Goal: Task Accomplishment & Management: Use online tool/utility

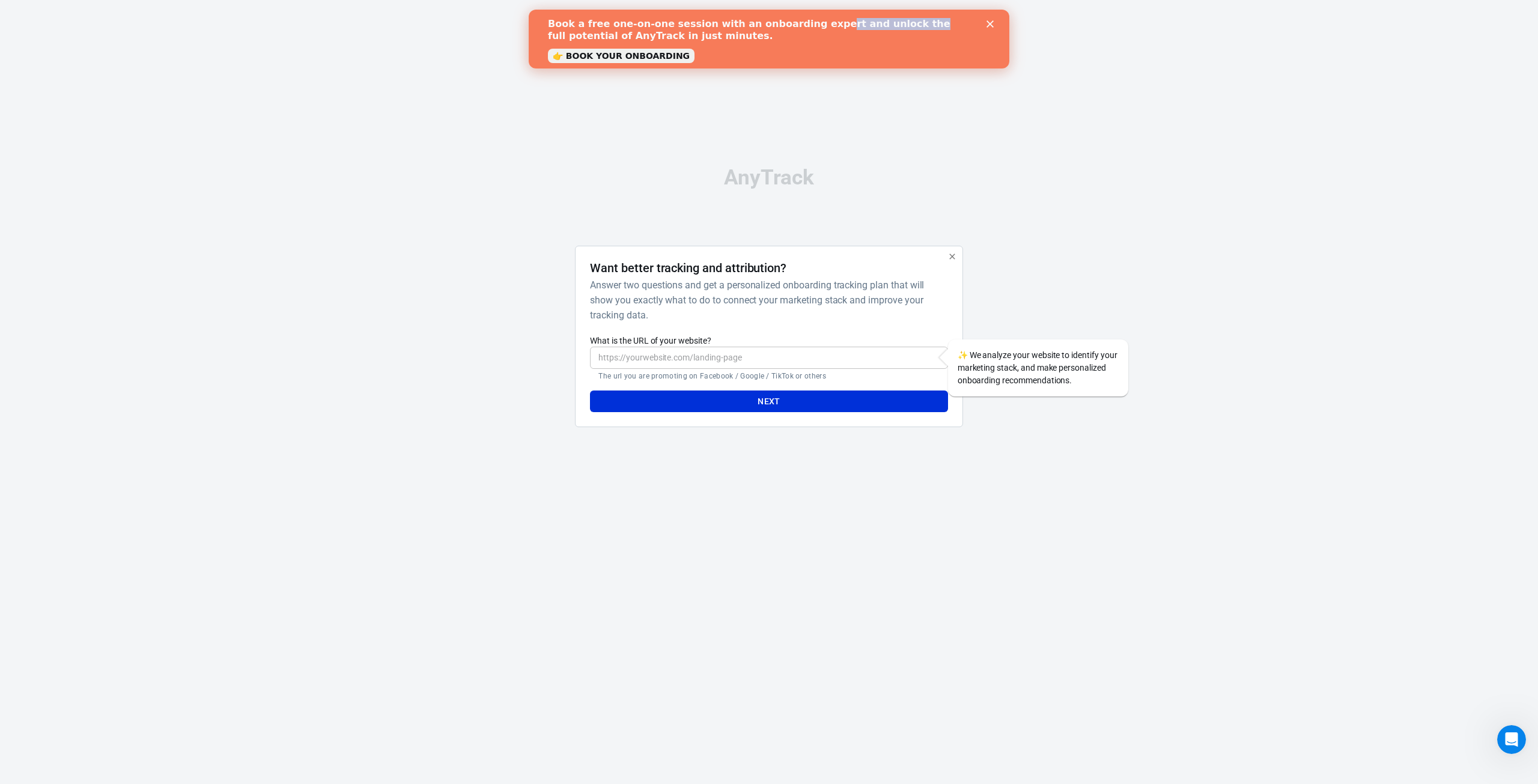
drag, startPoint x: 797, startPoint y: 27, endPoint x: 873, endPoint y: 22, distance: 76.2
click at [873, 22] on b "Book a free one-on-one session with an onboarding expert and unlock the full po…" at bounding box center [749, 29] width 403 height 23
drag, startPoint x: 1016, startPoint y: 367, endPoint x: 1044, endPoint y: 367, distance: 28.0
click at [1044, 367] on div "✨ We analyze your website to identify your marketing stack, and make personaliz…" at bounding box center [1038, 368] width 181 height 57
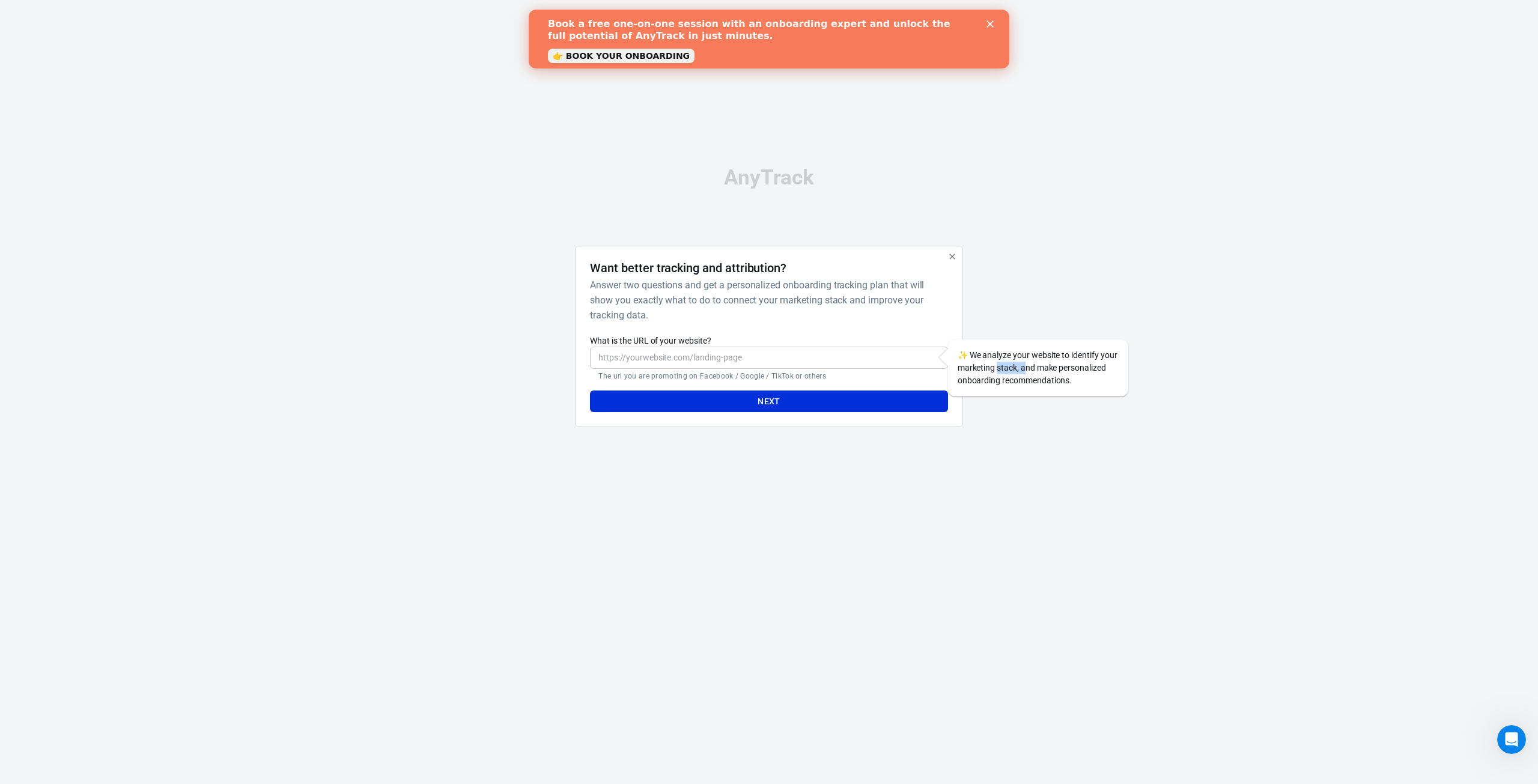
click at [1044, 367] on div "✨ We analyze your website to identify your marketing stack, and make personaliz…" at bounding box center [1038, 368] width 181 height 57
click at [686, 287] on h6 "Answer two questions and get a personalized onboarding tracking plan that will …" at bounding box center [766, 300] width 352 height 45
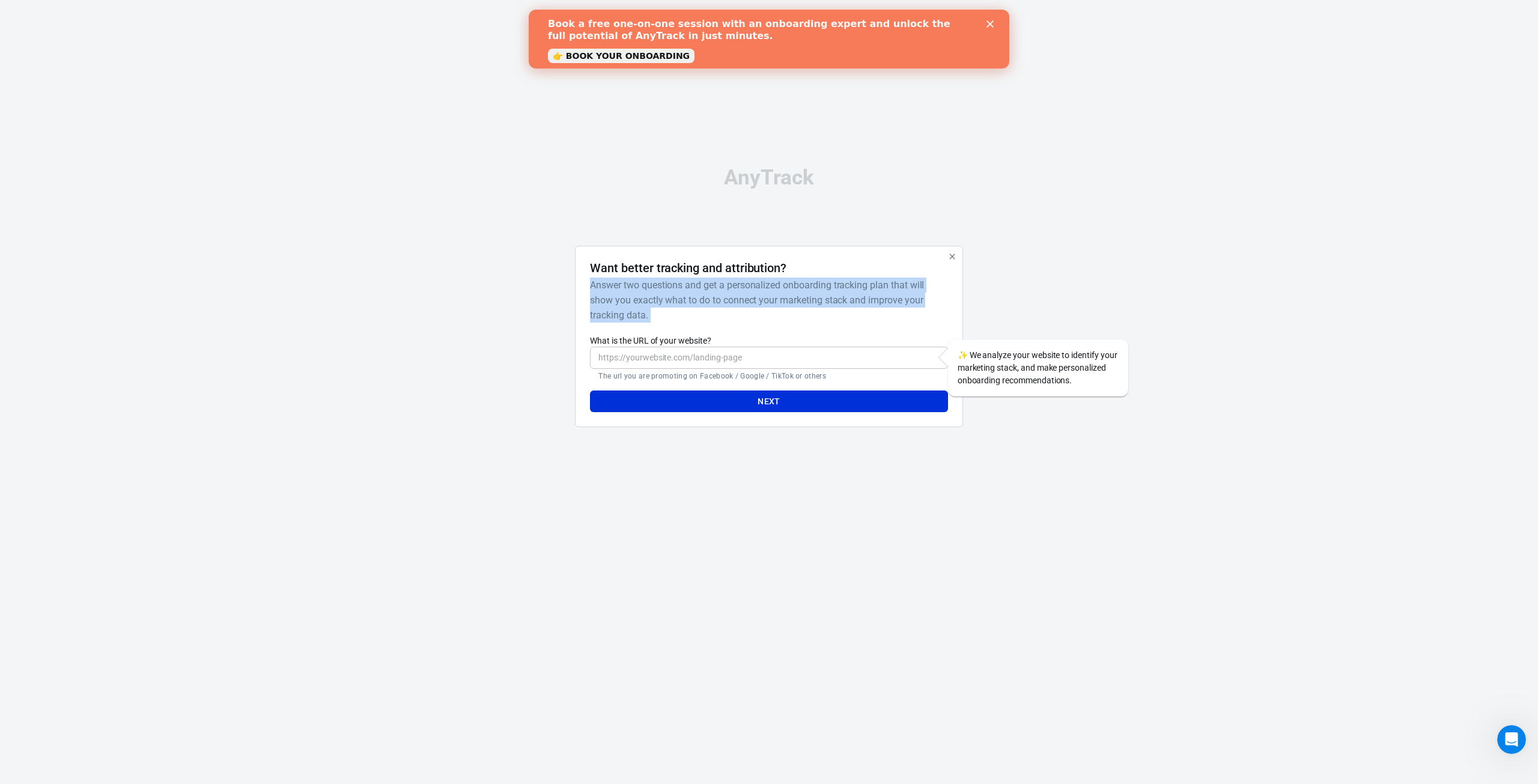
click at [686, 287] on h6 "Answer two questions and get a personalized onboarding tracking plan that will …" at bounding box center [766, 300] width 352 height 45
click at [681, 350] on input "What is the URL of your website?" at bounding box center [769, 357] width 358 height 22
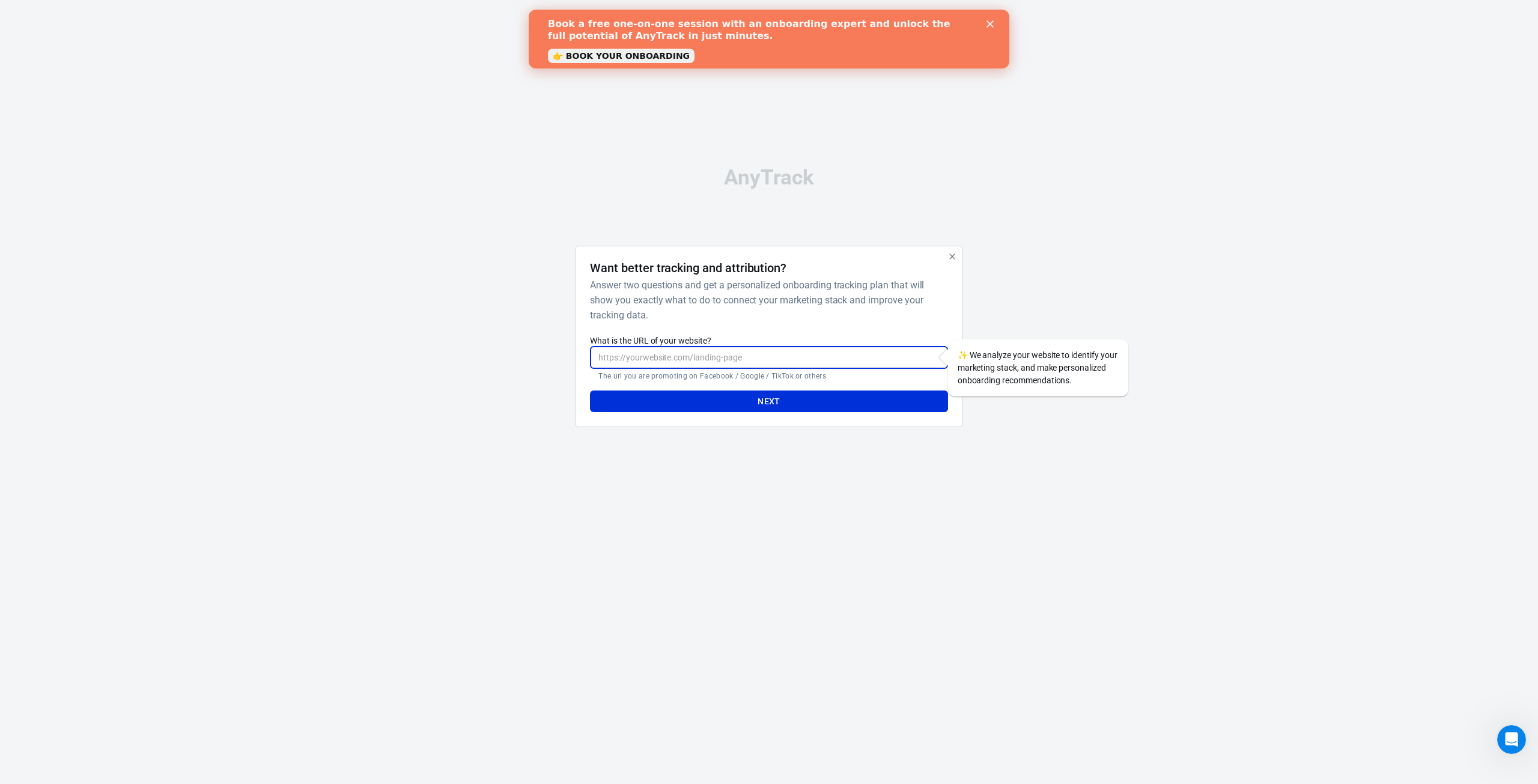
click at [710, 356] on input "What is the URL of your website?" at bounding box center [769, 357] width 358 height 22
click at [702, 313] on h6 "Answer two questions and get a personalized onboarding tracking plan that will …" at bounding box center [766, 300] width 352 height 45
click at [673, 356] on input "What is the URL of your website?" at bounding box center [769, 357] width 358 height 22
paste input "https://rabuhacoaching.com/products/reviewer-boss-launchpad-b"
type input "https://rabuhacoaching.com/products/reviewer-boss-launchpad-b"
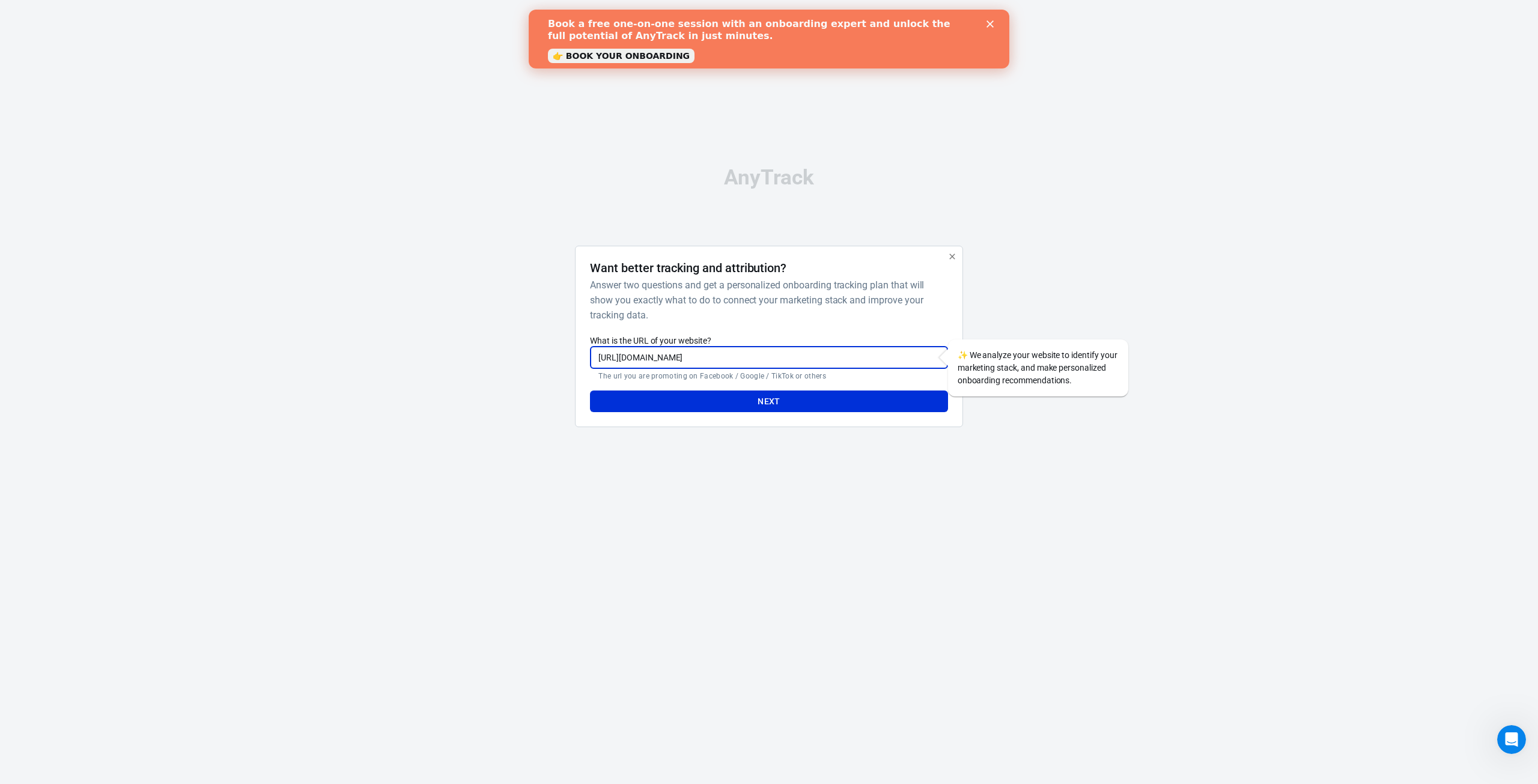
click at [812, 310] on h6 "Answer two questions and get a personalized onboarding tracking plan that will …" at bounding box center [766, 300] width 352 height 45
click at [818, 311] on h6 "Answer two questions and get a personalized onboarding tracking plan that will …" at bounding box center [766, 300] width 352 height 45
click at [781, 399] on button "Next" at bounding box center [769, 401] width 358 height 22
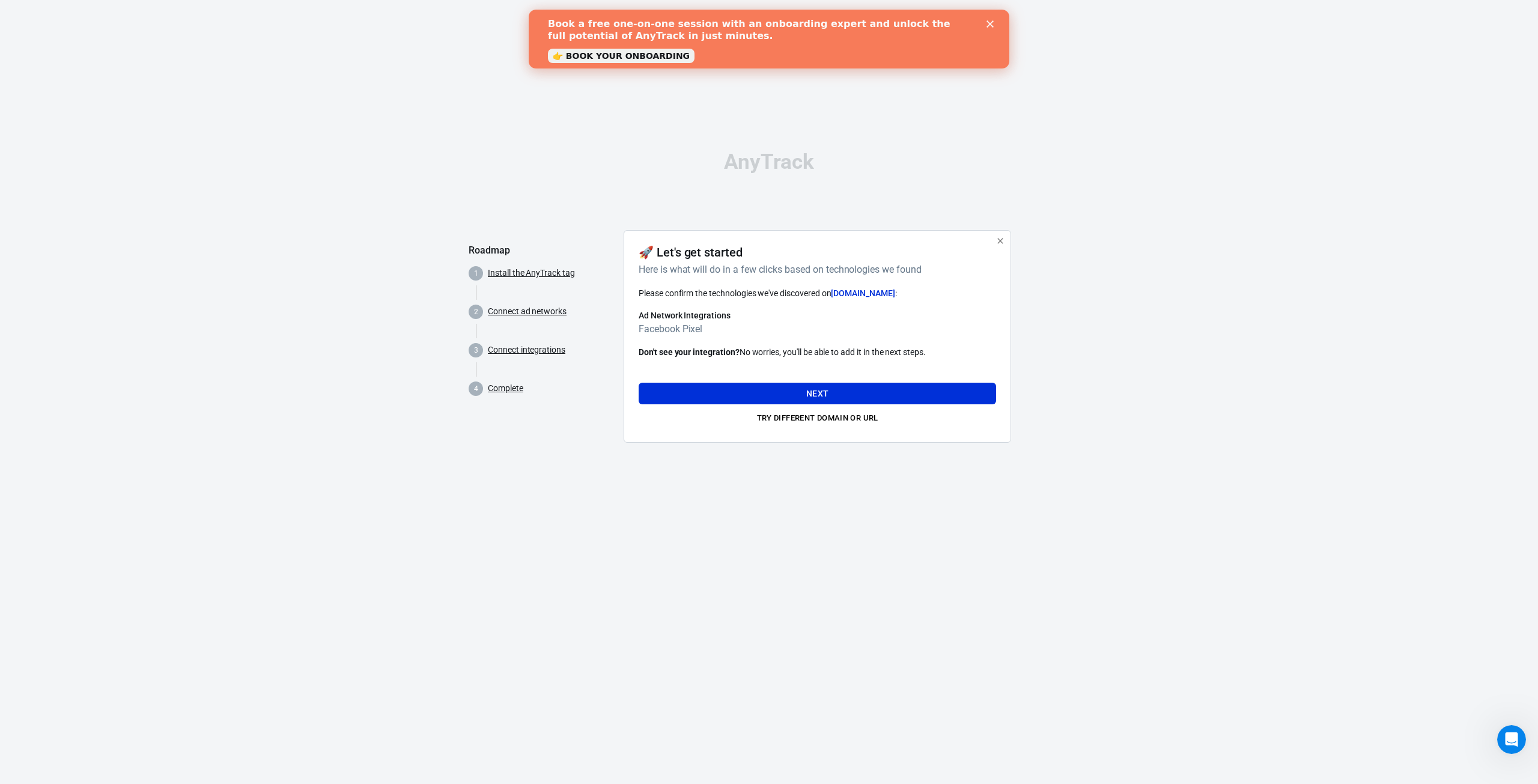
click at [723, 274] on h6 "Here is what will do in a few clicks based on technologies we found" at bounding box center [815, 269] width 352 height 15
click at [711, 251] on h4 "🚀 Let's get started" at bounding box center [690, 252] width 104 height 14
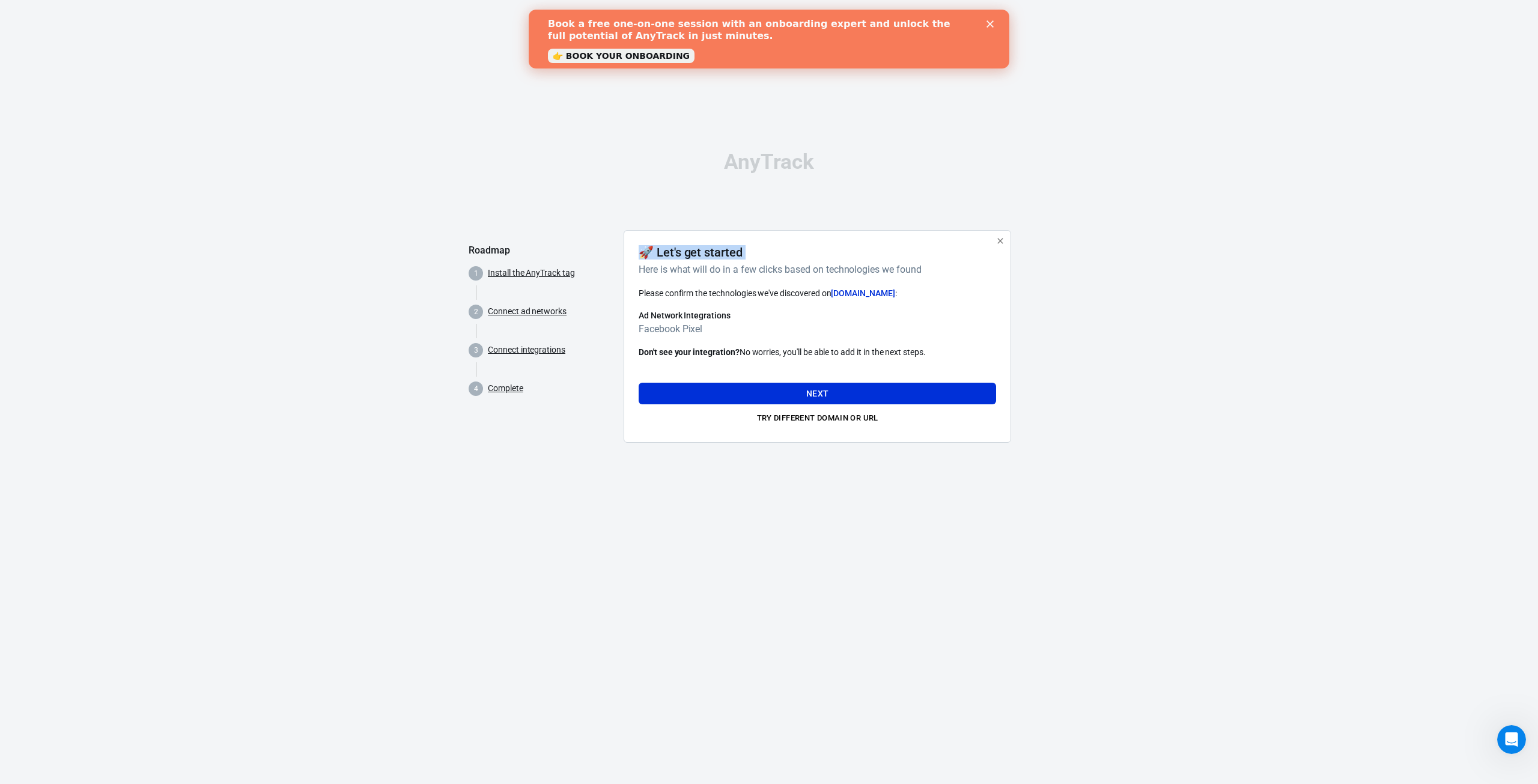
click at [711, 251] on h4 "🚀 Let's get started" at bounding box center [690, 252] width 104 height 14
drag, startPoint x: 688, startPoint y: 270, endPoint x: 876, endPoint y: 273, distance: 188.0
click at [876, 273] on h6 "Here is what will do in a few clicks based on technologies we found" at bounding box center [815, 269] width 352 height 15
drag, startPoint x: 682, startPoint y: 254, endPoint x: 710, endPoint y: 253, distance: 28.0
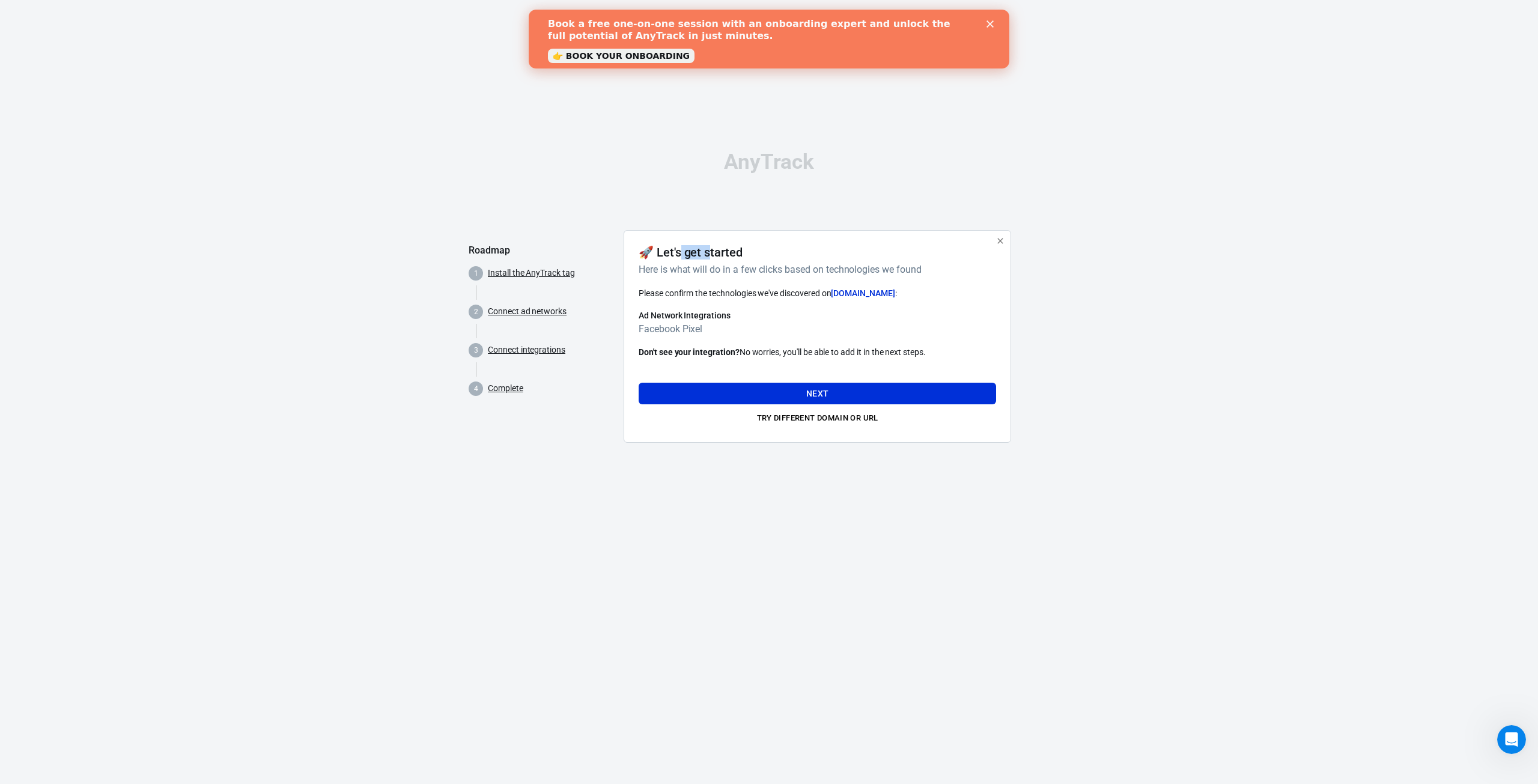
click at [710, 253] on h4 "🚀 Let's get started" at bounding box center [690, 252] width 104 height 14
drag, startPoint x: 715, startPoint y: 268, endPoint x: 881, endPoint y: 268, distance: 166.0
click at [881, 268] on h6 "Here is what will do in a few clicks based on technologies we found" at bounding box center [815, 269] width 352 height 15
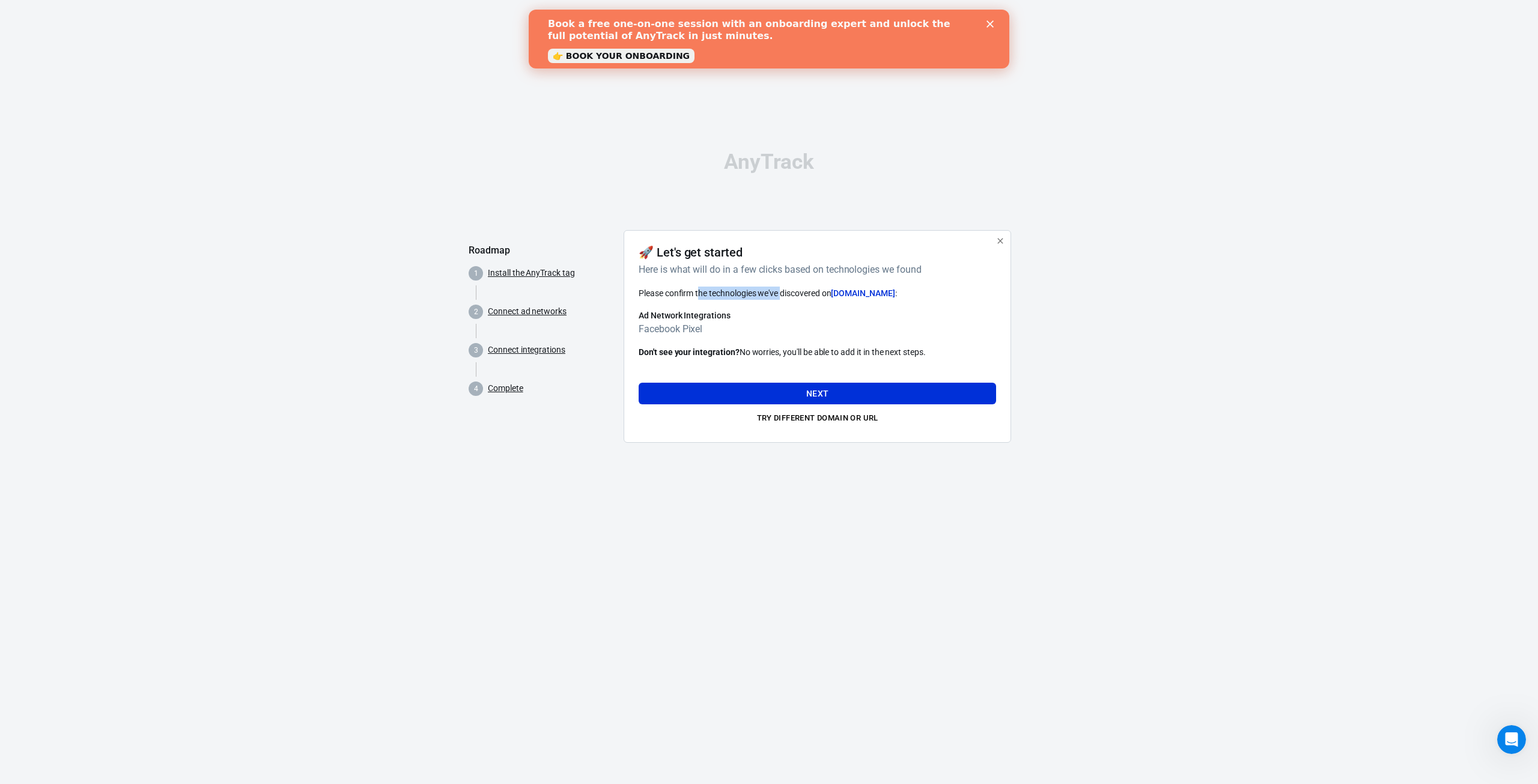
drag, startPoint x: 700, startPoint y: 287, endPoint x: 783, endPoint y: 293, distance: 83.2
click at [782, 293] on div "Please confirm the technologies we've discovered on rabuhacoaching.com :" at bounding box center [818, 293] width 358 height 13
click at [784, 293] on span "Please confirm the technologies we've discovered on rabuhacoaching.com :" at bounding box center [768, 293] width 258 height 10
drag, startPoint x: 682, startPoint y: 315, endPoint x: 721, endPoint y: 315, distance: 39.0
click at [721, 315] on h6 "Ad Network Integrations" at bounding box center [818, 316] width 358 height 12
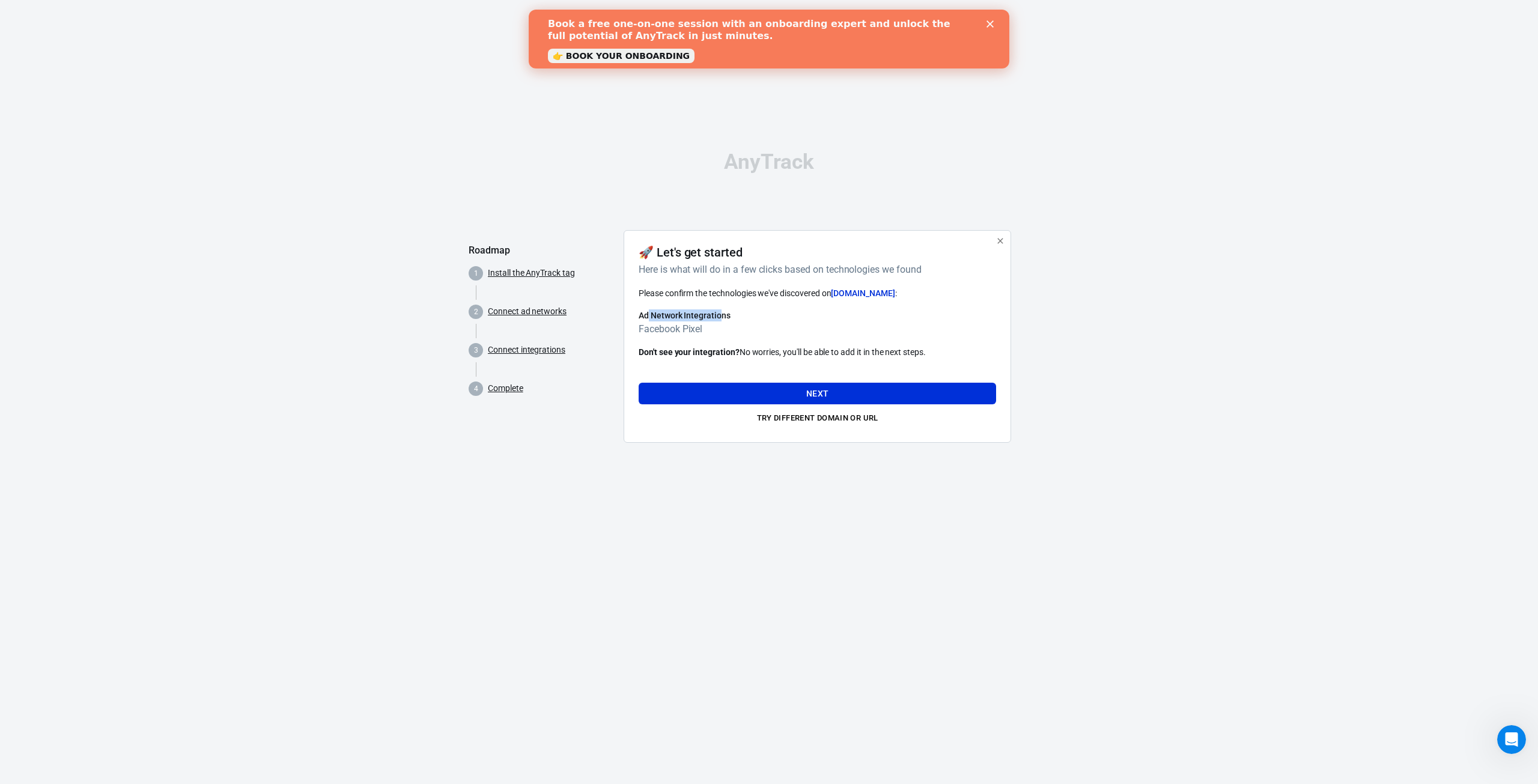
click at [721, 315] on h6 "Ad Network Integrations" at bounding box center [818, 316] width 358 height 12
drag, startPoint x: 811, startPoint y: 358, endPoint x: 879, endPoint y: 353, distance: 68.2
click at [879, 353] on p "Don't see your integration? No worries, you'll be able to add it in the next st…" at bounding box center [818, 352] width 358 height 12
click at [819, 395] on button "Next" at bounding box center [818, 393] width 358 height 22
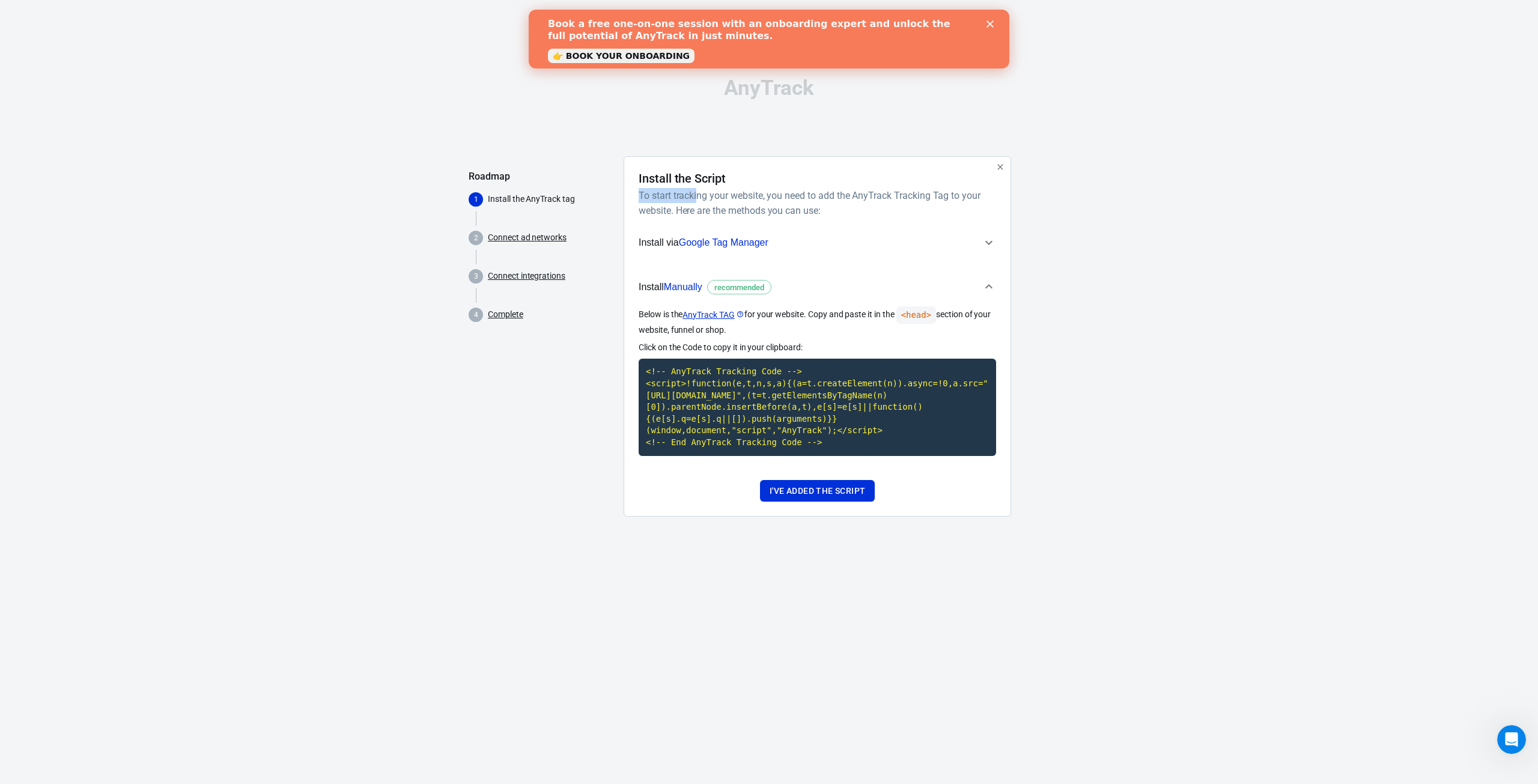
drag, startPoint x: 696, startPoint y: 196, endPoint x: 965, endPoint y: 186, distance: 269.2
click at [965, 186] on div "Install the Script To start tracking your website, you need to add the AnyTrack…" at bounding box center [818, 194] width 358 height 47
click at [965, 194] on h6 "To start tracking your website, you need to add the AnyTrack Tracking Tag to yo…" at bounding box center [815, 203] width 352 height 30
drag, startPoint x: 965, startPoint y: 194, endPoint x: 761, endPoint y: 197, distance: 204.0
click at [761, 197] on h6 "To start tracking your website, you need to add the AnyTrack Tracking Tag to yo…" at bounding box center [815, 203] width 352 height 30
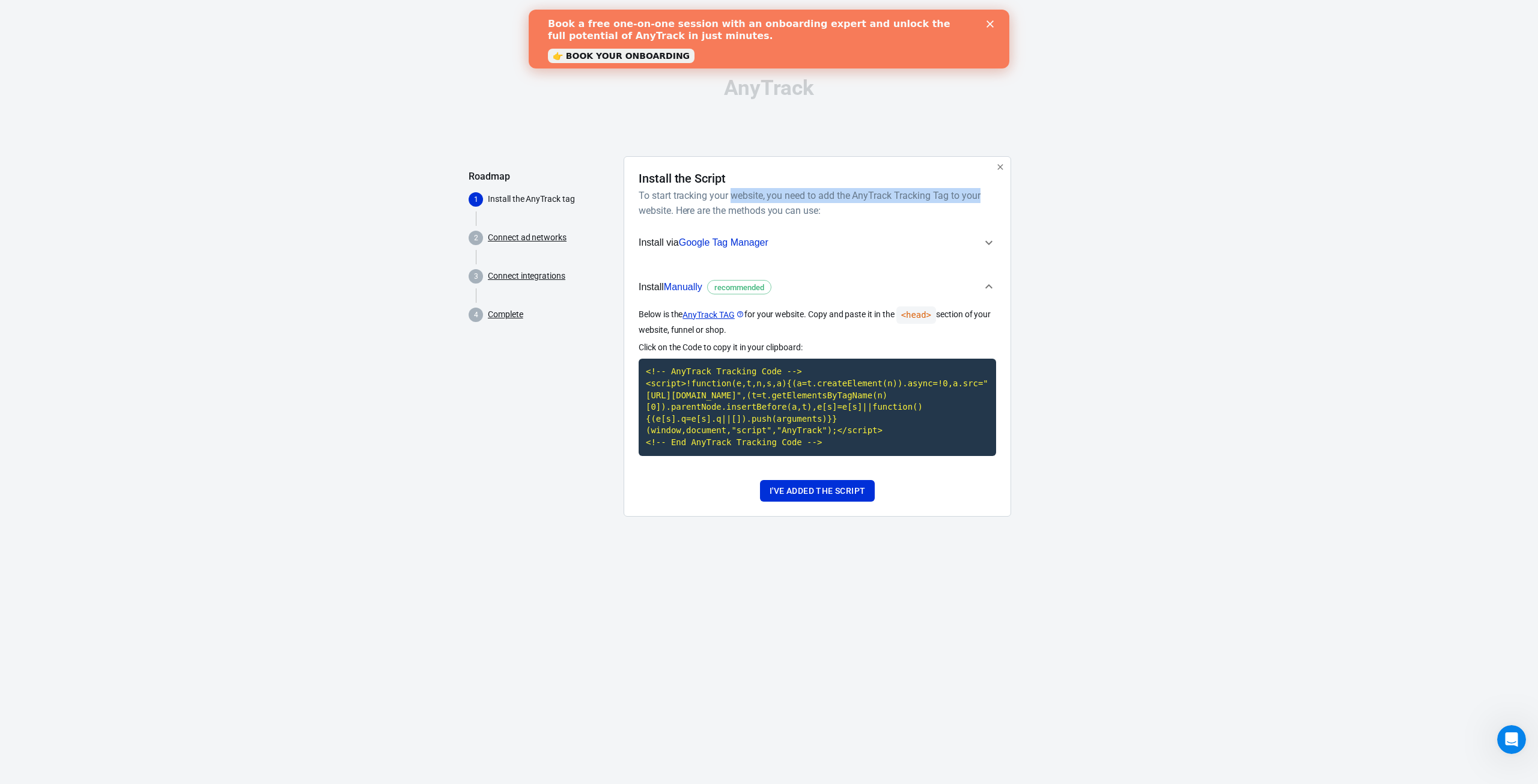
click at [761, 197] on h6 "To start tracking your website, you need to add the AnyTrack Tracking Tag to yo…" at bounding box center [815, 203] width 352 height 30
click at [706, 241] on span "Google Tag Manager" at bounding box center [723, 242] width 89 height 11
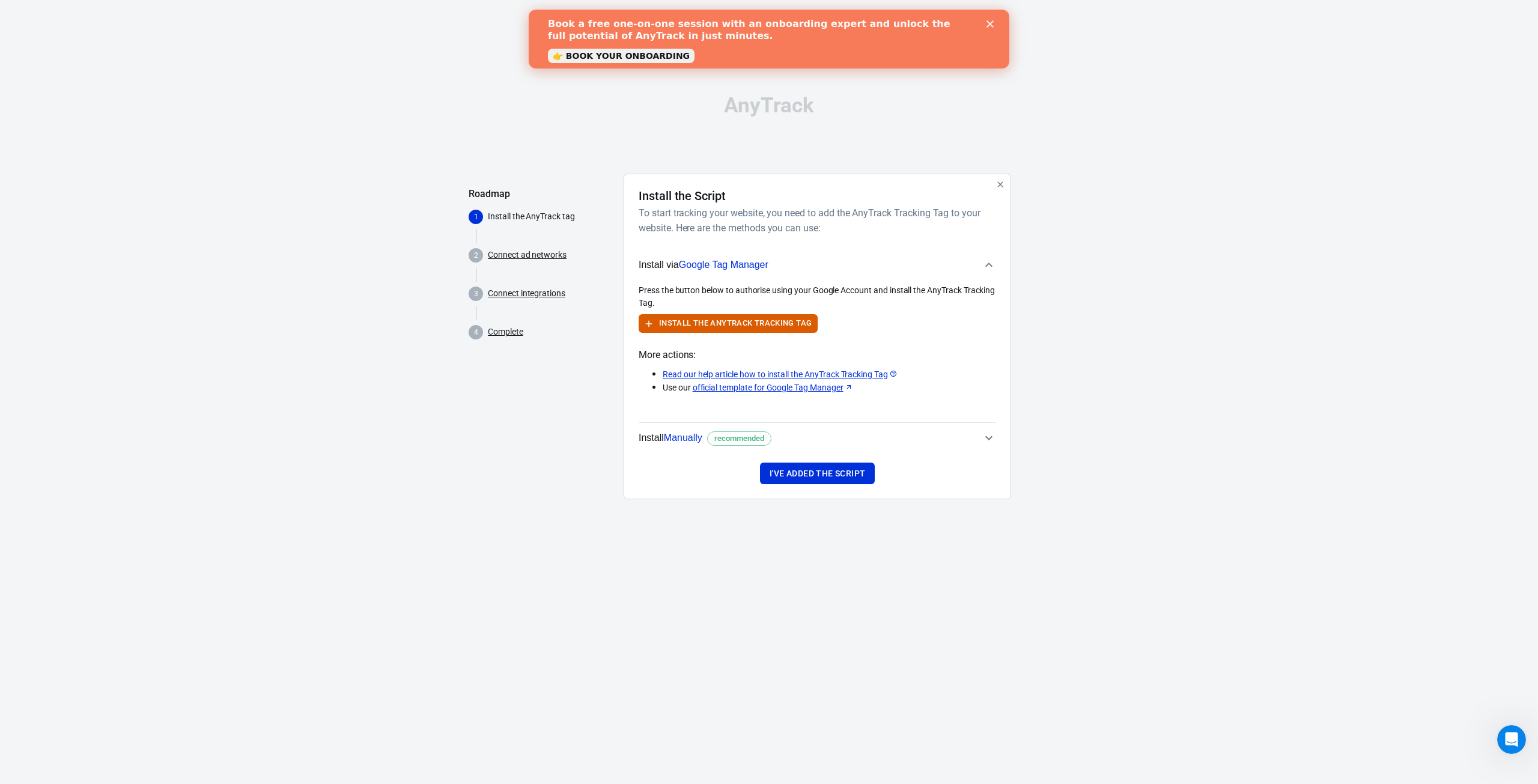
click at [691, 440] on span "Manually" at bounding box center [682, 438] width 38 height 11
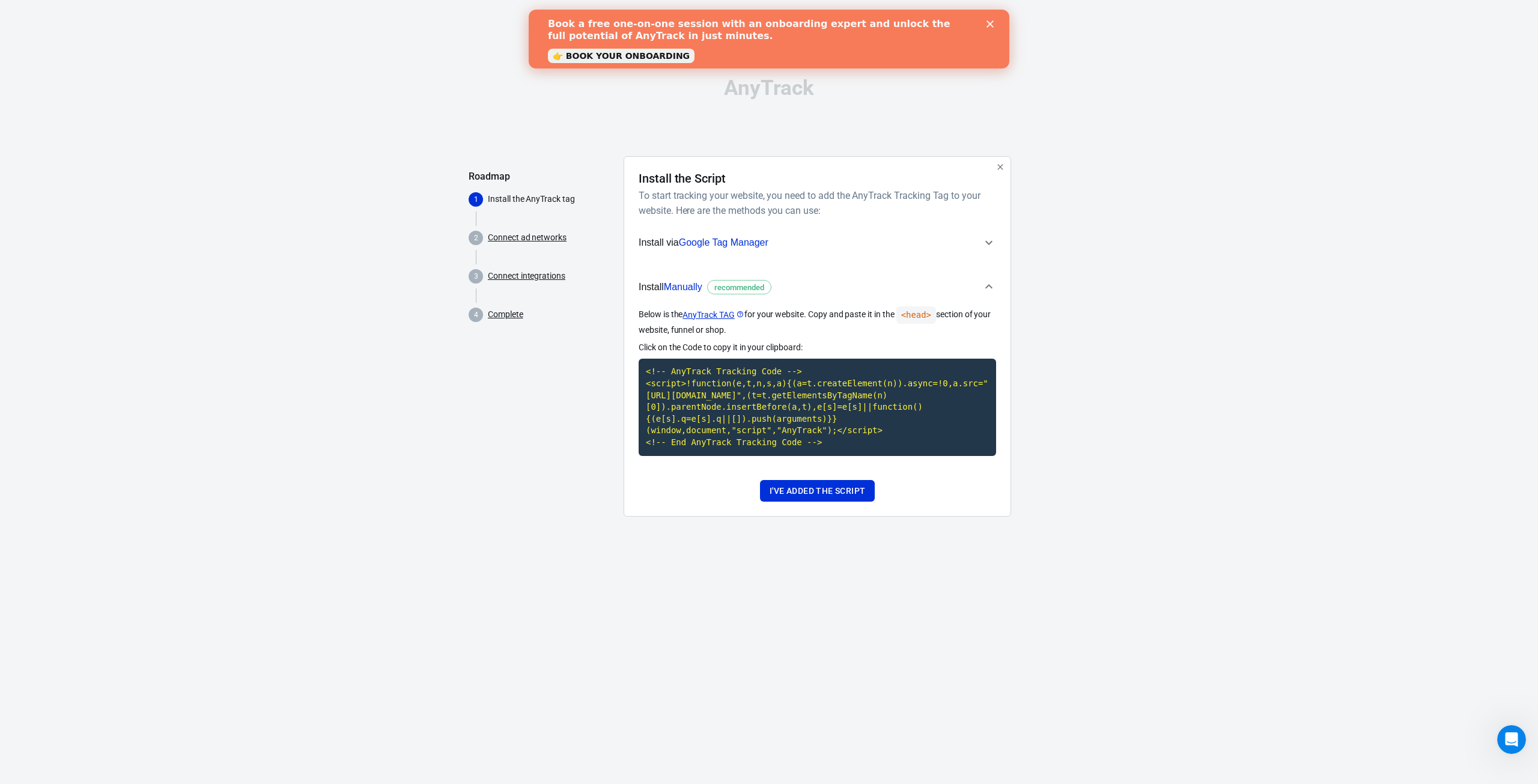
drag, startPoint x: 812, startPoint y: 314, endPoint x: 898, endPoint y: 314, distance: 86.0
click at [898, 314] on p "Below is the AnyTrack TAG for your website. Copy and paste it in the <head> sec…" at bounding box center [818, 321] width 358 height 30
click at [719, 409] on code "<!-- AnyTrack Tracking Code --> <script>!function(e,t,n,s,a){(a=t.createElement…" at bounding box center [818, 406] width 358 height 96
click at [727, 197] on h6 "To start tracking your website, you need to add the AnyTrack Tracking Tag to yo…" at bounding box center [815, 203] width 352 height 30
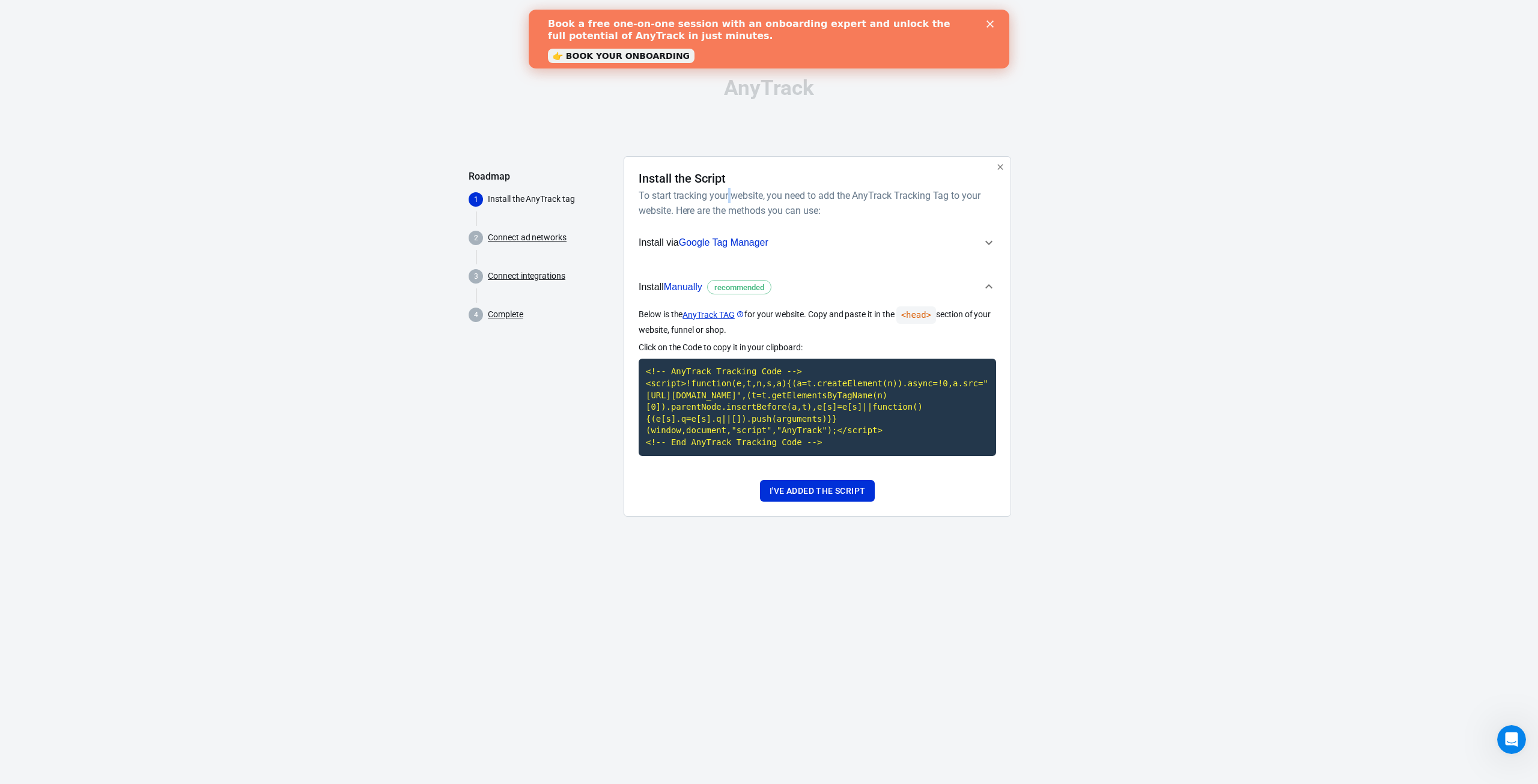
click at [727, 197] on h6 "To start tracking your website, you need to add the AnyTrack Tracking Tag to yo…" at bounding box center [815, 203] width 352 height 30
click at [748, 197] on h6 "To start tracking your website, you need to add the AnyTrack Tracking Tag to yo…" at bounding box center [815, 203] width 352 height 30
drag, startPoint x: 711, startPoint y: 210, endPoint x: 792, endPoint y: 211, distance: 81.0
click at [792, 211] on h6 "To start tracking your website, you need to add the AnyTrack Tracking Tag to yo…" at bounding box center [815, 203] width 352 height 30
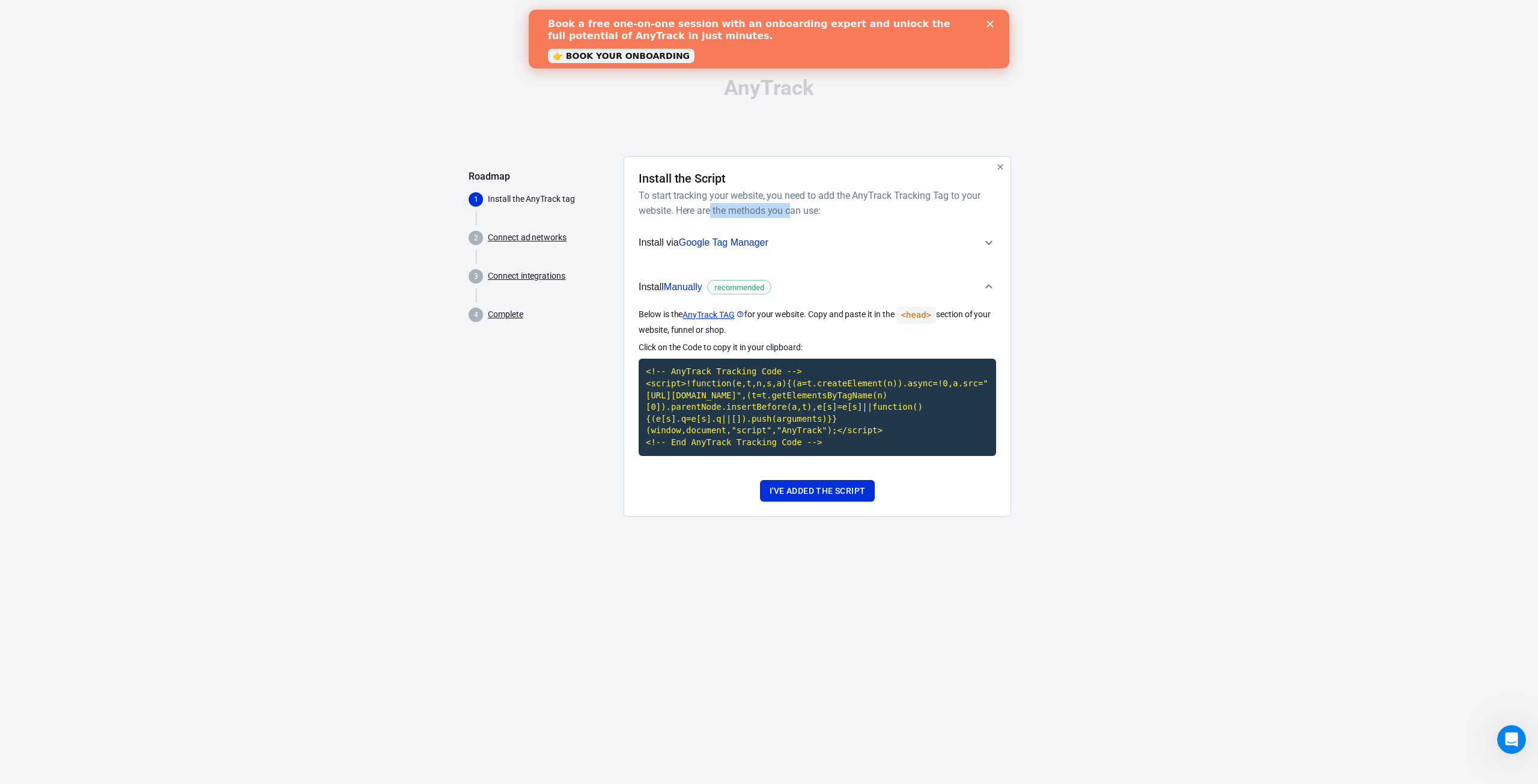
click at [792, 211] on h6 "To start tracking your website, you need to add the AnyTrack Tracking Tag to yo…" at bounding box center [815, 203] width 352 height 30
drag, startPoint x: 611, startPoint y: 21, endPoint x: 953, endPoint y: 23, distance: 342.0
click at [953, 23] on div "Book a free one-on-one session with an onboarding expert and unlock the full po…" at bounding box center [759, 29] width 423 height 24
drag, startPoint x: 895, startPoint y: 23, endPoint x: 592, endPoint y: 21, distance: 303.0
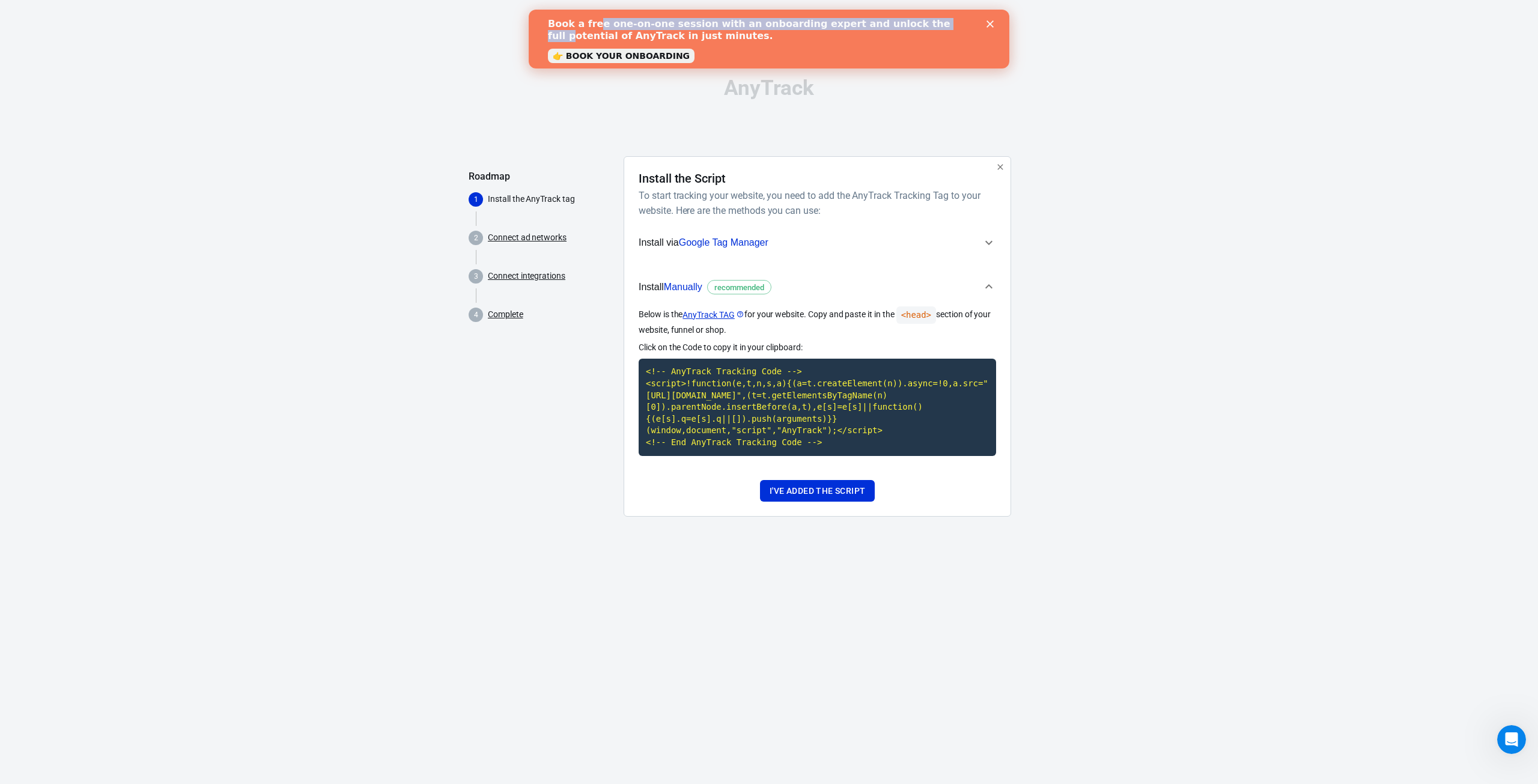
click at [592, 21] on b "Book a free one-on-one session with an onboarding expert and unlock the full po…" at bounding box center [749, 29] width 403 height 23
click at [745, 229] on button "Install via Google Tag Manager" at bounding box center [818, 242] width 358 height 30
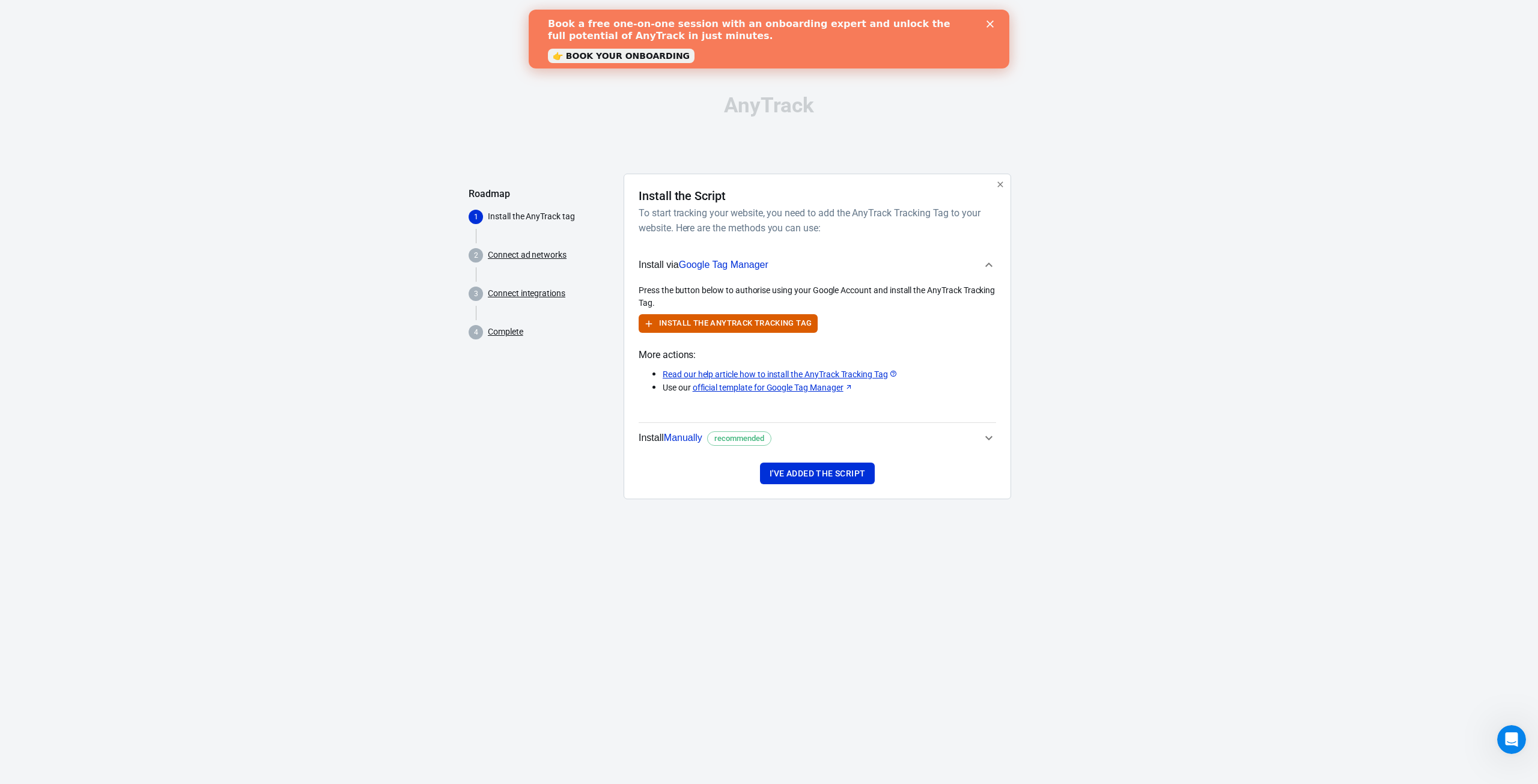
click at [801, 255] on button "Install via Google Tag Manager" at bounding box center [818, 265] width 358 height 40
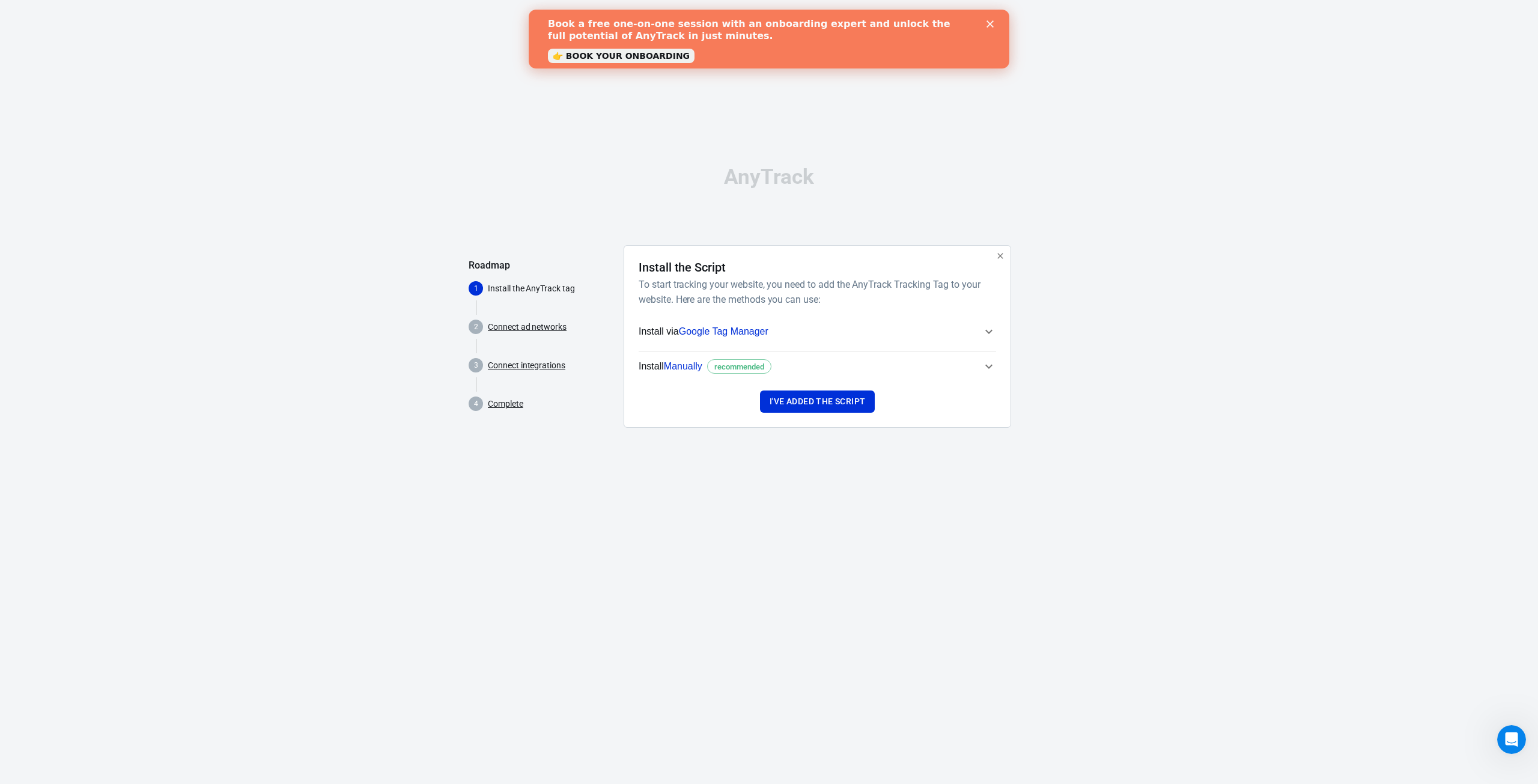
click at [674, 369] on span "Manually" at bounding box center [682, 366] width 38 height 11
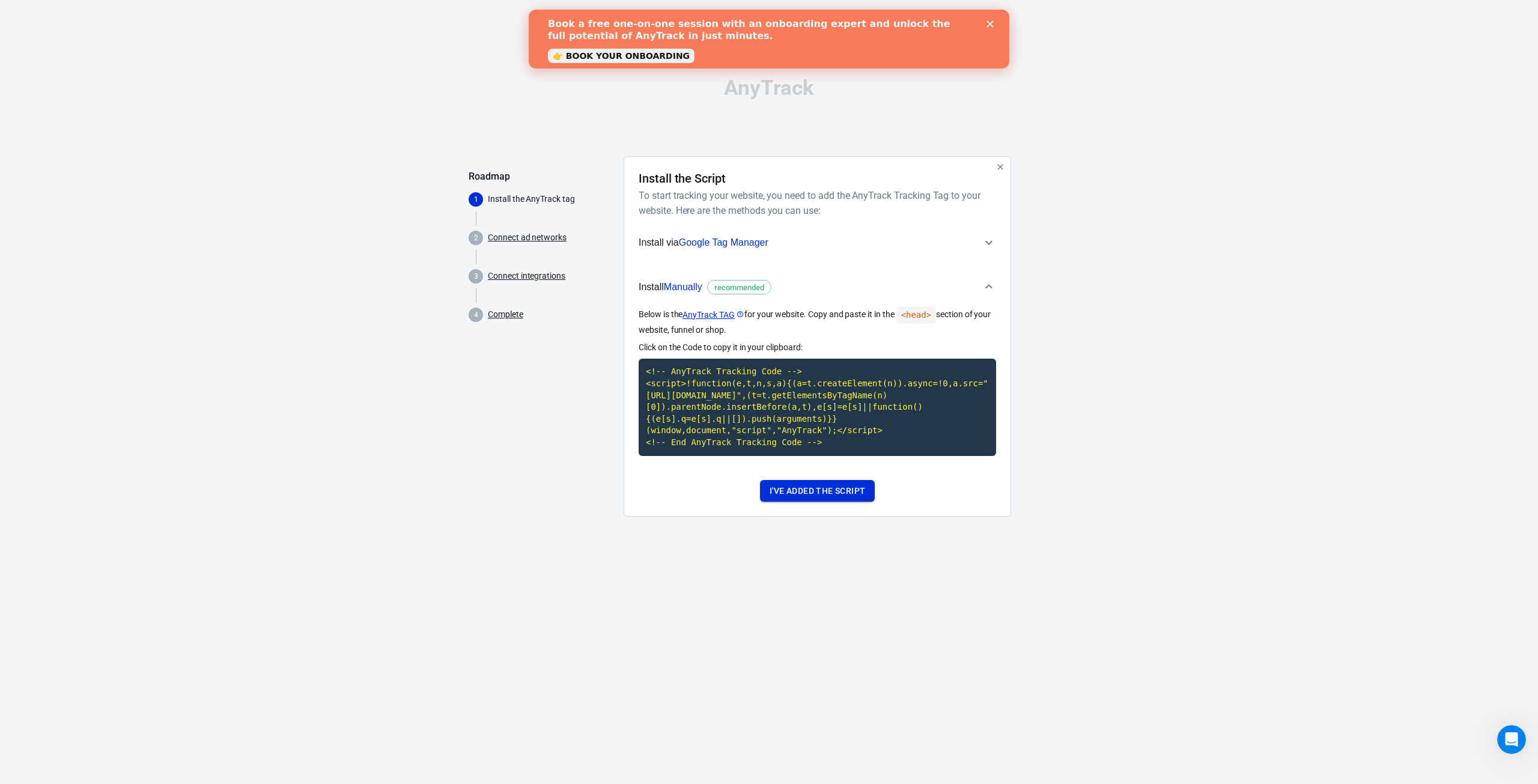
click at [812, 494] on button "I've added the script" at bounding box center [818, 490] width 115 height 22
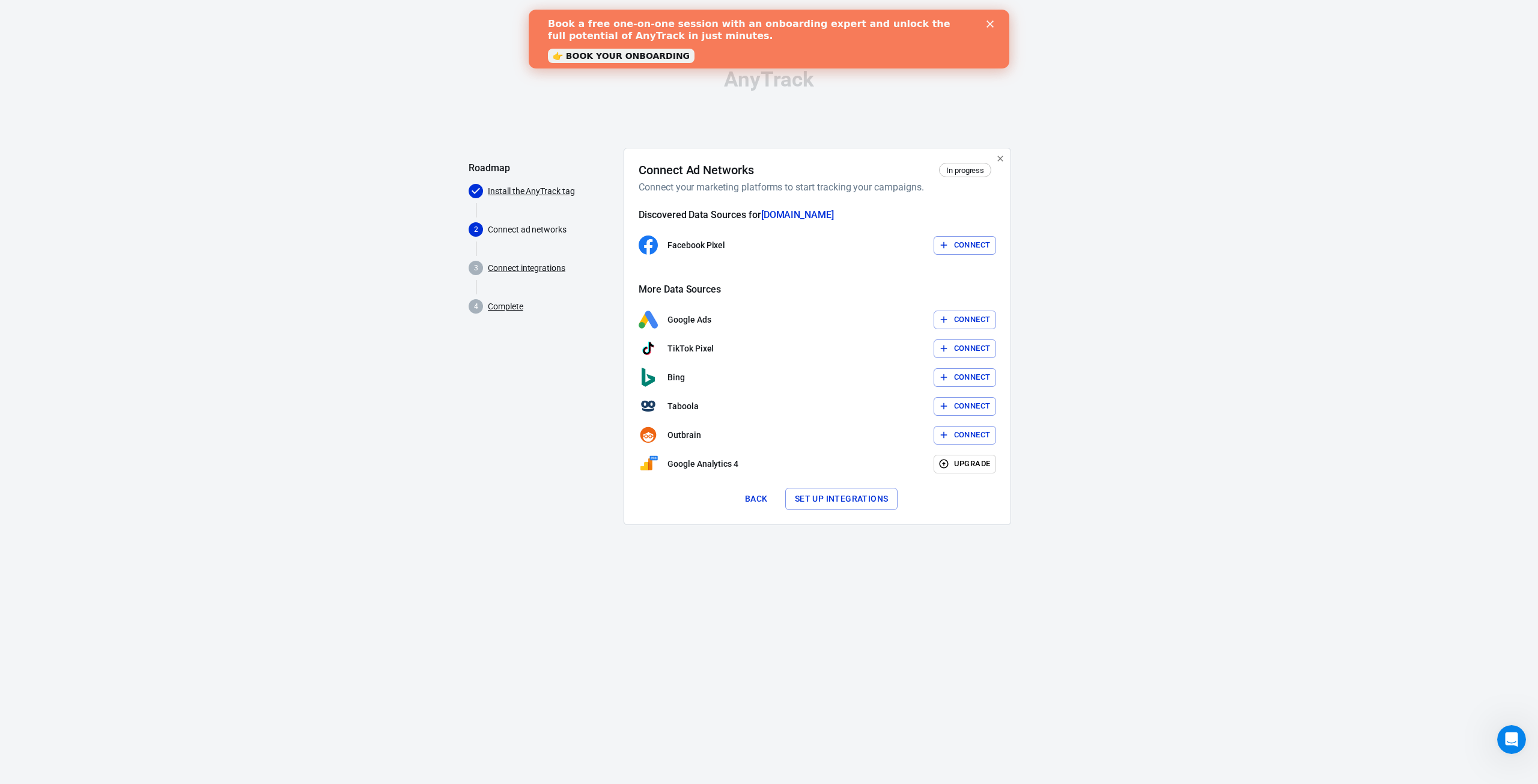
click at [973, 242] on button "Connect" at bounding box center [965, 245] width 63 height 19
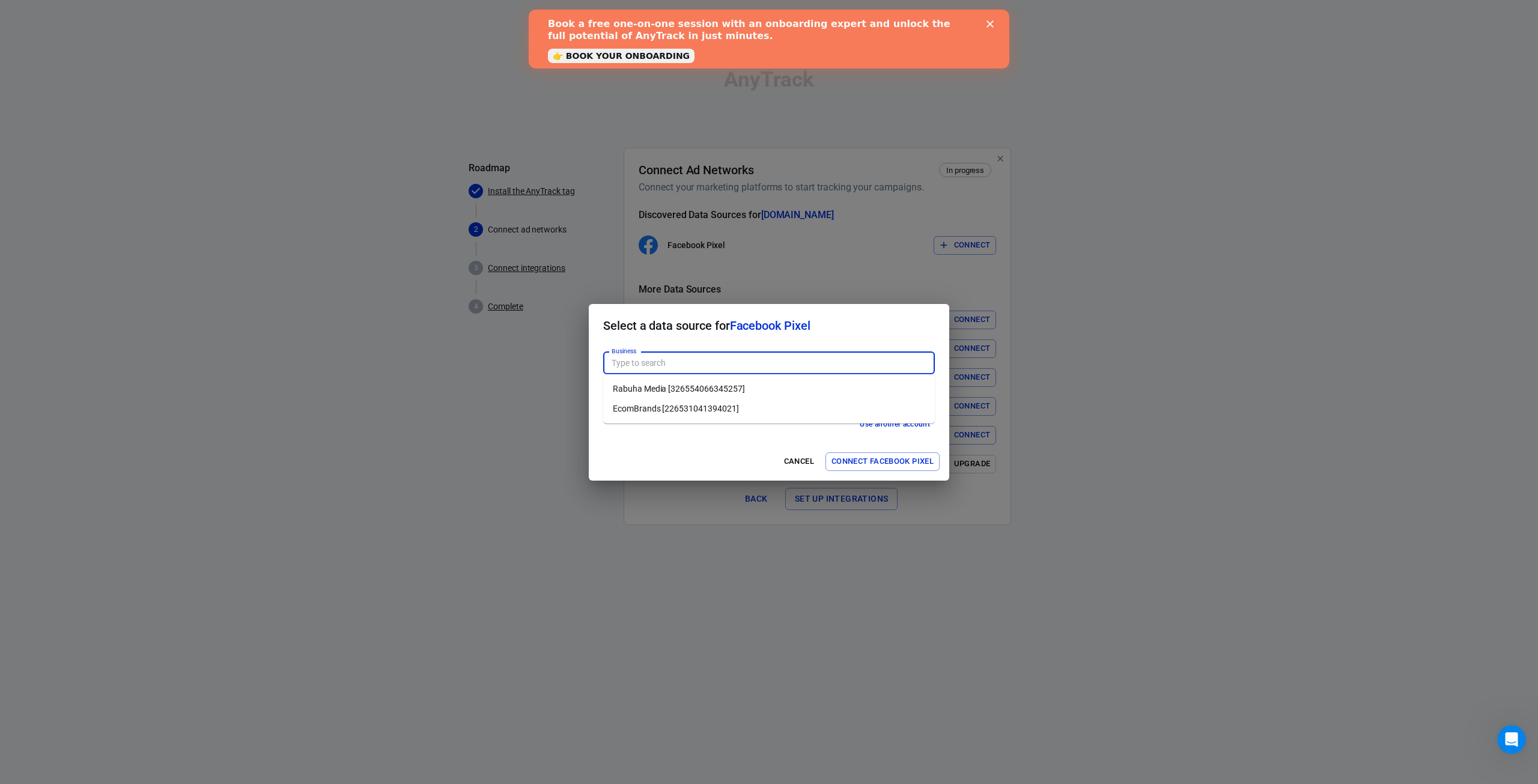
click at [680, 361] on input "Business" at bounding box center [768, 363] width 323 height 15
click at [656, 388] on li "Rabuha Media [326554066345257]" at bounding box center [768, 388] width 332 height 19
type input "Rabuha Media [326554066345257]"
click at [646, 405] on input "Pixel" at bounding box center [768, 404] width 323 height 15
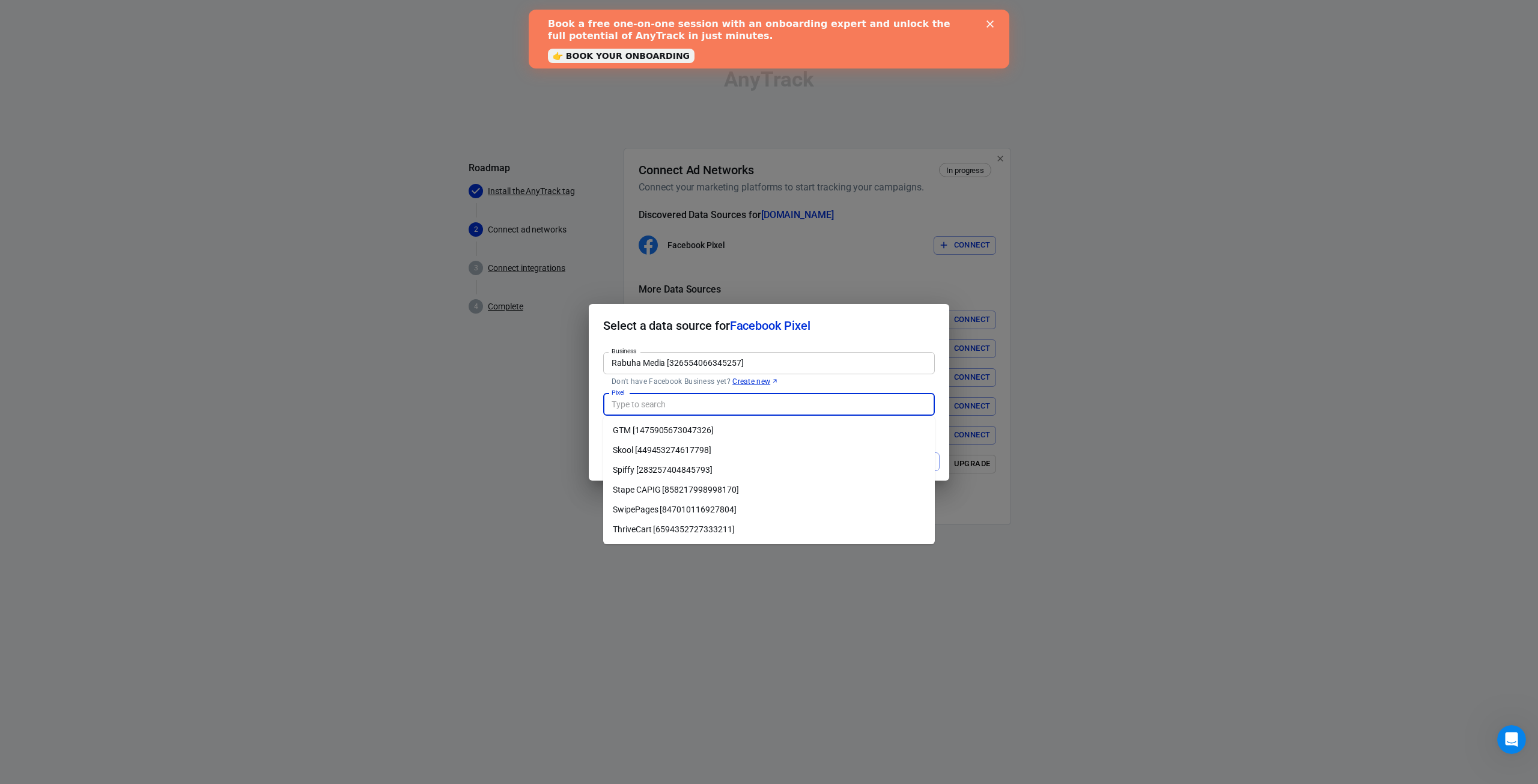
click at [676, 384] on p "Don't have Facebook Business yet? Create new" at bounding box center [769, 381] width 315 height 10
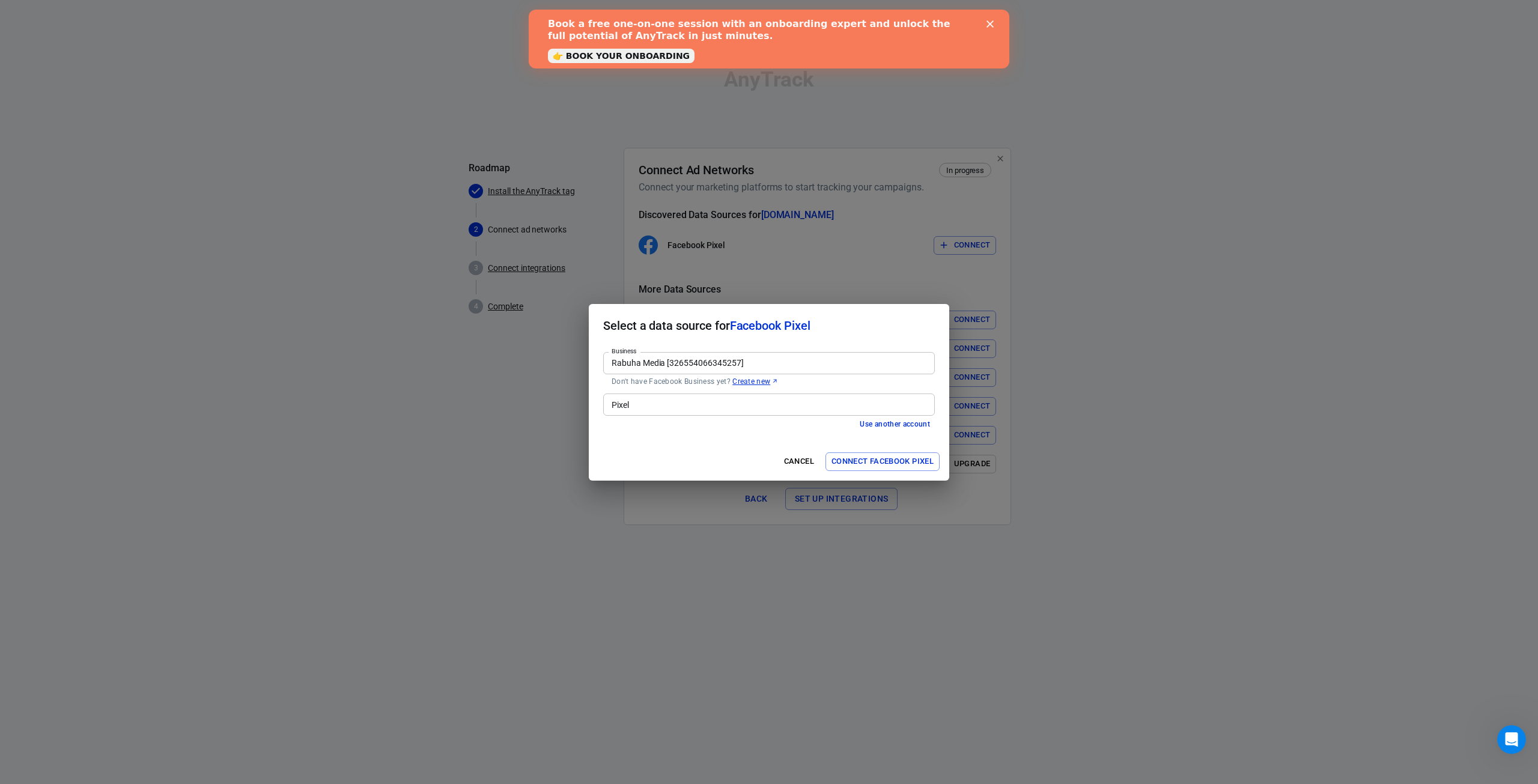
click at [721, 342] on h2 "Select a data source for Facebook Pixel" at bounding box center [768, 325] width 360 height 43
click at [654, 405] on input "Pixel" at bounding box center [768, 404] width 323 height 15
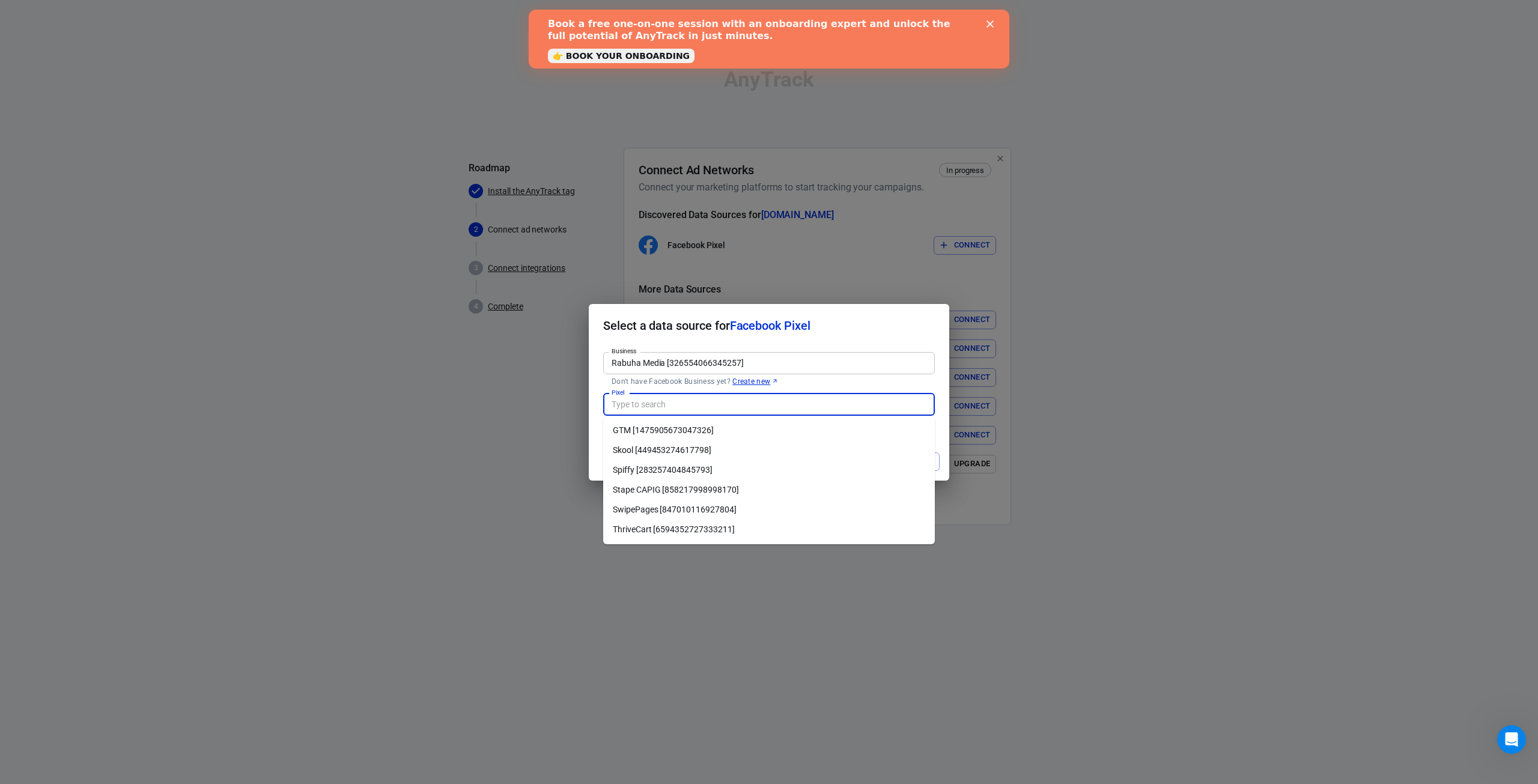
click at [657, 489] on li "Stape CAPIG [858217998998170]" at bounding box center [768, 489] width 332 height 19
type input "Stape CAPIG [858217998998170]"
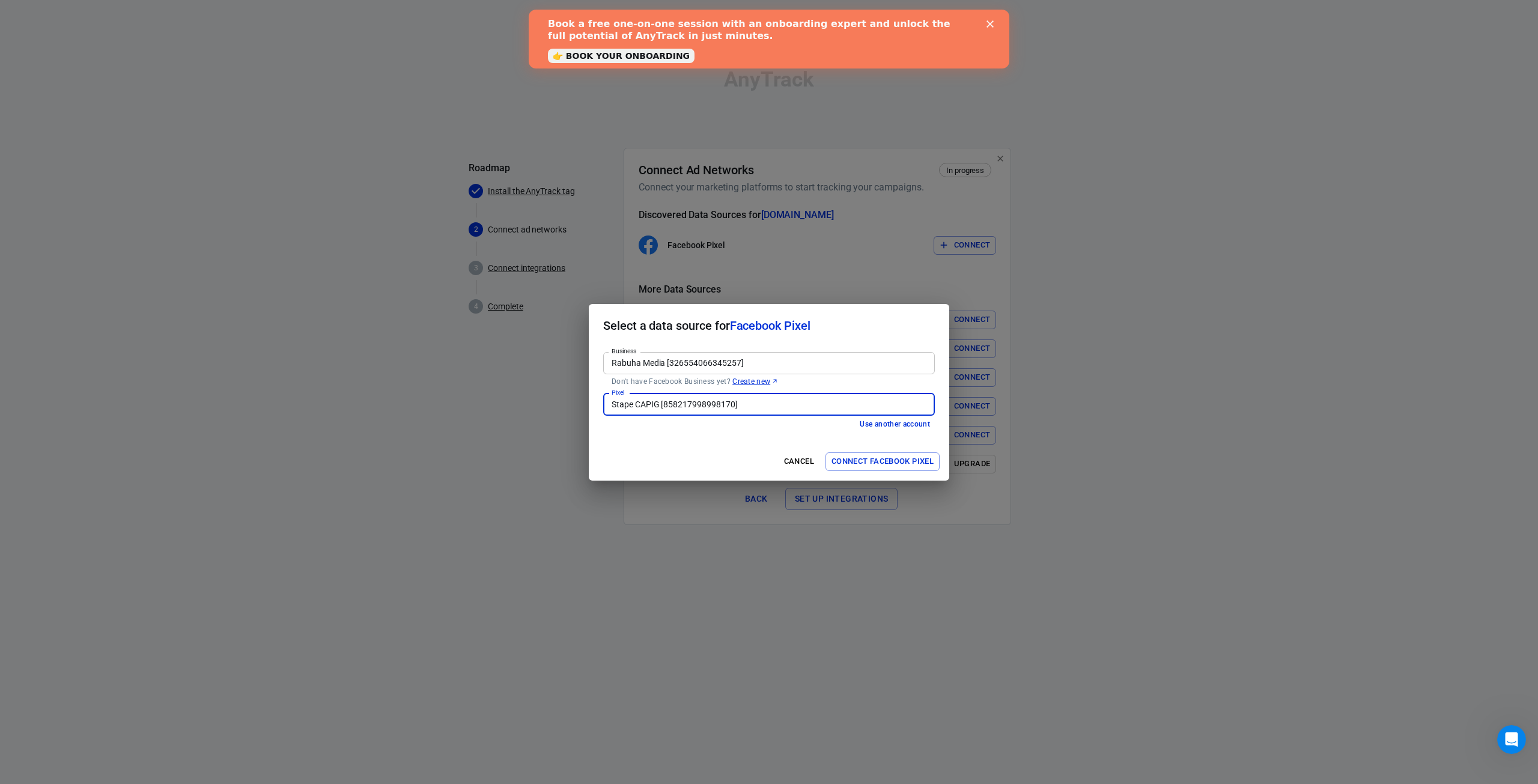
click at [880, 463] on button "Connect Facebook Pixel" at bounding box center [882, 461] width 114 height 19
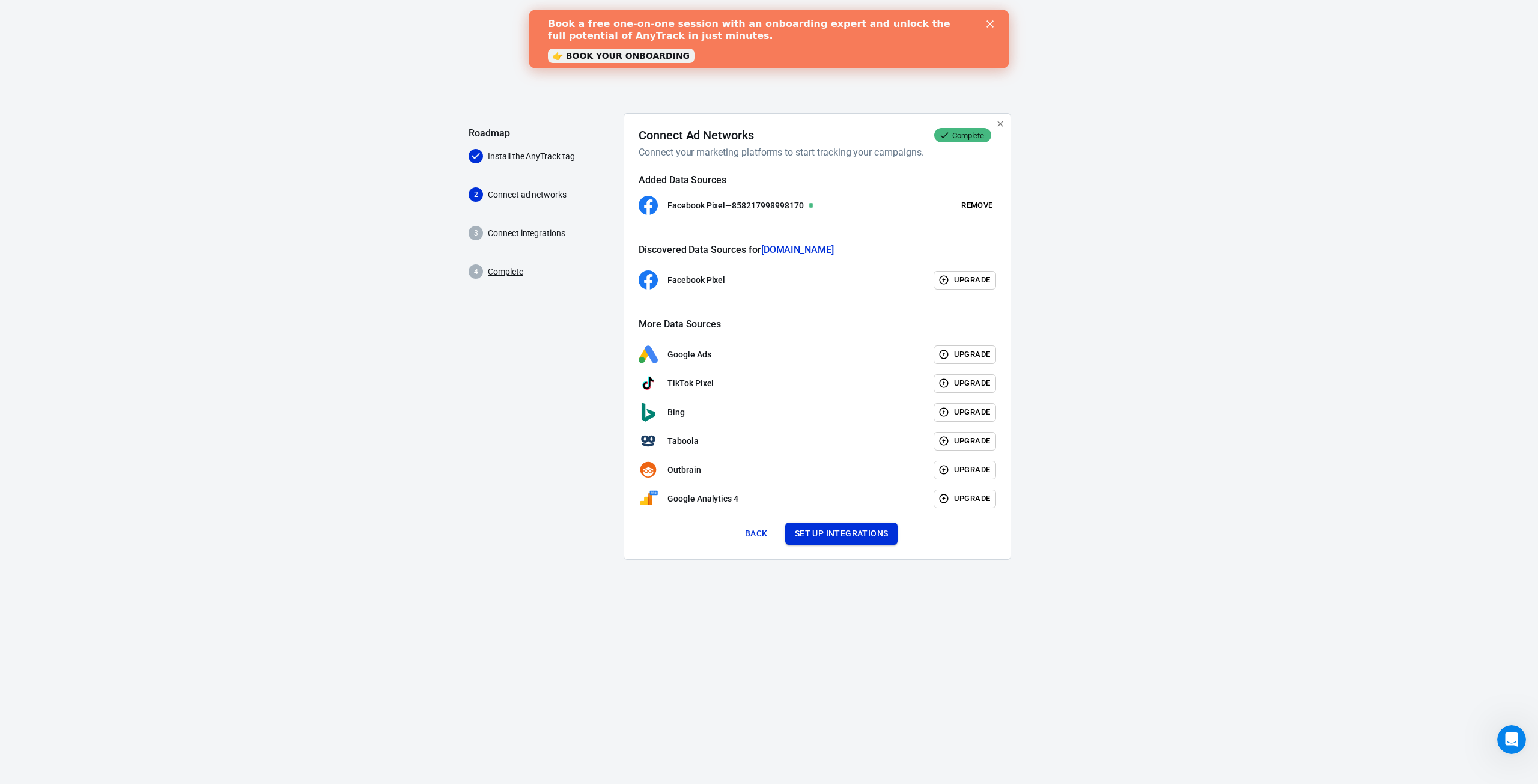
click at [833, 534] on button "Set up integrations" at bounding box center [842, 534] width 113 height 22
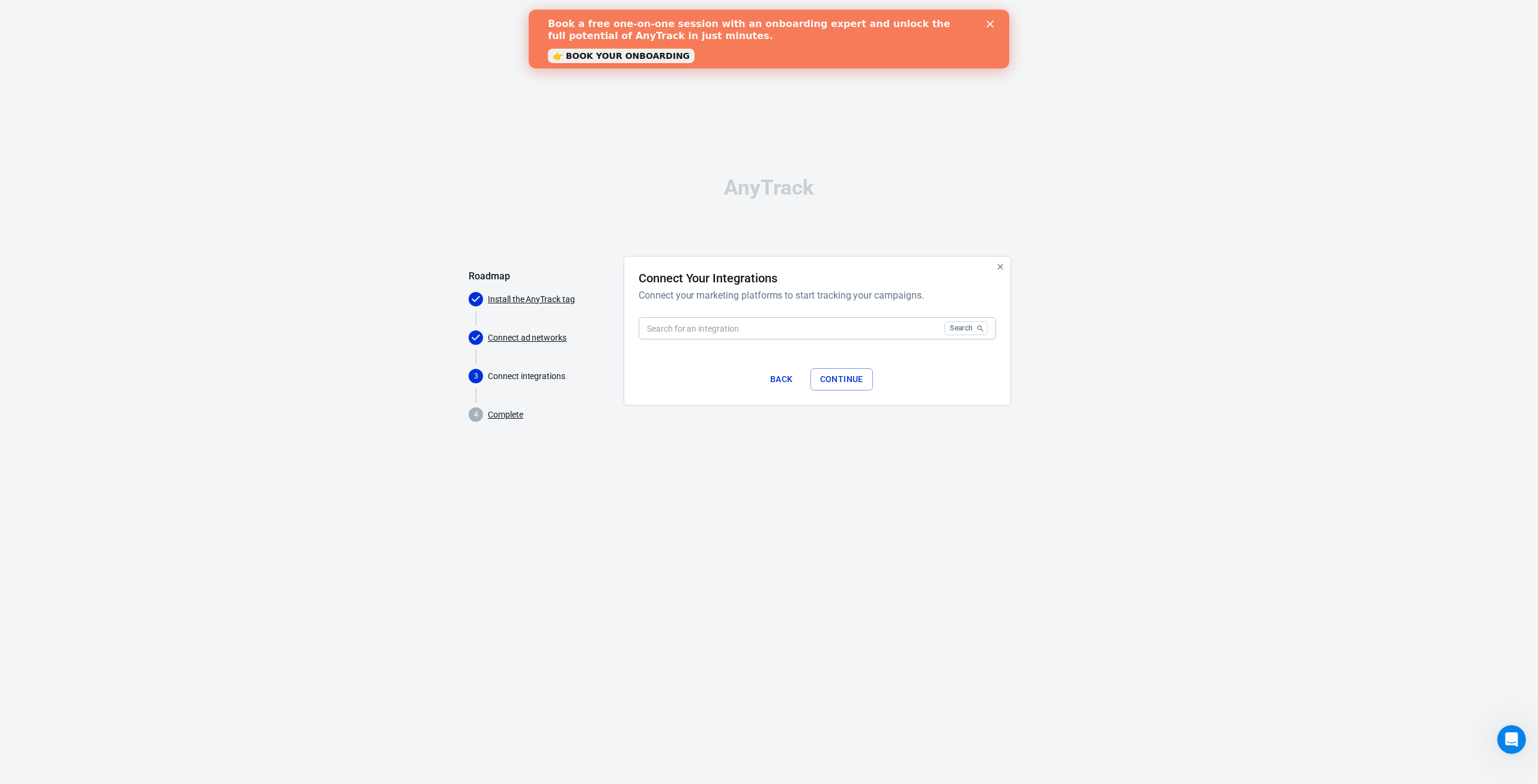
click at [752, 333] on input "text" at bounding box center [789, 327] width 301 height 22
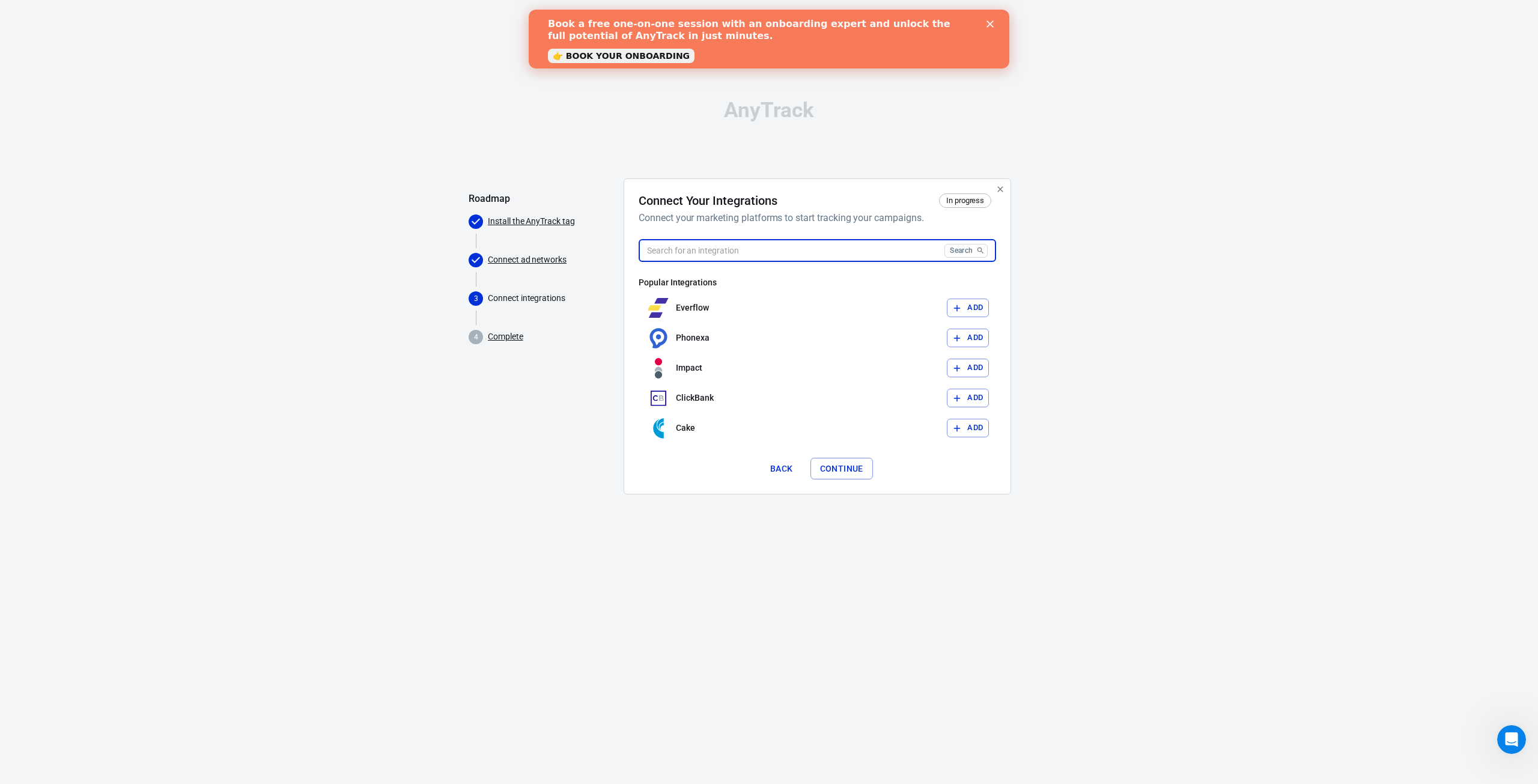
click at [740, 249] on input "text" at bounding box center [789, 250] width 301 height 22
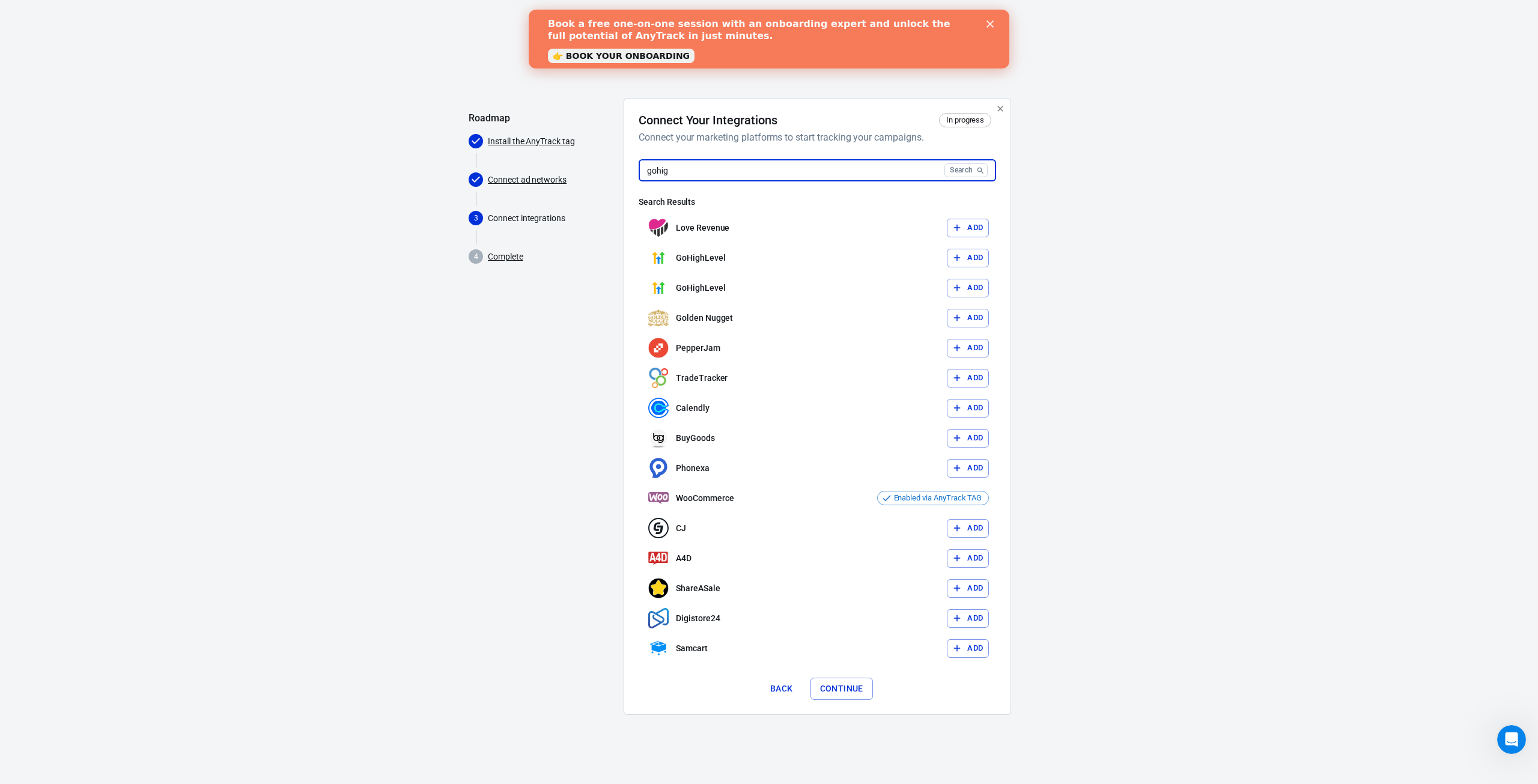
type input "gohigh"
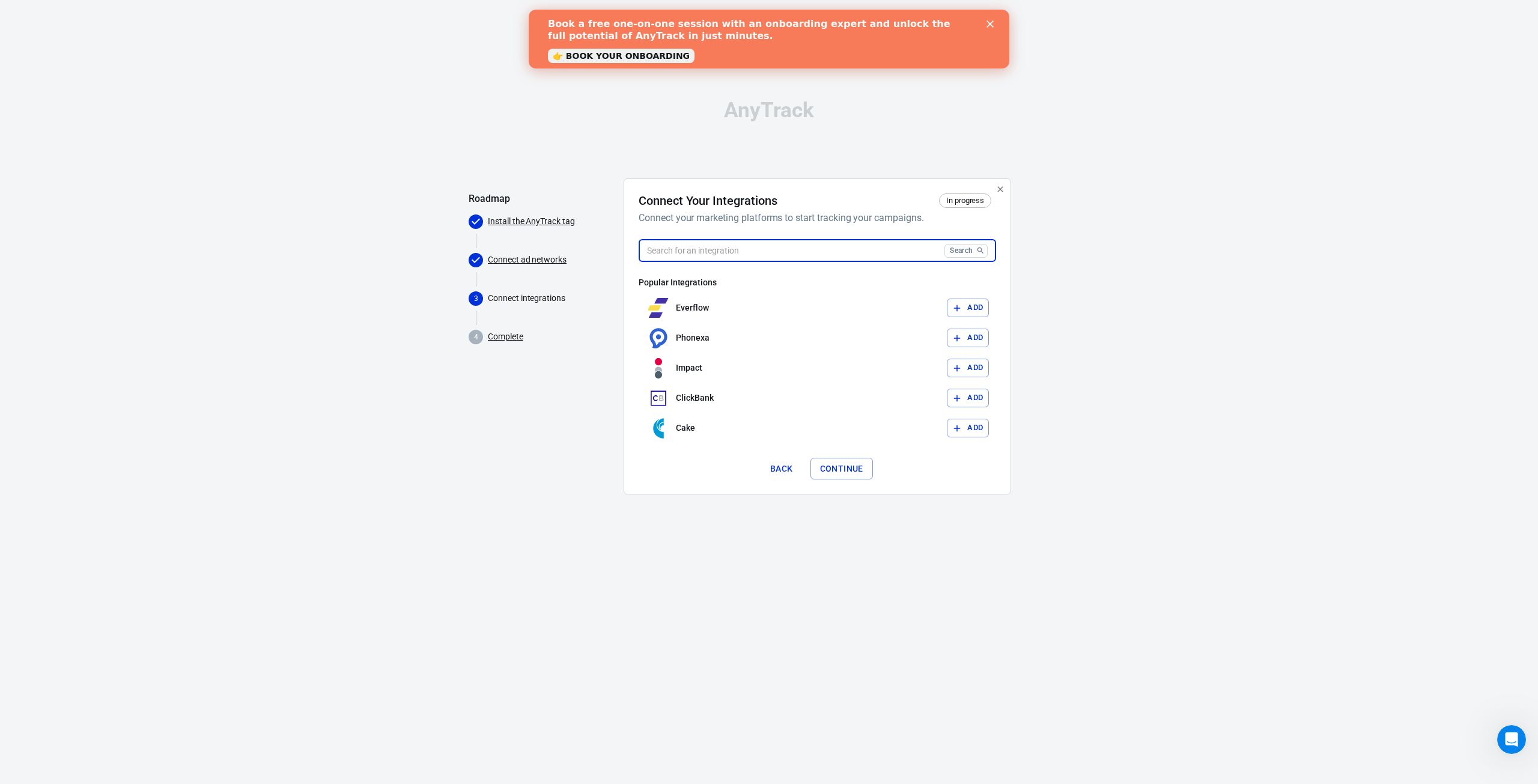
type input "g"
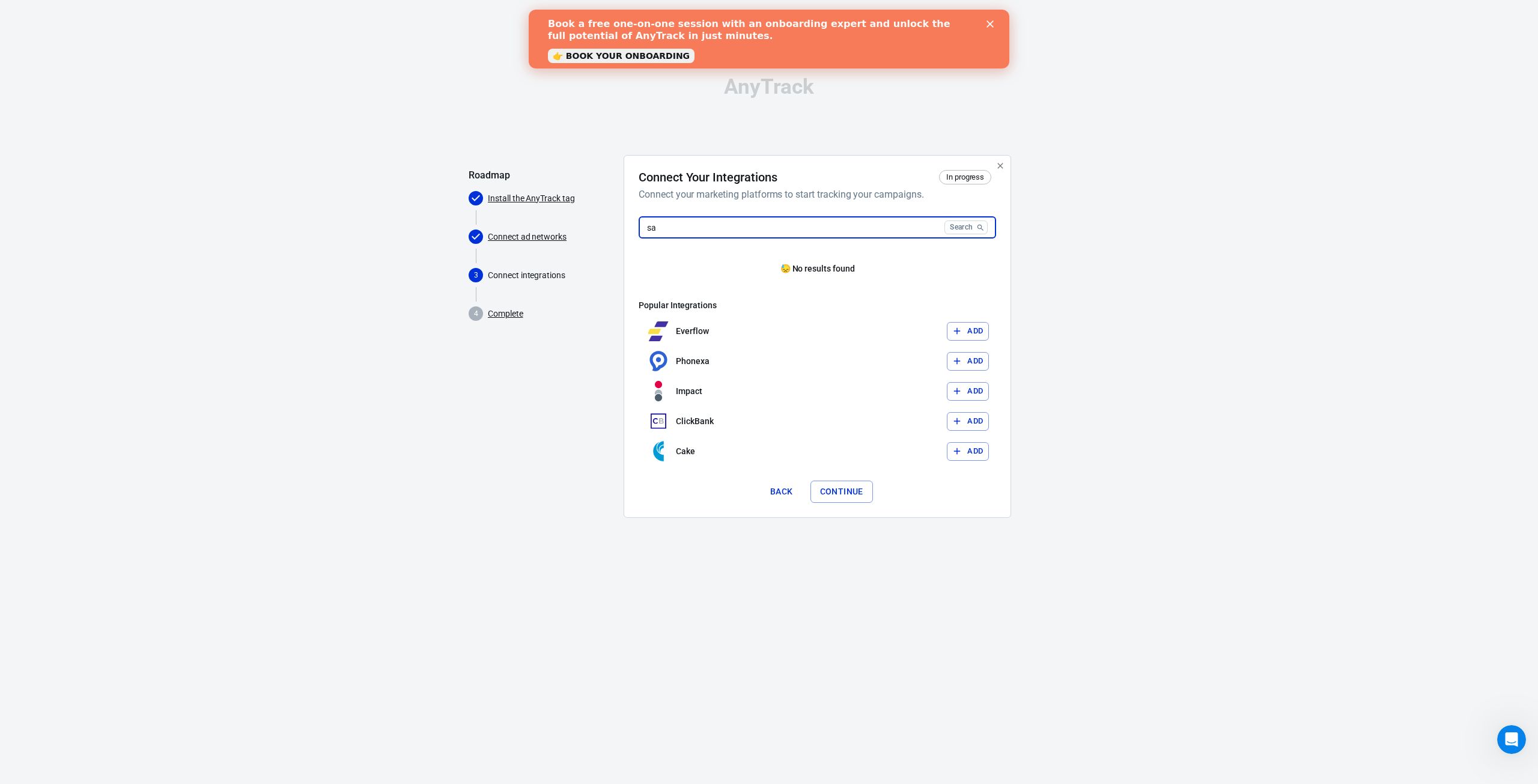
type input "[PERSON_NAME]"
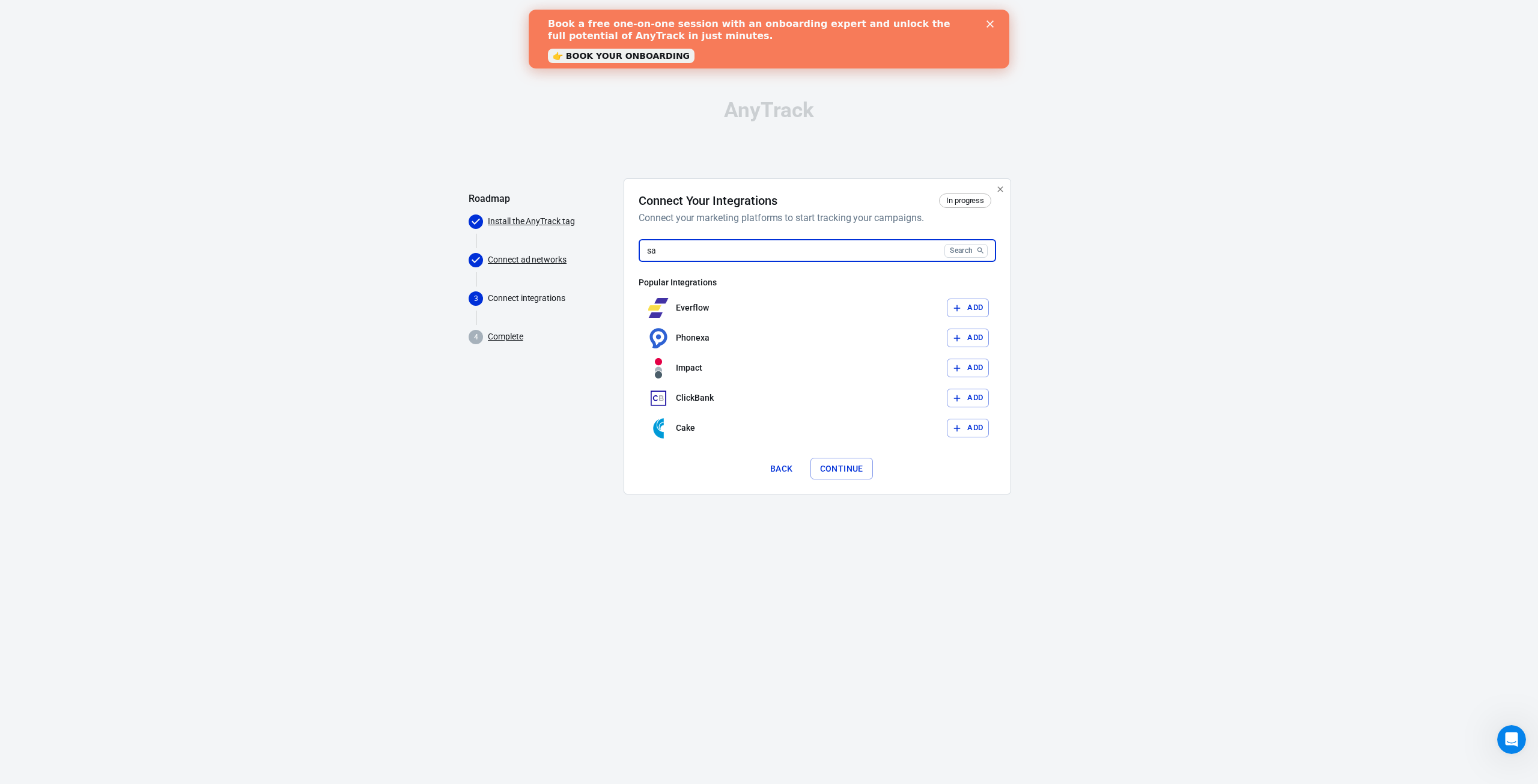
type input "[PERSON_NAME]"
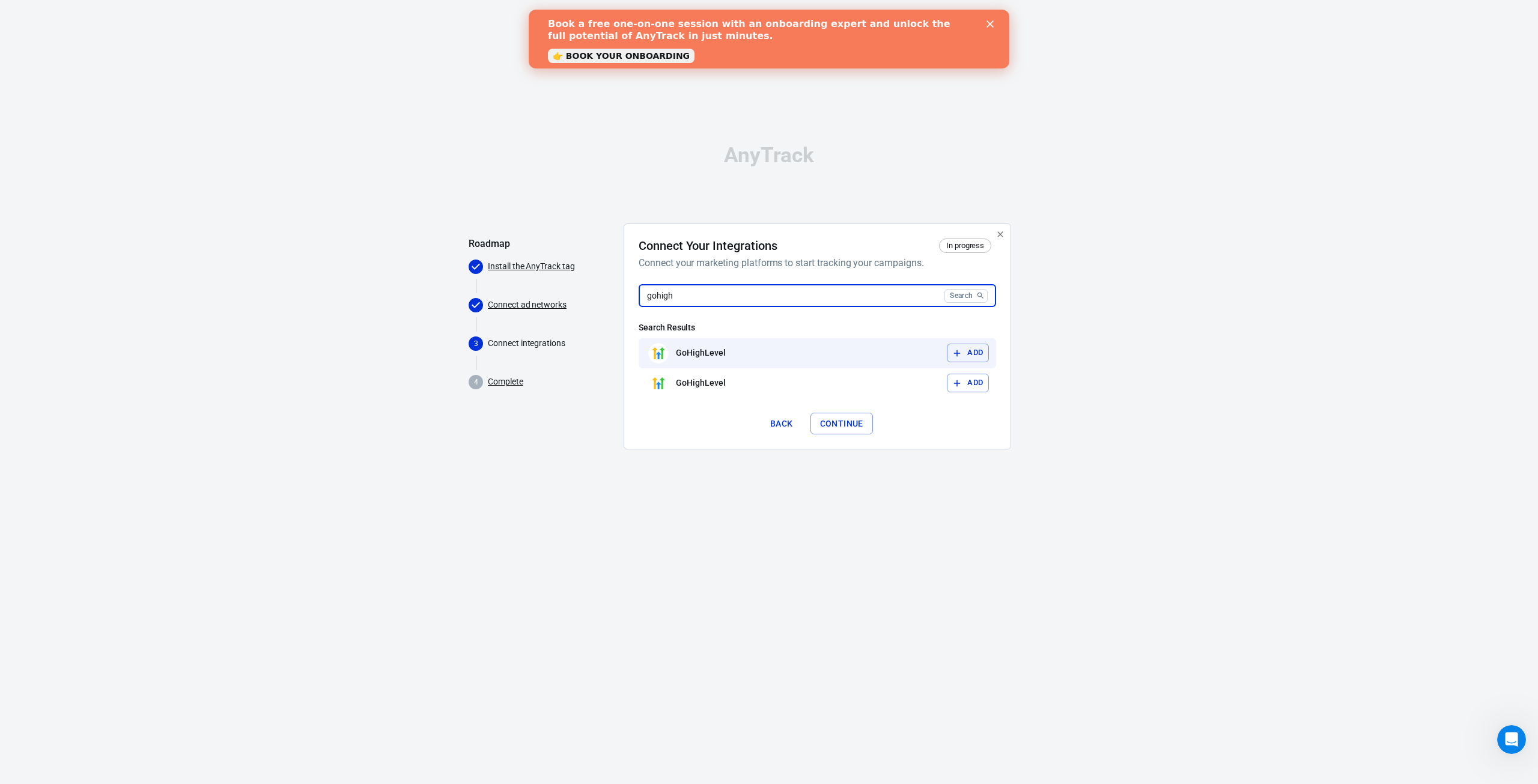
type input "gohigh"
click at [964, 354] on button "Add" at bounding box center [968, 352] width 42 height 19
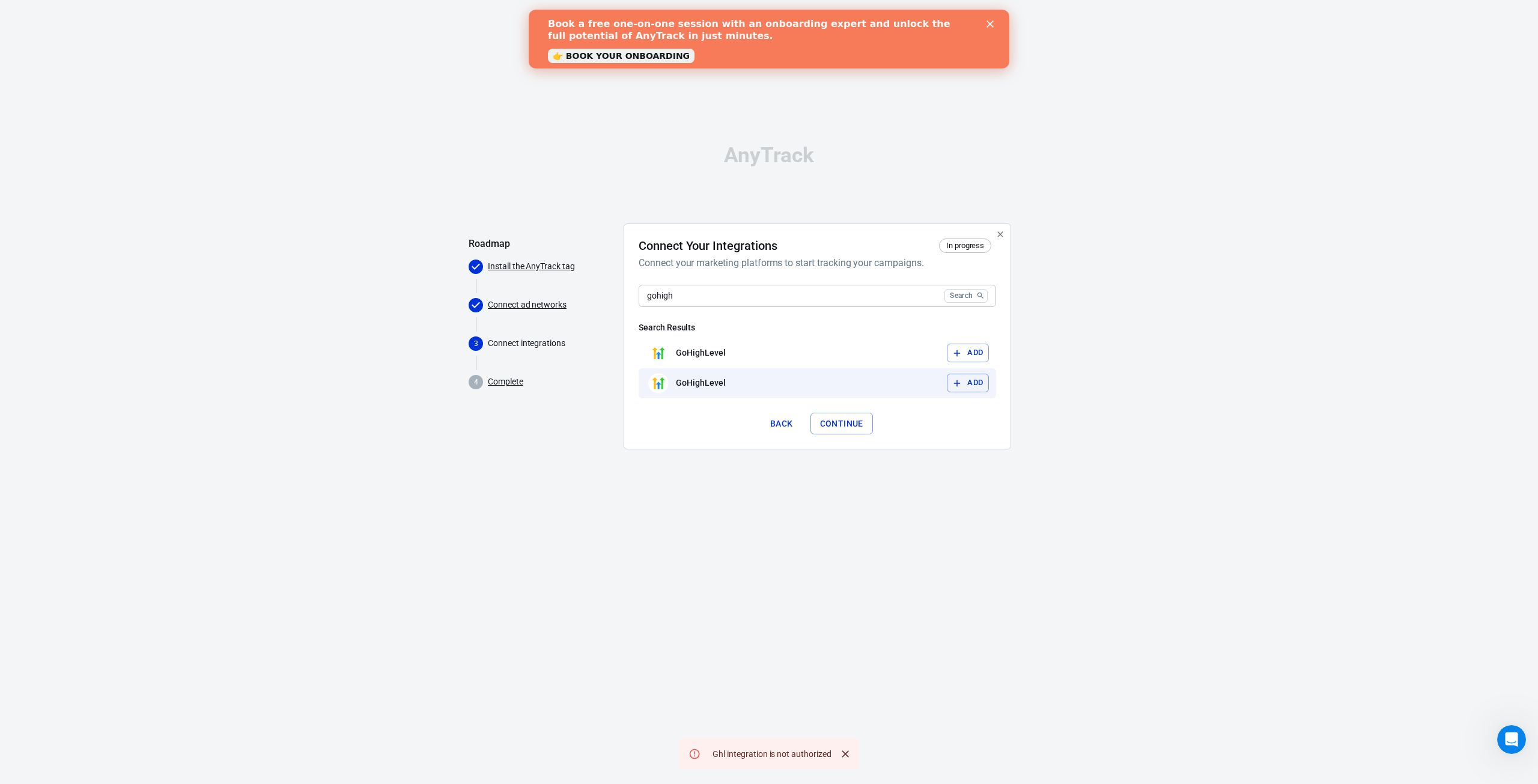
click at [969, 377] on button "Add" at bounding box center [968, 382] width 42 height 19
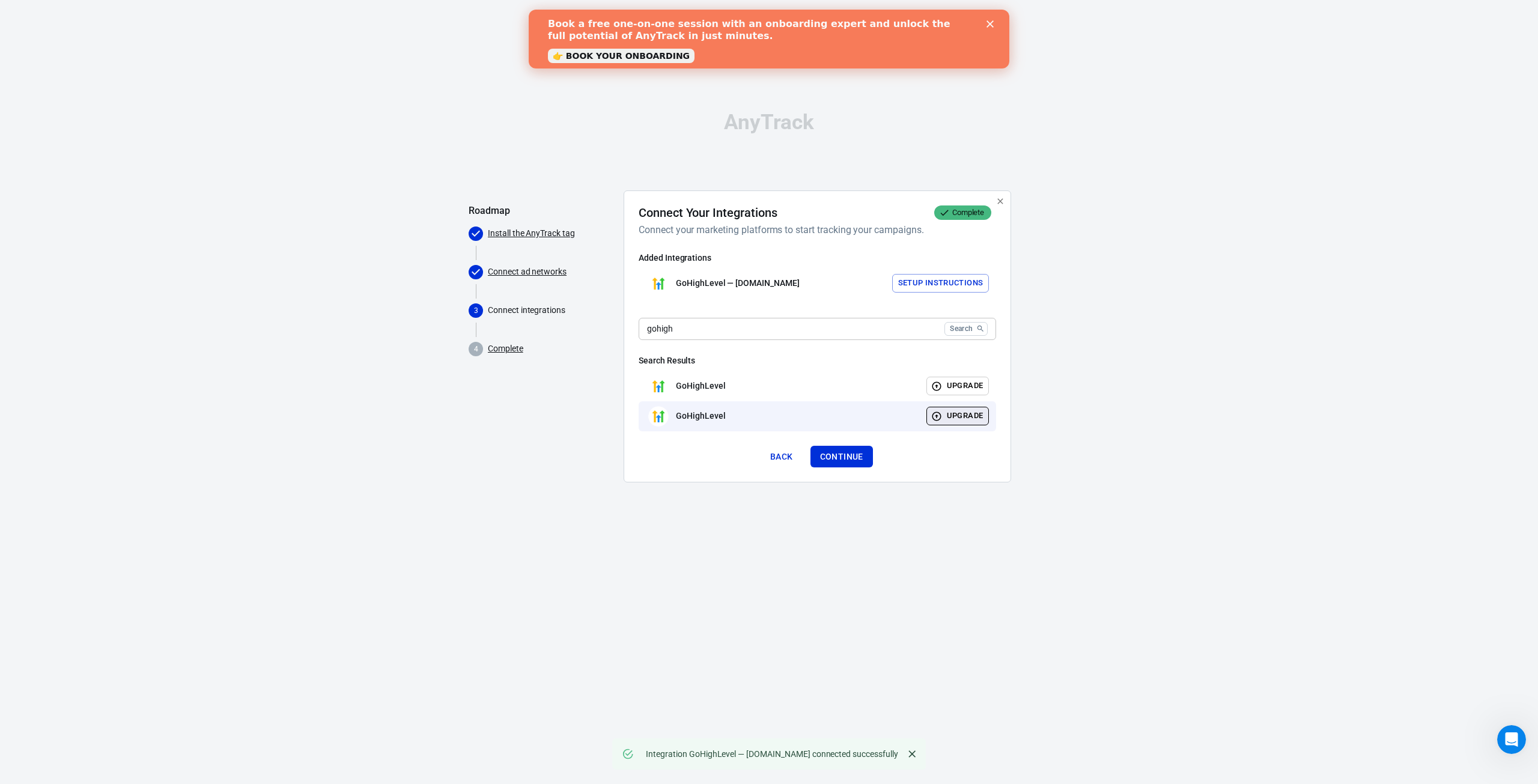
click at [941, 416] on icon "button" at bounding box center [936, 416] width 9 height 9
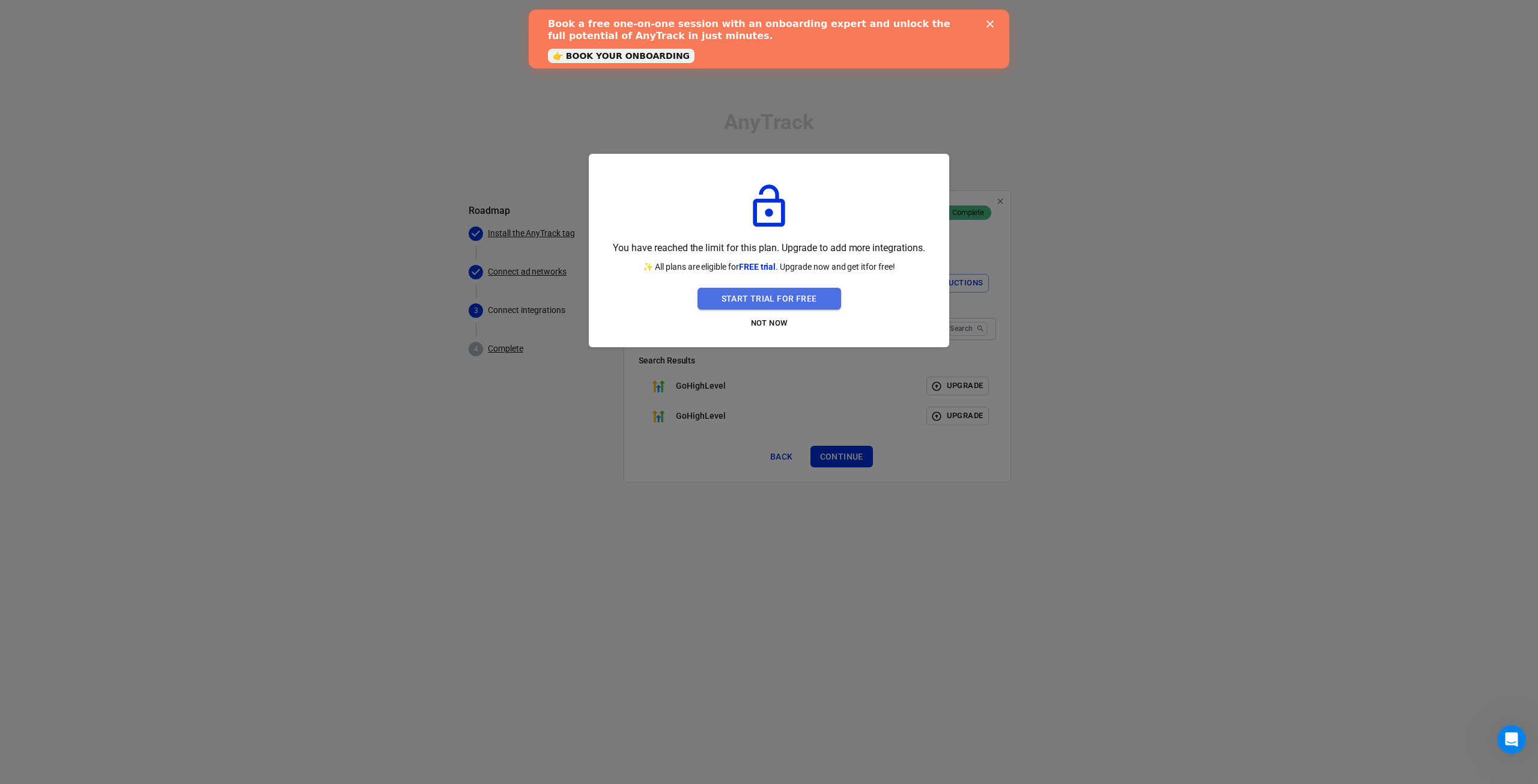
click at [770, 296] on button "Start Trial For Free" at bounding box center [769, 298] width 143 height 22
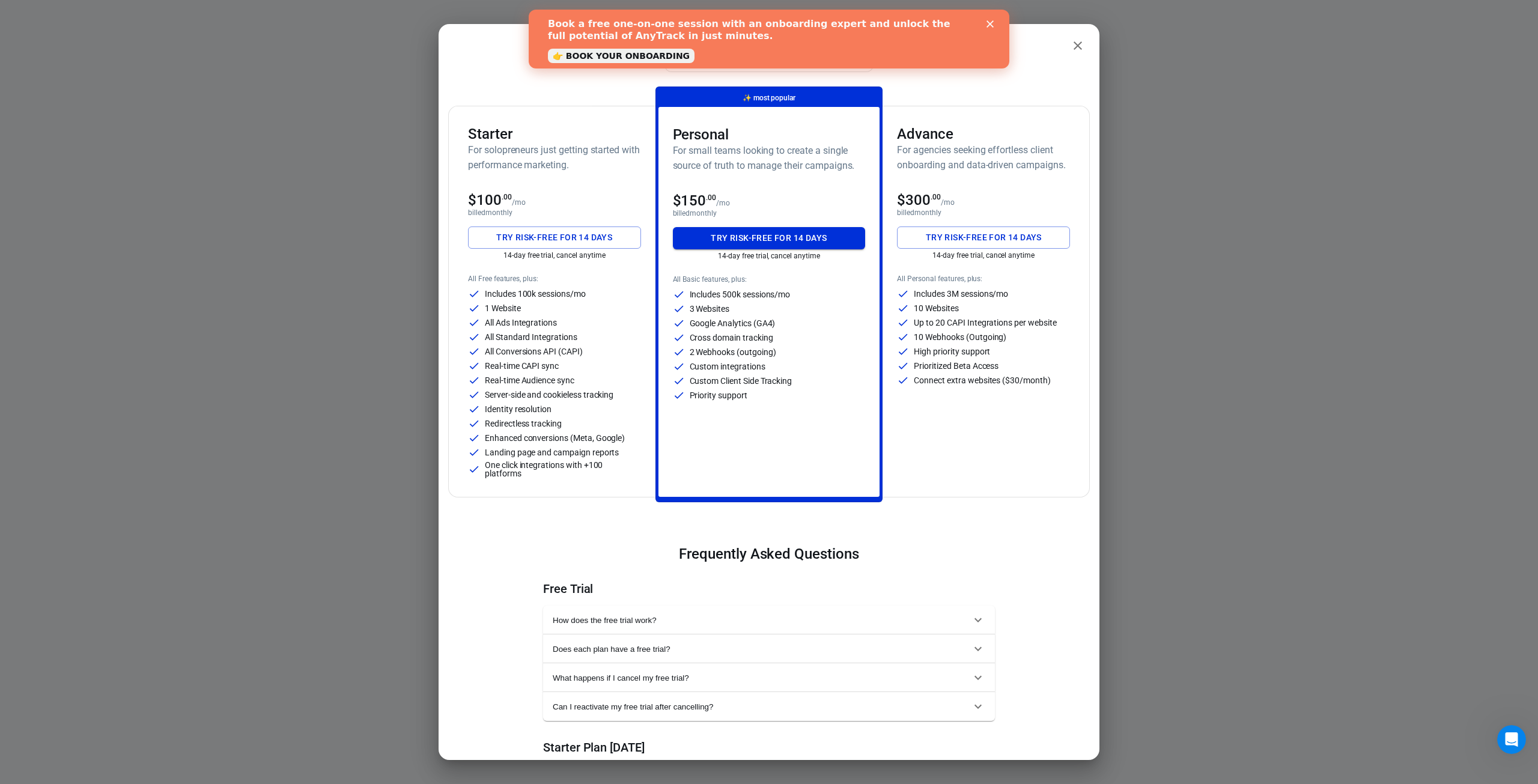
click at [758, 236] on button "Try risk-free for 14 days" at bounding box center [769, 238] width 193 height 22
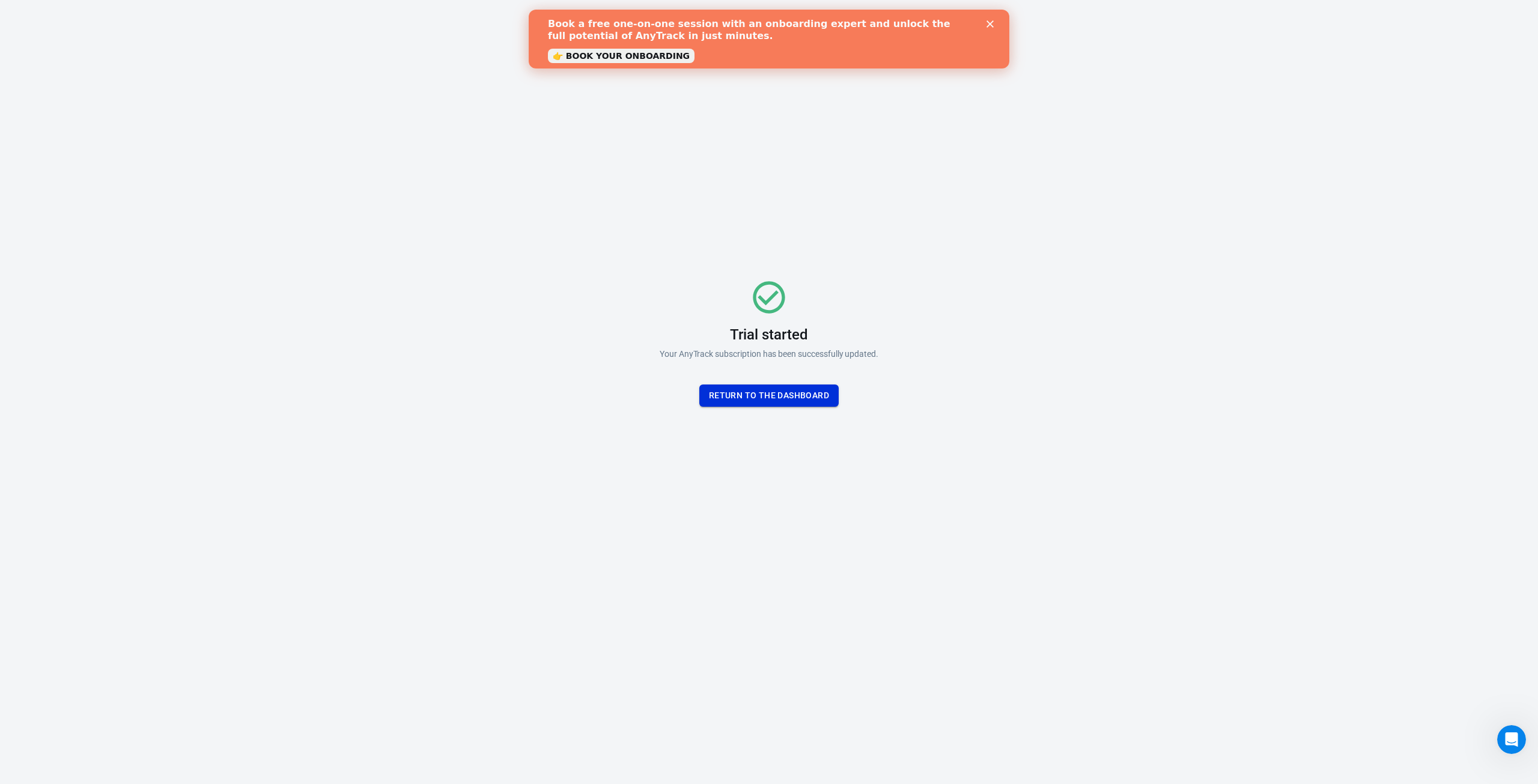
click at [816, 398] on button "Return To the dashboard" at bounding box center [768, 395] width 139 height 22
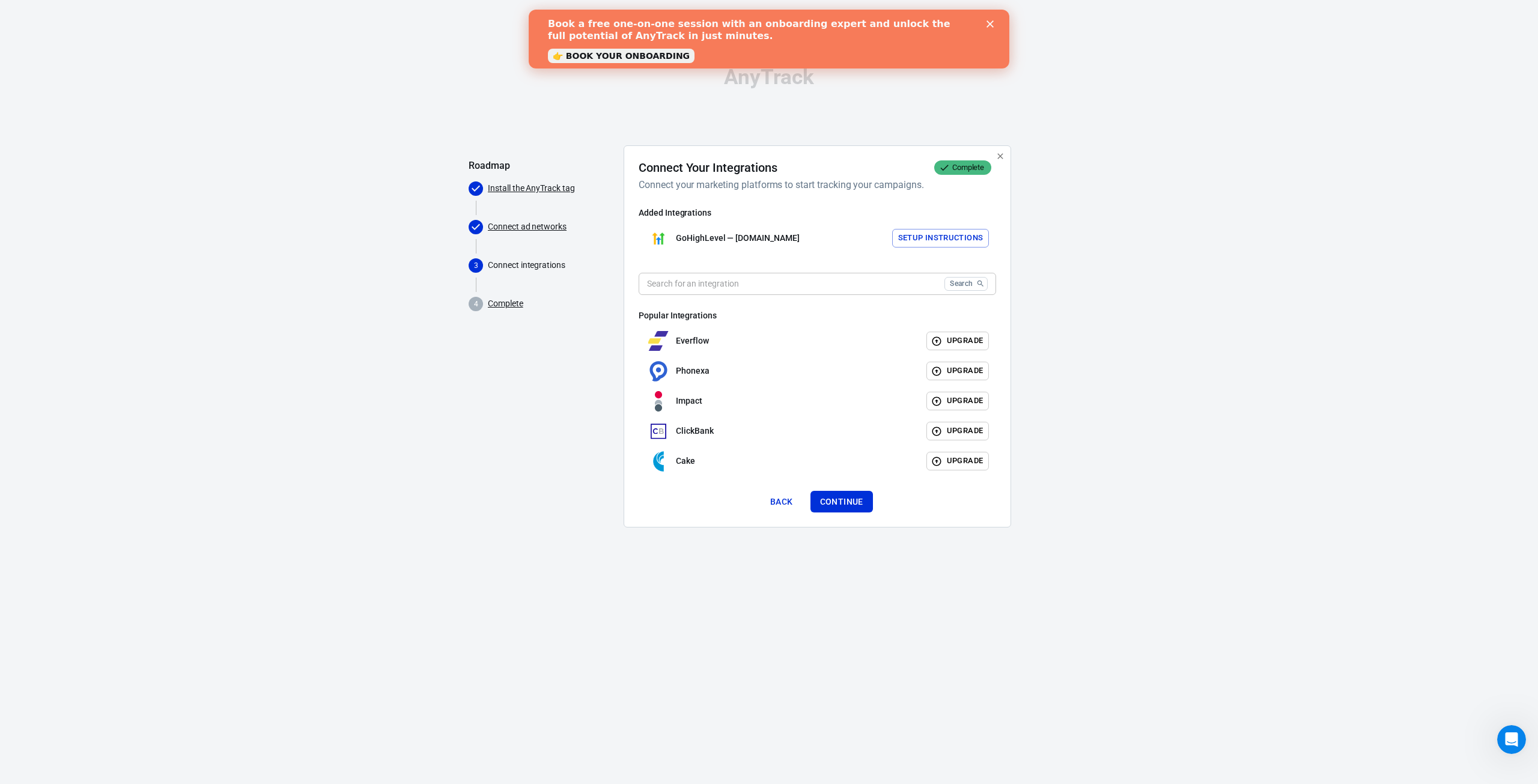
click at [764, 236] on p "GoHighLevel — [DOMAIN_NAME]" at bounding box center [738, 238] width 124 height 12
drag, startPoint x: 764, startPoint y: 236, endPoint x: 899, endPoint y: 236, distance: 135.0
click at [764, 236] on p "GoHighLevel — [DOMAIN_NAME]" at bounding box center [738, 238] width 124 height 12
click at [779, 504] on button "Back" at bounding box center [781, 502] width 38 height 22
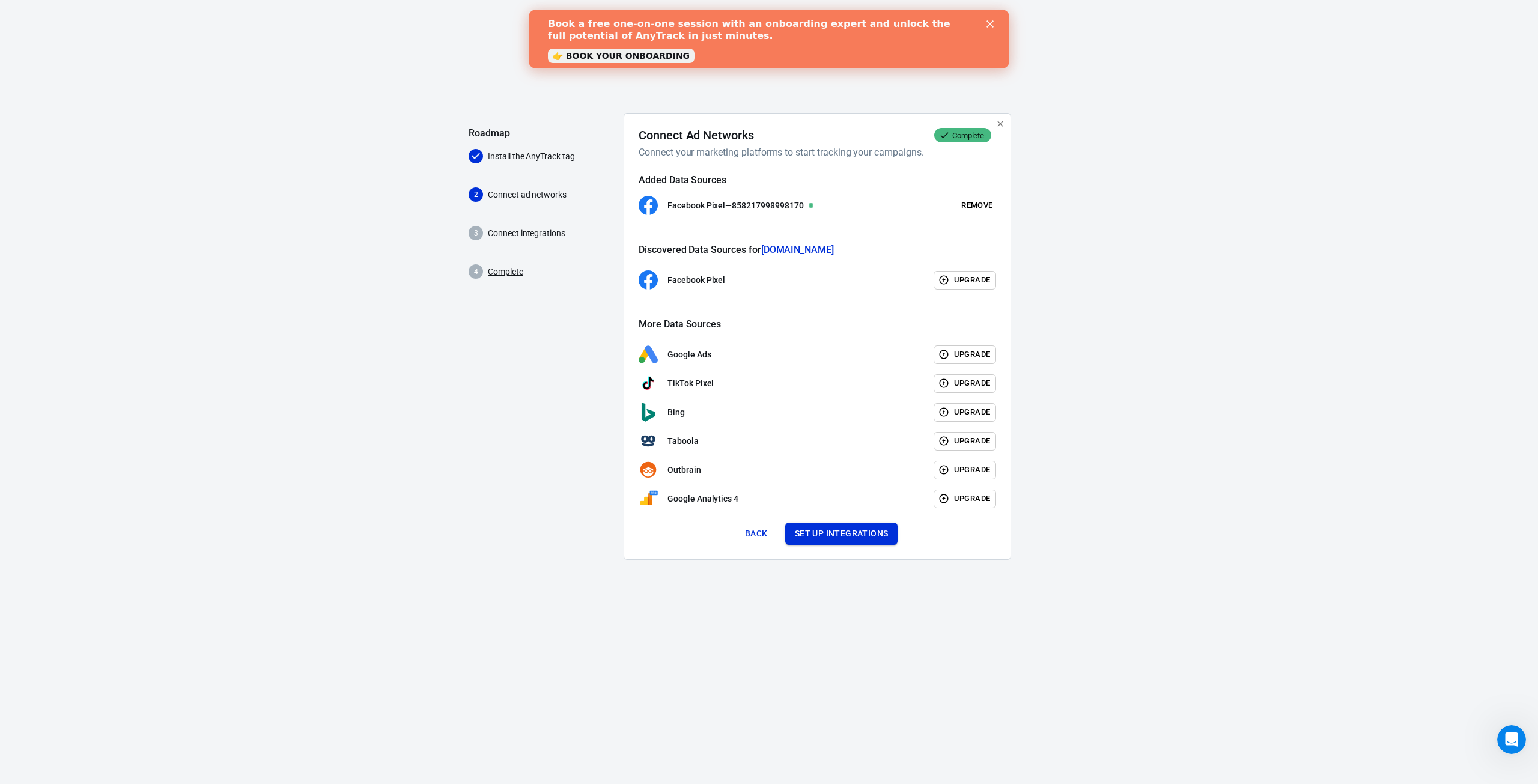
click at [846, 530] on button "Set up integrations" at bounding box center [842, 534] width 113 height 22
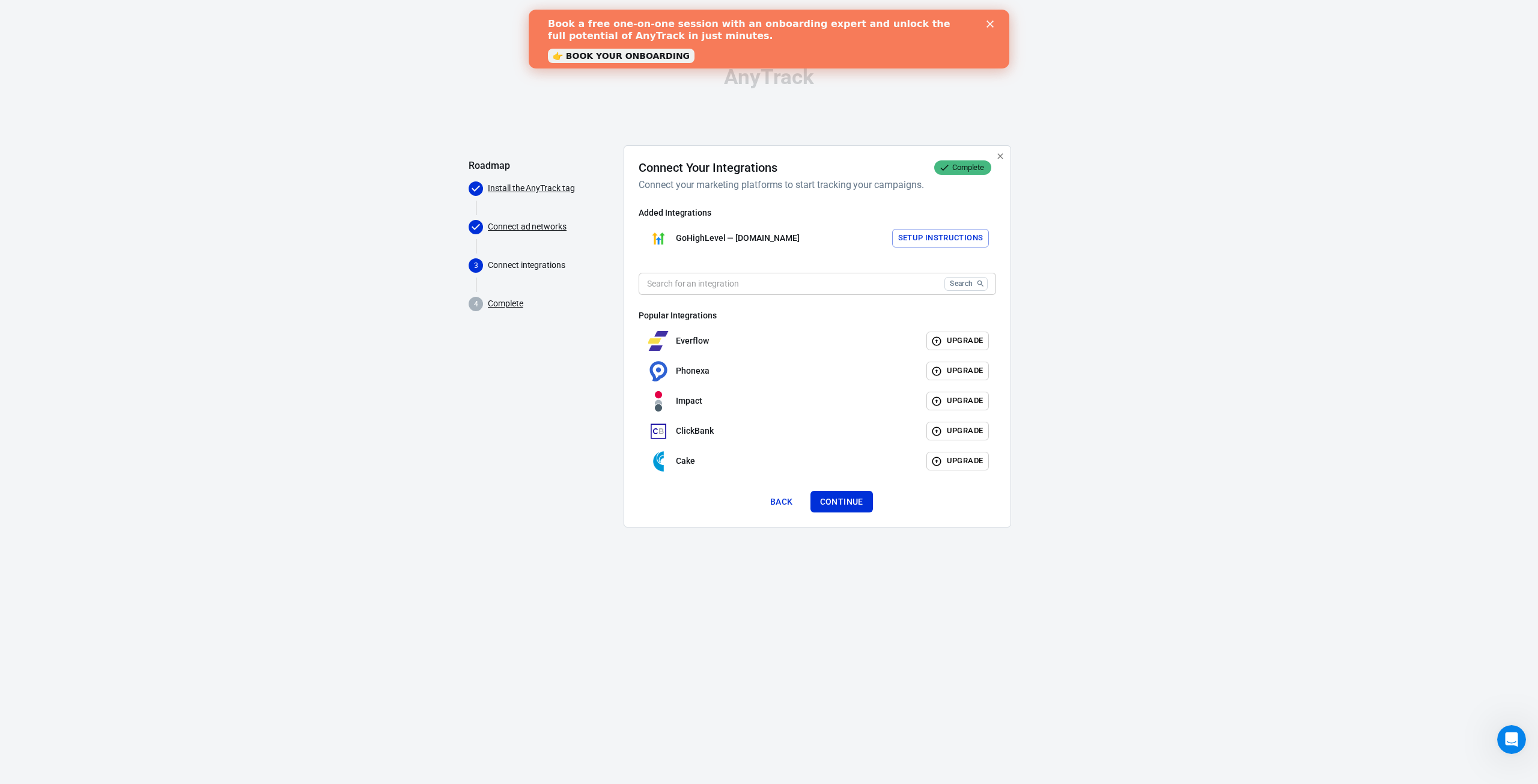
click at [727, 286] on input "text" at bounding box center [789, 283] width 301 height 22
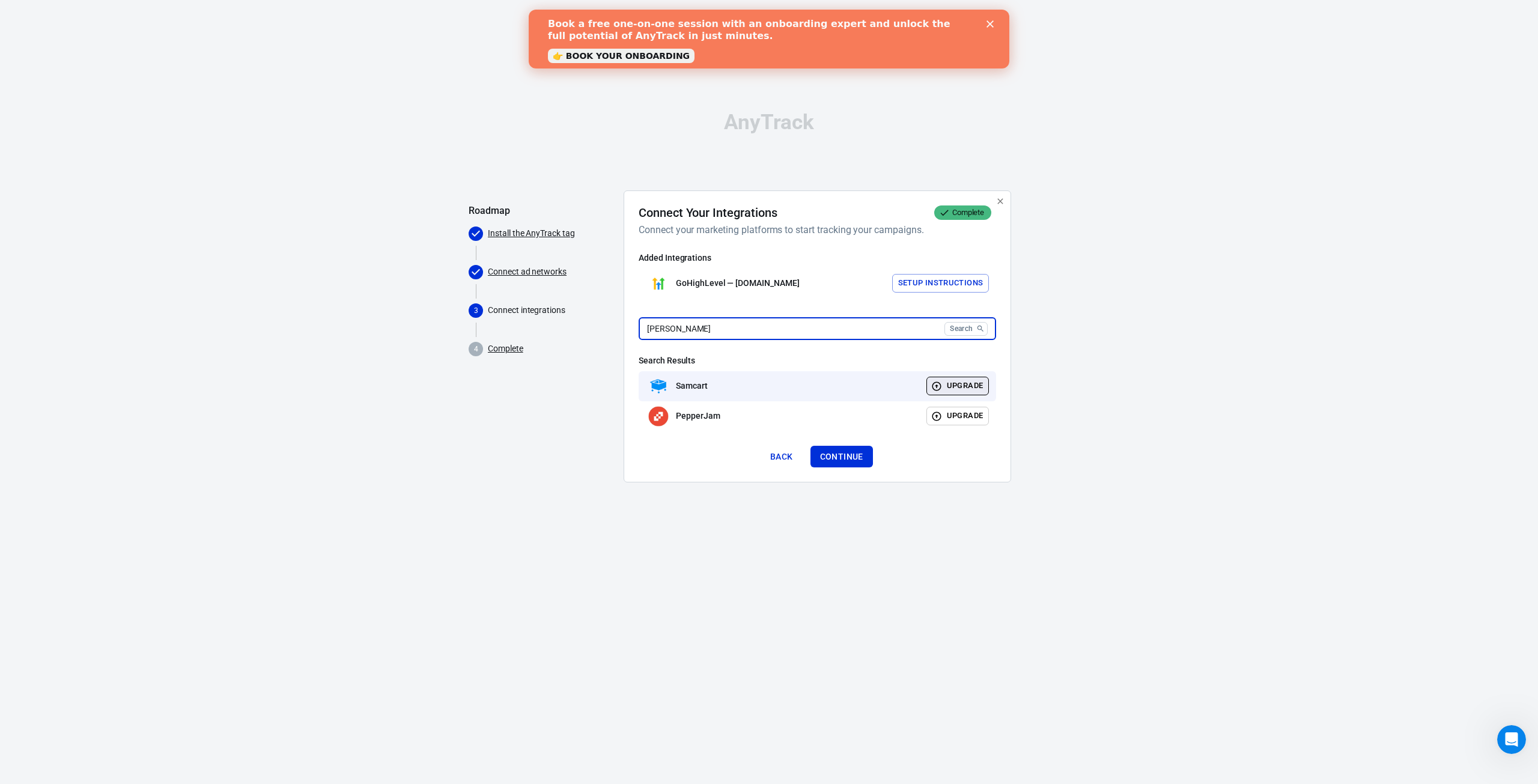
type input "[PERSON_NAME]"
click at [940, 388] on icon "button" at bounding box center [936, 386] width 11 height 11
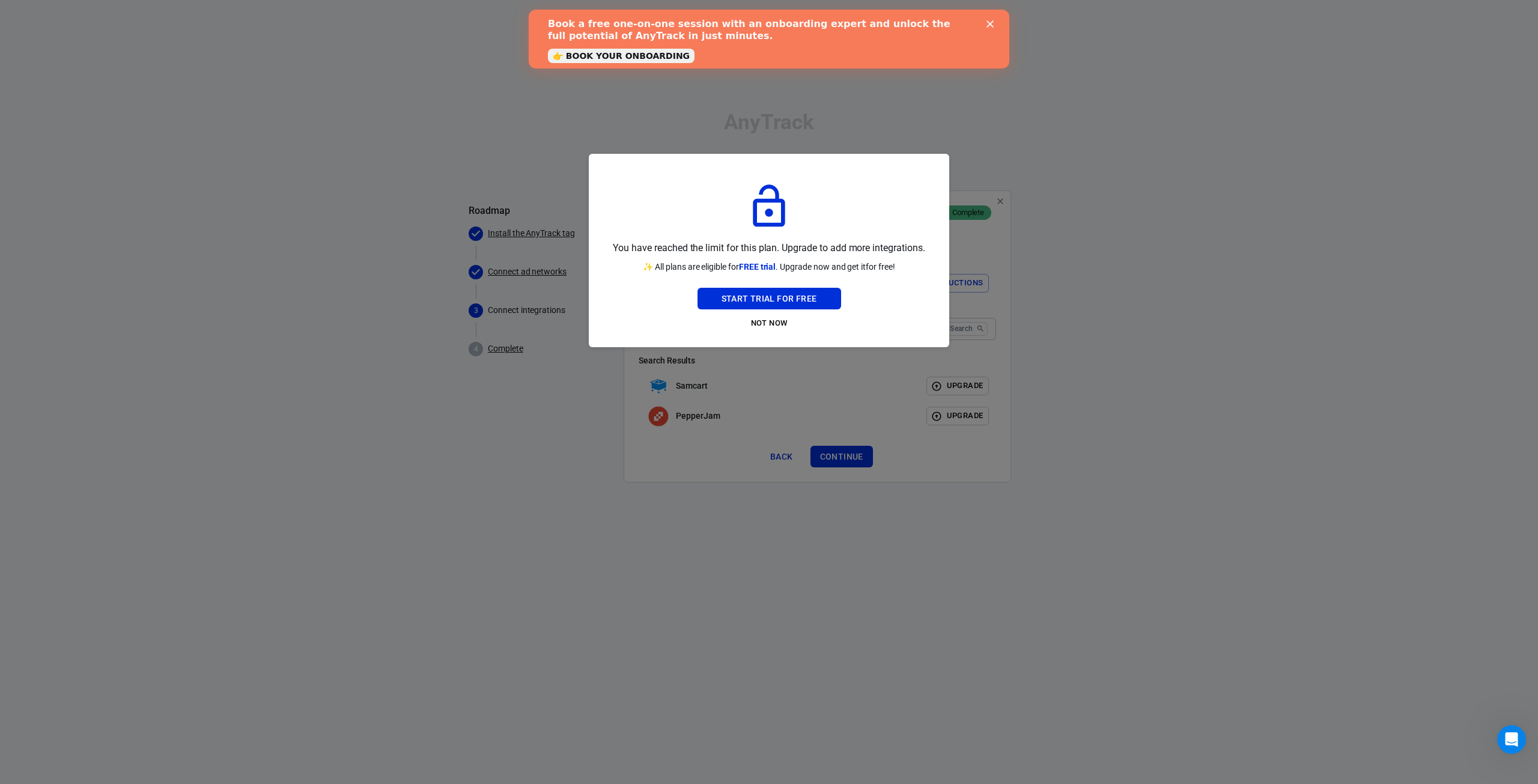
click at [792, 250] on p "You have reached the limit for this plan. Upgrade to add more integrations." at bounding box center [768, 249] width 311 height 16
click at [805, 248] on p "You have reached the limit for this plan. Upgrade to add more integrations." at bounding box center [768, 249] width 311 height 16
click at [762, 267] on span "FREE trial" at bounding box center [757, 266] width 37 height 10
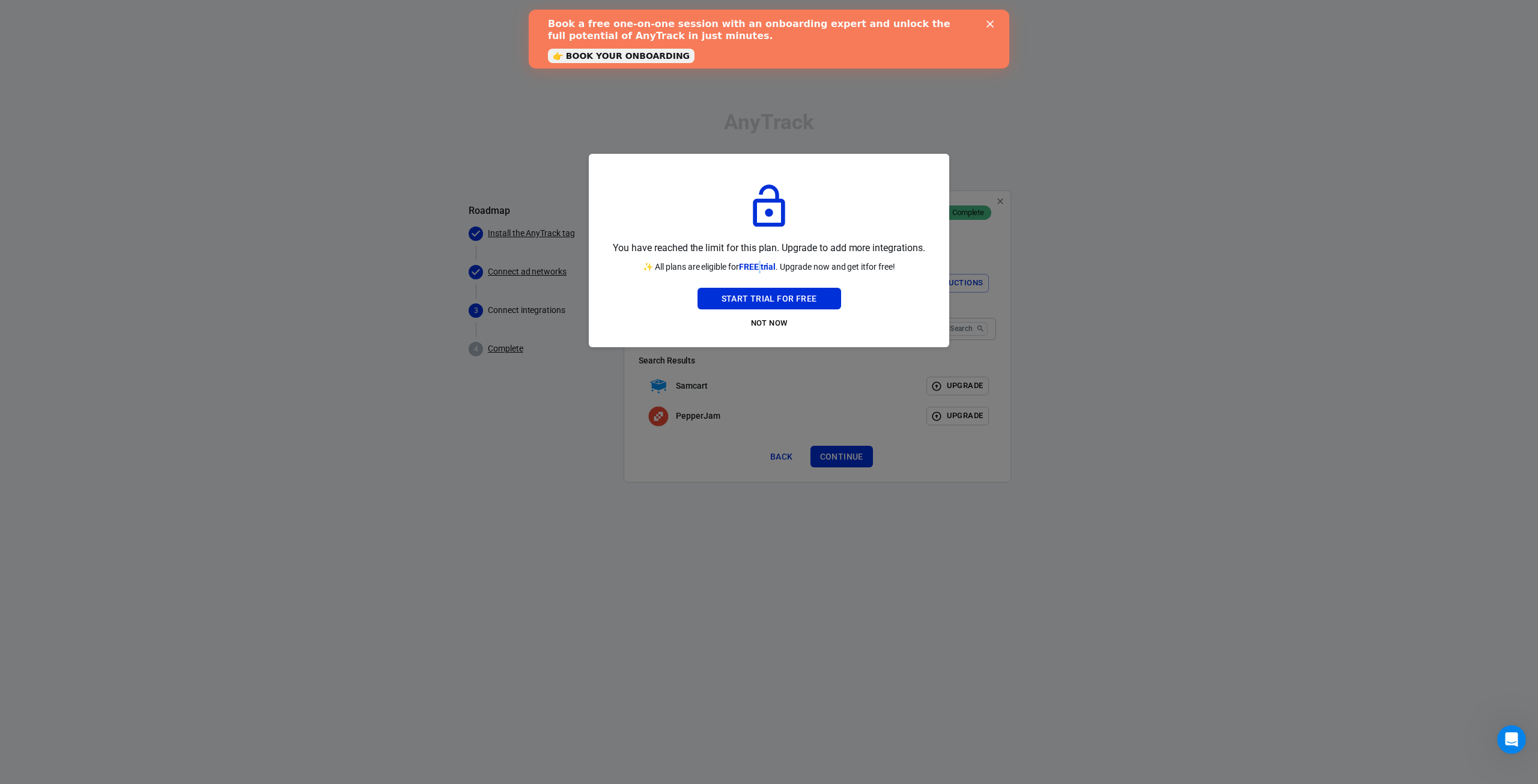
click at [762, 267] on span "FREE trial" at bounding box center [757, 266] width 37 height 10
click at [765, 265] on span "FREE trial" at bounding box center [757, 266] width 37 height 10
click at [788, 296] on button "Start Trial For Free" at bounding box center [769, 298] width 143 height 22
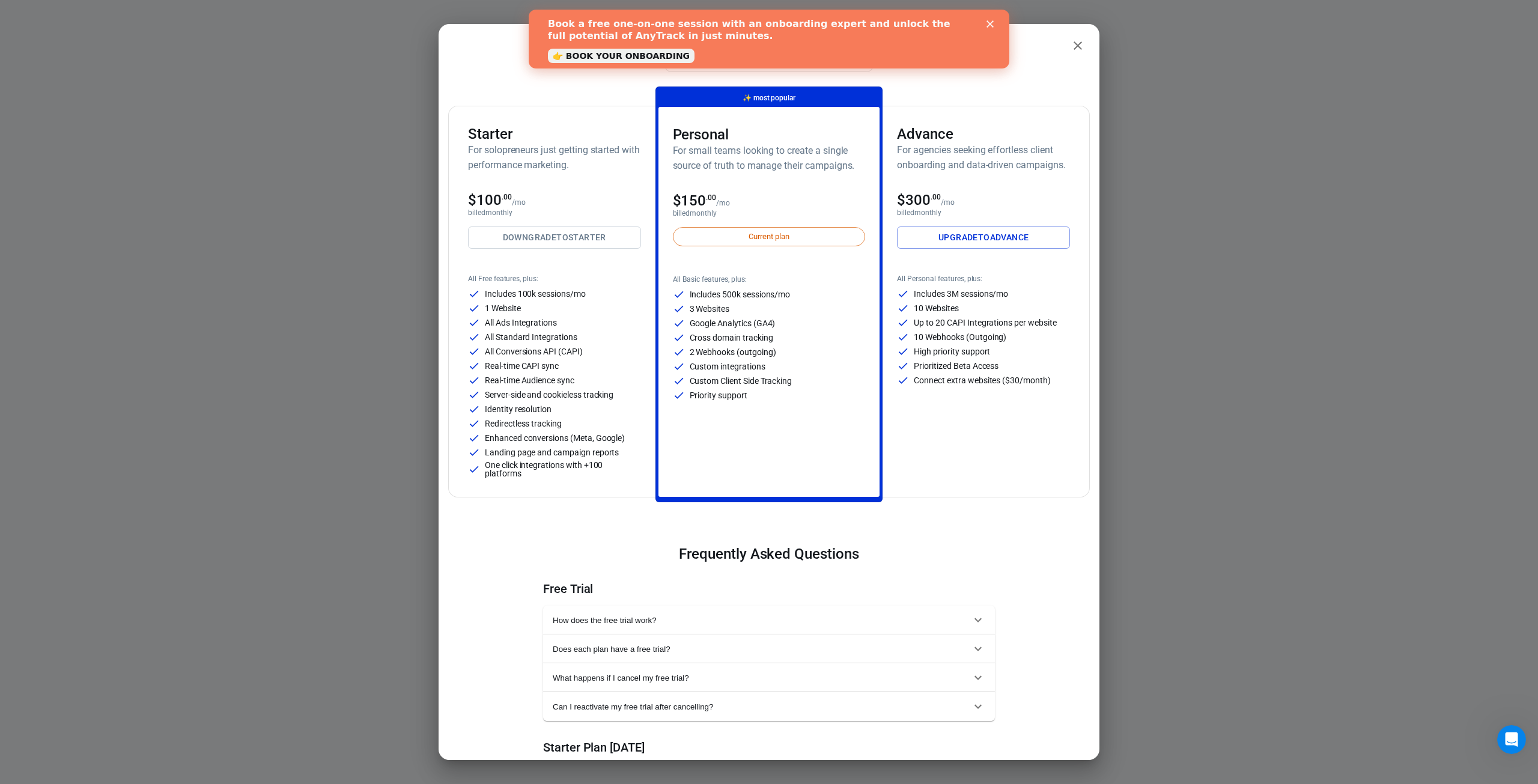
click at [1074, 42] on icon "close" at bounding box center [1078, 45] width 14 height 14
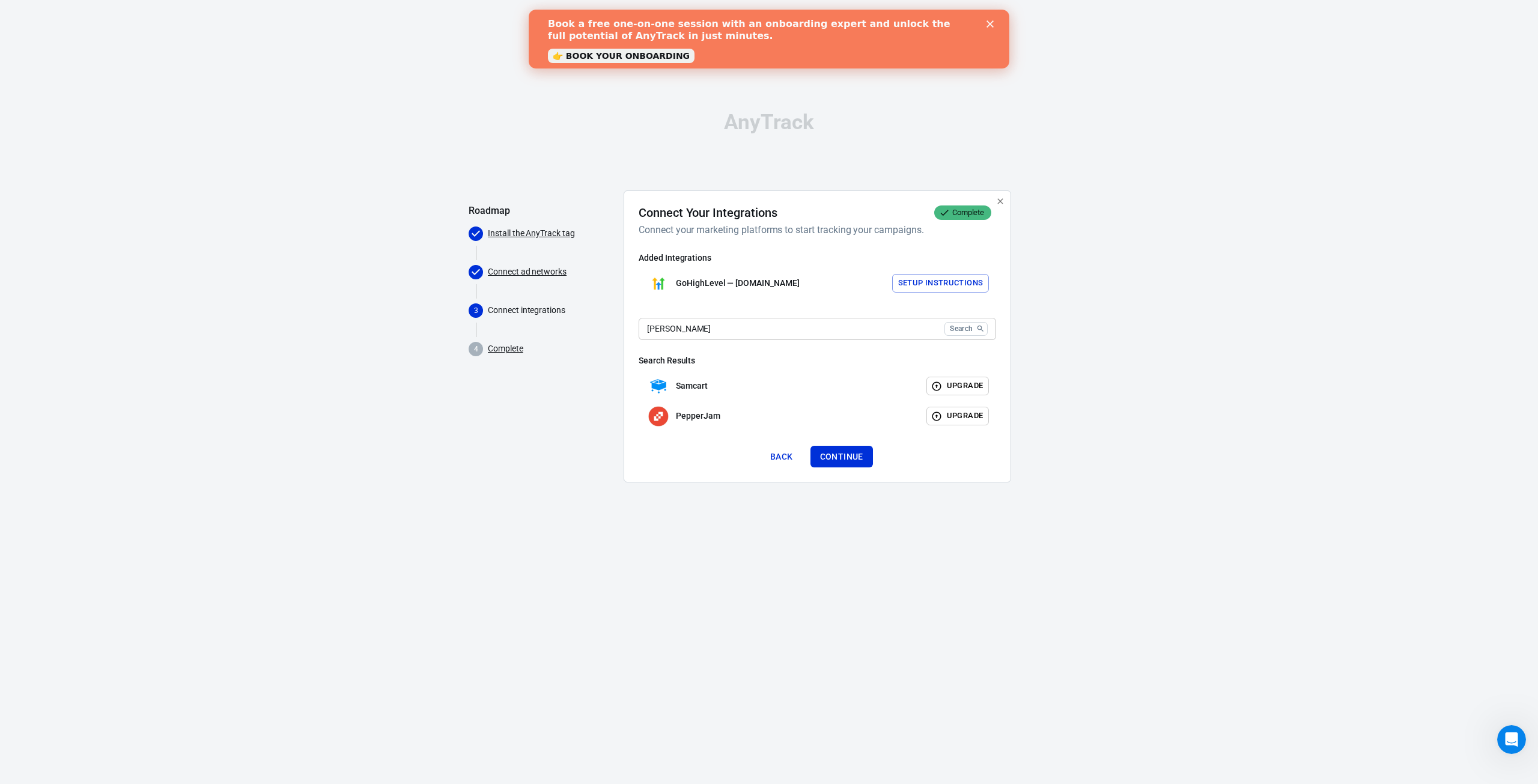
click at [1129, 320] on div "AnyTrack Roadmap Install the AnyTrack tag Connect ad networks 3 Connect integra…" at bounding box center [769, 302] width 1538 height 603
click at [842, 456] on button "Continue" at bounding box center [842, 457] width 63 height 22
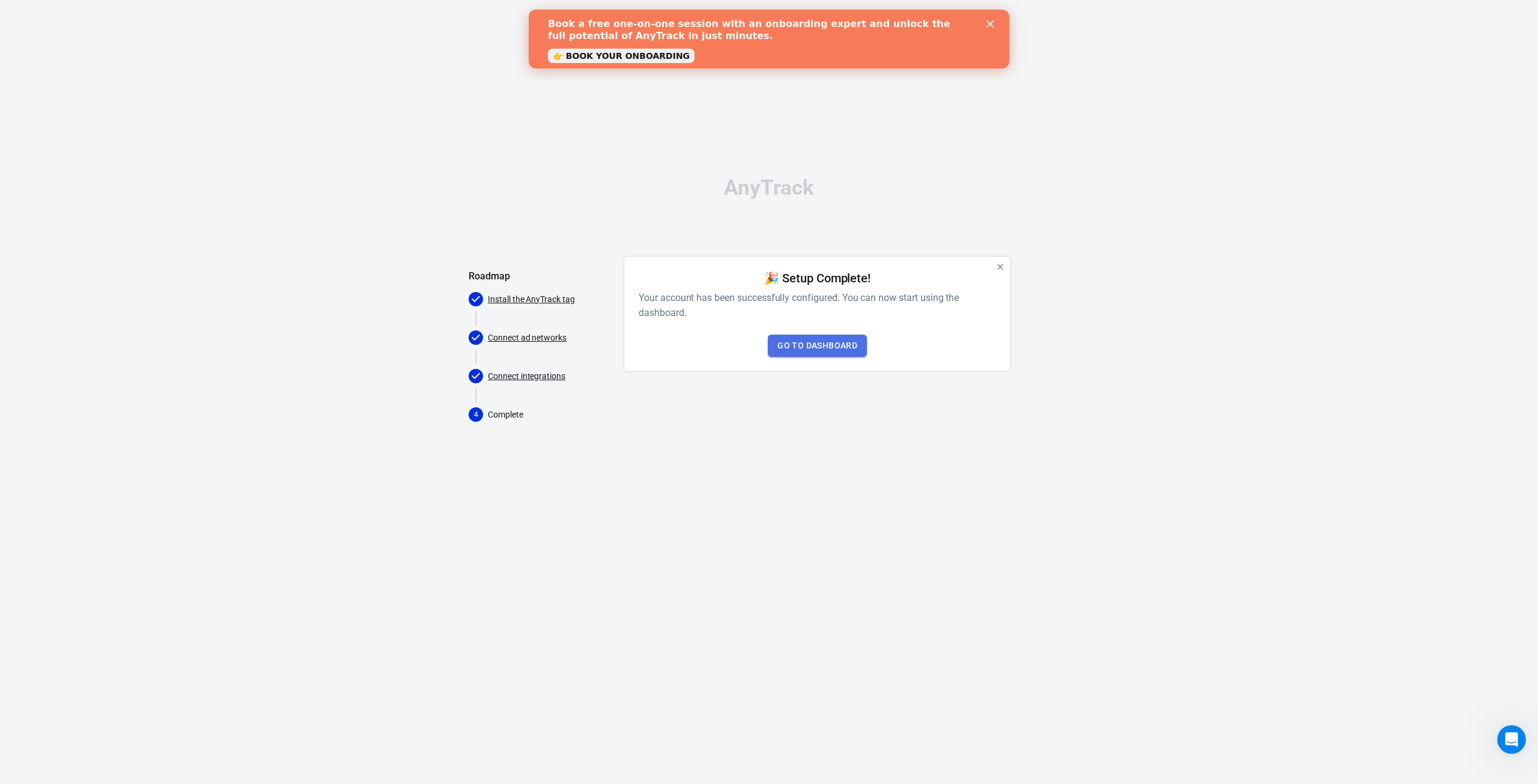
click at [788, 344] on link "Go to Dashboard" at bounding box center [817, 345] width 99 height 22
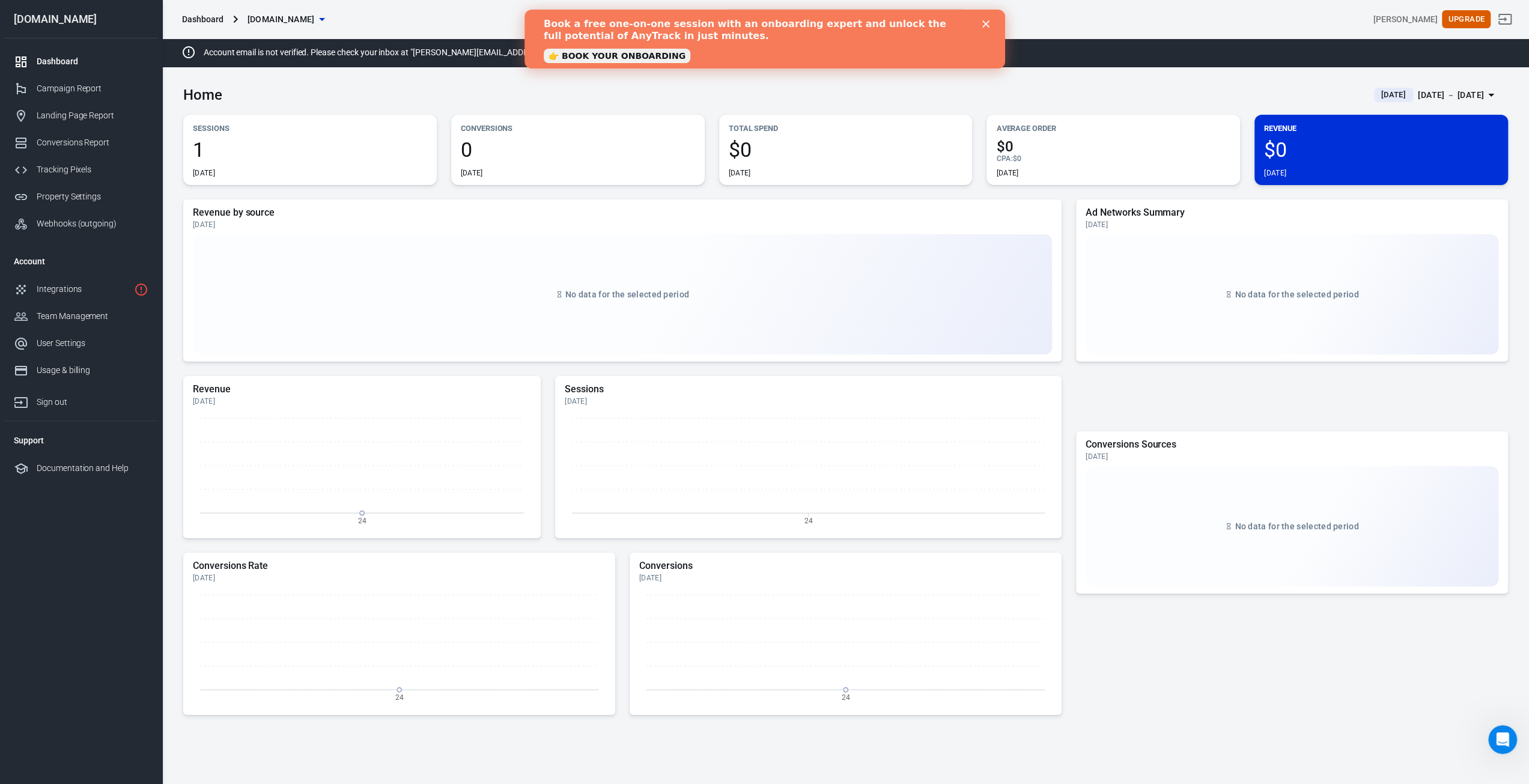
click at [985, 22] on polygon "Close" at bounding box center [985, 24] width 7 height 7
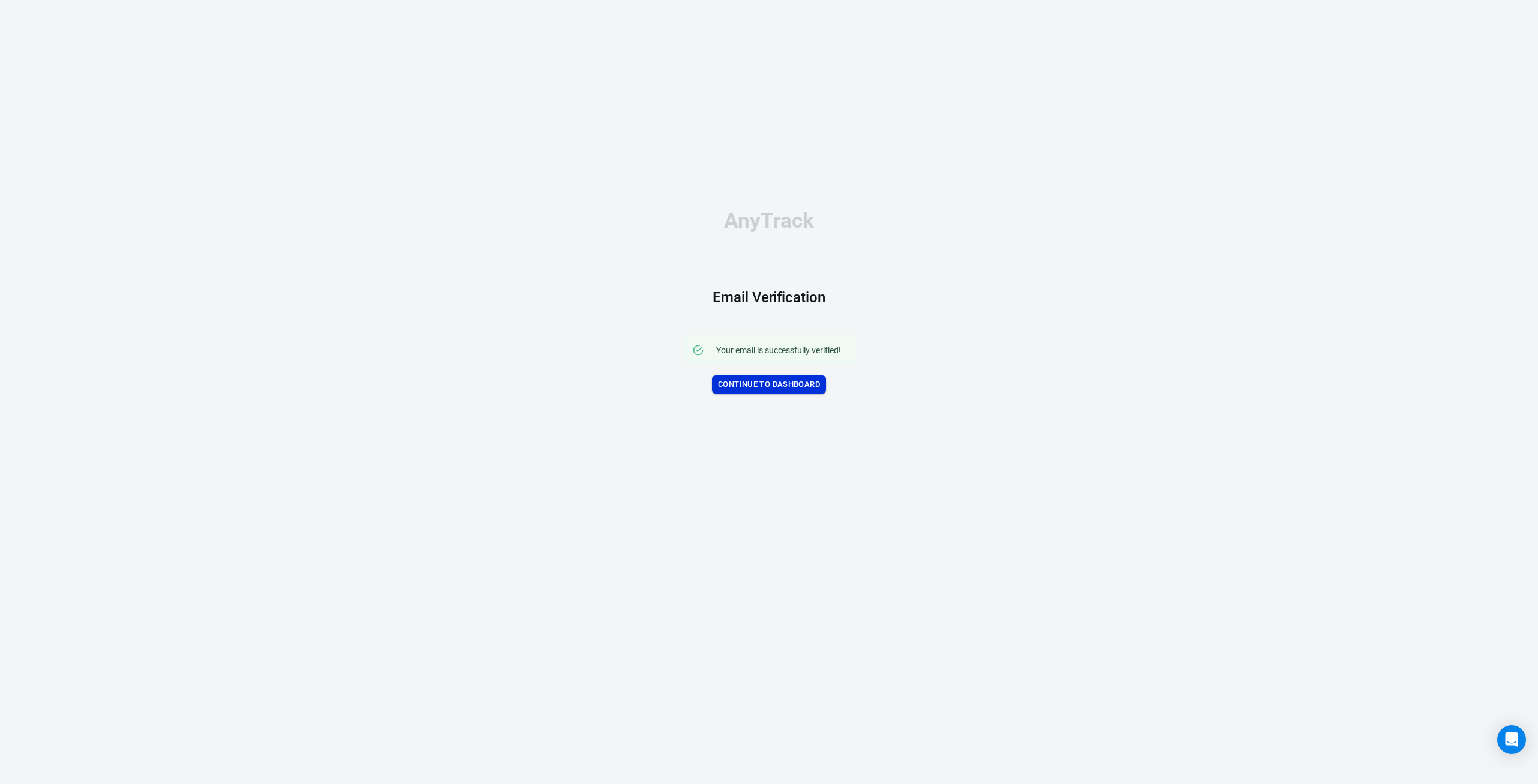
click at [765, 382] on link "Continue to Dashboard" at bounding box center [768, 384] width 114 height 19
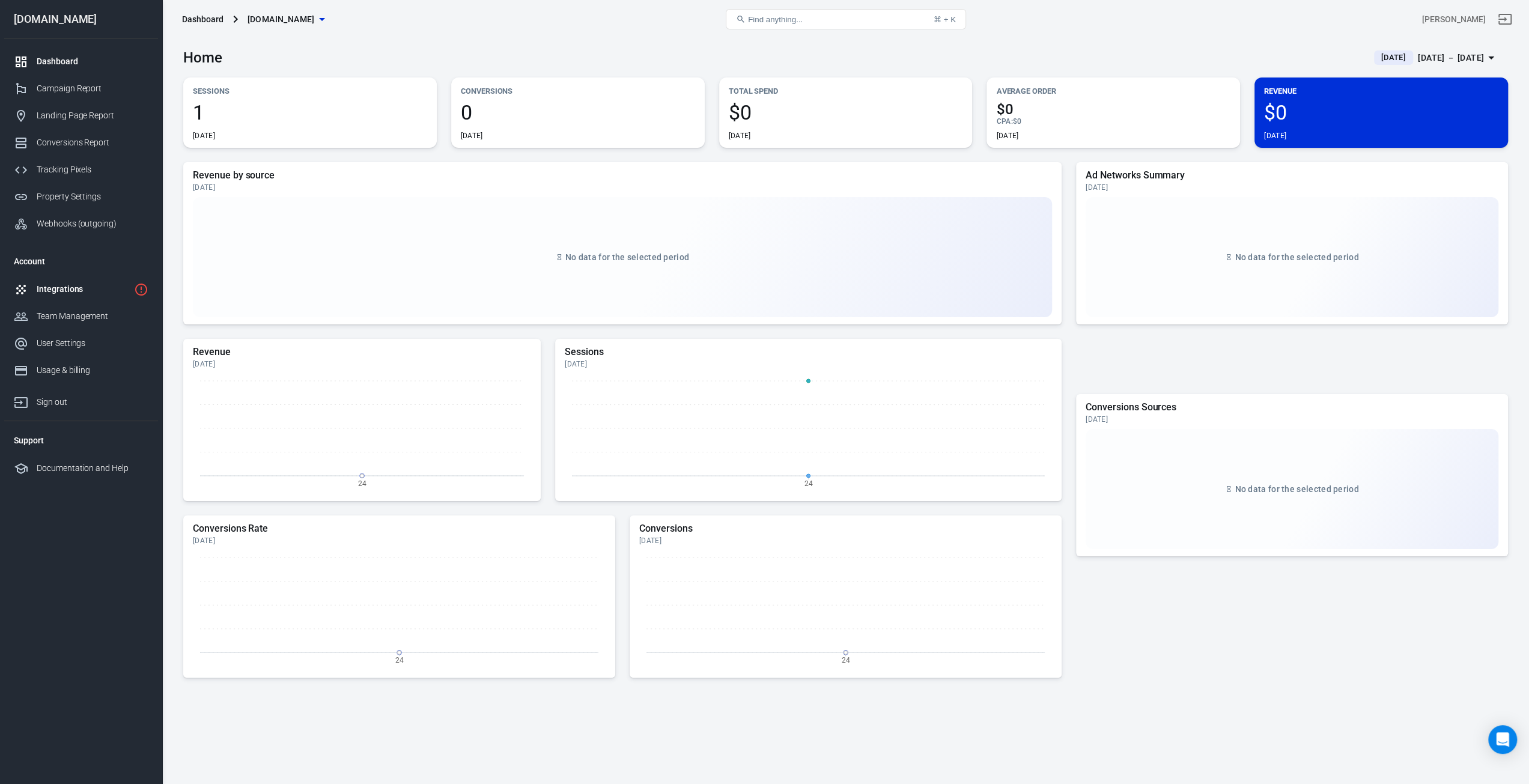
click at [72, 280] on link "Integrations" at bounding box center [81, 289] width 154 height 27
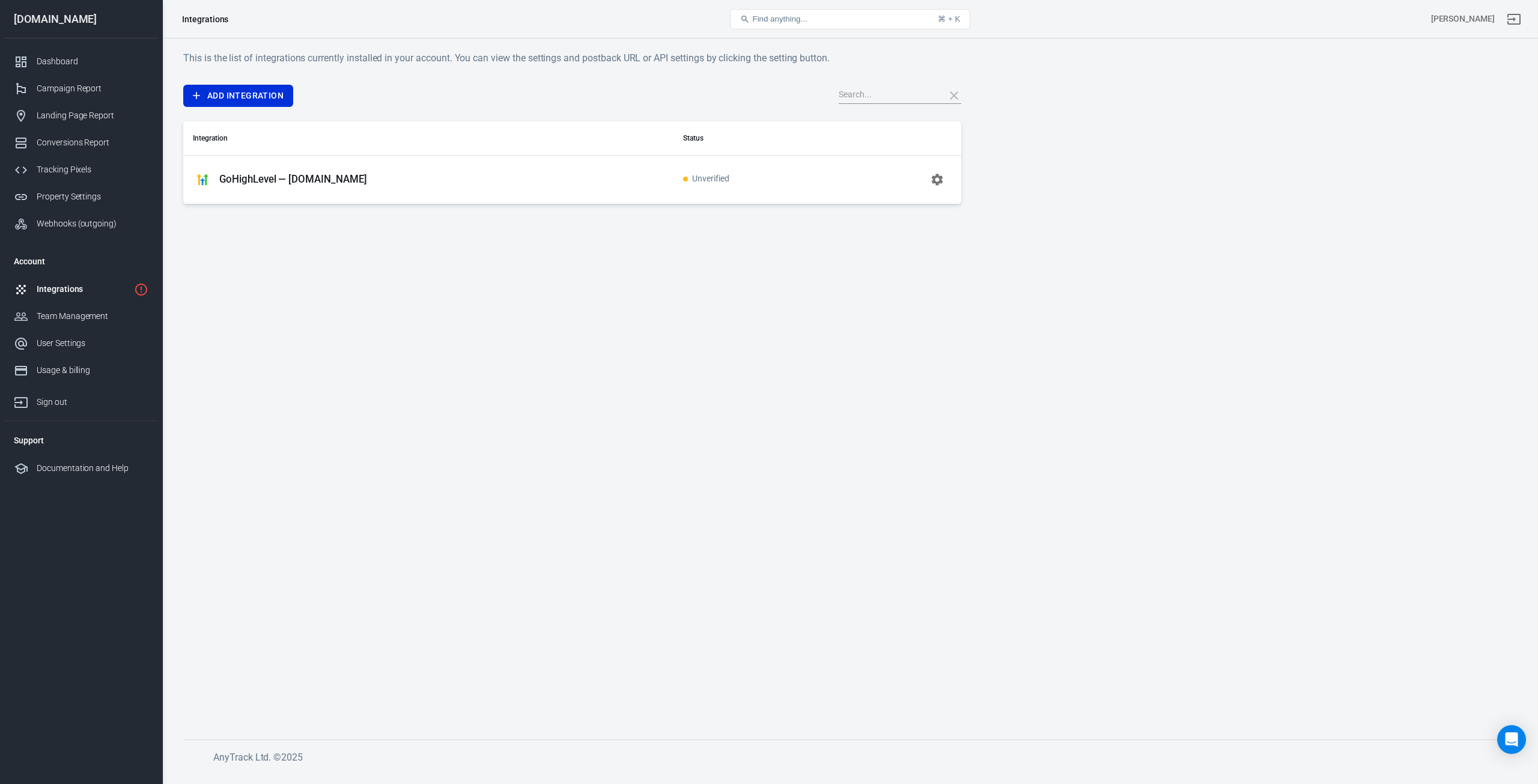
click at [932, 179] on icon "button" at bounding box center [937, 180] width 14 height 14
click at [245, 98] on link "Add Integration" at bounding box center [238, 96] width 110 height 22
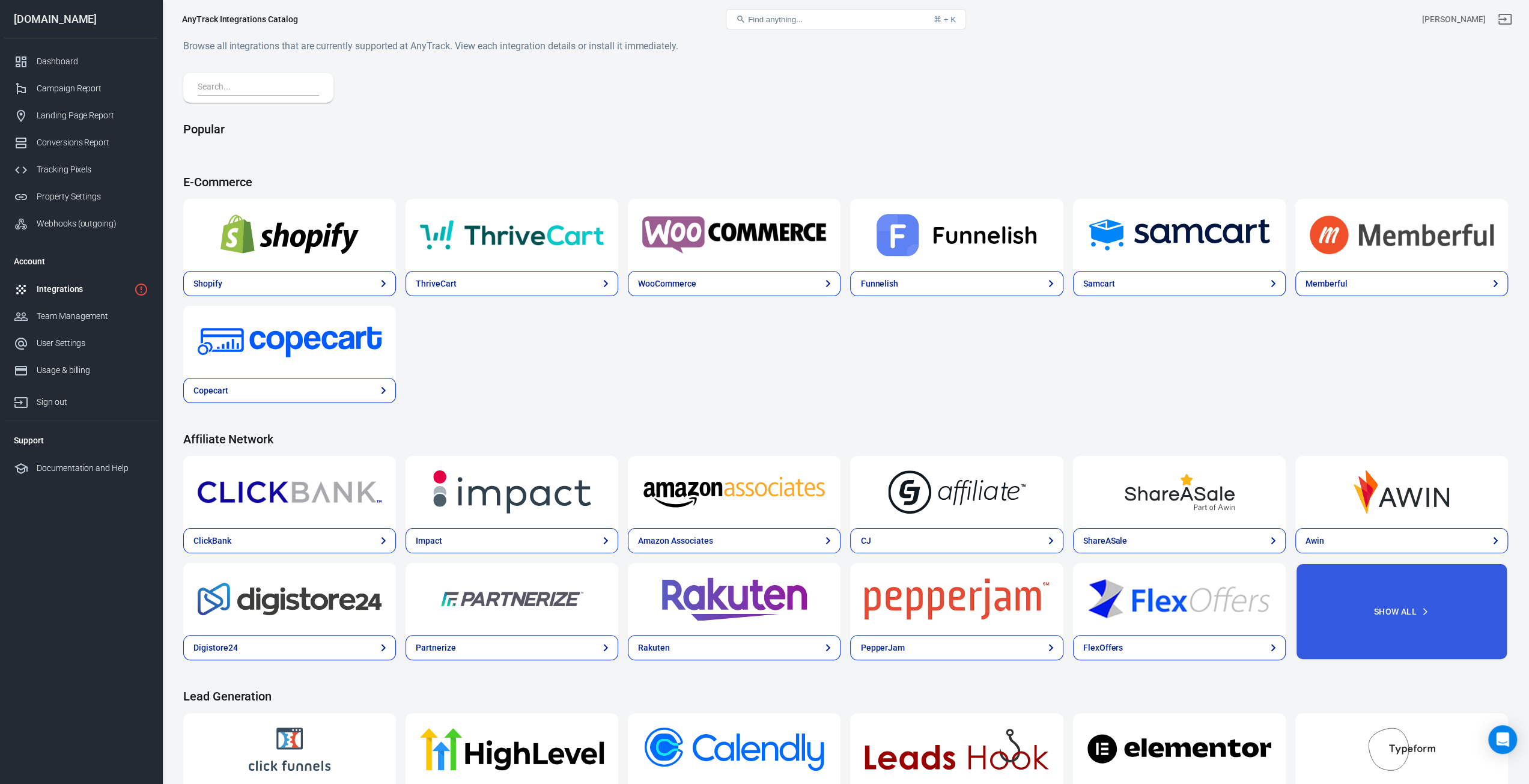
click at [273, 90] on input "text" at bounding box center [256, 88] width 117 height 16
type input "c"
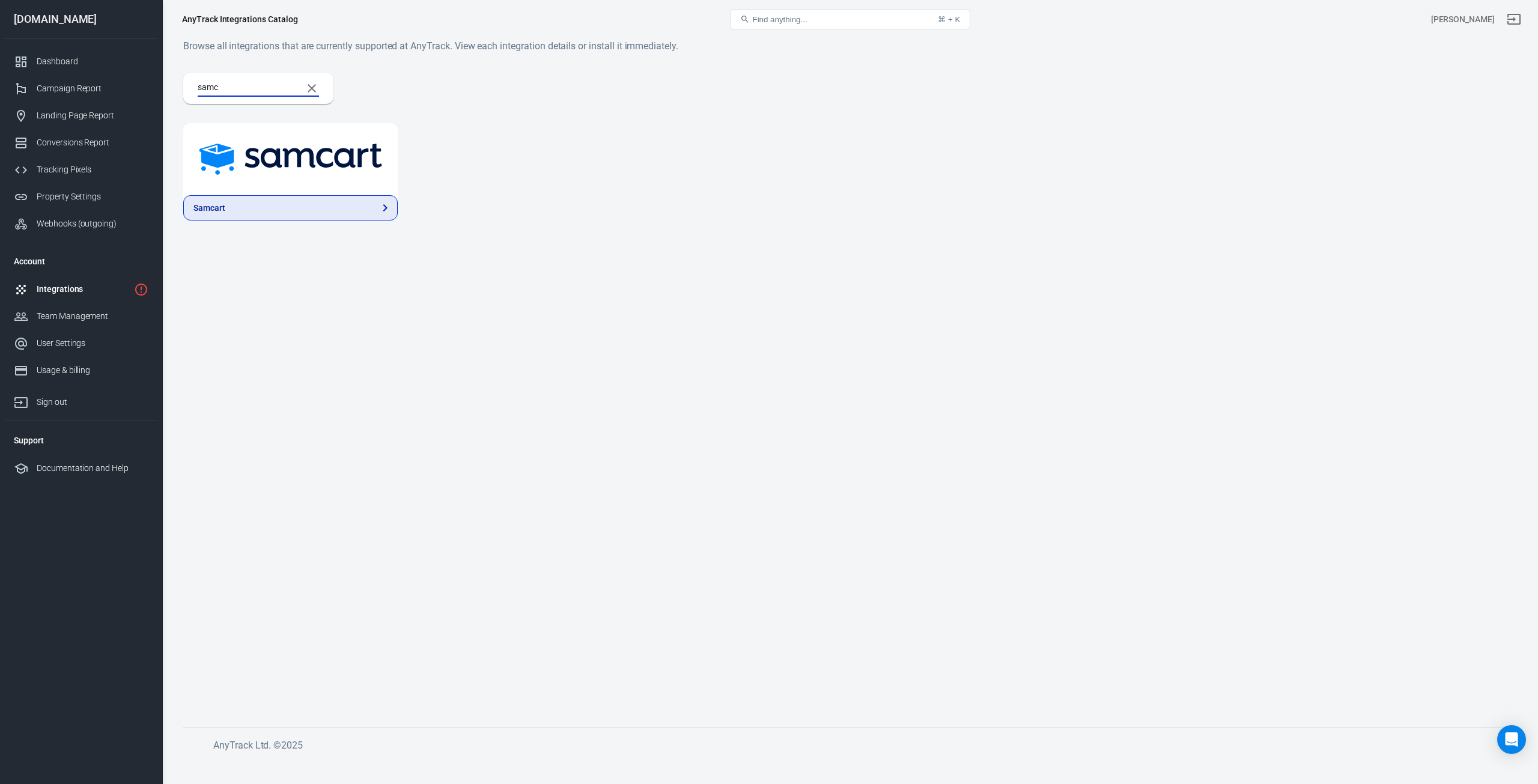
type input "samc"
click at [246, 209] on link "Samcart" at bounding box center [290, 208] width 214 height 26
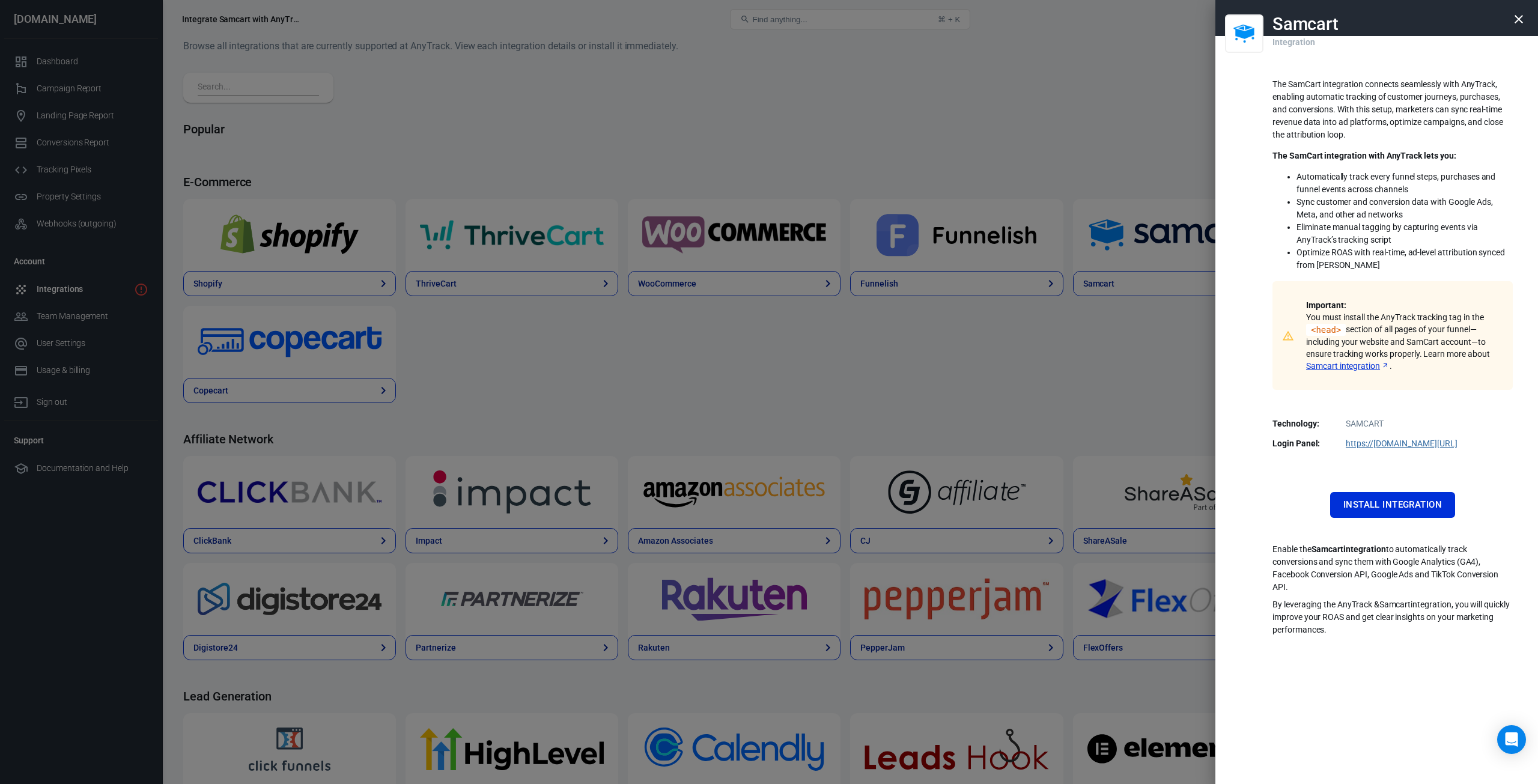
click at [1390, 319] on p "Important: You must install the AnyTrack tracking tag in the <head> section of …" at bounding box center [1402, 335] width 192 height 73
click at [1403, 320] on p "Important: You must install the AnyTrack tracking tag in the <head> section of …" at bounding box center [1402, 335] width 192 height 73
click at [1366, 332] on p "Important: You must install the AnyTrack tracking tag in the <head> section of …" at bounding box center [1402, 335] width 192 height 73
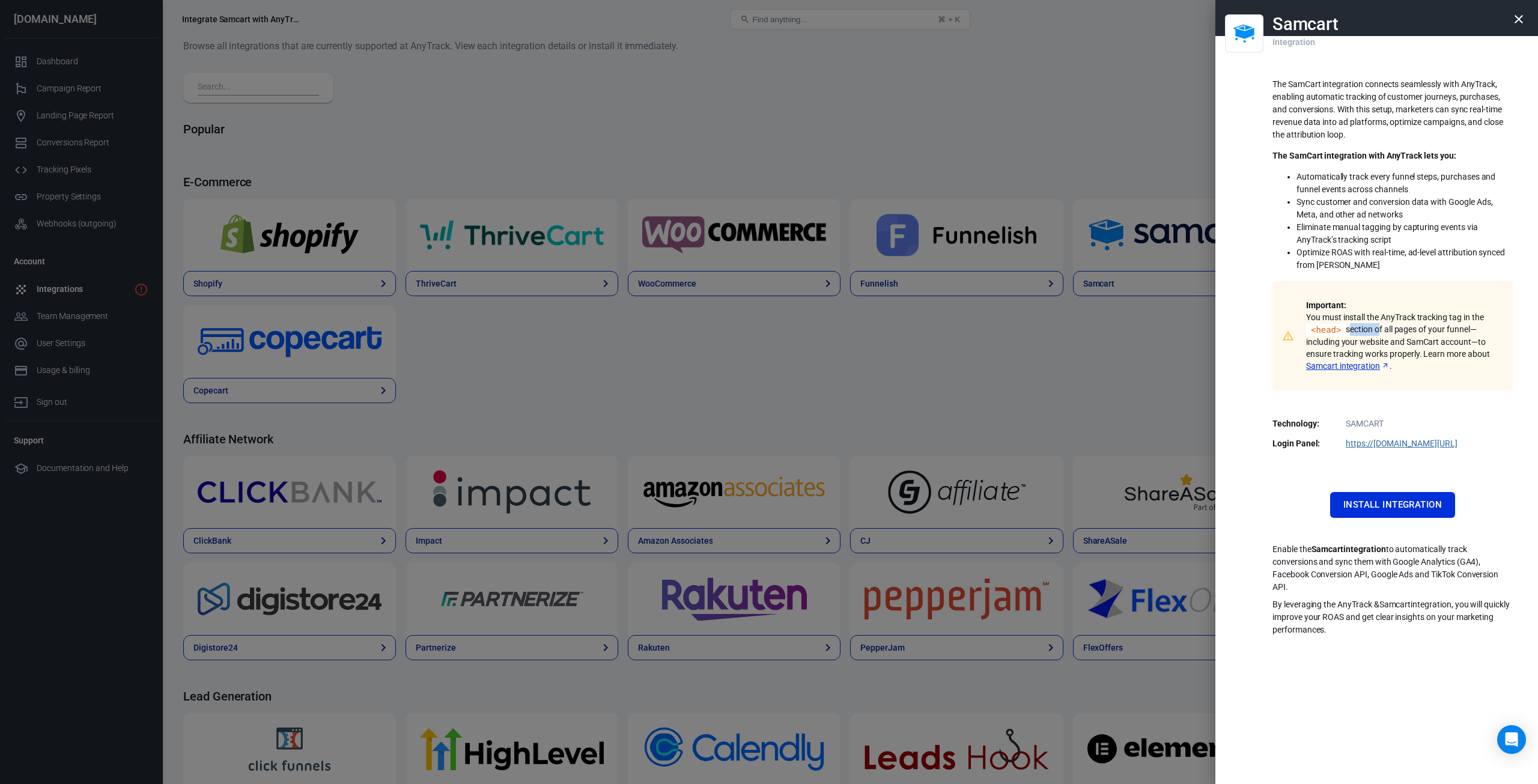
click at [1366, 332] on p "Important: You must install the AnyTrack tracking tag in the <head> section of …" at bounding box center [1402, 335] width 192 height 73
click at [1380, 110] on p "The SamCart integration connects seamlessly with AnyTrack, enabling automatic t…" at bounding box center [1393, 109] width 241 height 63
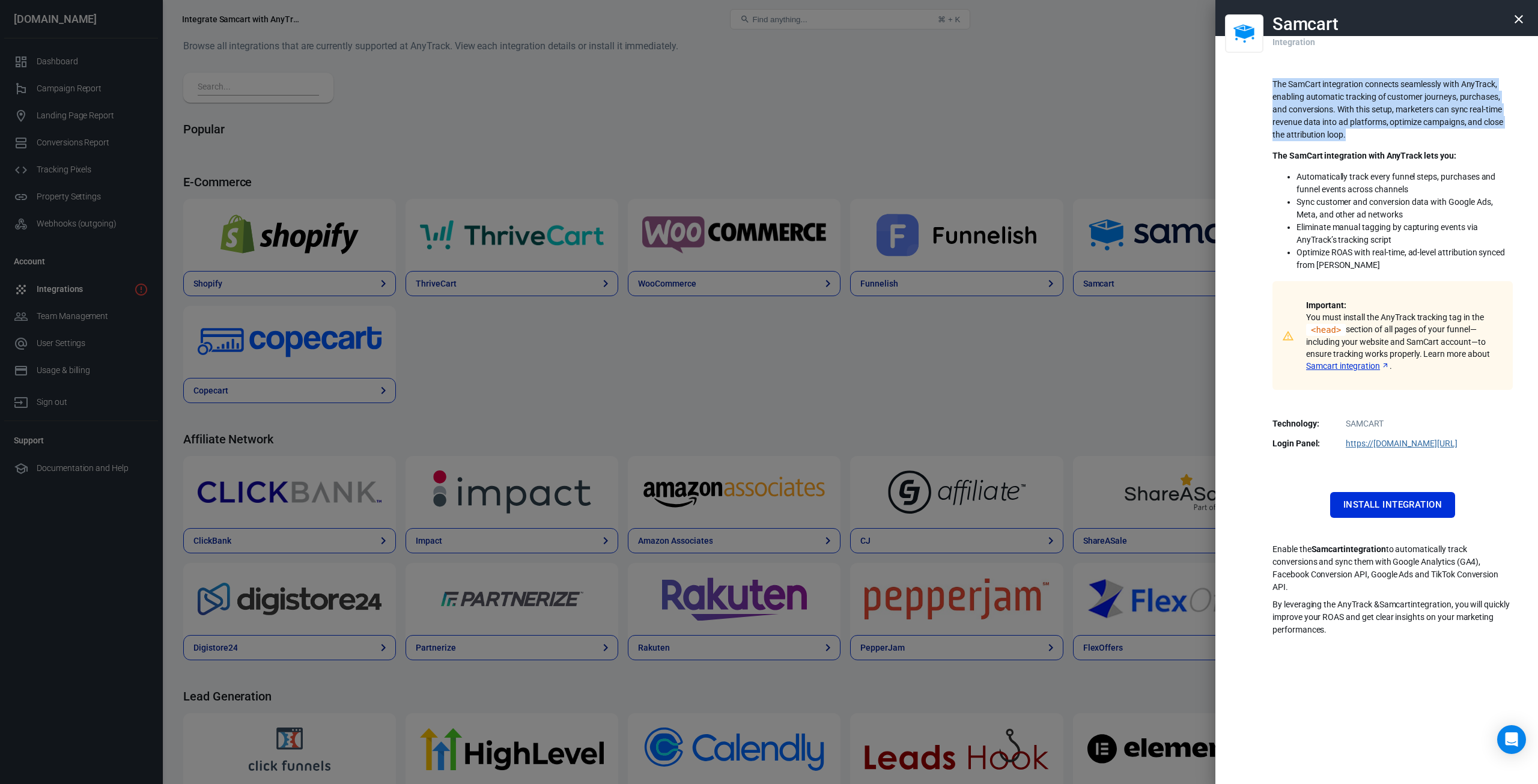
click at [1380, 110] on p "The SamCart integration connects seamlessly with AnyTrack, enabling automatic t…" at bounding box center [1393, 109] width 241 height 63
click at [1403, 107] on p "The SamCart integration connects seamlessly with AnyTrack, enabling automatic t…" at bounding box center [1393, 109] width 241 height 63
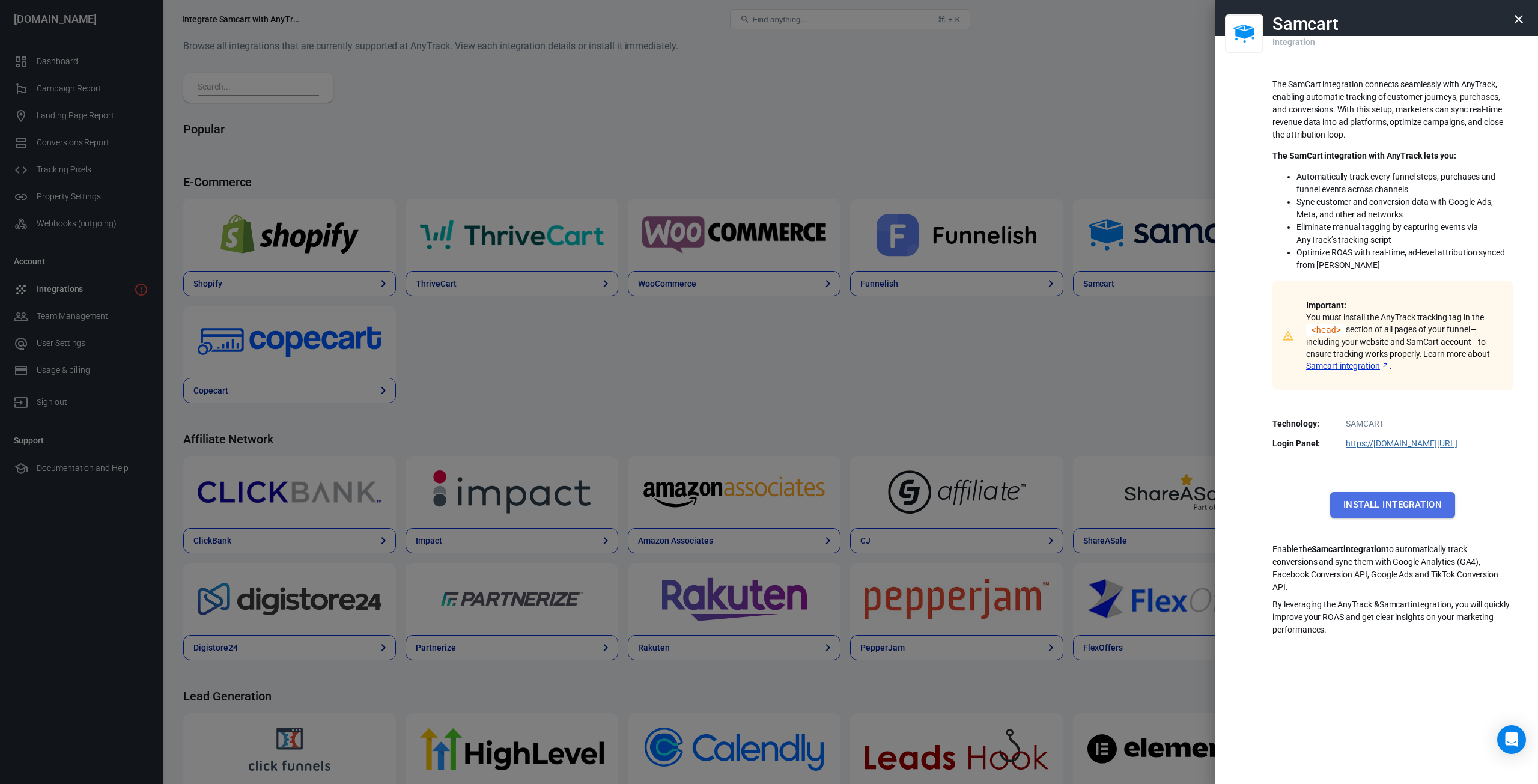
click at [1397, 509] on button "Install Integration" at bounding box center [1392, 504] width 125 height 26
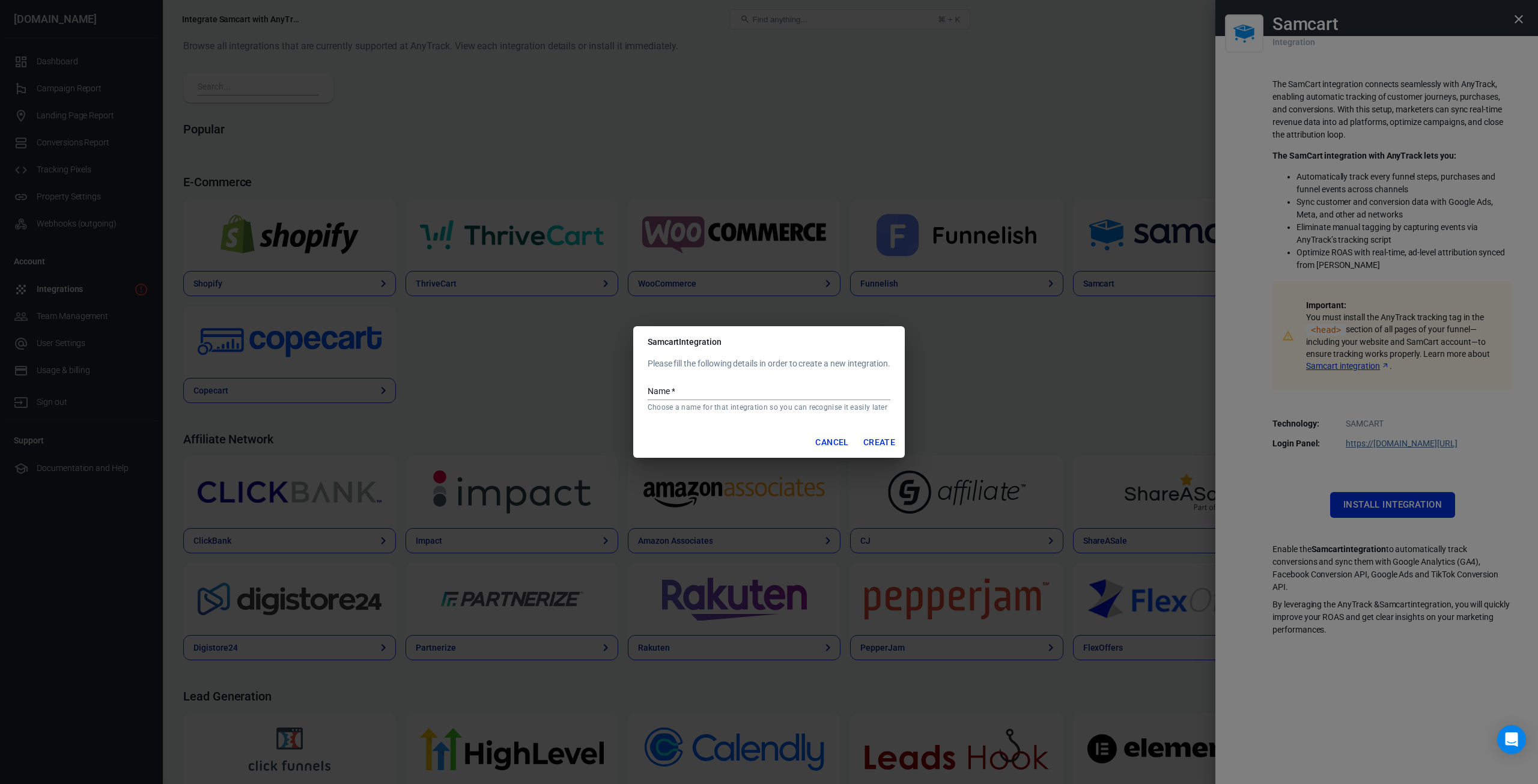
click at [691, 388] on input "Name   *" at bounding box center [769, 392] width 242 height 16
type input "SamCart"
click at [880, 444] on button "Create" at bounding box center [879, 442] width 42 height 22
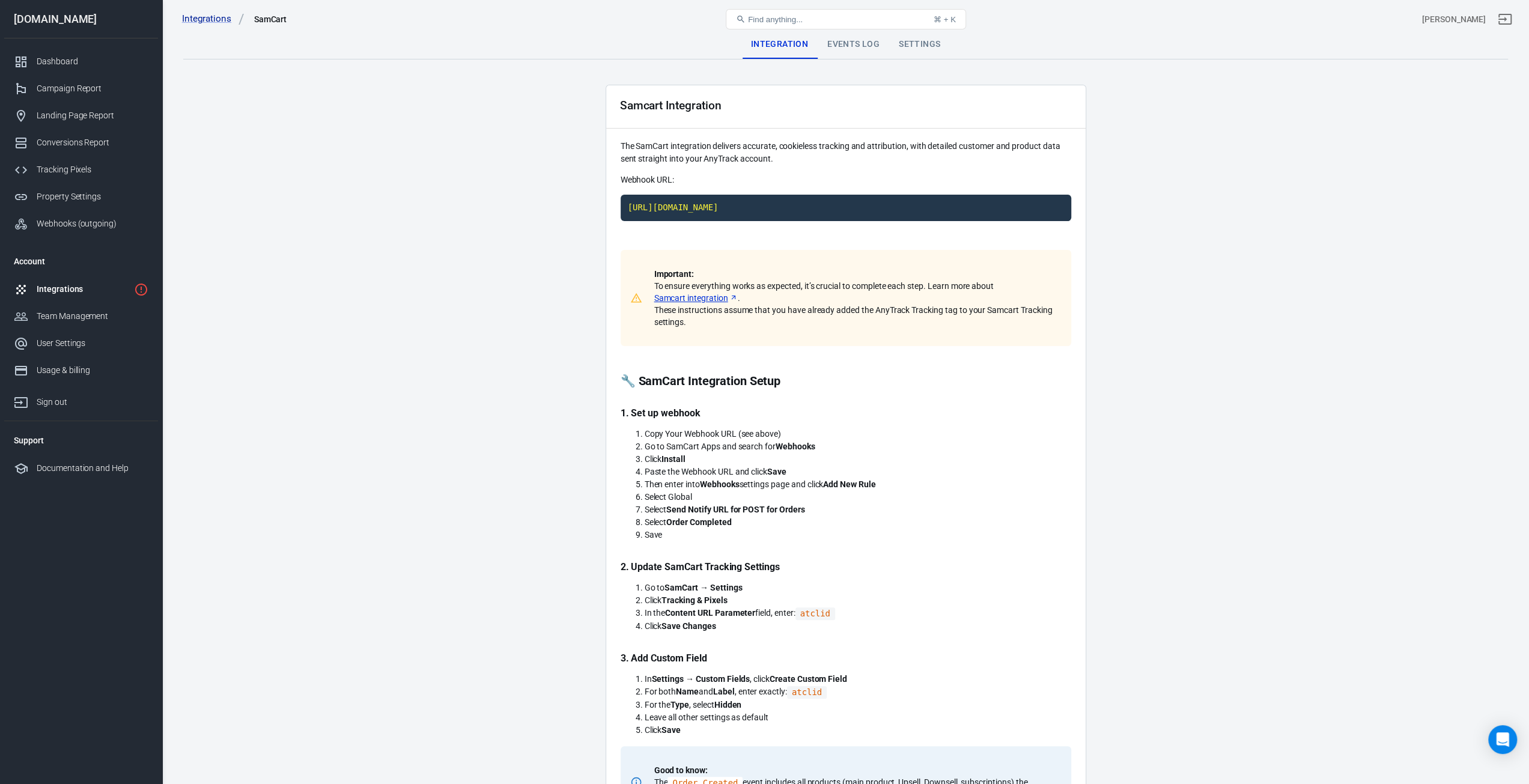
click at [725, 431] on li "Copy Your Webhook URL (see above)" at bounding box center [858, 434] width 427 height 12
click at [715, 442] on li "Go to SamCart Apps and search for Webhooks" at bounding box center [858, 447] width 427 height 12
click at [717, 447] on li "Go to SamCart Apps and search for Webhooks" at bounding box center [858, 447] width 427 height 12
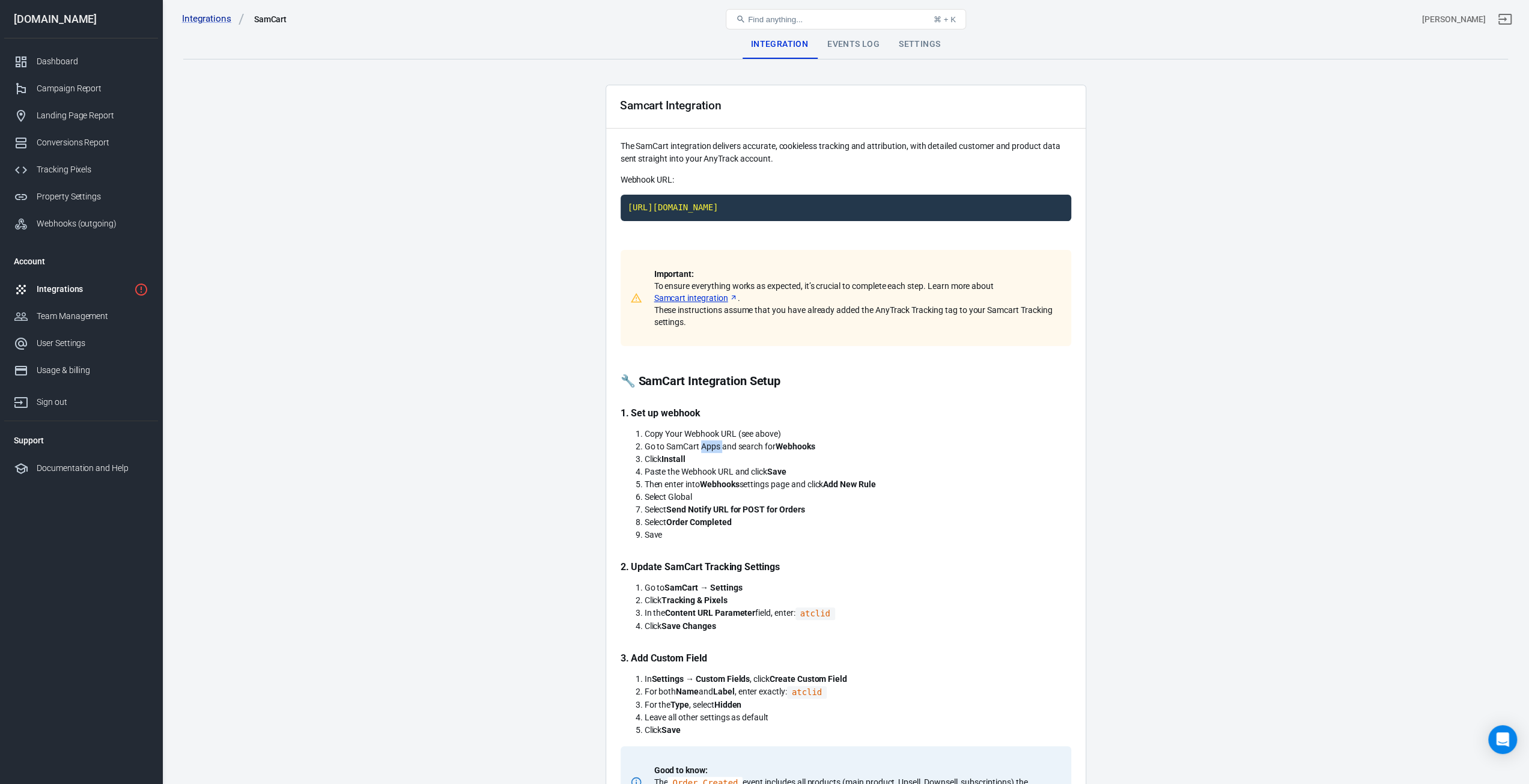
click at [717, 447] on li "Go to SamCart Apps and search for Webhooks" at bounding box center [858, 447] width 427 height 12
click at [732, 448] on li "Go to SamCart Apps and search for Webhooks" at bounding box center [858, 447] width 427 height 12
click at [715, 486] on strong "Webhooks" at bounding box center [720, 484] width 40 height 10
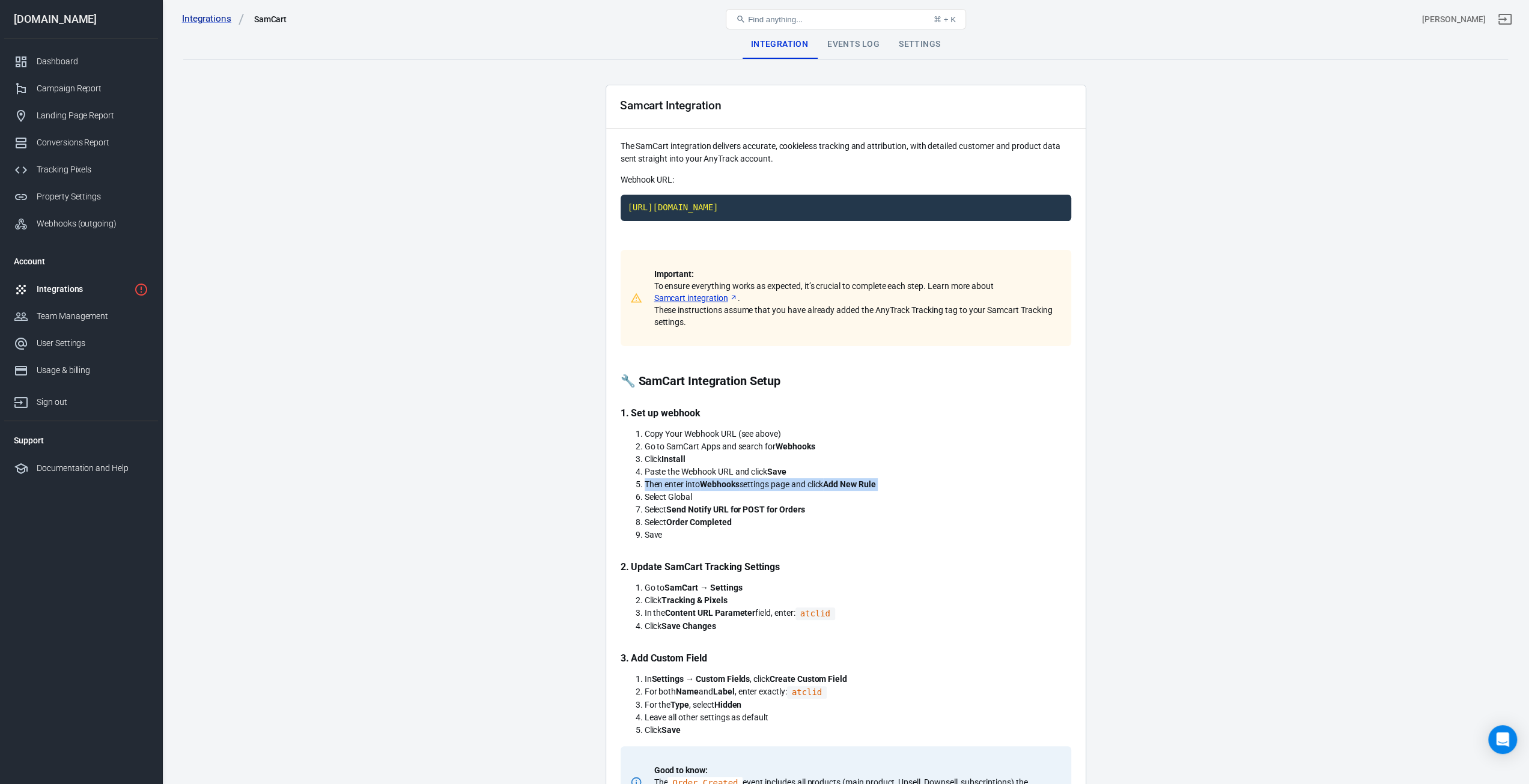
click at [715, 486] on strong "Webhooks" at bounding box center [720, 484] width 40 height 10
click at [738, 486] on strong "Webhooks" at bounding box center [720, 484] width 40 height 10
click at [811, 203] on code "[URL][DOMAIN_NAME]" at bounding box center [846, 208] width 451 height 27
drag, startPoint x: 717, startPoint y: 482, endPoint x: 822, endPoint y: 481, distance: 105.0
click at [822, 481] on li "Then enter into Webhooks settings page and click Add New Rule" at bounding box center [858, 484] width 427 height 12
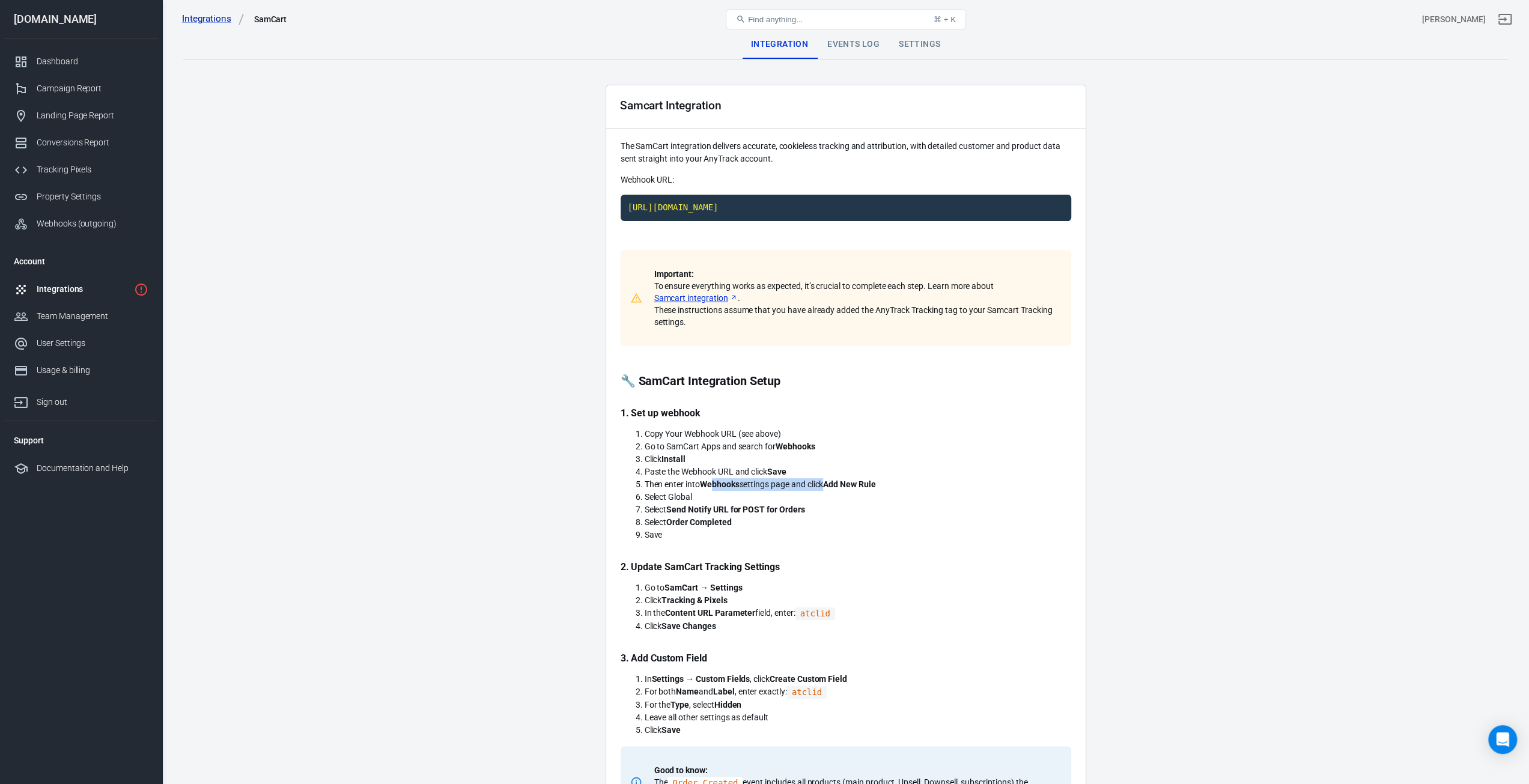
click at [822, 481] on li "Then enter into Webhooks settings page and click Add New Rule" at bounding box center [858, 484] width 427 height 12
drag, startPoint x: 683, startPoint y: 510, endPoint x: 781, endPoint y: 511, distance: 98.0
click at [781, 511] on strong "Send Notify URL for POST for Orders" at bounding box center [736, 509] width 138 height 10
click at [767, 206] on code "[URL][DOMAIN_NAME]" at bounding box center [846, 208] width 451 height 27
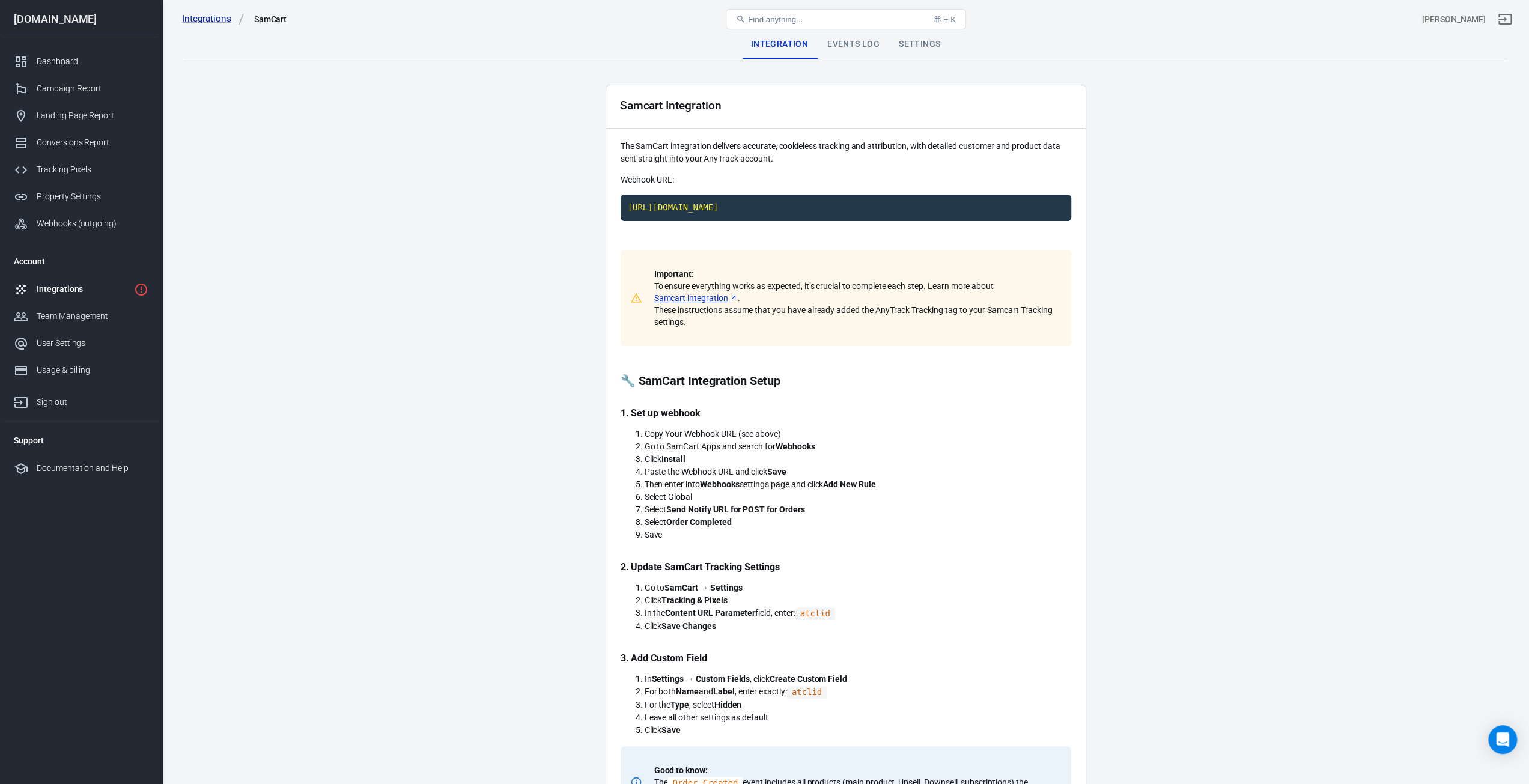
scroll to position [181, 0]
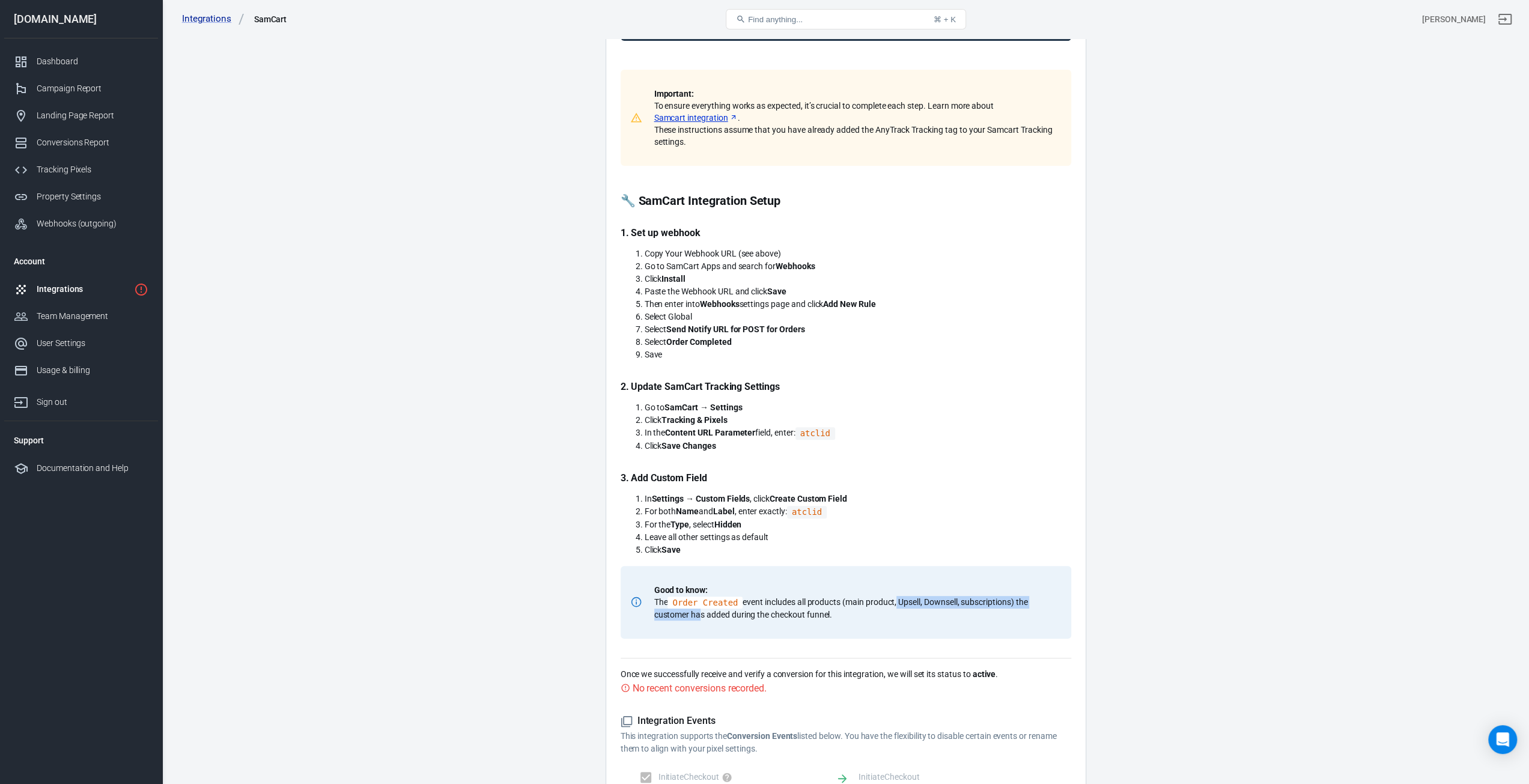
drag, startPoint x: 700, startPoint y: 610, endPoint x: 894, endPoint y: 597, distance: 194.4
click at [894, 597] on p "Good to know: The Order Created event includes all products (main product, Upse…" at bounding box center [855, 602] width 403 height 36
drag, startPoint x: 683, startPoint y: 503, endPoint x: 807, endPoint y: 496, distance: 124.2
click at [807, 496] on li "In Settings → Custom Fields , click Create Custom Field" at bounding box center [858, 499] width 427 height 12
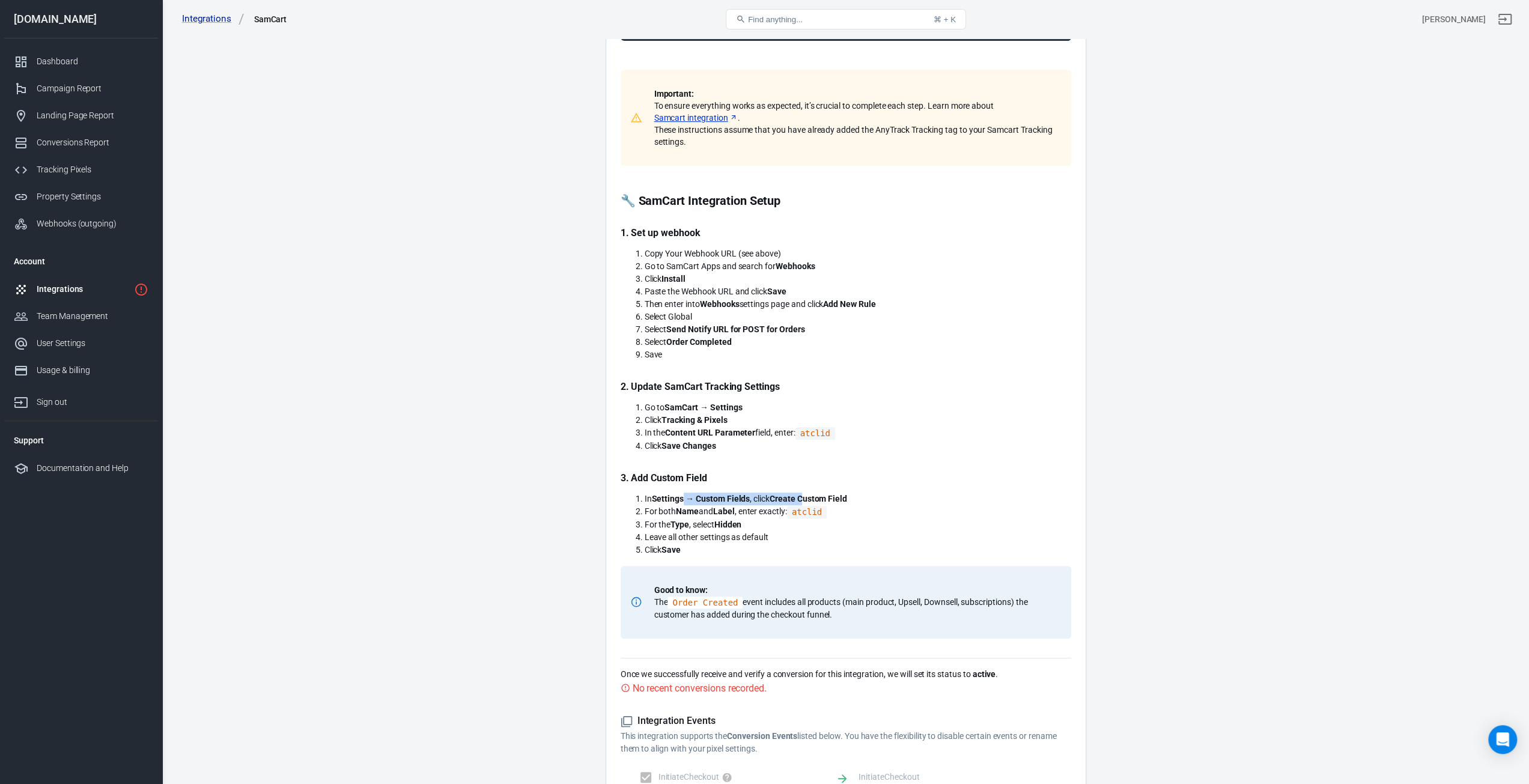
click at [807, 496] on strong "Create Custom Field" at bounding box center [809, 498] width 78 height 10
drag, startPoint x: 650, startPoint y: 478, endPoint x: 698, endPoint y: 478, distance: 48.0
click at [698, 478] on p "3. Add Custom Field" at bounding box center [846, 478] width 451 height 12
drag, startPoint x: 798, startPoint y: 496, endPoint x: 839, endPoint y: 496, distance: 41.0
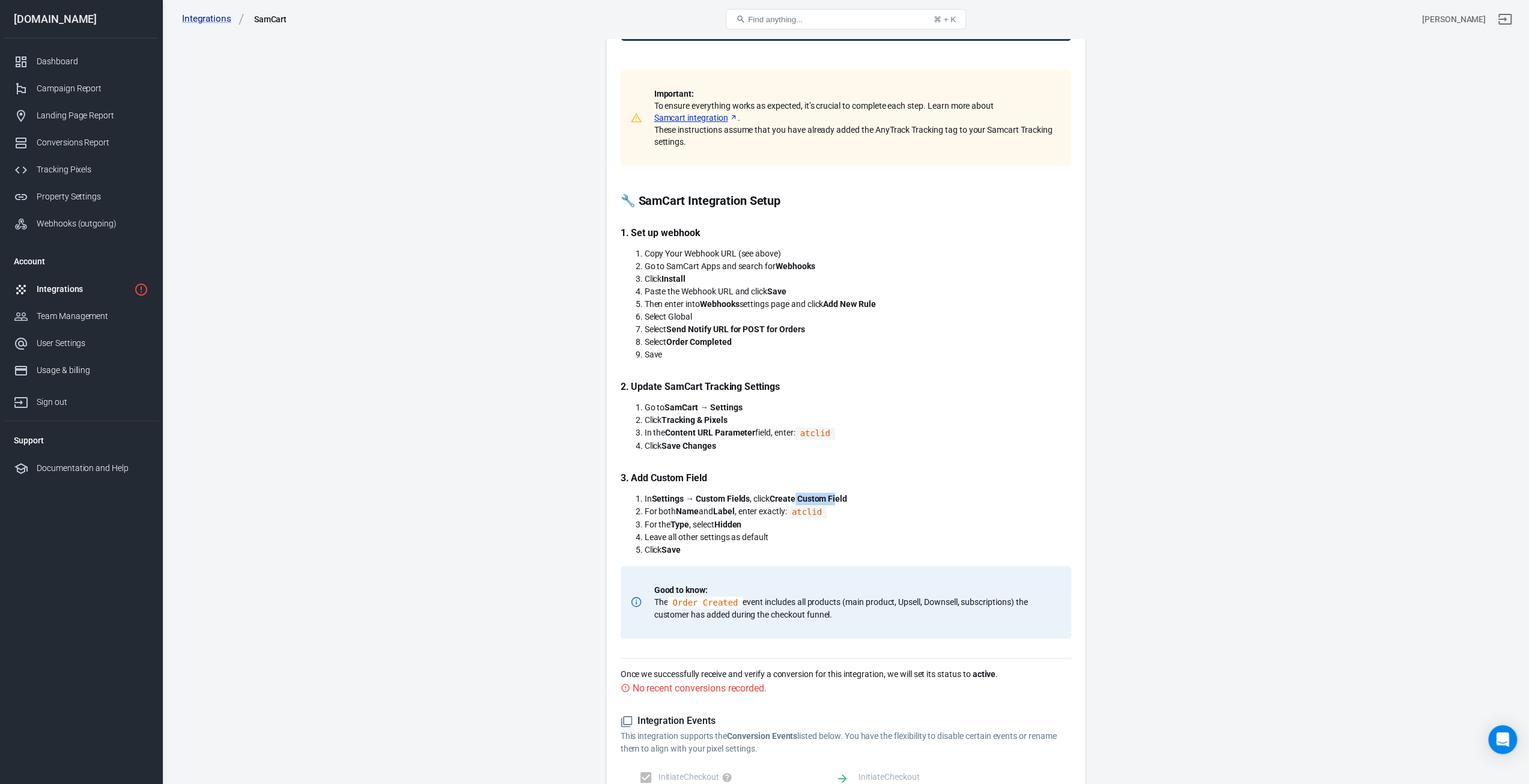
click at [839, 496] on strong "Create Custom Field" at bounding box center [809, 498] width 78 height 10
drag, startPoint x: 753, startPoint y: 512, endPoint x: 809, endPoint y: 511, distance: 56.0
click at [809, 511] on li "For both Name and Label , enter exactly: atclid" at bounding box center [858, 511] width 427 height 13
click at [809, 511] on code "atclid" at bounding box center [807, 512] width 40 height 12
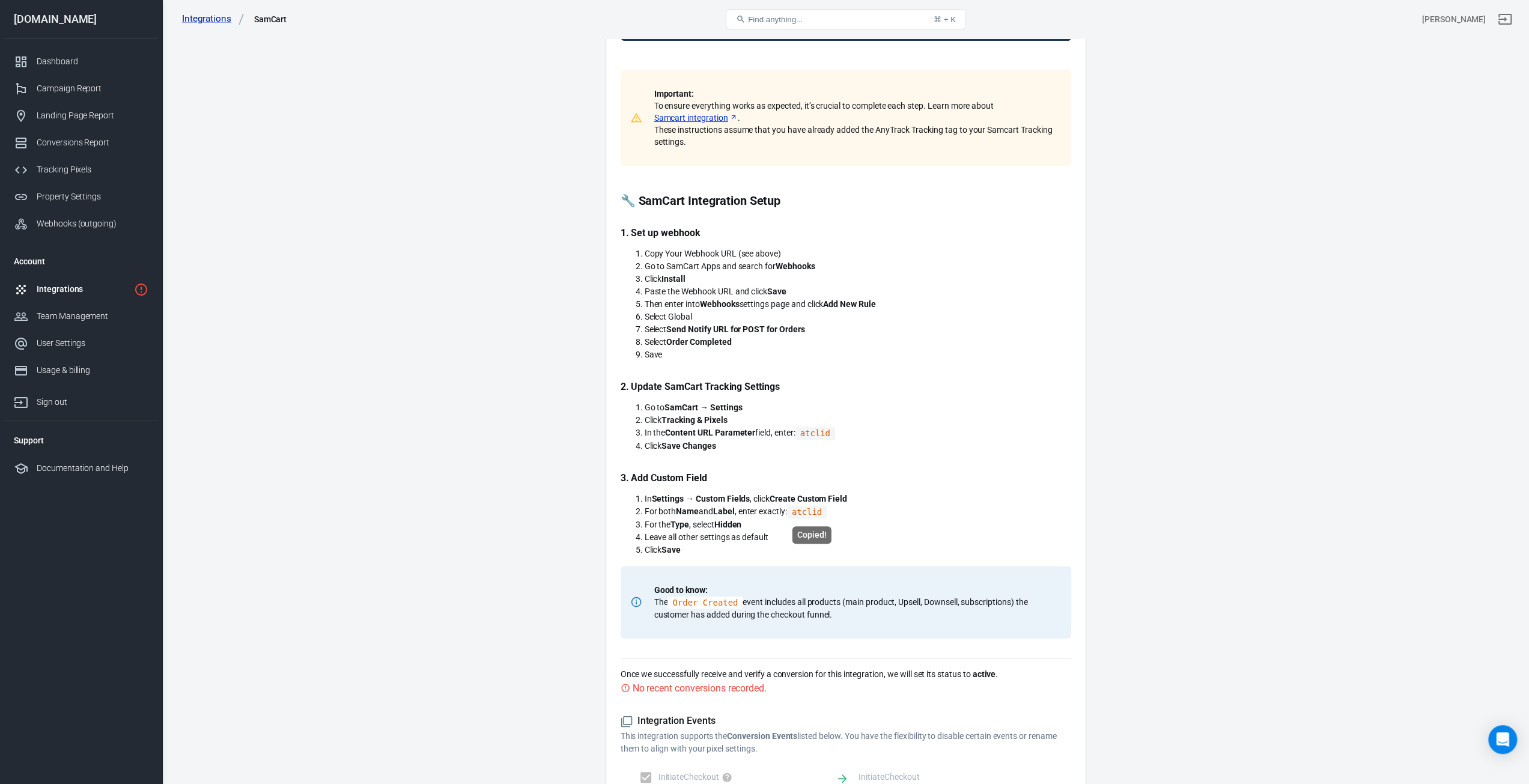
click at [815, 511] on code "atclid" at bounding box center [807, 512] width 40 height 12
click at [887, 503] on li "In Settings → Custom Fields , click Create Custom Field" at bounding box center [858, 499] width 427 height 12
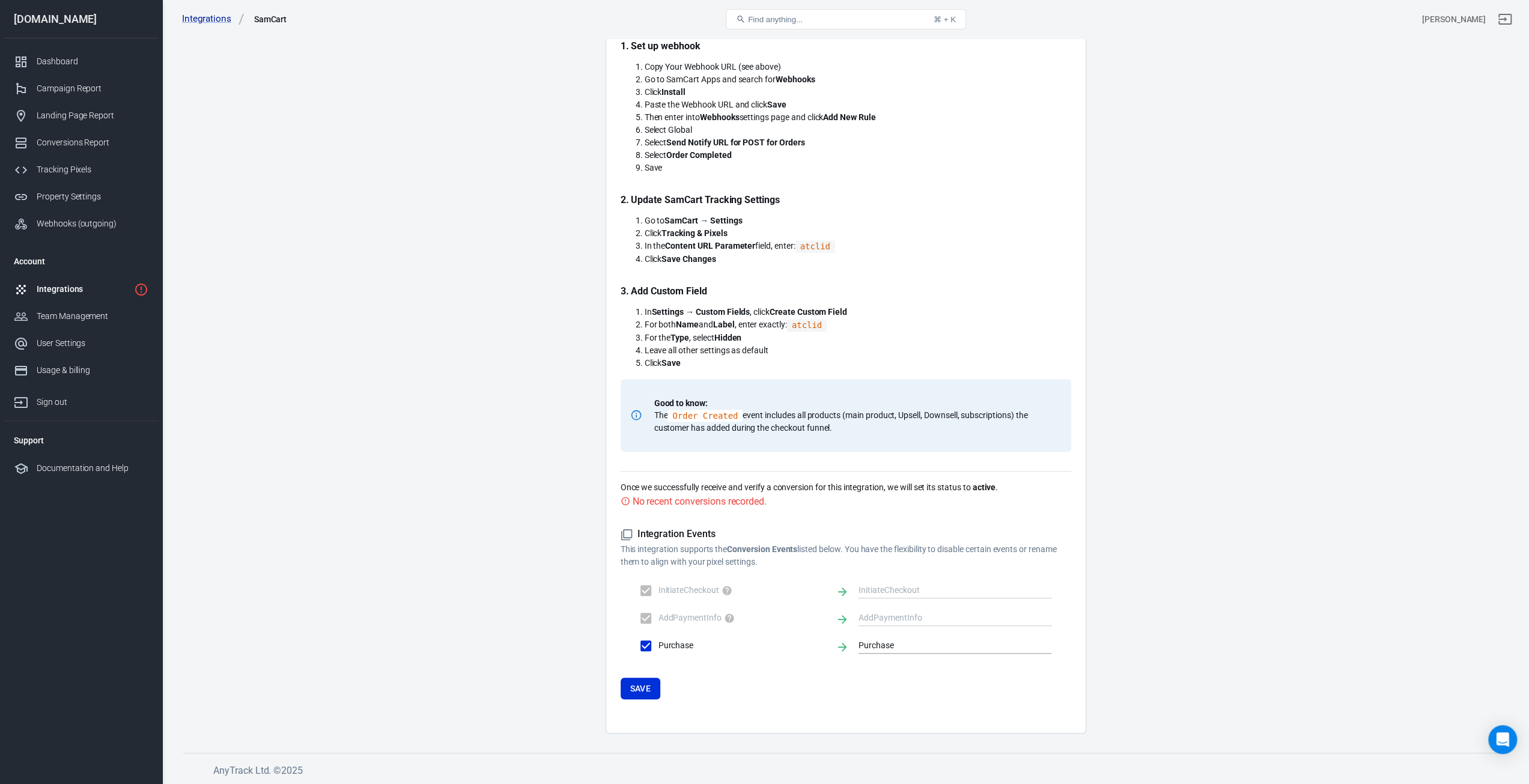
scroll to position [0, 0]
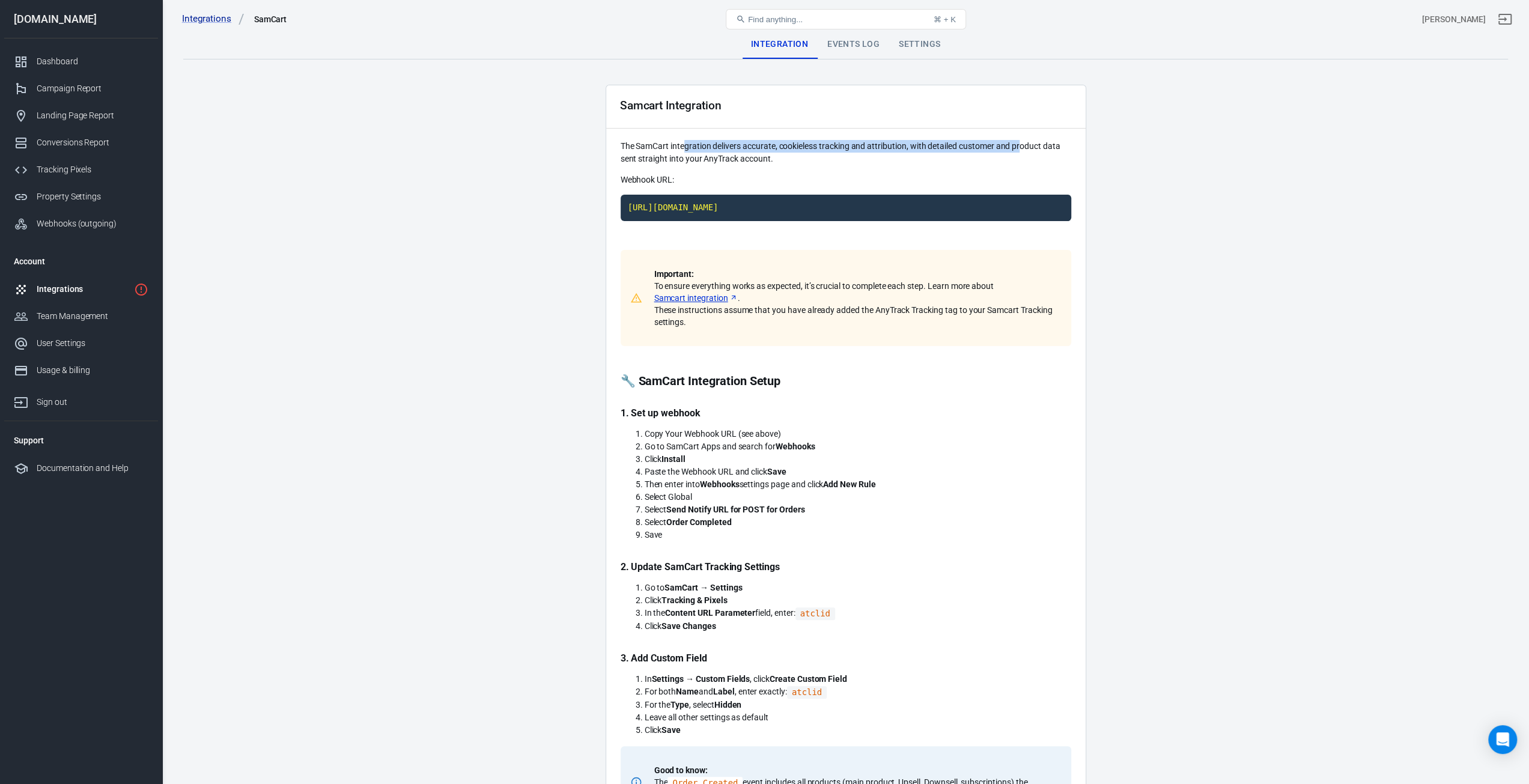
drag, startPoint x: 686, startPoint y: 147, endPoint x: 1021, endPoint y: 139, distance: 335.1
click at [1021, 139] on div "Samcart Integration The SamCart integration delivers accurate, cookieless track…" at bounding box center [846, 593] width 481 height 1016
drag, startPoint x: 691, startPoint y: 151, endPoint x: 1047, endPoint y: 137, distance: 356.3
click at [1047, 137] on div "Samcart Integration The SamCart integration delivers accurate, cookieless track…" at bounding box center [846, 593] width 481 height 1016
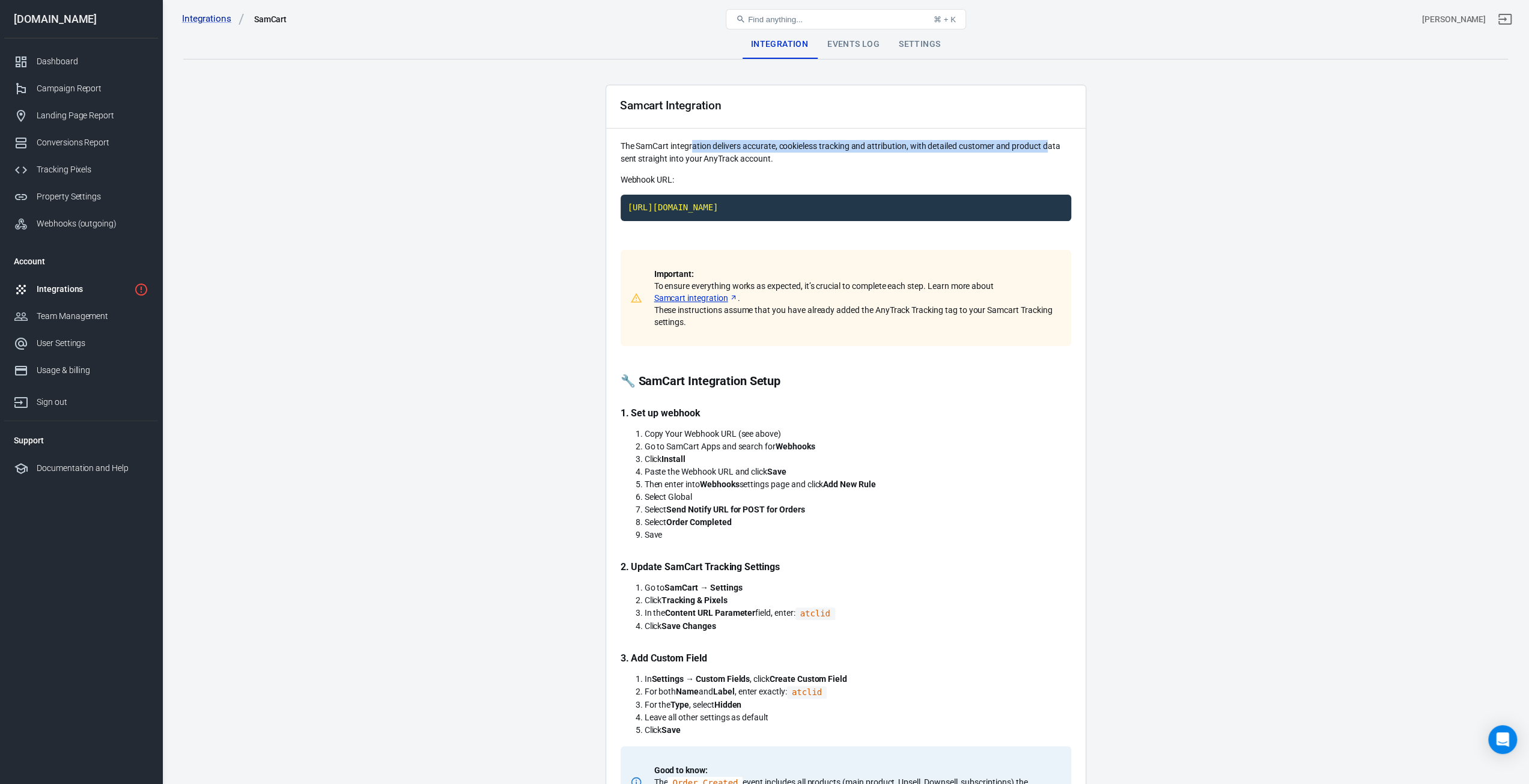
click at [1047, 137] on div "Samcart Integration The SamCart integration delivers accurate, cookieless track…" at bounding box center [846, 593] width 481 height 1016
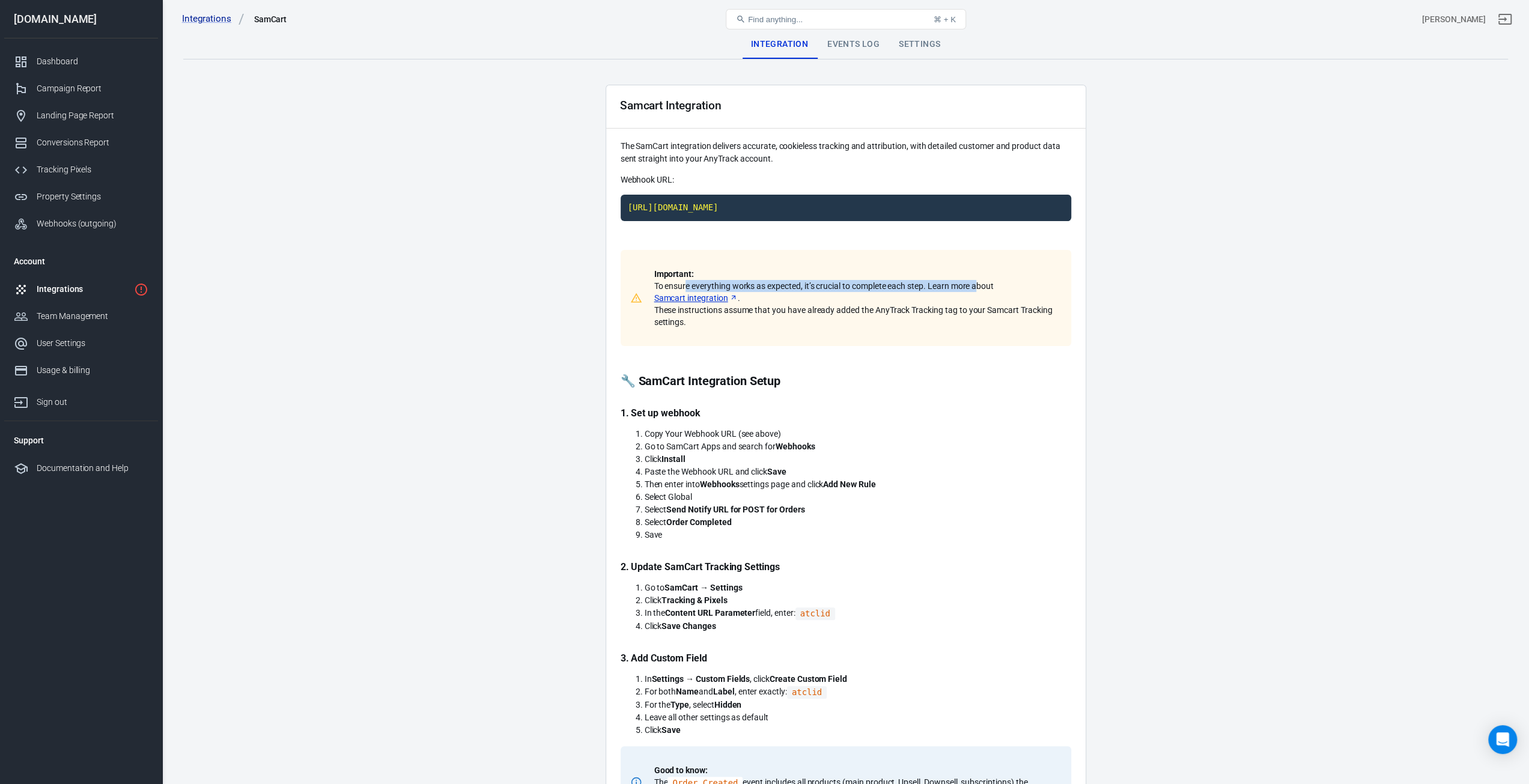
drag, startPoint x: 692, startPoint y: 286, endPoint x: 978, endPoint y: 285, distance: 286.0
click at [978, 285] on p "Important: To ensure everything works as expected, it’s crucial to complete eac…" at bounding box center [855, 298] width 403 height 60
drag, startPoint x: 680, startPoint y: 310, endPoint x: 1015, endPoint y: 311, distance: 335.0
click at [1015, 311] on p "Important: To ensure everything works as expected, it’s crucial to complete eac…" at bounding box center [855, 298] width 403 height 60
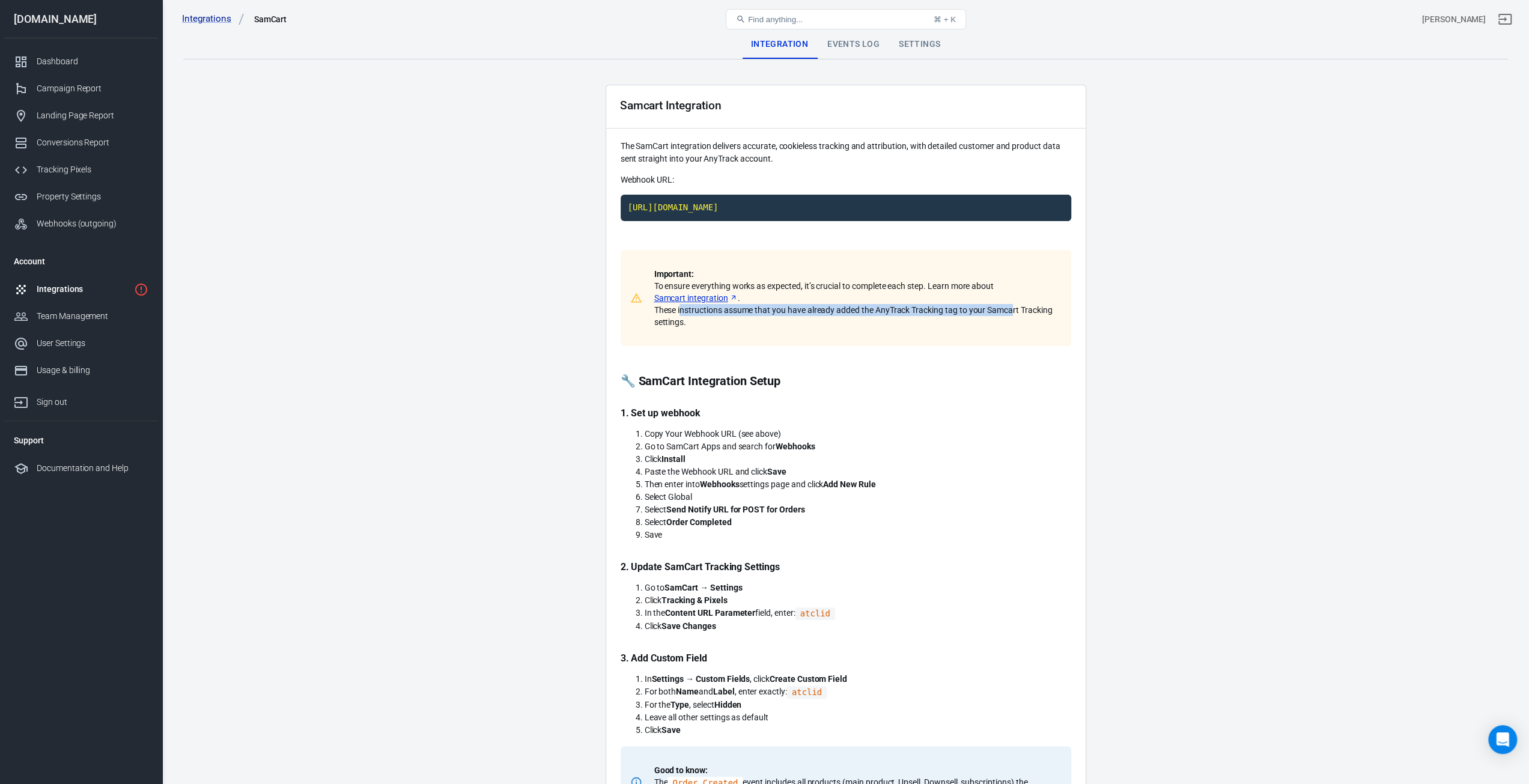
click at [1015, 311] on p "Important: To ensure everything works as expected, it’s crucial to complete eac…" at bounding box center [855, 298] width 403 height 60
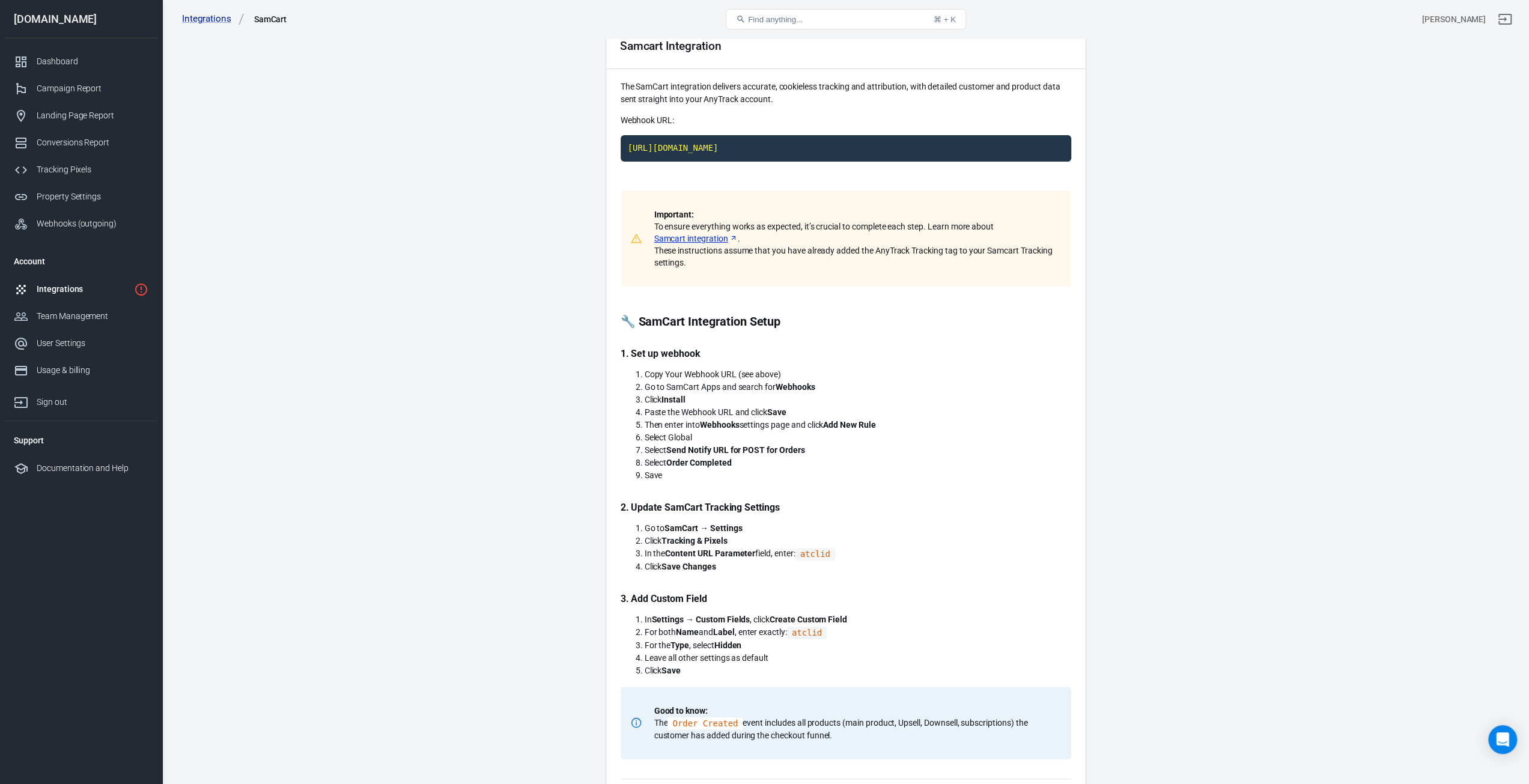
scroll to position [60, 0]
drag, startPoint x: 714, startPoint y: 411, endPoint x: 762, endPoint y: 409, distance: 48.0
click at [762, 409] on li "Paste the Webhook URL and click Save" at bounding box center [858, 411] width 427 height 12
drag, startPoint x: 689, startPoint y: 421, endPoint x: 867, endPoint y: 421, distance: 178.0
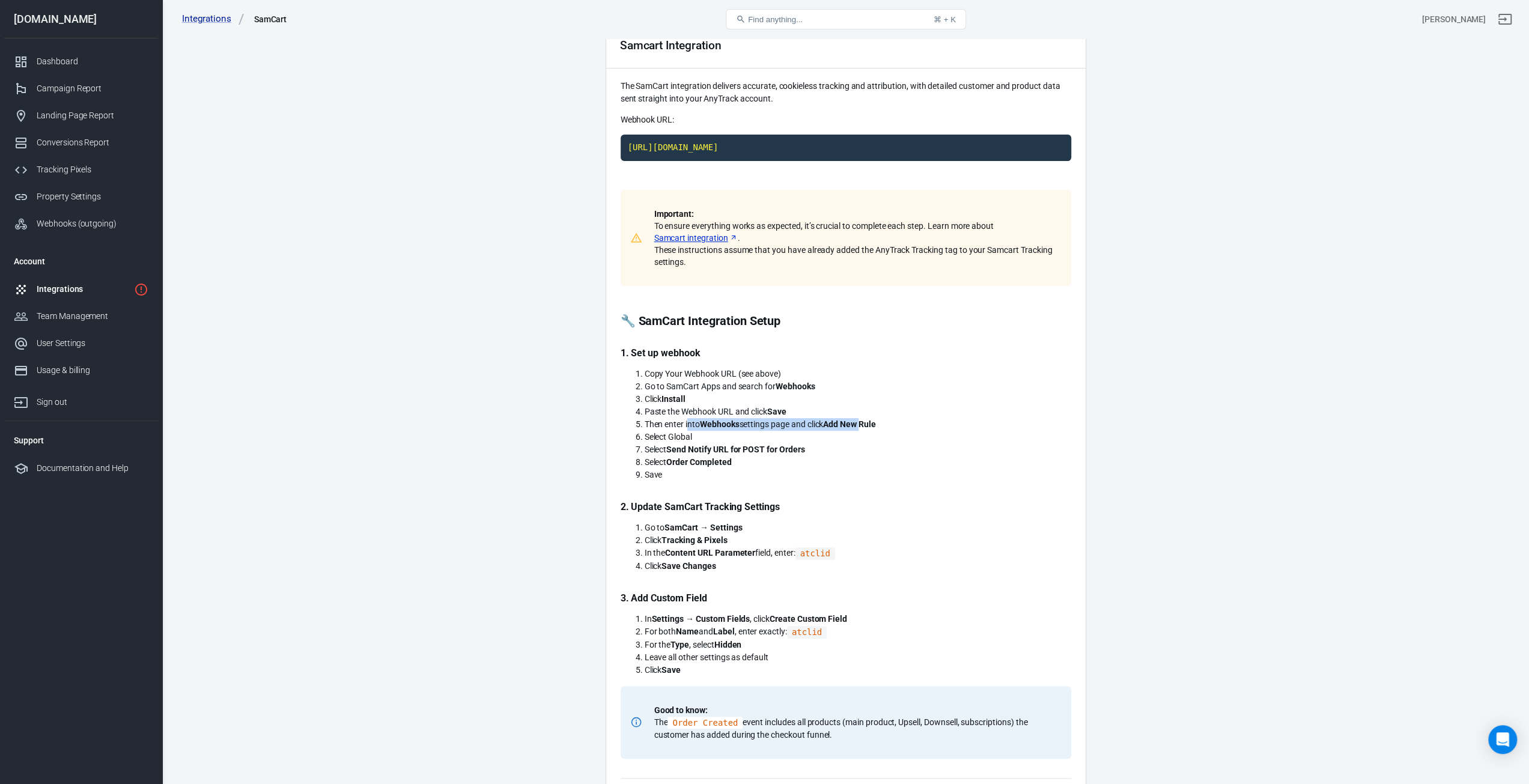
click at [867, 421] on li "Then enter into Webhooks settings page and click Add New Rule" at bounding box center [858, 424] width 427 height 12
click at [867, 421] on strong "Add New Rule" at bounding box center [849, 424] width 52 height 10
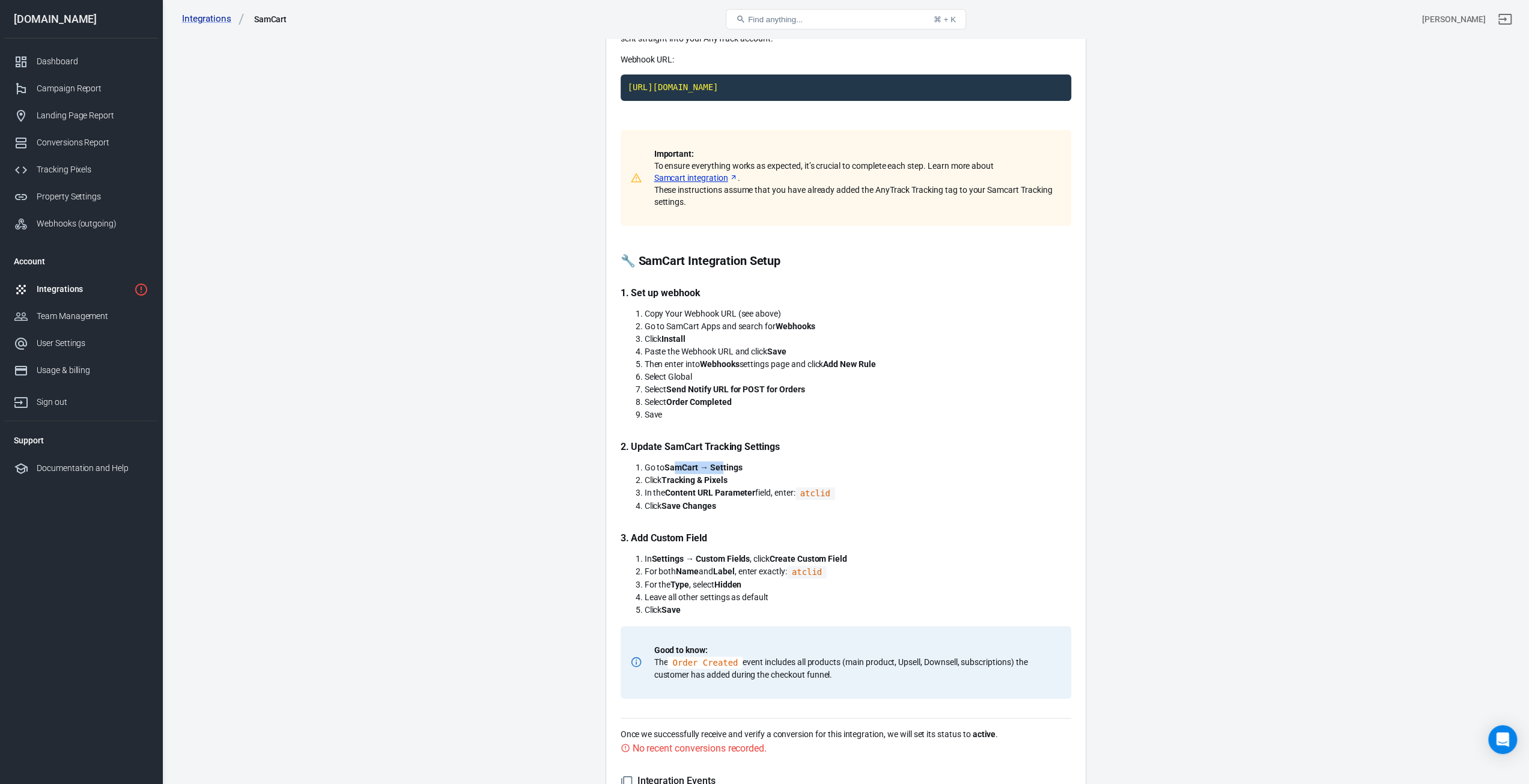
drag, startPoint x: 676, startPoint y: 463, endPoint x: 723, endPoint y: 463, distance: 47.0
click at [723, 463] on strong "SamCart → Settings" at bounding box center [704, 467] width 78 height 10
drag, startPoint x: 735, startPoint y: 494, endPoint x: 819, endPoint y: 494, distance: 84.0
click at [819, 494] on li "In the Content URL Parameter field, enter: atclid" at bounding box center [858, 493] width 427 height 13
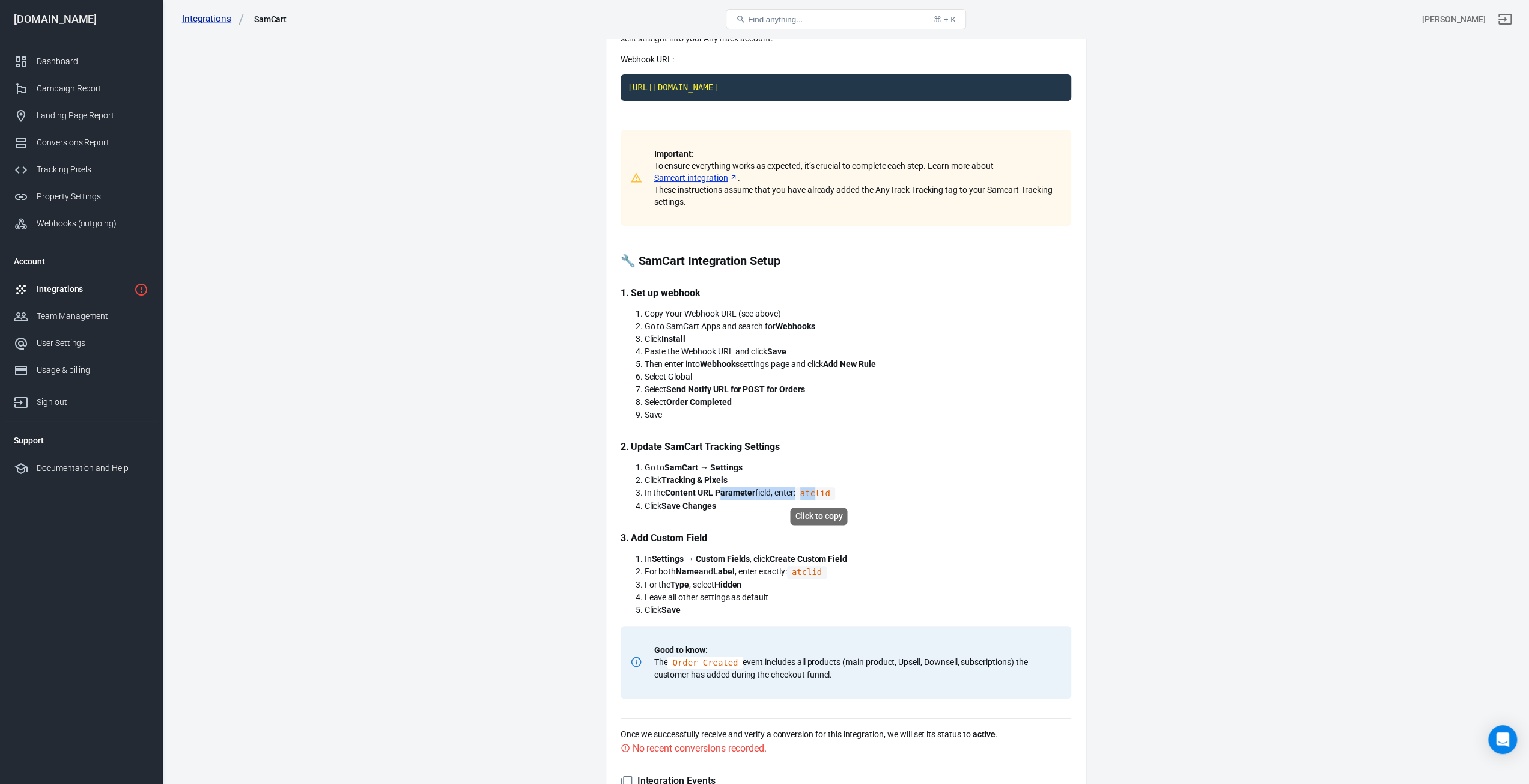
click at [819, 494] on code "atclid" at bounding box center [815, 493] width 40 height 12
click at [662, 489] on li "In the Content URL Parameter field, enter: atclid" at bounding box center [858, 493] width 427 height 13
click at [691, 489] on strong "Content URL Parameter" at bounding box center [710, 492] width 90 height 10
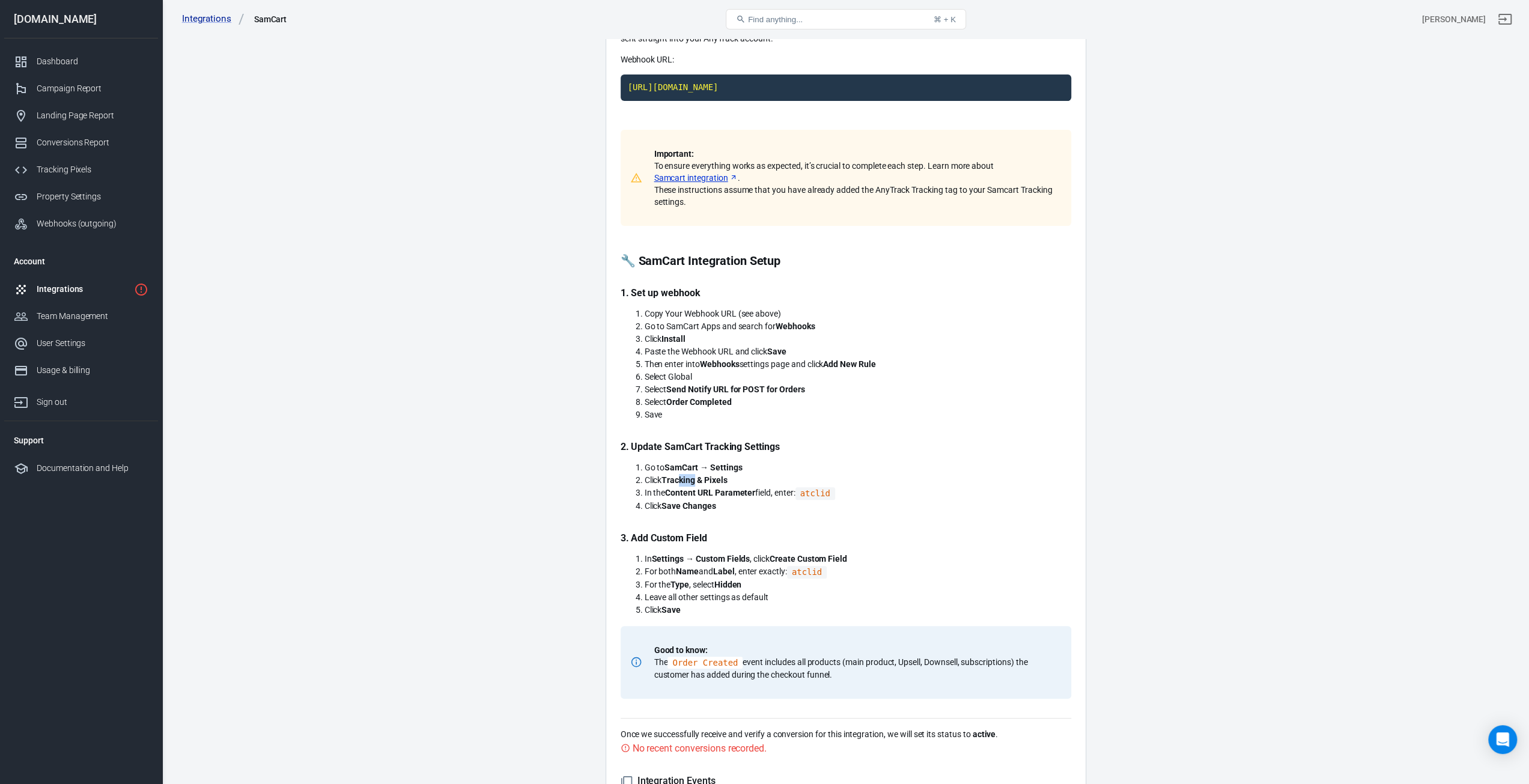
drag, startPoint x: 680, startPoint y: 478, endPoint x: 698, endPoint y: 478, distance: 18.0
click at [698, 478] on strong "Tracking & Pixels" at bounding box center [694, 480] width 66 height 10
click at [699, 478] on strong "Tracking & Pixels" at bounding box center [694, 480] width 66 height 10
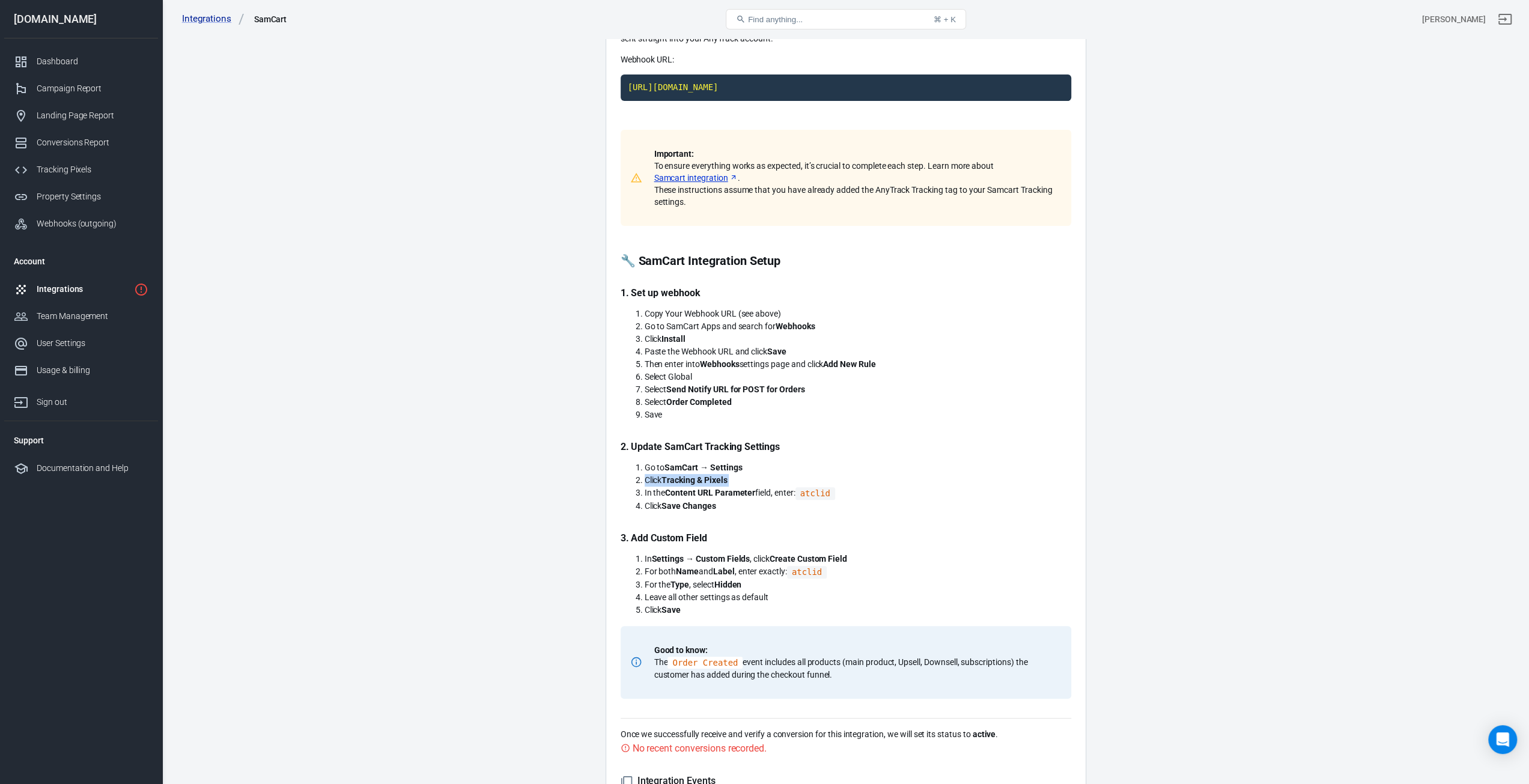
click at [699, 478] on strong "Tracking & Pixels" at bounding box center [694, 480] width 66 height 10
click at [695, 496] on strong "Content URL Parameter" at bounding box center [710, 492] width 90 height 10
click at [815, 494] on code "atclid" at bounding box center [815, 493] width 40 height 12
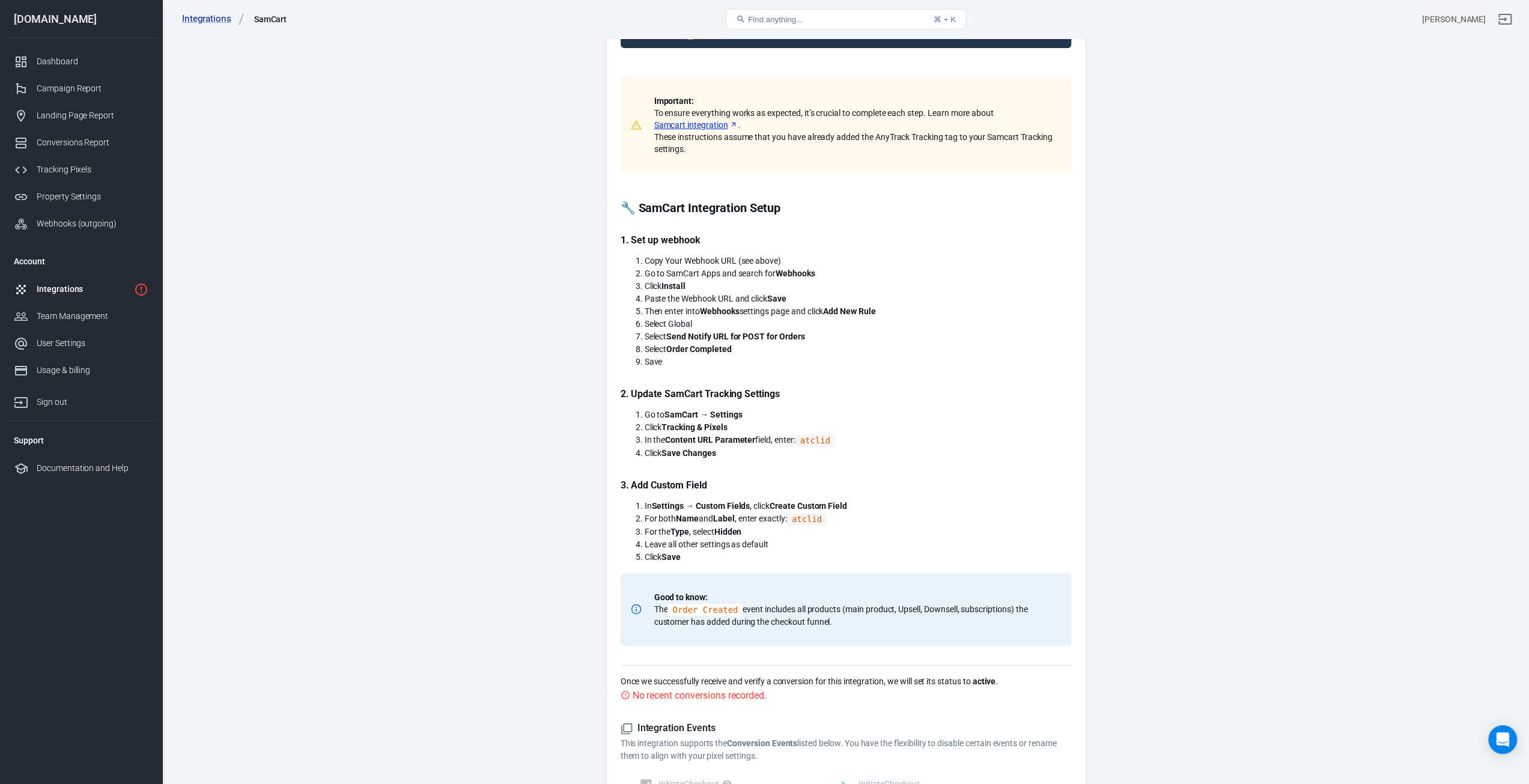
scroll to position [181, 0]
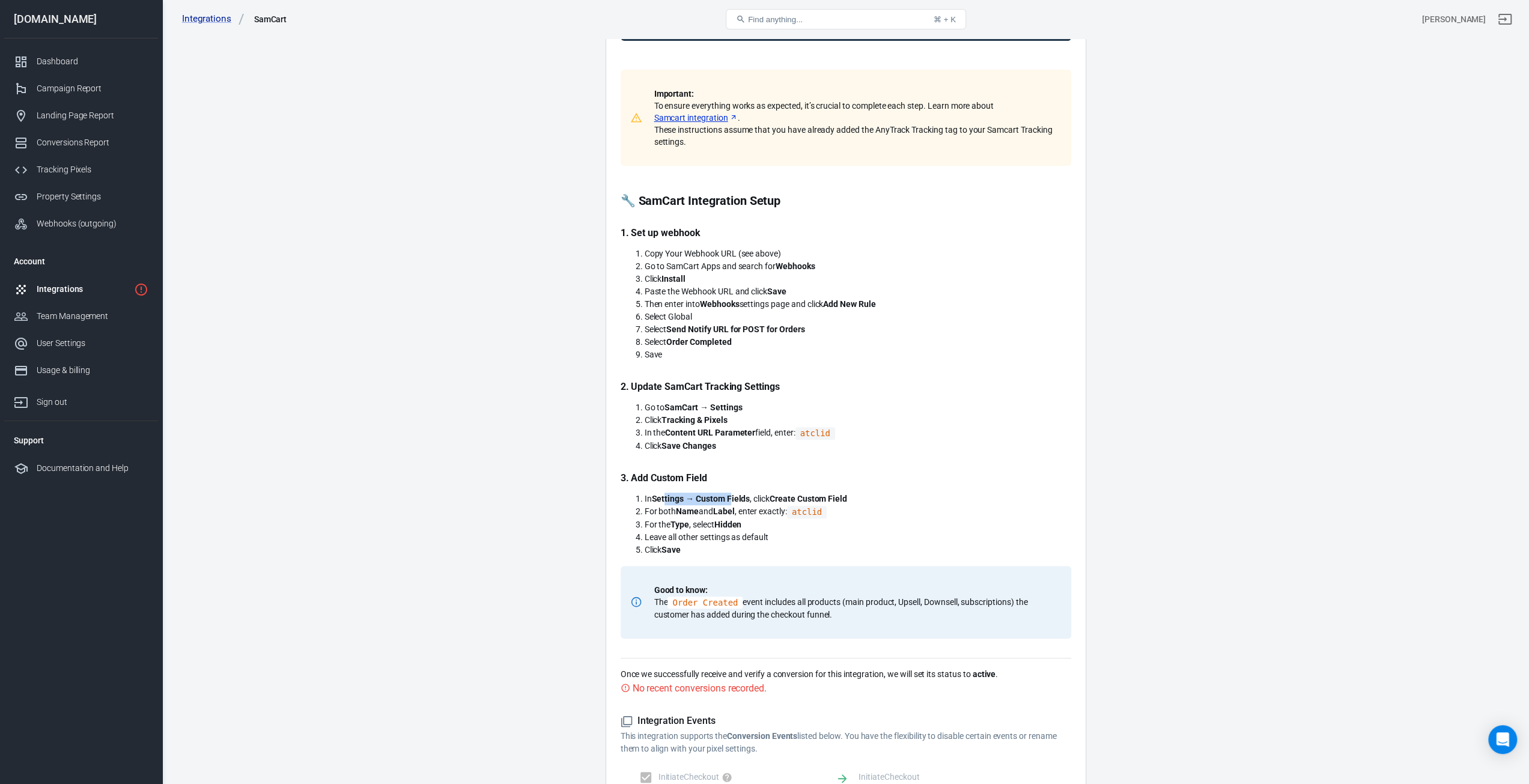
drag, startPoint x: 664, startPoint y: 502, endPoint x: 733, endPoint y: 496, distance: 69.3
click at [733, 496] on strong "Settings → Custom Fields" at bounding box center [700, 498] width 98 height 10
click at [811, 515] on code "atclid" at bounding box center [807, 512] width 40 height 12
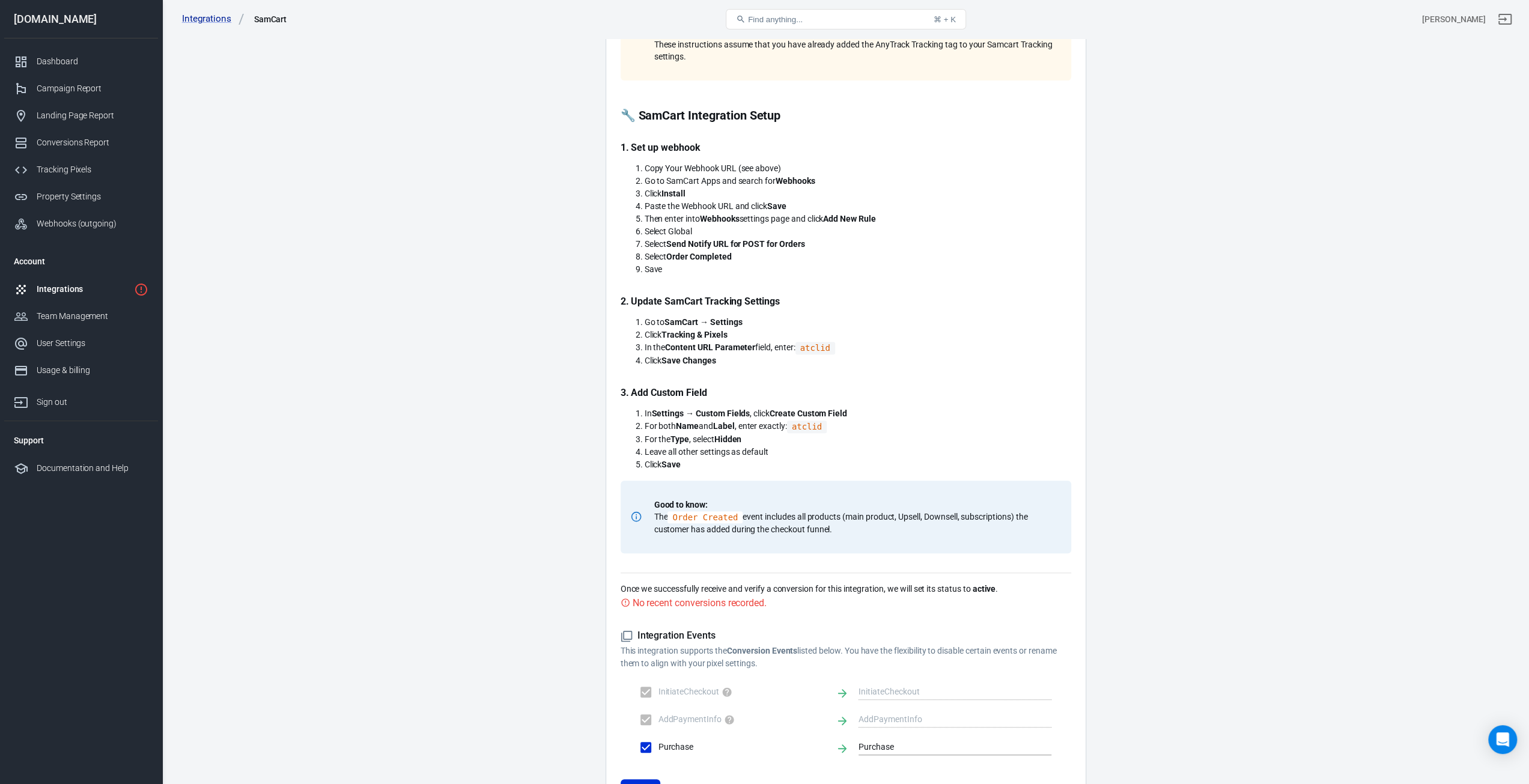
scroll to position [300, 0]
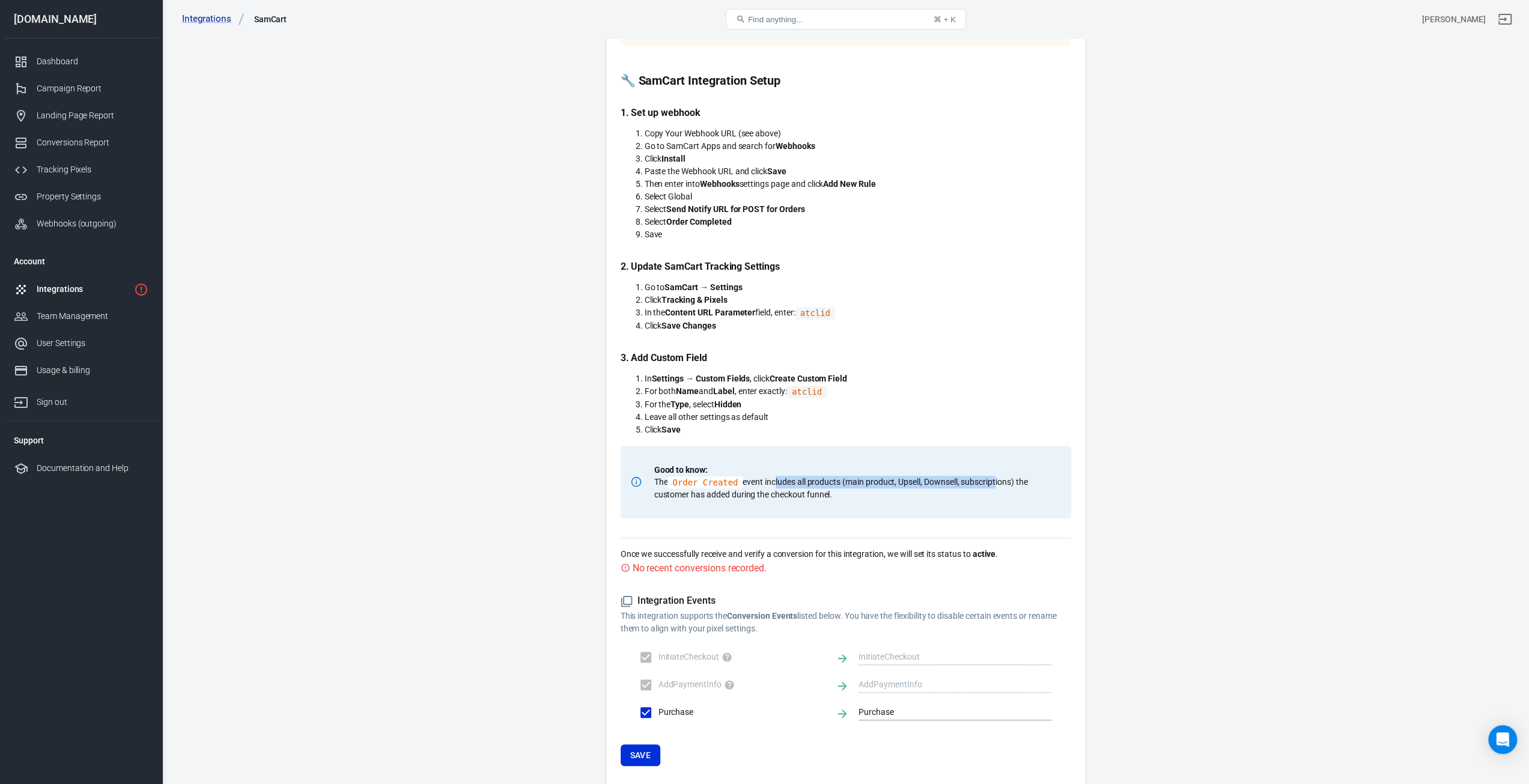
drag, startPoint x: 770, startPoint y: 481, endPoint x: 992, endPoint y: 479, distance: 222.0
click at [992, 479] on p "Good to know: The Order Created event includes all products (main product, Upse…" at bounding box center [855, 481] width 403 height 36
drag, startPoint x: 740, startPoint y: 555, endPoint x: 946, endPoint y: 550, distance: 206.1
click at [946, 550] on p "Once we successfully receive and verify a conversion for this integration, we w…" at bounding box center [846, 554] width 451 height 12
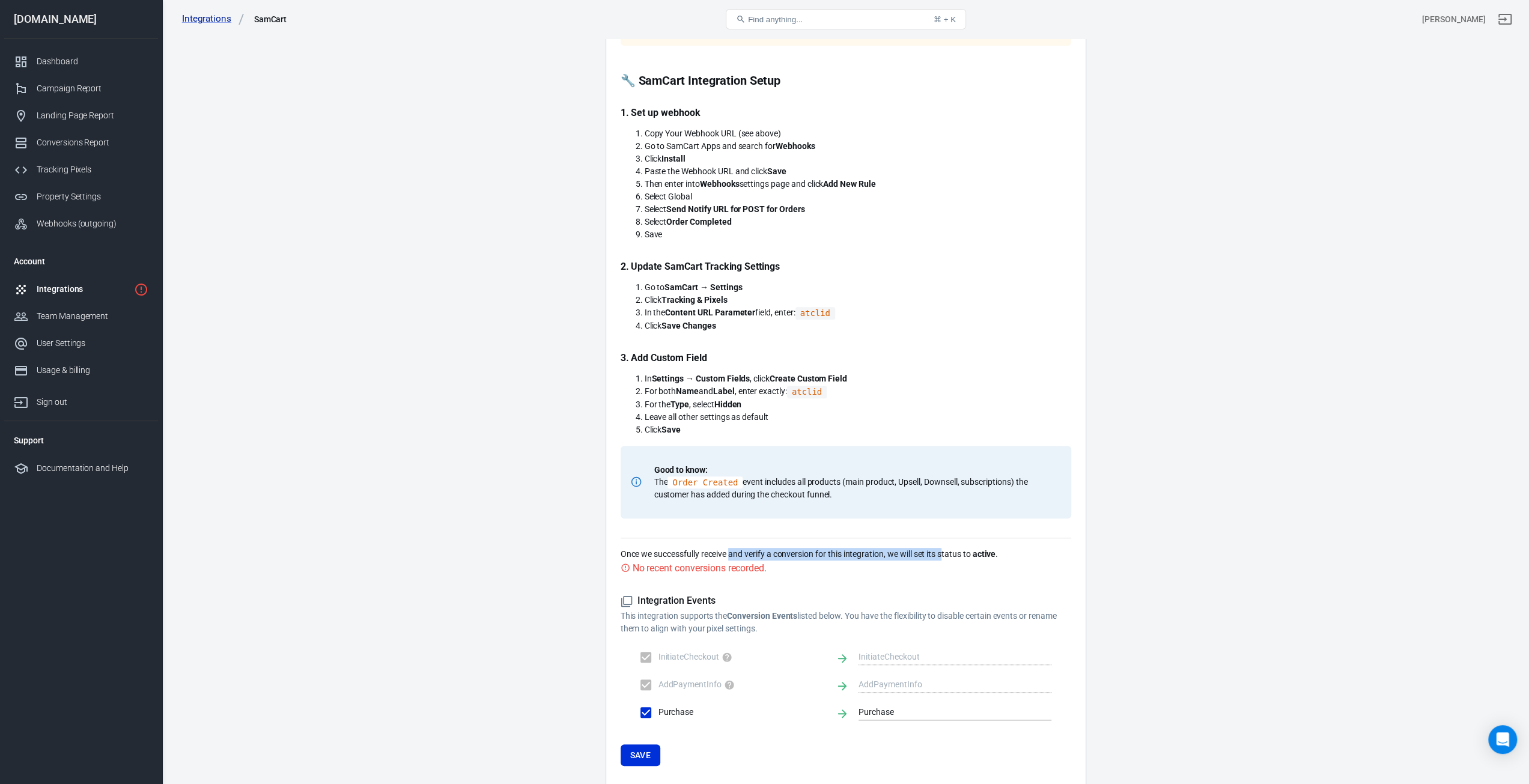
click at [946, 550] on p "Once we successfully receive and verify a conversion for this integration, we w…" at bounding box center [846, 554] width 451 height 12
drag, startPoint x: 636, startPoint y: 552, endPoint x: 955, endPoint y: 555, distance: 319.0
click at [955, 555] on p "Once we successfully receive and verify a conversion for this integration, we w…" at bounding box center [846, 554] width 451 height 12
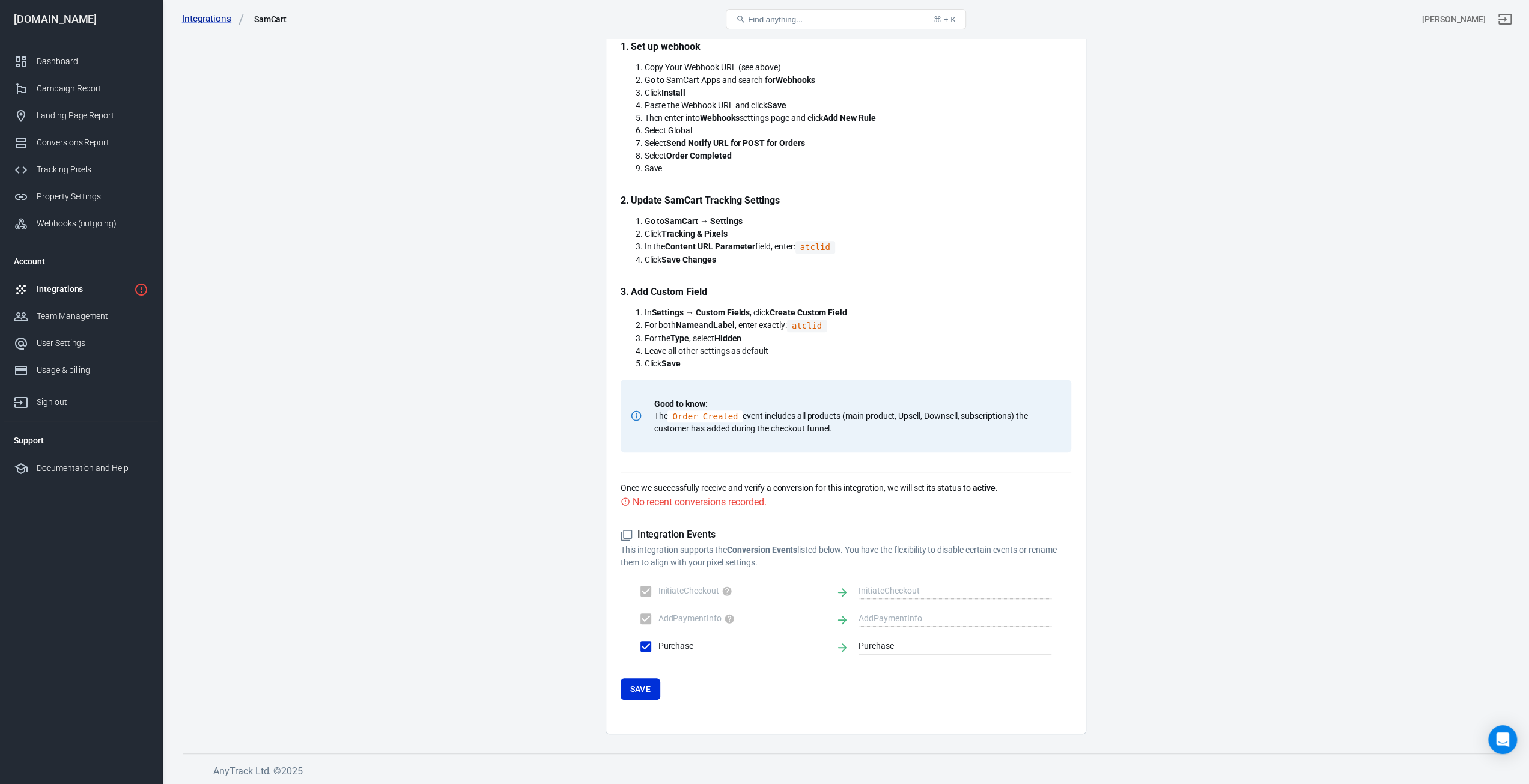
scroll to position [367, 0]
click at [884, 641] on input "Purchase" at bounding box center [946, 645] width 175 height 15
click at [886, 696] on form "Integration Events This integration supports the Conversion Events listed below…" at bounding box center [846, 613] width 451 height 171
click at [641, 693] on button "Save" at bounding box center [640, 688] width 40 height 22
drag, startPoint x: 917, startPoint y: 550, endPoint x: 1028, endPoint y: 548, distance: 111.0
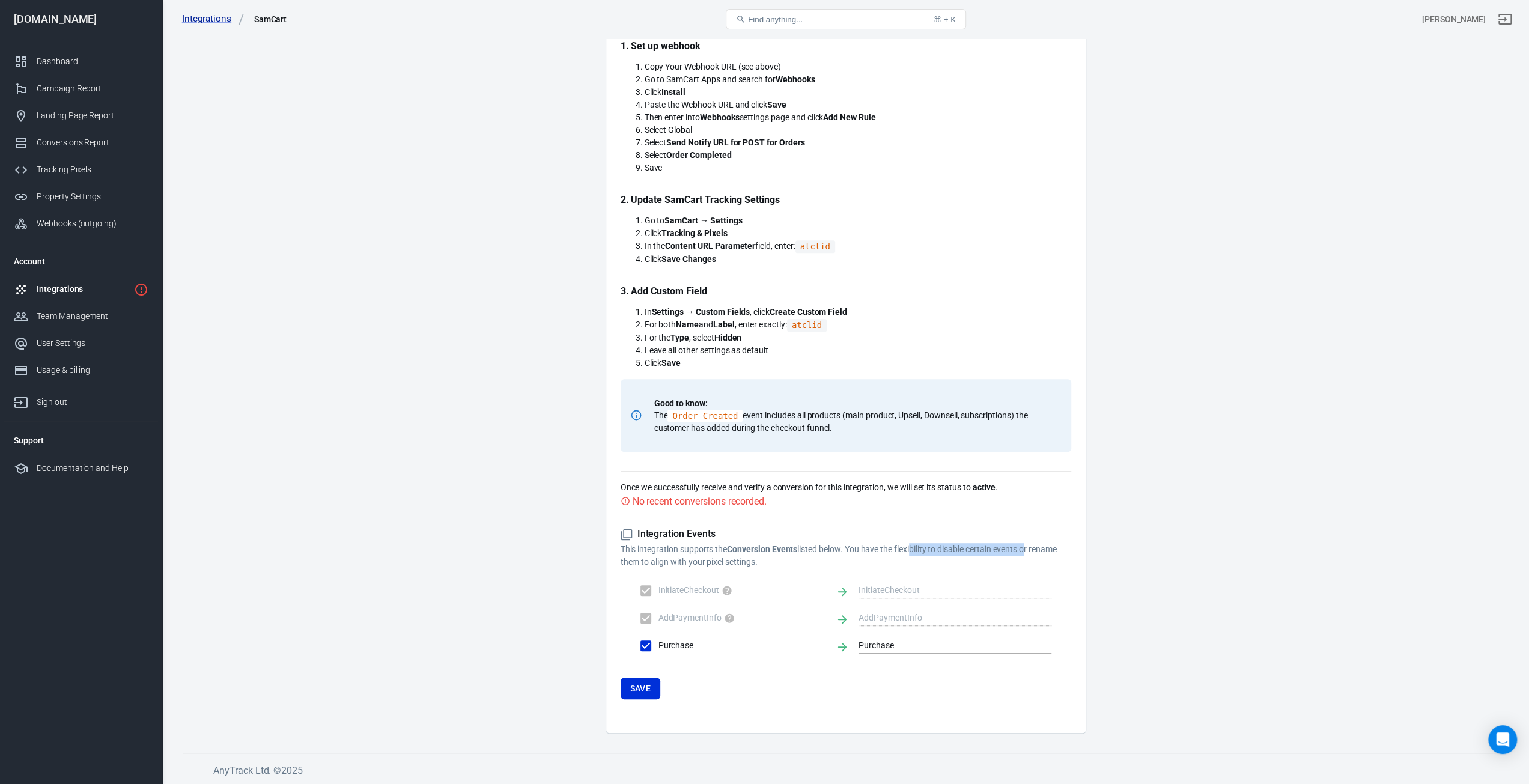
click at [1028, 548] on p "This integration supports the Conversion Events listed below. You have the flex…" at bounding box center [846, 556] width 451 height 26
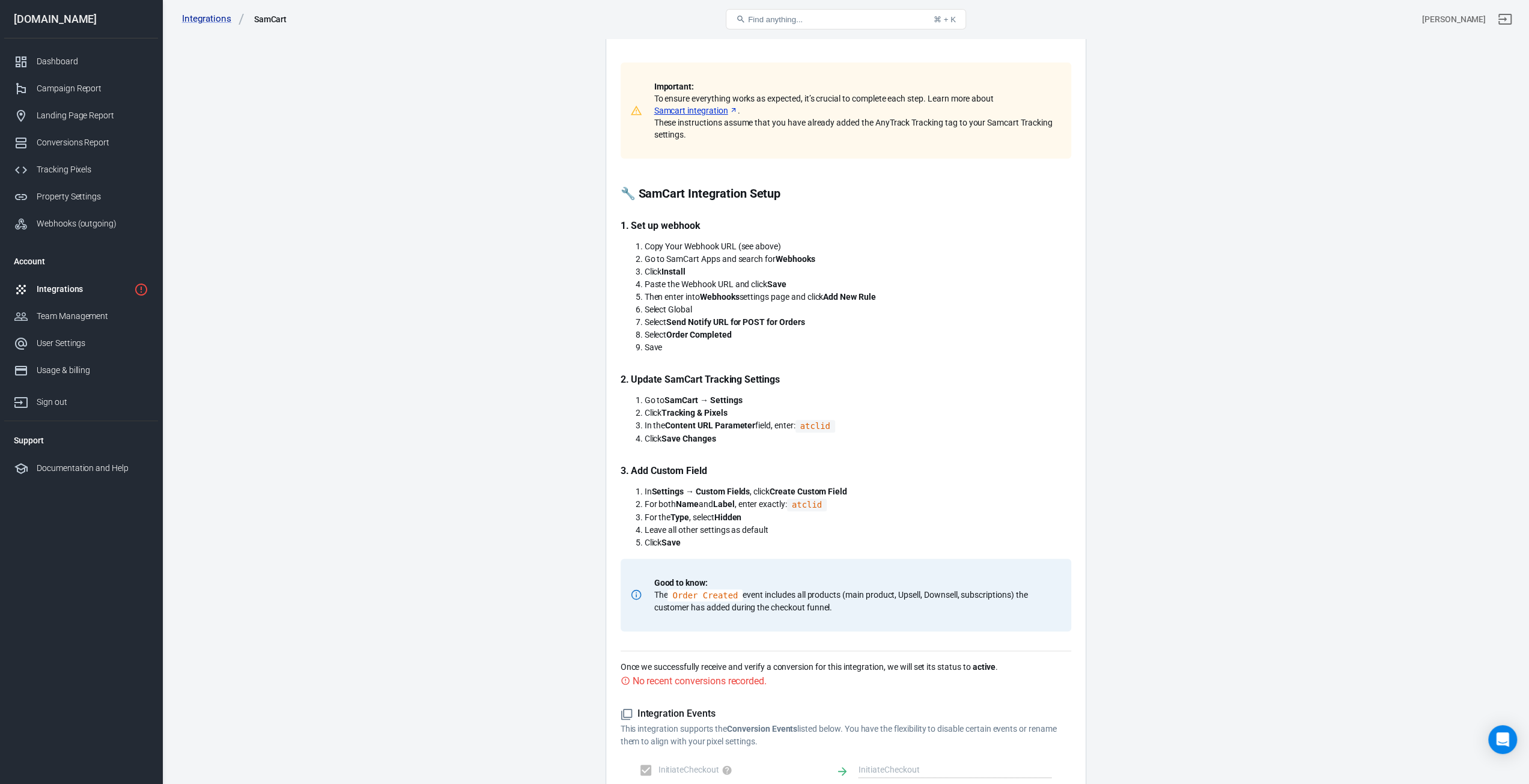
scroll to position [127, 0]
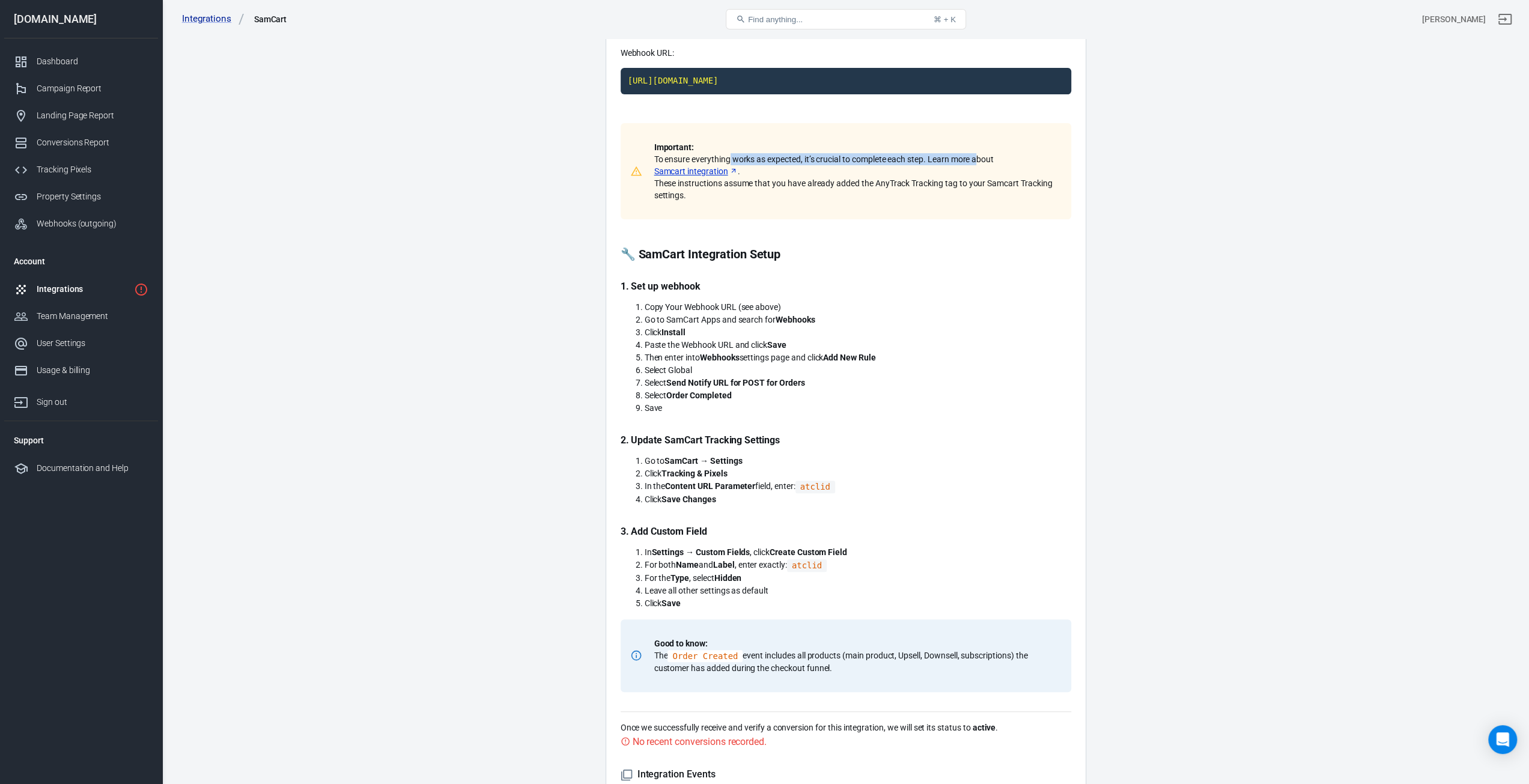
drag, startPoint x: 730, startPoint y: 157, endPoint x: 978, endPoint y: 155, distance: 248.0
click at [978, 155] on p "Important: To ensure everything works as expected, it’s crucial to complete eac…" at bounding box center [855, 172] width 403 height 60
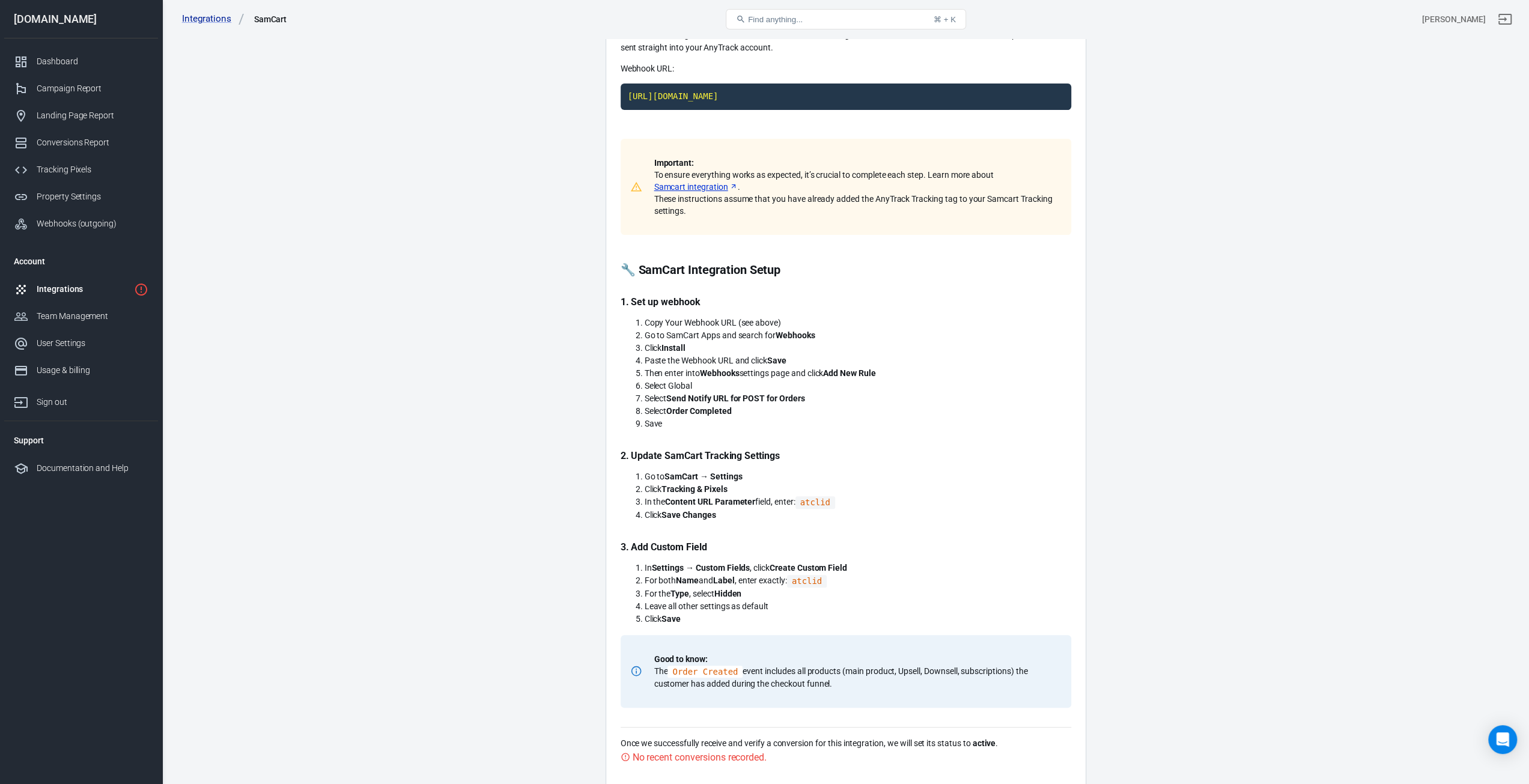
scroll to position [367, 0]
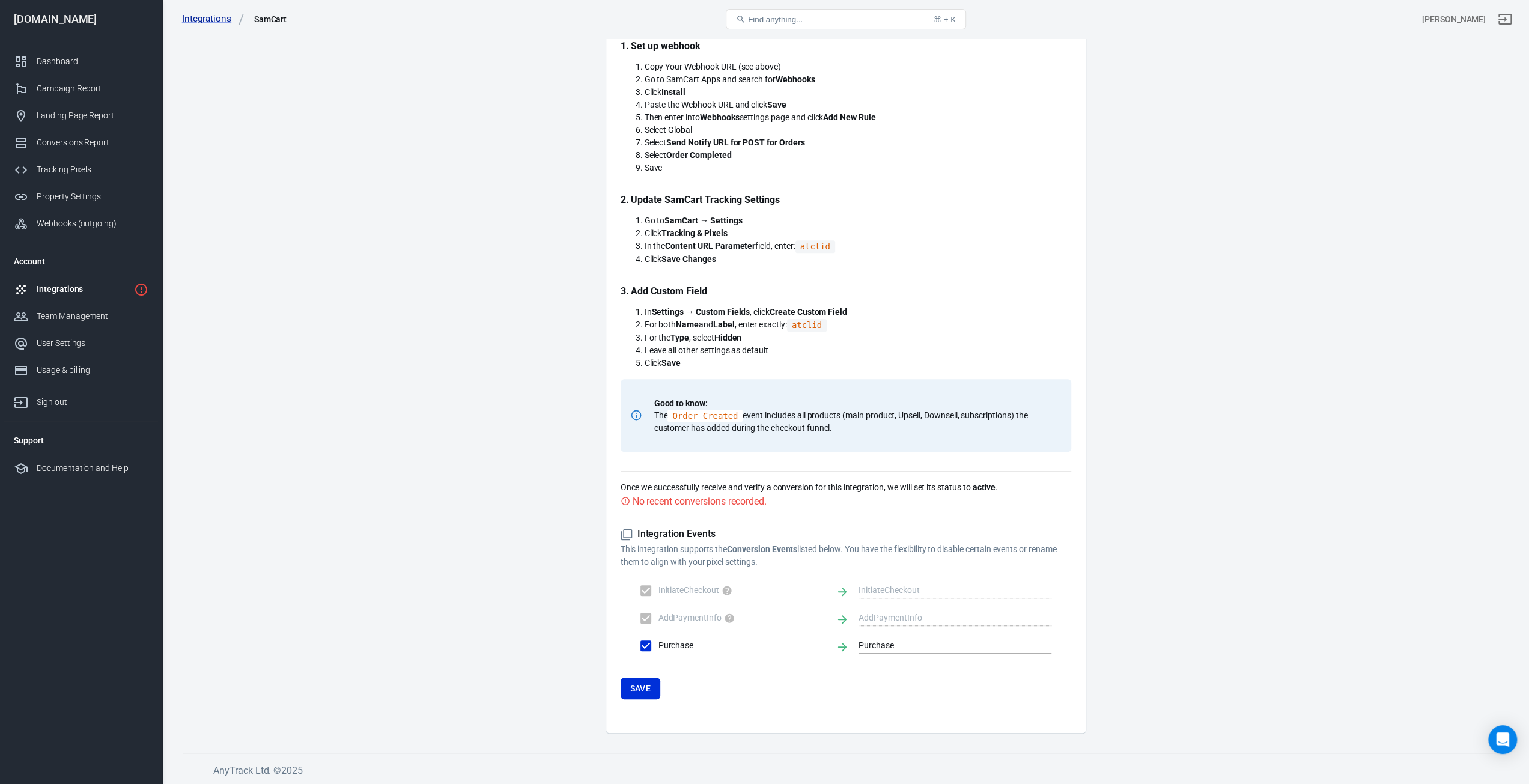
click at [566, 350] on main "Integration Events Log Settings Samcart Integration The SamCart integration del…" at bounding box center [846, 198] width 1325 height 1071
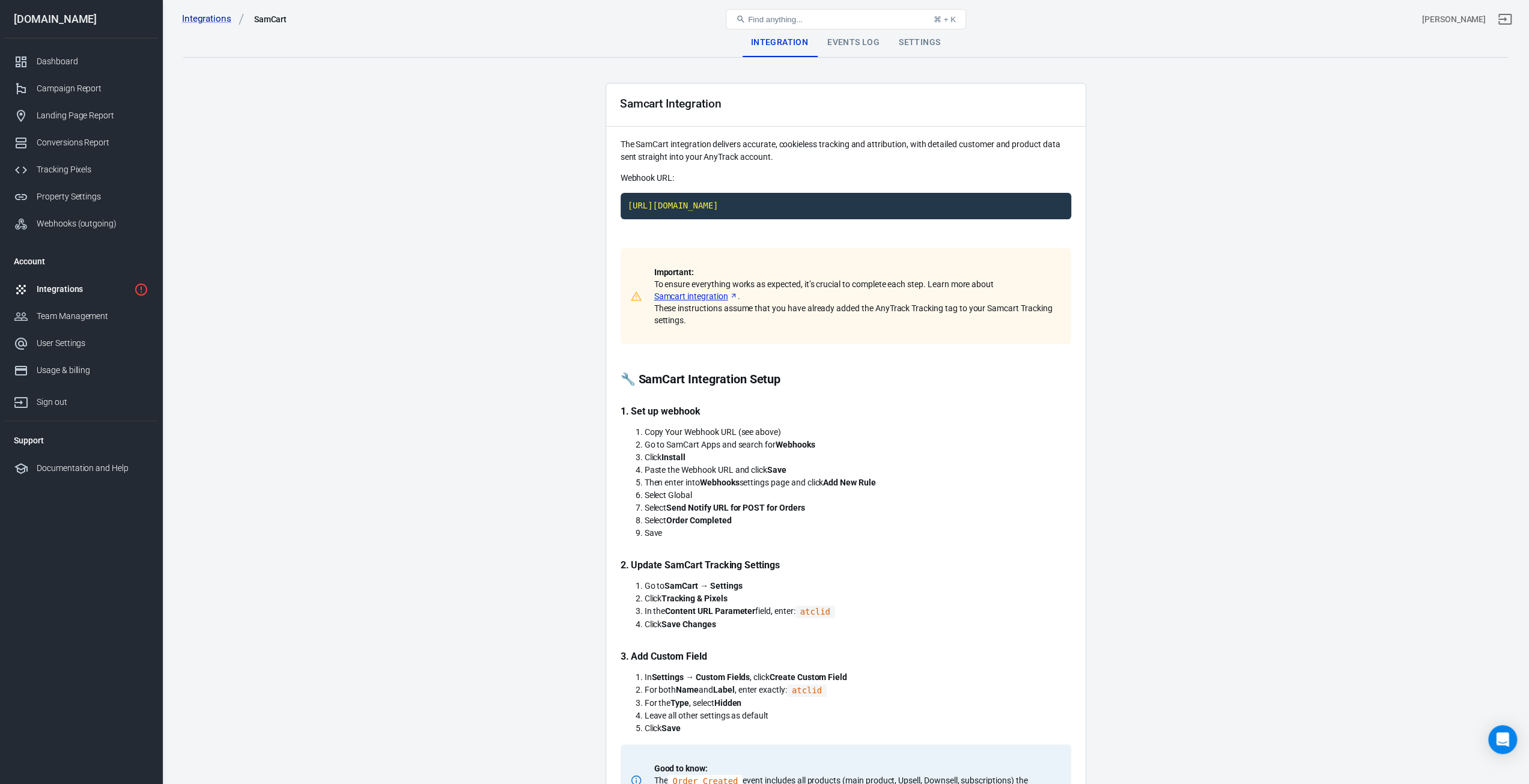
scroll to position [0, 0]
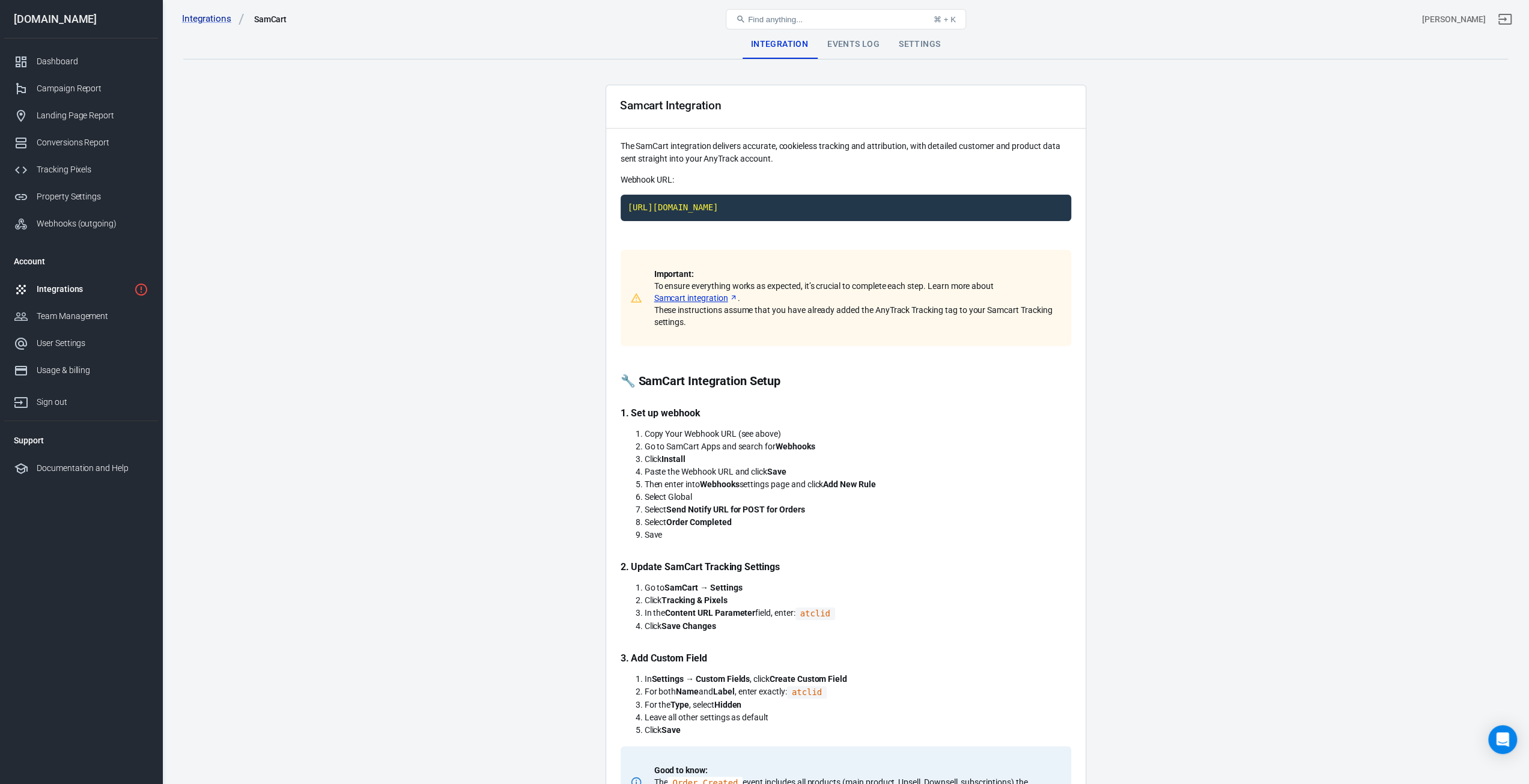
click at [840, 46] on div "Events Log" at bounding box center [853, 44] width 72 height 29
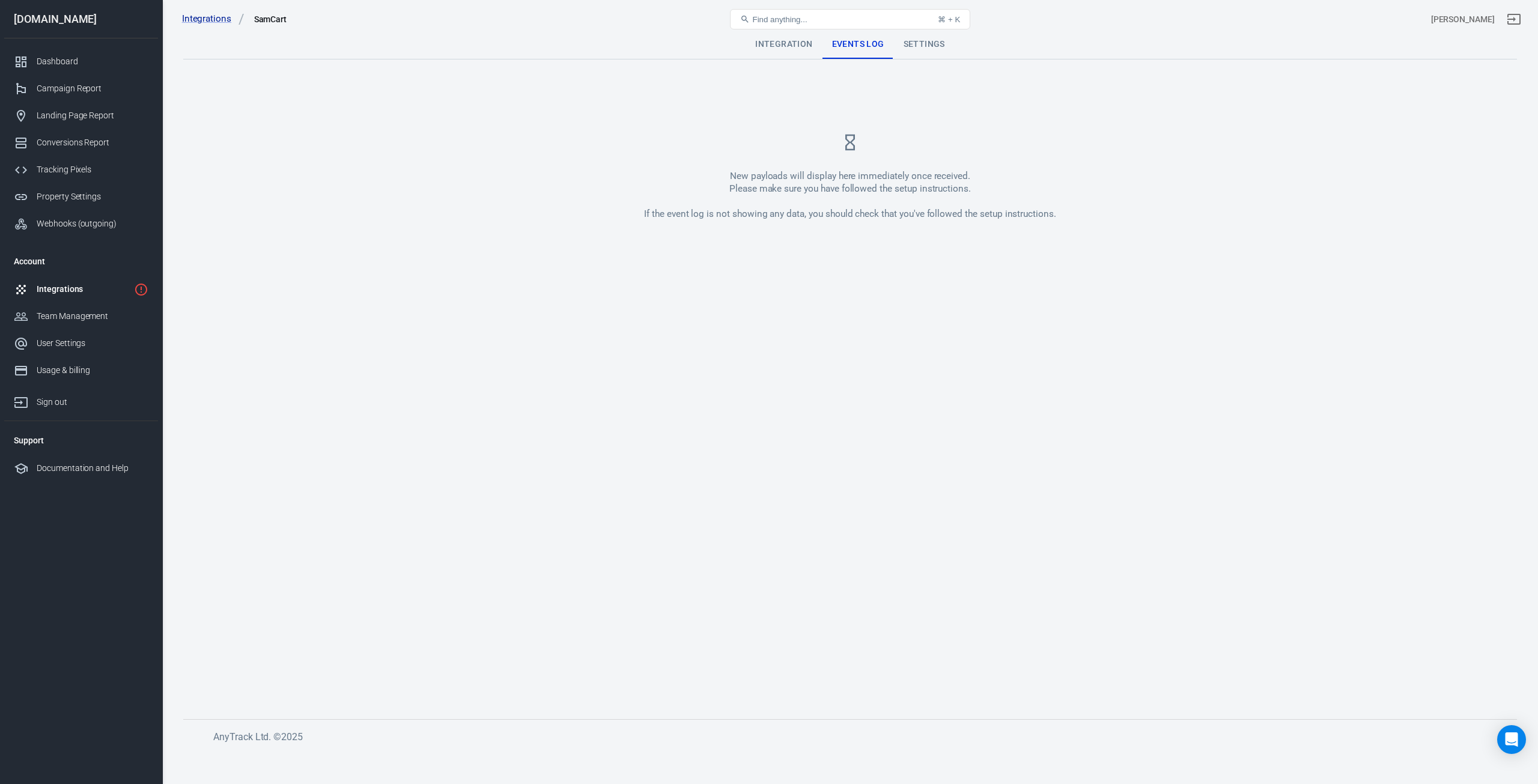
click at [921, 45] on div "Settings" at bounding box center [924, 44] width 61 height 29
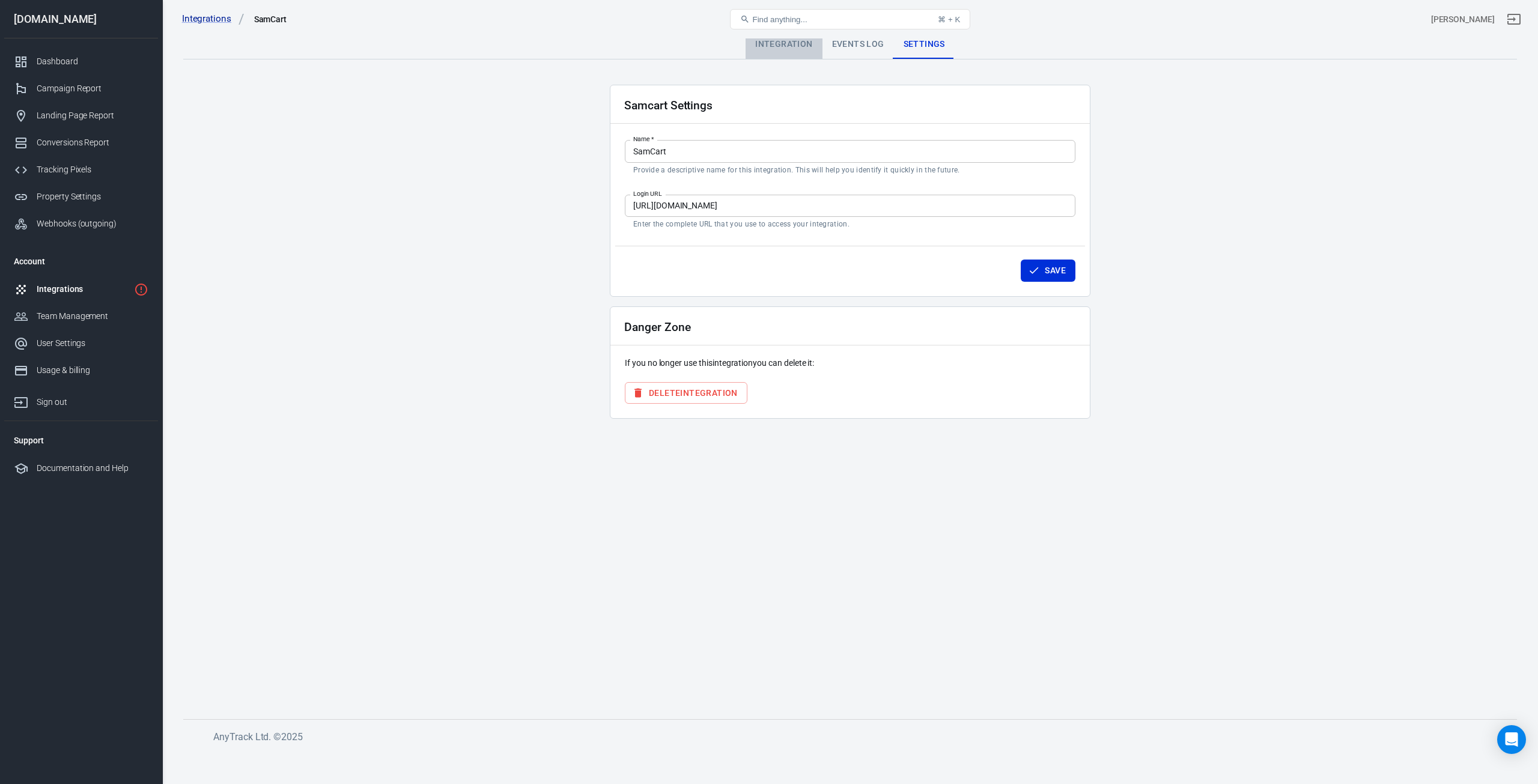
click at [769, 53] on div "Integration" at bounding box center [783, 44] width 76 height 29
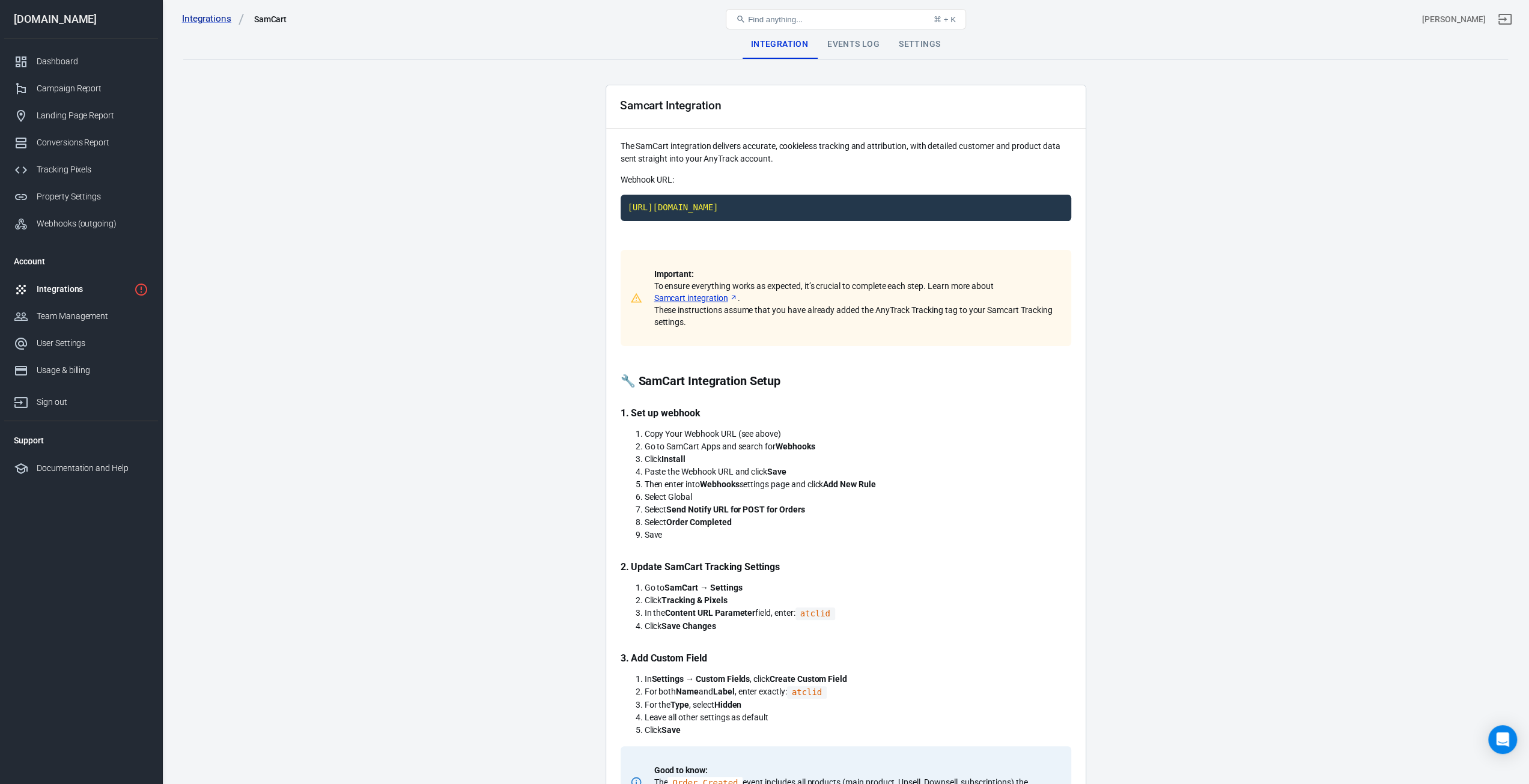
click at [57, 290] on div "Integrations" at bounding box center [82, 289] width 93 height 12
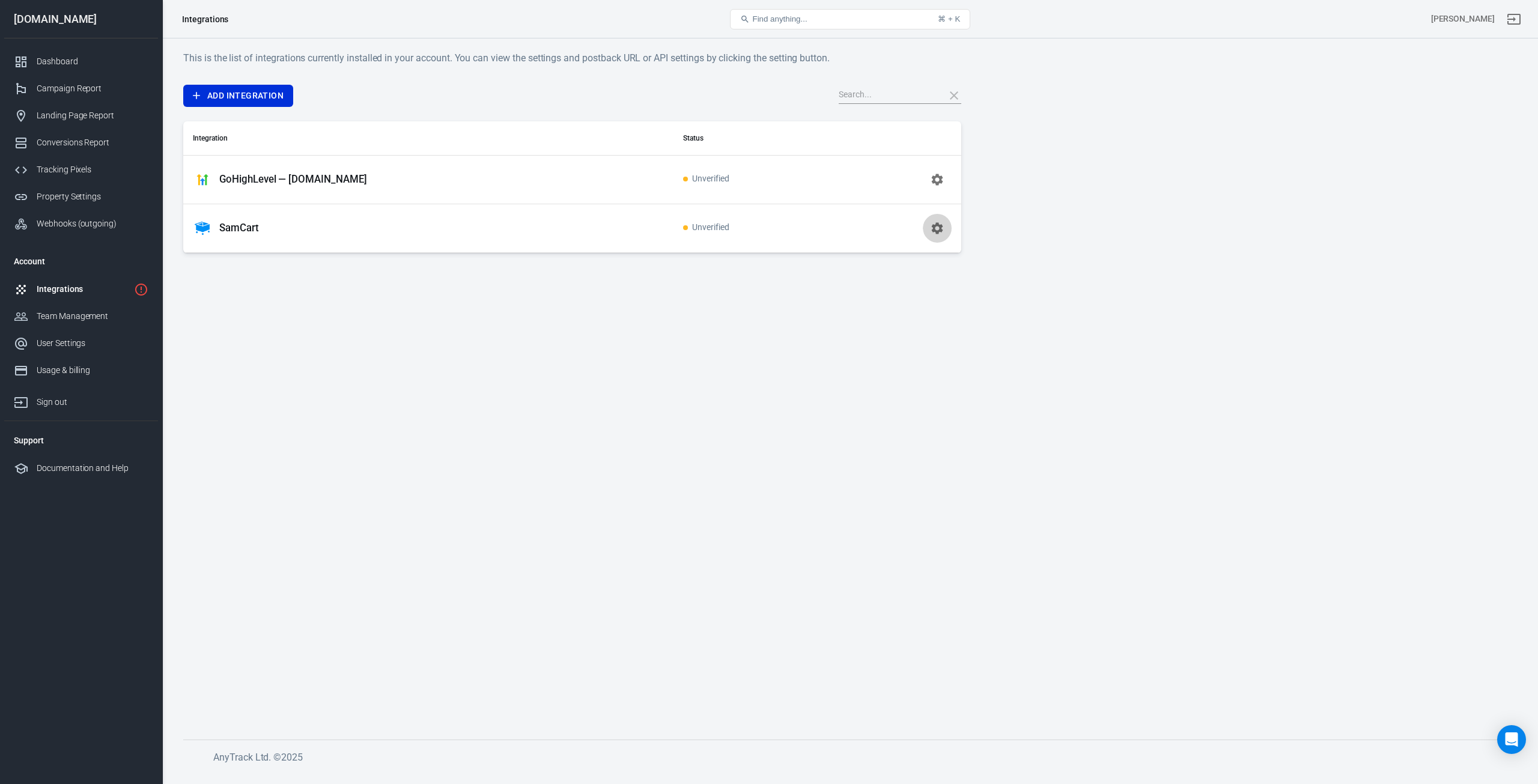
click at [934, 227] on icon "button" at bounding box center [937, 227] width 12 height 12
drag, startPoint x: 919, startPoint y: 173, endPoint x: 927, endPoint y: 173, distance: 8.0
click at [919, 173] on td at bounding box center [900, 179] width 122 height 49
click at [936, 175] on icon "button" at bounding box center [937, 179] width 12 height 12
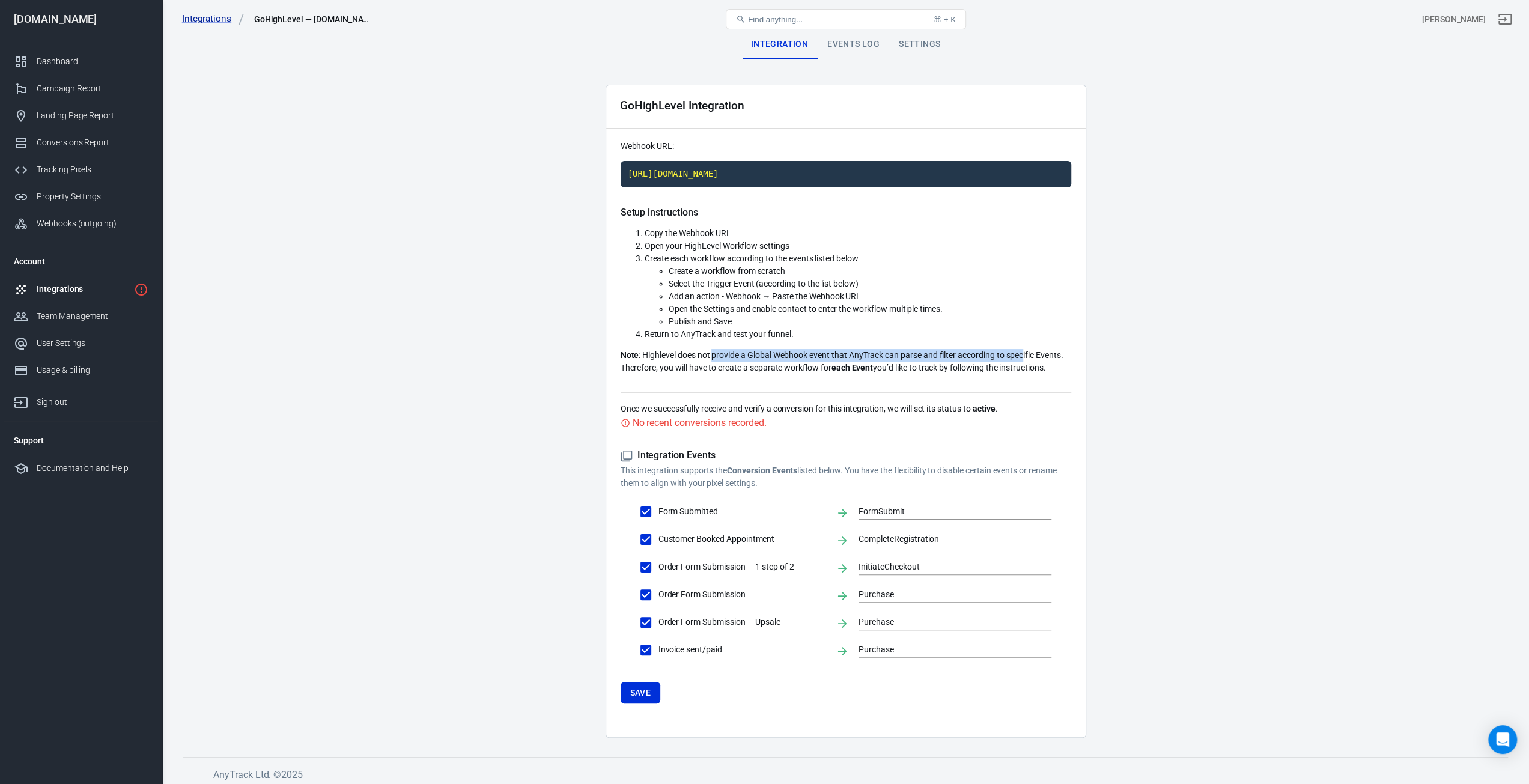
drag, startPoint x: 715, startPoint y: 357, endPoint x: 1026, endPoint y: 352, distance: 311.0
click at [1026, 352] on p "Note : Highlevel does not provide a Global Webhook event that AnyTrack can pars…" at bounding box center [846, 361] width 451 height 26
drag, startPoint x: 697, startPoint y: 368, endPoint x: 1022, endPoint y: 365, distance: 325.0
click at [1022, 365] on p "Note : Highlevel does not provide a Global Webhook event that AnyTrack can pars…" at bounding box center [846, 361] width 451 height 26
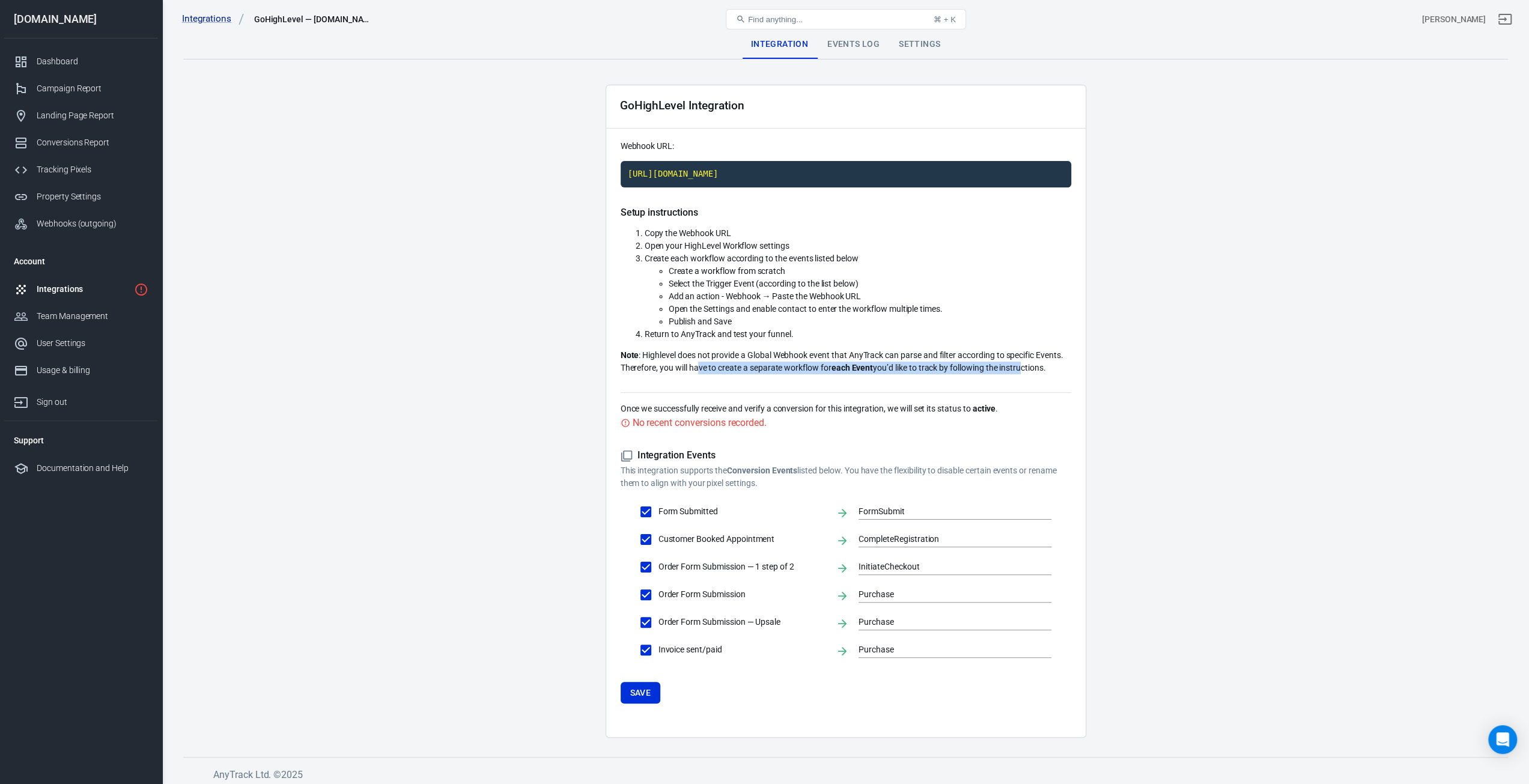
click at [1022, 365] on p "Note : Highlevel does not provide a Global Webhook event that AnyTrack can pars…" at bounding box center [846, 361] width 451 height 26
drag, startPoint x: 1031, startPoint y: 365, endPoint x: 816, endPoint y: 365, distance: 215.0
click at [816, 365] on p "Note : Highlevel does not provide a Global Webhook event that AnyTrack can pars…" at bounding box center [846, 361] width 451 height 26
drag, startPoint x: 685, startPoint y: 240, endPoint x: 753, endPoint y: 248, distance: 68.5
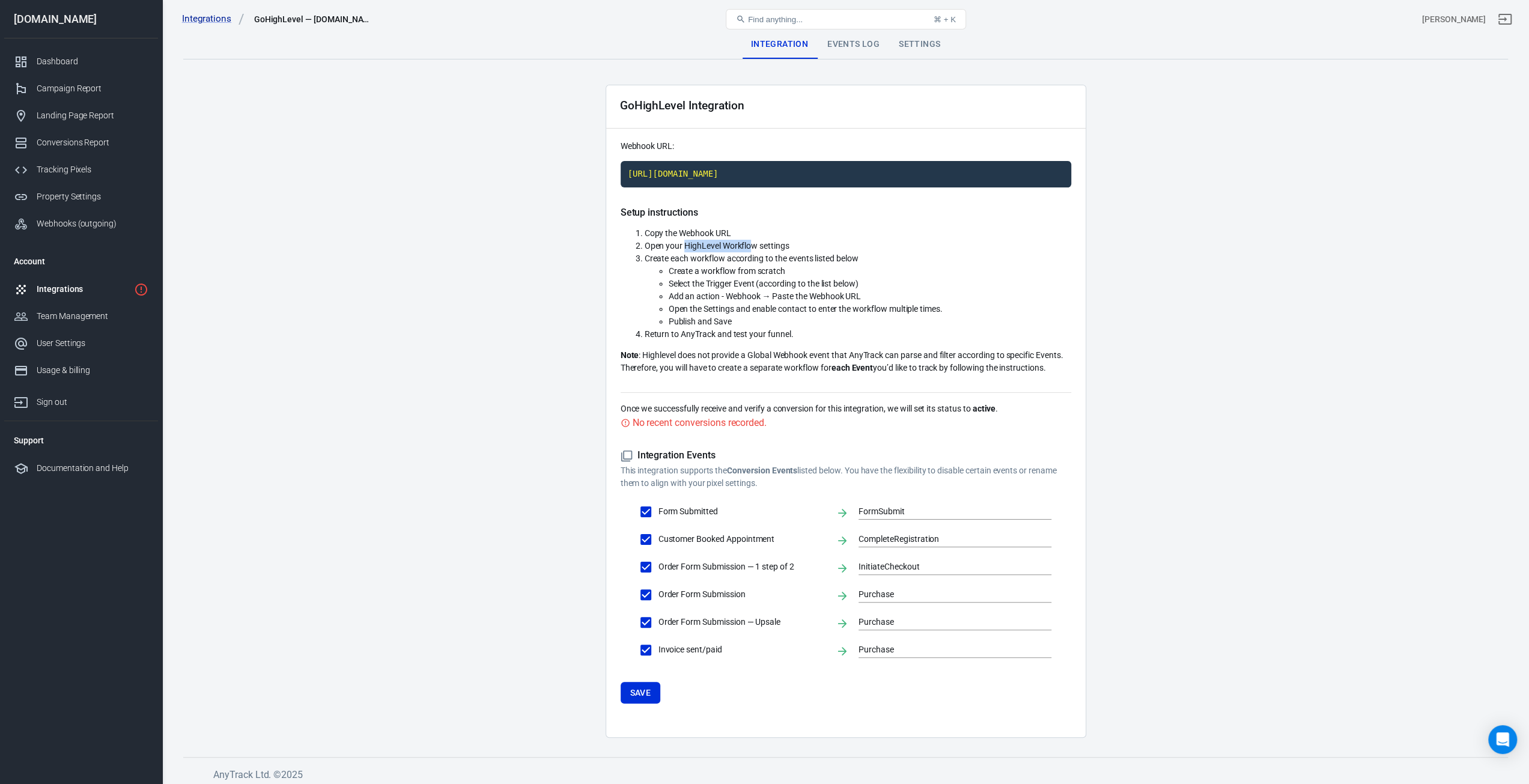
click at [753, 248] on span "Open your HighLevel Workflow settings" at bounding box center [717, 245] width 145 height 10
drag, startPoint x: 852, startPoint y: 291, endPoint x: 783, endPoint y: 285, distance: 69.3
click at [784, 285] on ul "Create a workflow from scratch Select the Trigger Event (according to the list …" at bounding box center [858, 296] width 427 height 63
click at [783, 285] on span "Select the Trigger Event (according to the list below)" at bounding box center [763, 283] width 189 height 10
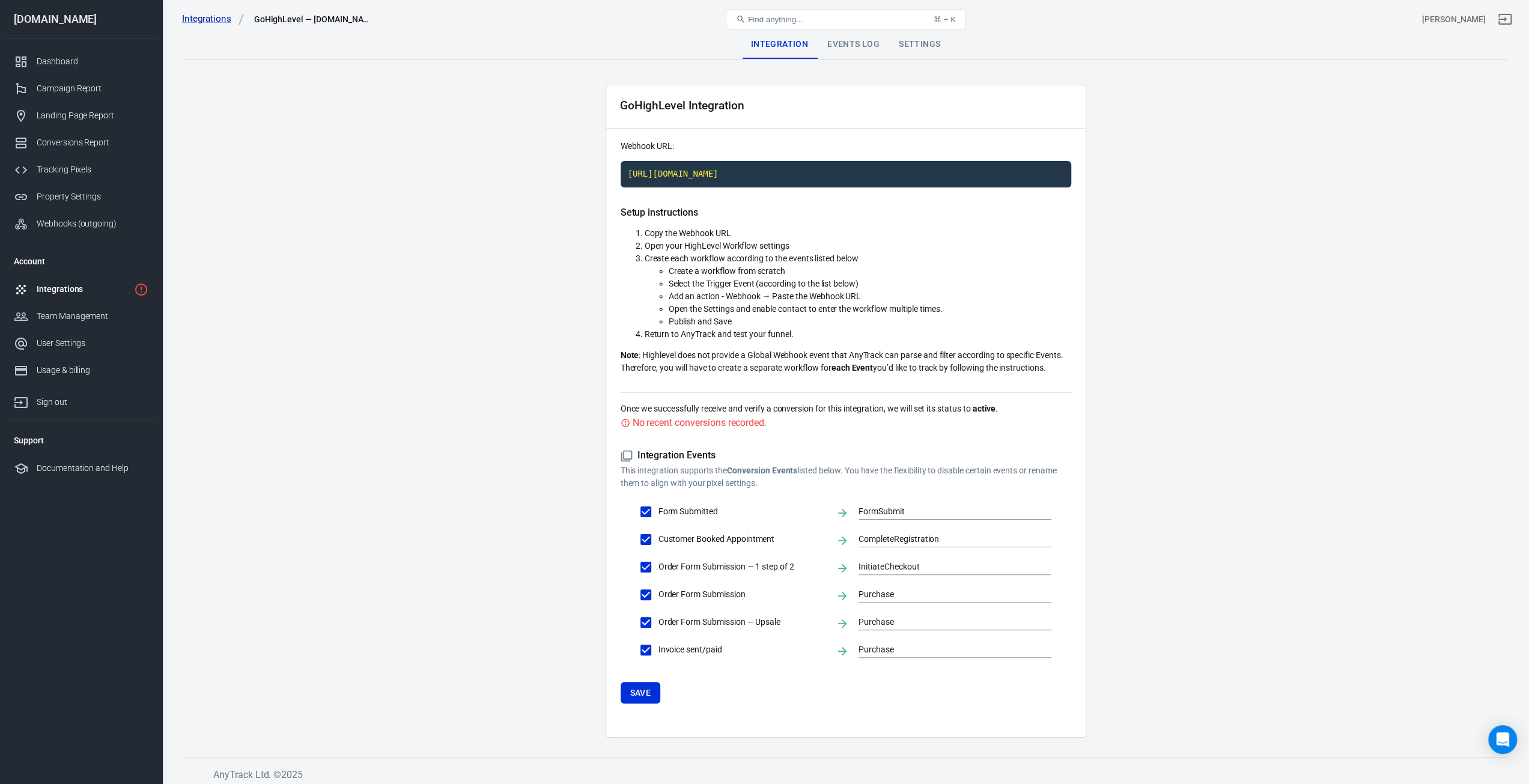
click at [89, 290] on div "Integrations" at bounding box center [82, 289] width 93 height 12
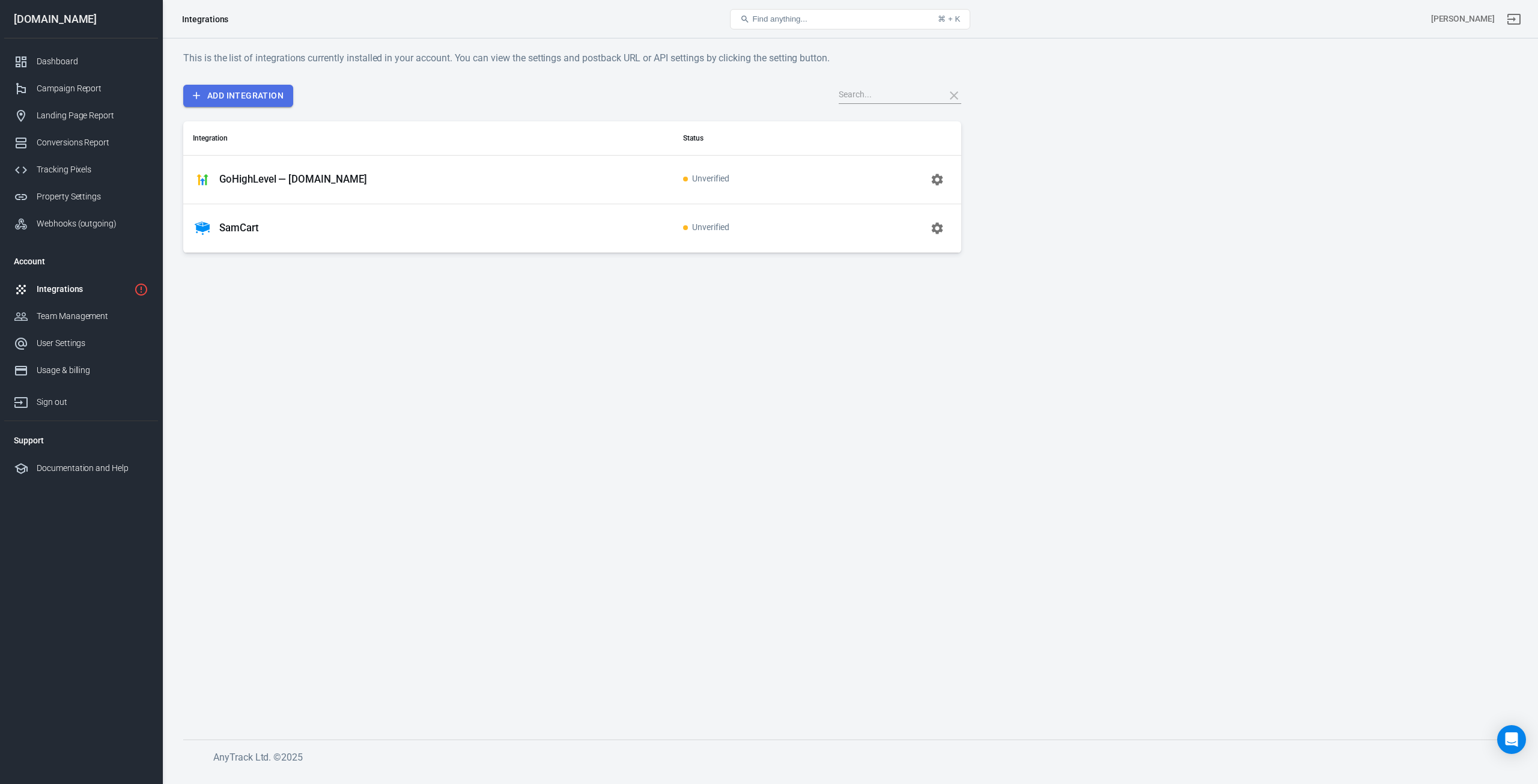
click at [258, 96] on link "Add Integration" at bounding box center [238, 96] width 110 height 22
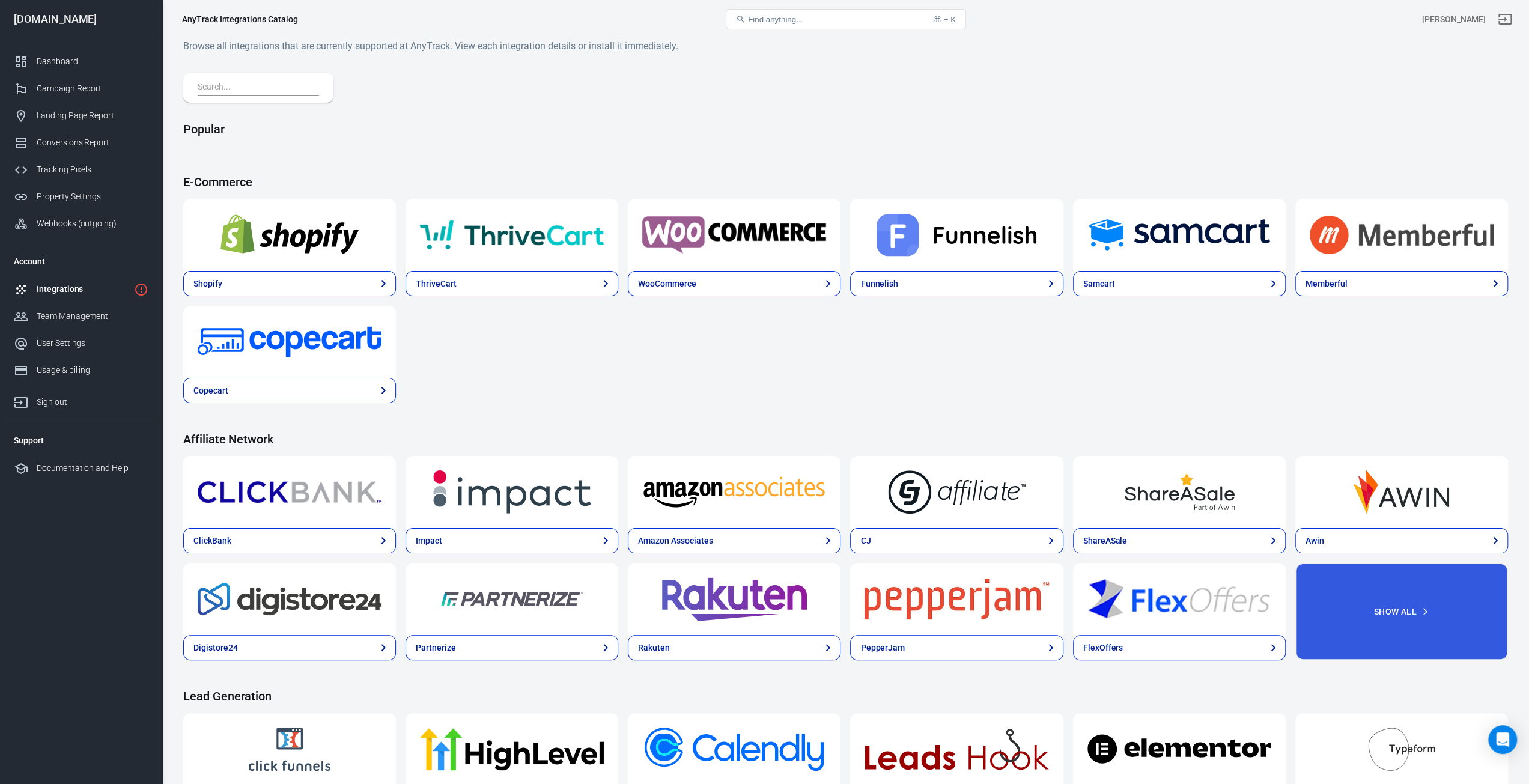
click at [257, 98] on div at bounding box center [259, 88] width 151 height 30
click at [261, 93] on input "text" at bounding box center [256, 88] width 117 height 16
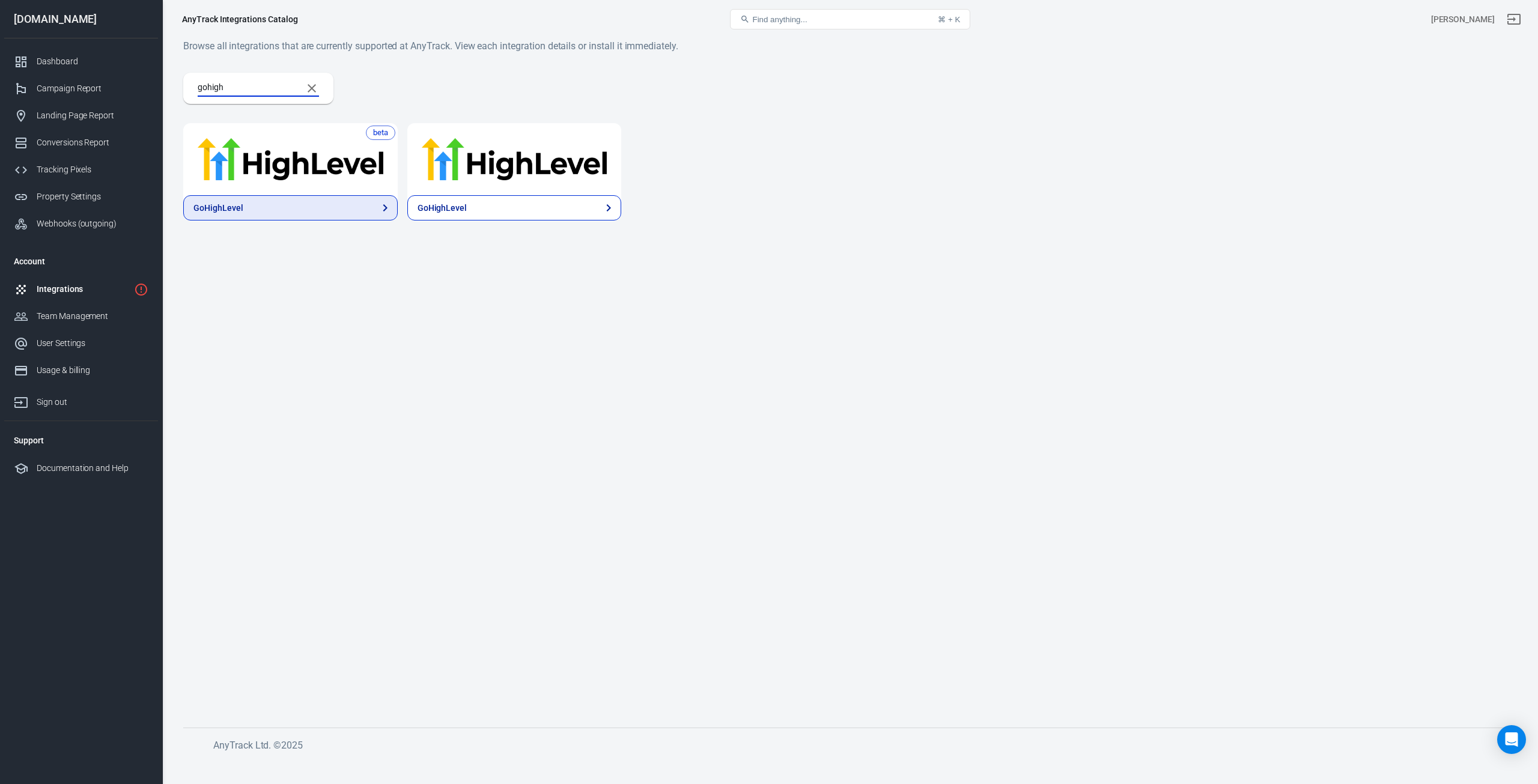
type input "gohigh"
click at [335, 206] on link "GoHighLevel" at bounding box center [290, 208] width 214 height 26
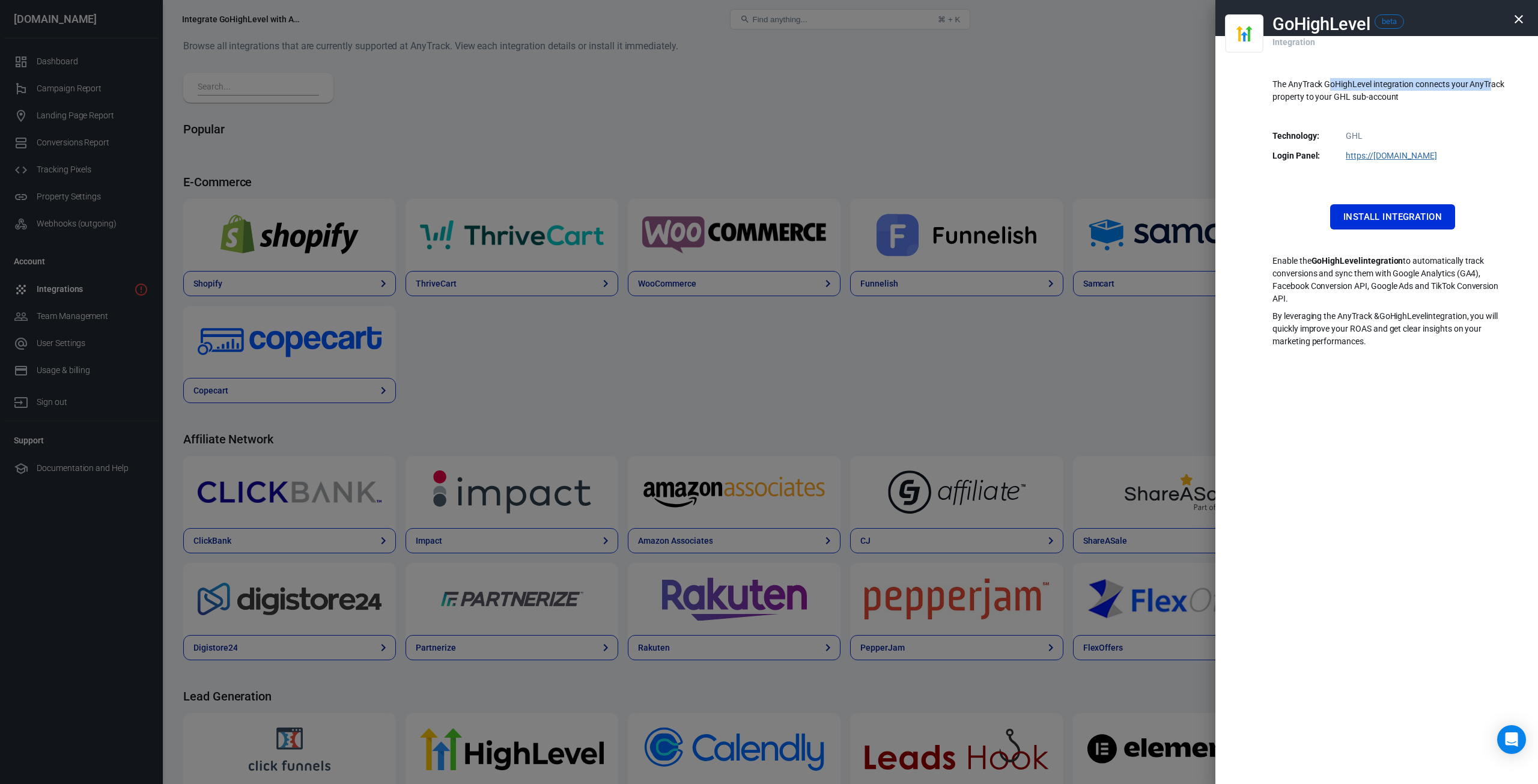
drag, startPoint x: 1333, startPoint y: 81, endPoint x: 1493, endPoint y: 86, distance: 160.1
click at [1493, 86] on p "The AnyTrack GoHighLevel integration connects your AnyTrack property to your GH…" at bounding box center [1393, 90] width 241 height 26
click at [756, 361] on div at bounding box center [769, 392] width 1538 height 784
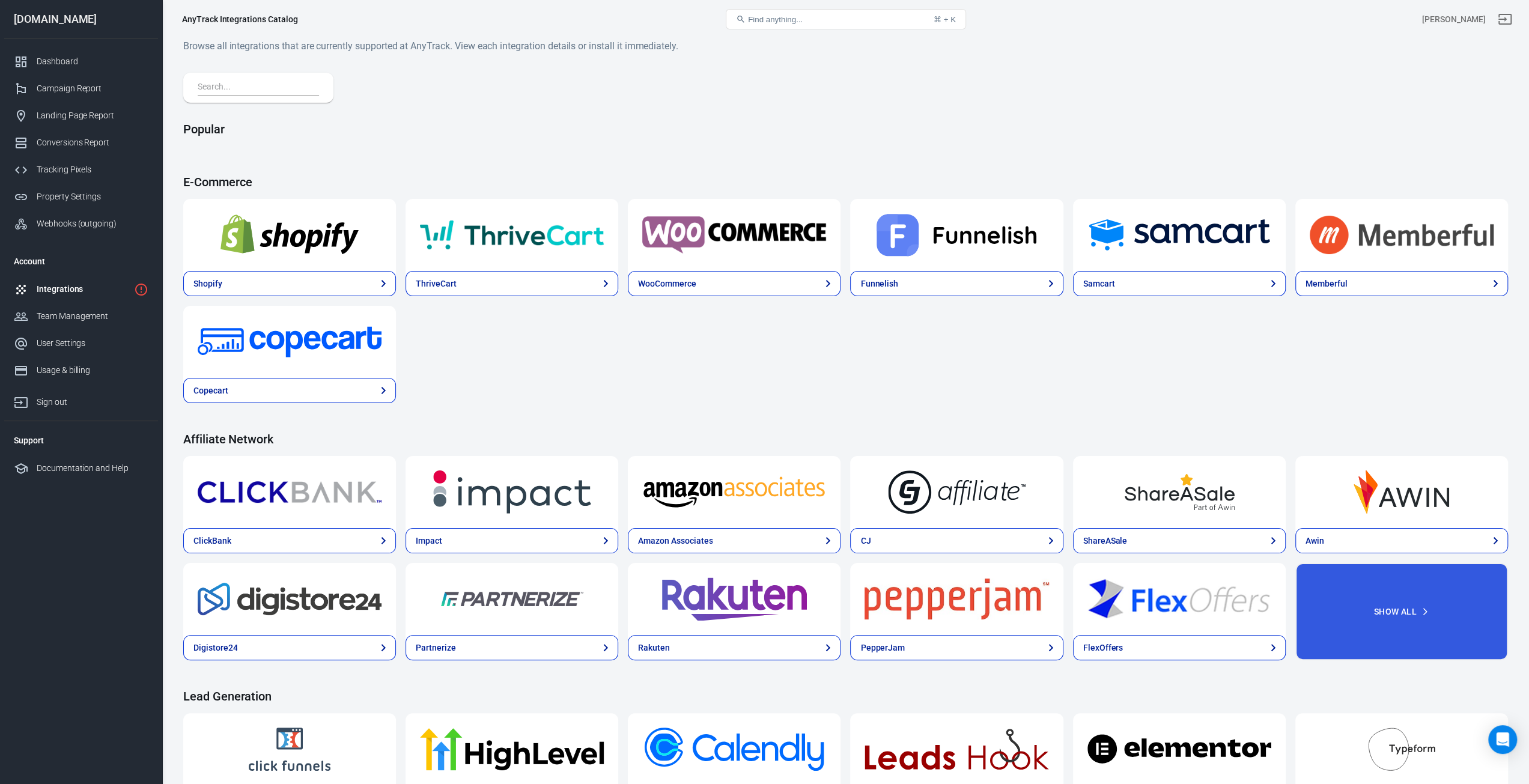
click at [250, 88] on input "text" at bounding box center [256, 88] width 117 height 16
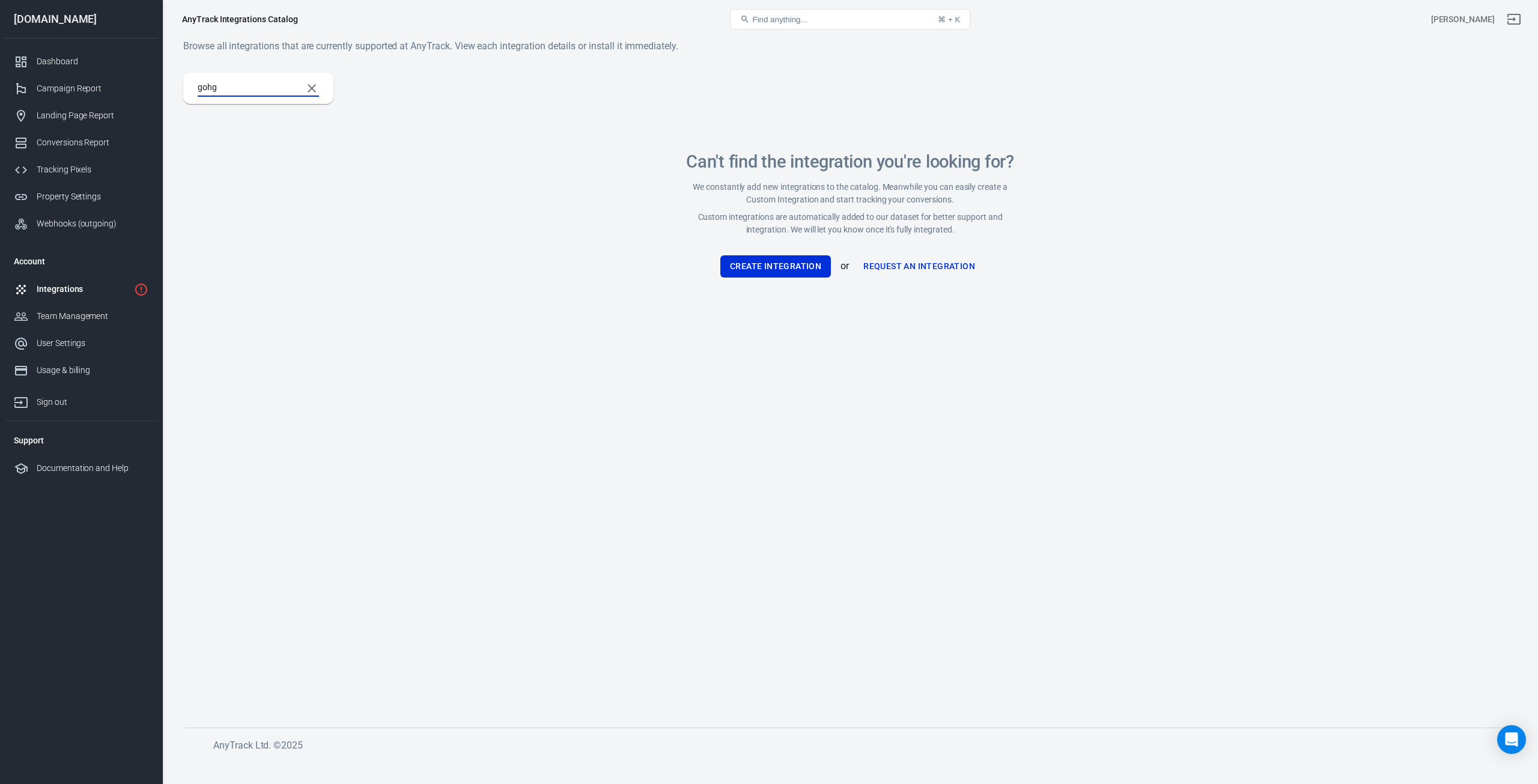
type input "goh"
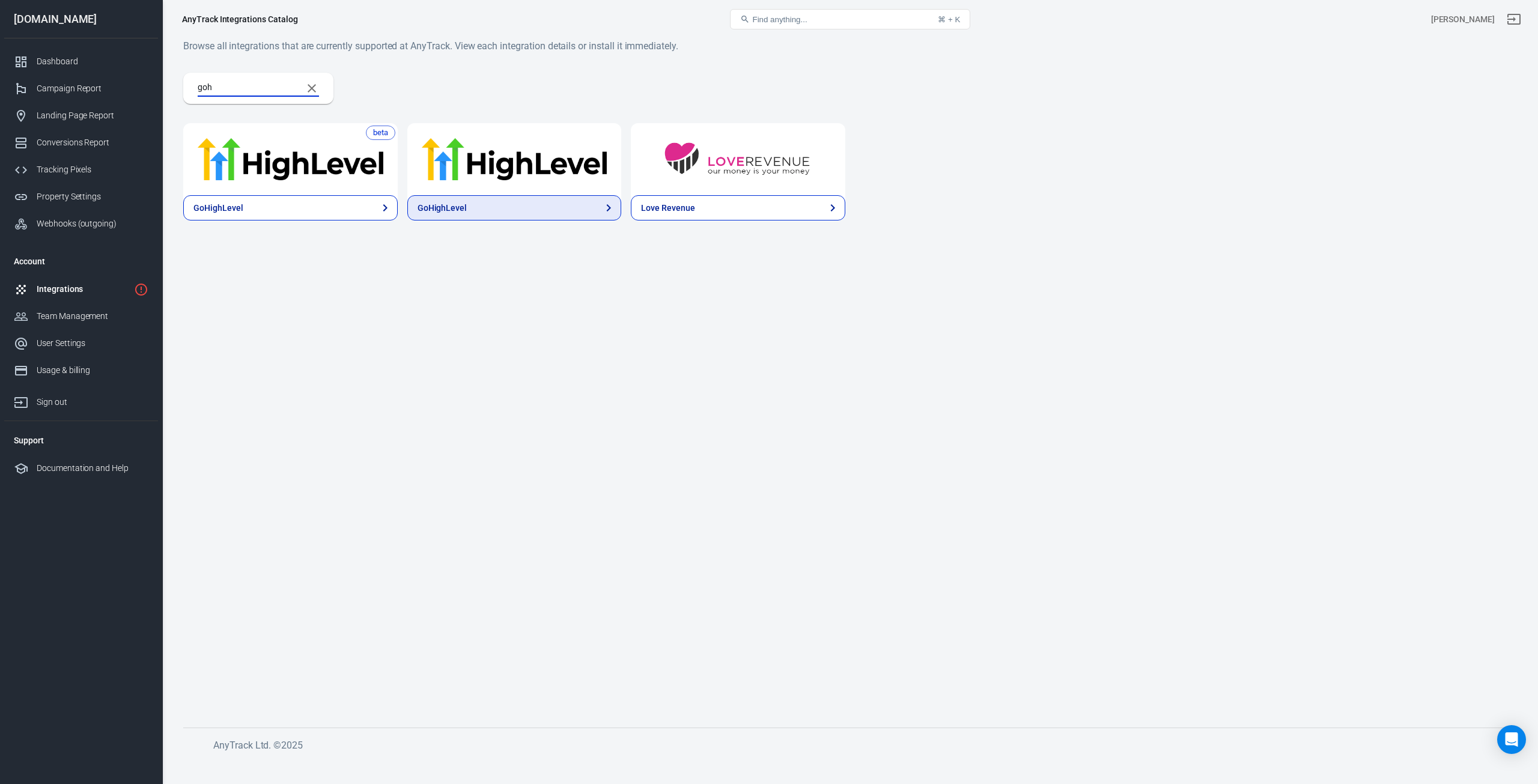
click at [451, 210] on div "GoHighLevel" at bounding box center [442, 208] width 50 height 12
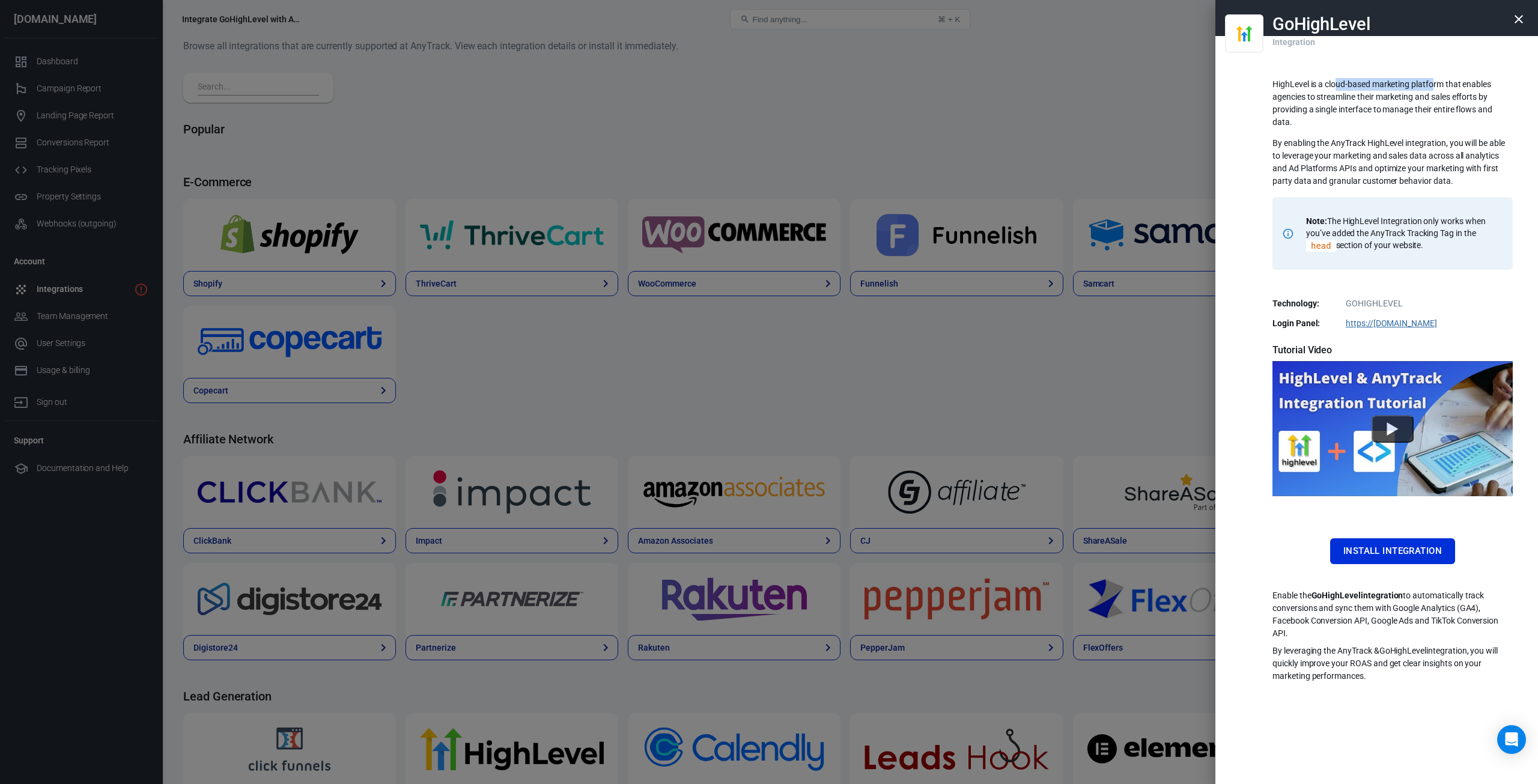
drag, startPoint x: 1338, startPoint y: 87, endPoint x: 1434, endPoint y: 87, distance: 96.0
click at [1434, 87] on p "HighLevel is a cloud-based marketing platform that enables agencies to streamli…" at bounding box center [1393, 103] width 241 height 50
drag, startPoint x: 1345, startPoint y: 104, endPoint x: 1319, endPoint y: 104, distance: 26.0
click at [1319, 104] on p "HighLevel is a cloud-based marketing platform that enables agencies to streamli…" at bounding box center [1393, 103] width 241 height 50
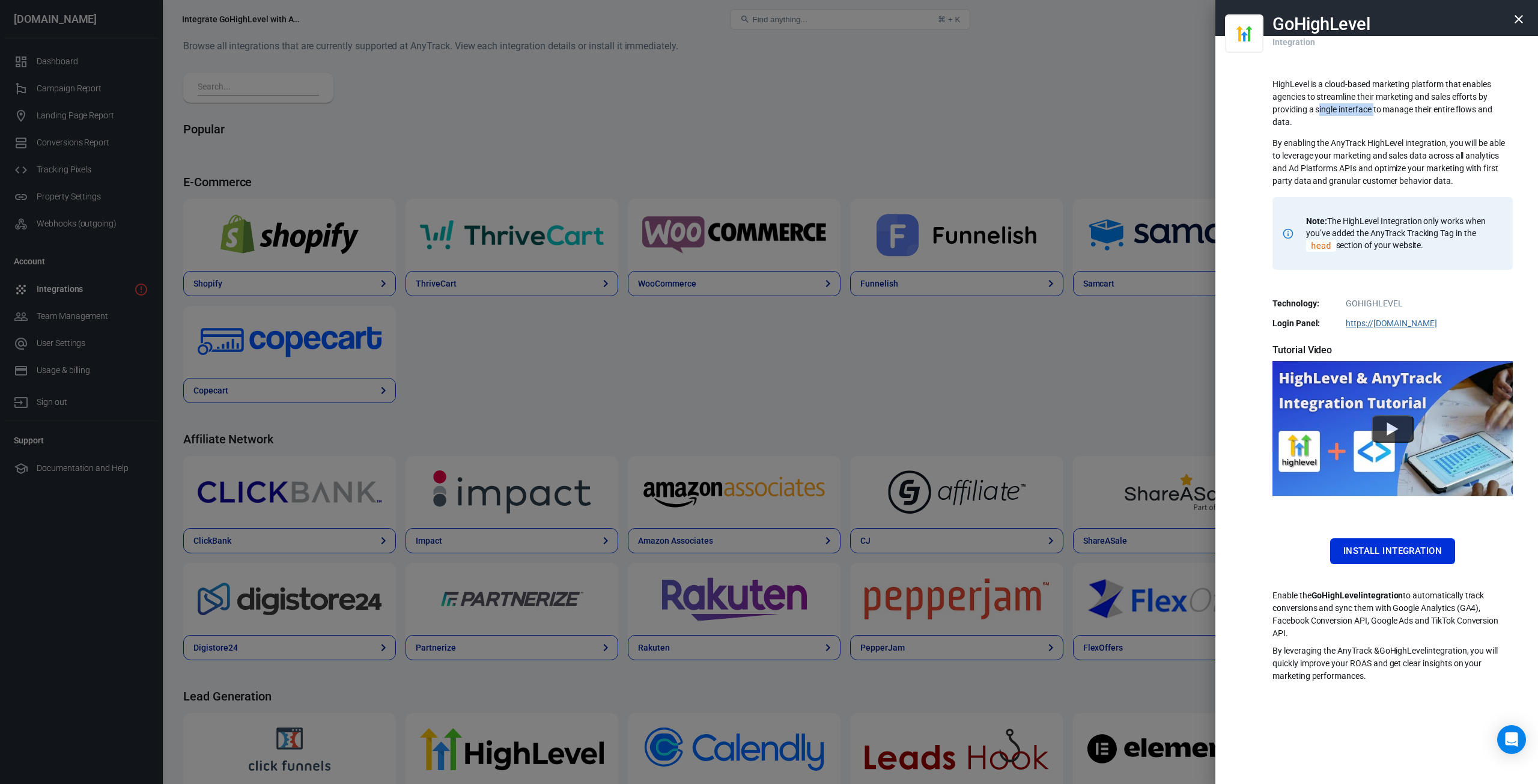
click at [1319, 104] on p "HighLevel is a cloud-based marketing platform that enables agencies to streamli…" at bounding box center [1393, 103] width 241 height 50
click at [1396, 227] on p "Note: The HighLevel Integration only works when you’ve added the AnyTrack Track…" at bounding box center [1402, 233] width 192 height 36
click at [1404, 234] on p "Note: The HighLevel Integration only works when you’ve added the AnyTrack Track…" at bounding box center [1402, 233] width 192 height 36
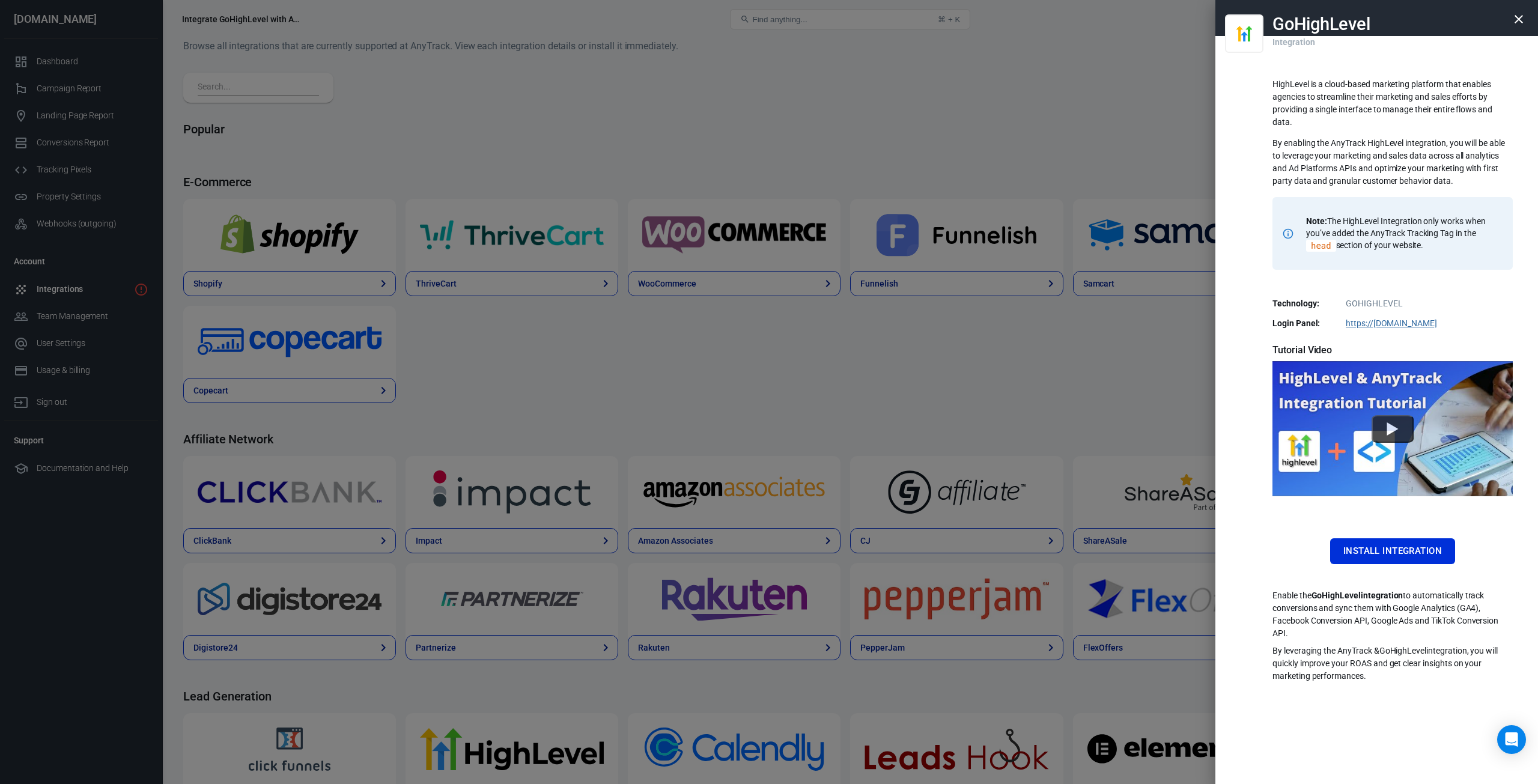
click at [350, 108] on div at bounding box center [769, 392] width 1538 height 784
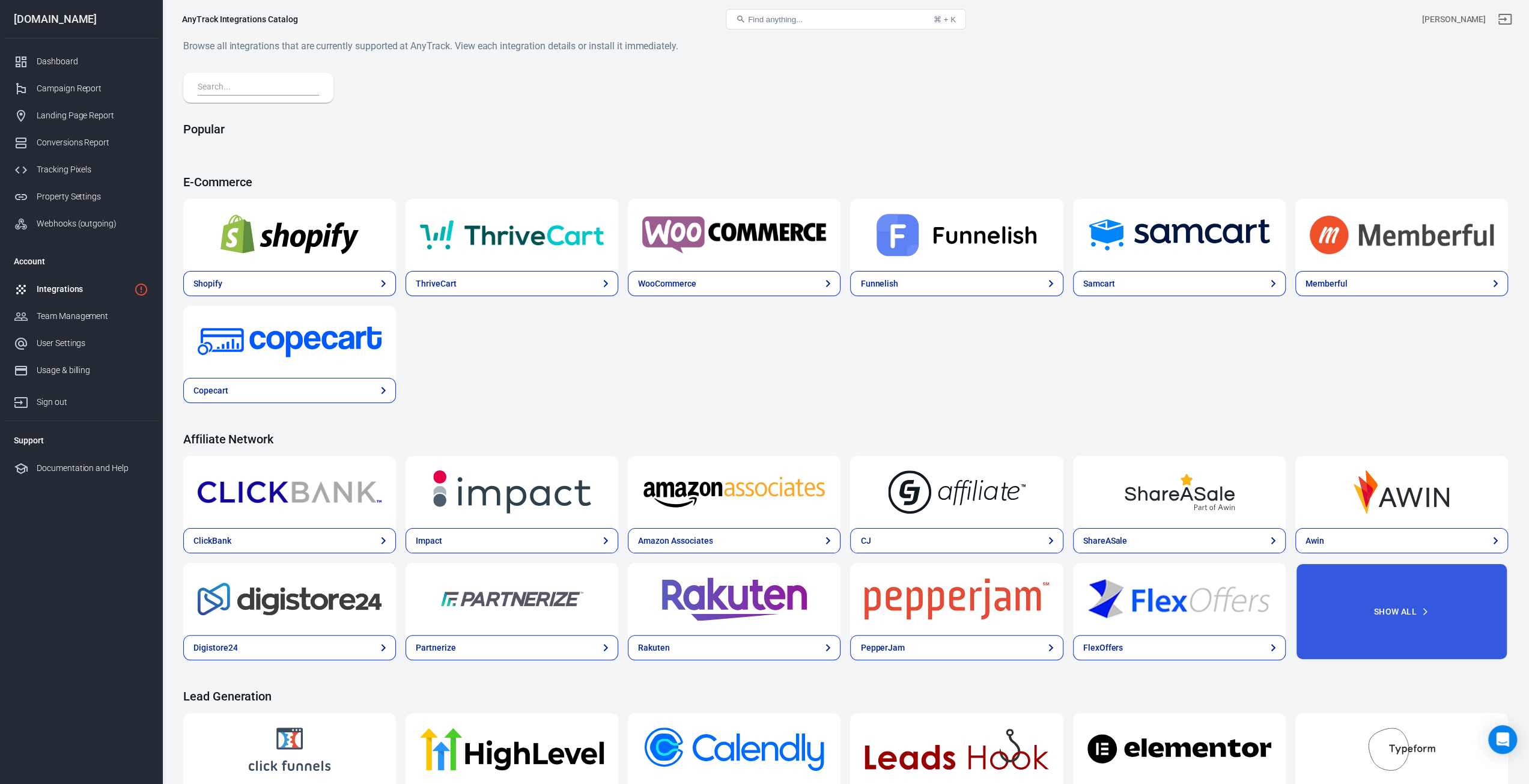
click at [233, 89] on input "text" at bounding box center [256, 88] width 117 height 16
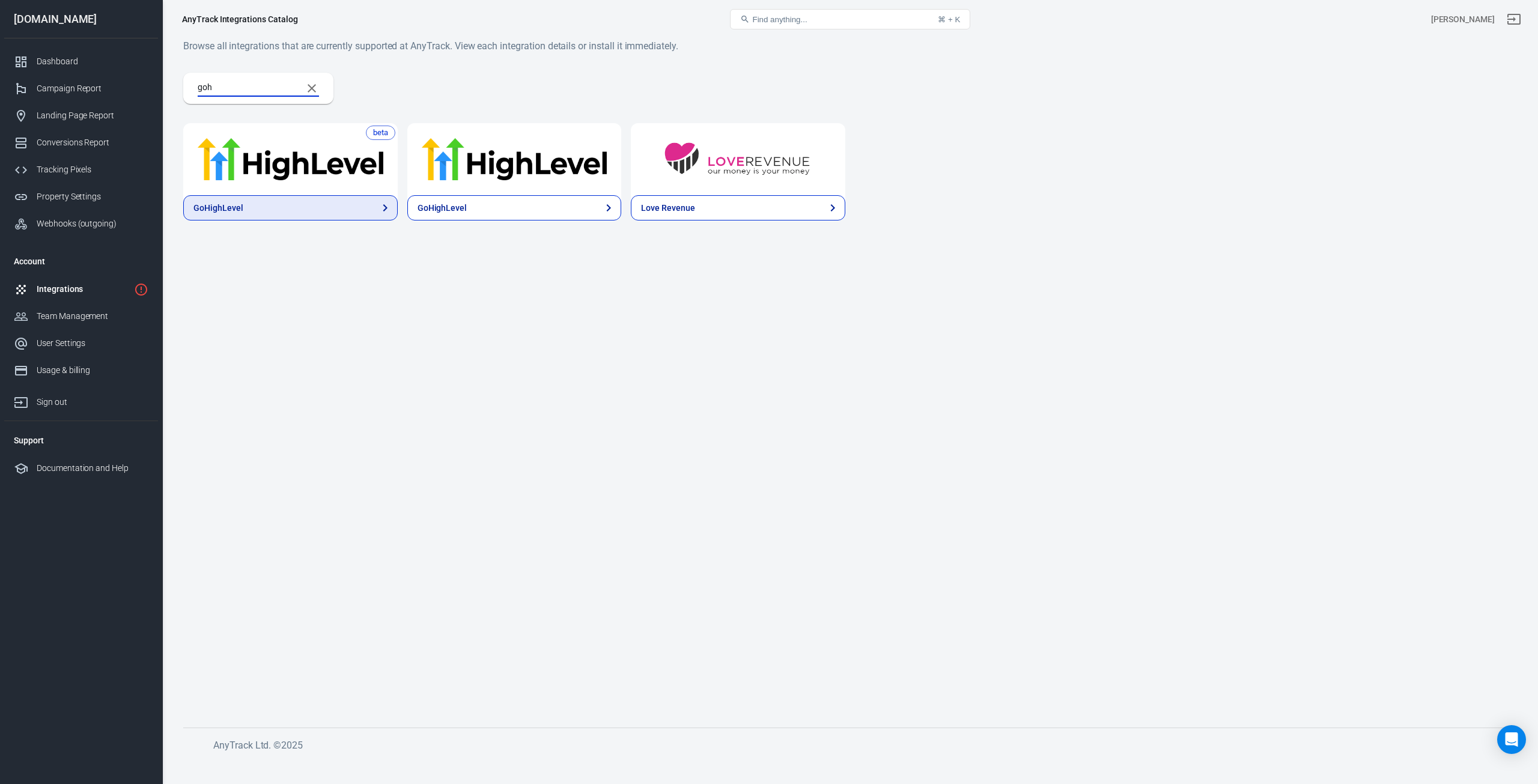
type input "goh"
click at [263, 211] on link "GoHighLevel" at bounding box center [290, 208] width 214 height 26
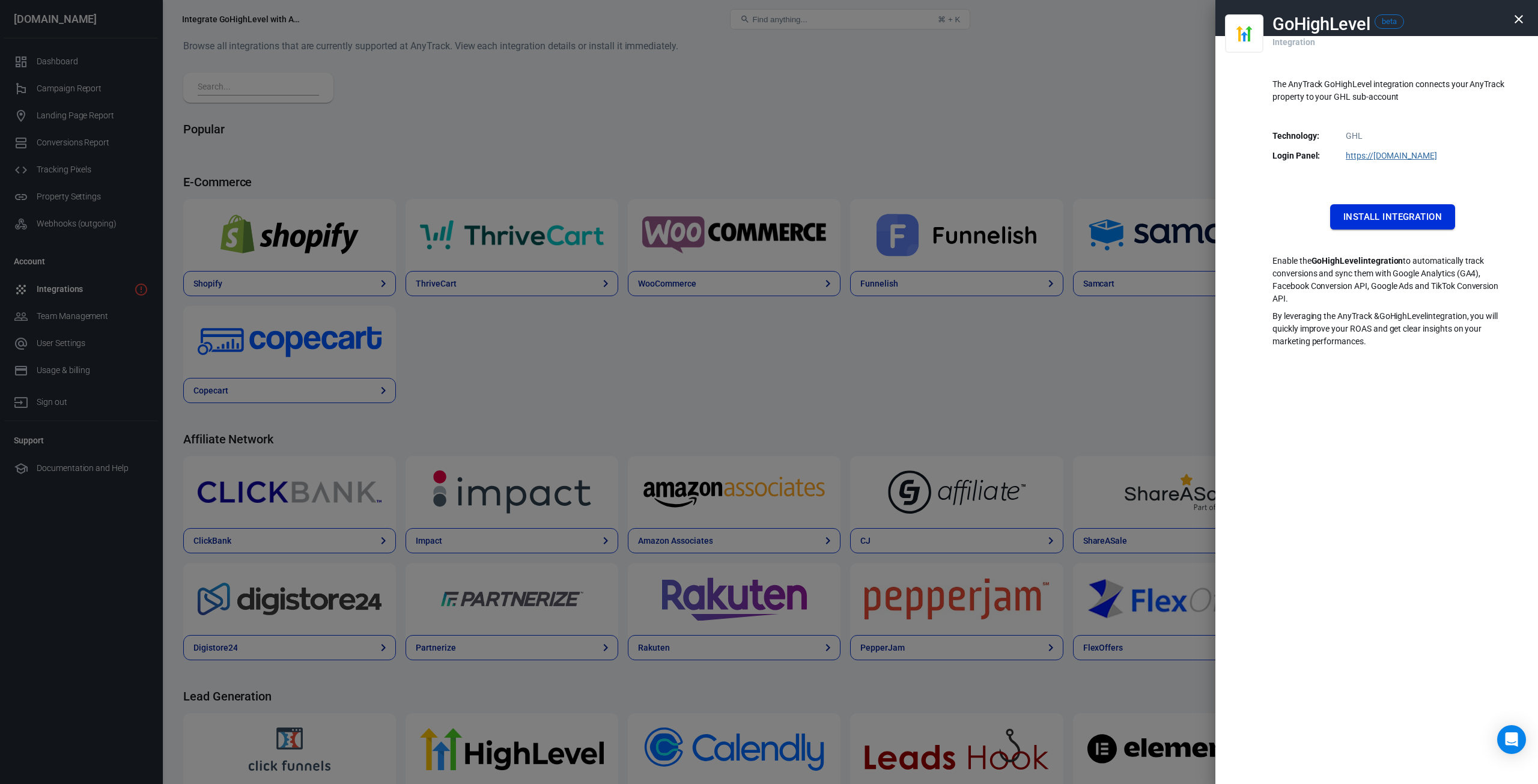
click at [1377, 218] on button "Install Integration" at bounding box center [1392, 217] width 125 height 26
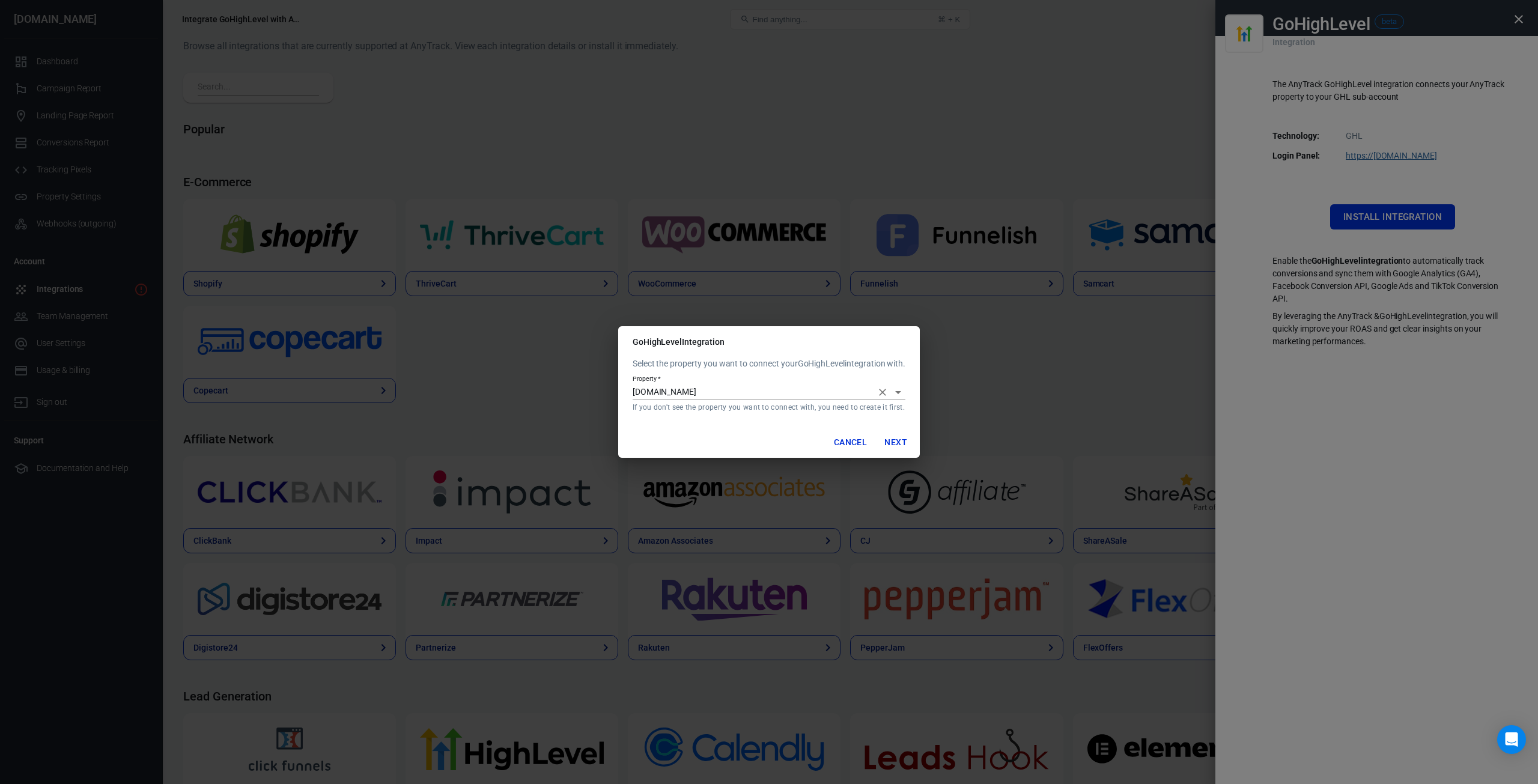
click at [725, 388] on input "[DOMAIN_NAME]" at bounding box center [752, 391] width 239 height 15
click at [781, 359] on p "Select the property you want to connect your GoHighLevel integration with." at bounding box center [769, 364] width 273 height 12
click at [844, 434] on button "Cancel" at bounding box center [850, 442] width 42 height 22
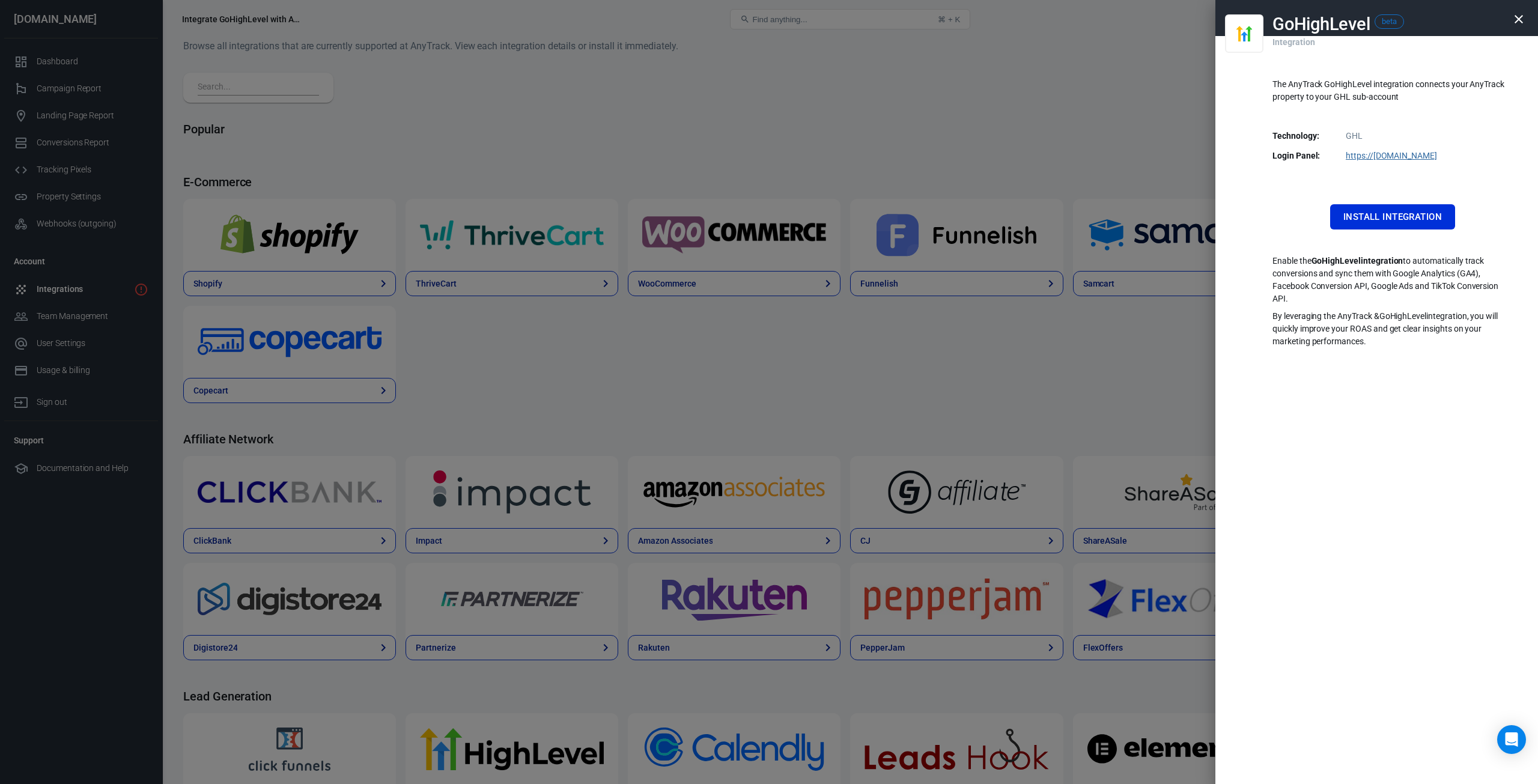
click at [256, 98] on div at bounding box center [769, 392] width 1538 height 784
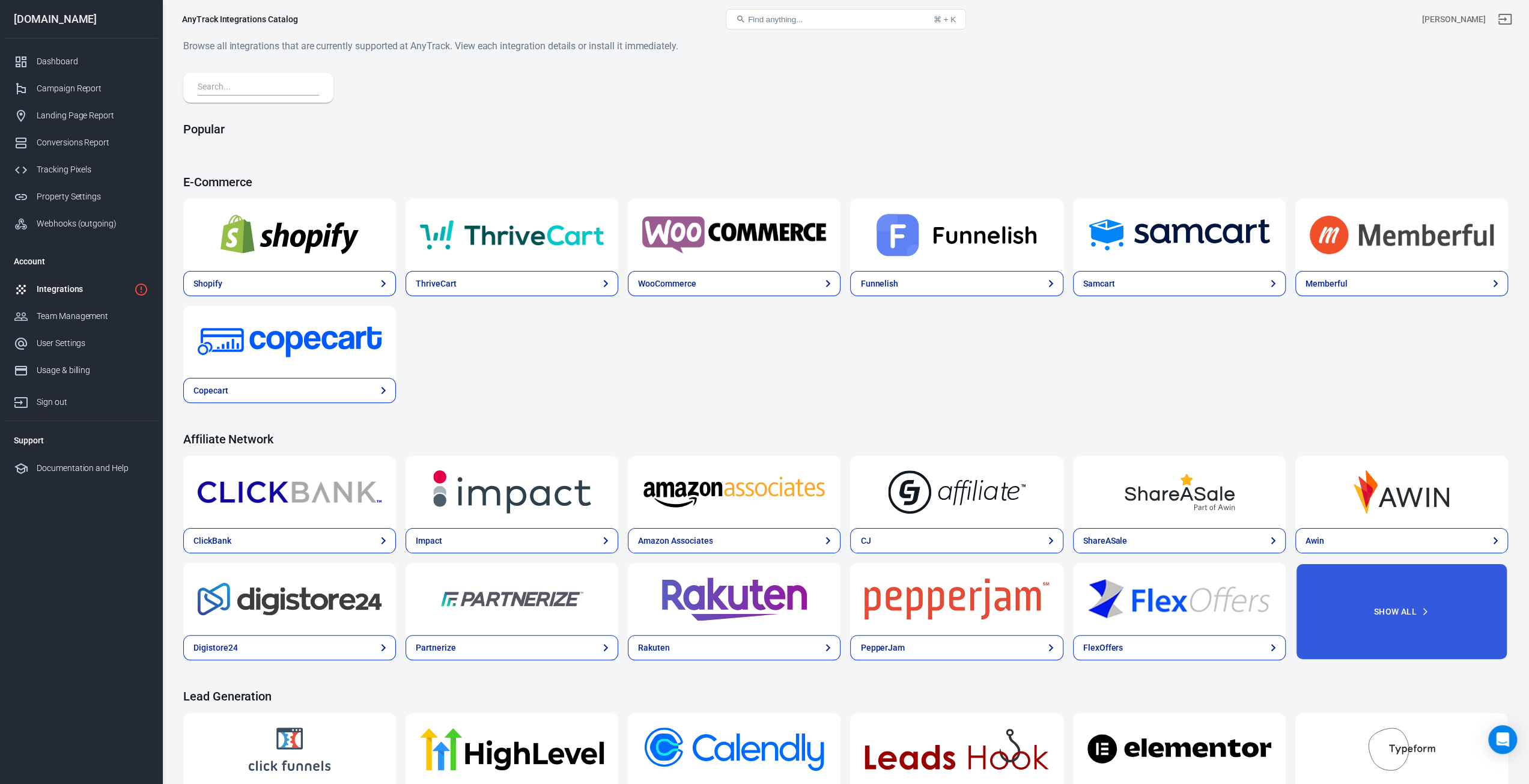
click at [266, 87] on input "text" at bounding box center [256, 88] width 117 height 16
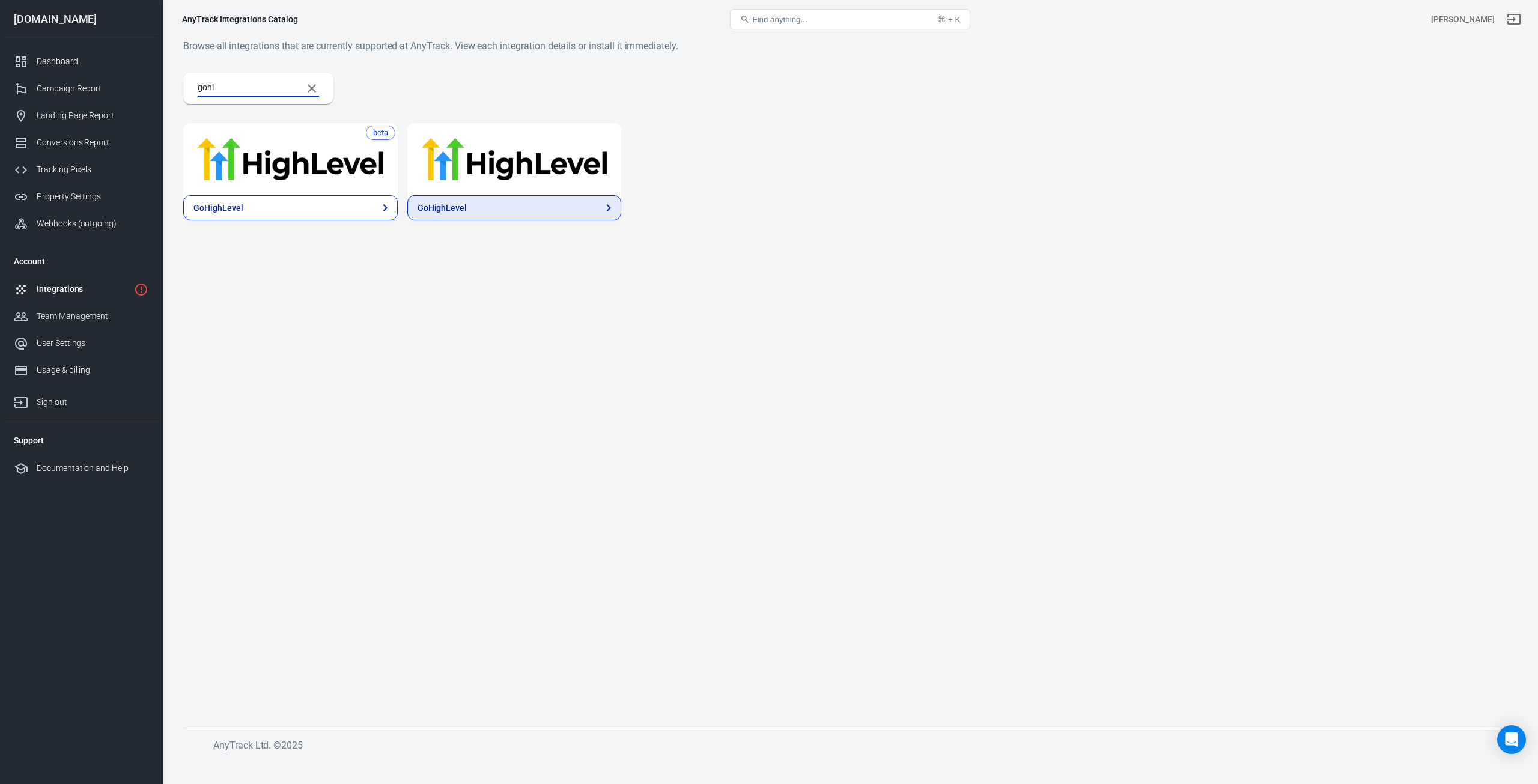
type input "gohi"
click at [495, 207] on link "GoHighLevel" at bounding box center [514, 208] width 214 height 26
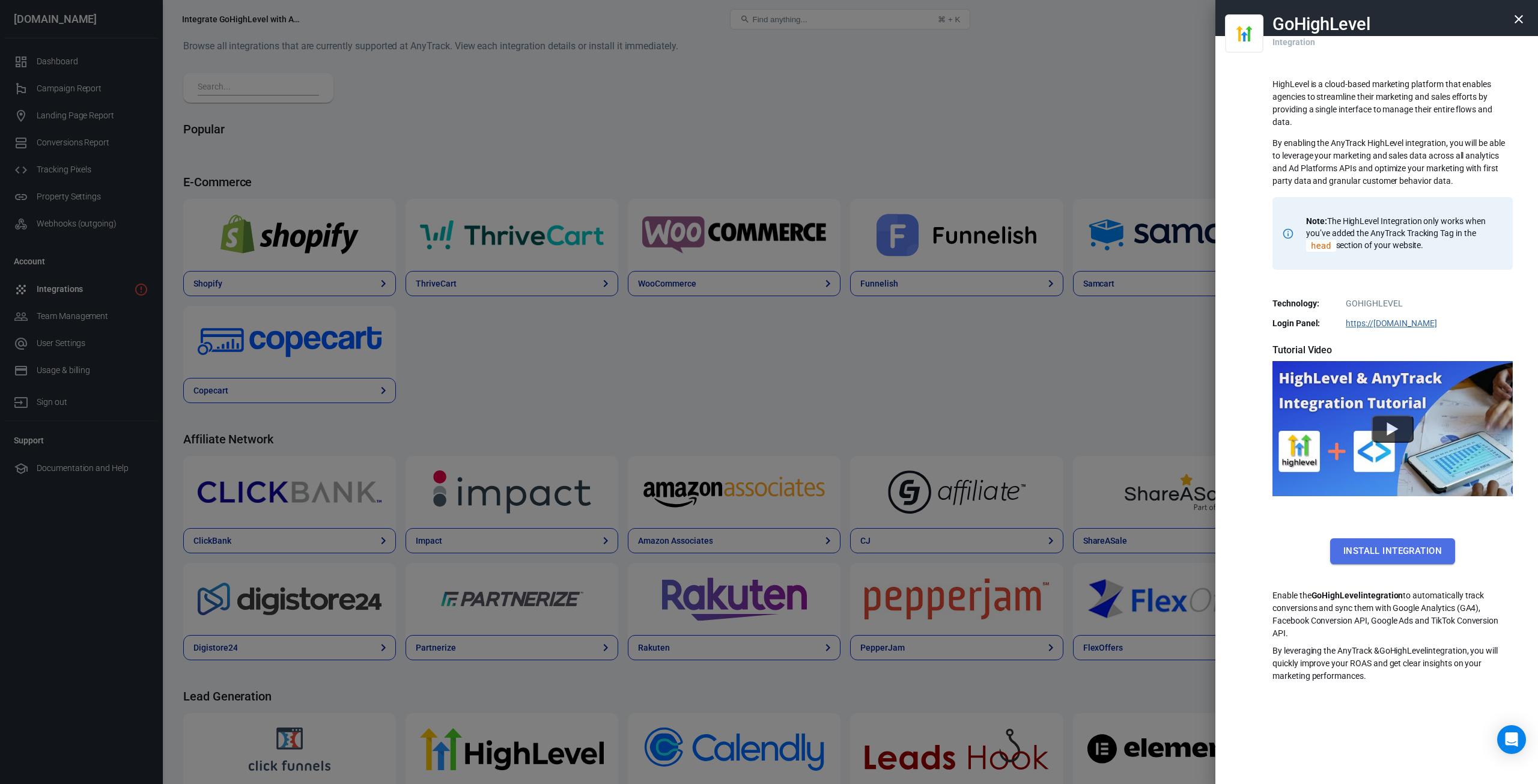
click at [1407, 552] on button "Install Integration" at bounding box center [1392, 550] width 125 height 26
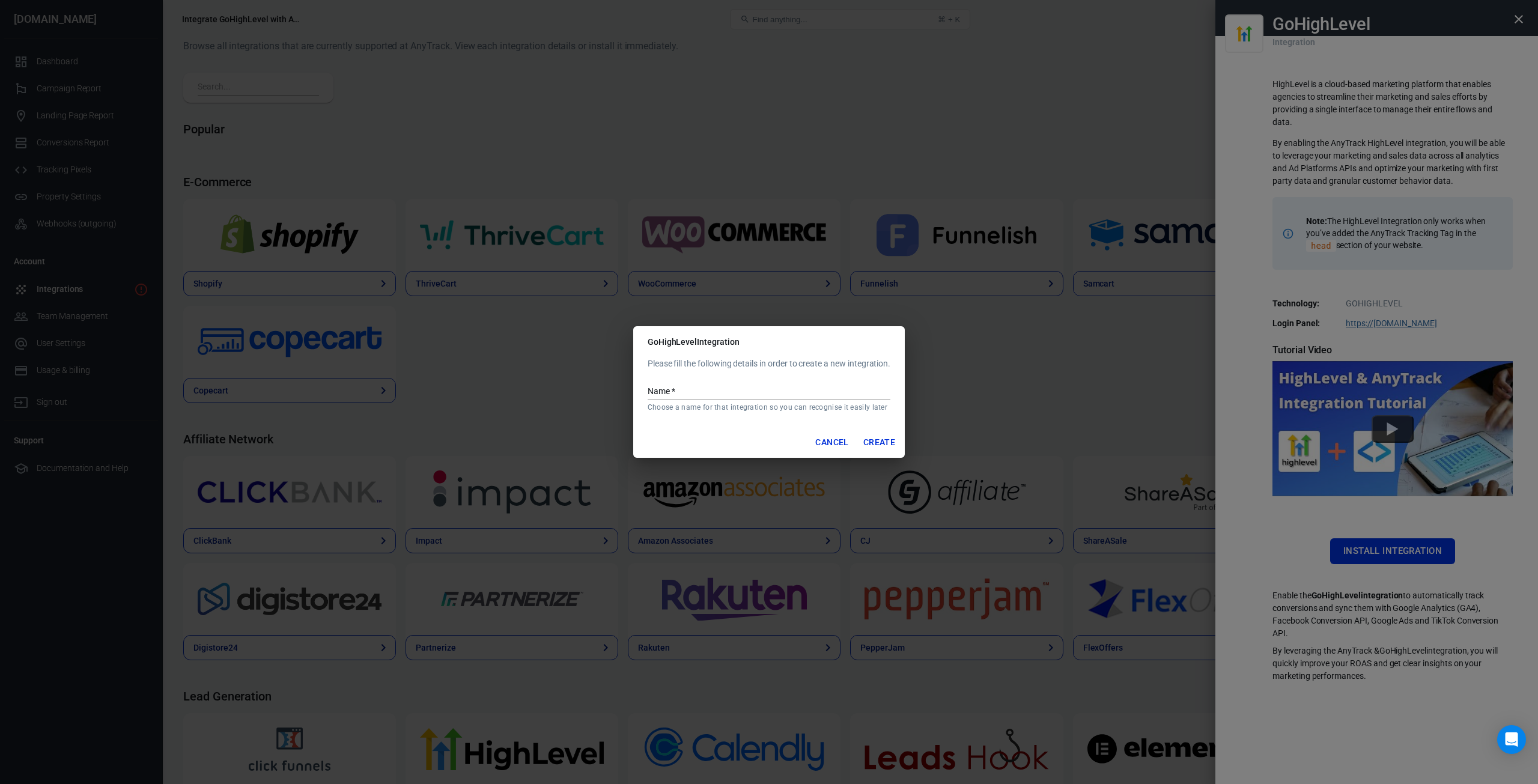
click at [691, 394] on input "Name   *" at bounding box center [769, 392] width 242 height 16
click at [693, 392] on input "Name   *" at bounding box center [769, 392] width 242 height 16
type input "GHL"
click at [885, 439] on button "Create" at bounding box center [879, 442] width 42 height 22
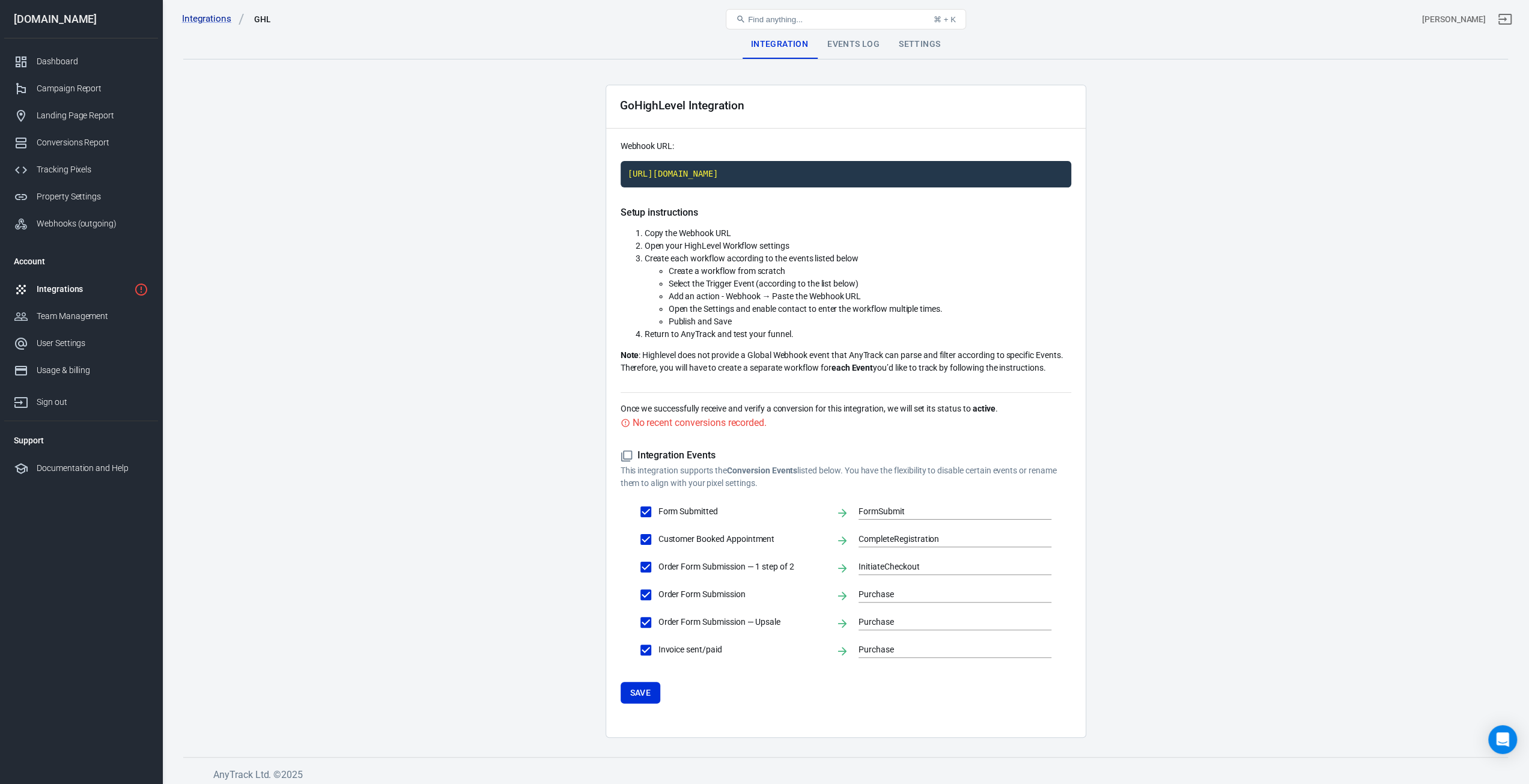
click at [792, 183] on code "[URL][DOMAIN_NAME]" at bounding box center [846, 174] width 451 height 27
click at [189, 21] on link "Integrations" at bounding box center [213, 19] width 63 height 12
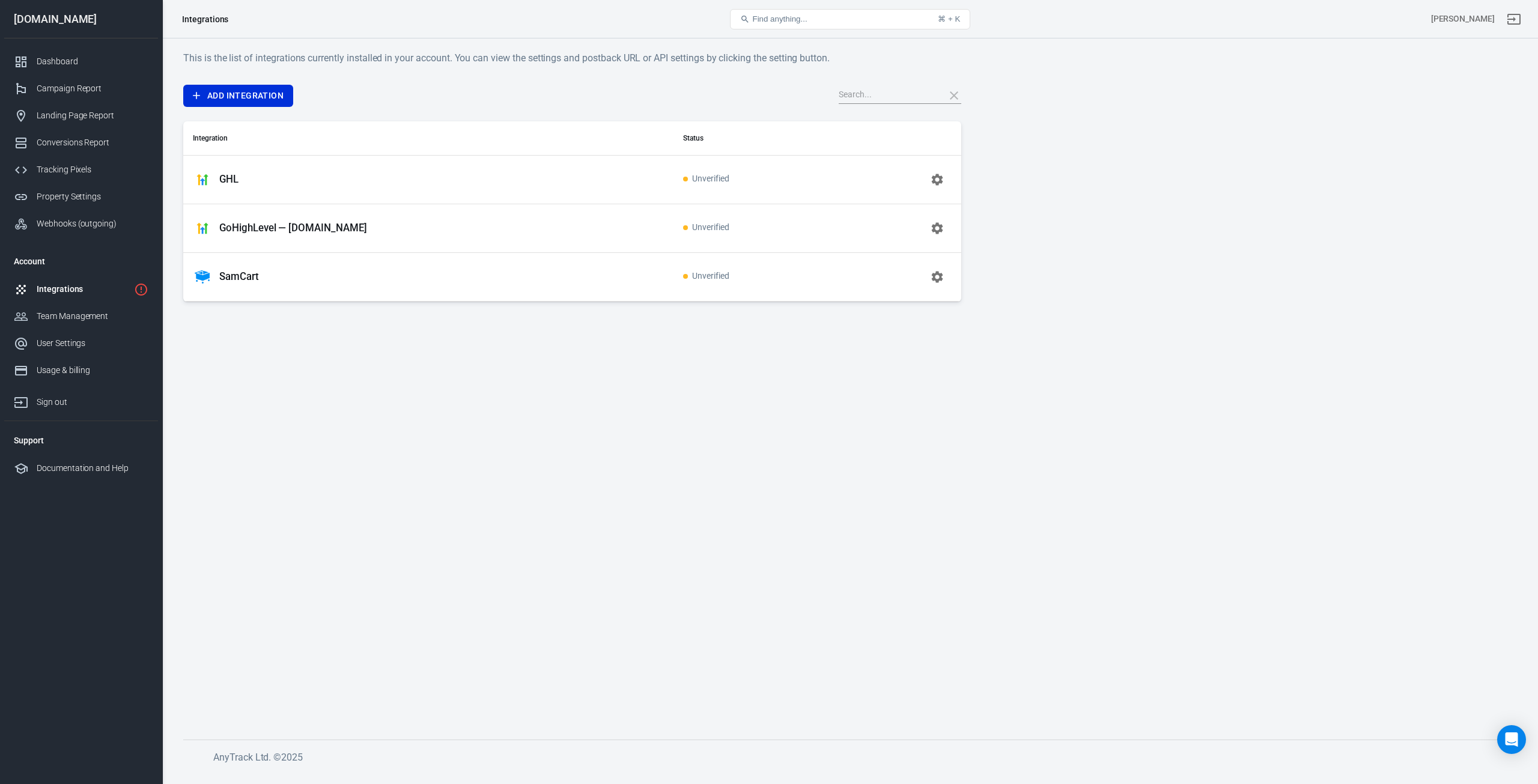
click at [209, 77] on div "This is the list of integrations currently installed in your account. You can v…" at bounding box center [572, 176] width 778 height 251
click at [214, 86] on link "Add Integration" at bounding box center [238, 96] width 110 height 22
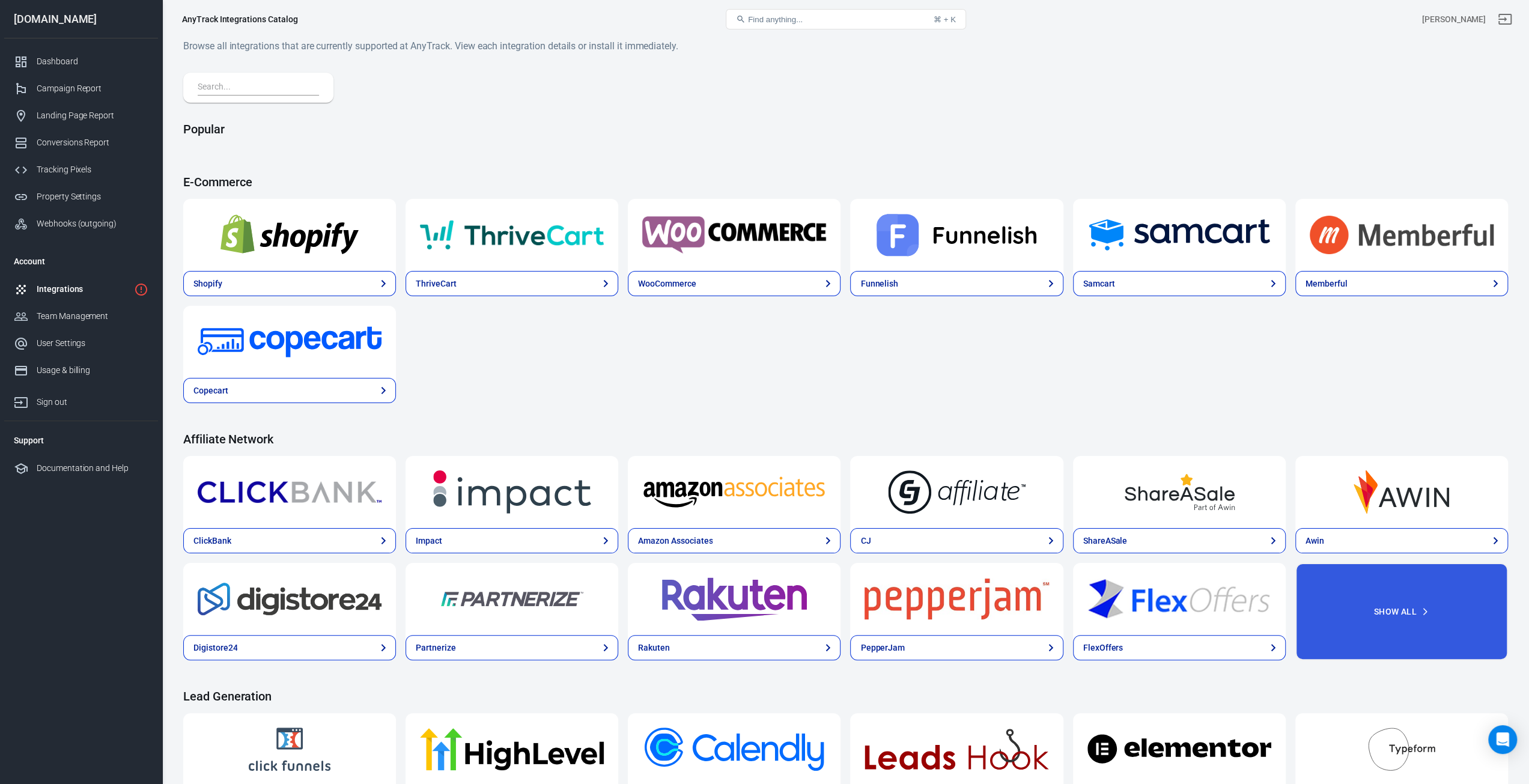
click at [270, 96] on div at bounding box center [259, 88] width 151 height 30
click at [270, 95] on input "text" at bounding box center [256, 88] width 117 height 16
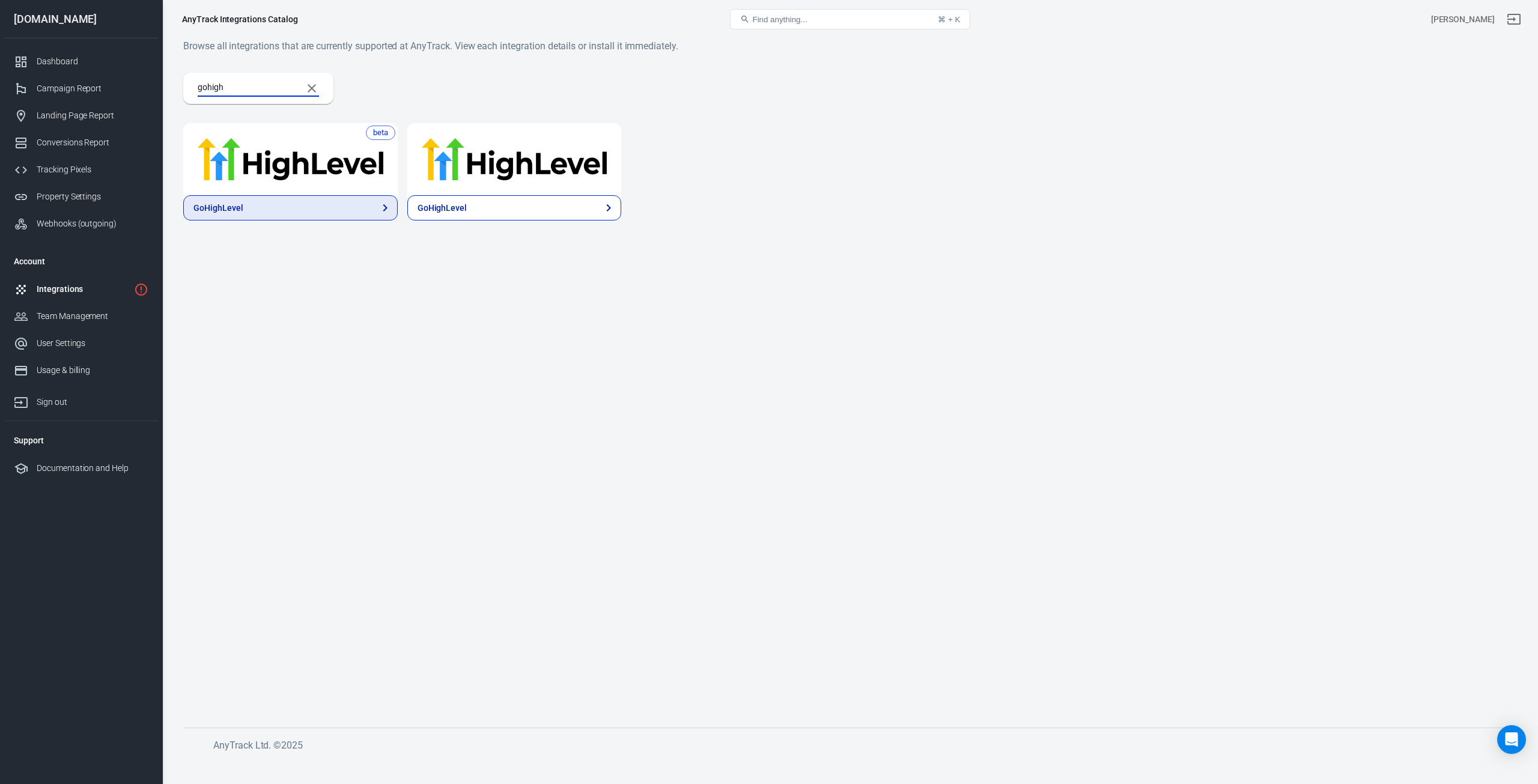
type input "gohigh"
click at [273, 216] on link "GoHighLevel" at bounding box center [290, 208] width 214 height 26
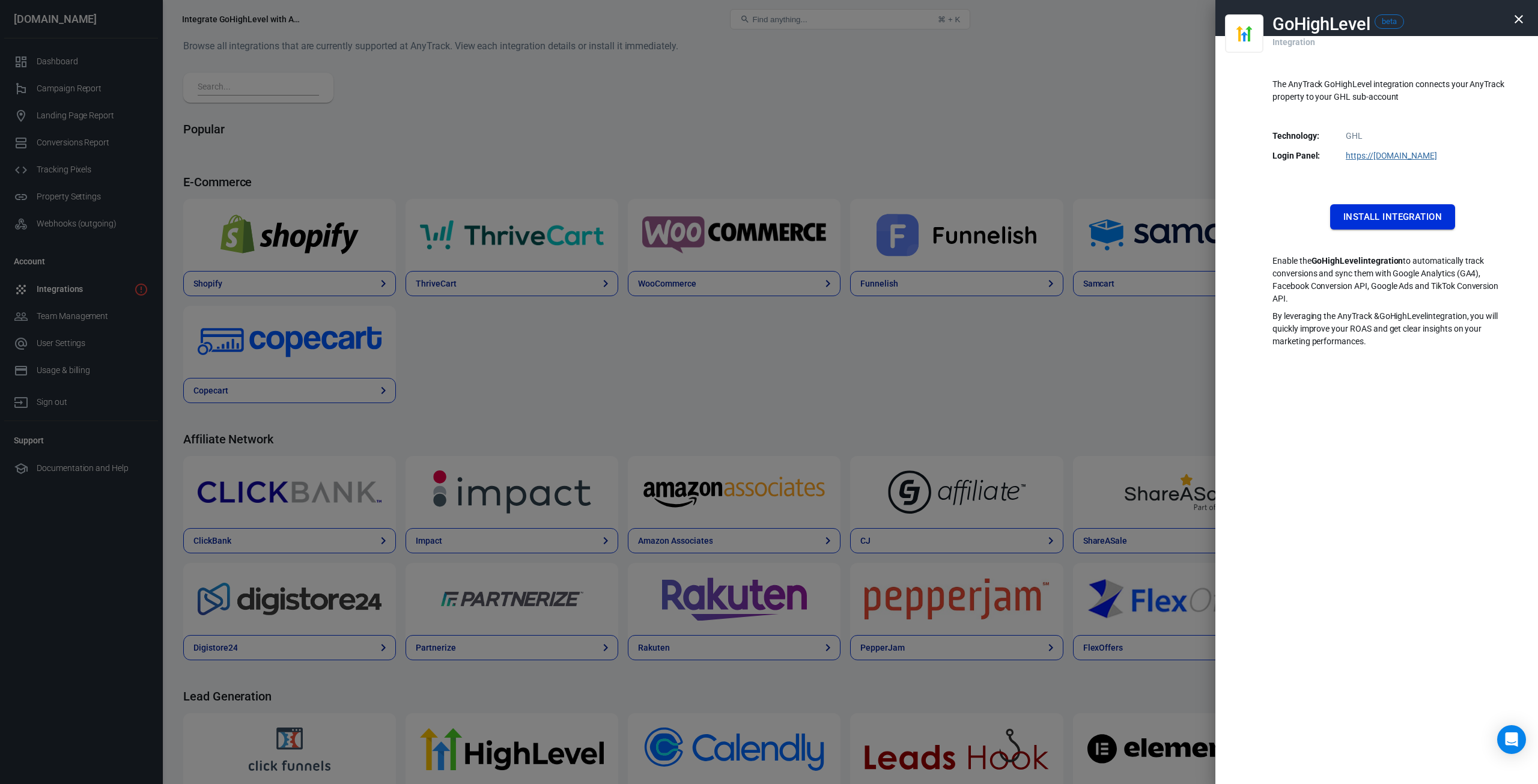
click at [1388, 213] on button "Install Integration" at bounding box center [1392, 217] width 125 height 26
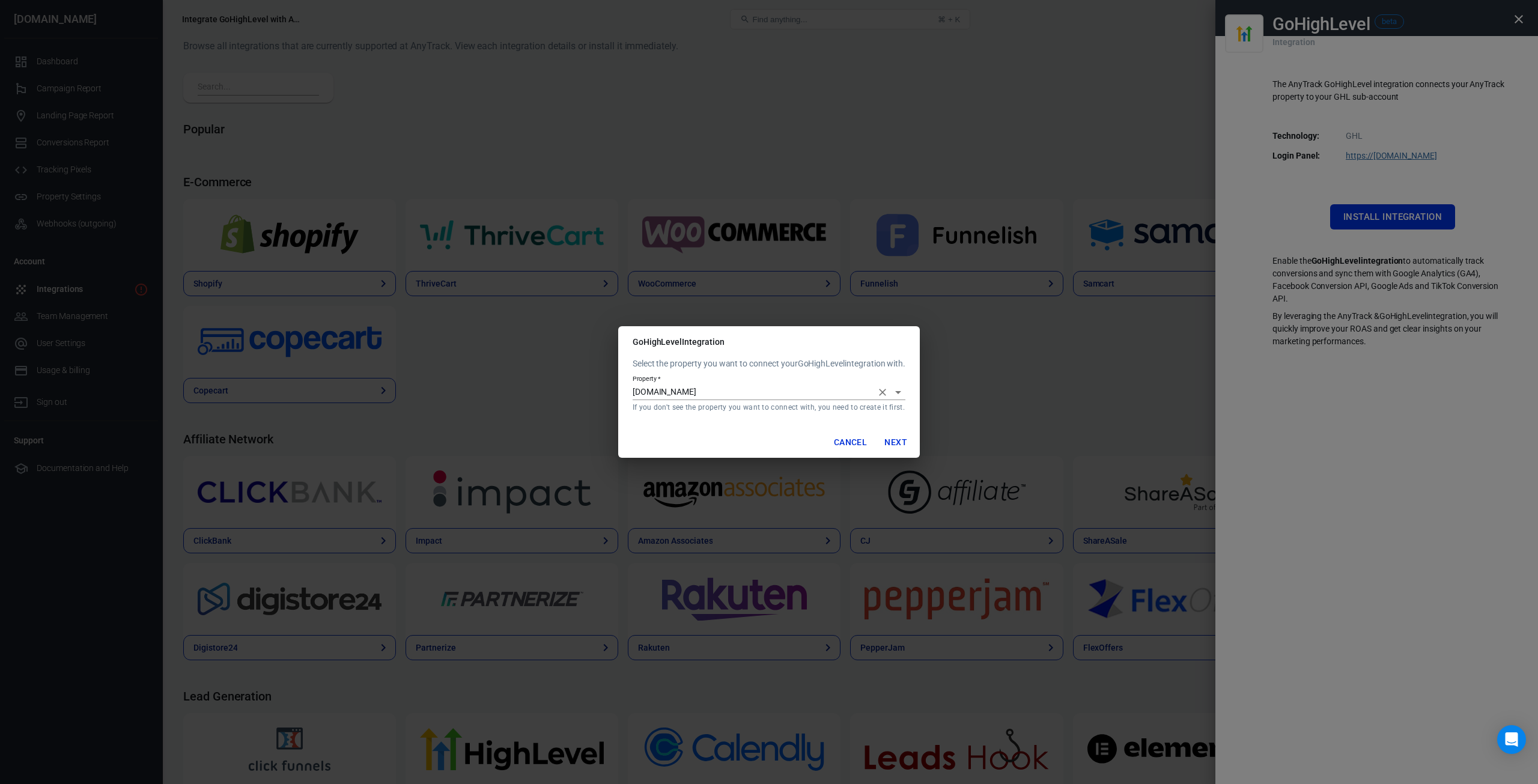
click at [689, 400] on div "Property   * [DOMAIN_NAME] If you don't see the property you want to connect wi…" at bounding box center [769, 394] width 273 height 37
click at [695, 394] on input "[DOMAIN_NAME]" at bounding box center [752, 391] width 239 height 15
click at [893, 442] on button "Next" at bounding box center [895, 442] width 38 height 22
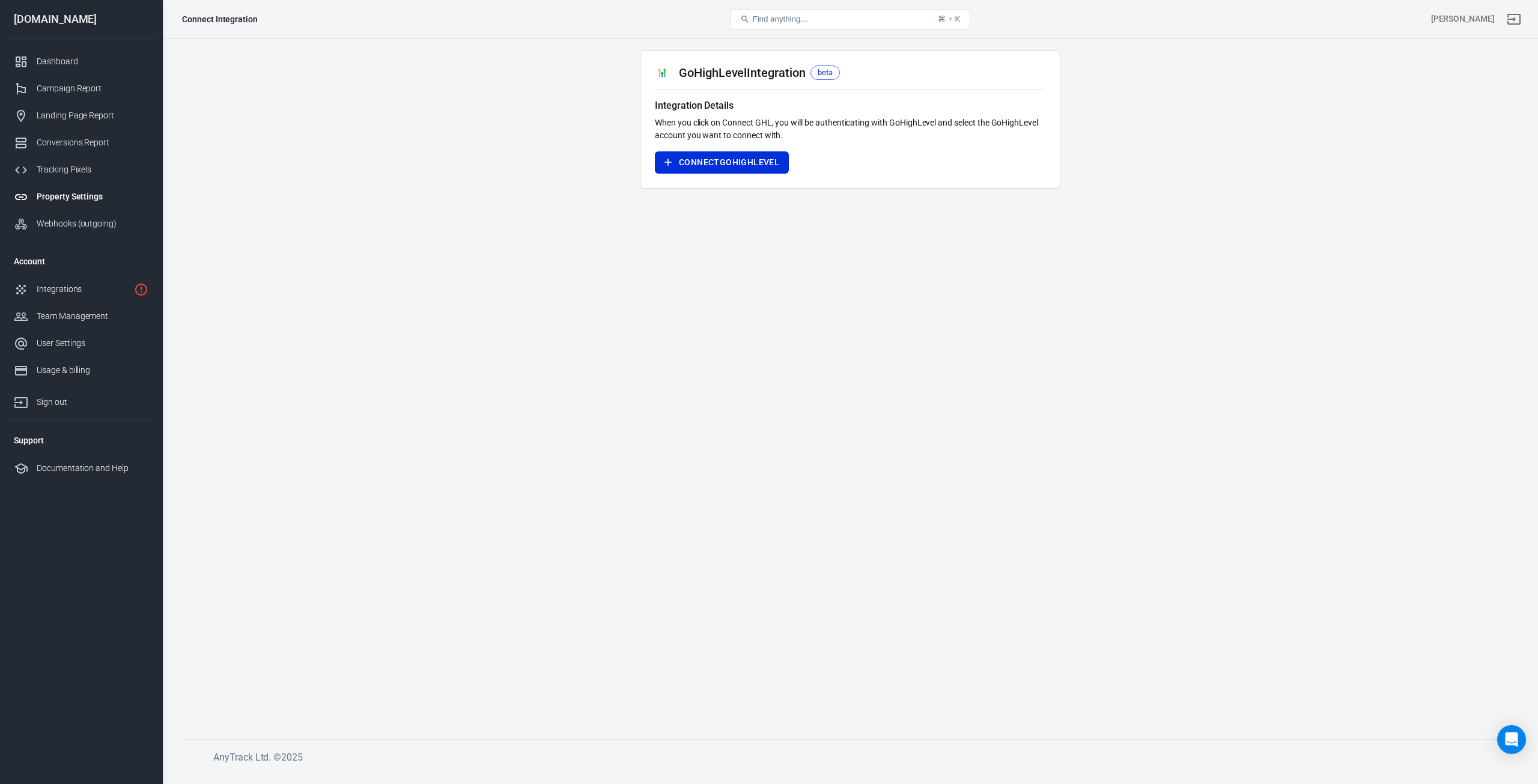
click at [827, 126] on p "When you click on Connect GHL, you will be authenticating with GoHighLevel and …" at bounding box center [850, 129] width 390 height 26
click at [771, 123] on p "When you click on Connect GHL, you will be authenticating with GoHighLevel and …" at bounding box center [850, 129] width 390 height 26
click at [719, 171] on button "Connect GoHighLevel" at bounding box center [721, 162] width 134 height 22
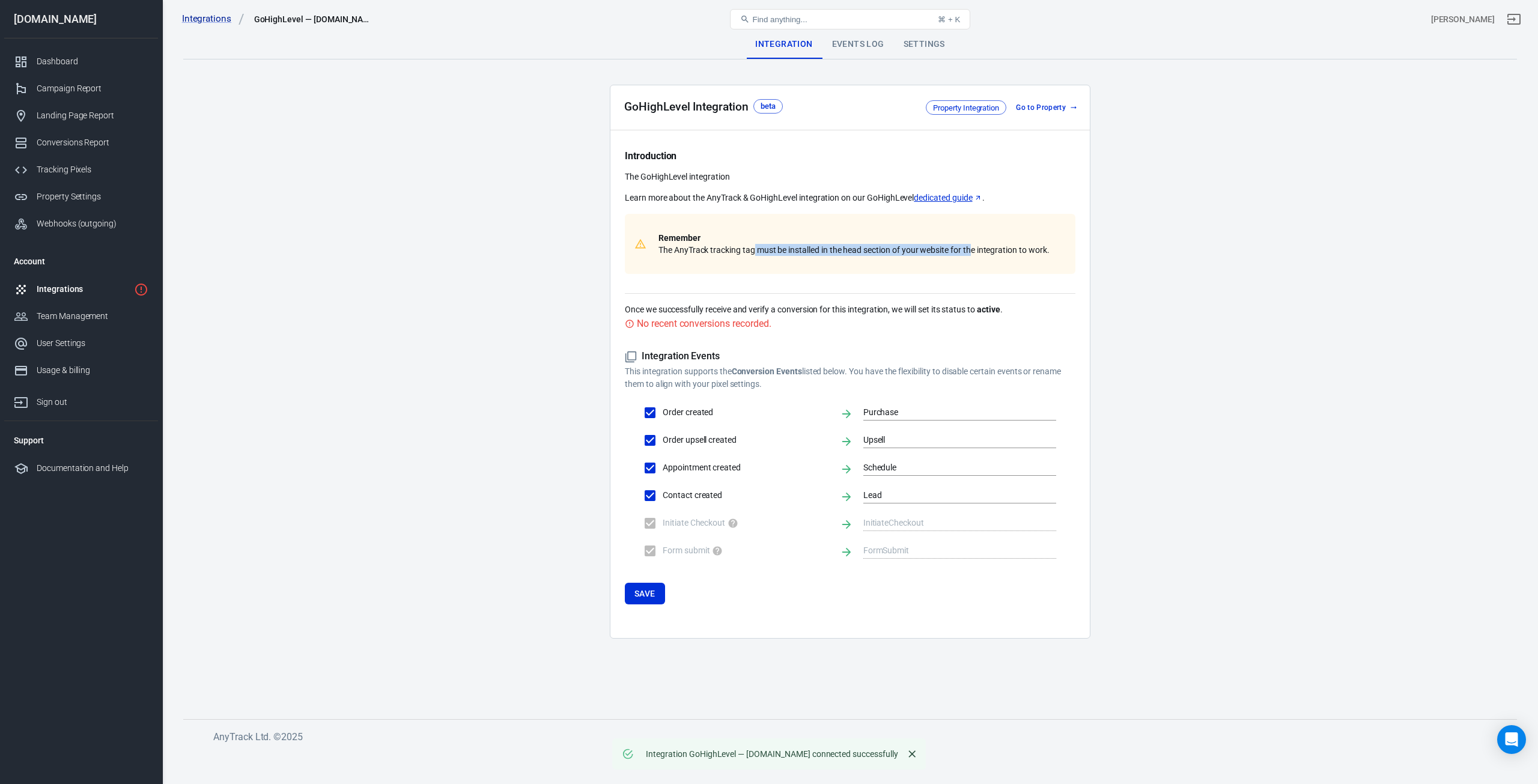
drag, startPoint x: 753, startPoint y: 250, endPoint x: 972, endPoint y: 250, distance: 219.0
click at [972, 250] on p "Remember The AnyTrack tracking tag must be installed in the head section of you…" at bounding box center [854, 243] width 391 height 24
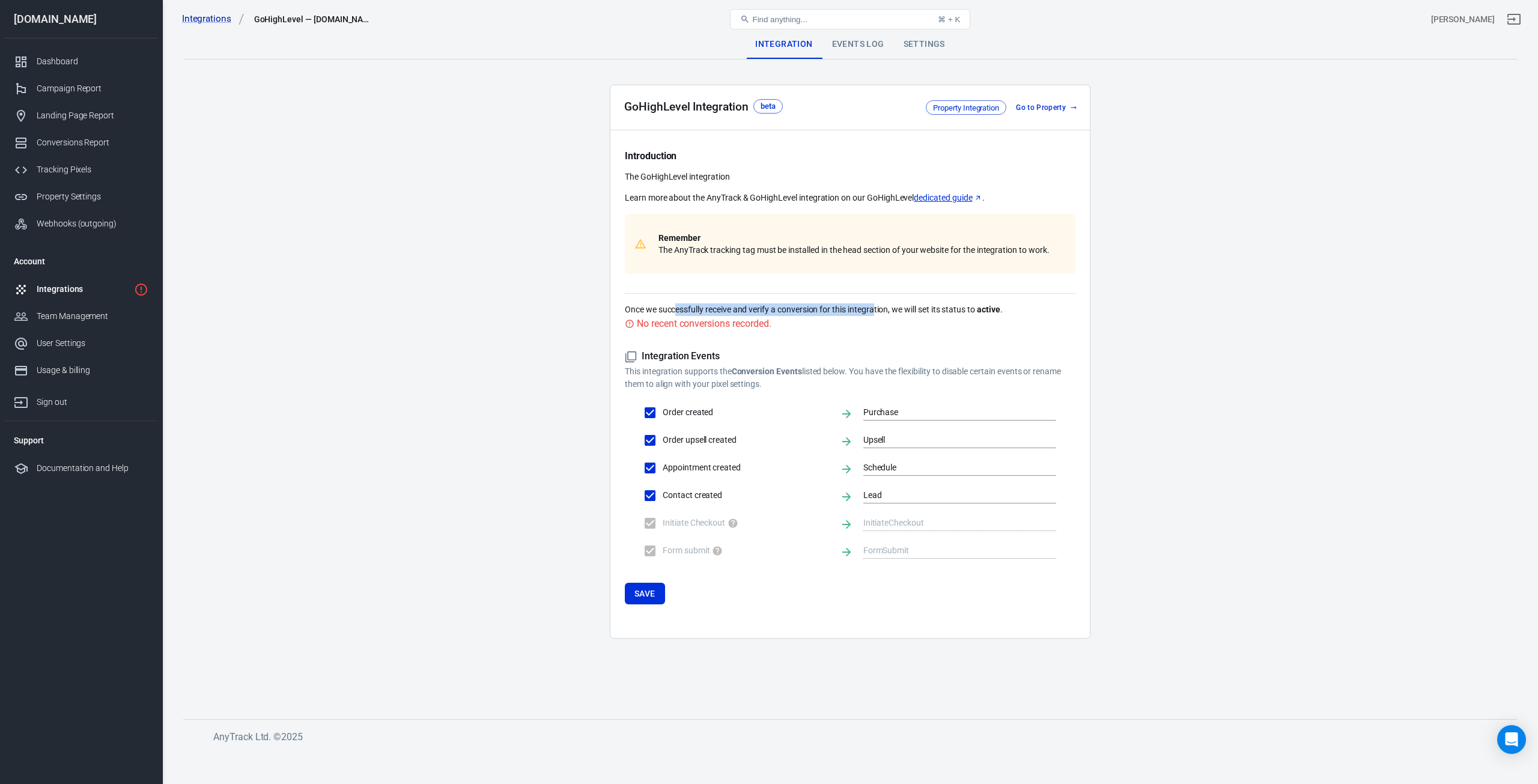
drag, startPoint x: 731, startPoint y: 308, endPoint x: 874, endPoint y: 311, distance: 143.0
click at [874, 311] on p "Once we successfully receive and verify a conversion for this integration, we w…" at bounding box center [850, 310] width 450 height 12
click at [649, 591] on button "Save" at bounding box center [644, 593] width 40 height 22
click at [492, 360] on main "Integration Events Log Settings GoHighLevel Integration beta Property Integrati…" at bounding box center [850, 365] width 1334 height 670
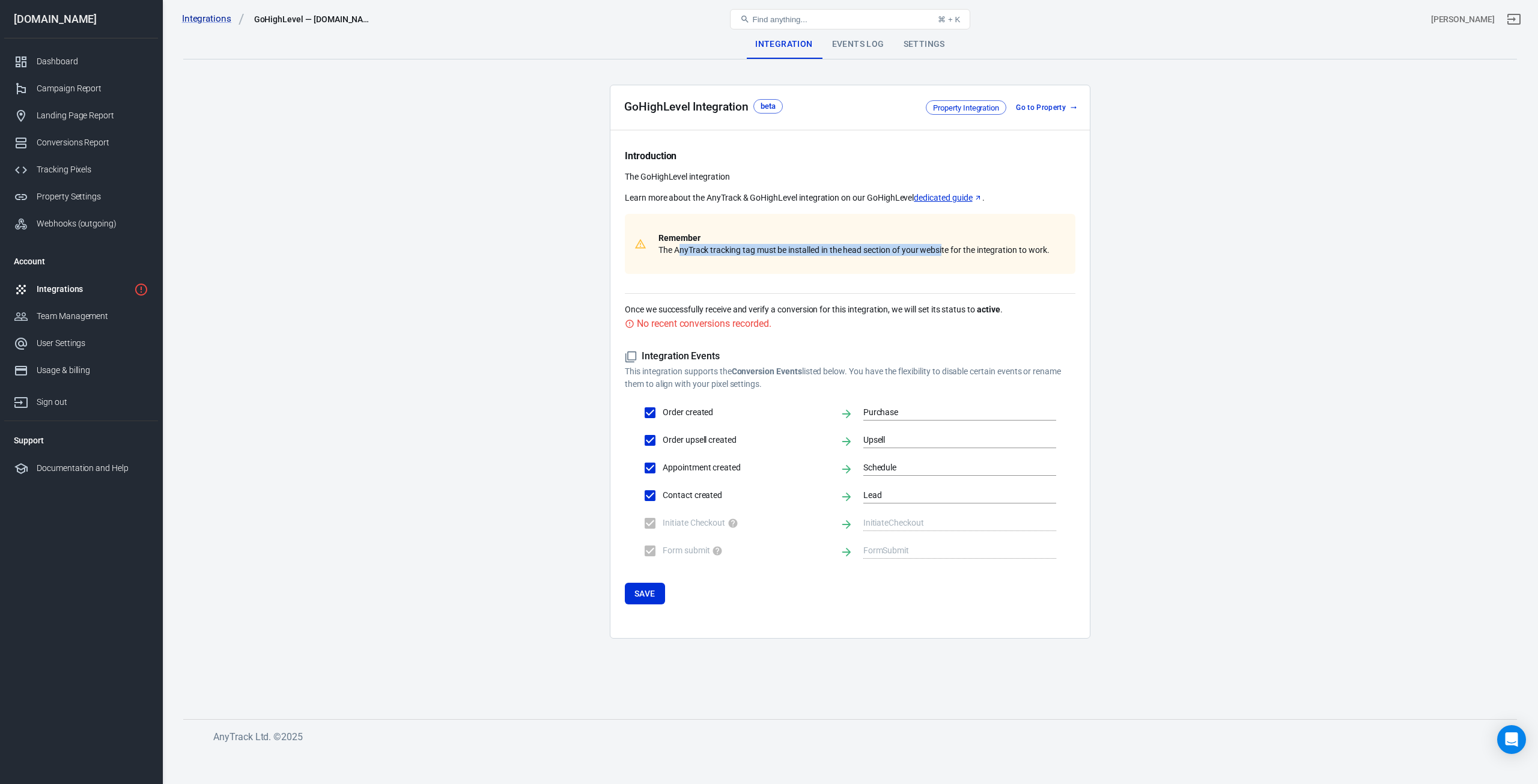
drag, startPoint x: 681, startPoint y: 252, endPoint x: 945, endPoint y: 253, distance: 264.0
click at [945, 253] on p "Remember The AnyTrack tracking tag must be installed in the head section of you…" at bounding box center [854, 243] width 391 height 24
click at [860, 50] on div "Events Log" at bounding box center [857, 44] width 72 height 29
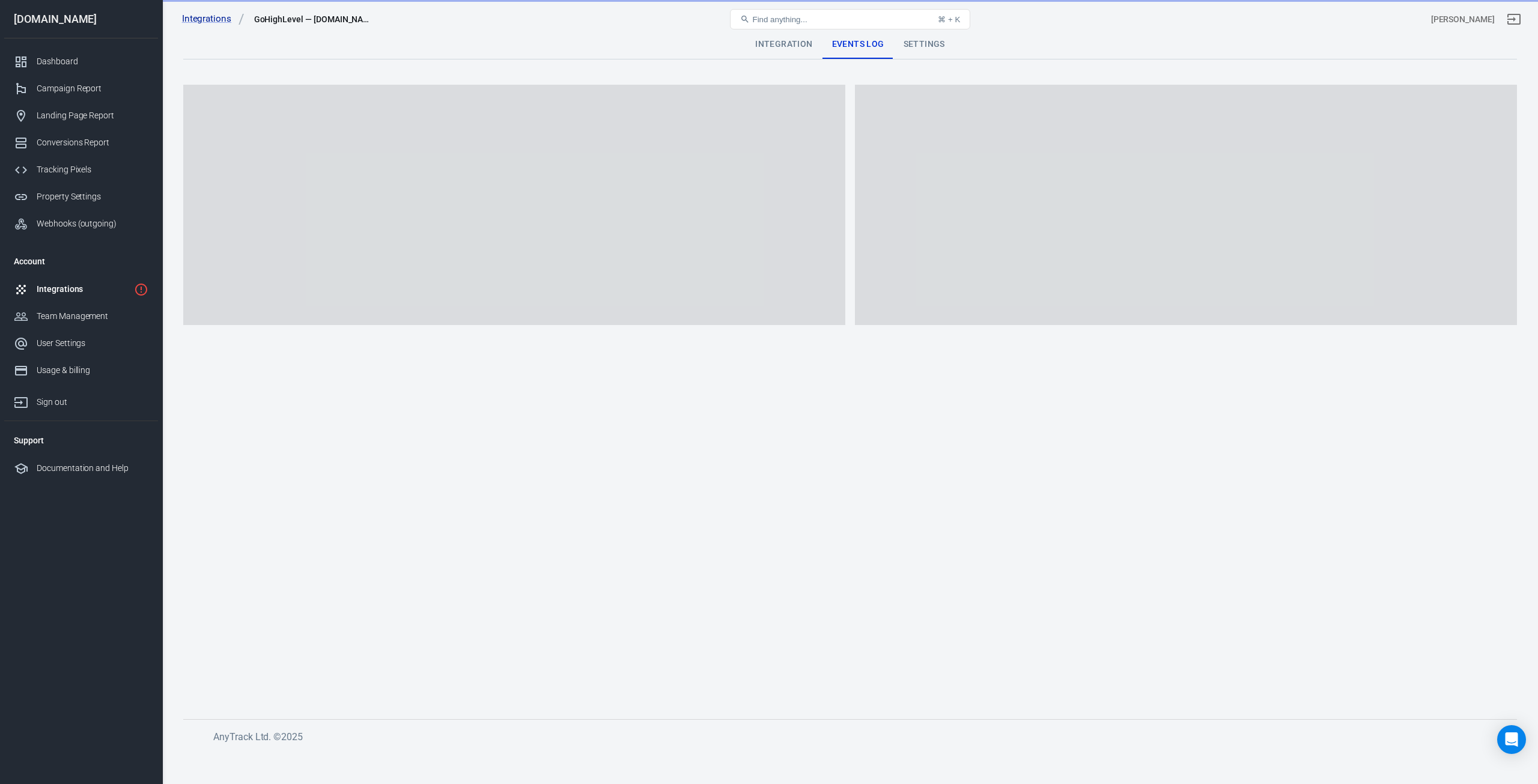
click at [781, 42] on div "Integration" at bounding box center [783, 44] width 76 height 29
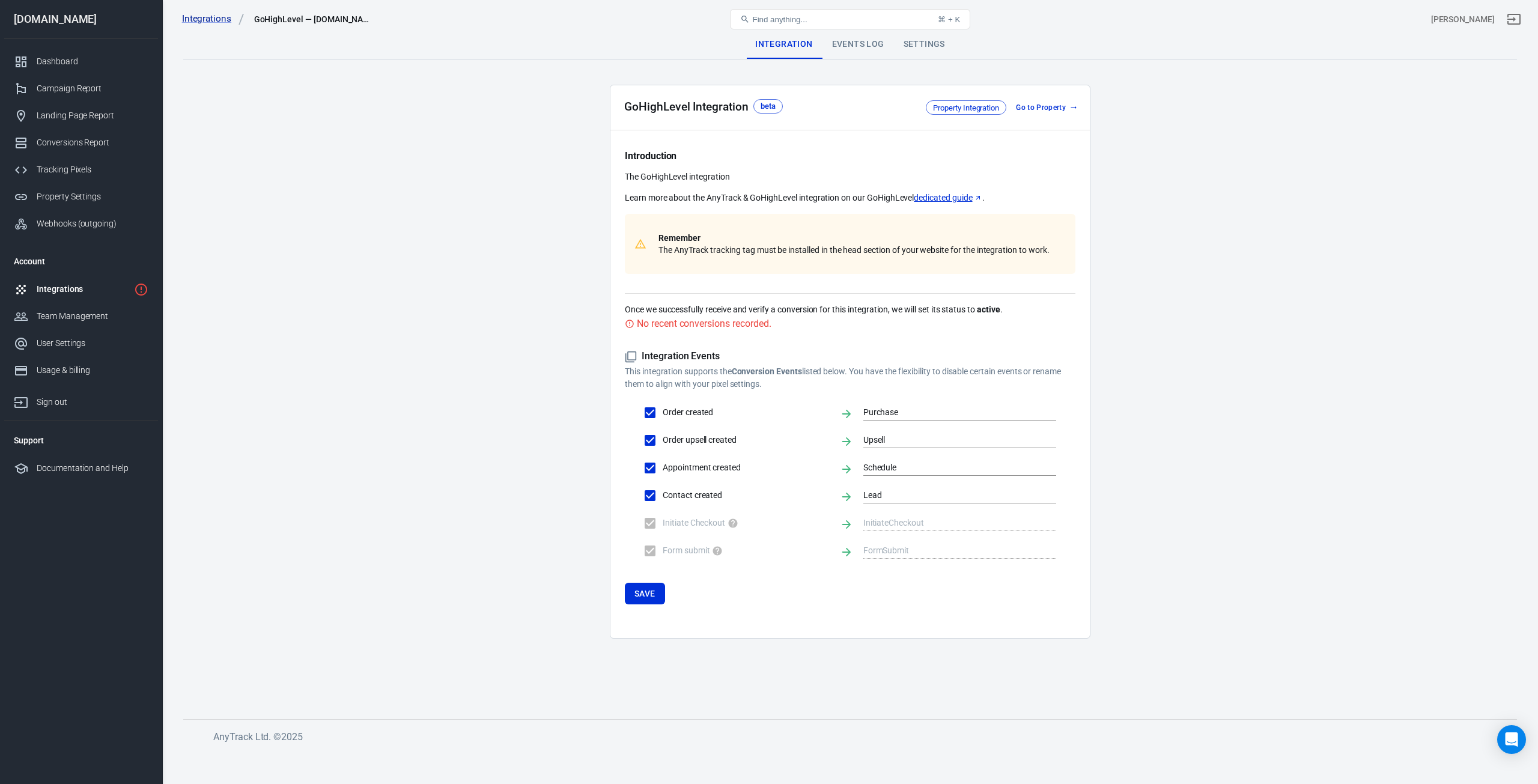
click at [48, 280] on link "Integrations" at bounding box center [81, 289] width 154 height 27
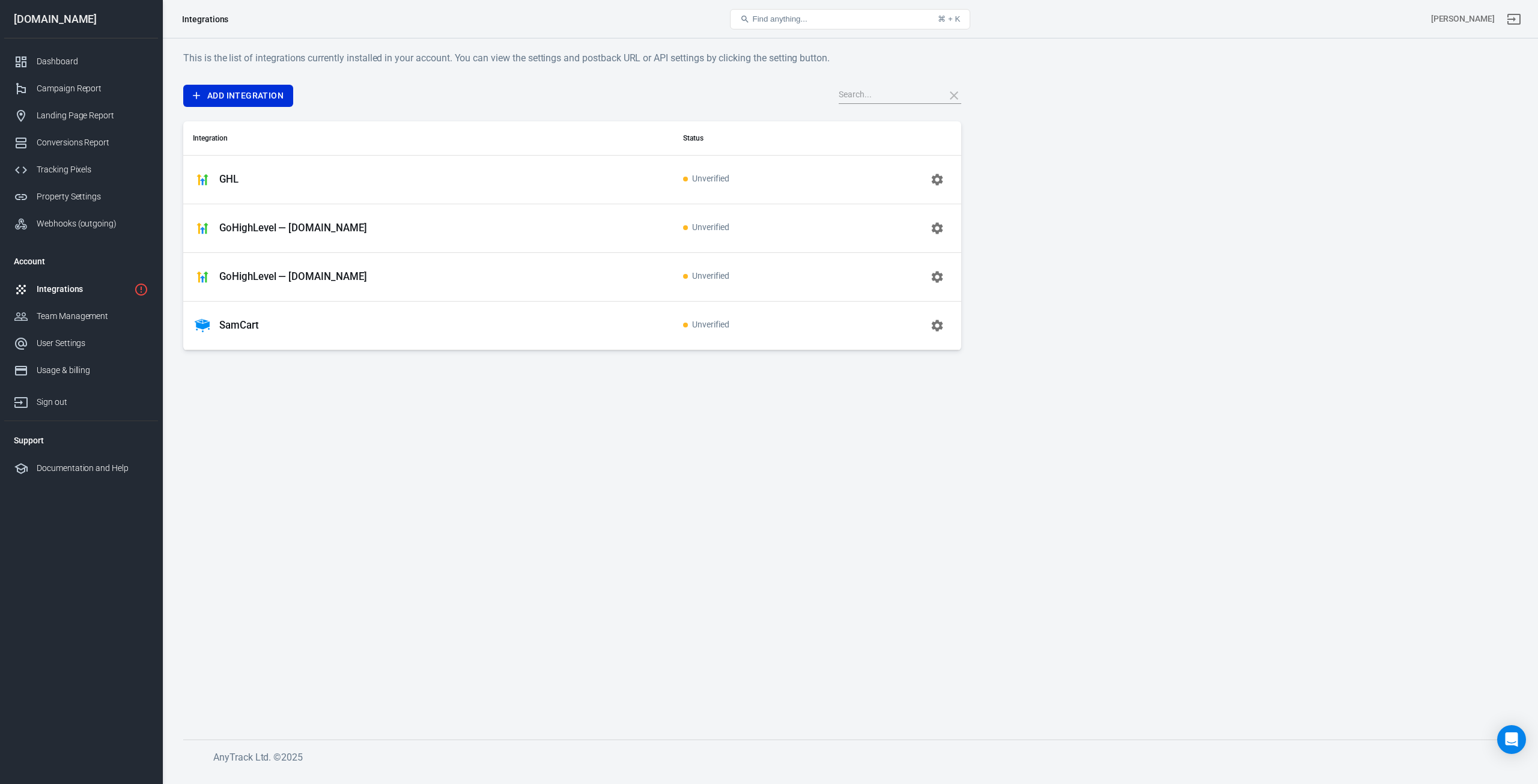
click at [236, 181] on p "GHL" at bounding box center [229, 179] width 19 height 12
click at [263, 281] on p "GoHighLevel — [DOMAIN_NAME]" at bounding box center [293, 276] width 148 height 12
click at [934, 226] on icon "button" at bounding box center [937, 227] width 12 height 12
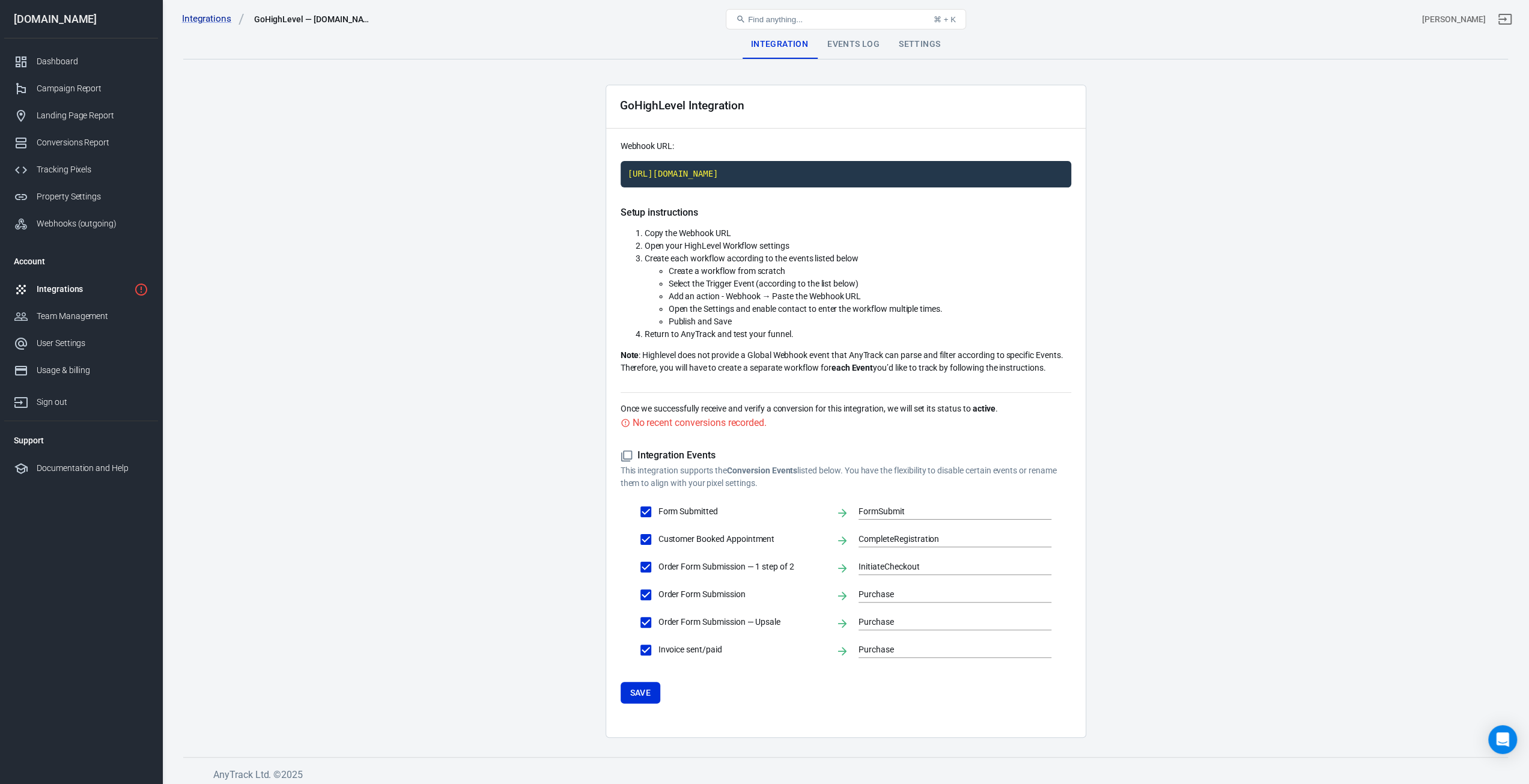
click at [912, 44] on div "Settings" at bounding box center [920, 44] width 61 height 29
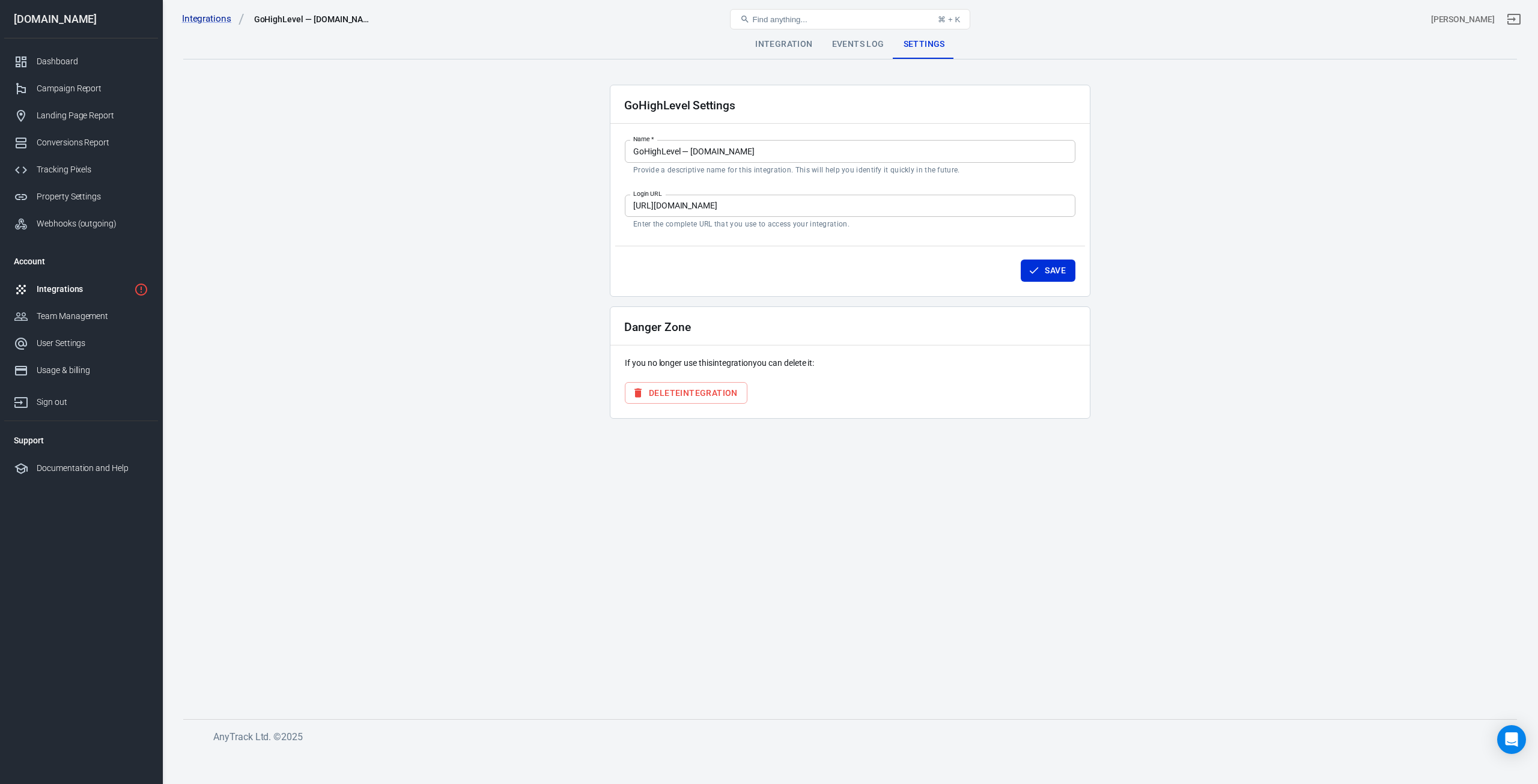
click at [688, 388] on button "Delete Integration" at bounding box center [686, 393] width 122 height 22
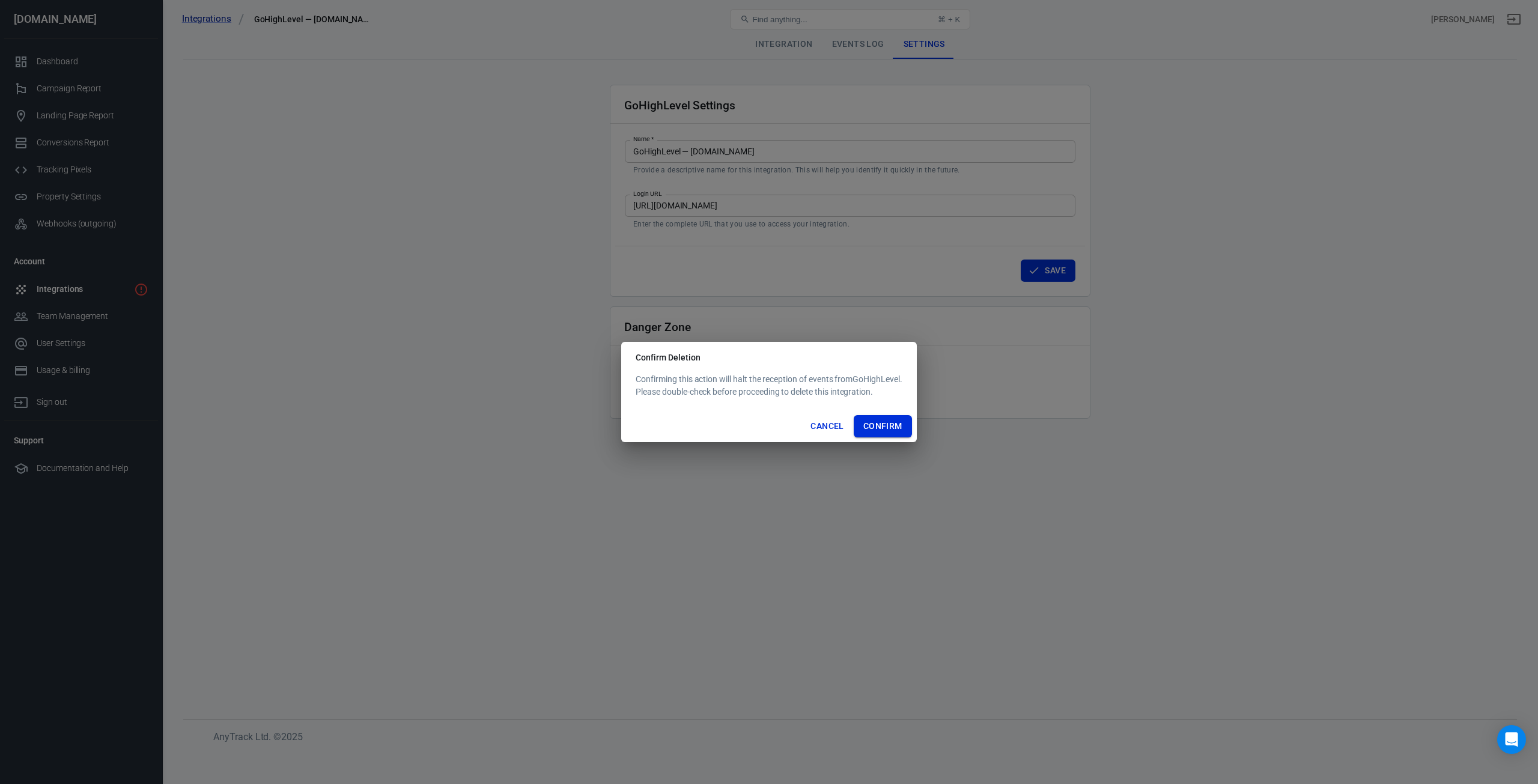
click at [876, 426] on button "Confirm" at bounding box center [883, 426] width 58 height 22
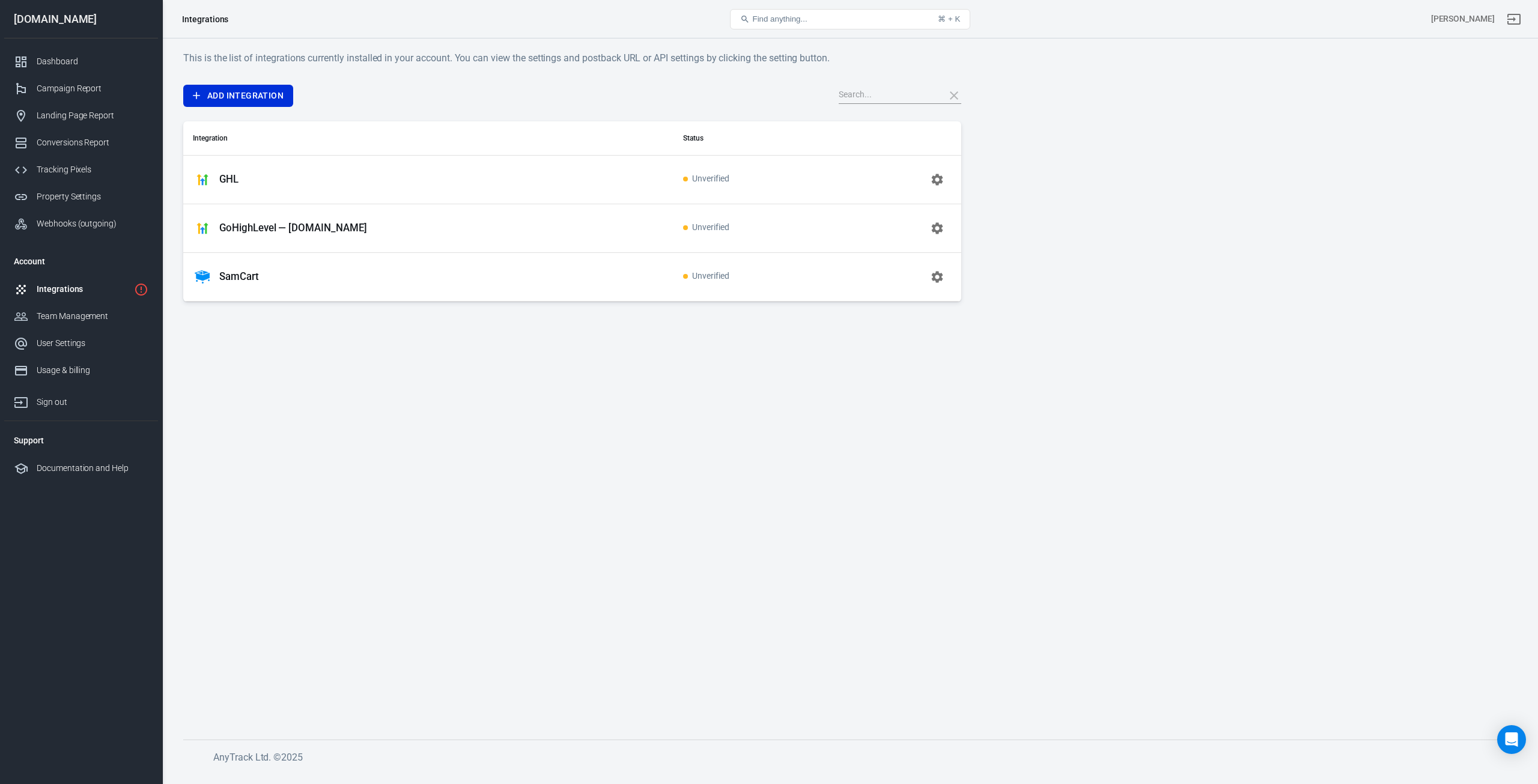
click at [937, 179] on icon "button" at bounding box center [937, 180] width 14 height 14
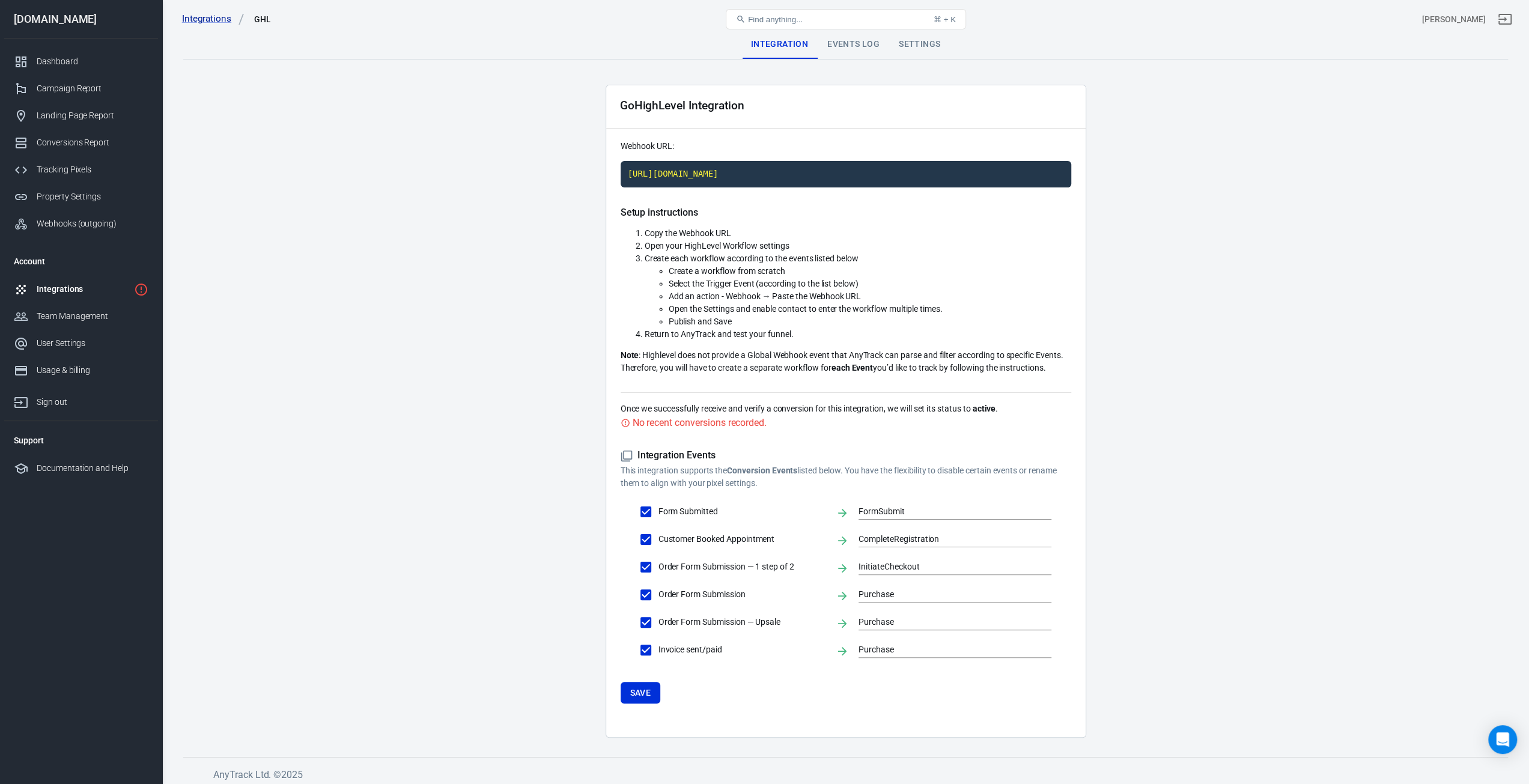
click at [917, 58] on div "Settings" at bounding box center [920, 44] width 61 height 29
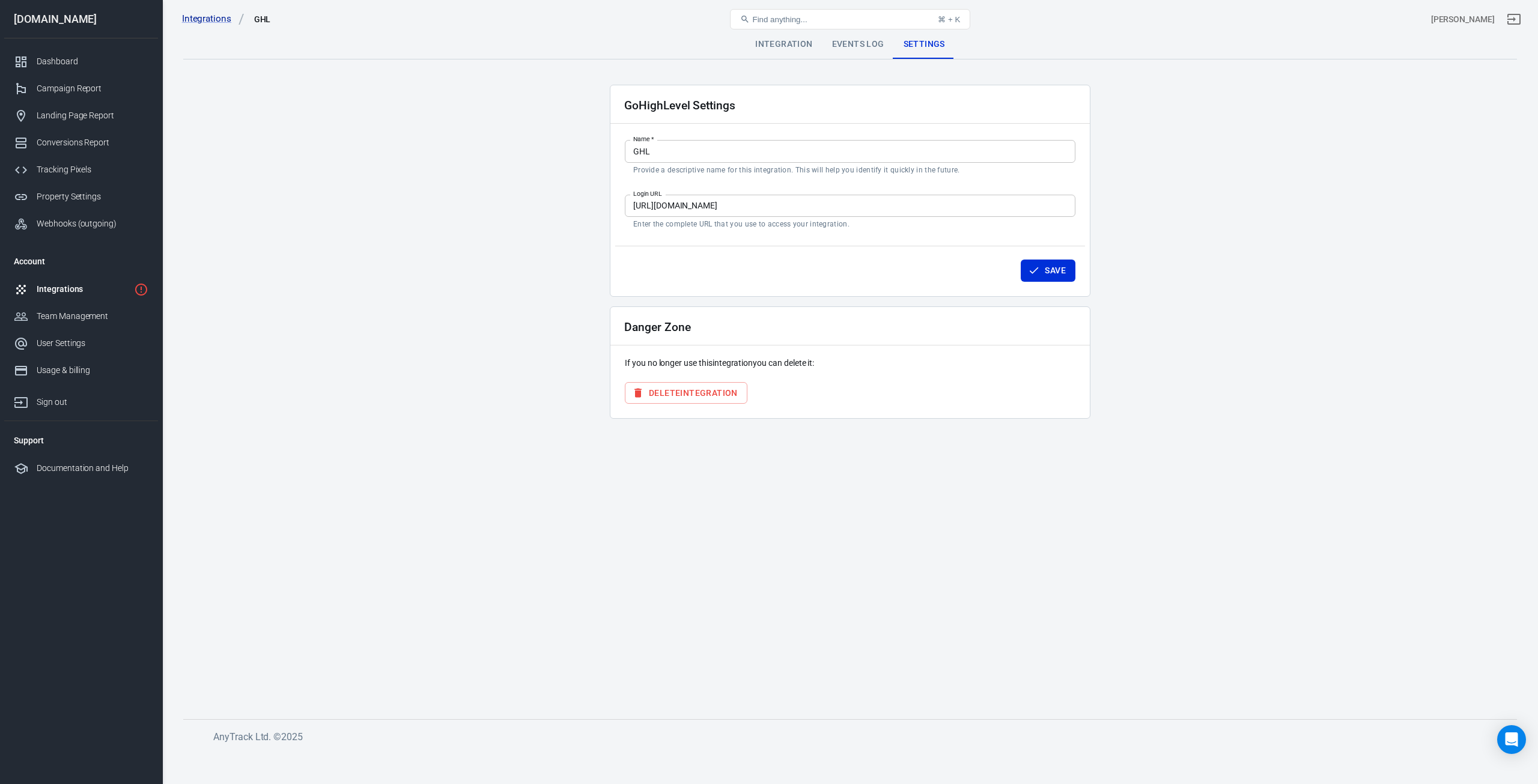
click at [923, 51] on div "Settings" at bounding box center [924, 44] width 61 height 29
click at [674, 397] on button "Delete Integration" at bounding box center [686, 393] width 122 height 22
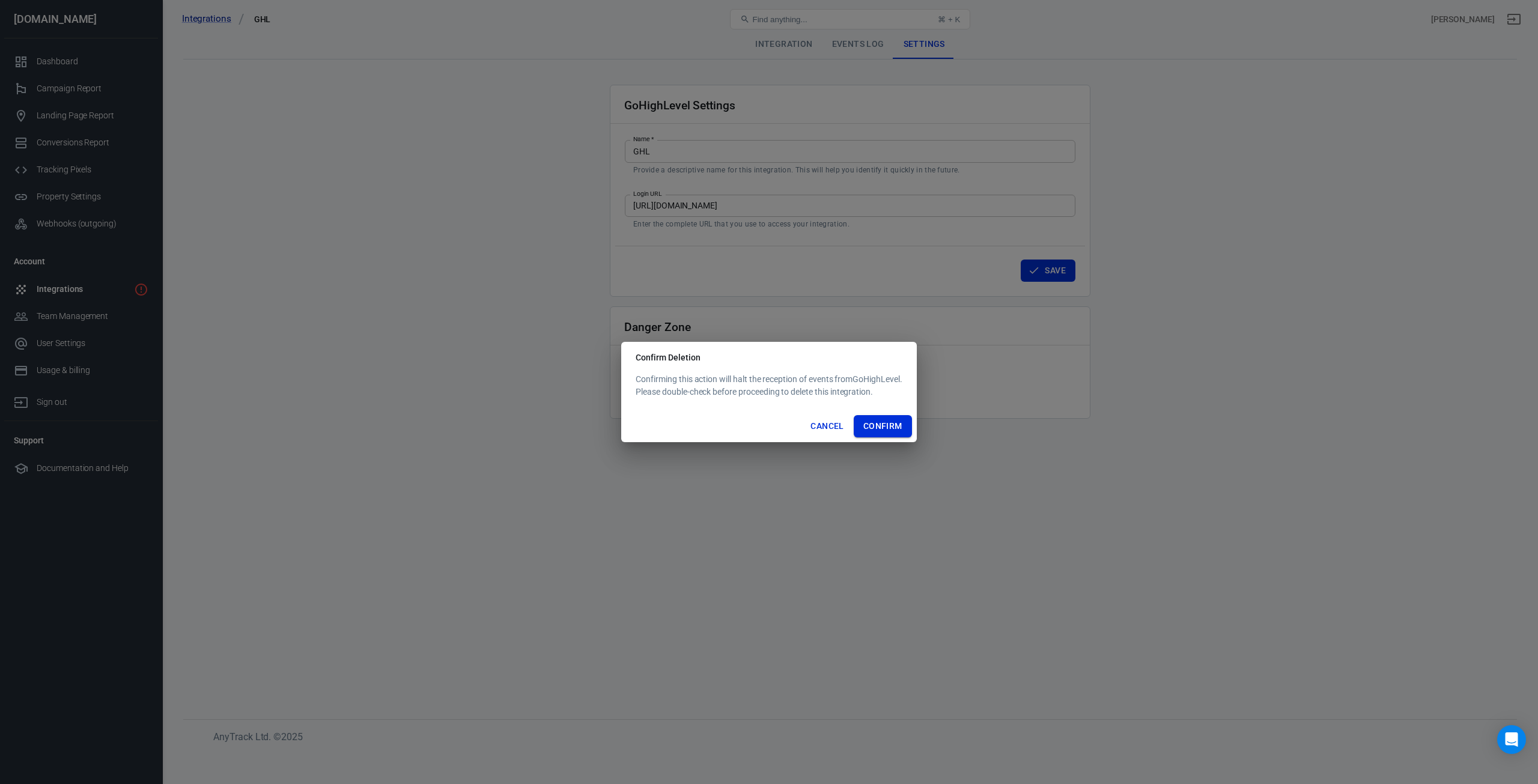
click at [874, 419] on button "Confirm" at bounding box center [883, 426] width 58 height 22
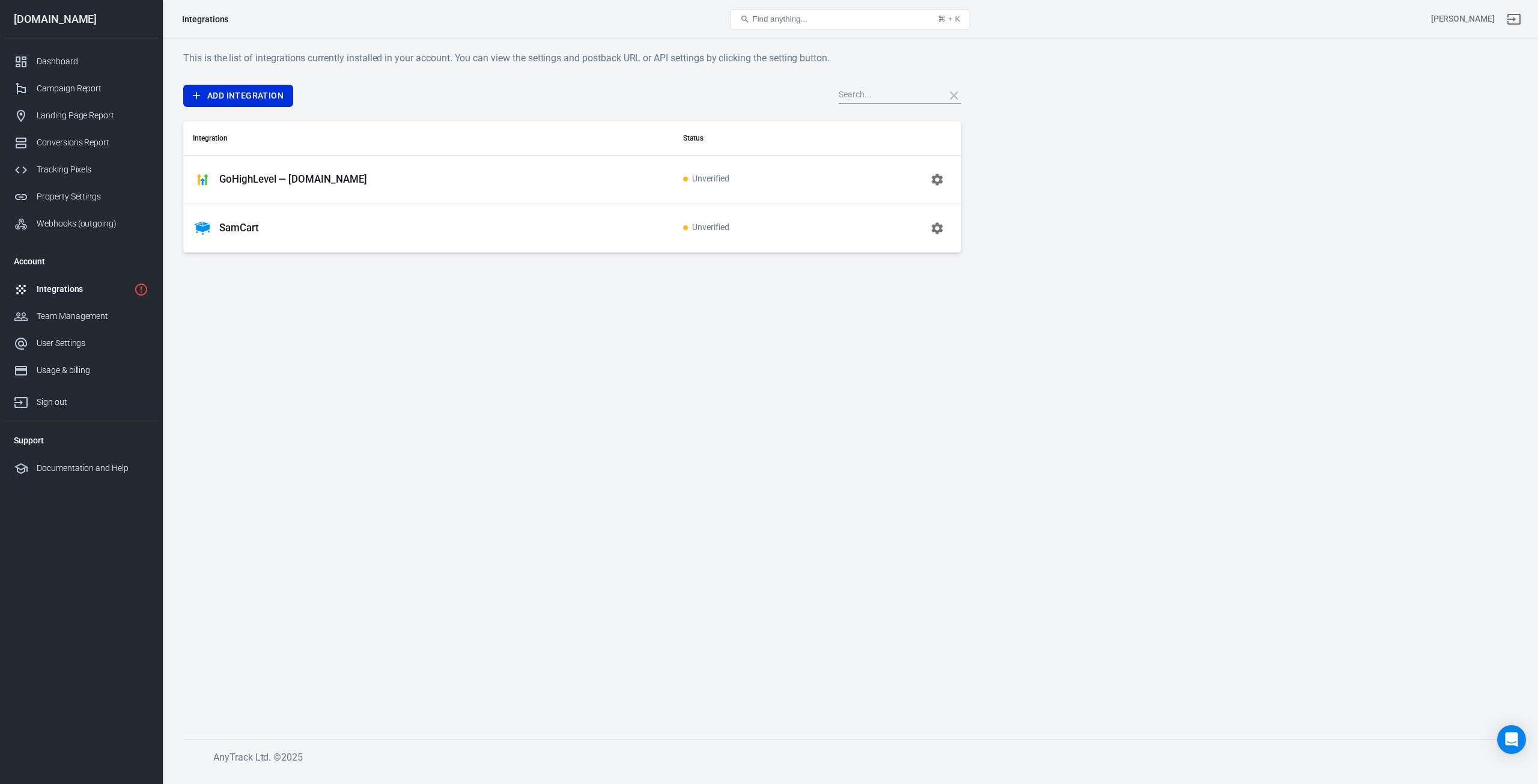
click at [233, 106] on div "Add Integration Integration Status GoHighLevel — [DOMAIN_NAME] Unverified SamCa…" at bounding box center [572, 169] width 778 height 168
click at [243, 102] on link "Add Integration" at bounding box center [238, 96] width 110 height 22
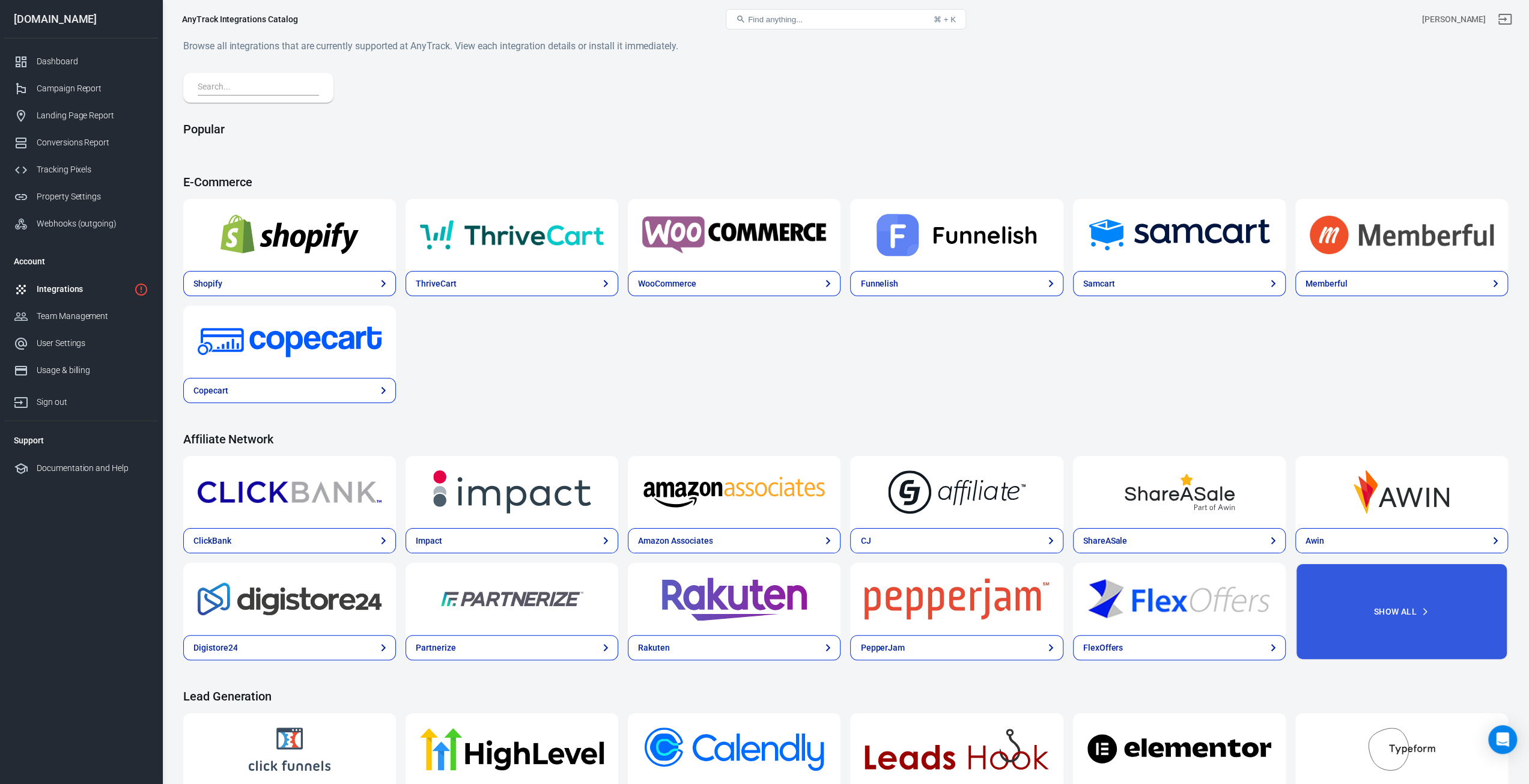
click at [259, 96] on input "text" at bounding box center [256, 88] width 117 height 16
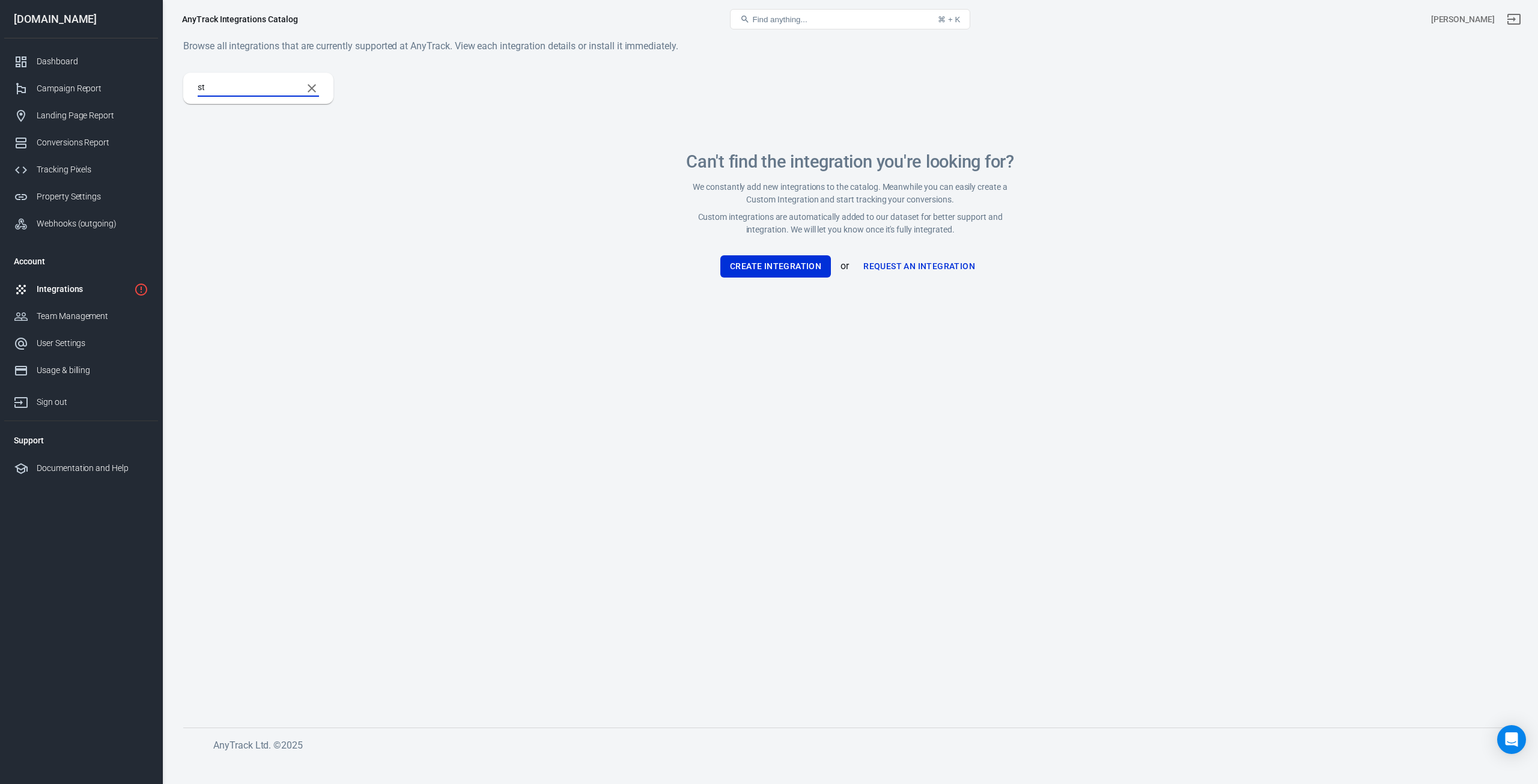
type input "s"
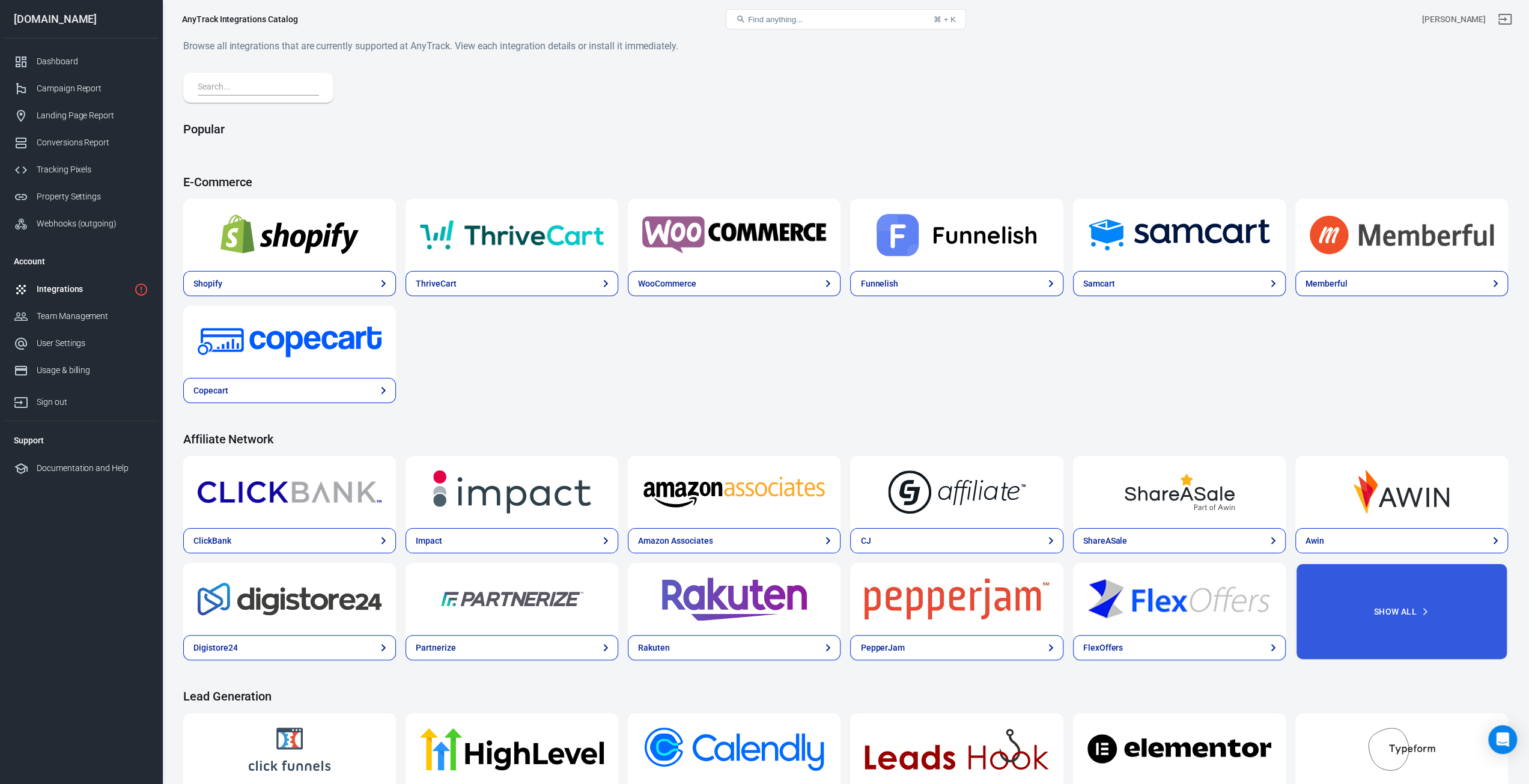
click at [594, 355] on div "Shopify ThriveCart WooCommerce Funnelish Samcart Memberful Copecart" at bounding box center [846, 301] width 1325 height 204
click at [57, 183] on link "Property Settings" at bounding box center [81, 196] width 154 height 27
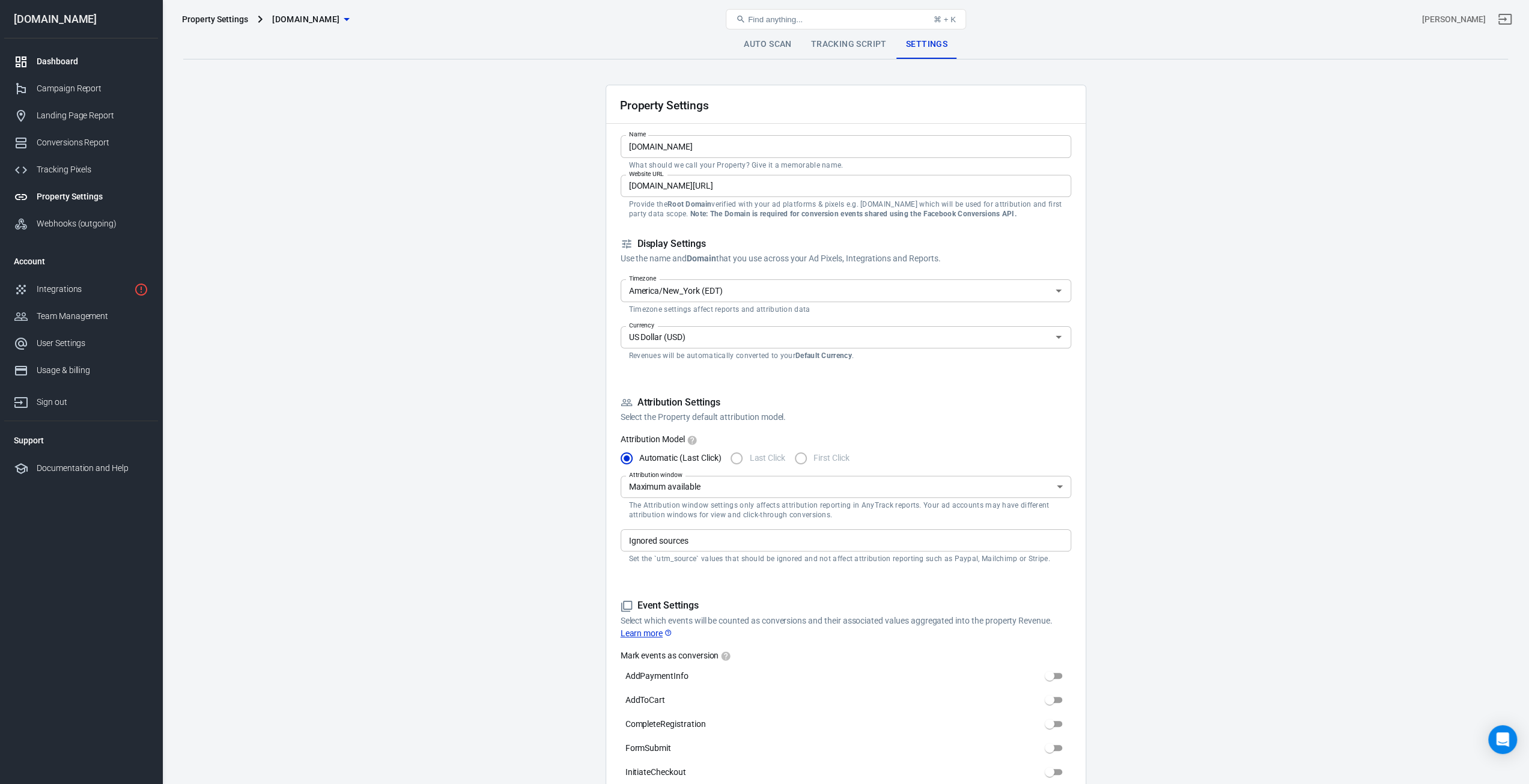
click at [72, 55] on link "Dashboard" at bounding box center [81, 61] width 154 height 27
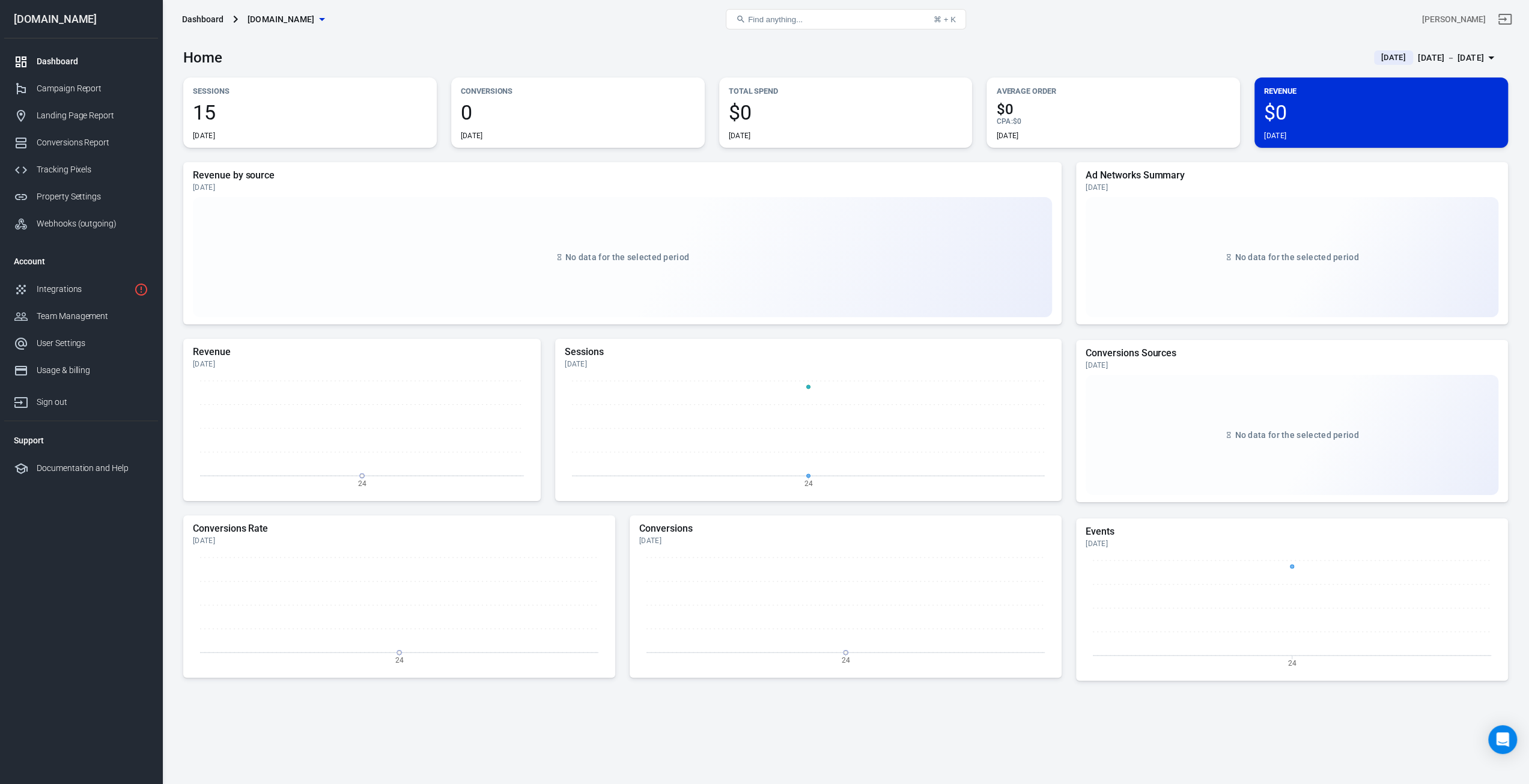
click at [201, 105] on span "15" at bounding box center [310, 111] width 235 height 20
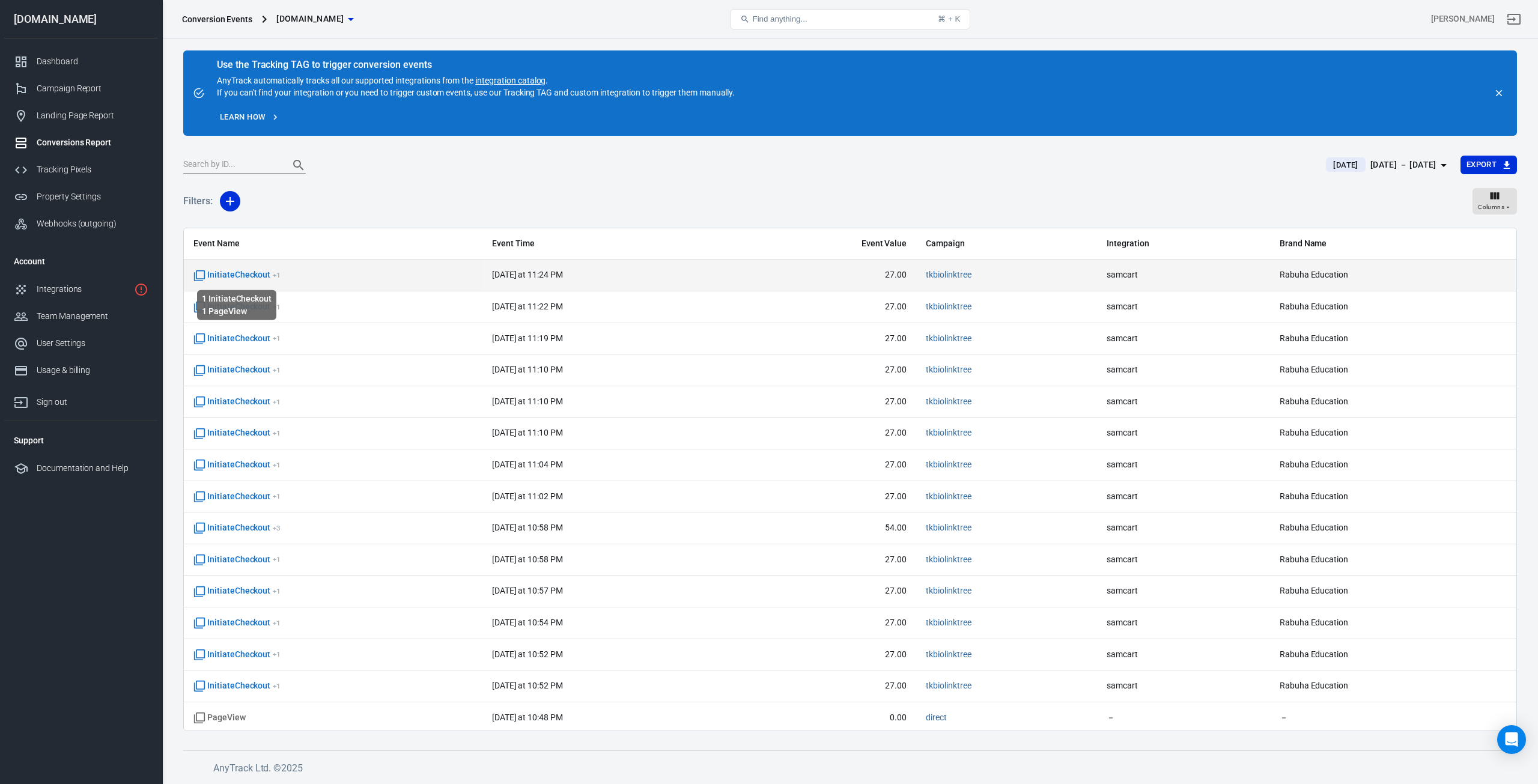
click at [226, 274] on span "InitiateCheckout + 1" at bounding box center [237, 275] width 87 height 12
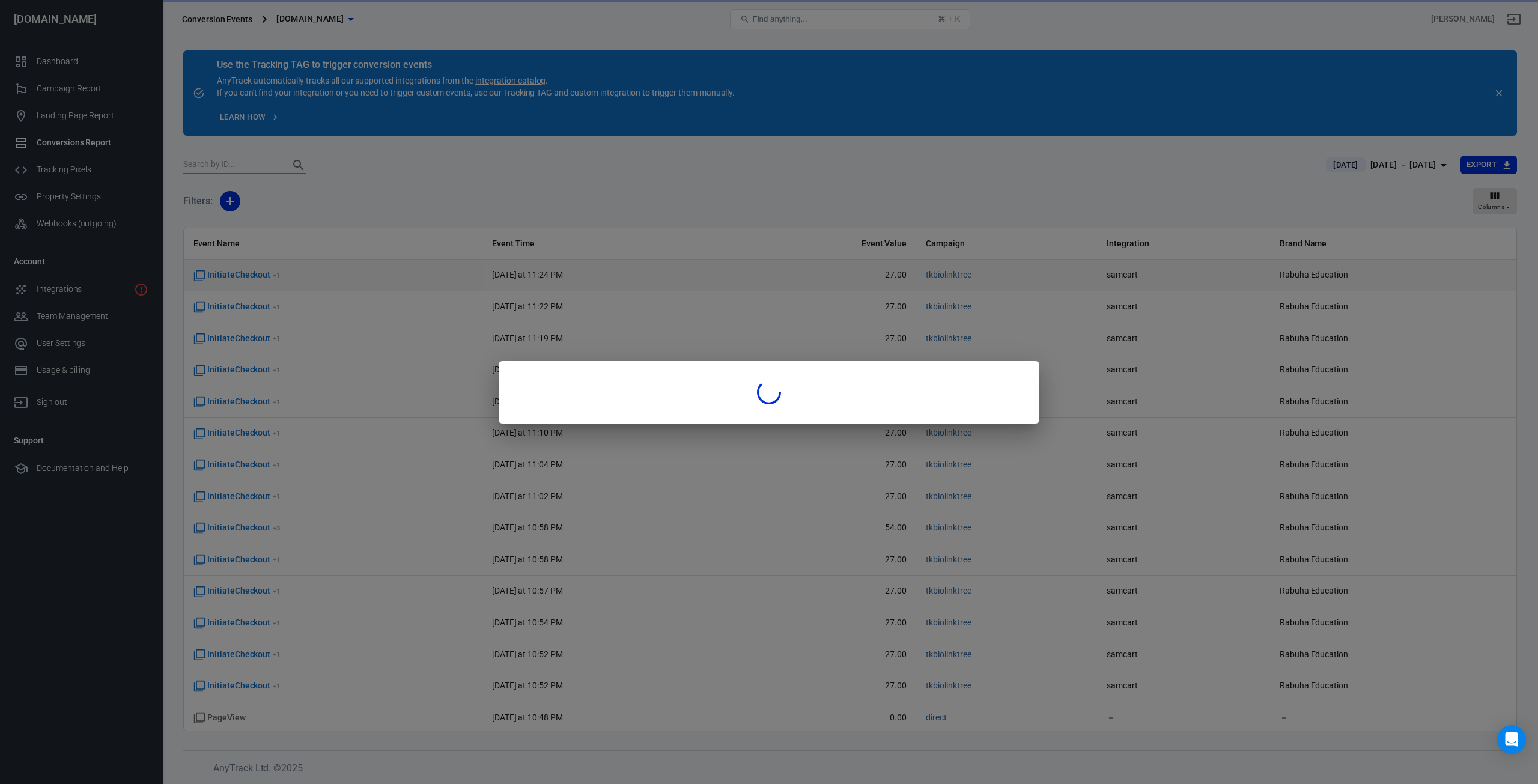
click at [226, 274] on div at bounding box center [769, 392] width 1538 height 784
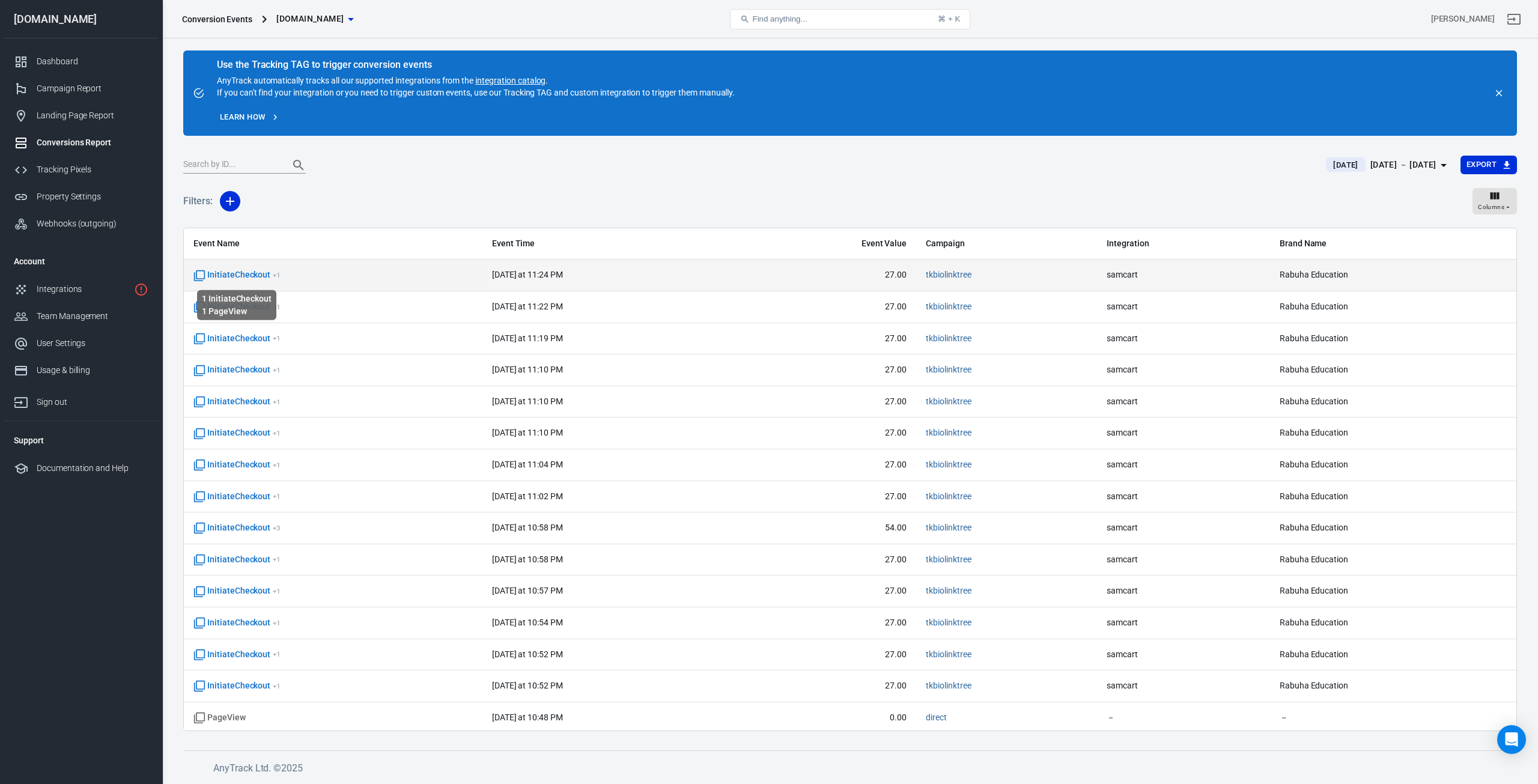
click at [256, 274] on span "InitiateCheckout + 1" at bounding box center [237, 275] width 87 height 12
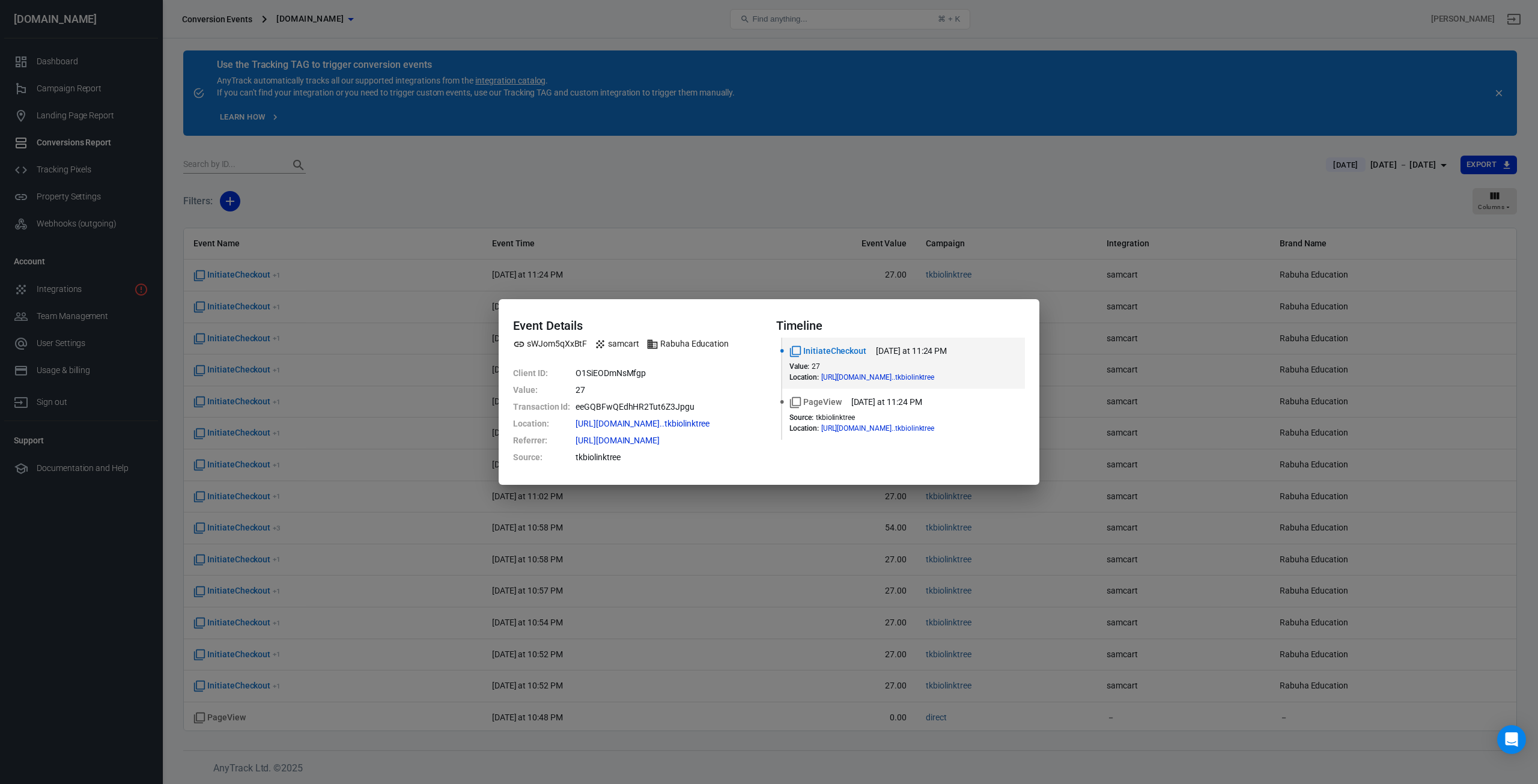
click at [736, 143] on div "Event Details sWJom5qXxBtF samcart Rabuha Education Client ID : O1SiEODmNsMfgp …" at bounding box center [769, 392] width 1538 height 784
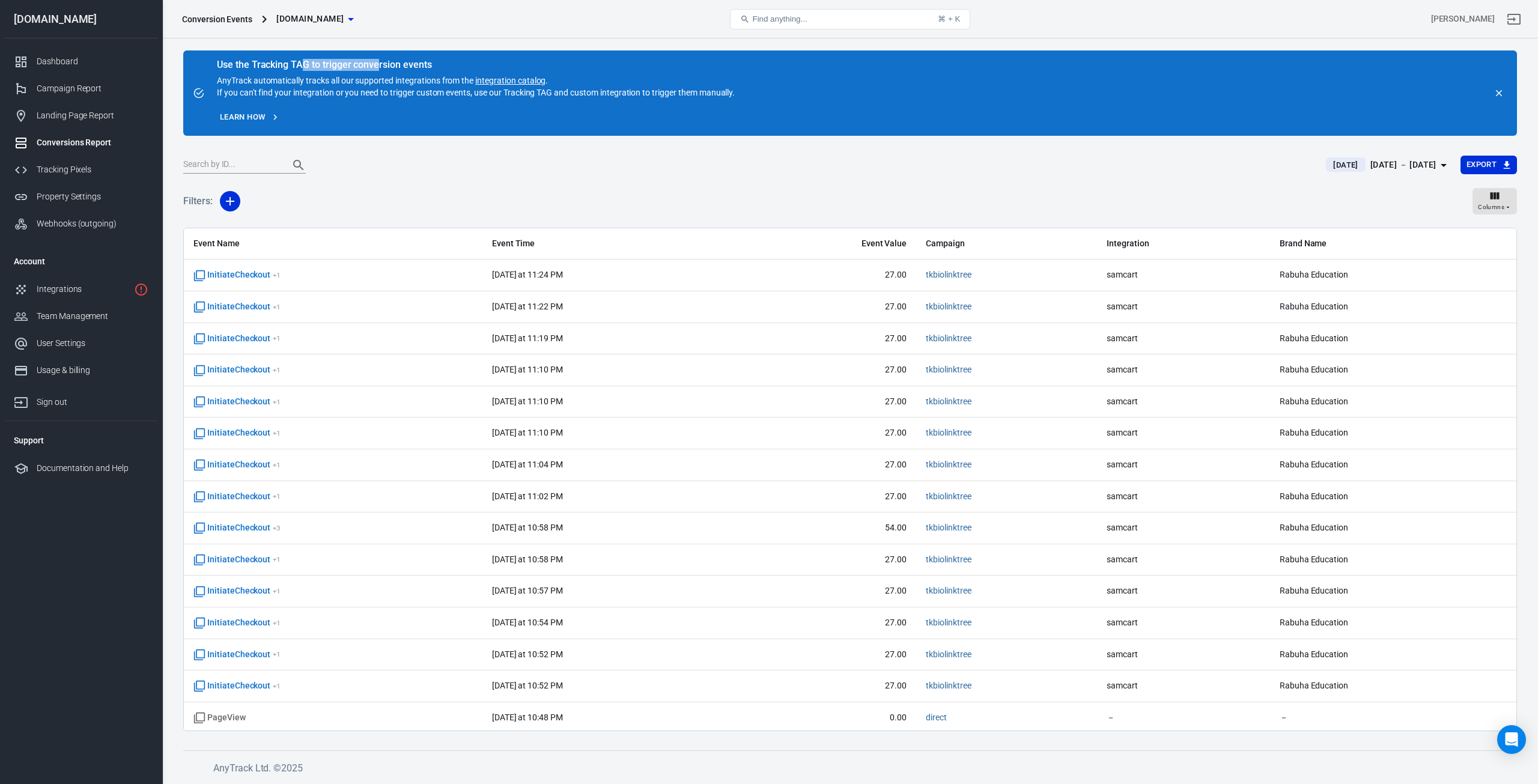
drag, startPoint x: 305, startPoint y: 66, endPoint x: 381, endPoint y: 65, distance: 76.0
click at [379, 65] on div "Use the Tracking TAG to trigger conversion events" at bounding box center [475, 65] width 518 height 12
click at [381, 65] on div "Use the Tracking TAG to trigger conversion events" at bounding box center [475, 65] width 518 height 12
drag, startPoint x: 283, startPoint y: 73, endPoint x: 427, endPoint y: 79, distance: 144.1
click at [427, 79] on div "Use the Tracking TAG to trigger conversion events AnyTrack automatically tracks…" at bounding box center [475, 79] width 518 height 38
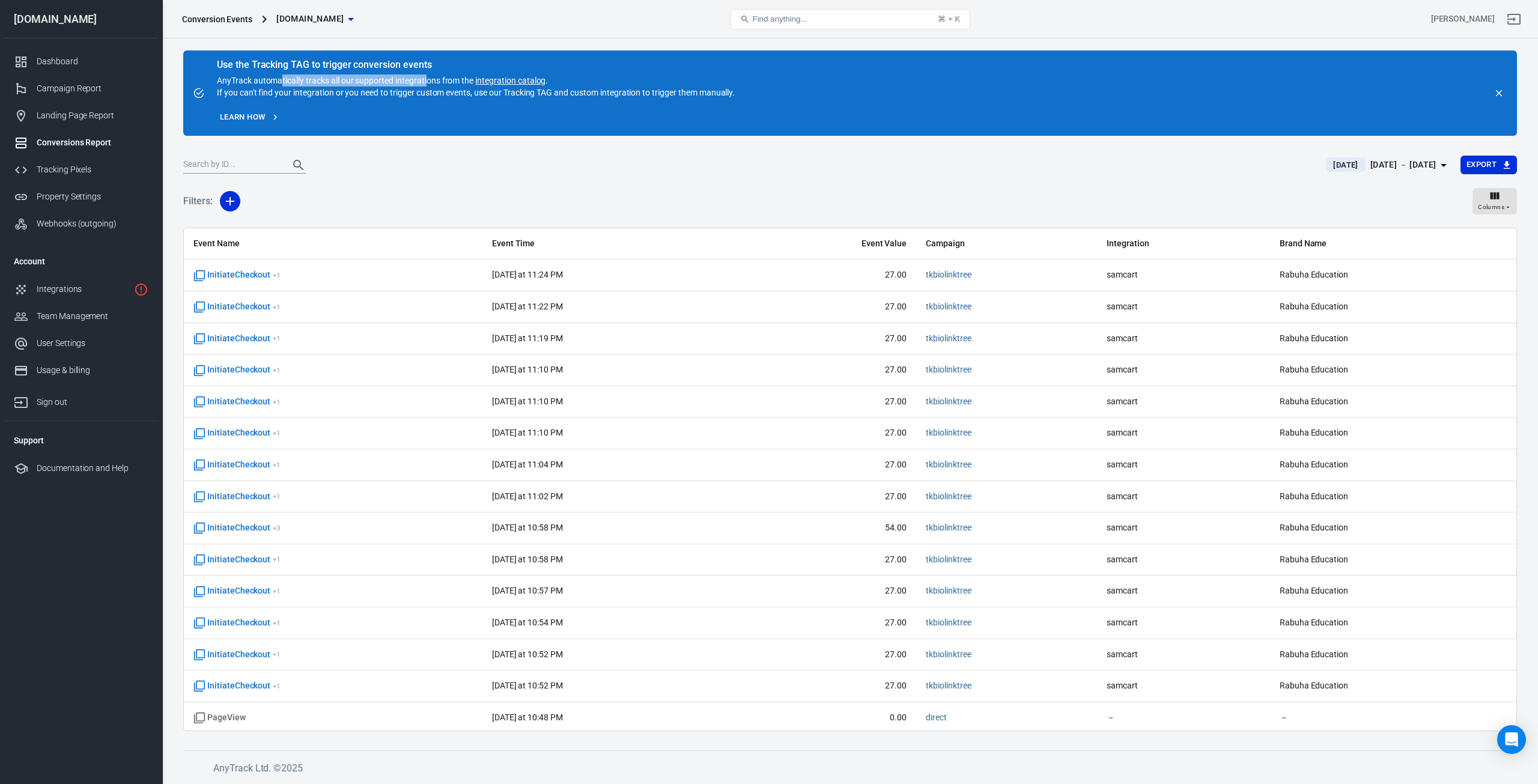
click at [427, 79] on div "Use the Tracking TAG to trigger conversion events AnyTrack automatically tracks…" at bounding box center [475, 79] width 518 height 38
drag, startPoint x: 330, startPoint y: 91, endPoint x: 721, endPoint y: 93, distance: 391.0
click at [721, 93] on div "Use the Tracking TAG to trigger conversion events AnyTrack automatically tracks…" at bounding box center [475, 79] width 518 height 38
click at [65, 164] on div "Tracking Pixels" at bounding box center [92, 170] width 112 height 12
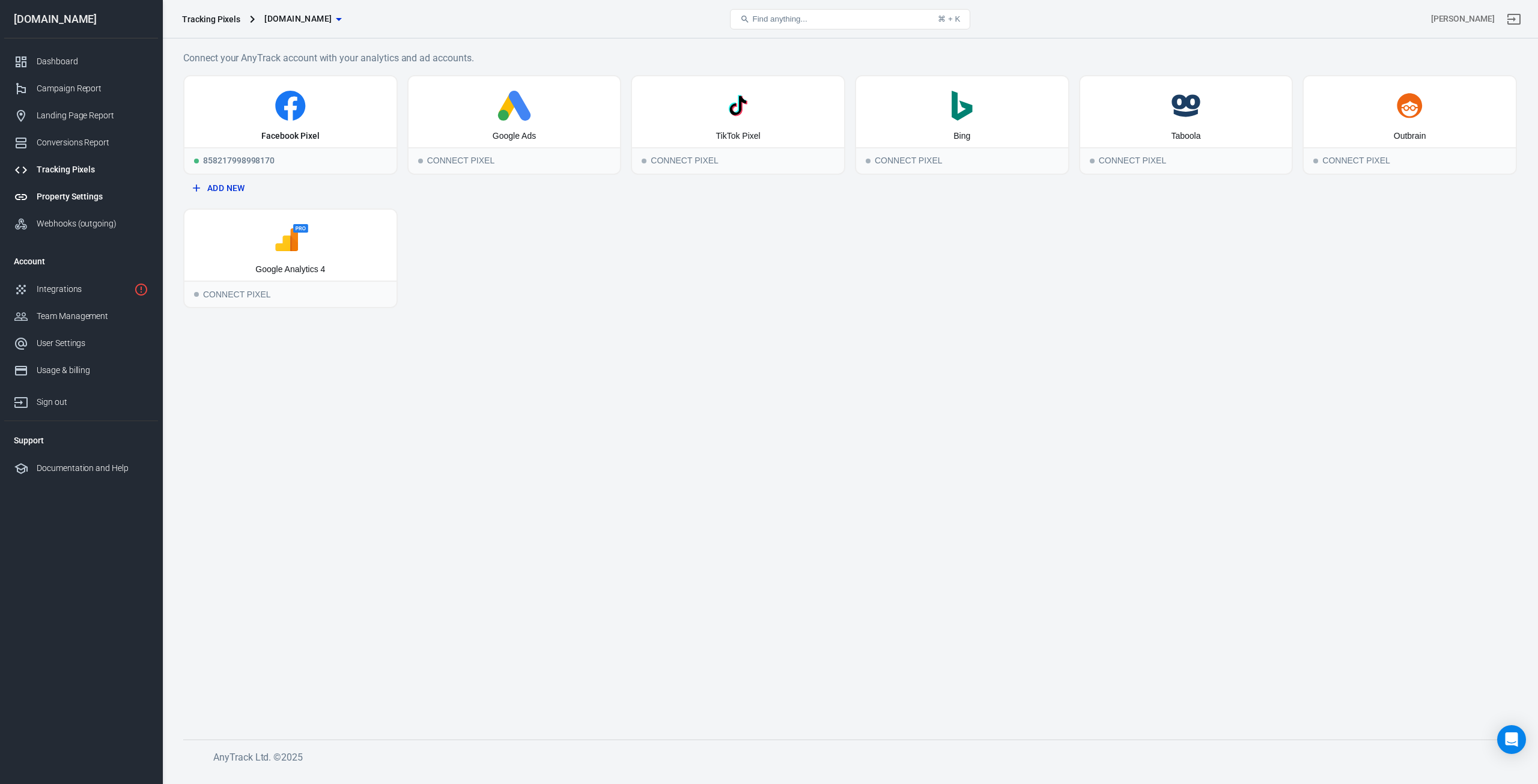
click at [69, 194] on div "Property Settings" at bounding box center [92, 196] width 112 height 12
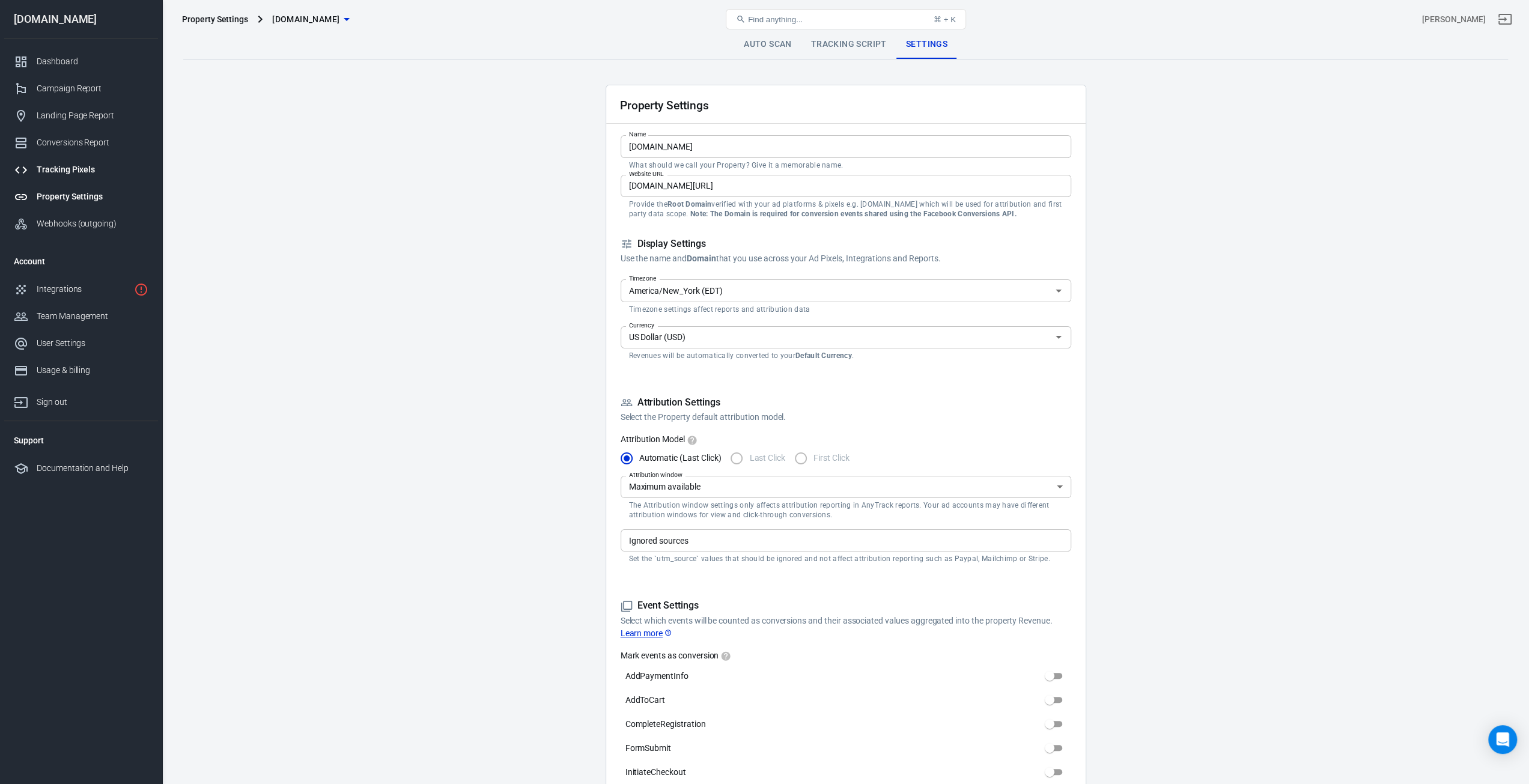
click at [73, 171] on div "Tracking Pixels" at bounding box center [92, 170] width 112 height 12
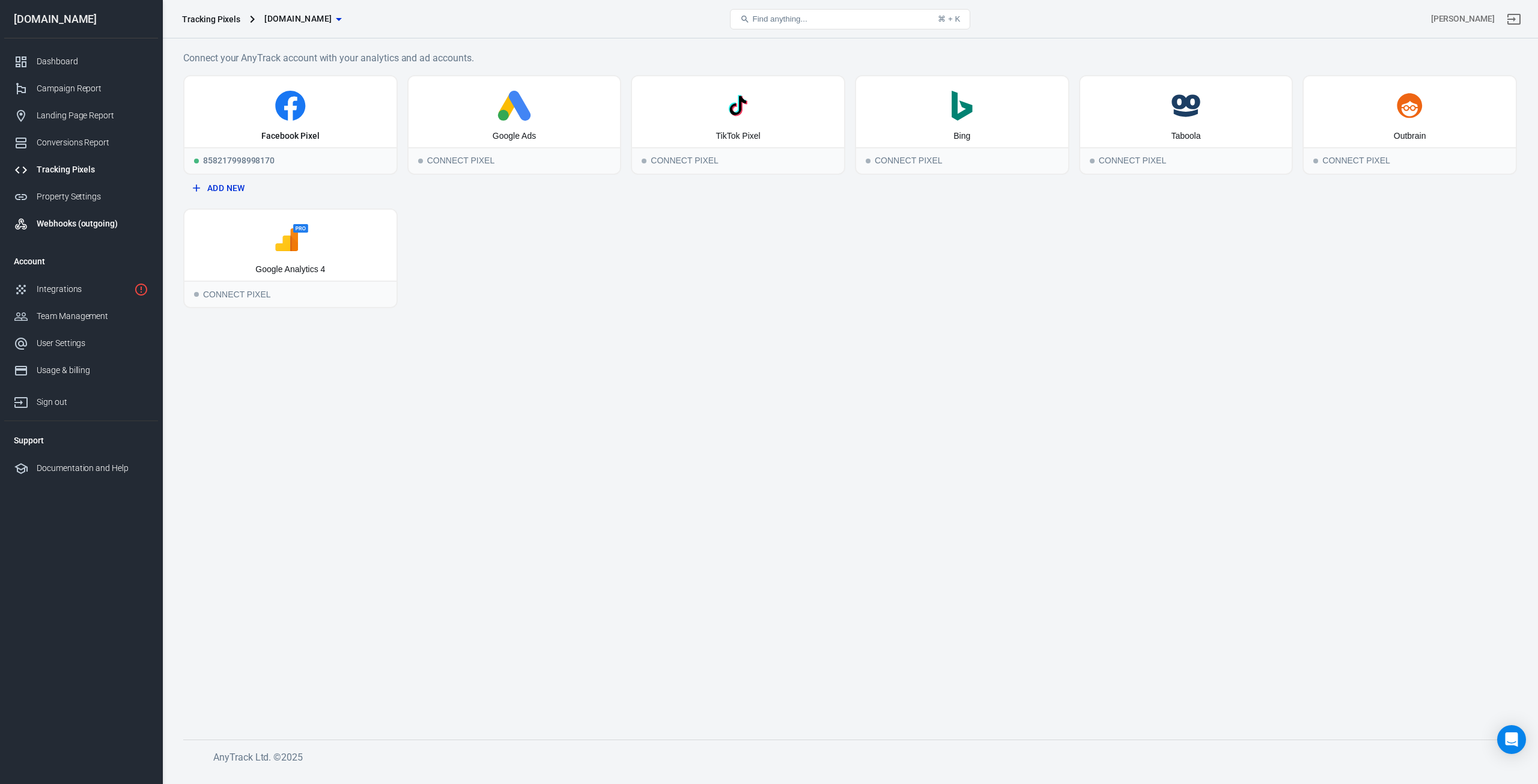
click at [83, 221] on div "Webhooks (outgoing)" at bounding box center [92, 224] width 112 height 12
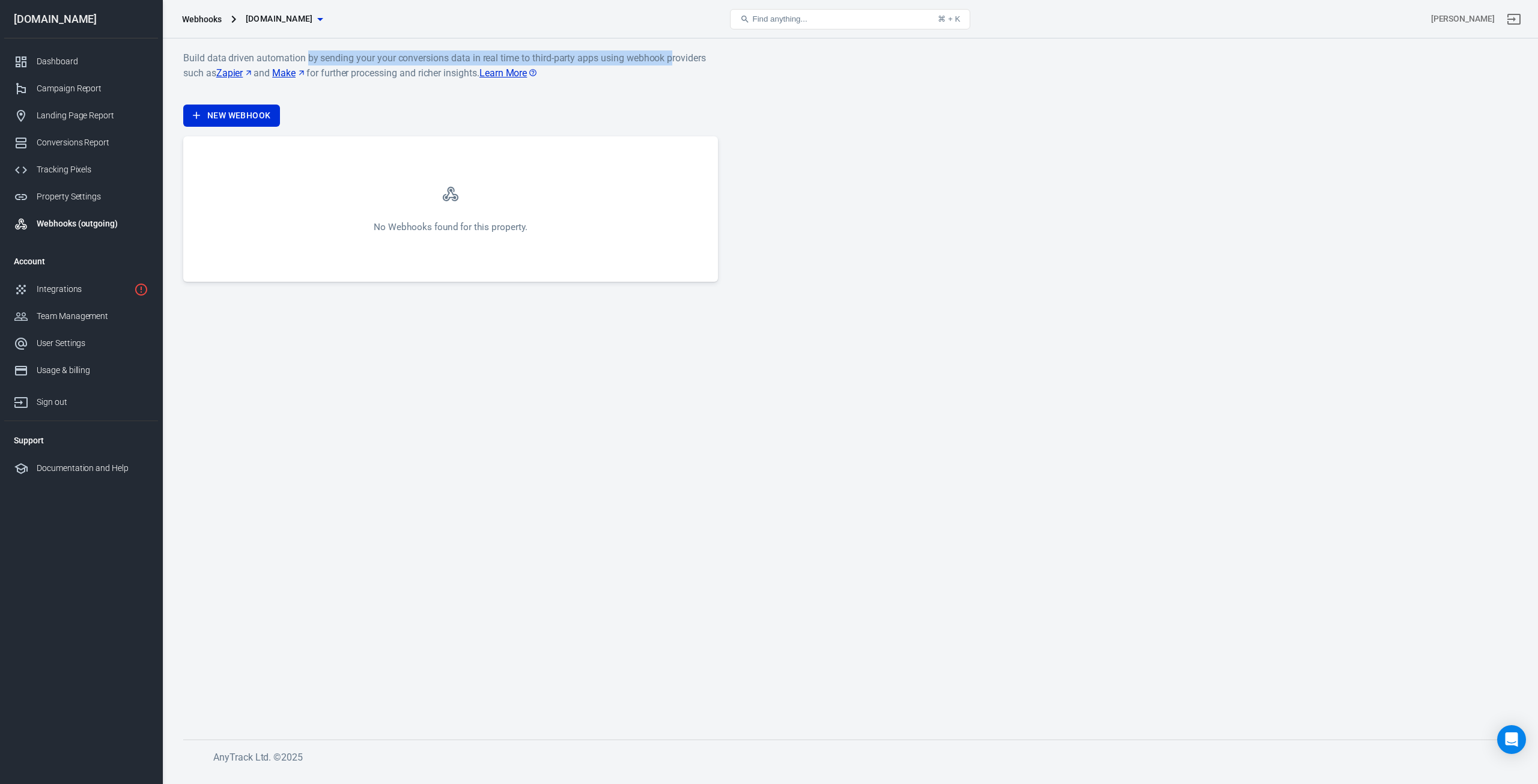
drag, startPoint x: 306, startPoint y: 53, endPoint x: 672, endPoint y: 44, distance: 366.1
click at [672, 44] on div "Build data driven automation by sending your your conversions data in real time…" at bounding box center [850, 404] width 1375 height 734
click at [40, 291] on div "Integrations" at bounding box center [82, 289] width 93 height 12
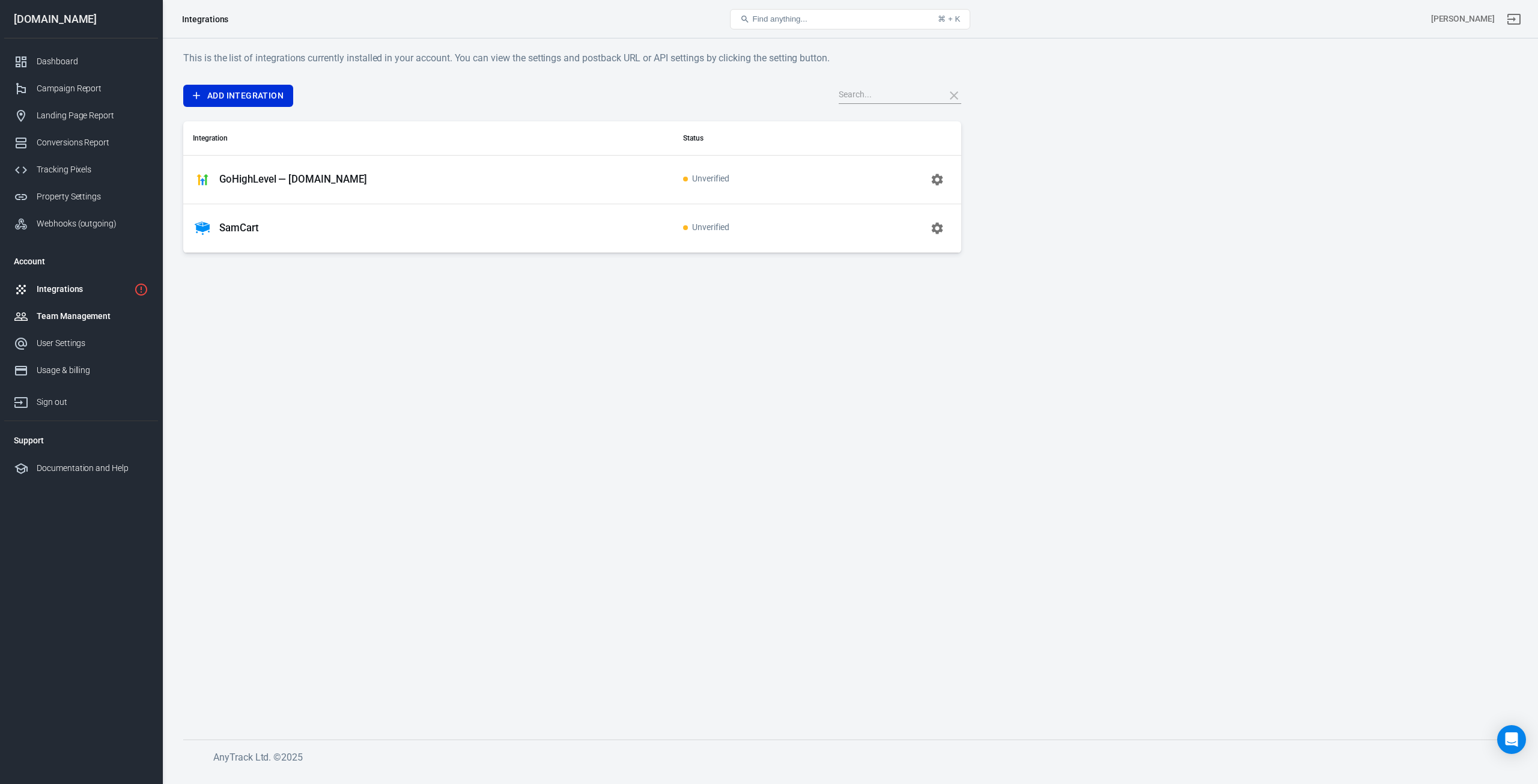
click at [63, 324] on link "Team Management" at bounding box center [81, 316] width 154 height 27
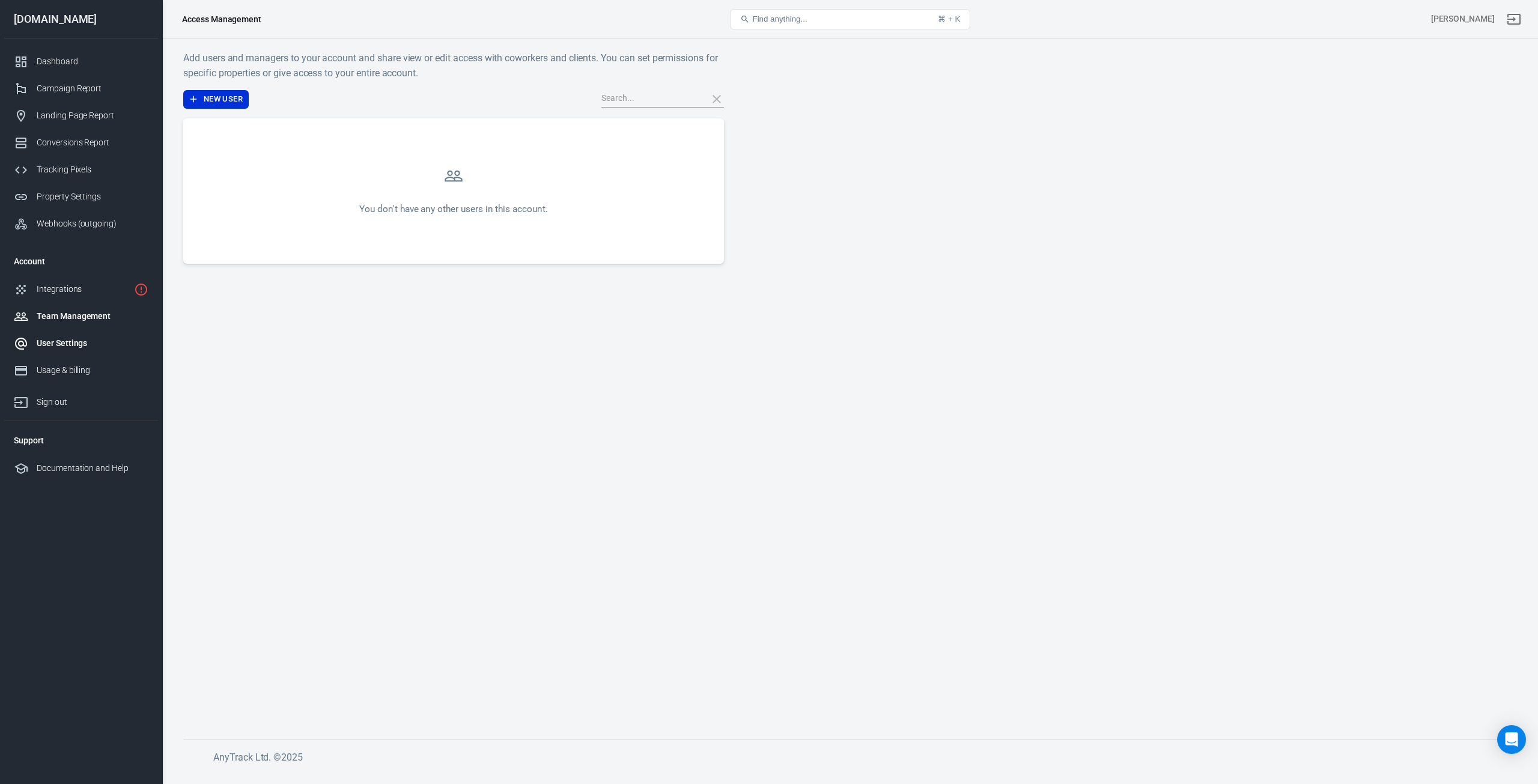
click at [63, 348] on div "User Settings" at bounding box center [92, 343] width 112 height 12
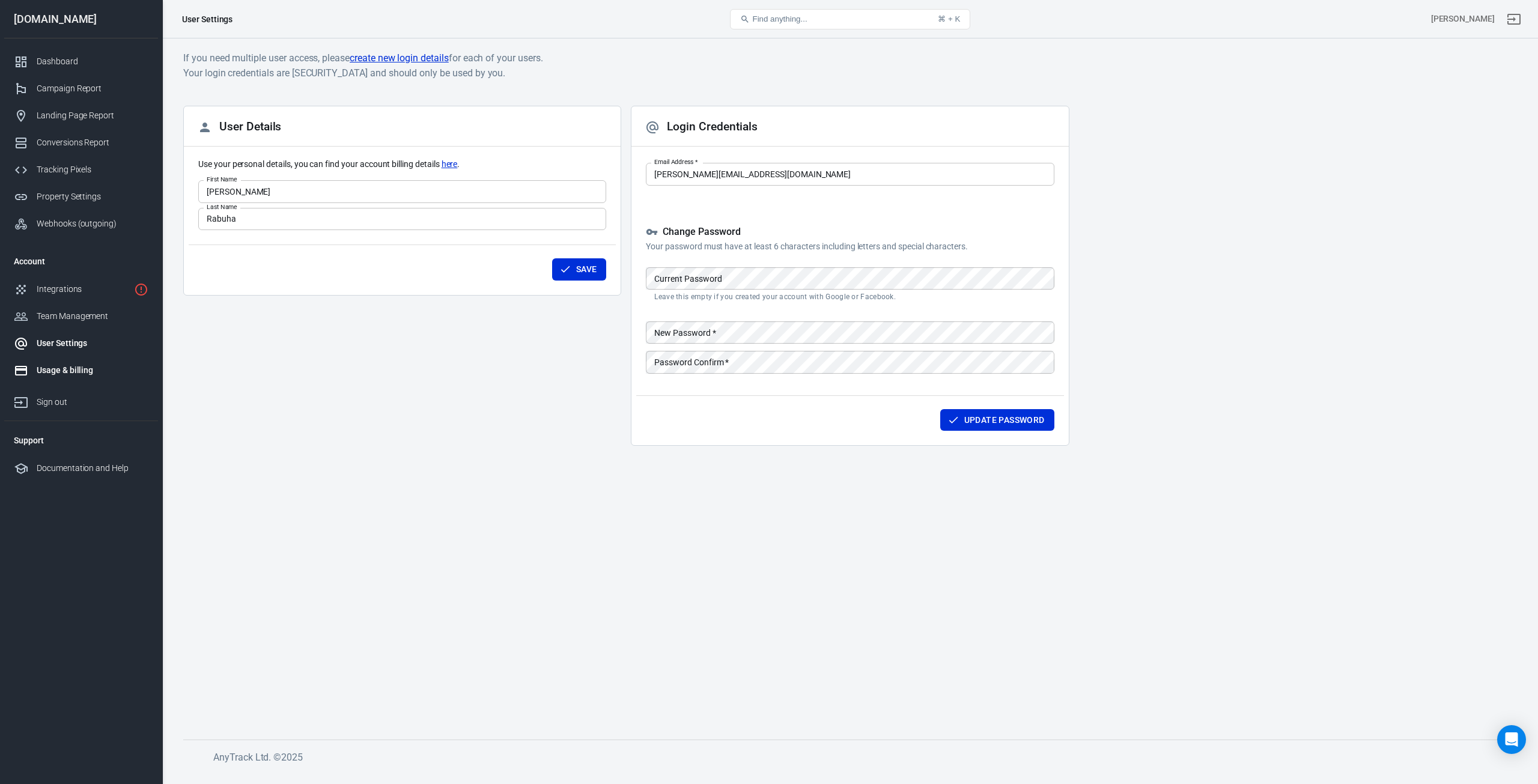
click at [64, 367] on div "Usage & billing" at bounding box center [92, 370] width 112 height 12
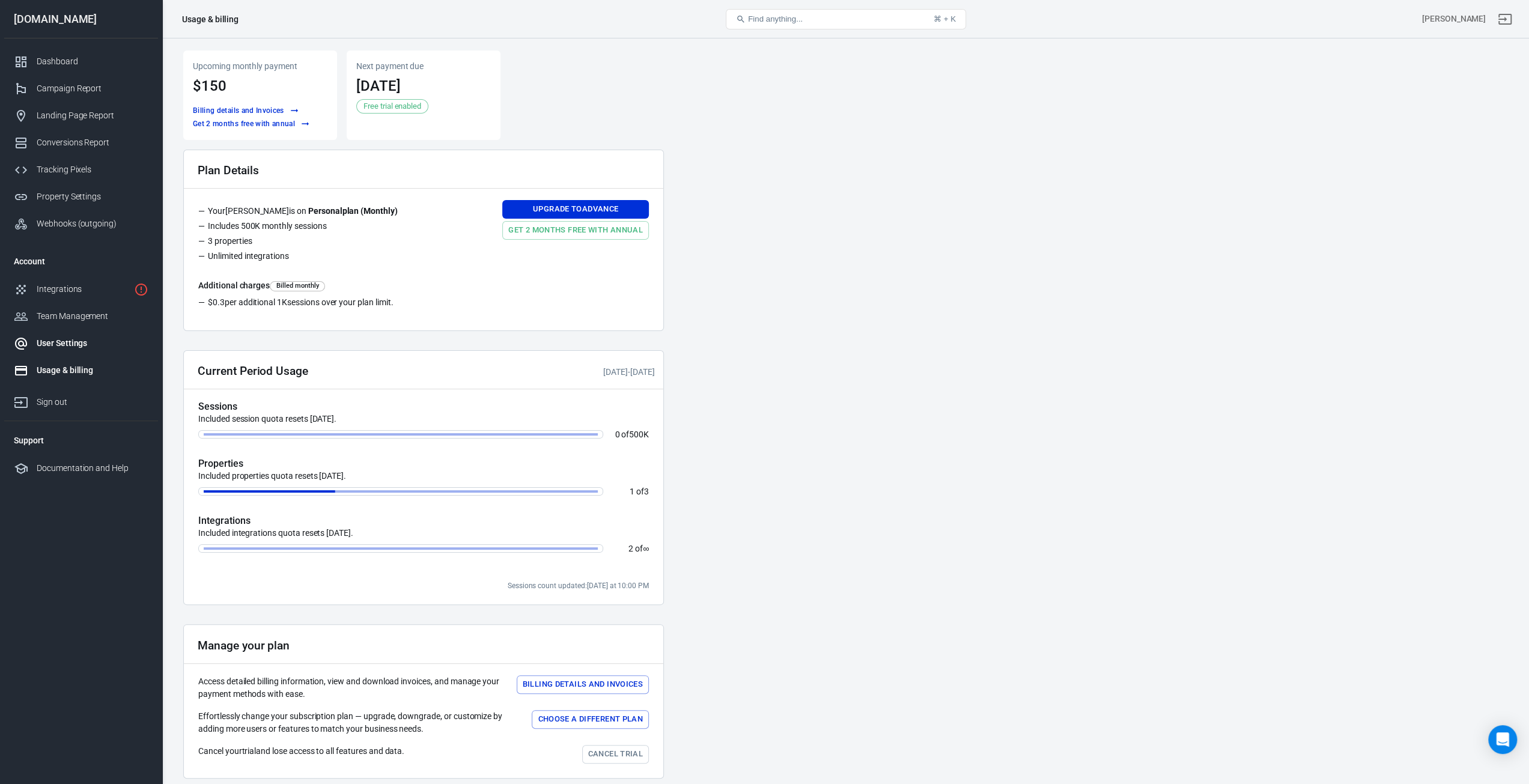
click at [83, 349] on div "User Settings" at bounding box center [92, 343] width 112 height 12
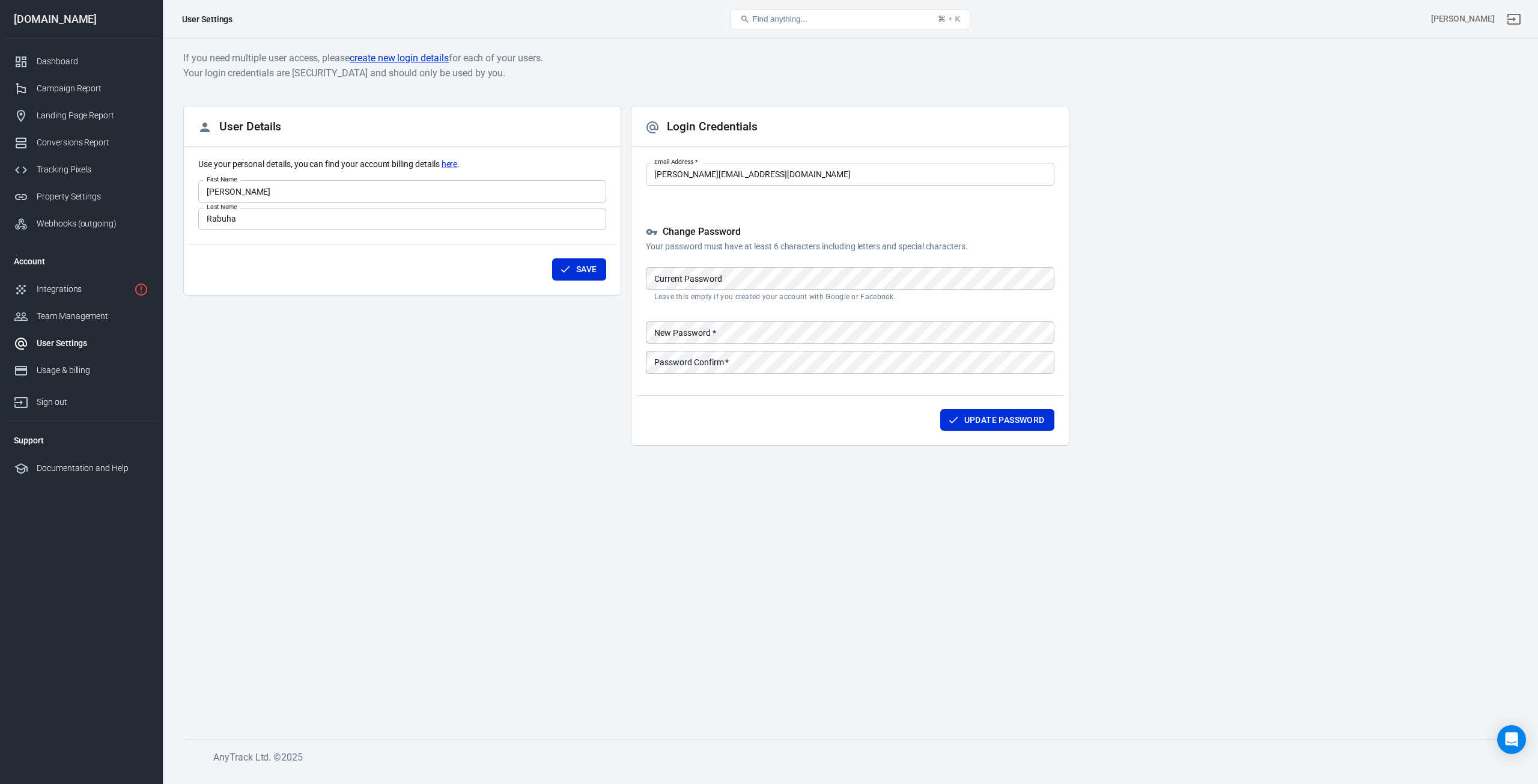
click at [74, 365] on div "Usage & billing" at bounding box center [92, 370] width 112 height 12
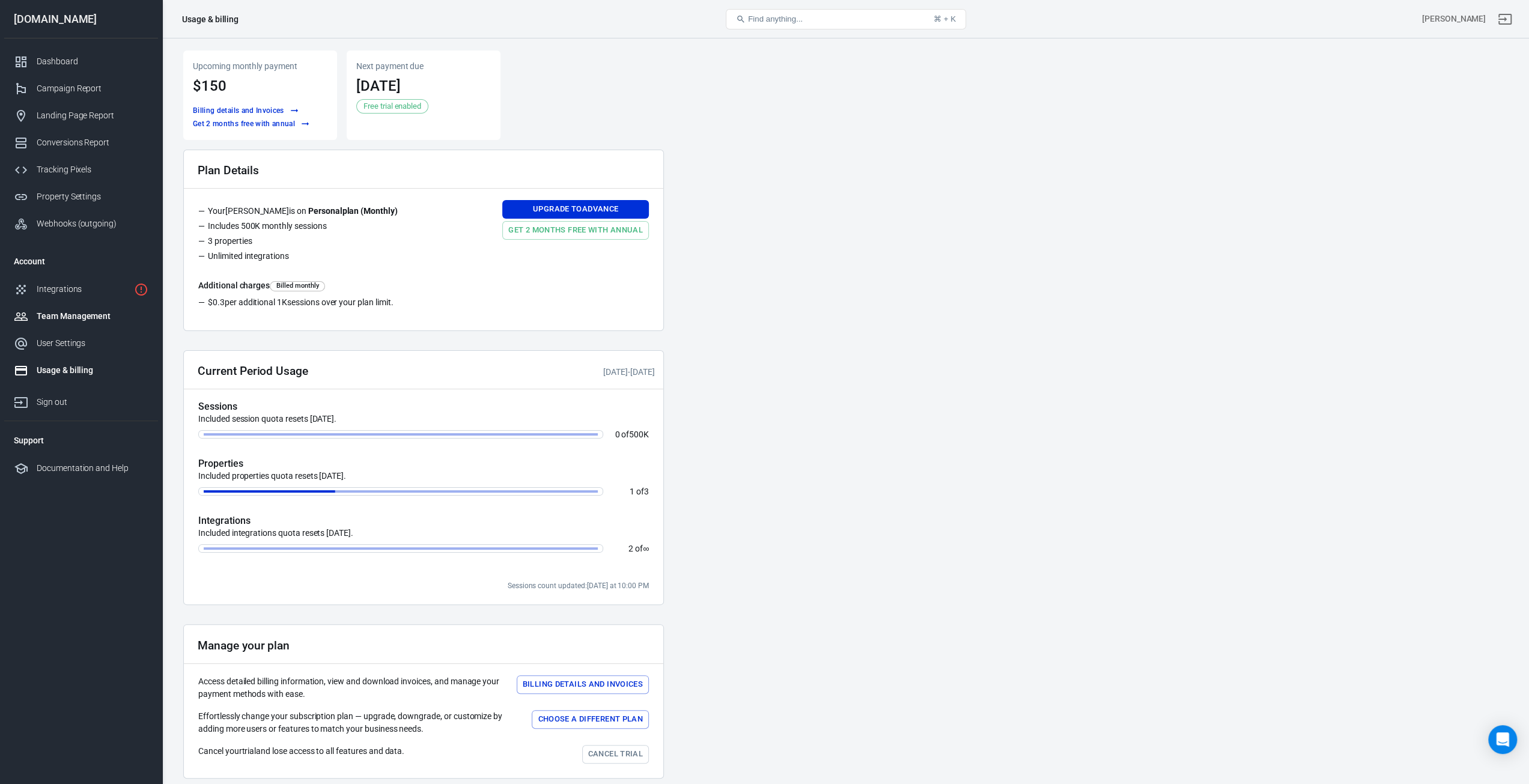
click at [66, 311] on div "Team Management" at bounding box center [92, 316] width 112 height 12
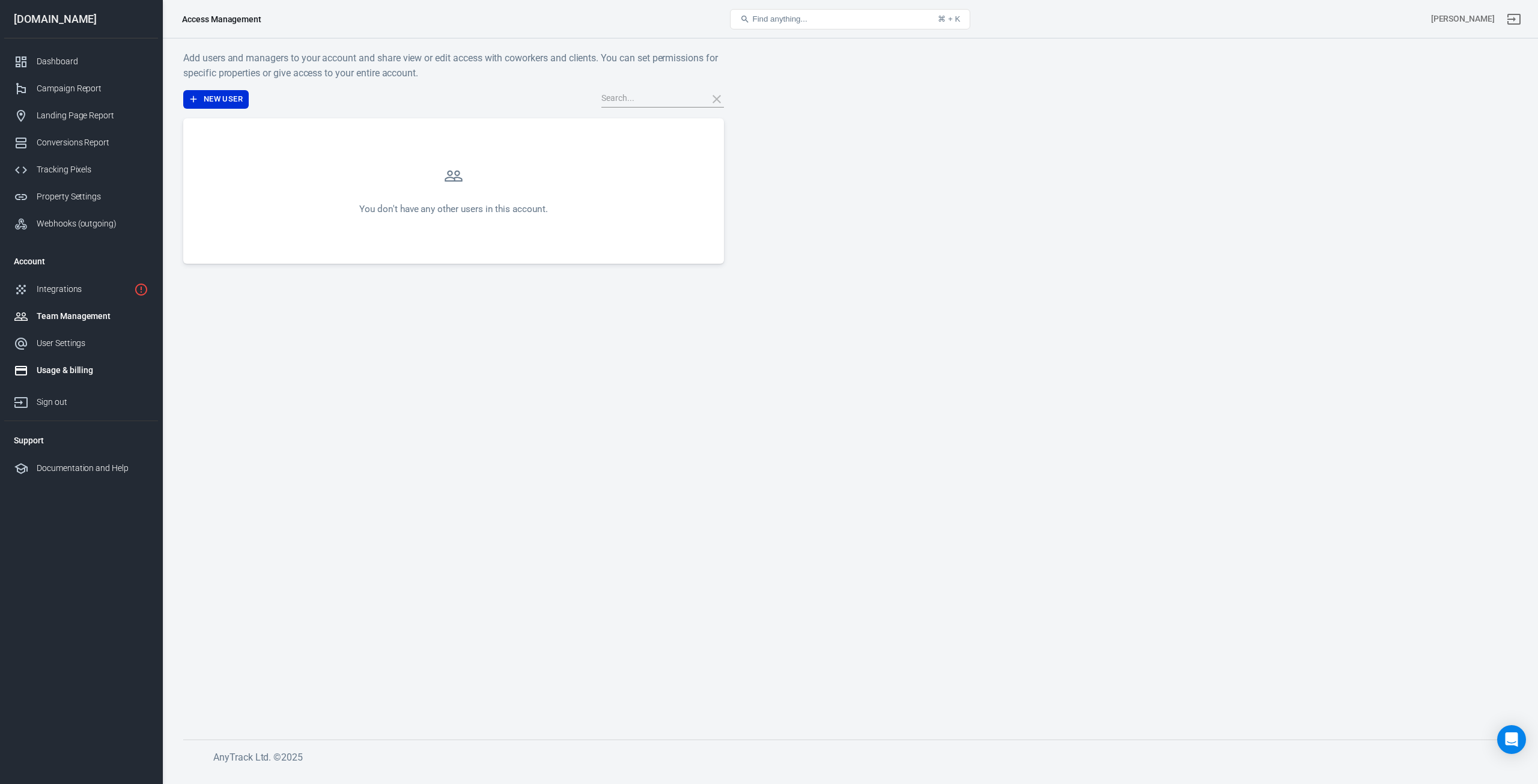
click at [67, 365] on div "Usage & billing" at bounding box center [92, 370] width 112 height 12
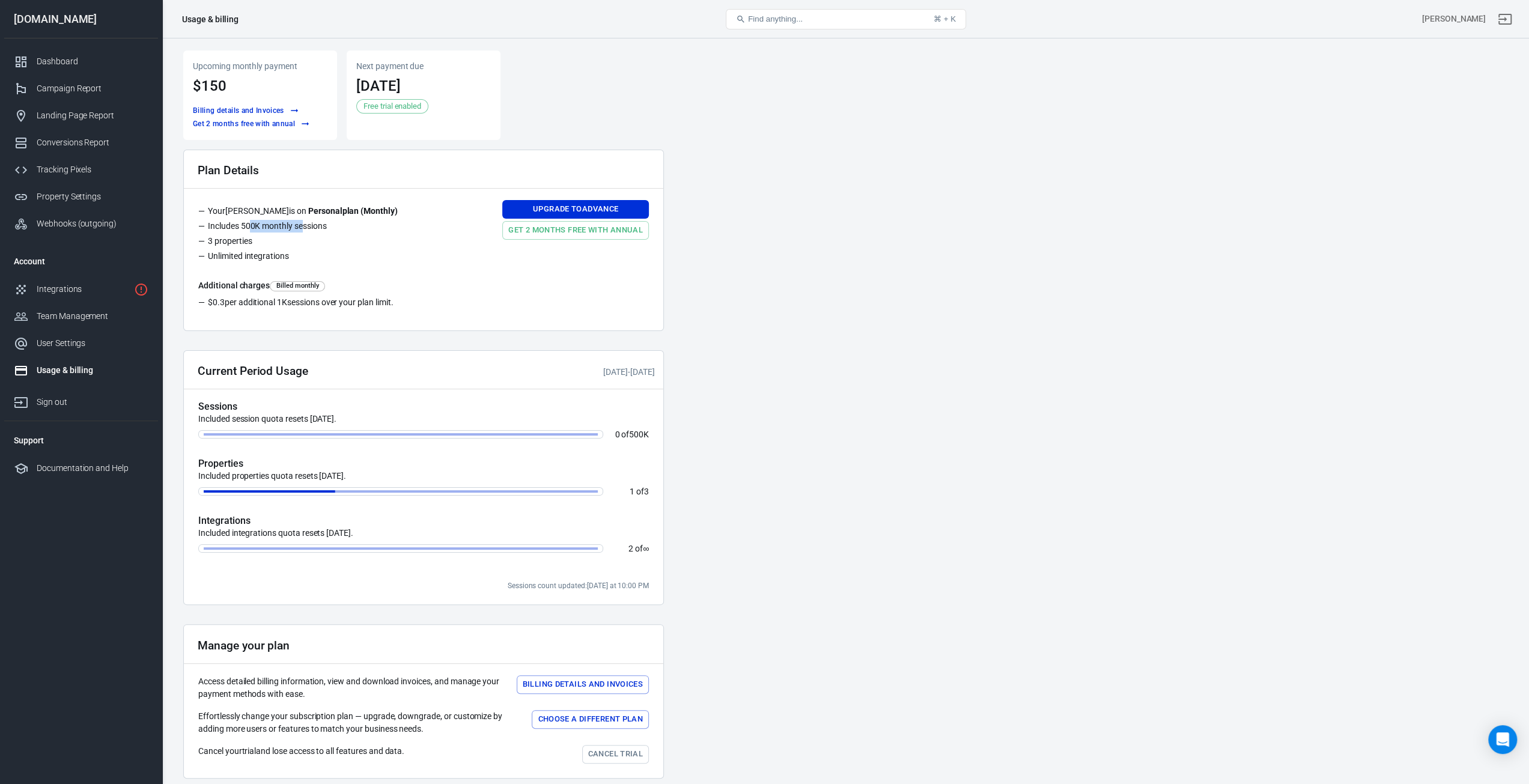
drag, startPoint x: 302, startPoint y: 229, endPoint x: 250, endPoint y: 229, distance: 52.0
click at [250, 229] on li "Includes 500K monthly sessions" at bounding box center [303, 227] width 209 height 15
drag, startPoint x: 227, startPoint y: 256, endPoint x: 266, endPoint y: 253, distance: 39.1
click at [266, 253] on li "Unlimited integrations" at bounding box center [303, 257] width 209 height 15
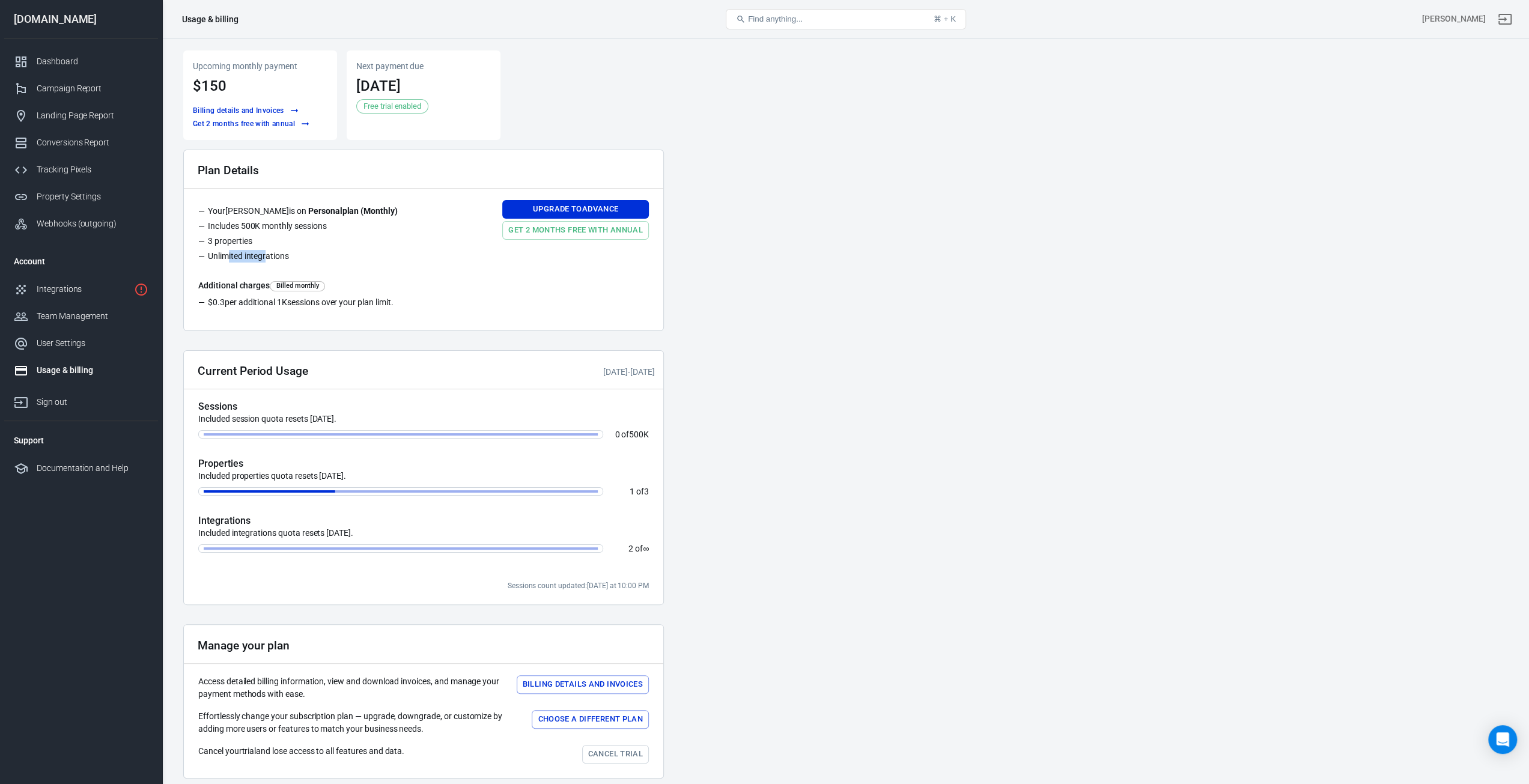
click at [266, 253] on li "Unlimited integrations" at bounding box center [303, 257] width 209 height 15
click at [59, 140] on div "Conversions Report" at bounding box center [92, 142] width 112 height 12
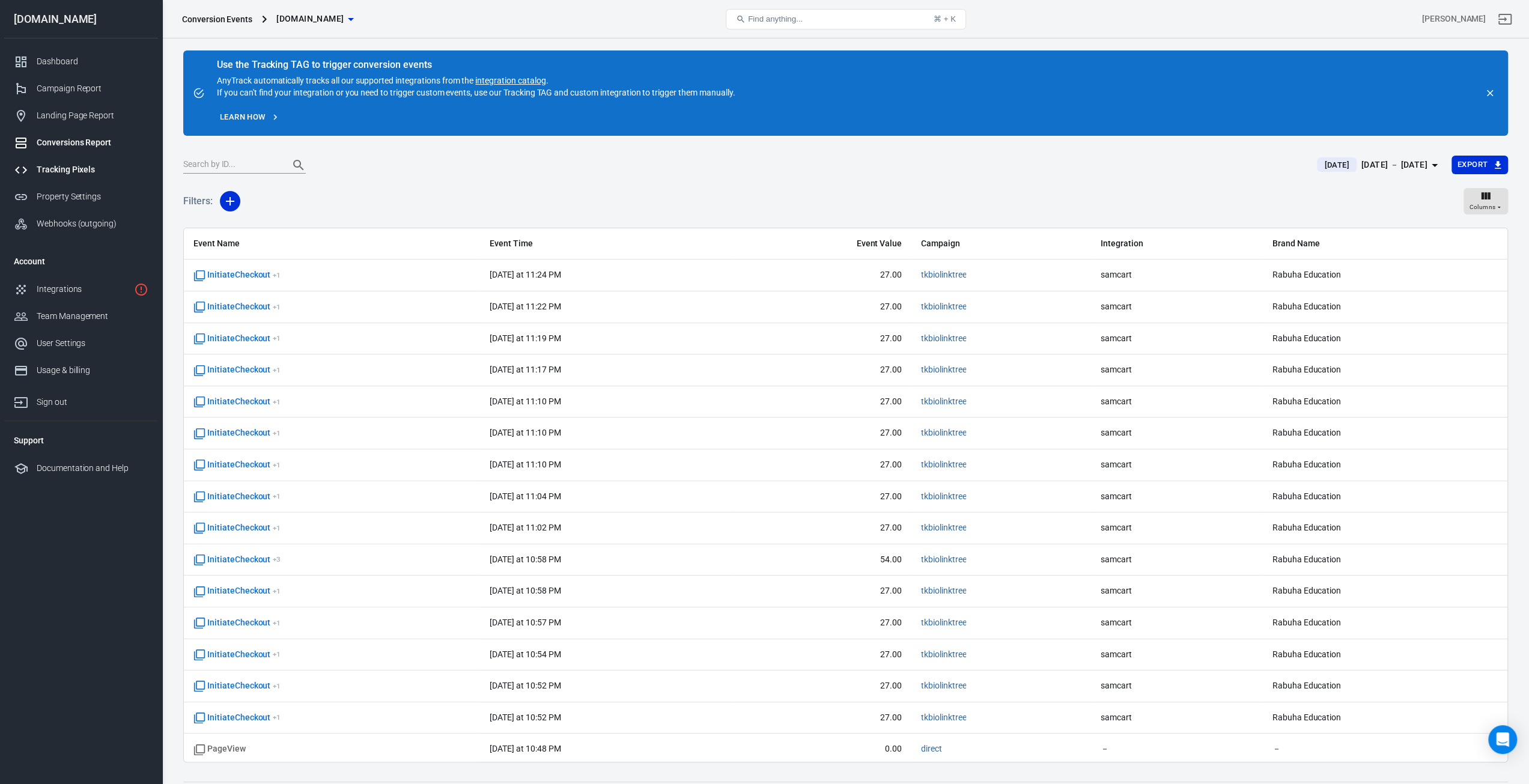
click at [65, 156] on link "Tracking Pixels" at bounding box center [81, 169] width 154 height 27
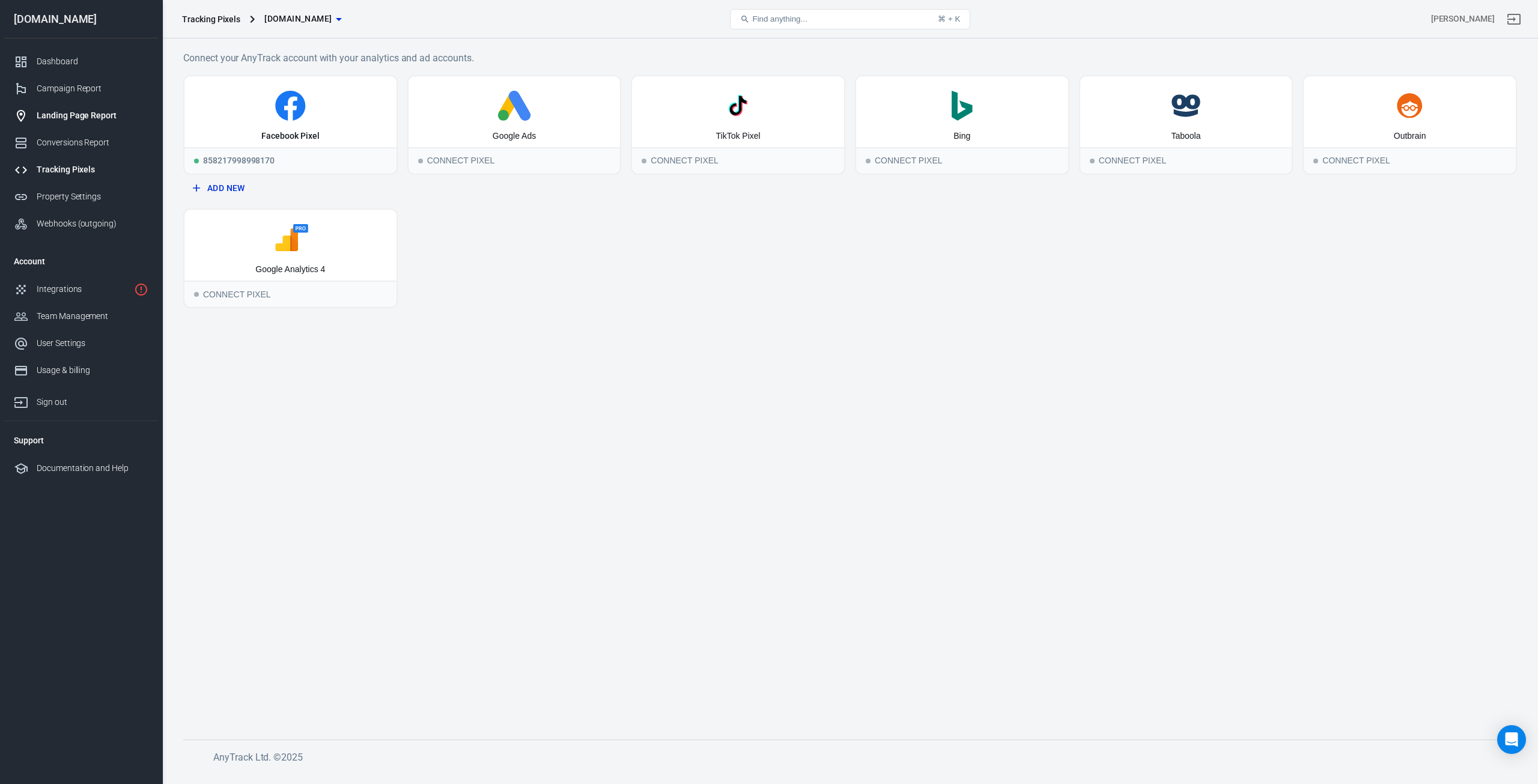
click at [61, 113] on div "Landing Page Report" at bounding box center [92, 116] width 112 height 12
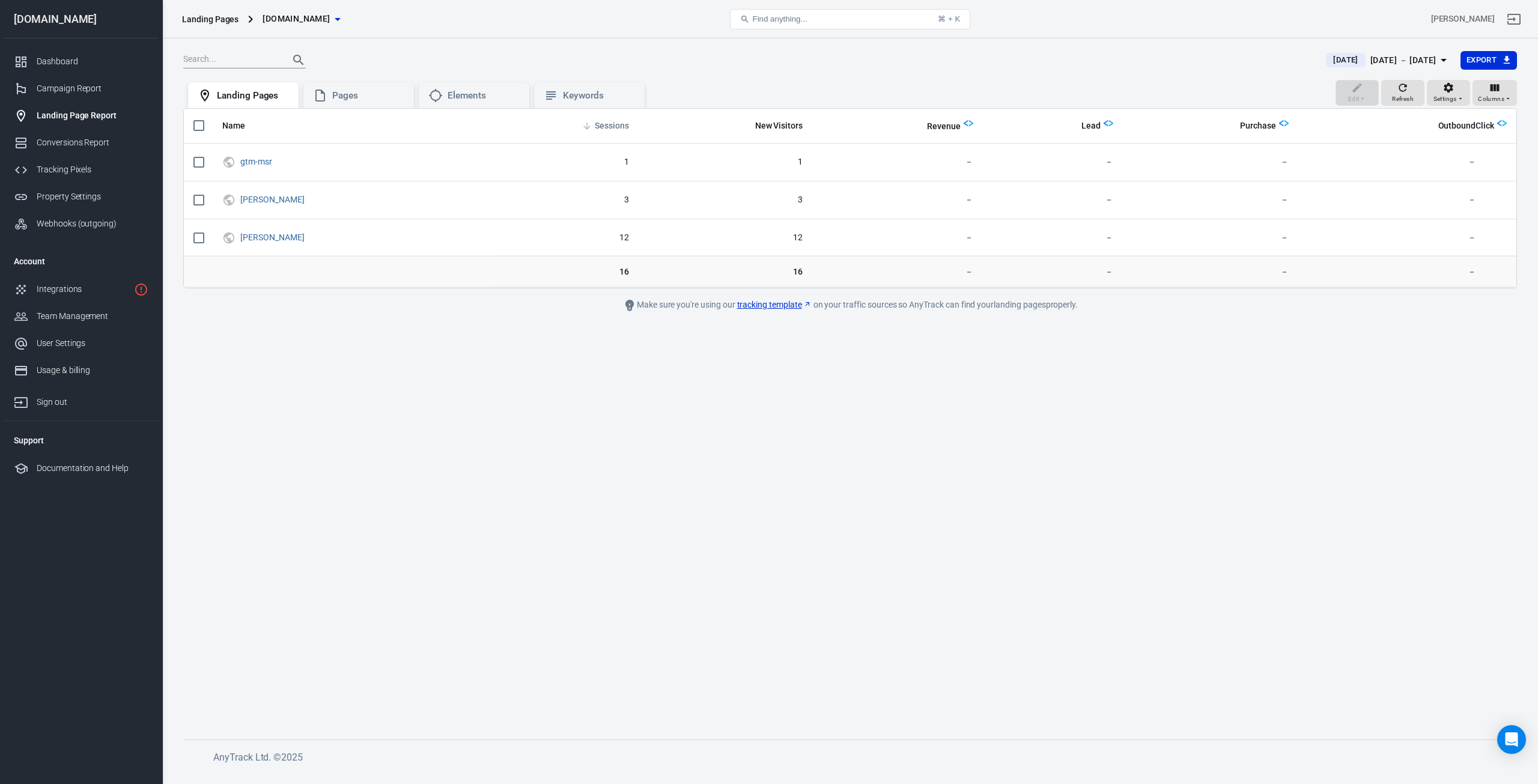
click at [608, 125] on span "Sessions" at bounding box center [611, 127] width 35 height 12
click at [201, 23] on div "Landing Pages" at bounding box center [211, 19] width 57 height 12
click at [53, 65] on div "Dashboard" at bounding box center [92, 61] width 112 height 12
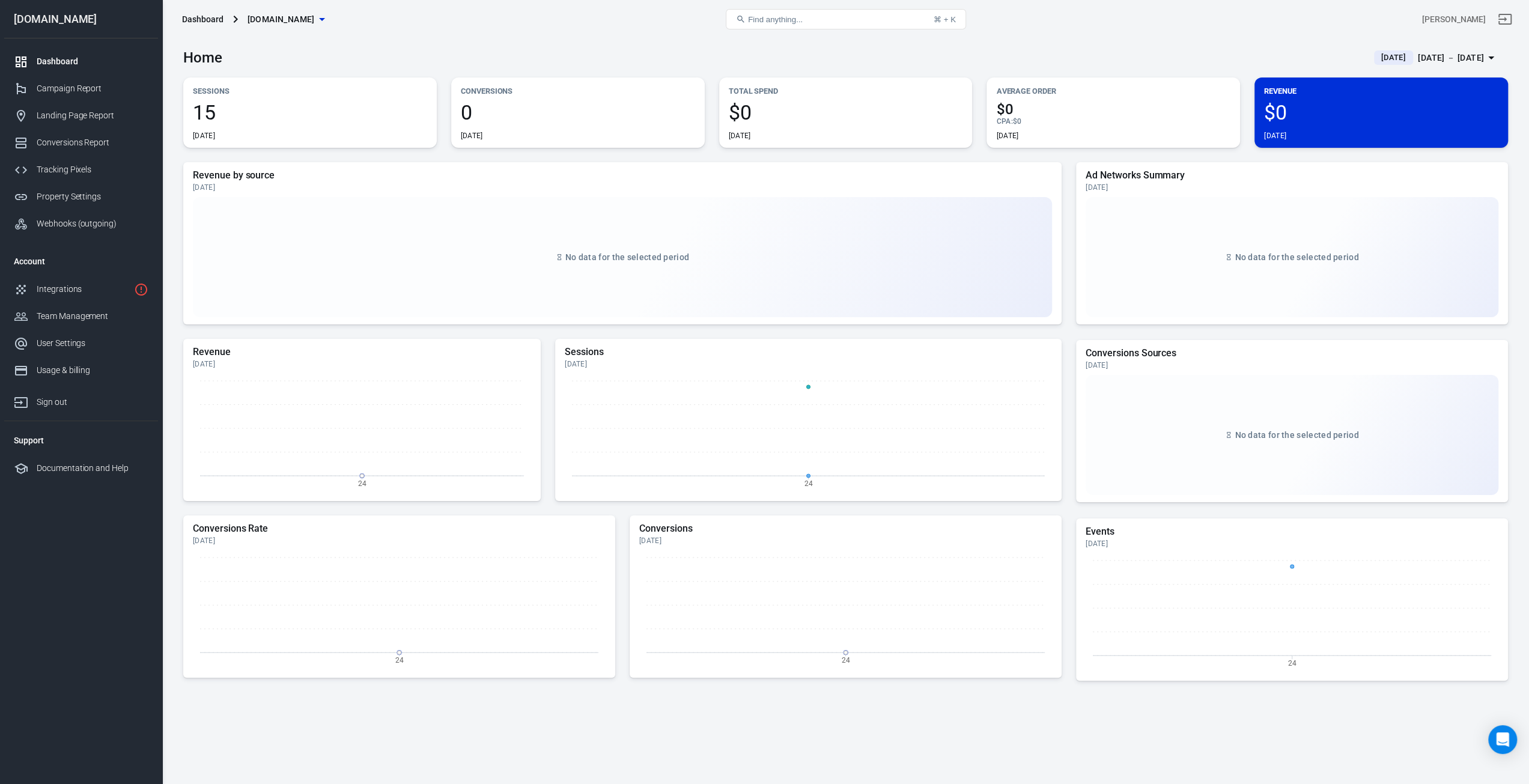
click at [313, 60] on div "Home [DATE] [DATE] － [DATE]" at bounding box center [846, 52] width 1325 height 29
click at [74, 169] on div "Tracking Pixels" at bounding box center [92, 170] width 112 height 12
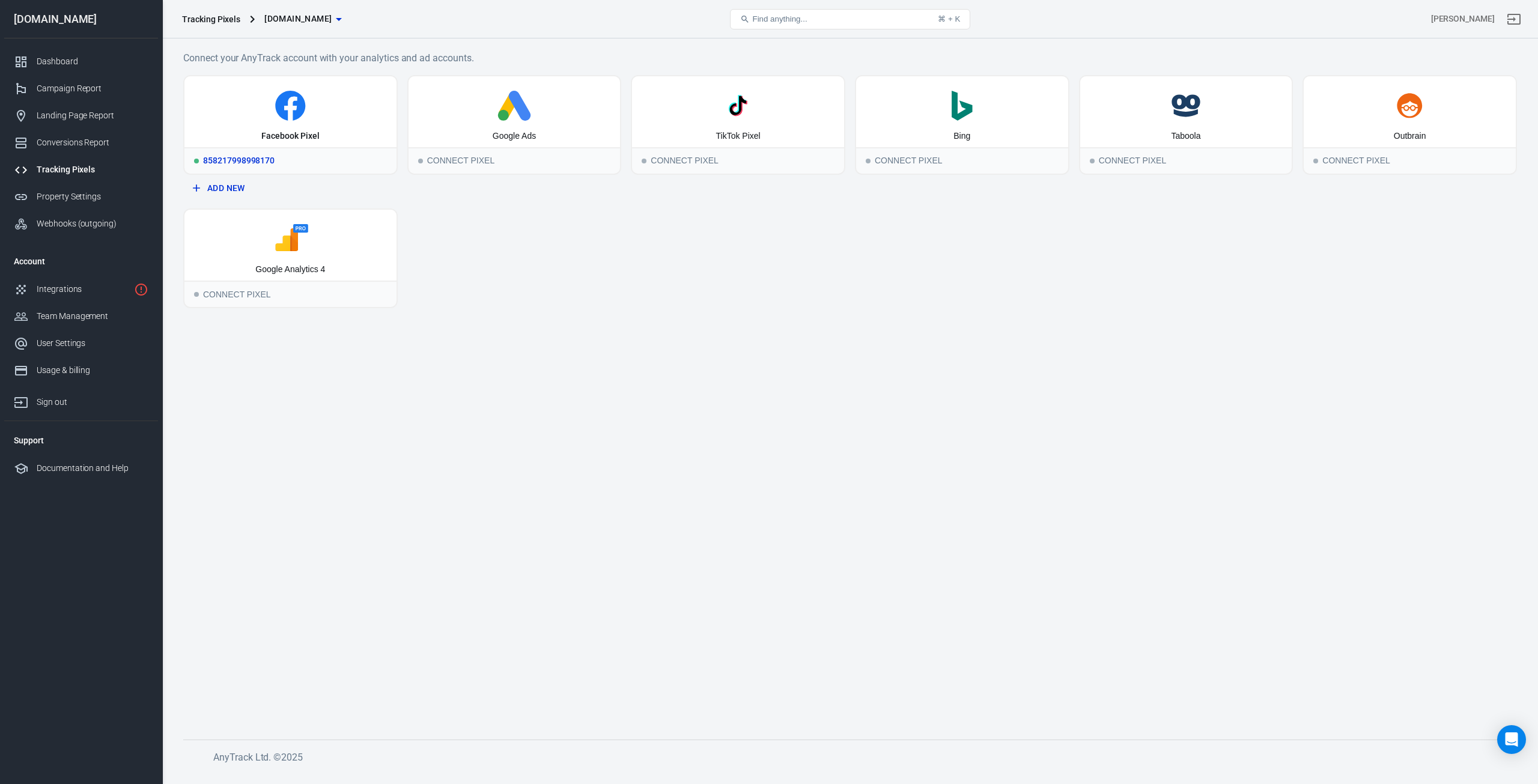
click at [254, 120] on div "Facebook Pixel" at bounding box center [290, 111] width 212 height 71
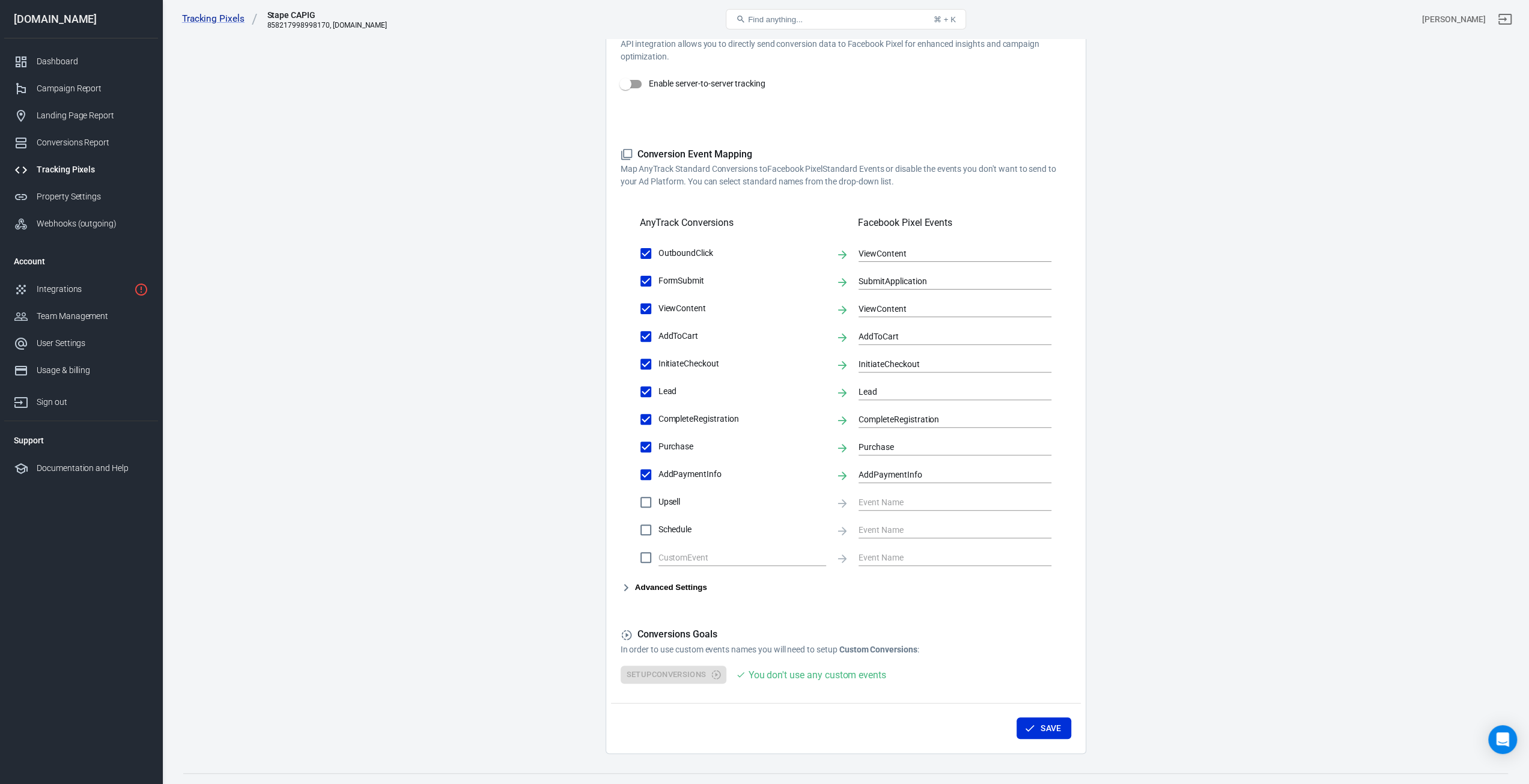
scroll to position [274, 0]
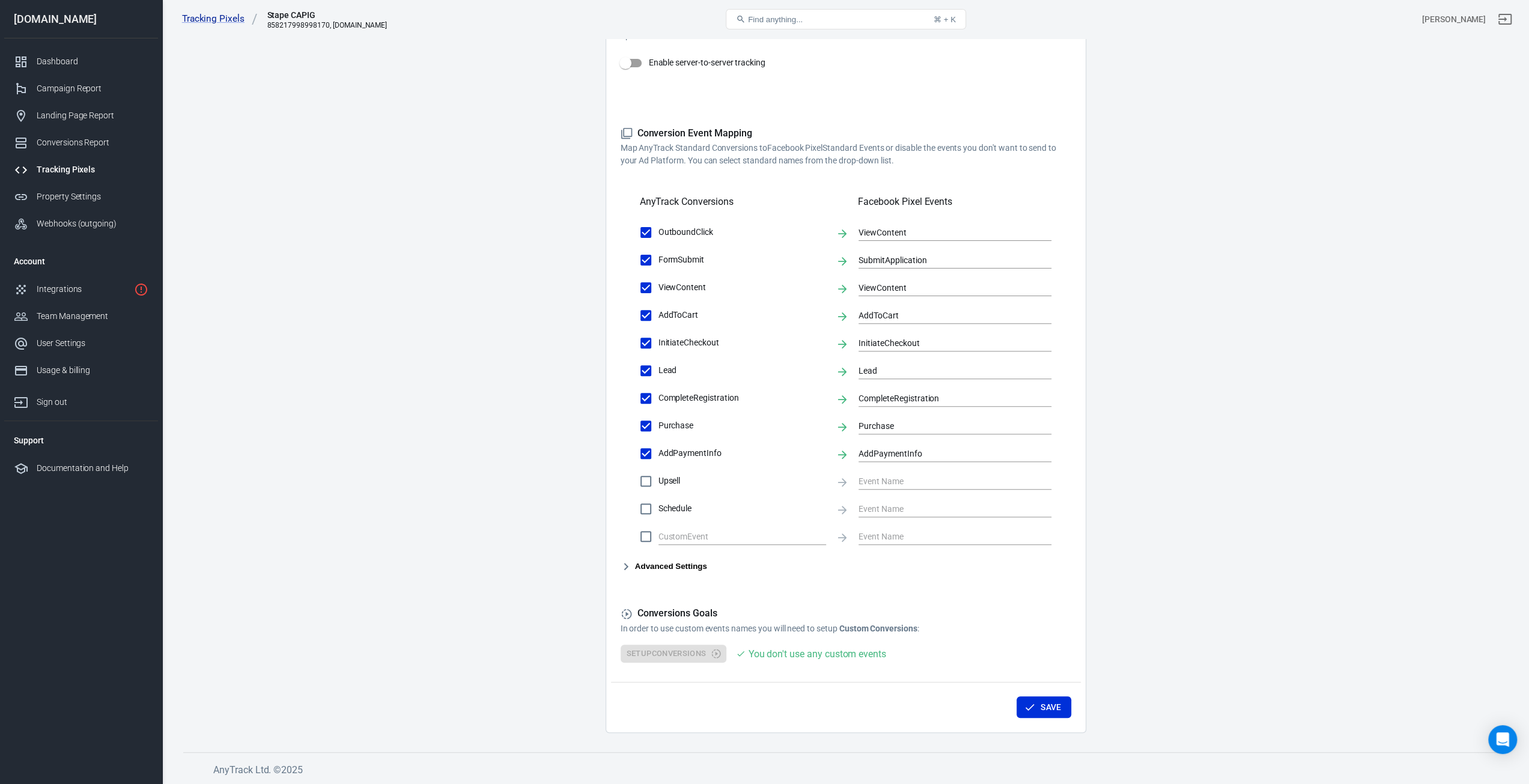
click at [628, 565] on icon "button" at bounding box center [626, 566] width 14 height 14
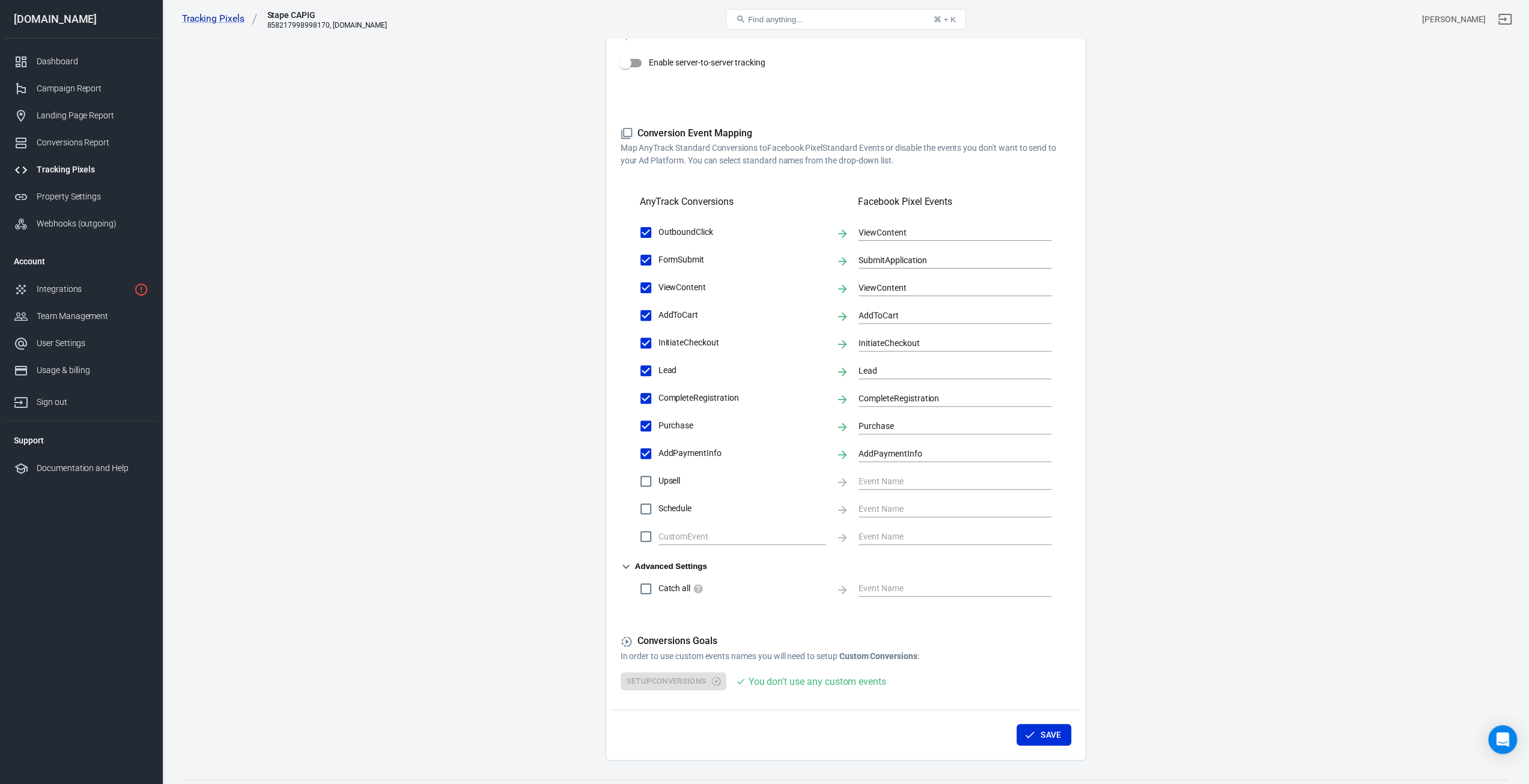
click at [628, 565] on icon "button" at bounding box center [626, 566] width 7 height 4
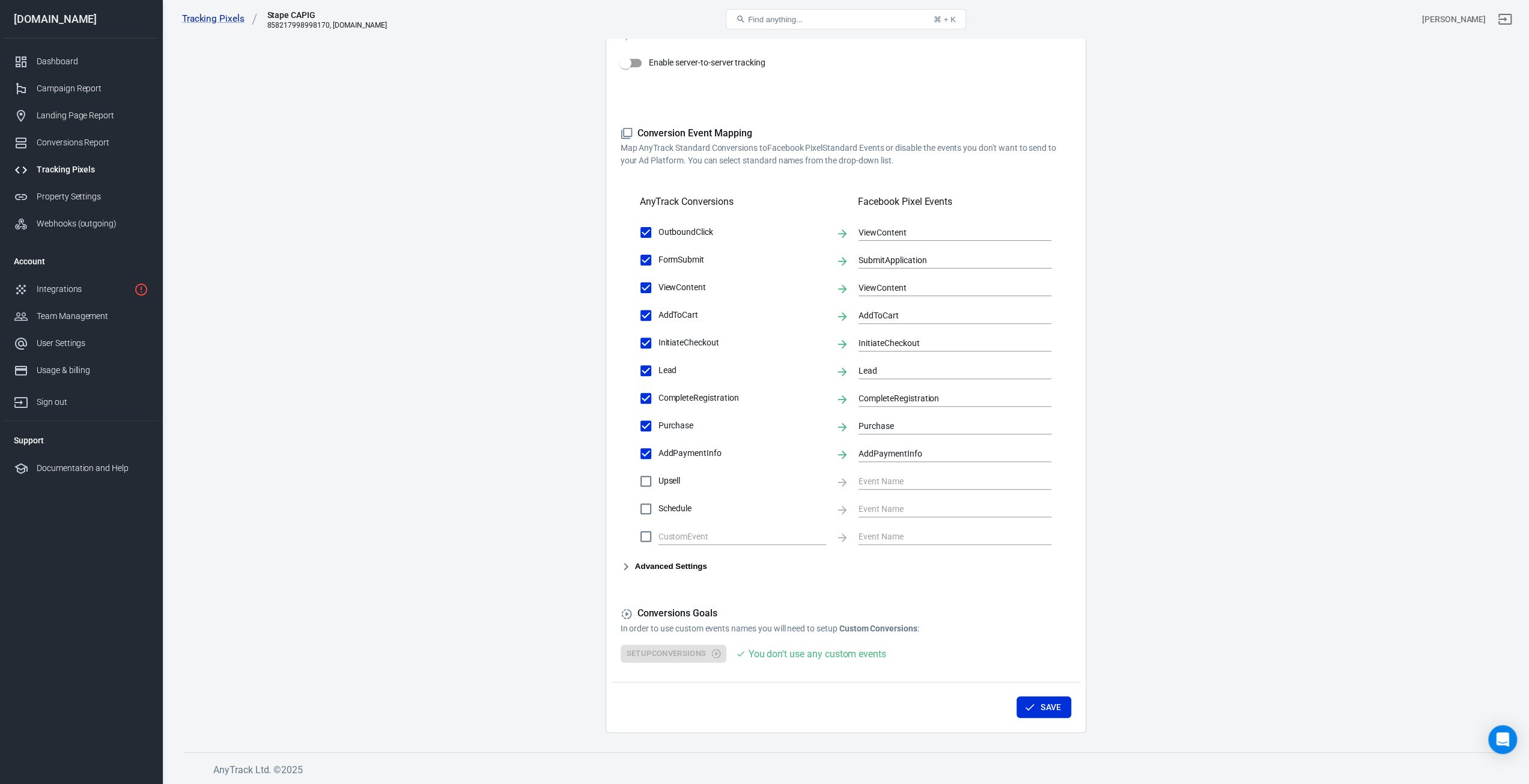
click at [507, 511] on main "Conversions Ads Integration Settings Conversions Settings Account Connection Co…" at bounding box center [846, 244] width 1325 height 977
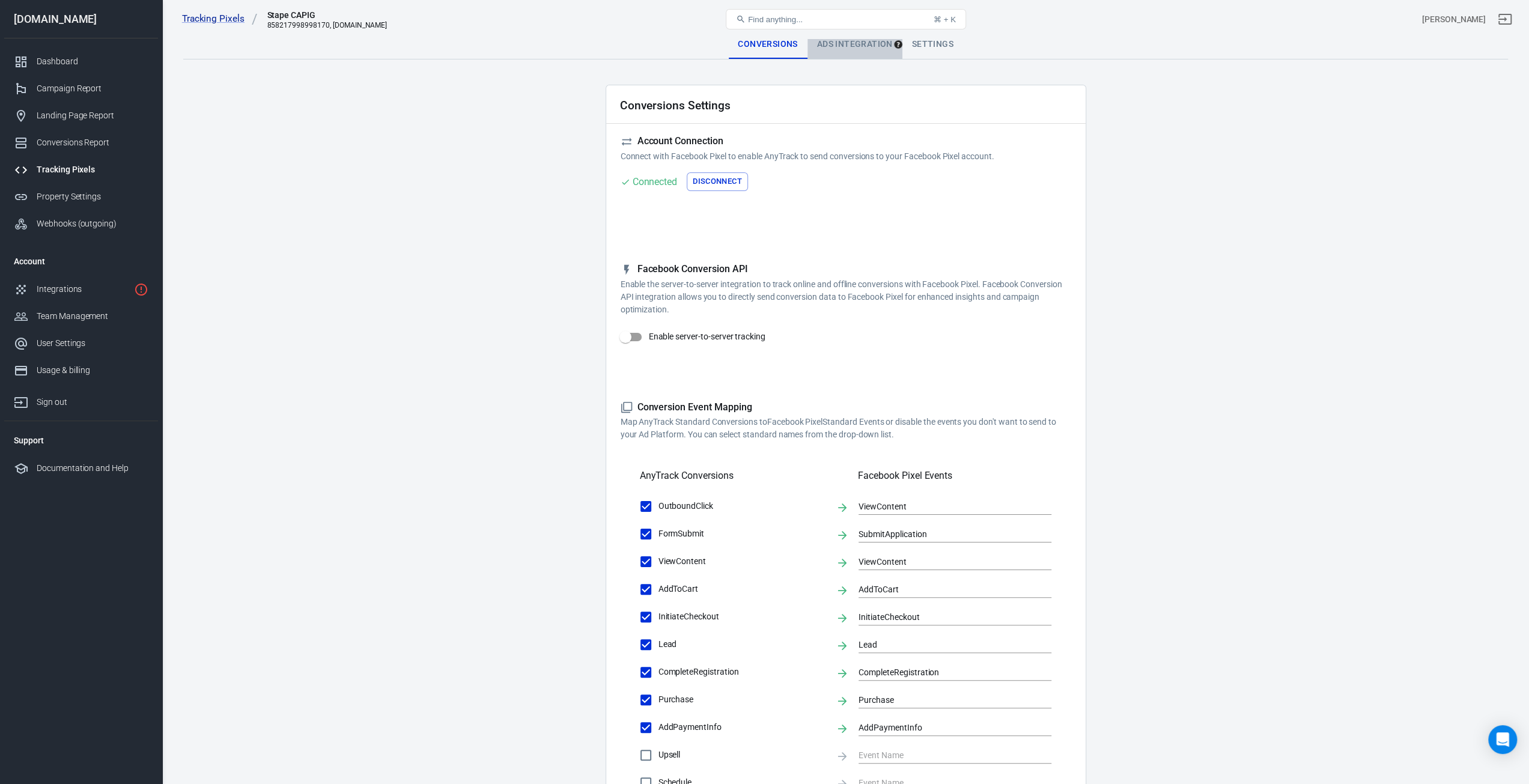
click at [844, 46] on div "Ads Integration" at bounding box center [854, 44] width 95 height 29
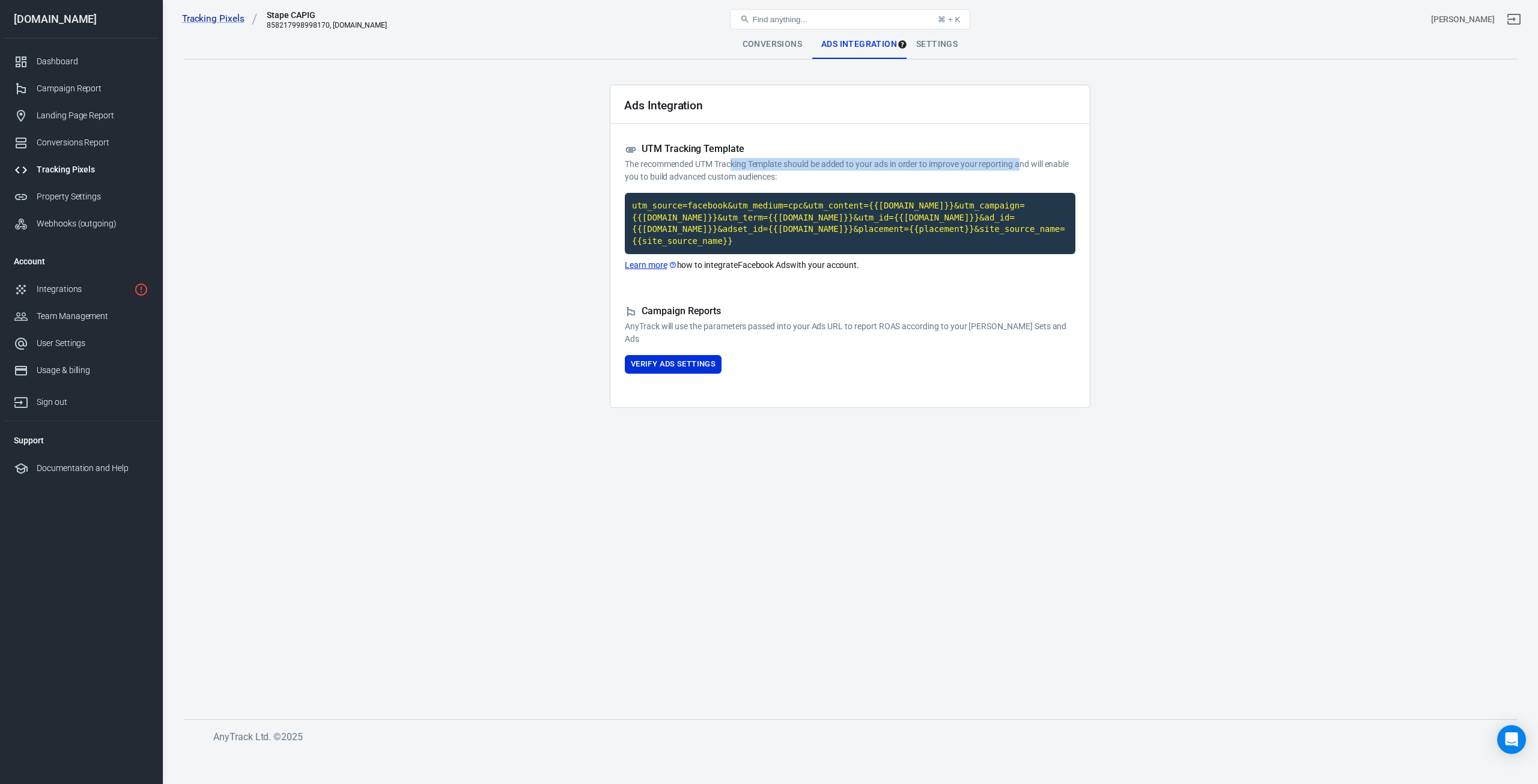
drag, startPoint x: 753, startPoint y: 164, endPoint x: 1022, endPoint y: 160, distance: 269.0
click at [1022, 160] on p "The recommended UTM Tracking Template should be added to your ads in order to i…" at bounding box center [850, 171] width 450 height 26
drag, startPoint x: 1051, startPoint y: 162, endPoint x: 772, endPoint y: 162, distance: 279.0
click at [773, 162] on p "The recommended UTM Tracking Template should be added to your ads in order to i…" at bounding box center [850, 171] width 450 height 26
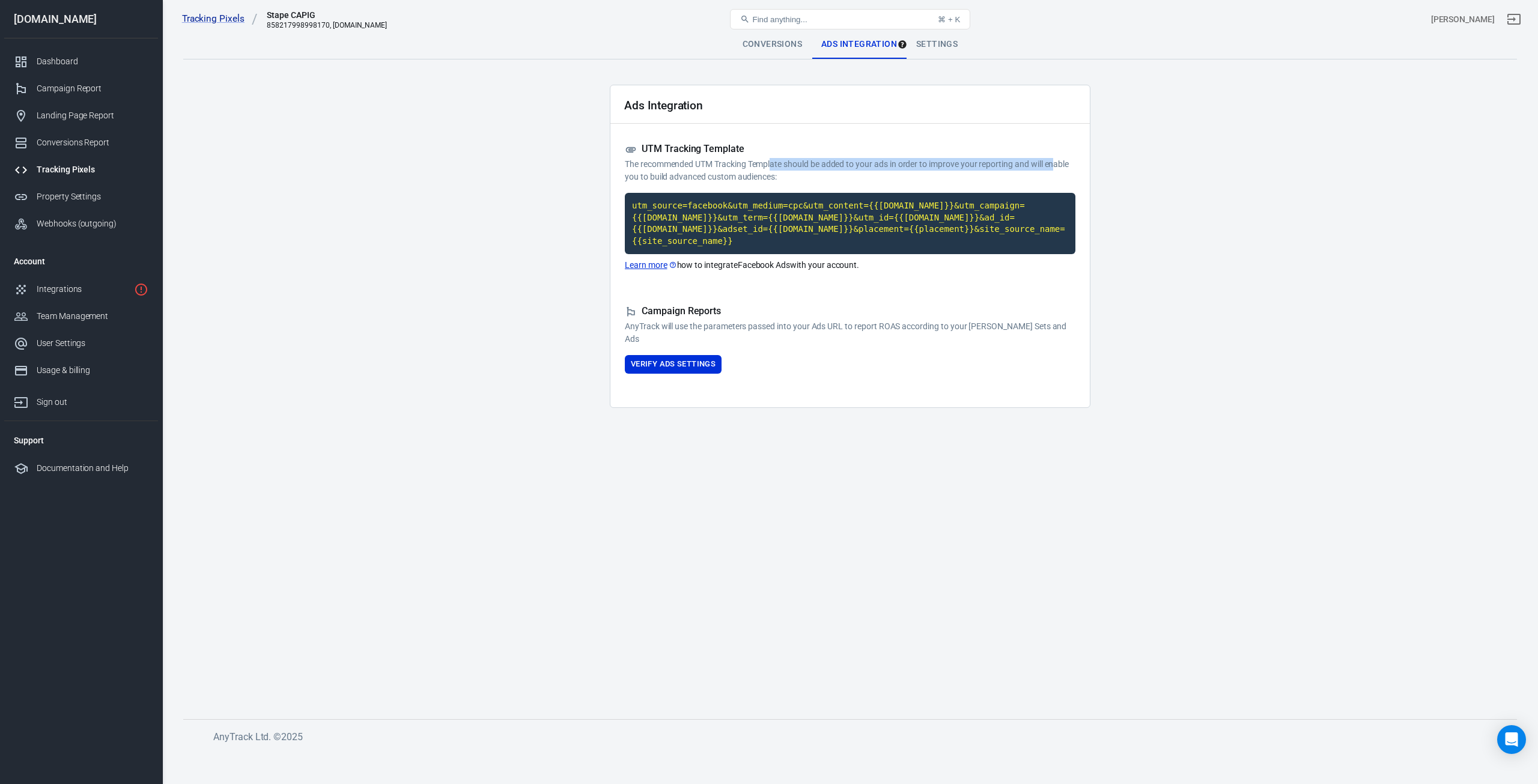
click at [772, 162] on p "The recommended UTM Tracking Template should be added to your ads in order to i…" at bounding box center [850, 171] width 450 height 26
drag, startPoint x: 796, startPoint y: 257, endPoint x: 753, endPoint y: 251, distance: 43.4
click at [753, 259] on p "Learn more how to integrate Facebook Ads with your account." at bounding box center [850, 265] width 450 height 12
click at [949, 44] on div "Settings" at bounding box center [936, 44] width 61 height 29
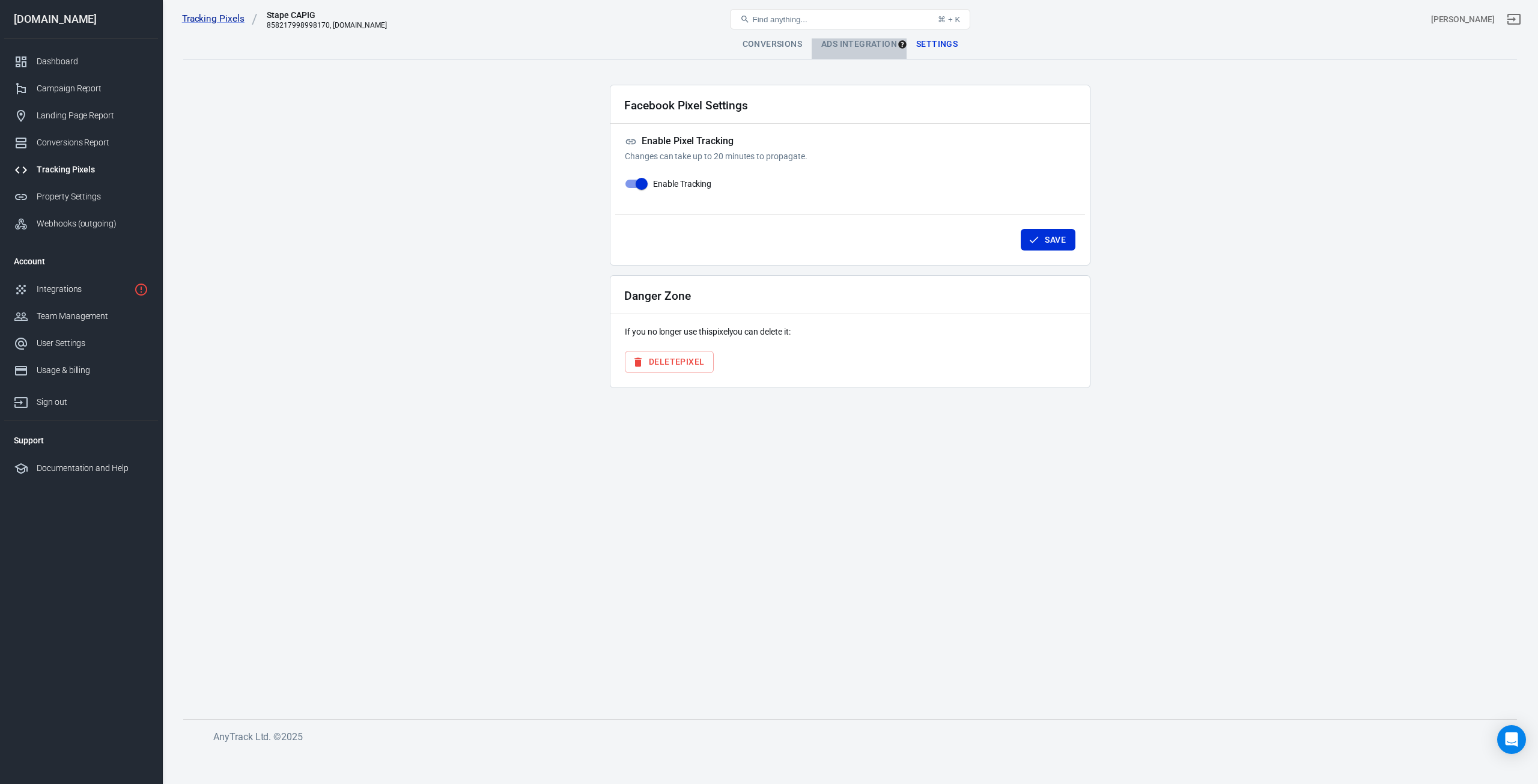
click at [859, 41] on div "Ads Integration" at bounding box center [858, 44] width 95 height 29
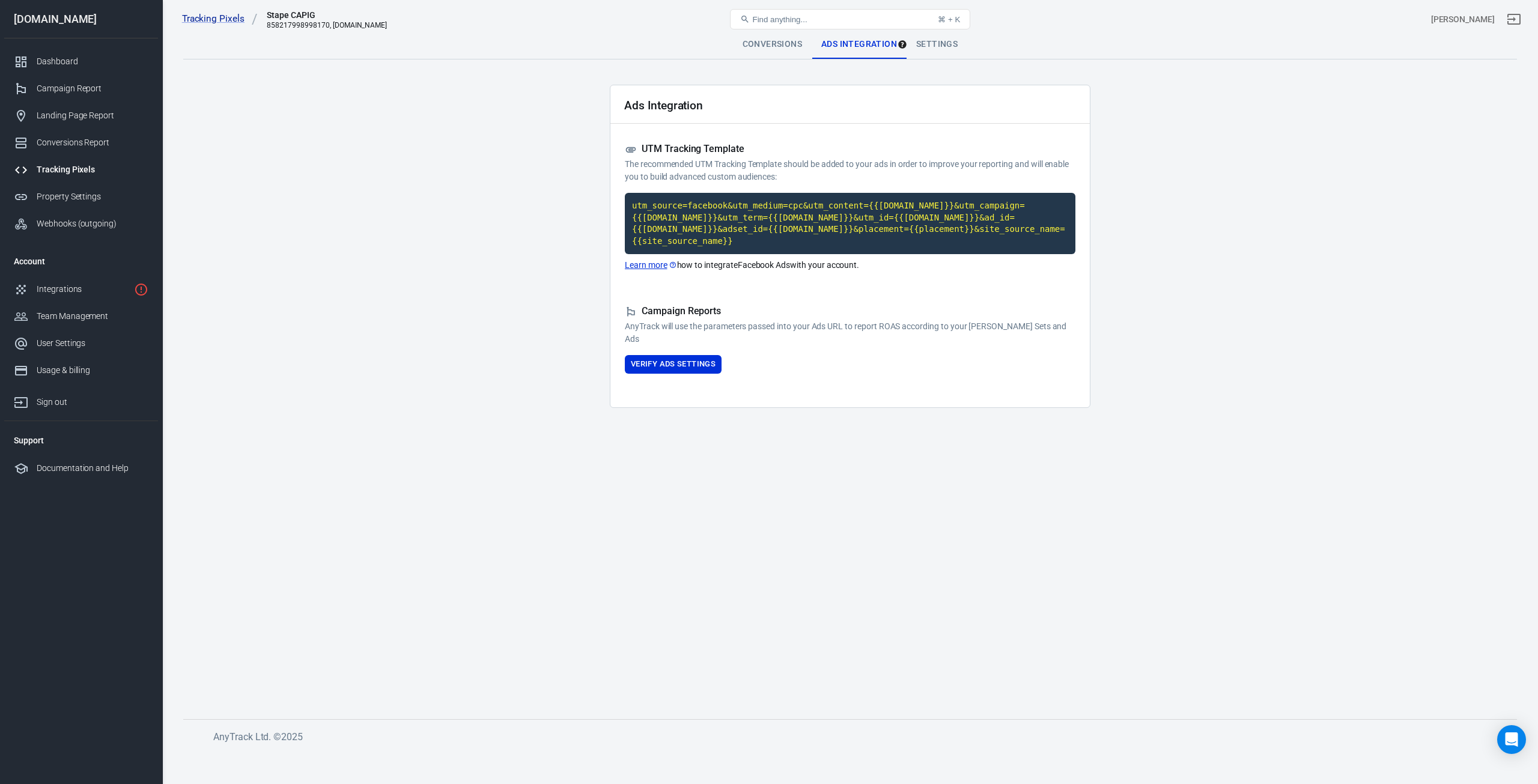
drag, startPoint x: 414, startPoint y: 338, endPoint x: 442, endPoint y: 351, distance: 30.9
click at [414, 340] on main "Conversions Ads Integration Settings Ads Integration UTM Tracking Template The …" at bounding box center [850, 365] width 1334 height 670
click at [665, 357] on button "Verify Ads Settings" at bounding box center [673, 364] width 96 height 19
click at [1038, 365] on button "Reload" at bounding box center [1041, 374] width 38 height 19
click at [411, 342] on main "Conversions Ads Integration Settings Ads Integration UTM Tracking Template The …" at bounding box center [850, 365] width 1334 height 670
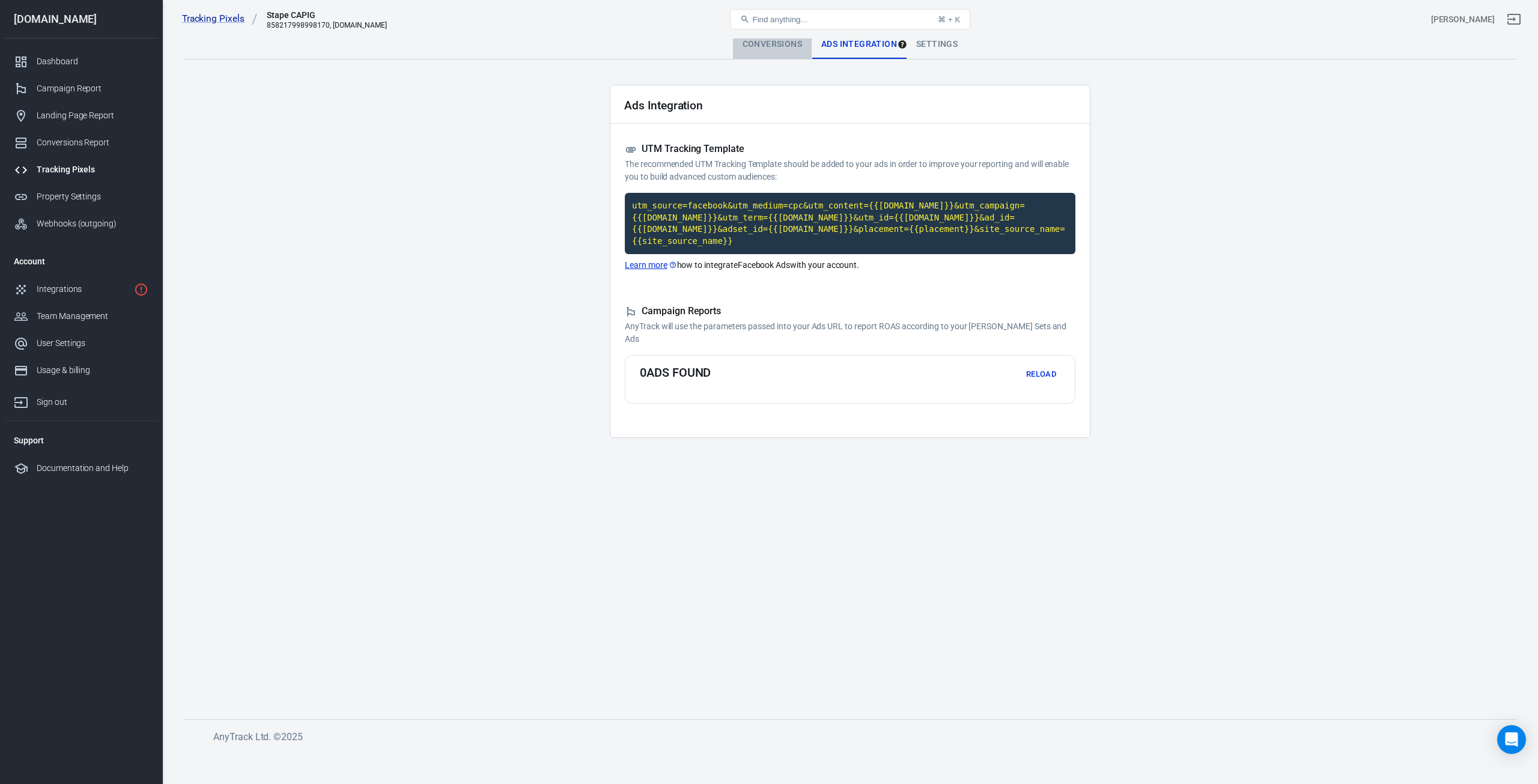
click at [762, 42] on div "Conversions" at bounding box center [772, 44] width 79 height 29
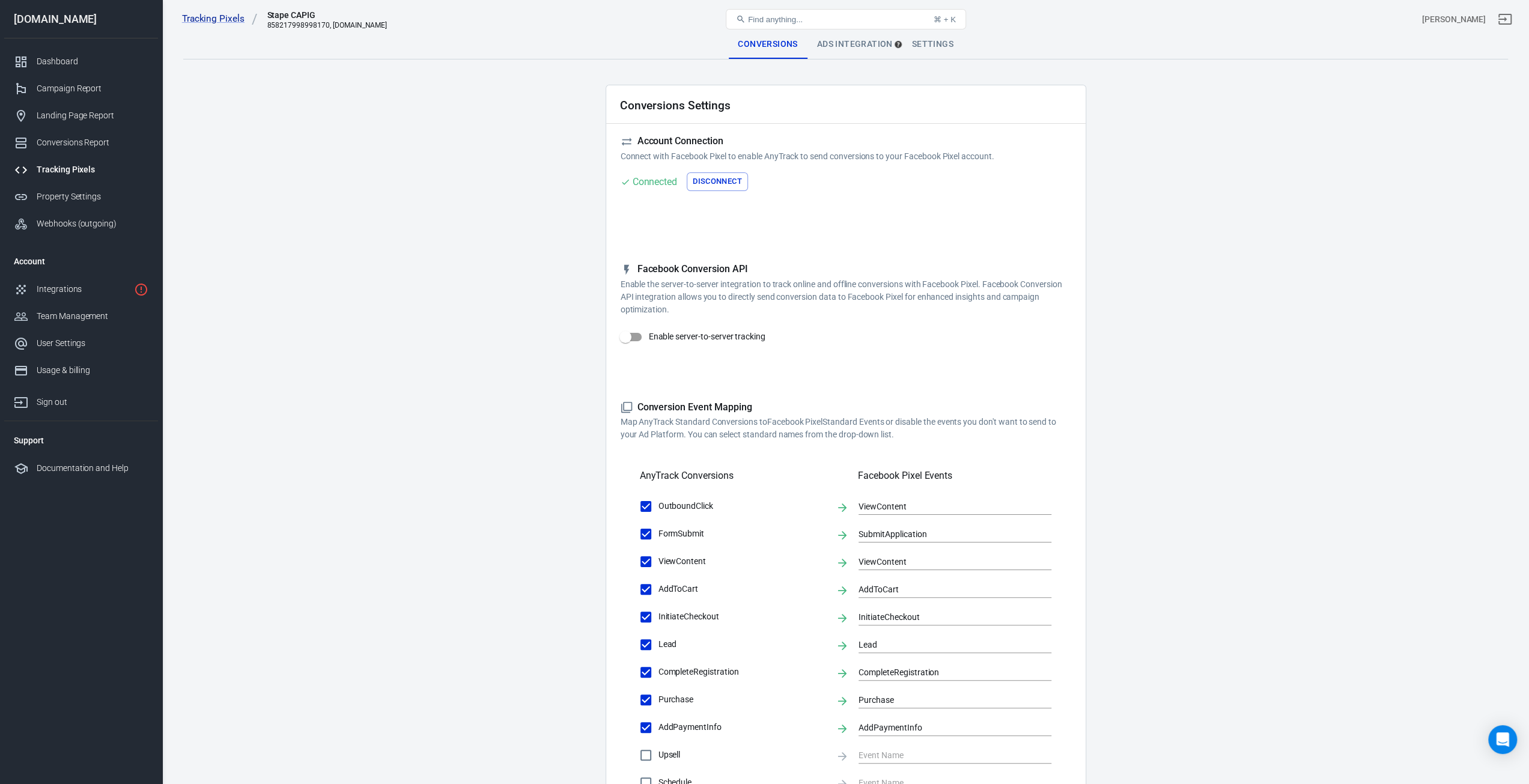
click at [700, 283] on p "Enable the server-to-server integration to track online and offline conversions…" at bounding box center [846, 296] width 451 height 38
click at [714, 282] on p "Enable the server-to-server integration to track online and offline conversions…" at bounding box center [846, 296] width 451 height 38
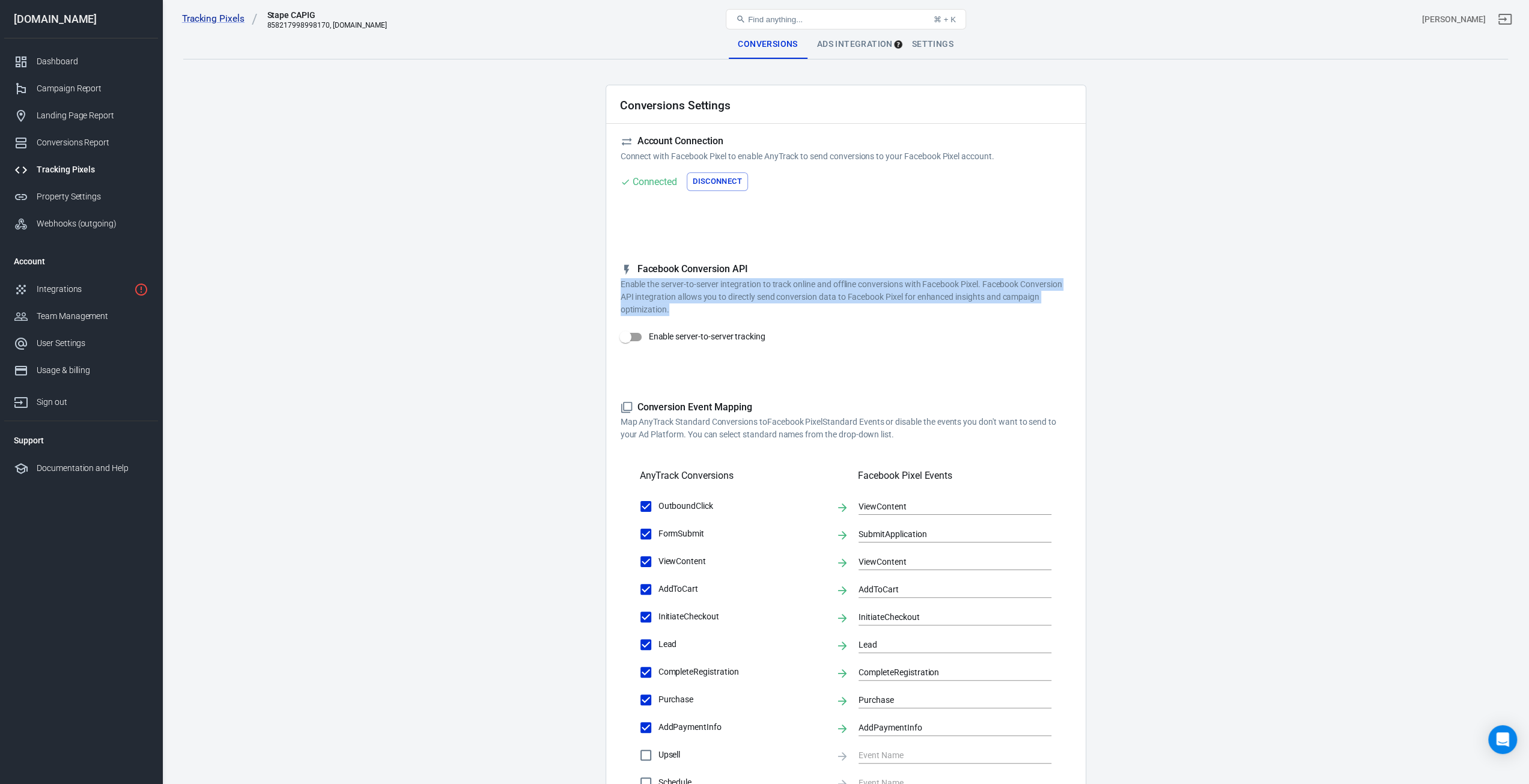
click at [714, 282] on p "Enable the server-to-server integration to track online and offline conversions…" at bounding box center [846, 296] width 451 height 38
click at [911, 294] on p "Enable the server-to-server integration to track online and offline conversions…" at bounding box center [846, 296] width 451 height 38
drag, startPoint x: 911, startPoint y: 294, endPoint x: 811, endPoint y: 323, distance: 104.1
click at [910, 294] on p "Enable the server-to-server integration to track online and offline conversions…" at bounding box center [846, 296] width 451 height 38
click at [628, 335] on input "Enable server-to-server tracking" at bounding box center [625, 337] width 68 height 23
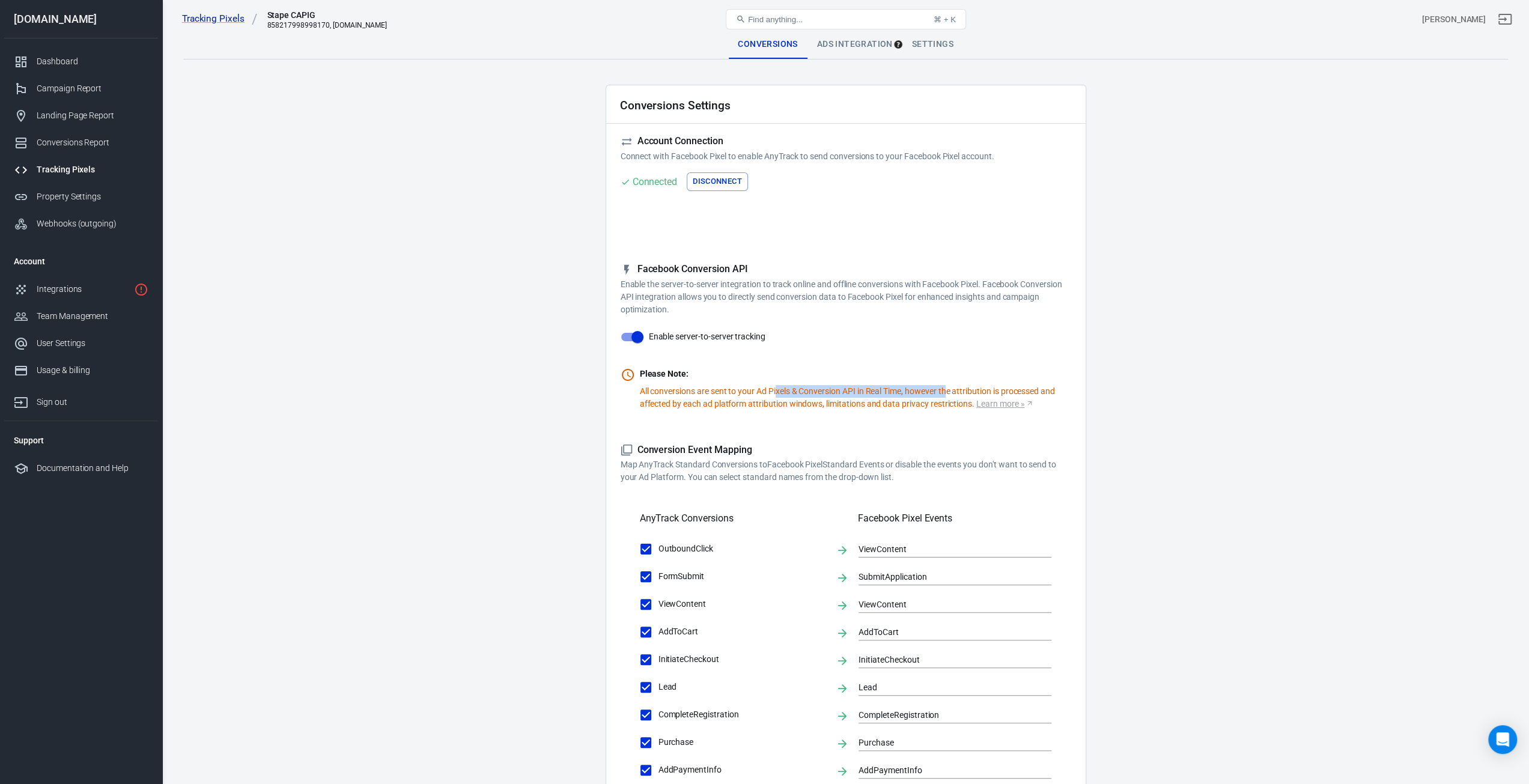
drag, startPoint x: 776, startPoint y: 394, endPoint x: 951, endPoint y: 391, distance: 175.0
click at [951, 391] on p "All conversions are sent to your Ad Pixels & Conversion API in Real Time, howev…" at bounding box center [855, 397] width 431 height 26
drag, startPoint x: 669, startPoint y: 404, endPoint x: 861, endPoint y: 401, distance: 192.0
click at [861, 401] on p "All conversions are sent to your Ad Pixels & Conversion API in Real Time, howev…" at bounding box center [855, 397] width 431 height 26
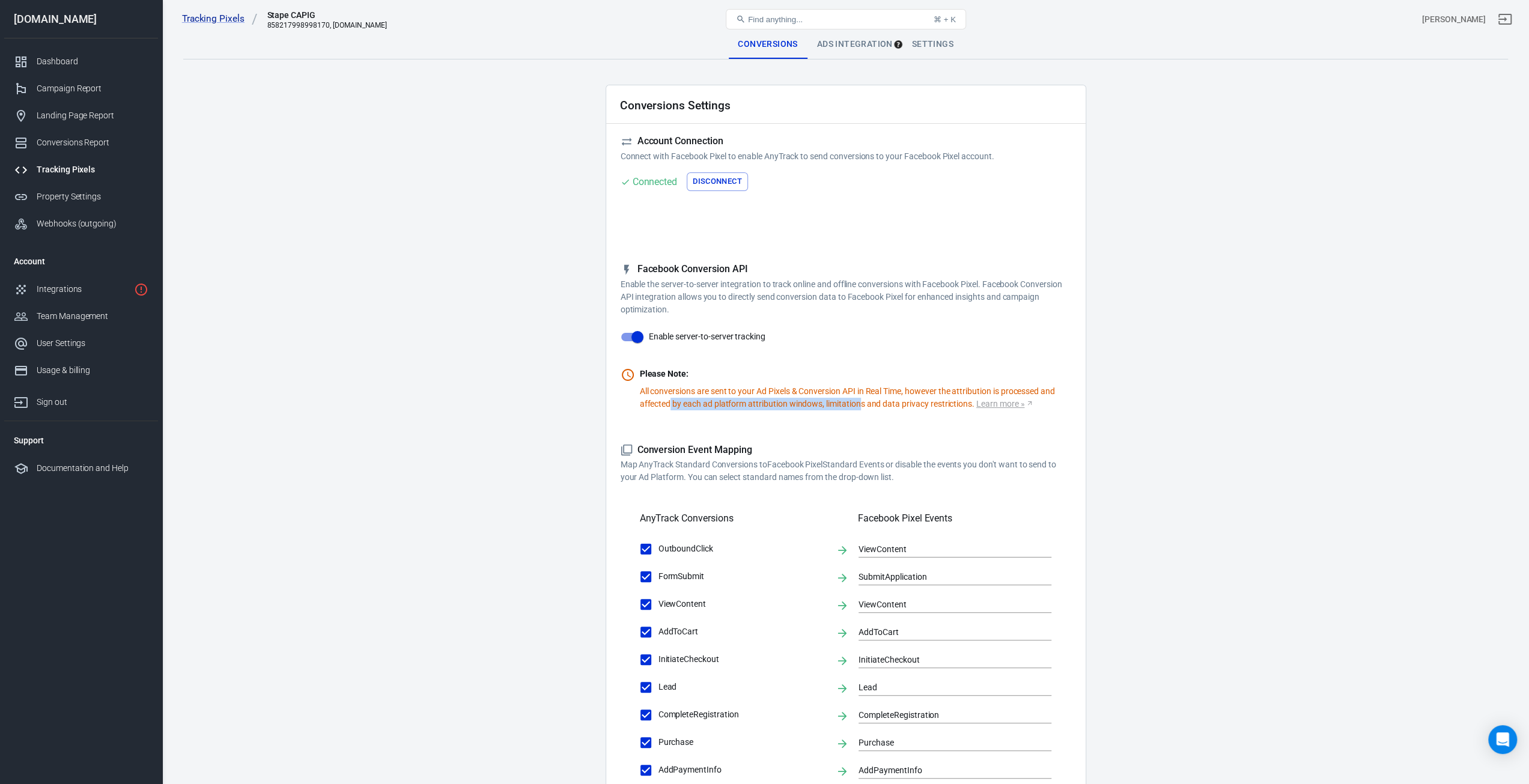
click at [861, 401] on p "All conversions are sent to your Ad Pixels & Conversion API in Real Time, howev…" at bounding box center [855, 397] width 431 height 26
click at [1005, 405] on link "Learn more »" at bounding box center [1005, 404] width 58 height 12
click at [638, 335] on input "Enable server-to-server tracking" at bounding box center [637, 337] width 68 height 23
checkbox input "false"
click at [517, 354] on main "Conversions Ads Integration Settings Conversions Settings Account Connection Co…" at bounding box center [846, 540] width 1325 height 1019
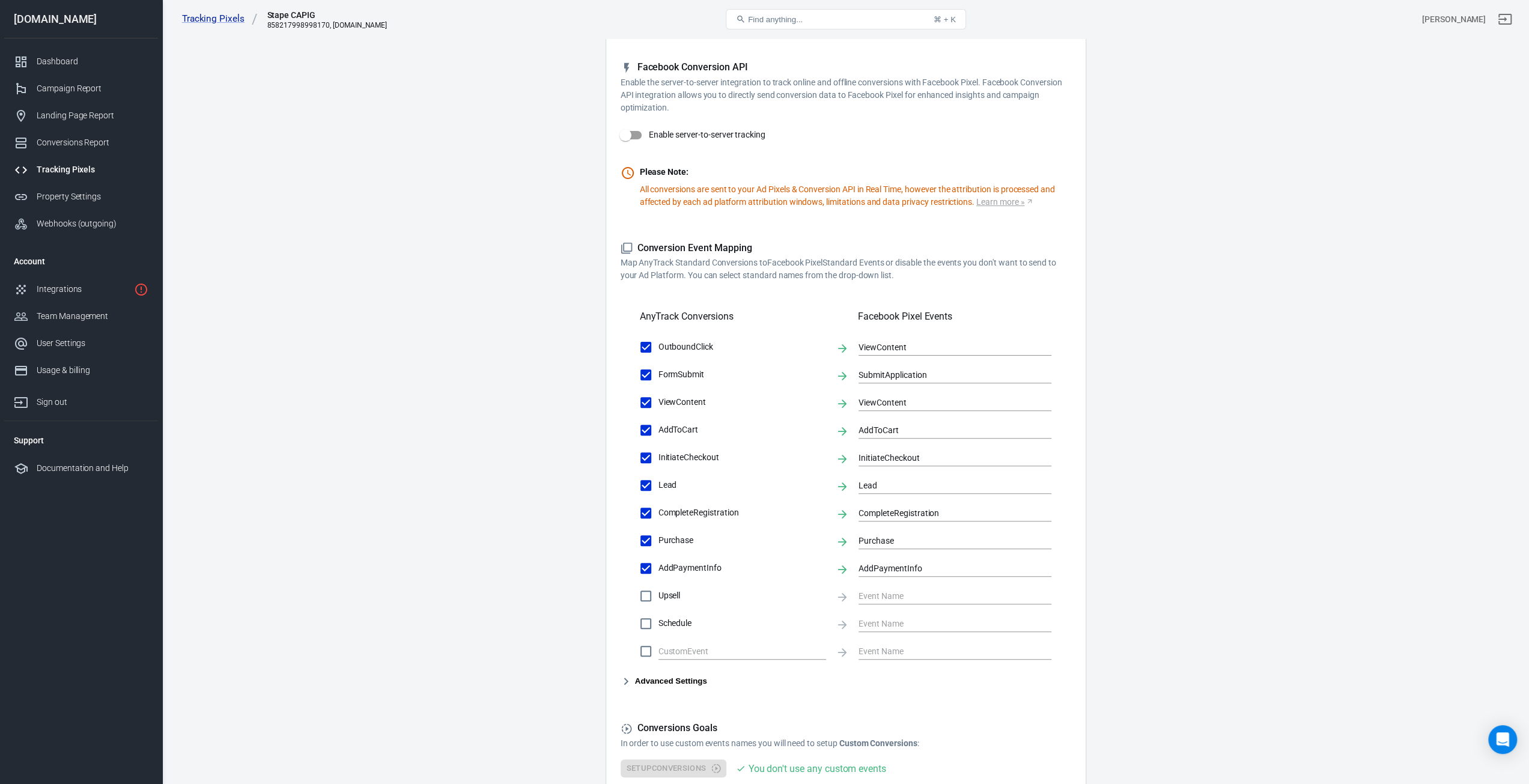
scroll to position [241, 0]
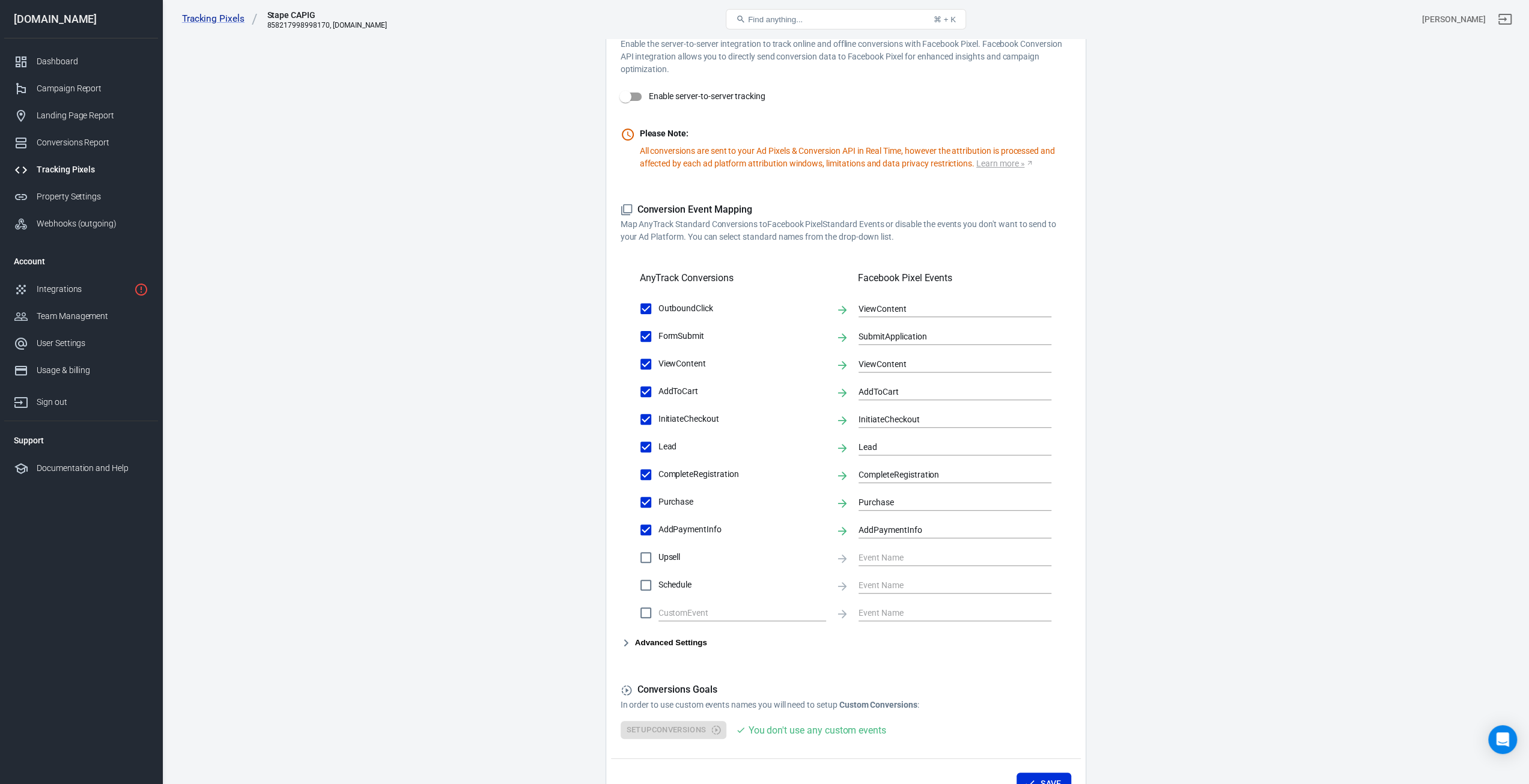
click at [549, 413] on main "Conversions Ads Integration Settings Conversions Settings Account Connection Co…" at bounding box center [846, 299] width 1325 height 1019
click at [527, 209] on main "Conversions Ads Integration Settings Conversions Settings Account Connection Co…" at bounding box center [846, 299] width 1325 height 1019
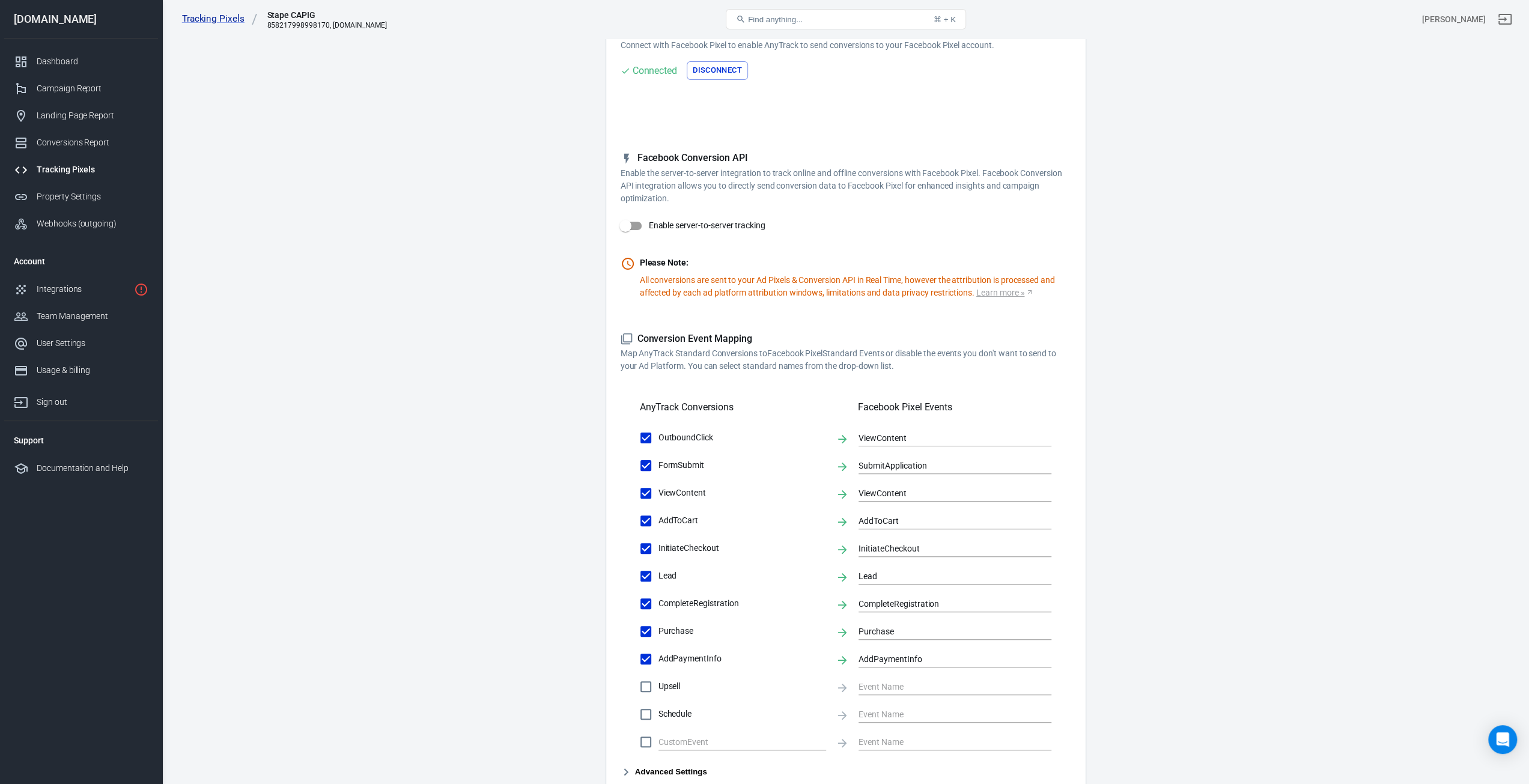
scroll to position [0, 0]
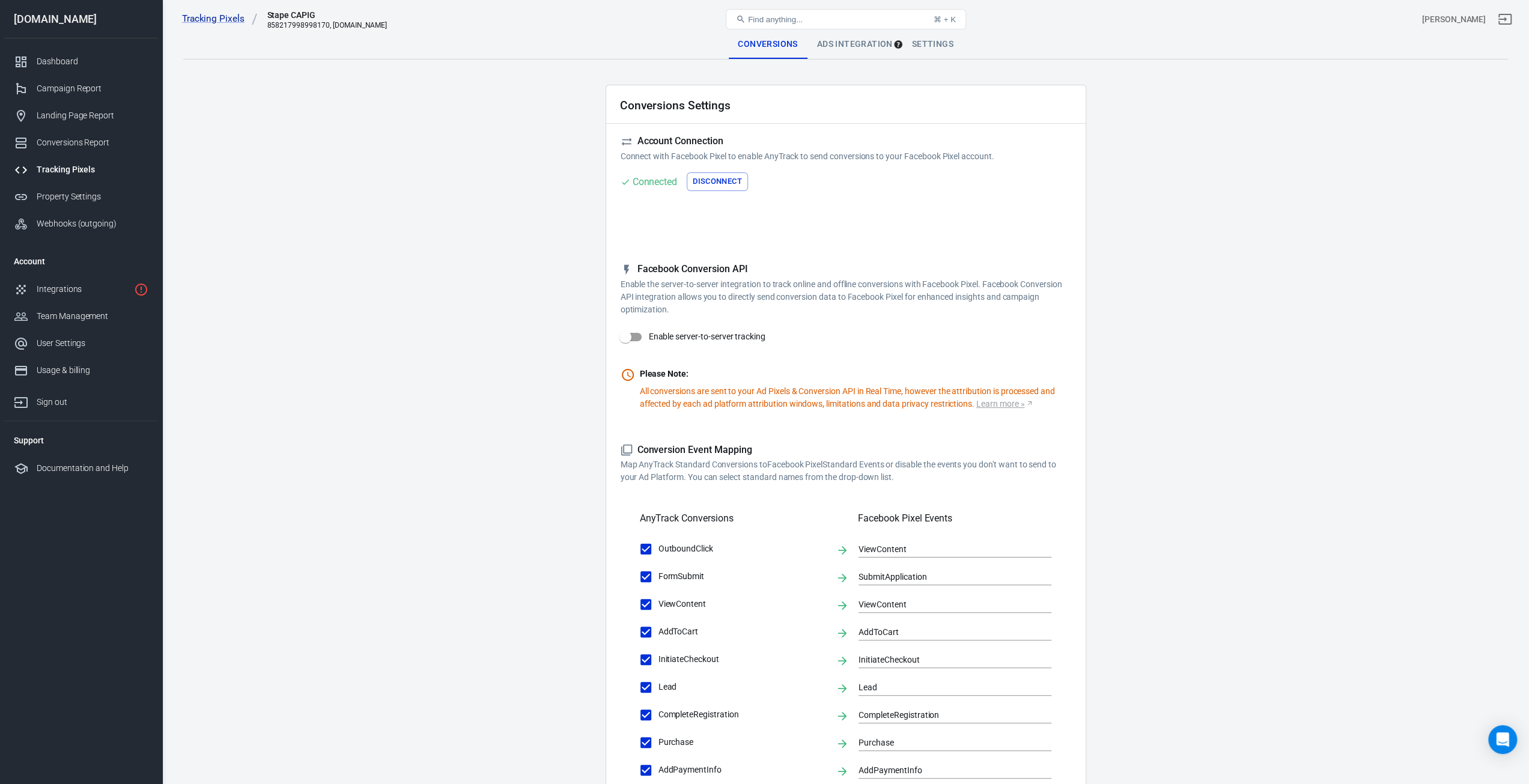
click at [845, 36] on div "Tracking Pixels Stape CAPIG 858217998998170, [DOMAIN_NAME] Find anything... ⌘ +…" at bounding box center [846, 19] width 1367 height 38
drag, startPoint x: 799, startPoint y: 41, endPoint x: 835, endPoint y: 47, distance: 36.5
click at [801, 42] on div "Conversions" at bounding box center [768, 44] width 79 height 29
click at [835, 47] on div "Ads Integration" at bounding box center [854, 44] width 95 height 29
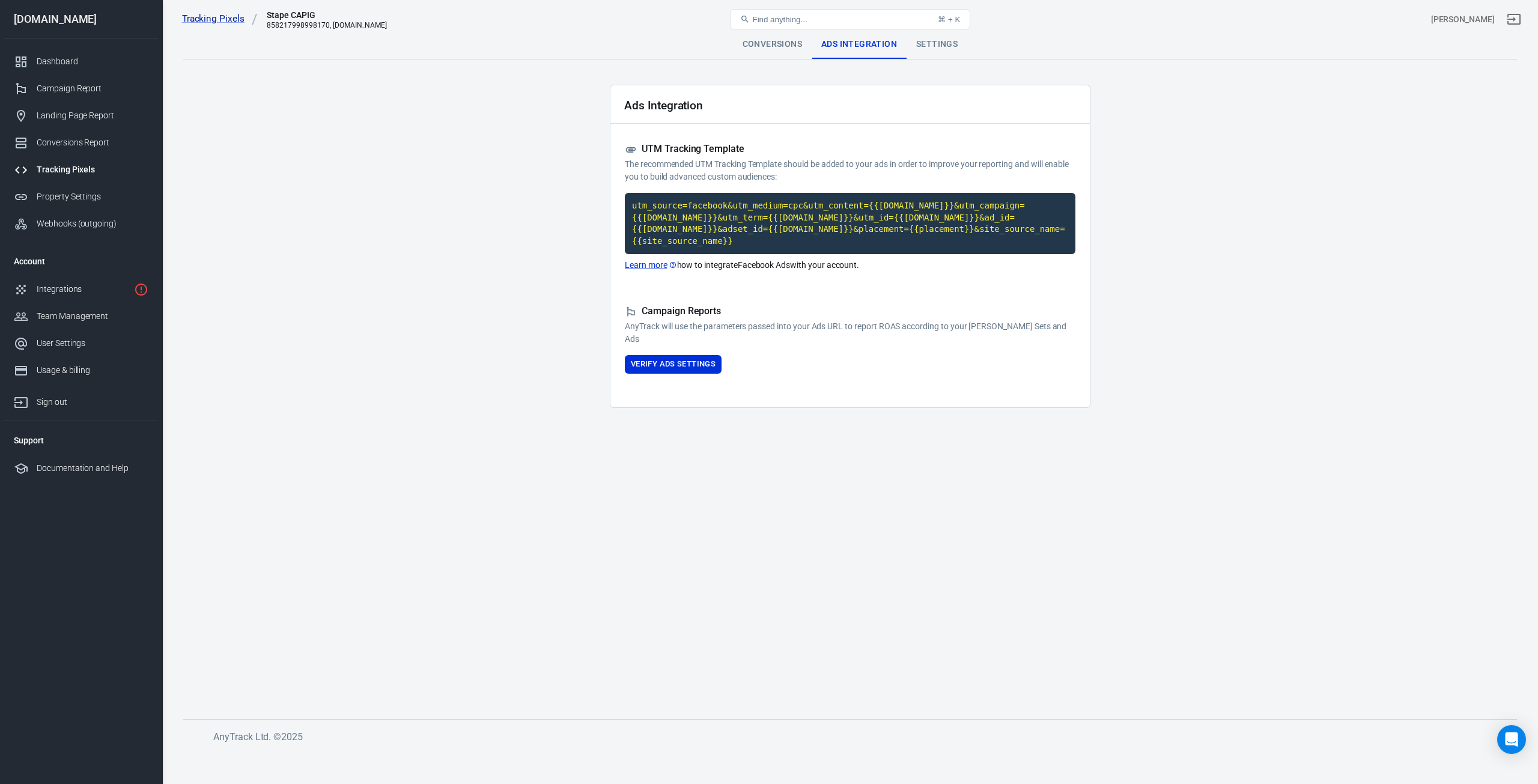
click at [777, 42] on div "Conversions" at bounding box center [772, 44] width 79 height 29
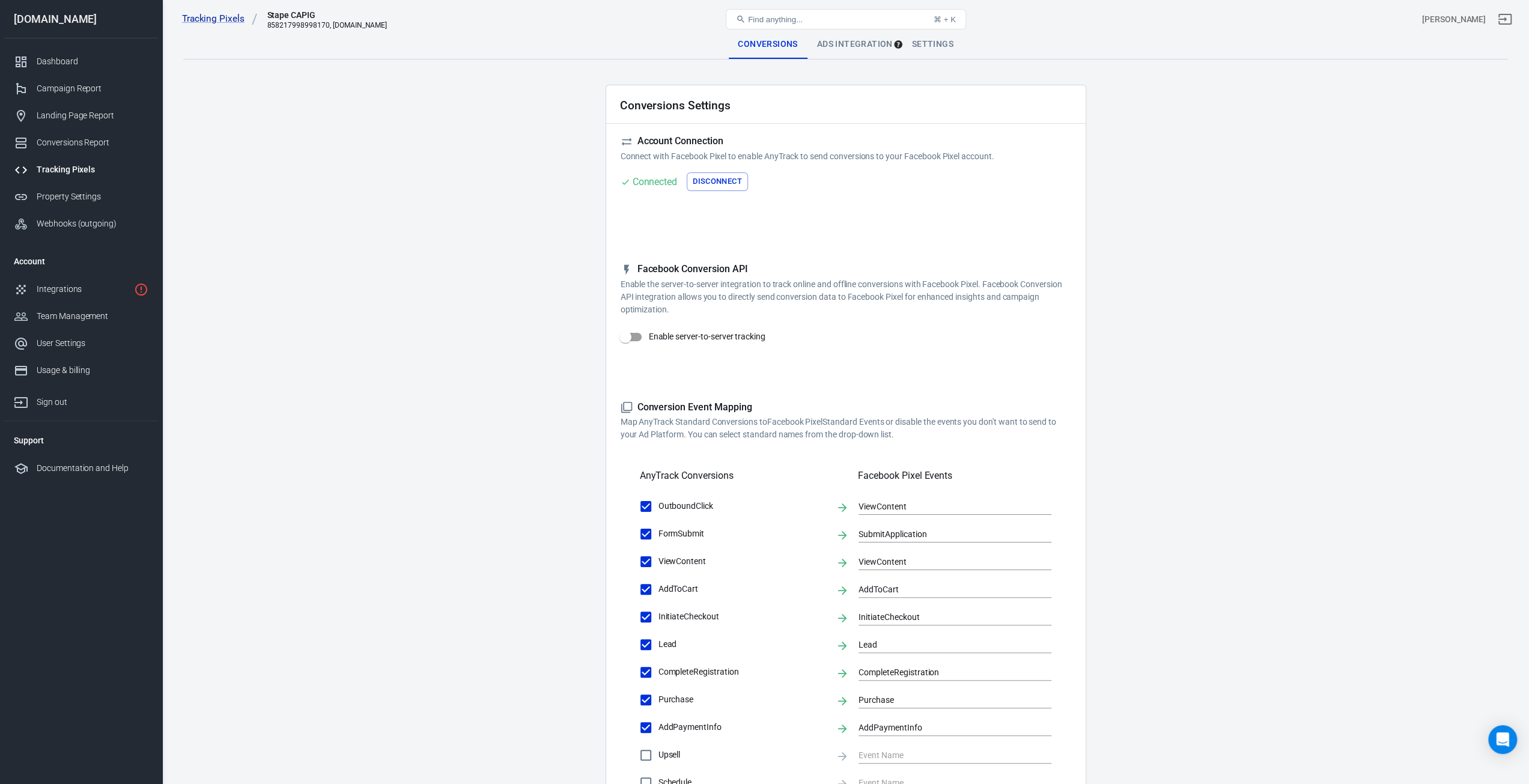
click at [316, 26] on div "858217998998170, [DOMAIN_NAME]" at bounding box center [327, 26] width 120 height 9
click at [61, 72] on link "Dashboard" at bounding box center [81, 61] width 154 height 27
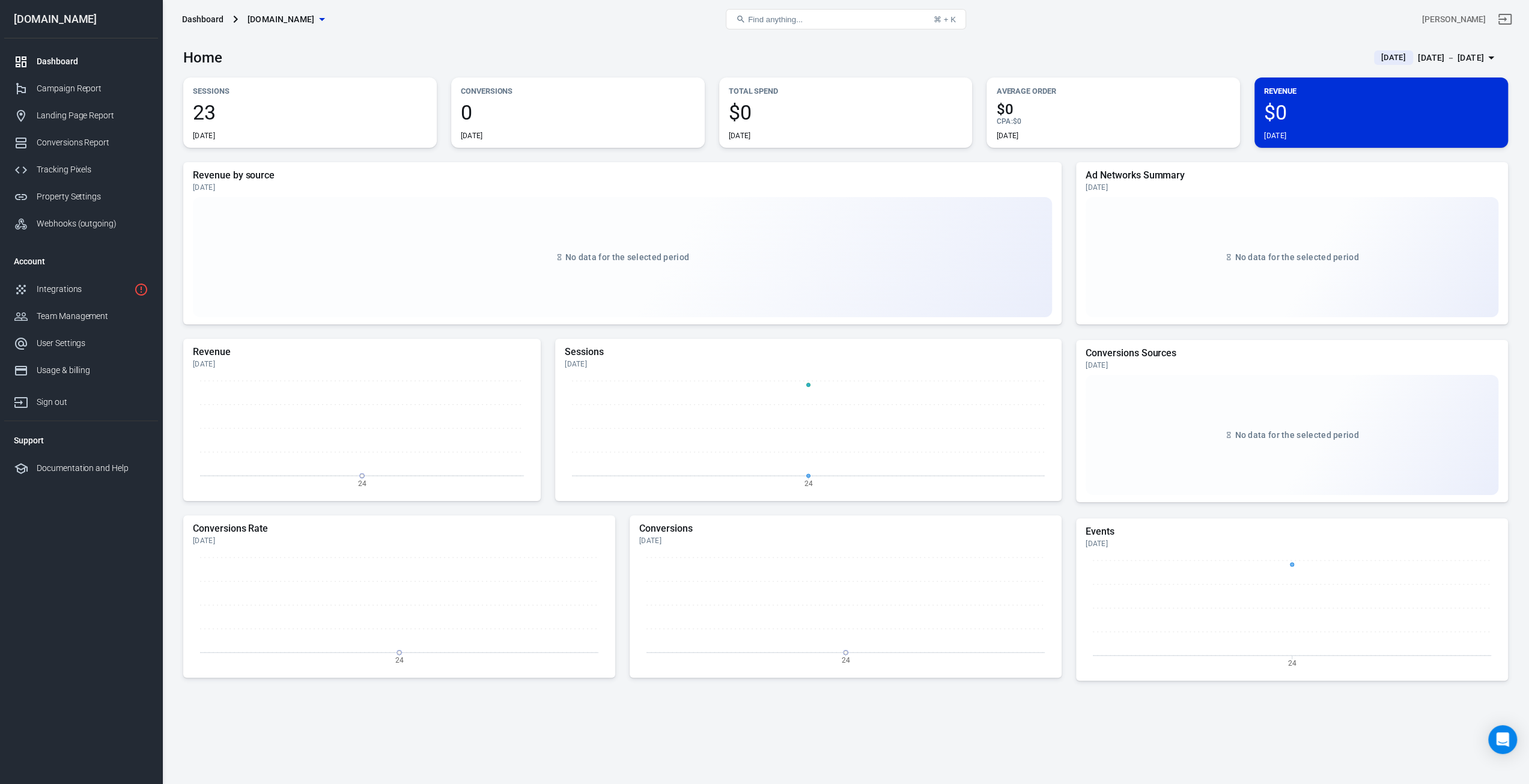
click at [228, 122] on div "23 [DATE]" at bounding box center [310, 120] width 235 height 38
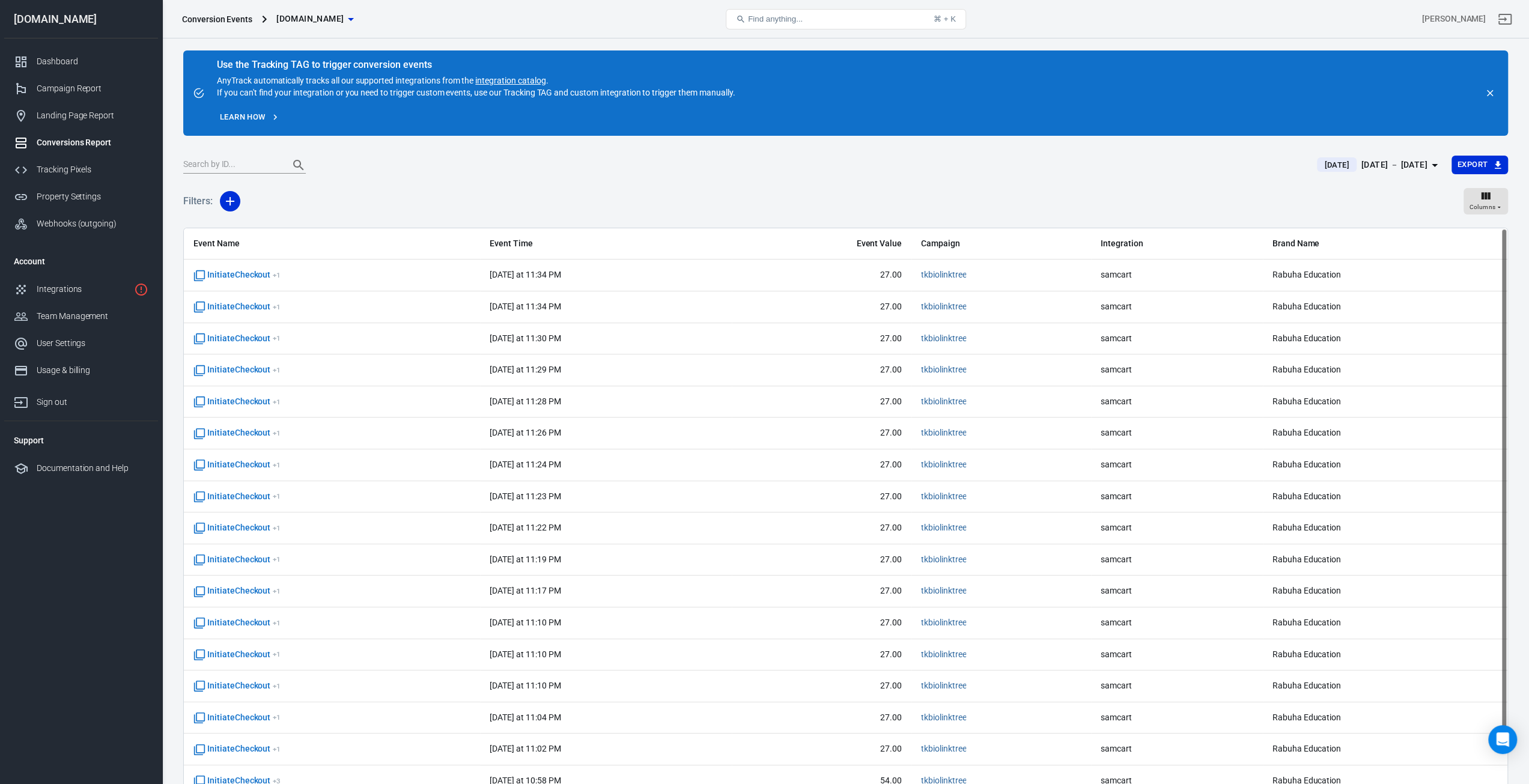
click at [340, 65] on div "Use the Tracking TAG to trigger conversion events" at bounding box center [475, 65] width 518 height 12
click at [347, 64] on div "Use the Tracking TAG to trigger conversion events" at bounding box center [475, 65] width 518 height 12
click at [46, 177] on link "Tracking Pixels" at bounding box center [81, 169] width 154 height 27
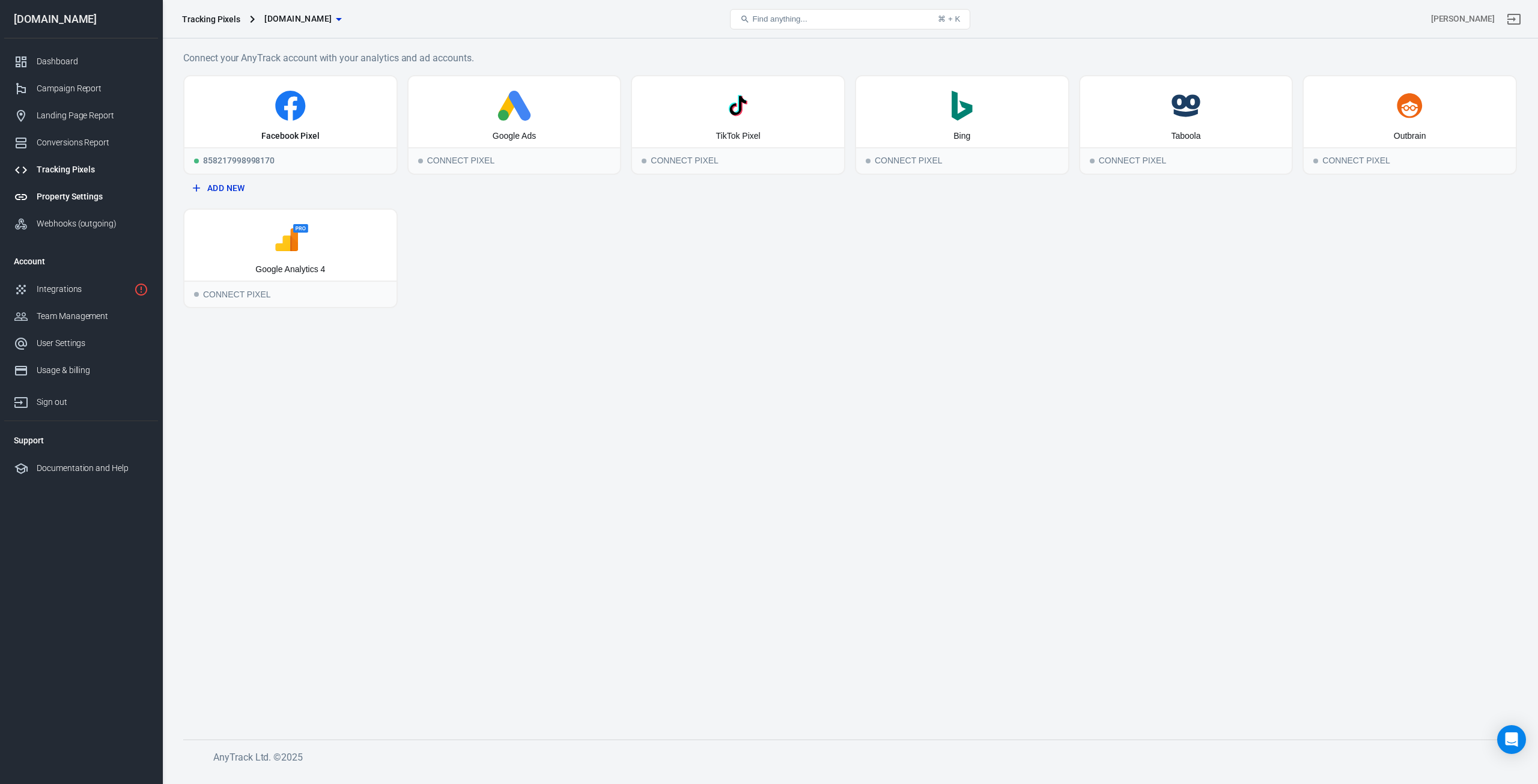
click at [50, 187] on link "Property Settings" at bounding box center [81, 196] width 154 height 27
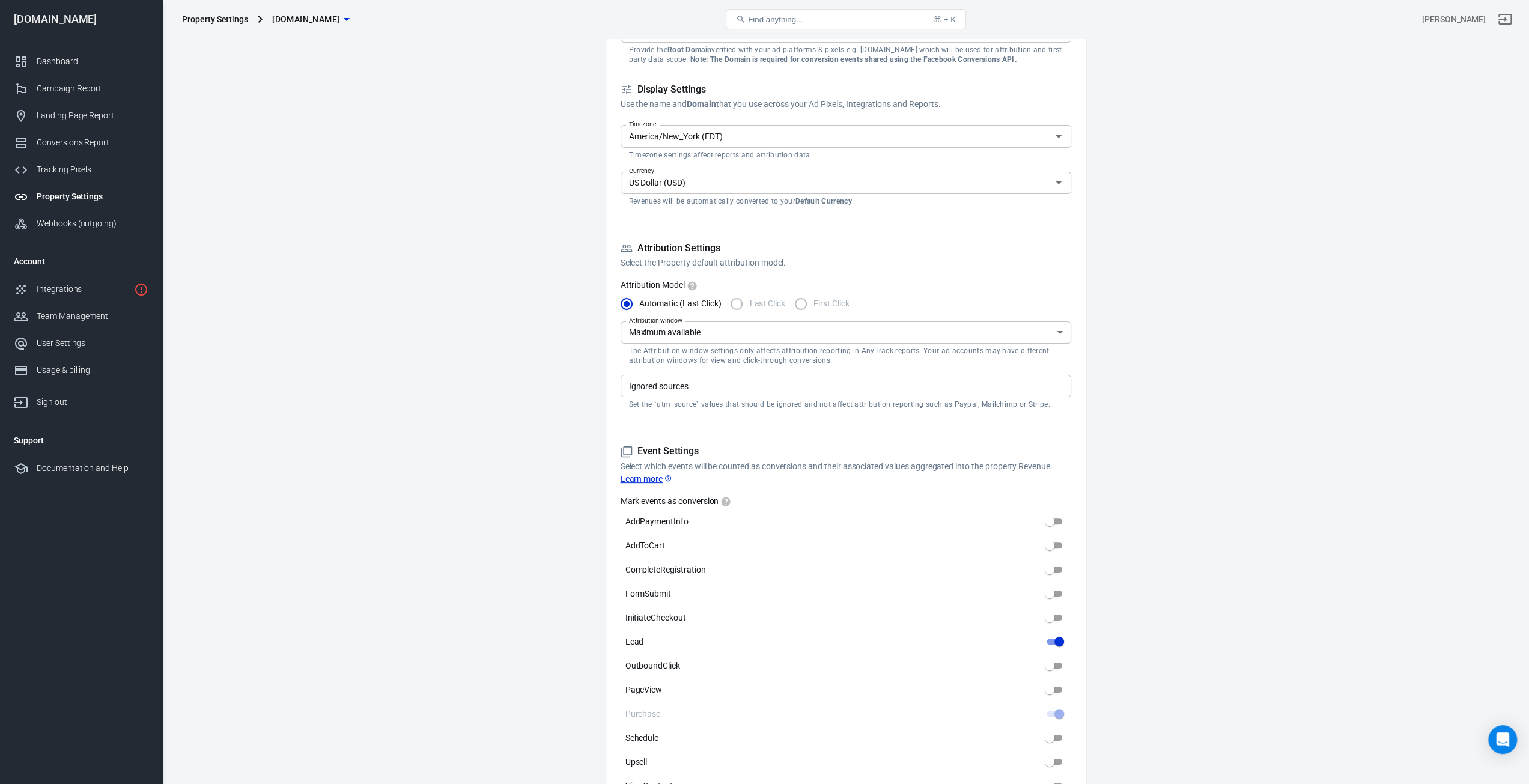
scroll to position [181, 0]
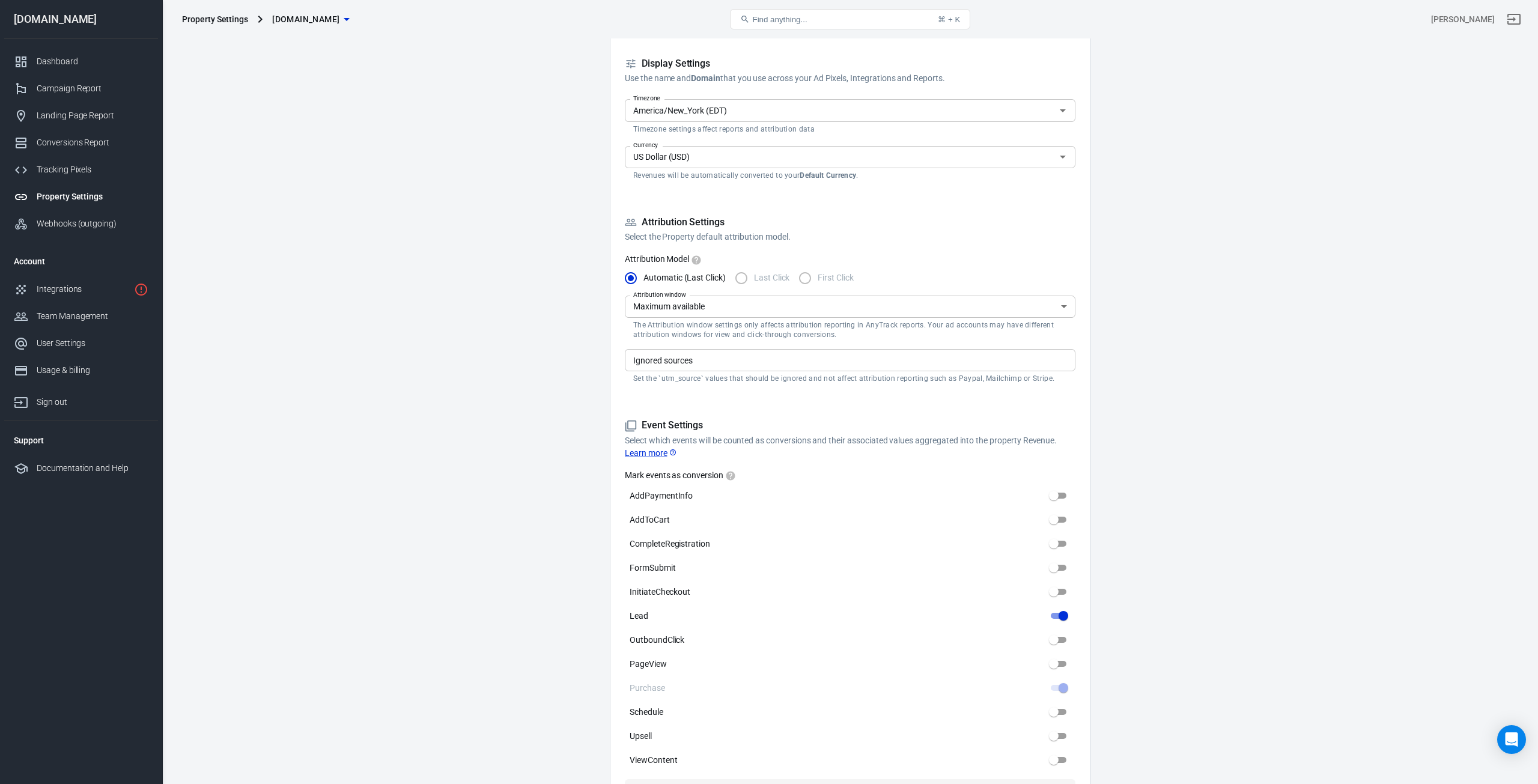
click at [683, 314] on body "Property Settings [DOMAIN_NAME] Find anything... ⌘ + K [PERSON_NAME] [DOMAIN_NA…" at bounding box center [769, 645] width 1538 height 1573
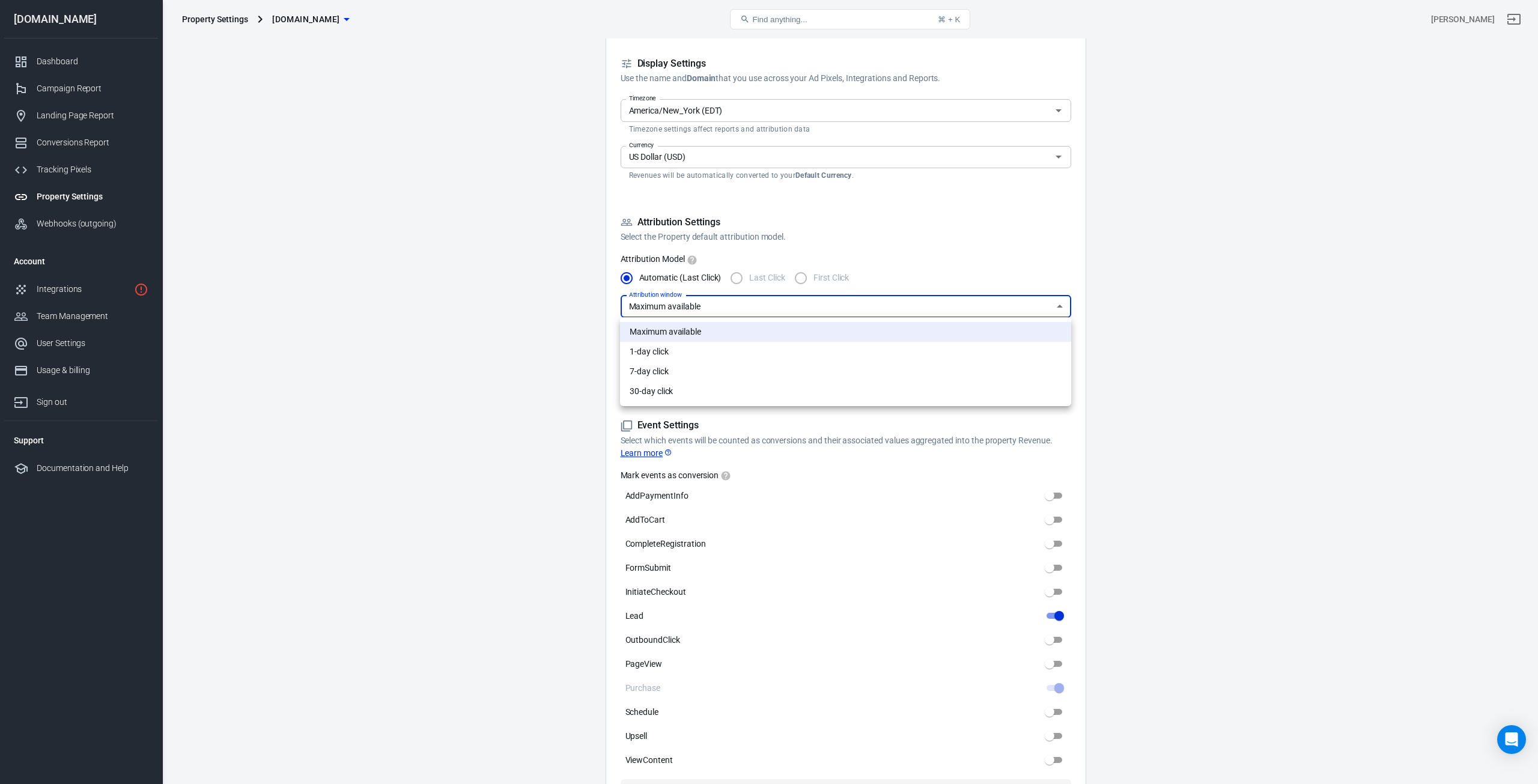
click at [521, 310] on div at bounding box center [769, 392] width 1538 height 784
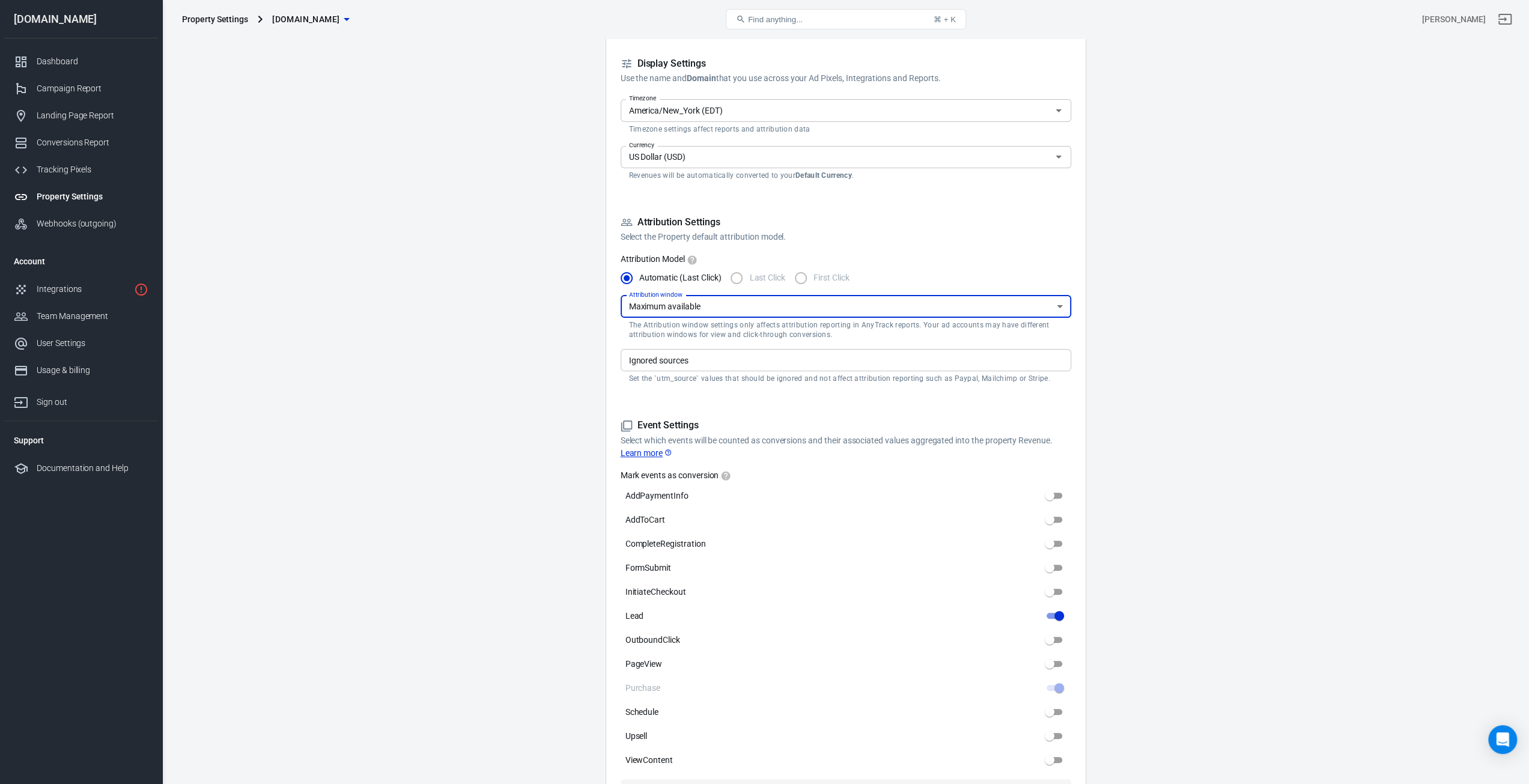
click at [679, 362] on input "Ignored sources" at bounding box center [845, 359] width 442 height 15
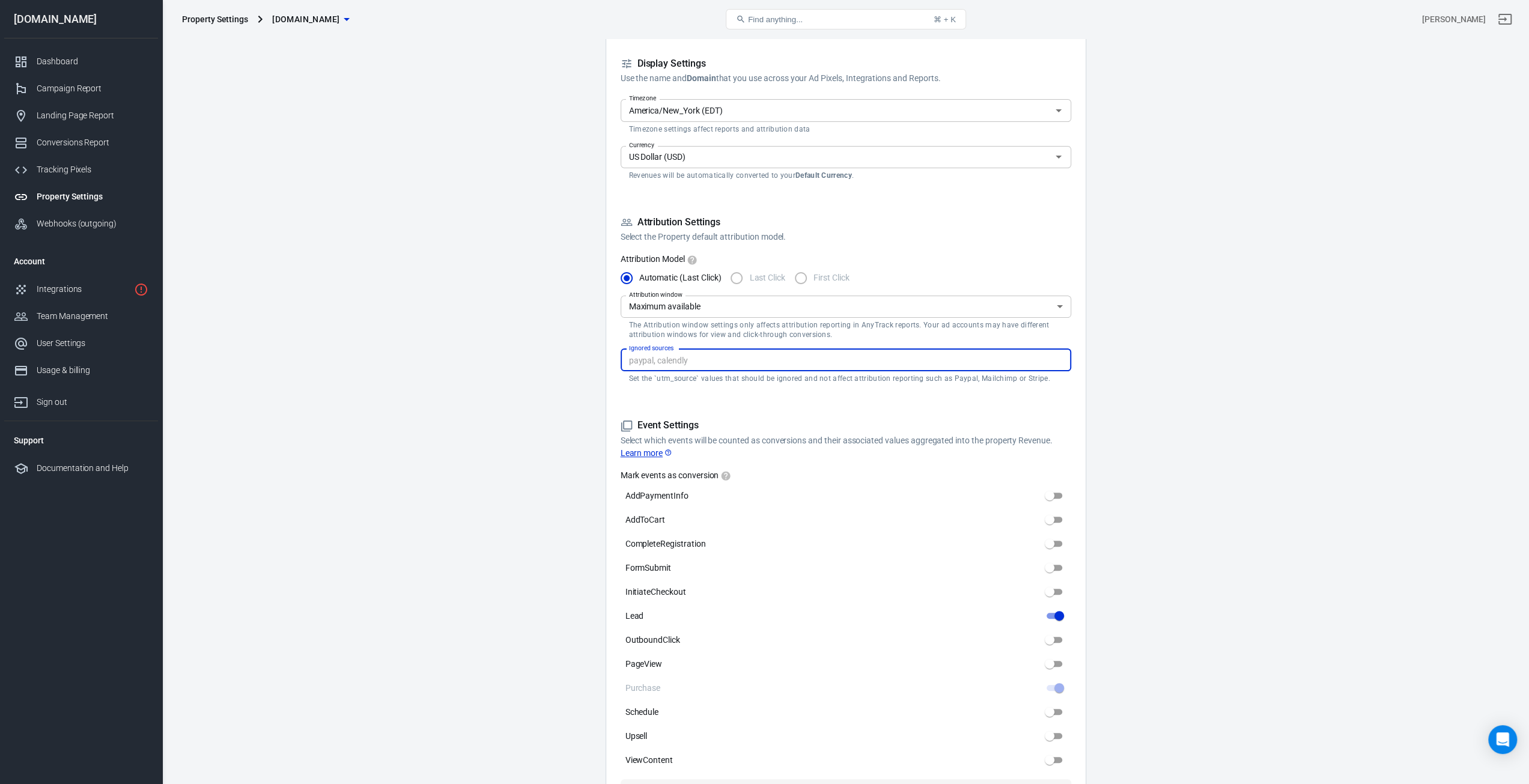
click at [549, 366] on main "Auto Scan Tracking Script Settings Property Settings Name [DOMAIN_NAME] Name Wh…" at bounding box center [846, 614] width 1325 height 1530
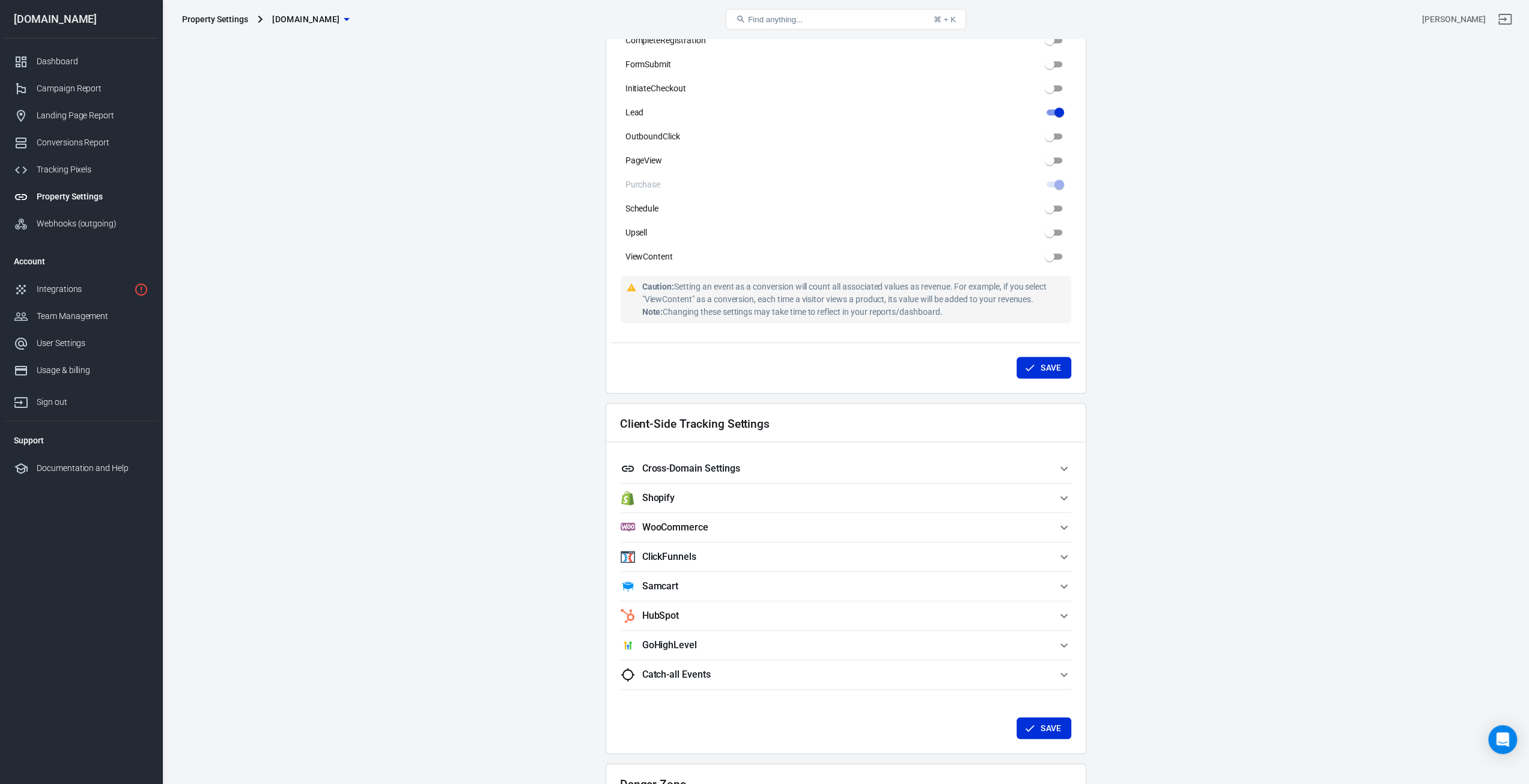
scroll to position [780, 0]
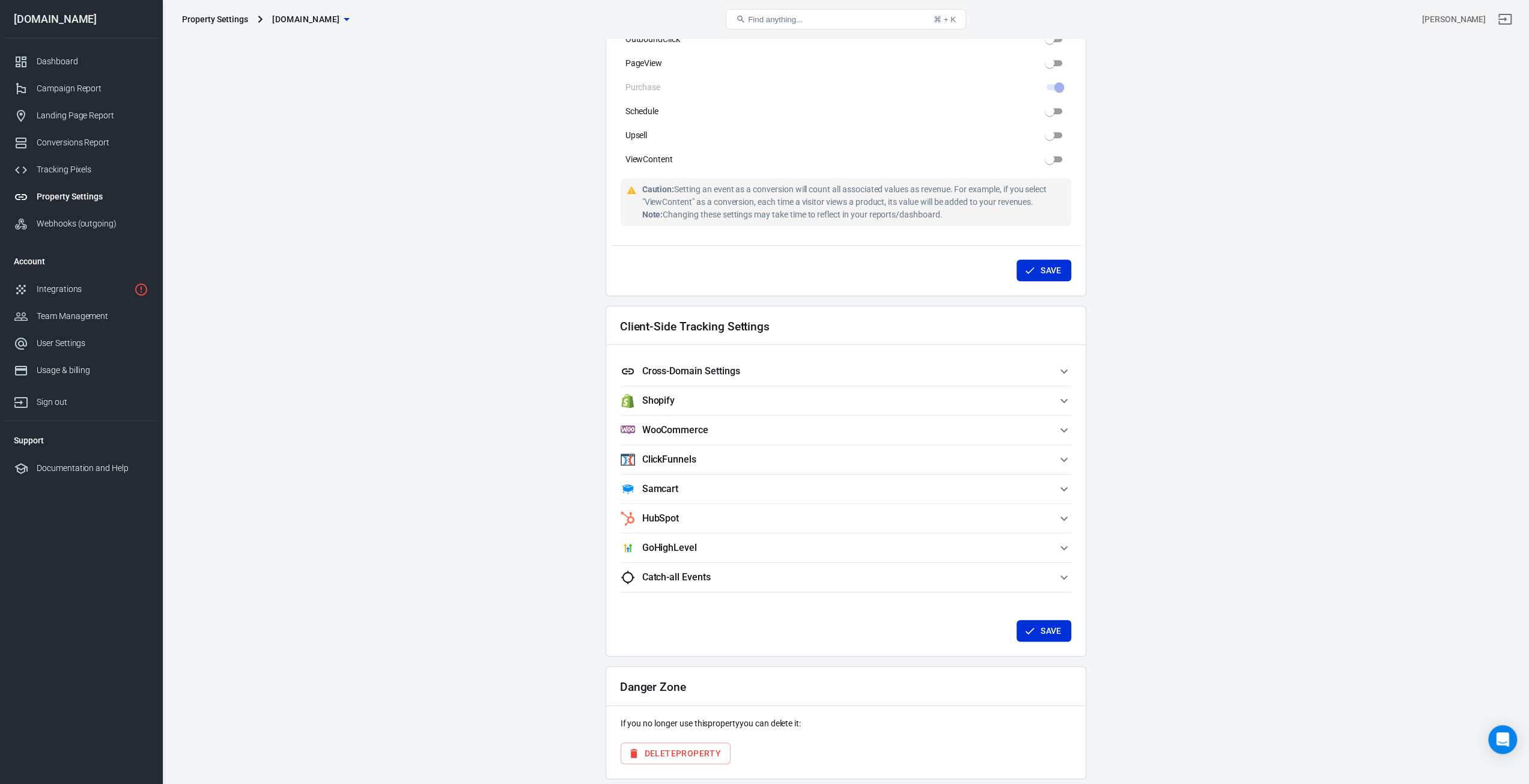
click at [719, 490] on span "Samcart" at bounding box center [838, 488] width 436 height 14
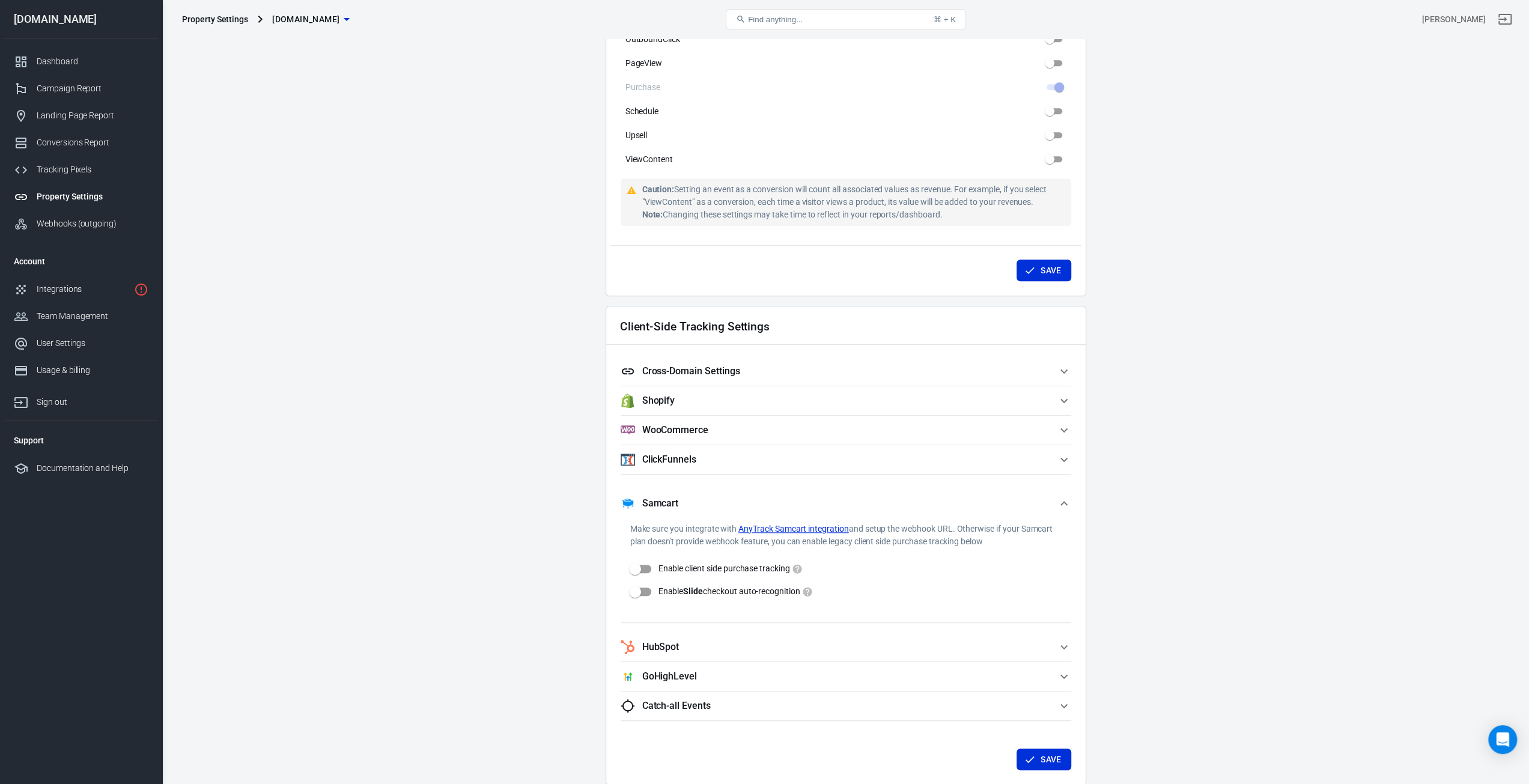
click at [911, 525] on p "Make sure you integrate with AnyTrack Samcart integration and setup the webhook…" at bounding box center [846, 535] width 431 height 26
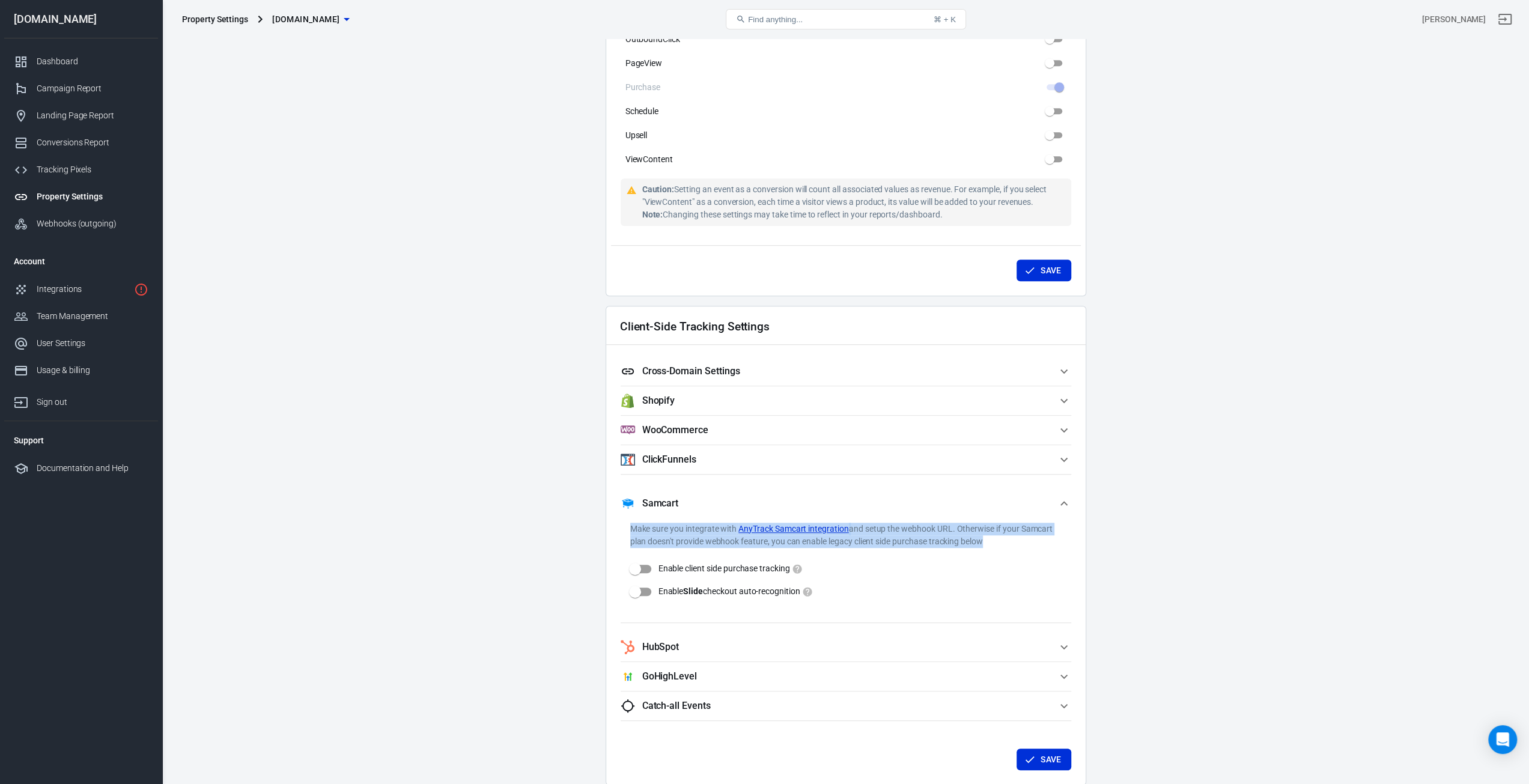
click at [911, 525] on p "Make sure you integrate with AnyTrack Samcart integration and setup the webhook…" at bounding box center [846, 535] width 431 height 26
click at [932, 530] on p "Make sure you integrate with AnyTrack Samcart integration and setup the webhook…" at bounding box center [846, 535] width 431 height 26
drag, startPoint x: 732, startPoint y: 543, endPoint x: 964, endPoint y: 536, distance: 232.1
click at [964, 536] on p "Make sure you integrate with AnyTrack Samcart integration and setup the webhook…" at bounding box center [846, 535] width 431 height 26
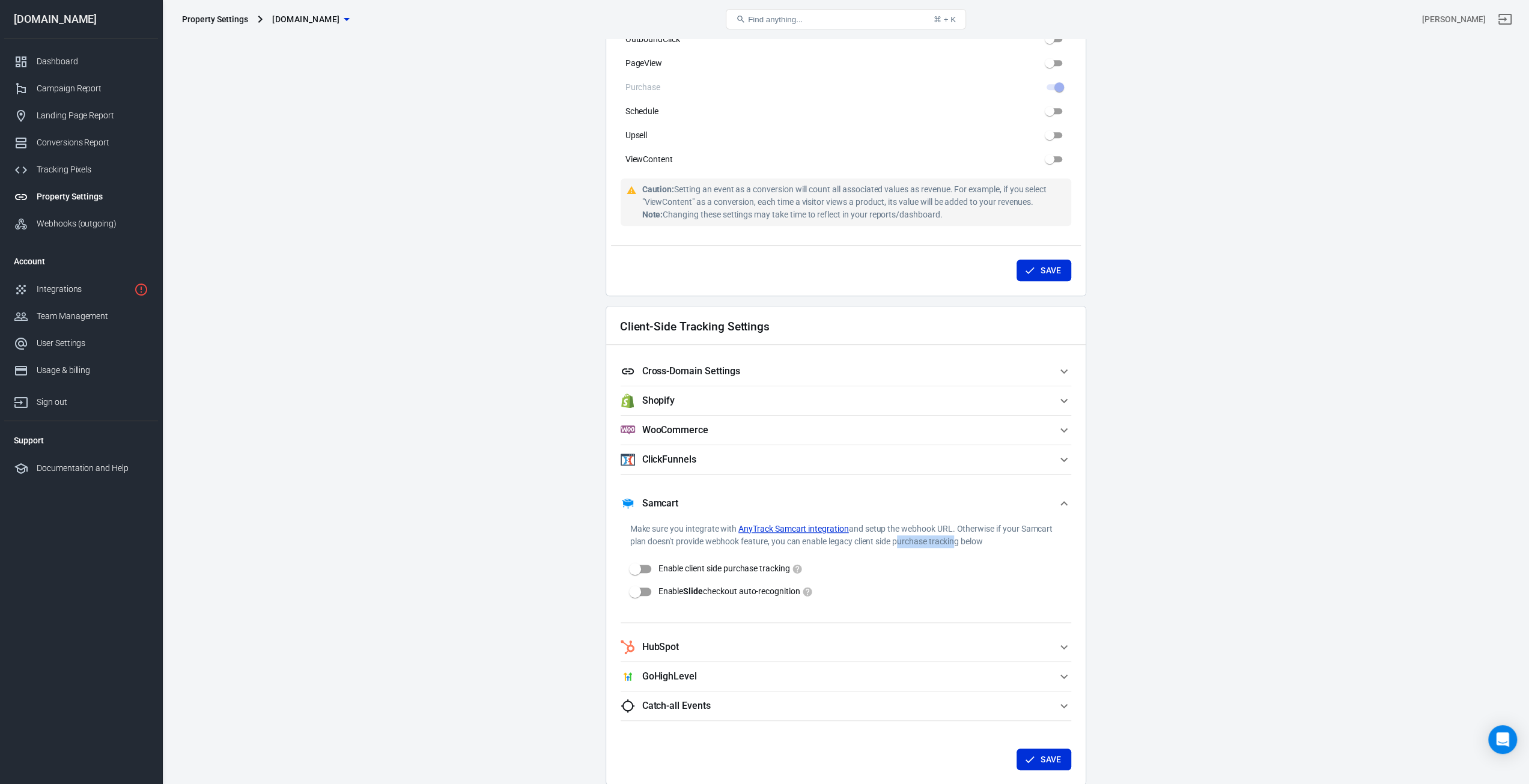
drag, startPoint x: 897, startPoint y: 540, endPoint x: 953, endPoint y: 539, distance: 56.0
click at [953, 539] on p "Make sure you integrate with AnyTrack Samcart integration and setup the webhook…" at bounding box center [846, 535] width 431 height 26
click at [702, 461] on span "ClickFunnels" at bounding box center [838, 459] width 436 height 14
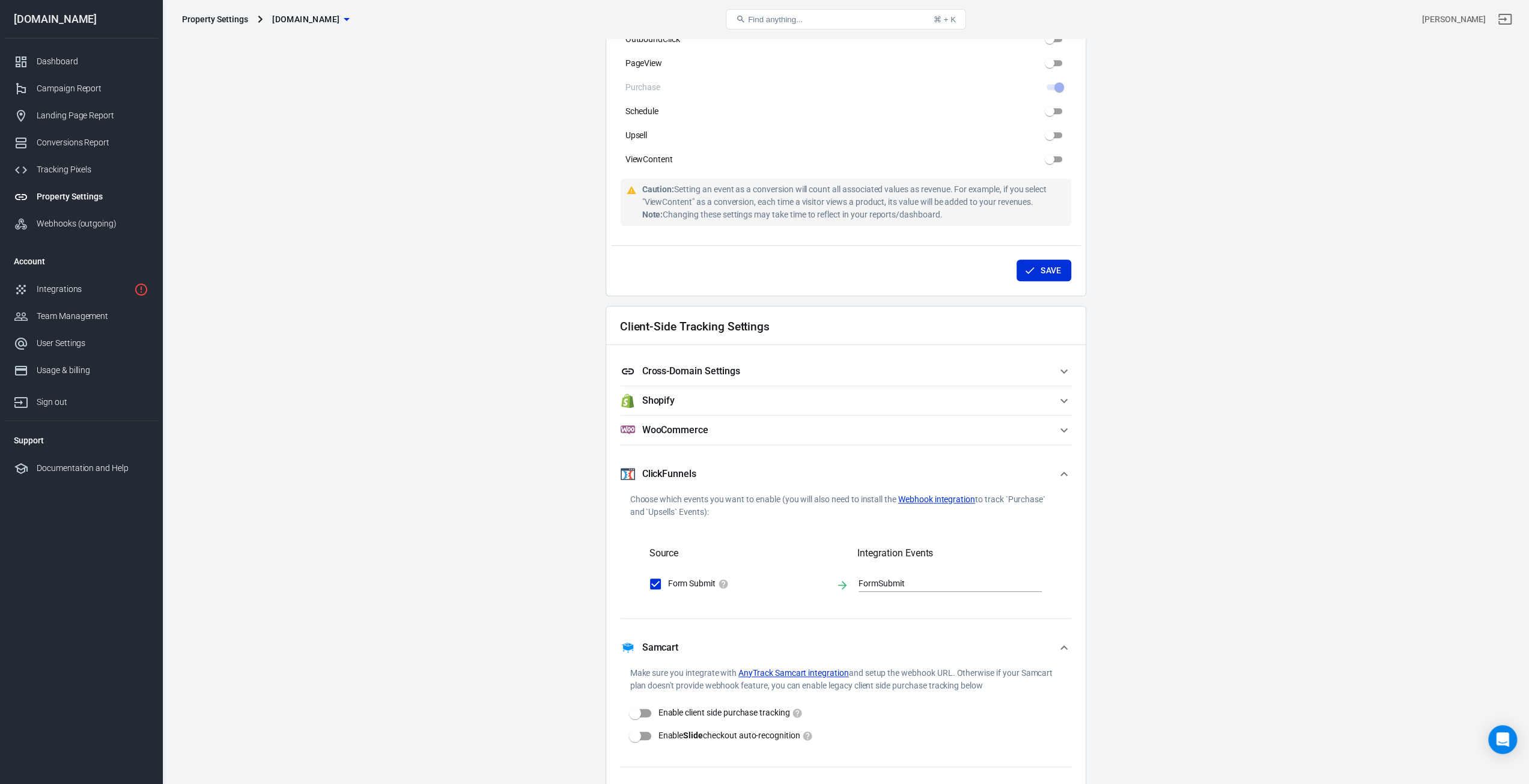
click at [707, 460] on button "ClickFunnels" at bounding box center [846, 473] width 451 height 38
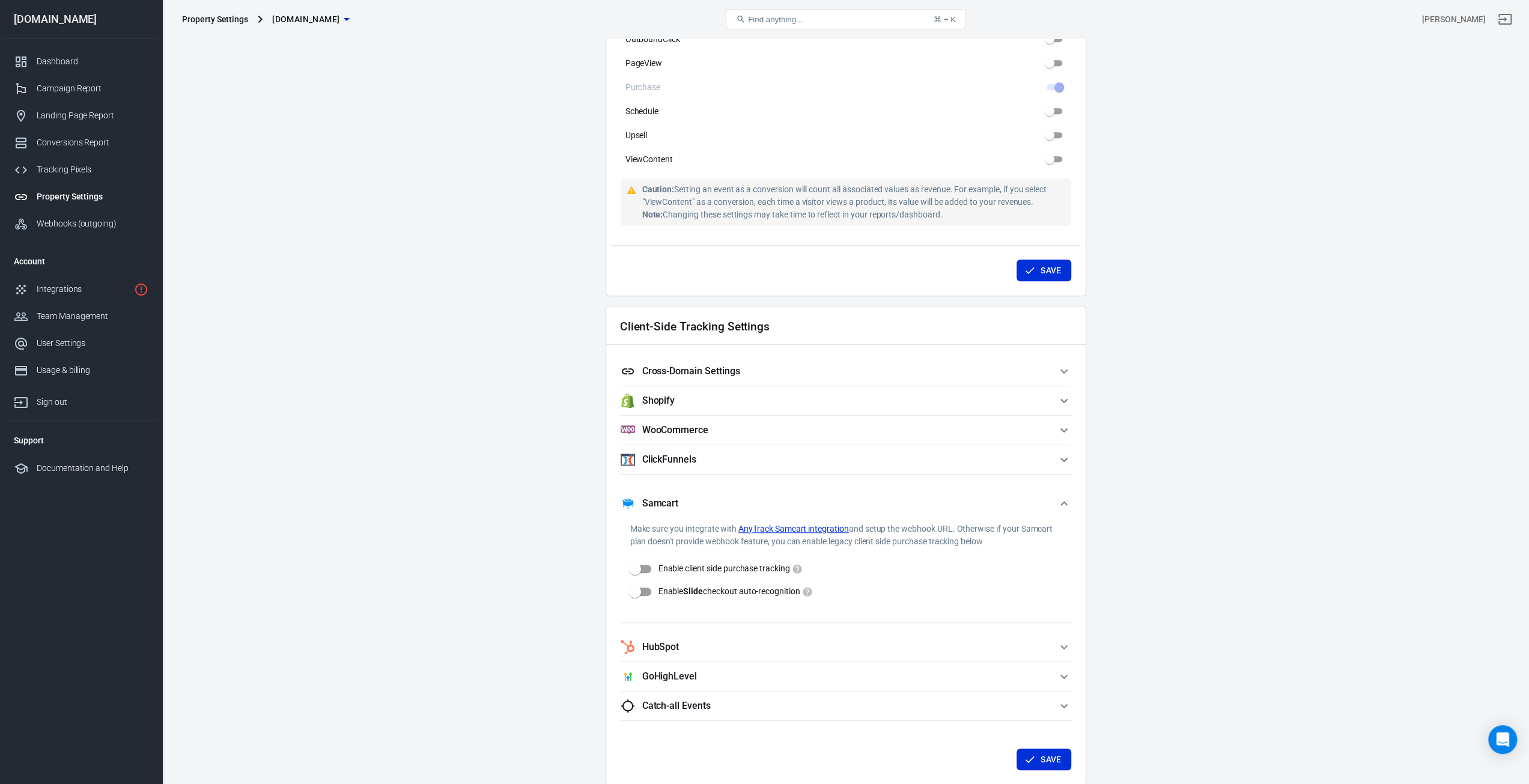
click at [673, 497] on h5 "Samcart" at bounding box center [660, 503] width 36 height 12
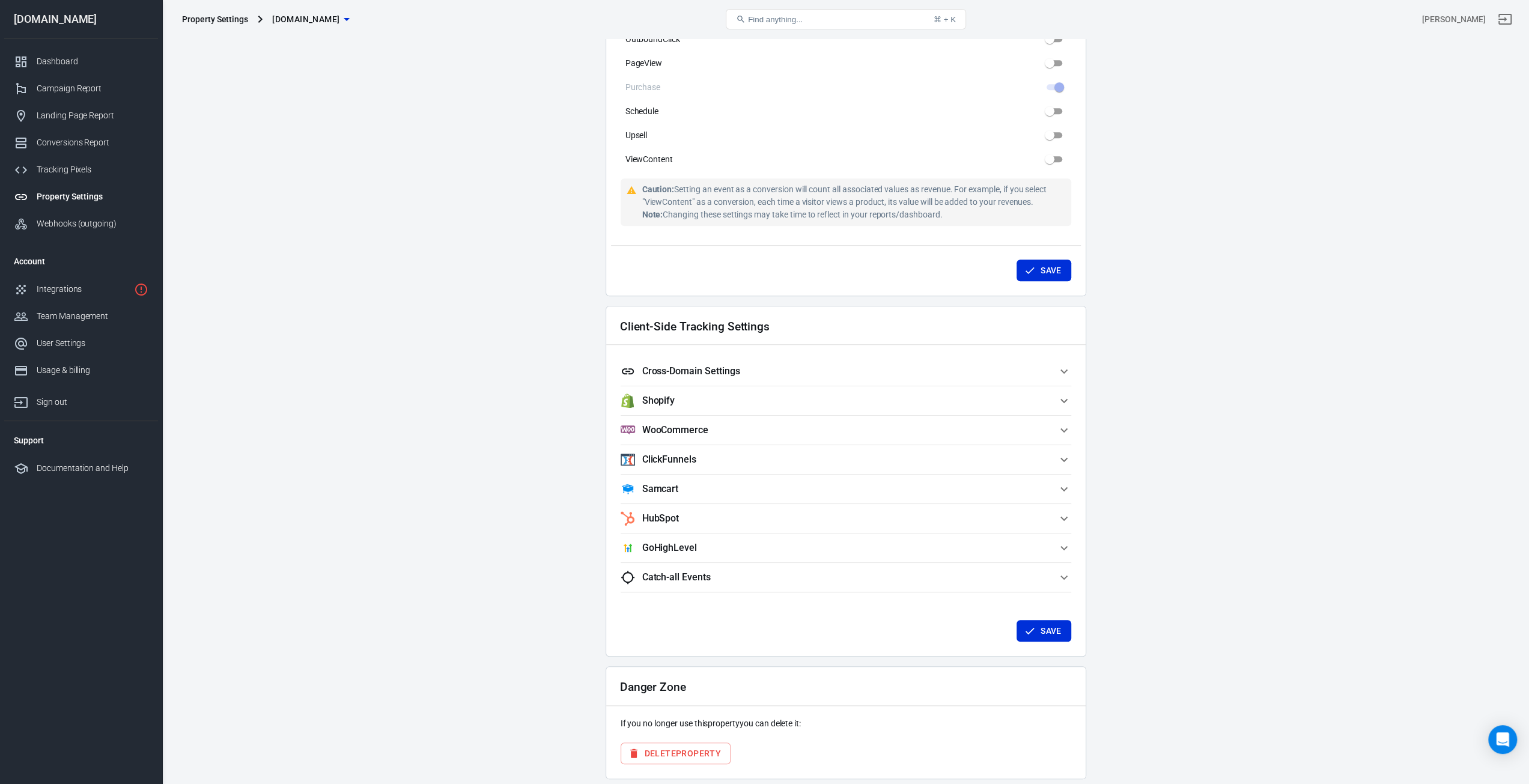
click at [676, 545] on h5 "GoHighLevel" at bounding box center [670, 548] width 55 height 12
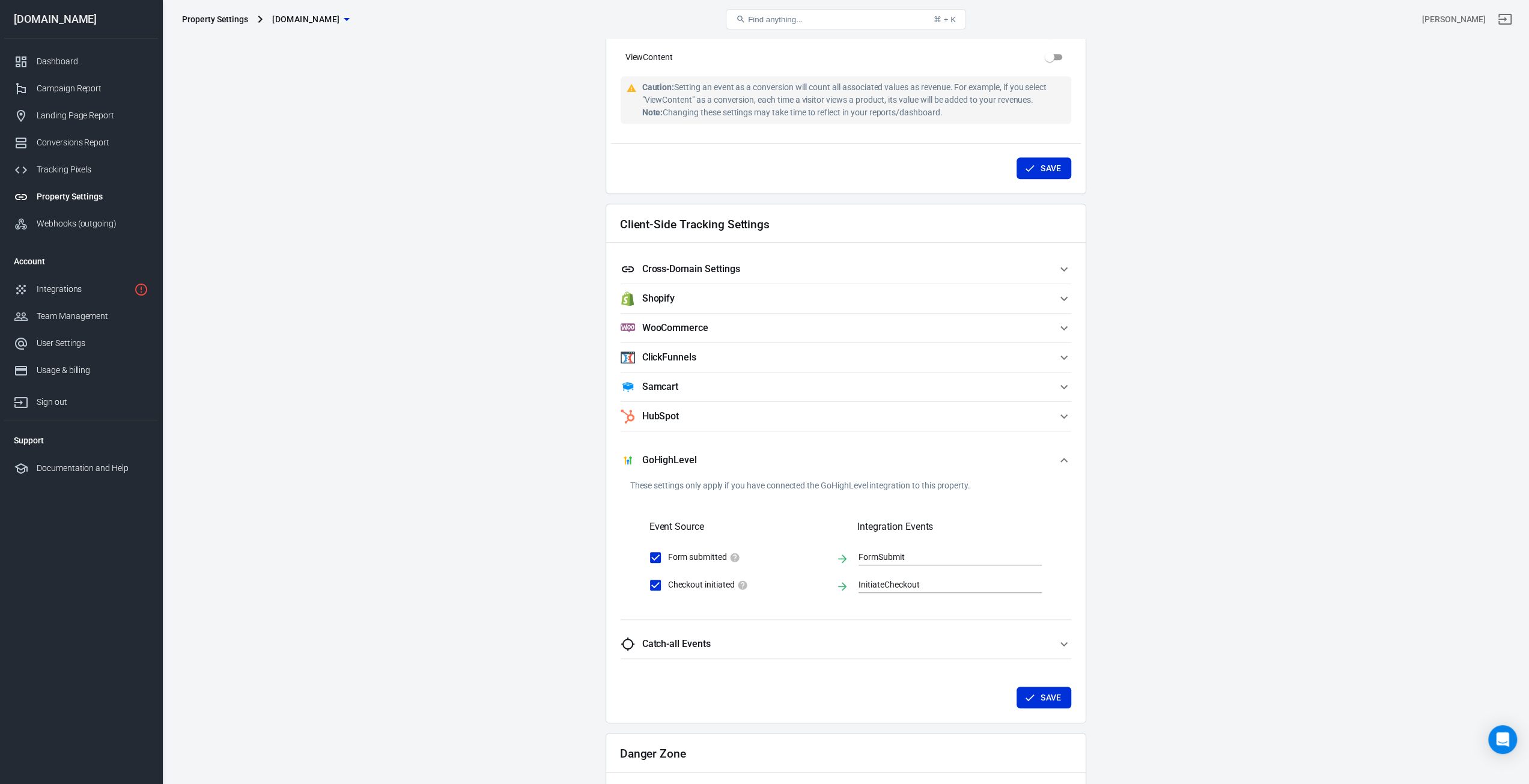
scroll to position [901, 0]
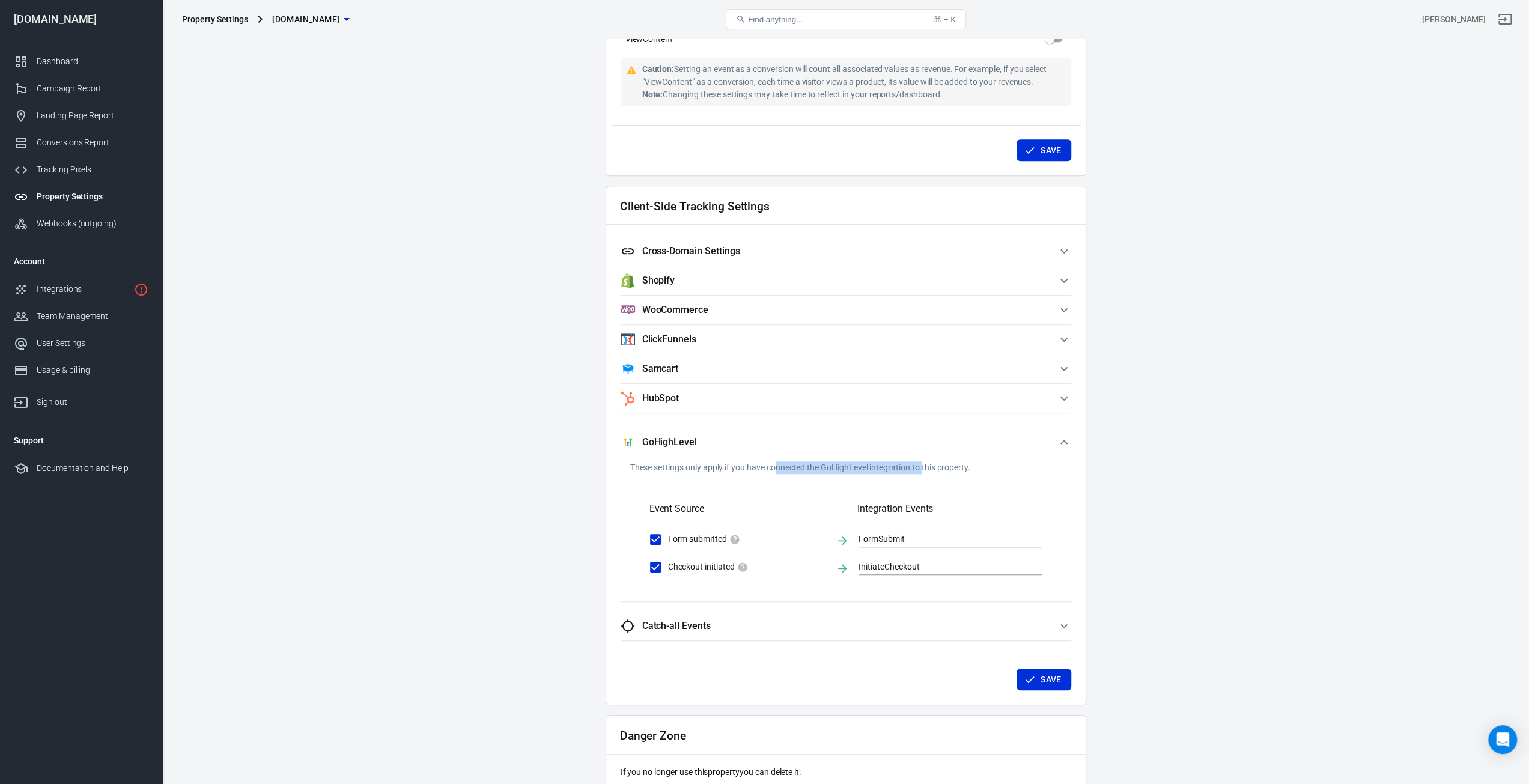
drag, startPoint x: 793, startPoint y: 466, endPoint x: 923, endPoint y: 465, distance: 130.0
click at [923, 465] on p "These settings only apply if you have connected the GoHighLevel integration to …" at bounding box center [846, 467] width 431 height 12
click at [652, 431] on button "GoHighLevel" at bounding box center [846, 442] width 451 height 38
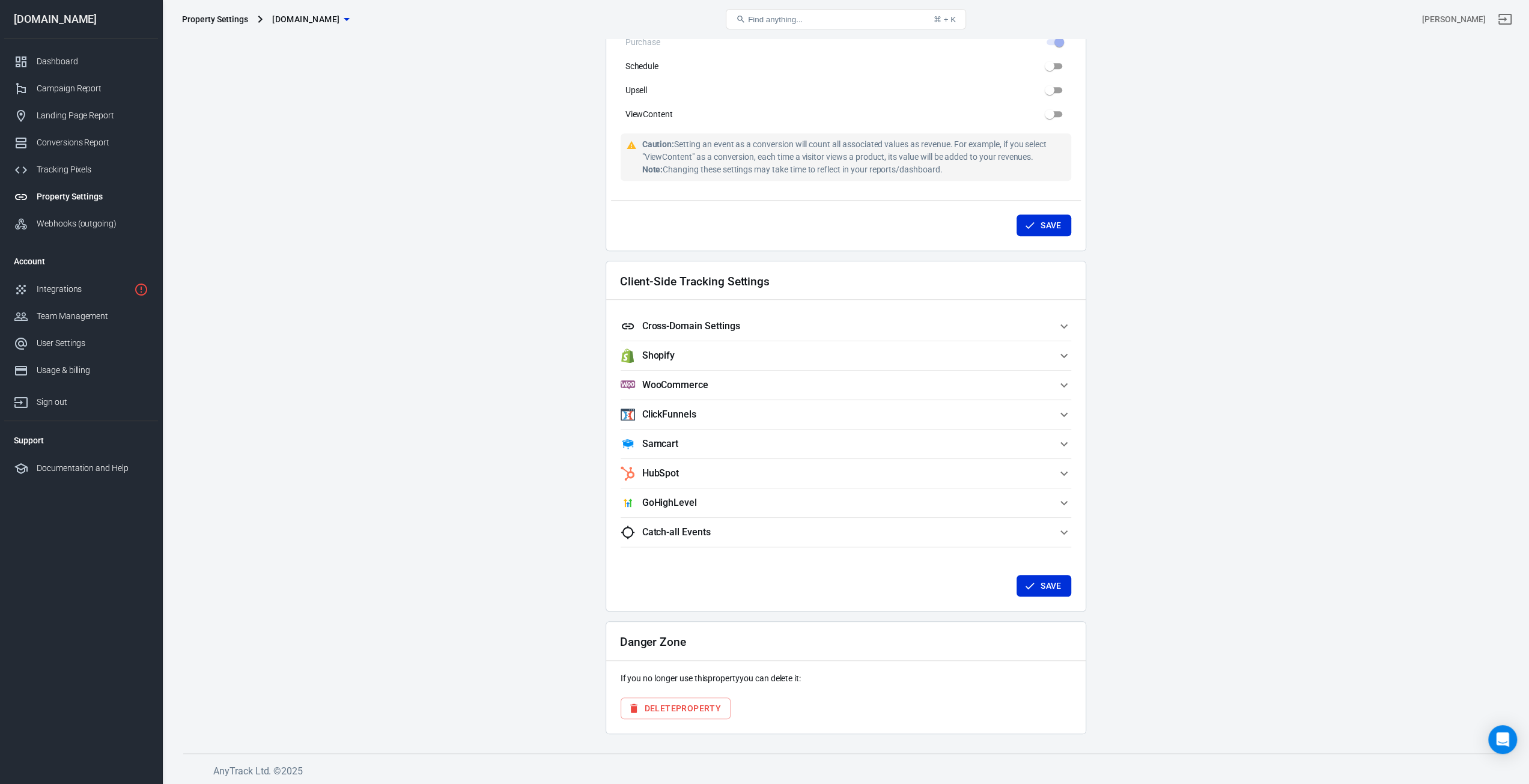
scroll to position [824, 0]
click at [662, 532] on h5 "Catch-all Events" at bounding box center [676, 534] width 68 height 12
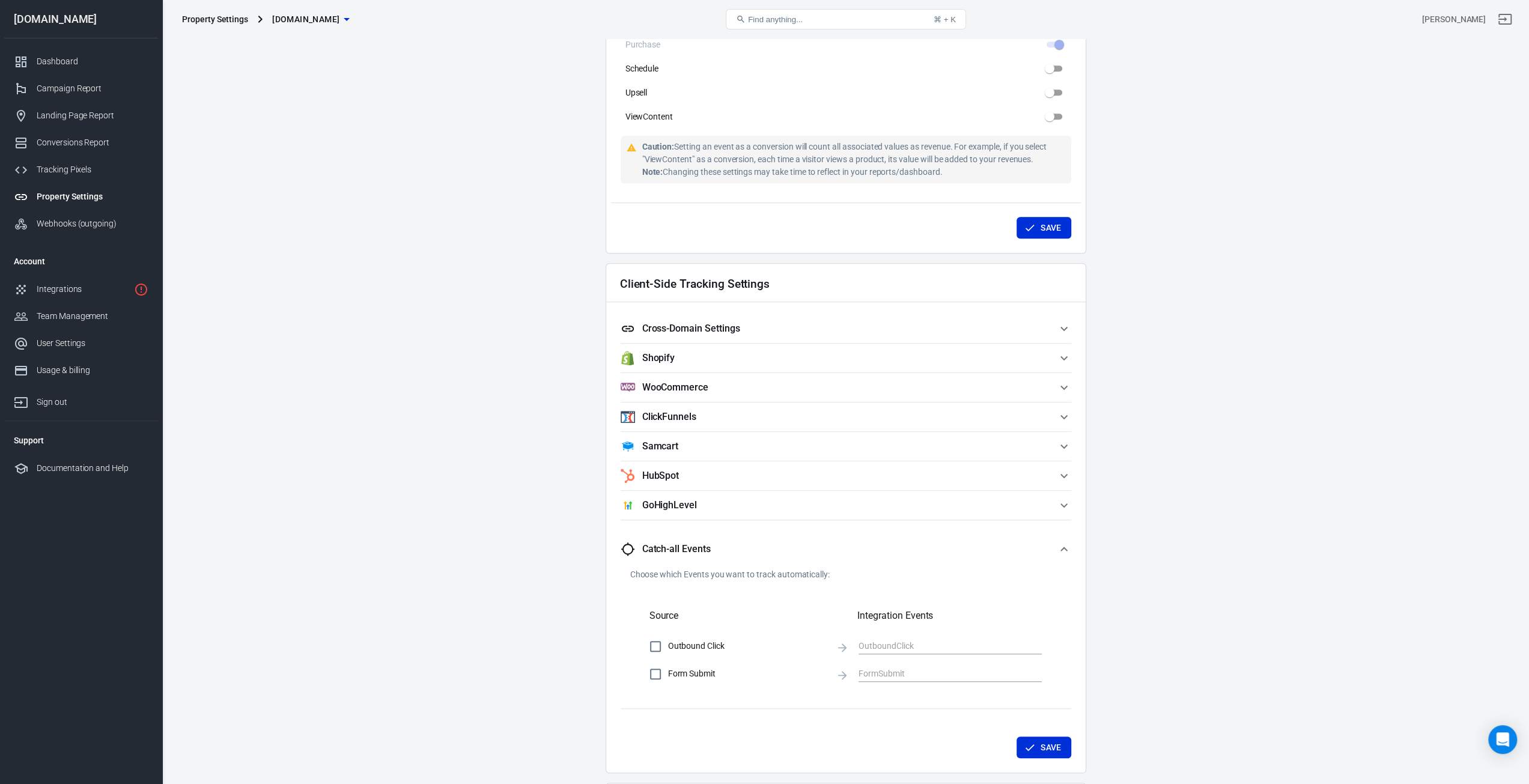
click at [671, 543] on h5 "Catch-all Events" at bounding box center [676, 550] width 68 height 12
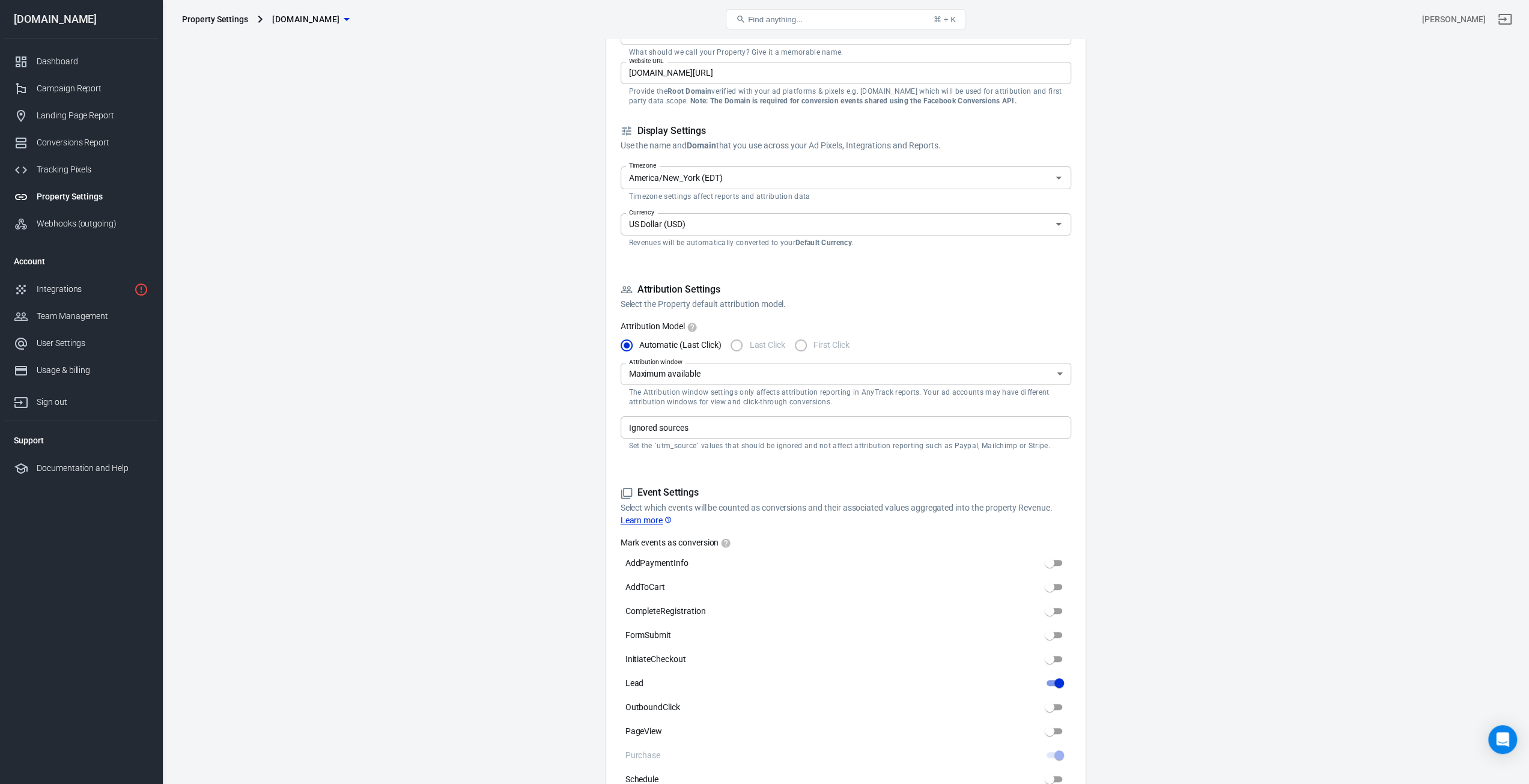
scroll to position [0, 0]
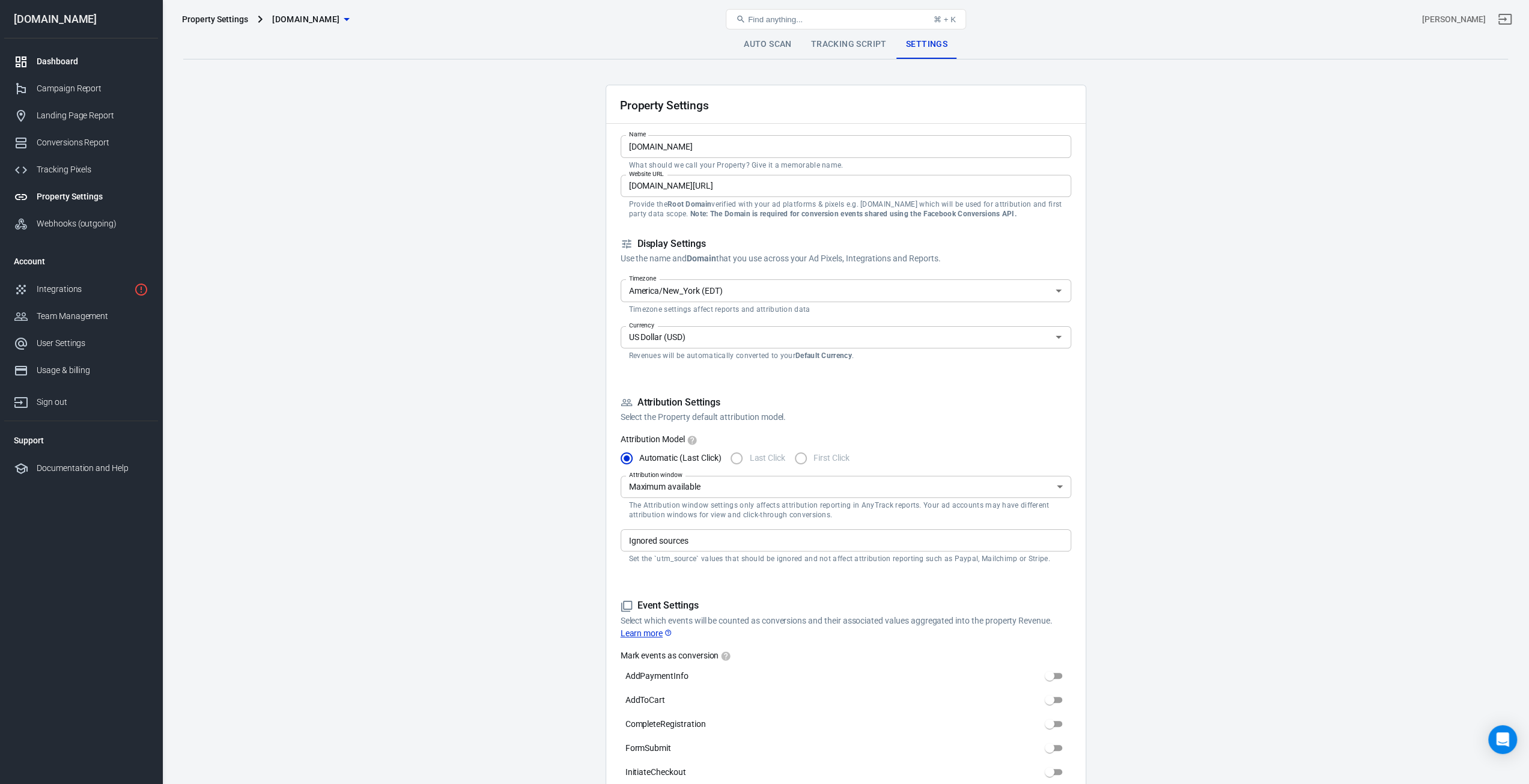
click at [42, 62] on div "Dashboard" at bounding box center [92, 61] width 112 height 12
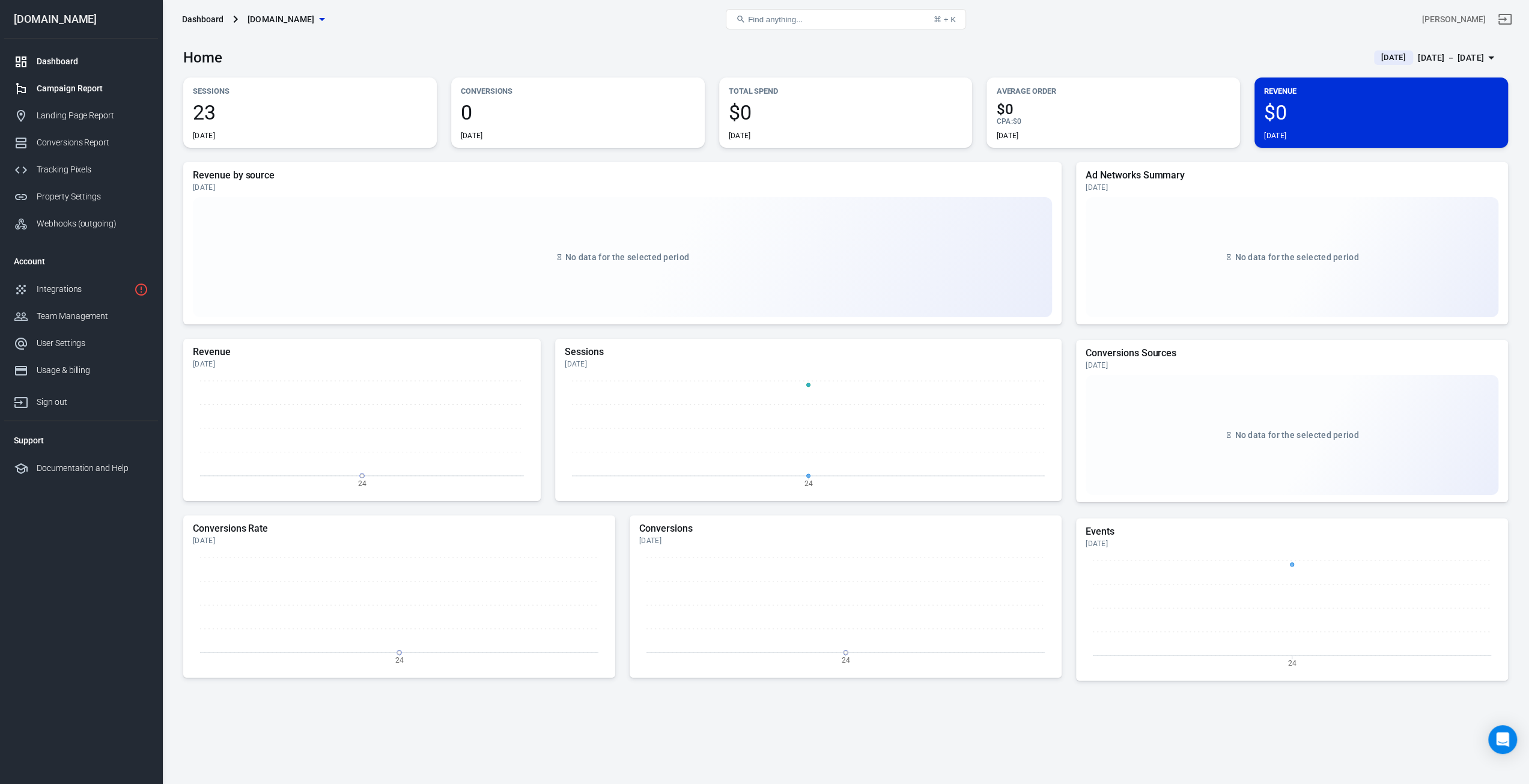
click at [47, 89] on div "Campaign Report" at bounding box center [92, 88] width 112 height 12
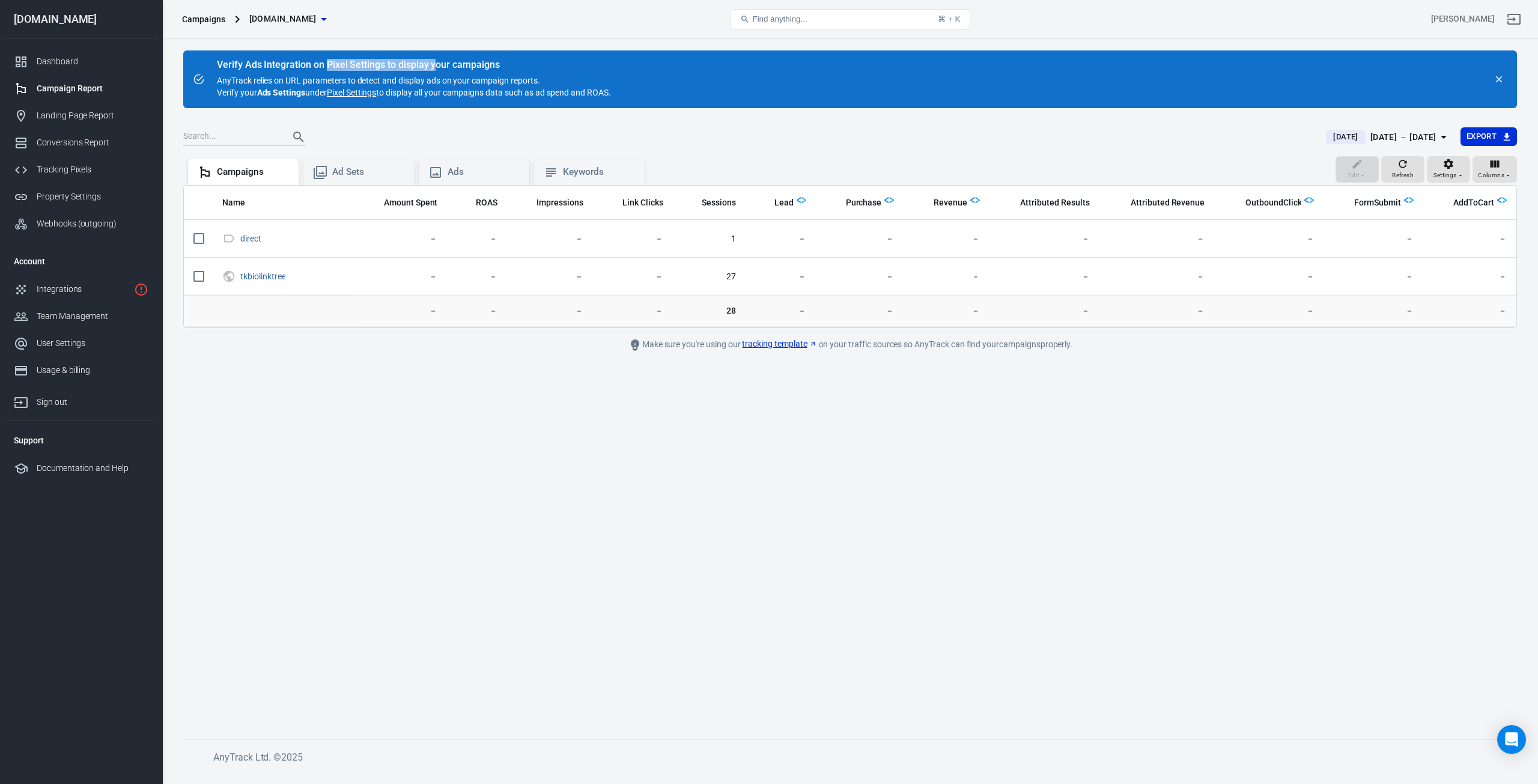
drag, startPoint x: 328, startPoint y: 60, endPoint x: 434, endPoint y: 62, distance: 106.0
click at [434, 62] on div "Verify Ads Integration on Pixel Settings to display your campaigns" at bounding box center [413, 65] width 394 height 12
click at [1510, 173] on icon "button" at bounding box center [1508, 175] width 7 height 7
click at [1506, 173] on div at bounding box center [769, 392] width 1538 height 784
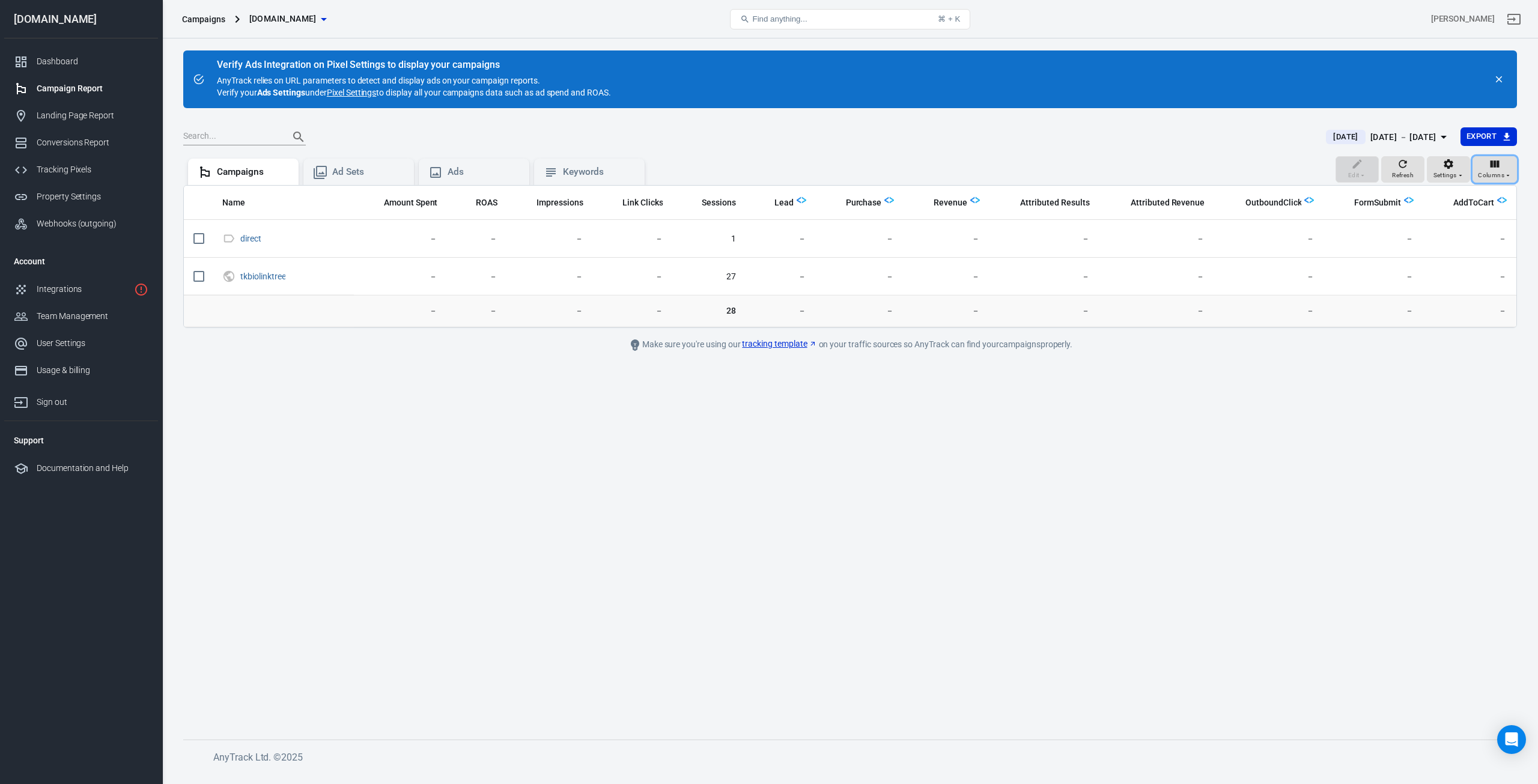
click at [1506, 173] on icon "button" at bounding box center [1508, 175] width 7 height 7
click at [1506, 173] on div at bounding box center [769, 392] width 1538 height 784
click at [55, 281] on link "Integrations" at bounding box center [81, 289] width 154 height 27
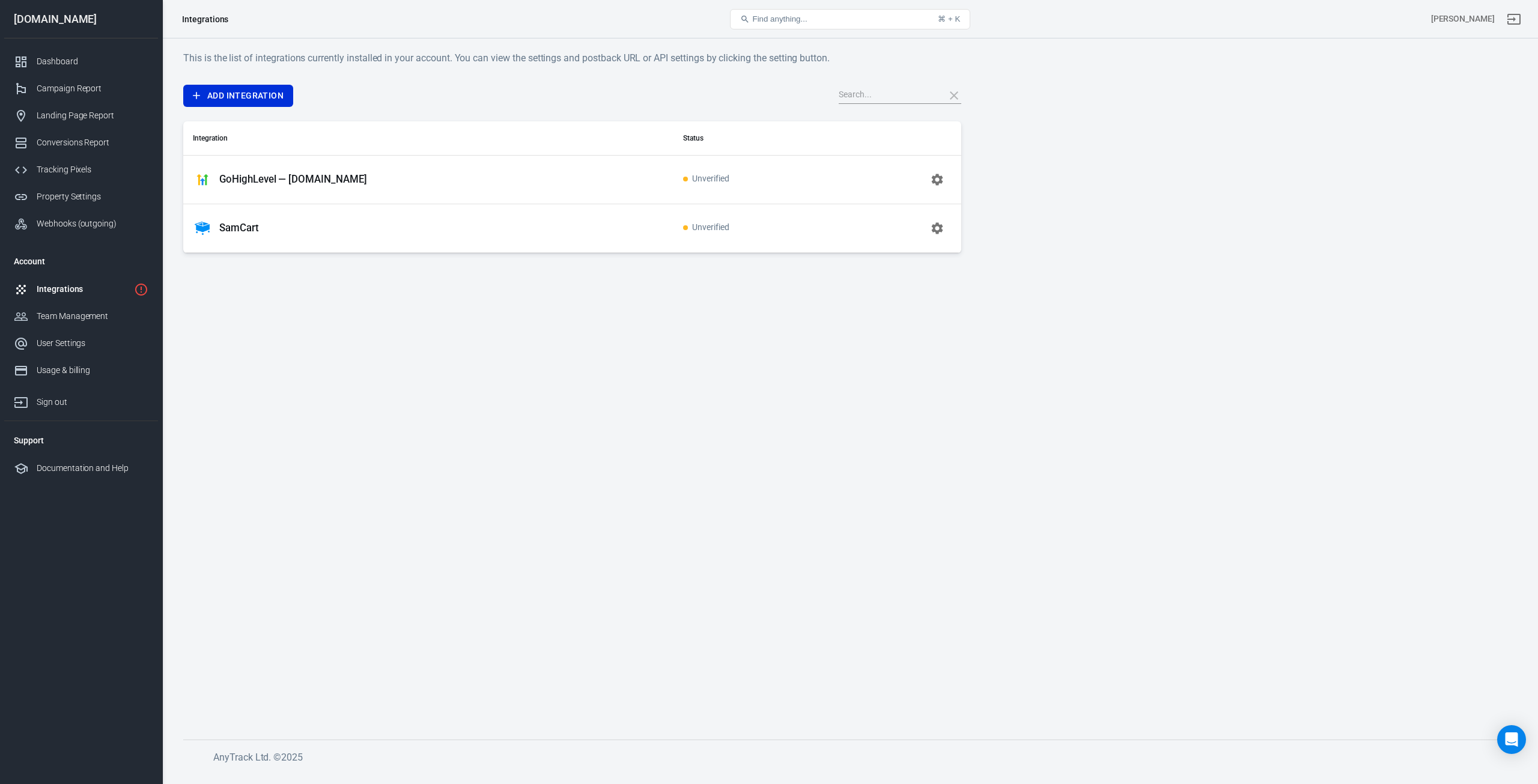
click at [340, 181] on p "GoHighLevel — [DOMAIN_NAME]" at bounding box center [293, 179] width 148 height 12
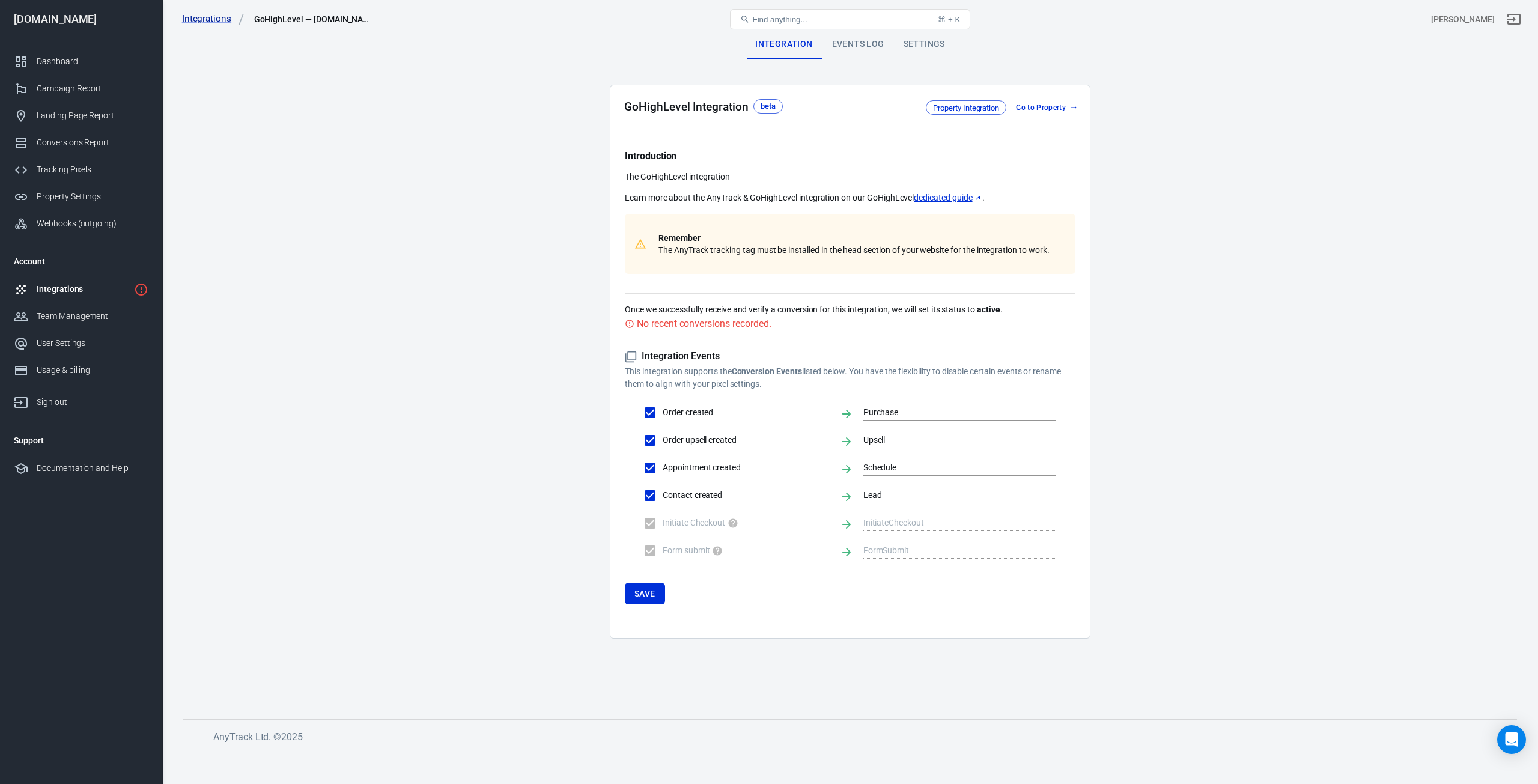
click at [897, 53] on div "Settings" at bounding box center [924, 44] width 61 height 29
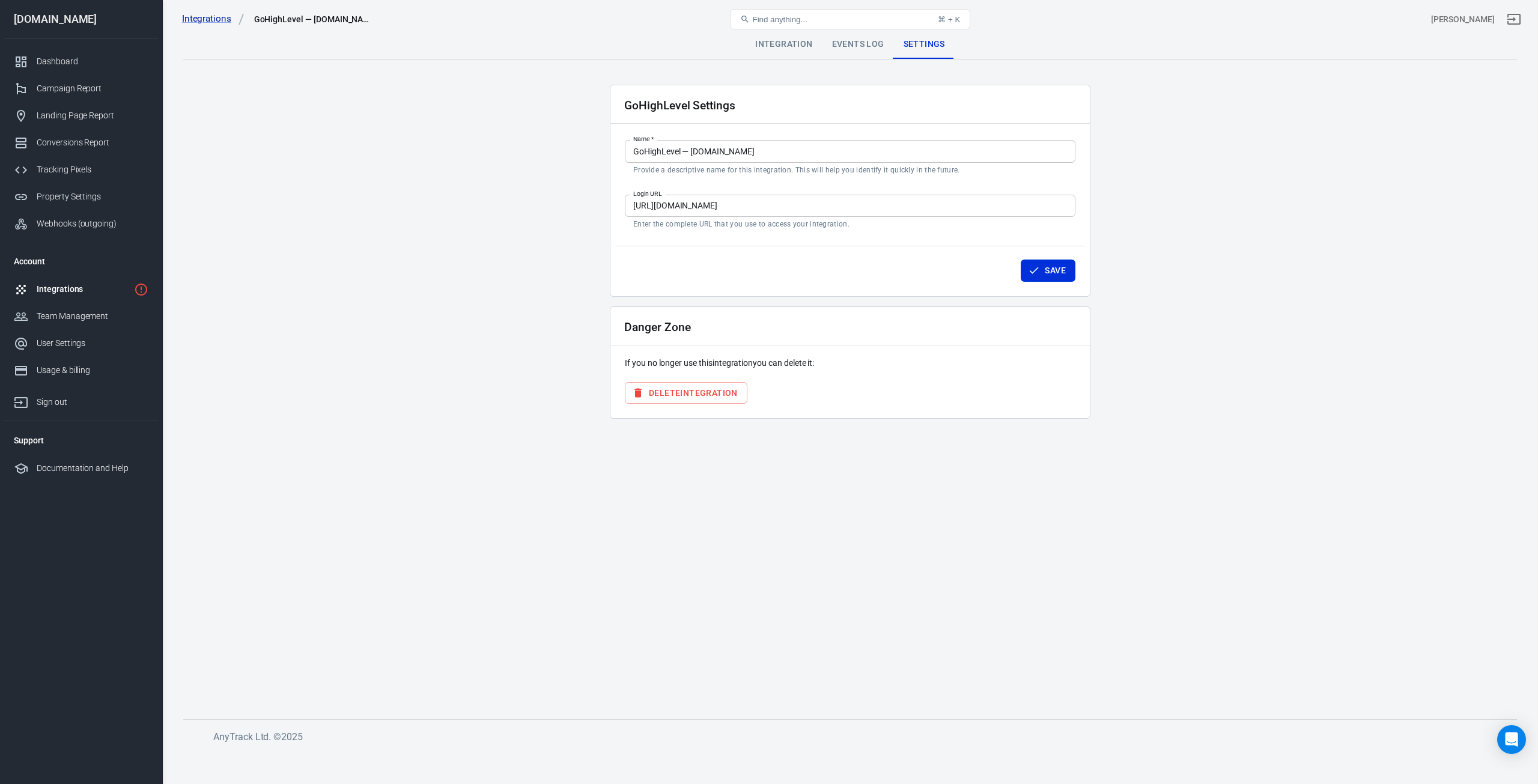
click at [777, 51] on div "Integration" at bounding box center [783, 44] width 76 height 29
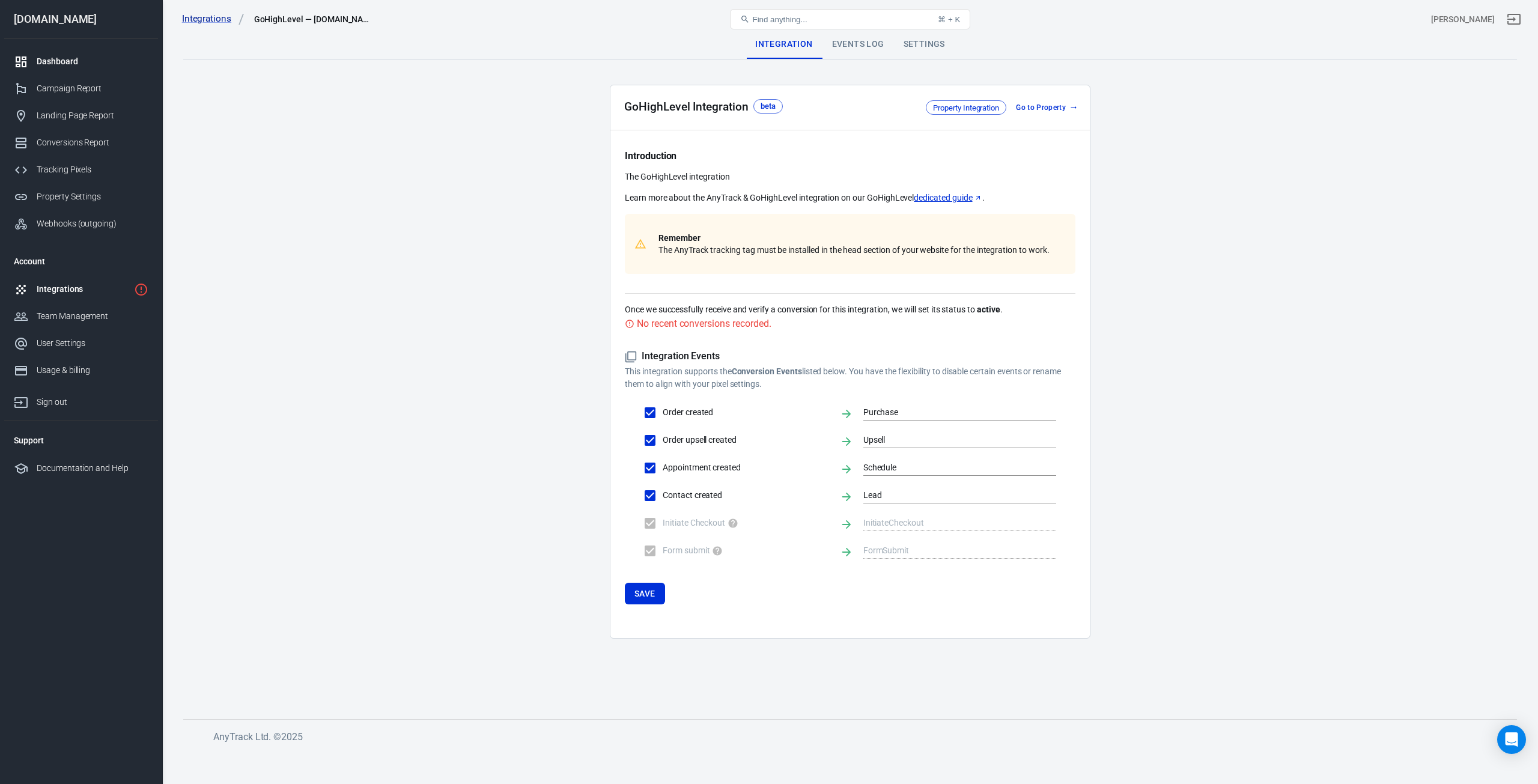
click at [59, 71] on link "Dashboard" at bounding box center [81, 61] width 154 height 27
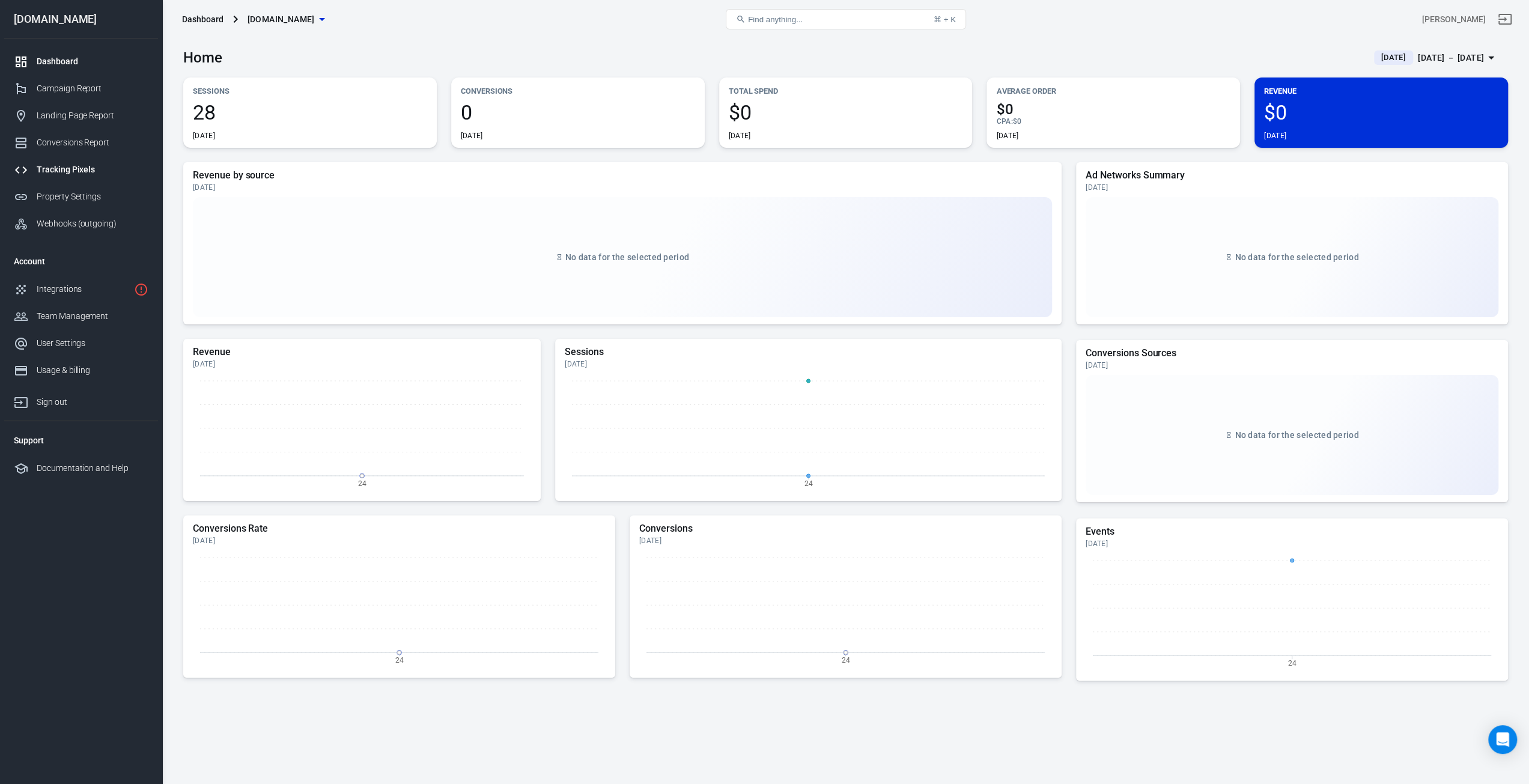
click at [73, 170] on div "Tracking Pixels" at bounding box center [92, 170] width 112 height 12
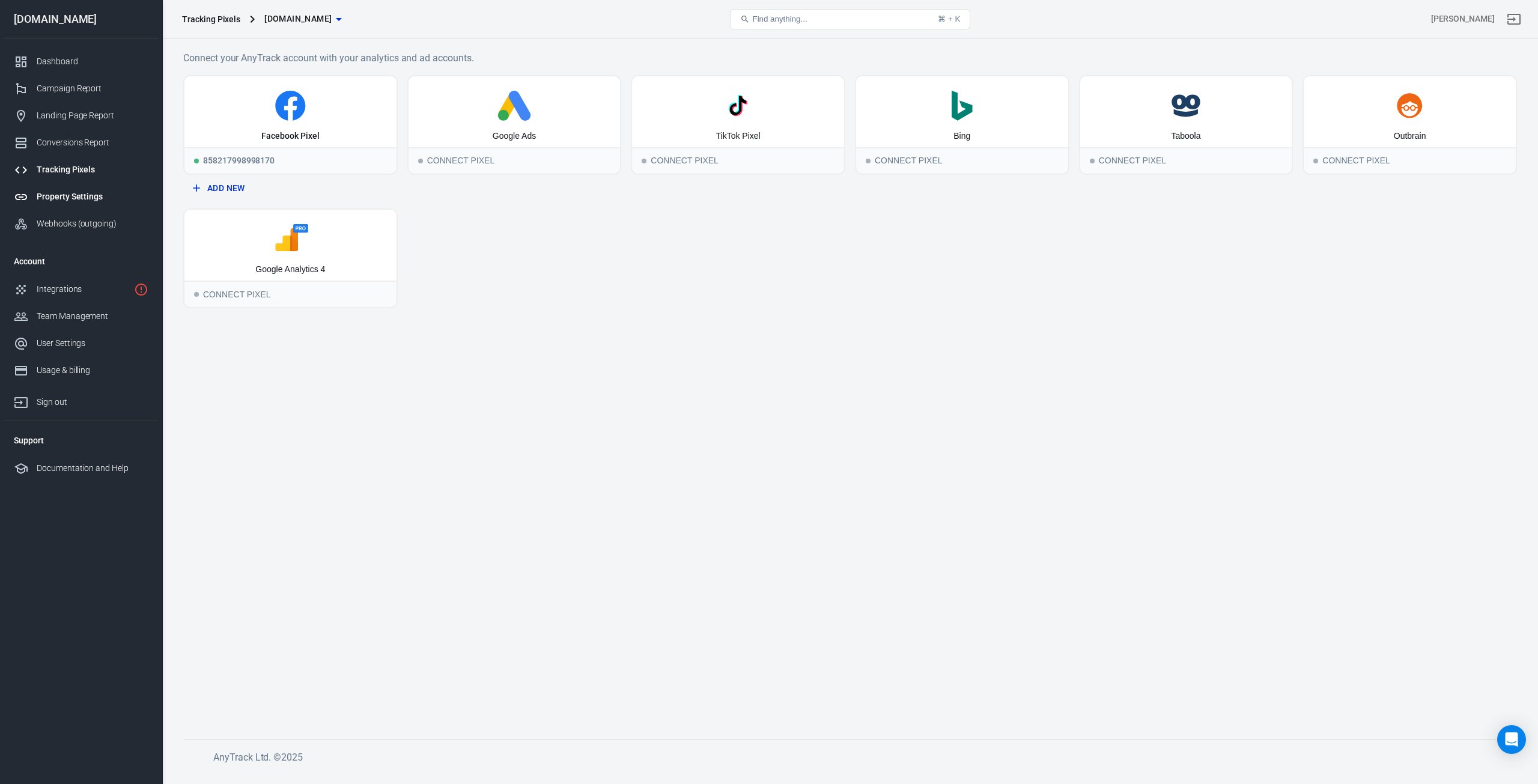
click at [73, 188] on link "Property Settings" at bounding box center [81, 196] width 154 height 27
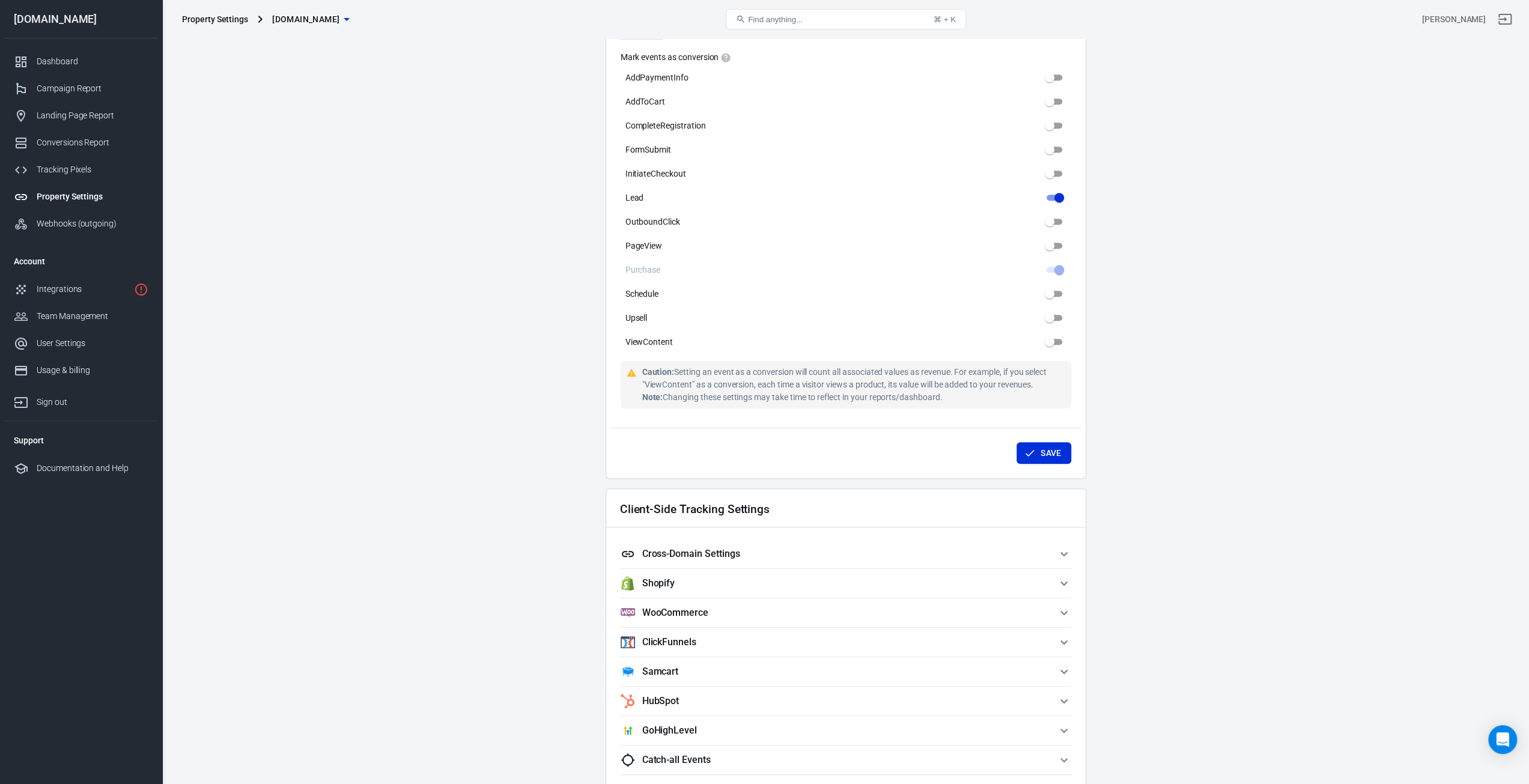
scroll to position [601, 0]
click at [63, 140] on div "Conversions Report" at bounding box center [92, 142] width 112 height 12
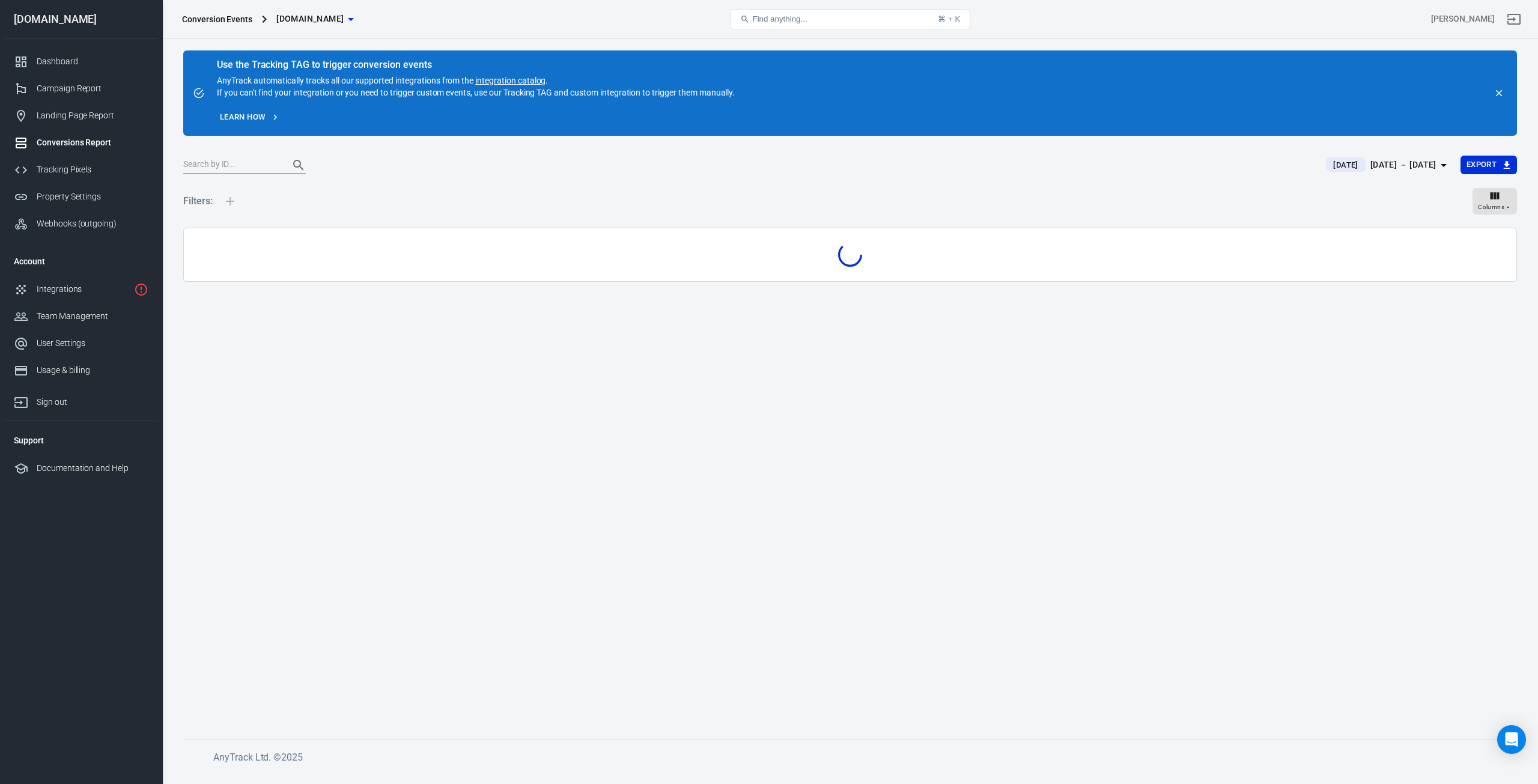
click at [70, 120] on div "Landing Page Report" at bounding box center [92, 116] width 112 height 12
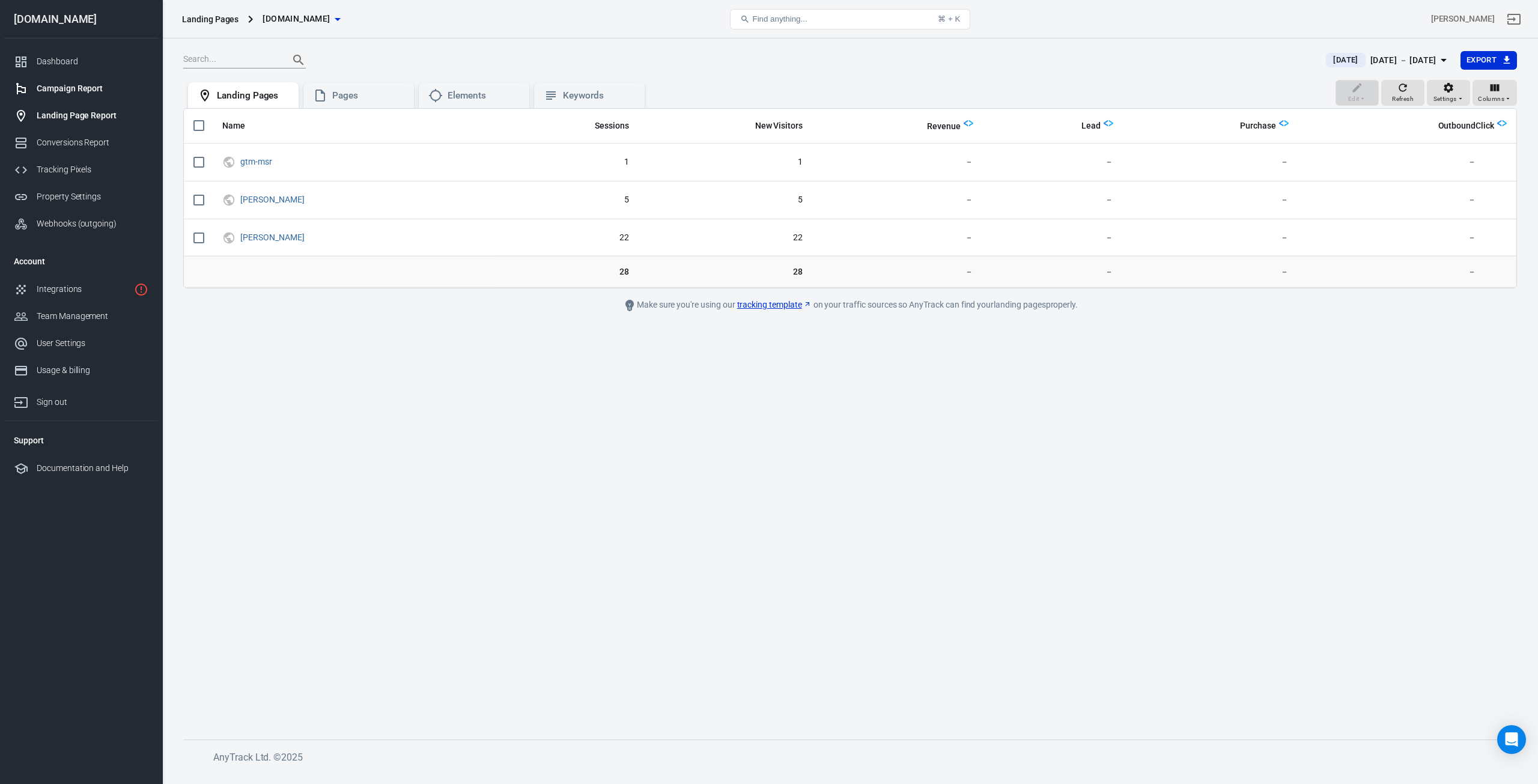
click at [72, 87] on div "Campaign Report" at bounding box center [92, 88] width 112 height 12
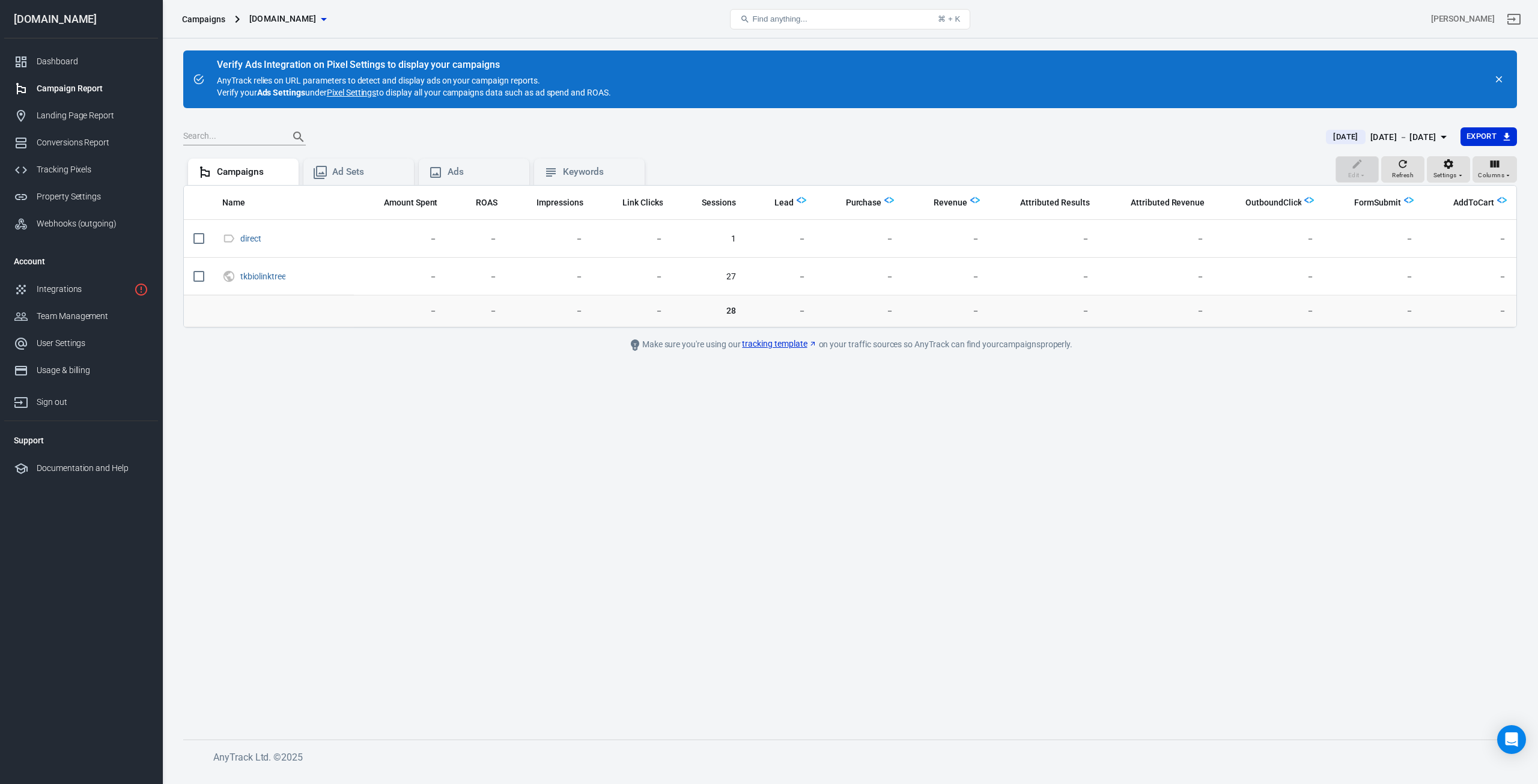
click at [59, 79] on link "Campaign Report" at bounding box center [81, 88] width 154 height 27
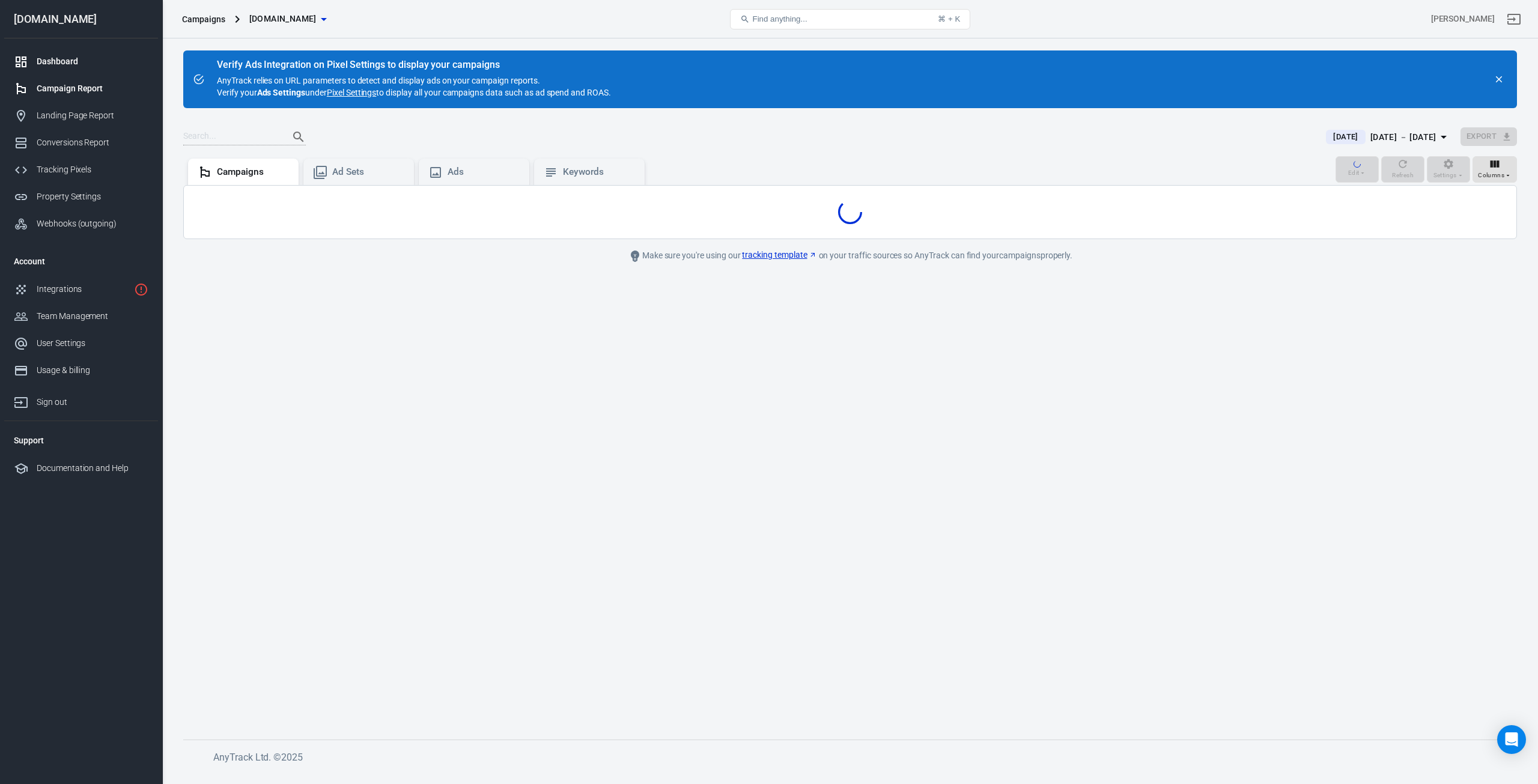
click at [65, 61] on div "Dashboard" at bounding box center [92, 61] width 112 height 12
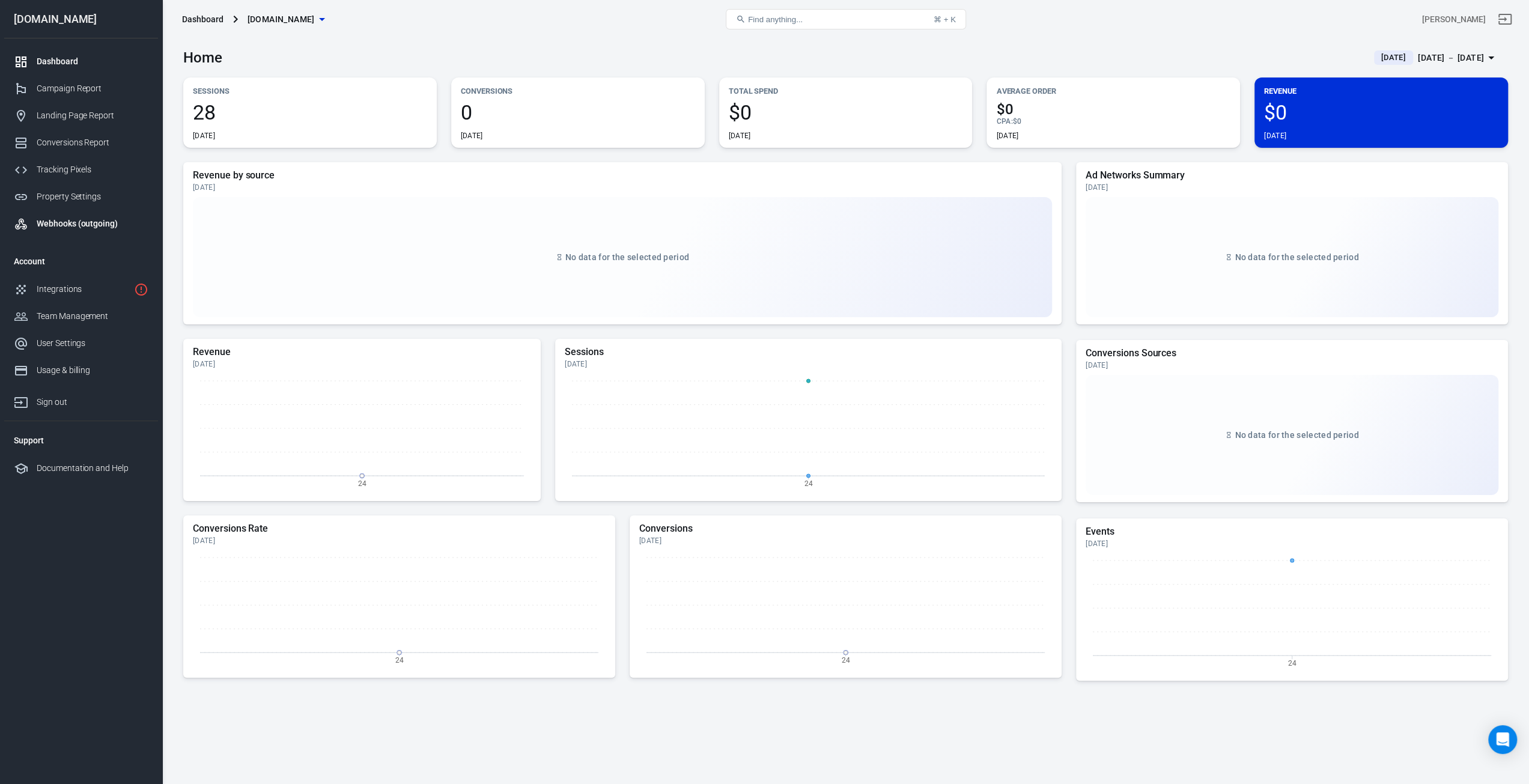
click at [55, 211] on link "Webhooks (outgoing)" at bounding box center [81, 224] width 154 height 27
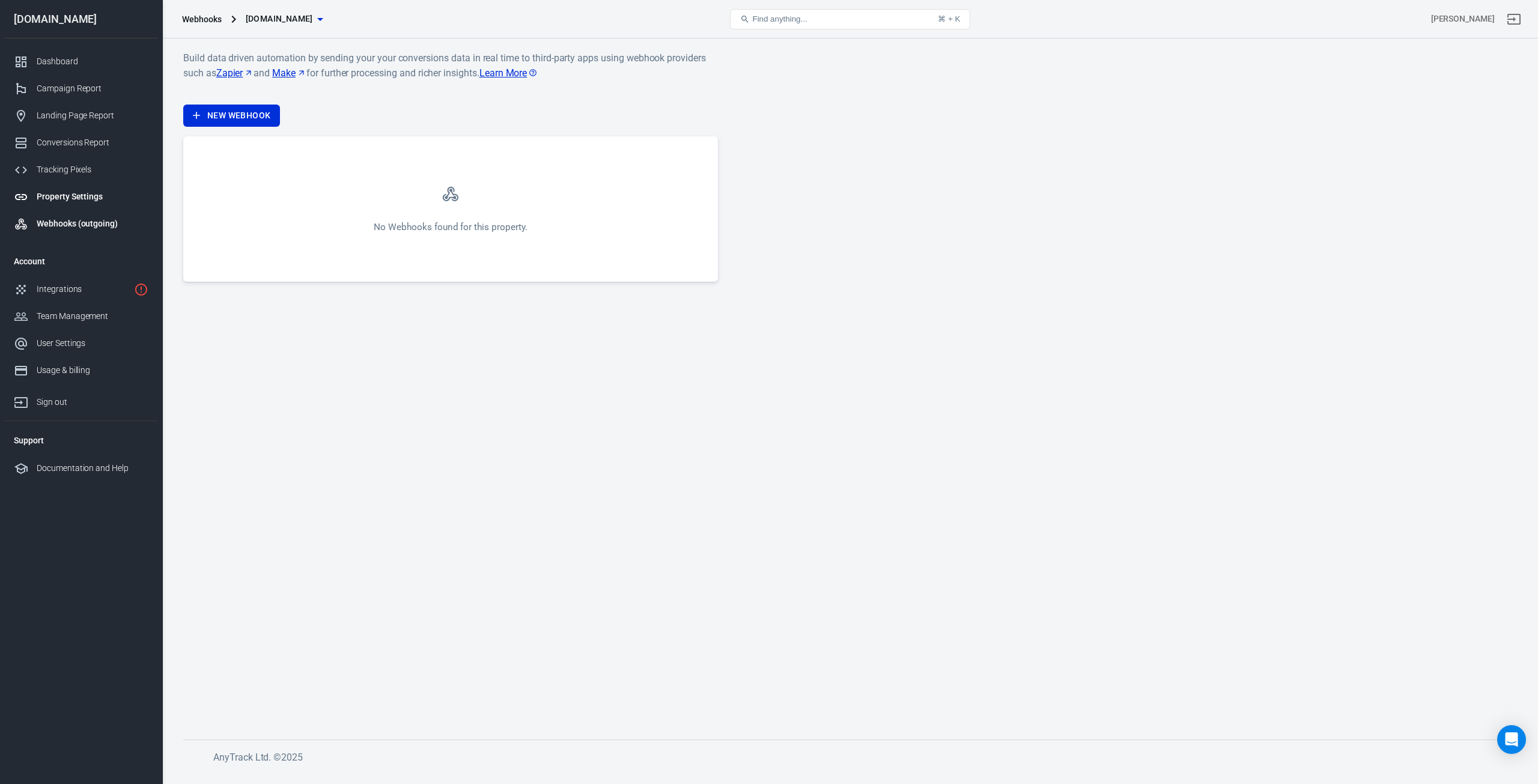
click at [68, 201] on div "Property Settings" at bounding box center [92, 196] width 112 height 12
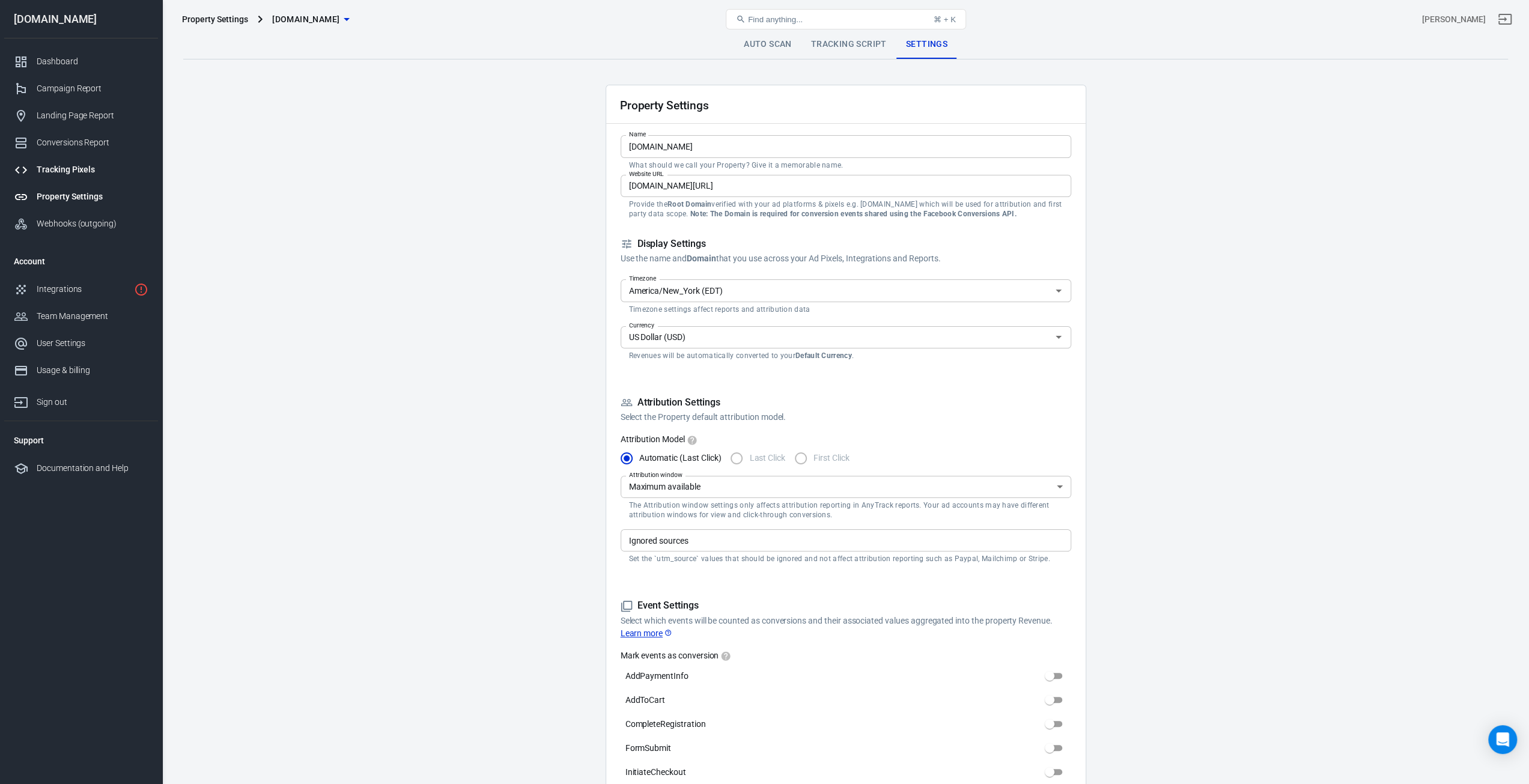
click at [73, 177] on link "Tracking Pixels" at bounding box center [81, 169] width 154 height 27
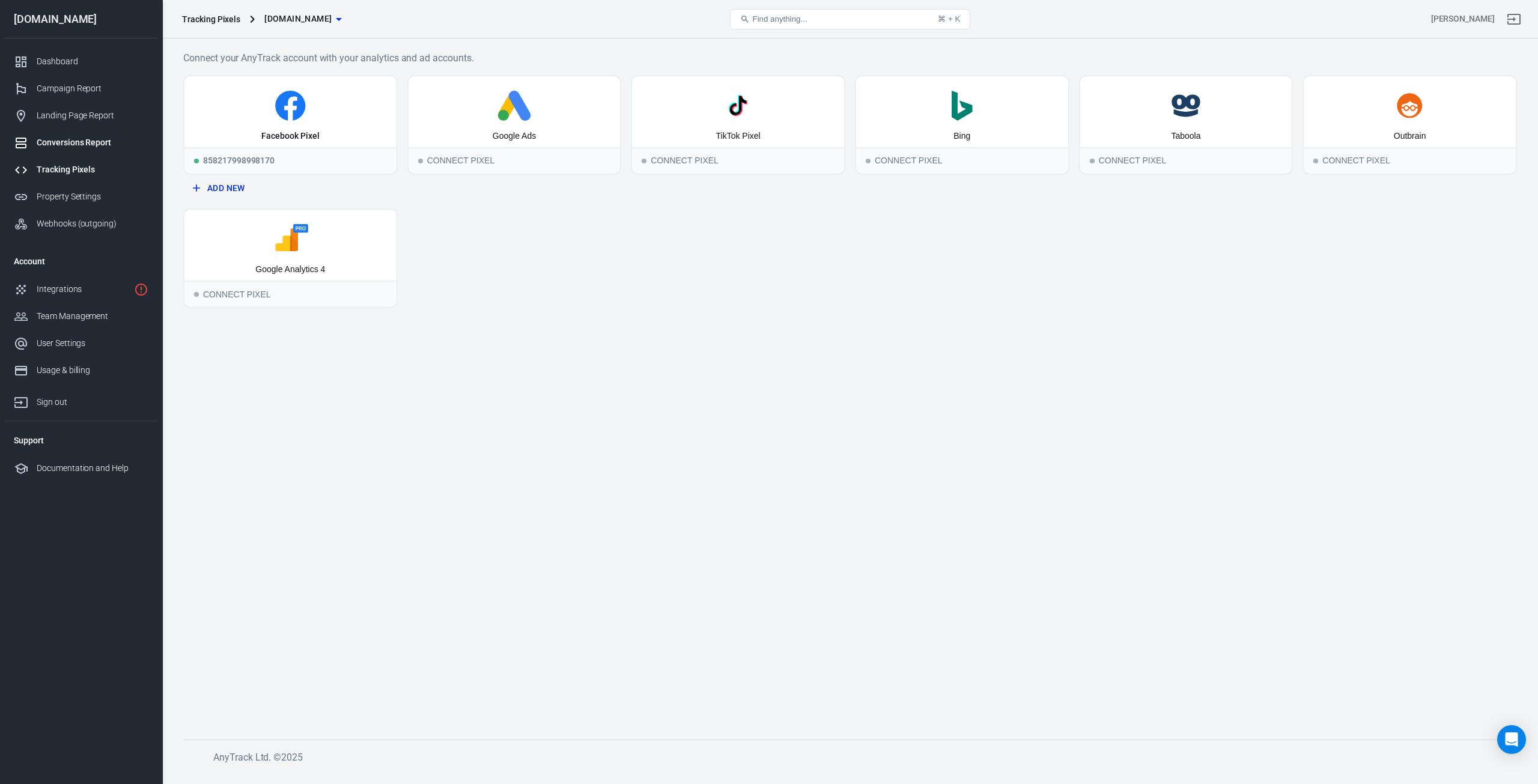
click at [83, 136] on div "Conversions Report" at bounding box center [92, 142] width 112 height 12
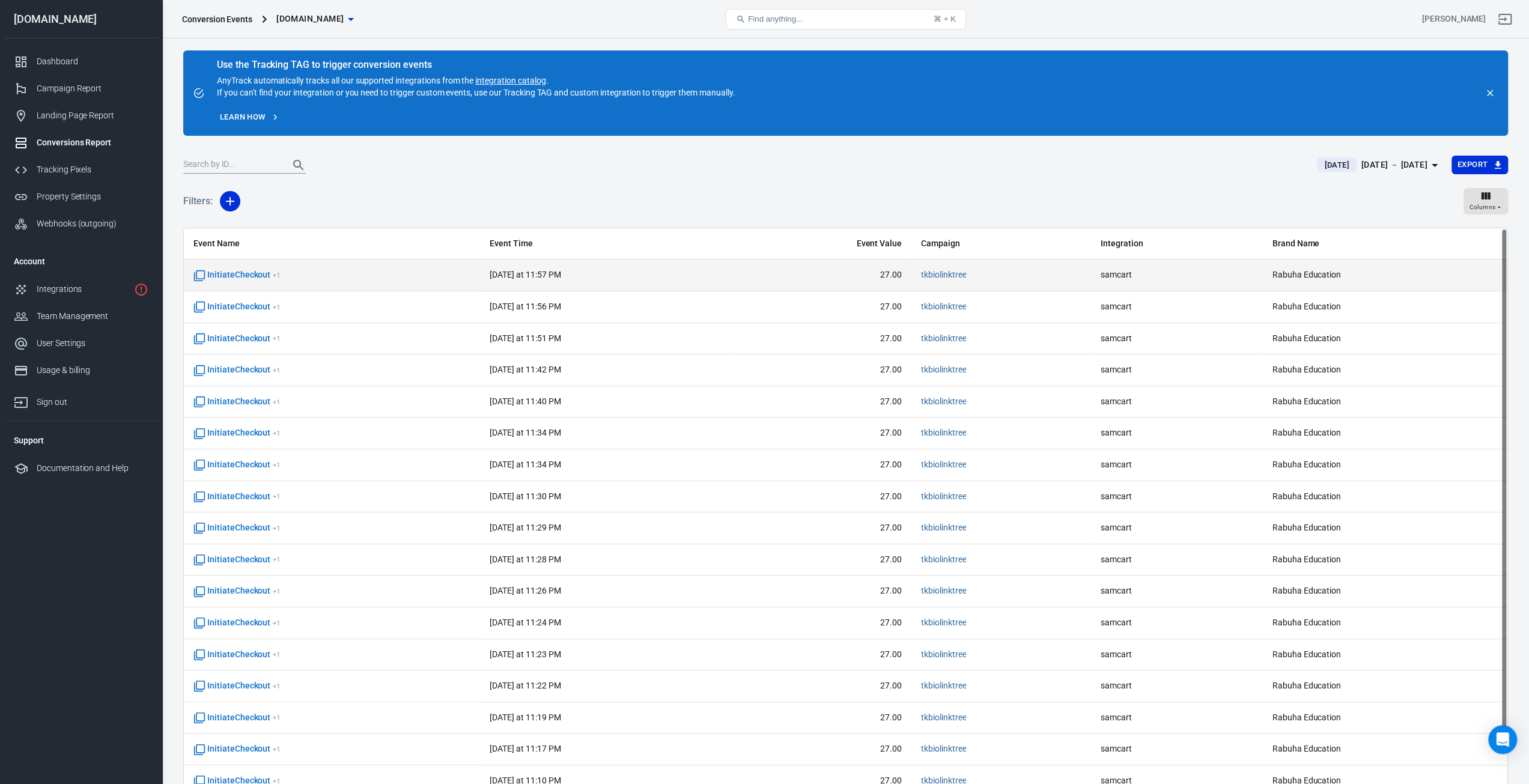
click at [228, 272] on span "InitiateCheckout + 1" at bounding box center [237, 275] width 87 height 12
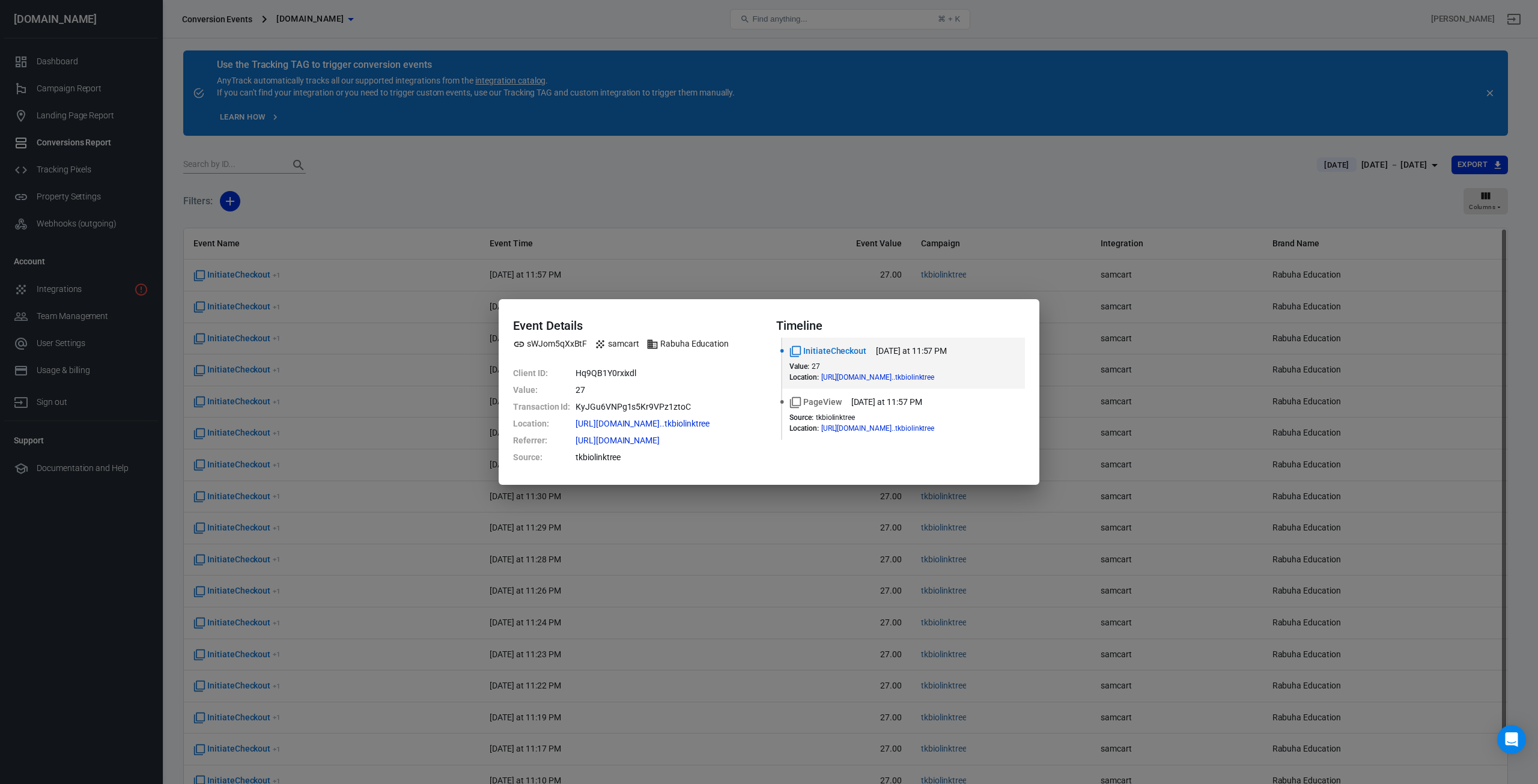
click at [621, 371] on dd "Hq9QB1Y0rxixdl" at bounding box center [668, 373] width 186 height 17
click at [579, 389] on dd "27" at bounding box center [668, 389] width 186 height 17
click at [604, 402] on dd "KyJGu6VNPg1s5Kr9VPz1ztoC" at bounding box center [668, 406] width 186 height 17
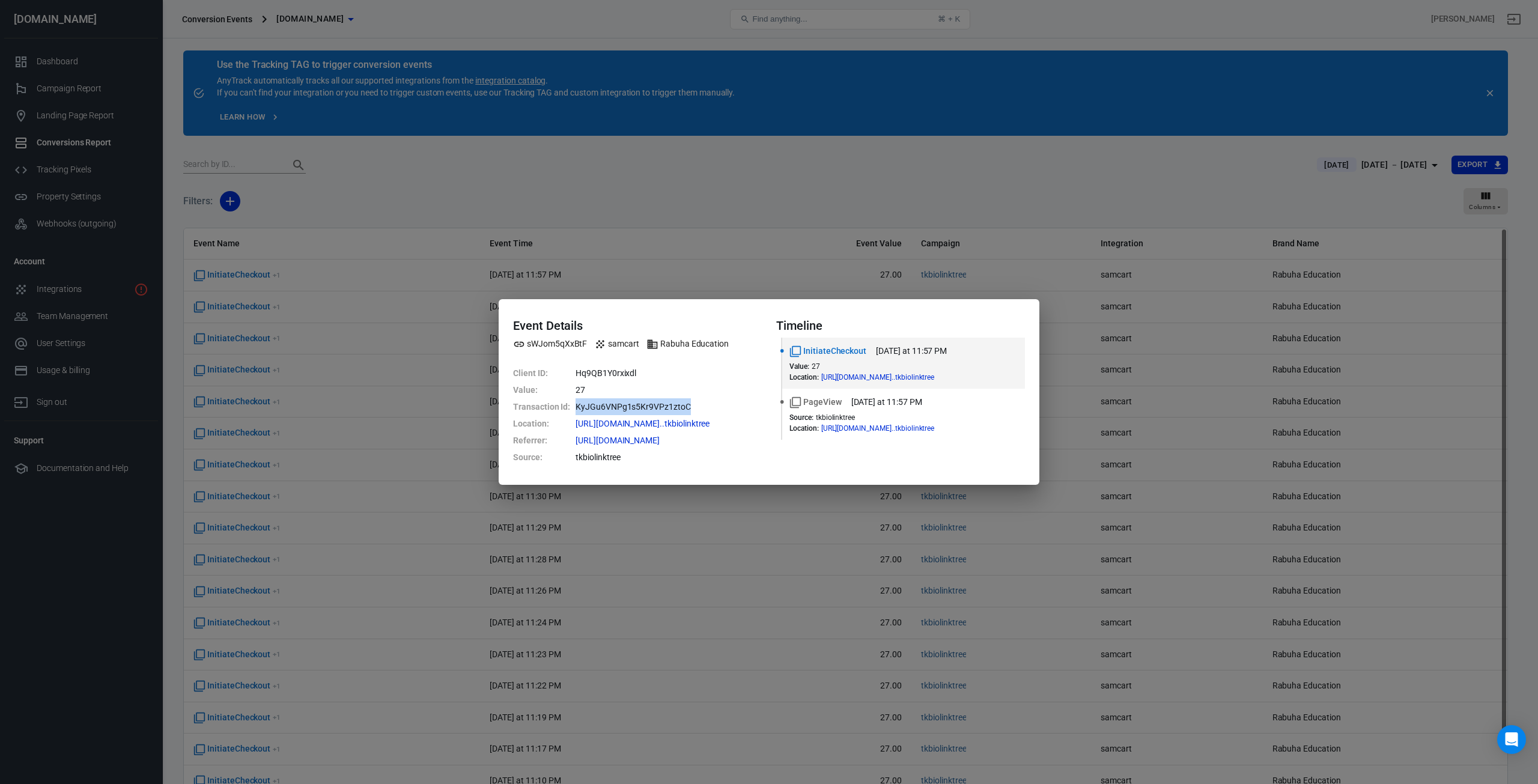
click at [604, 402] on dd "KyJGu6VNPg1s5Kr9VPz1ztoC" at bounding box center [668, 406] width 186 height 17
click at [923, 217] on div "Event Details sWJom5qXxBtF samcart Rabuha Education Client ID : Hq9QB1Y0rxixdl …" at bounding box center [769, 392] width 1538 height 784
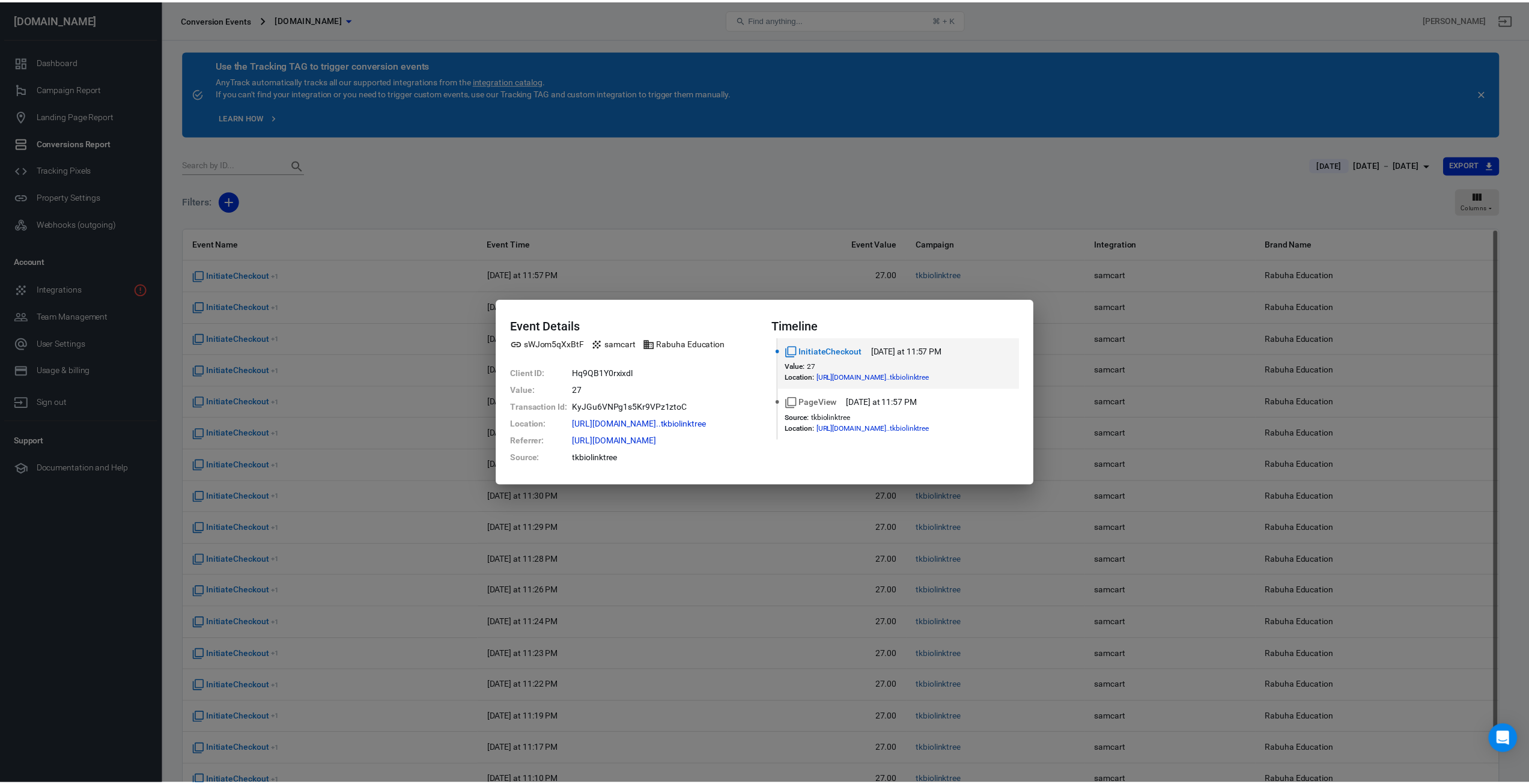
scroll to position [48, 0]
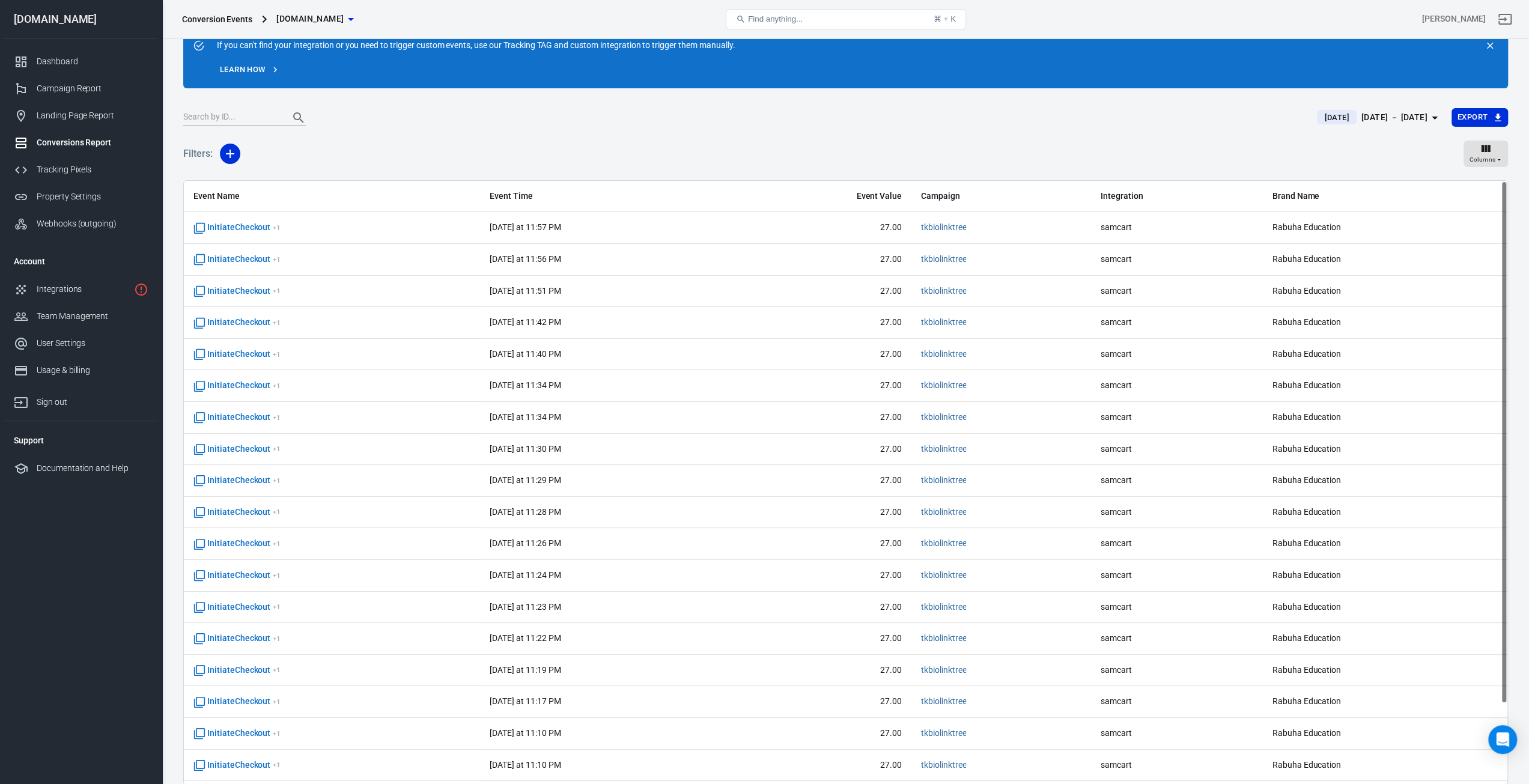
click at [629, 119] on div at bounding box center [743, 118] width 1120 height 17
